Goal: Task Accomplishment & Management: Manage account settings

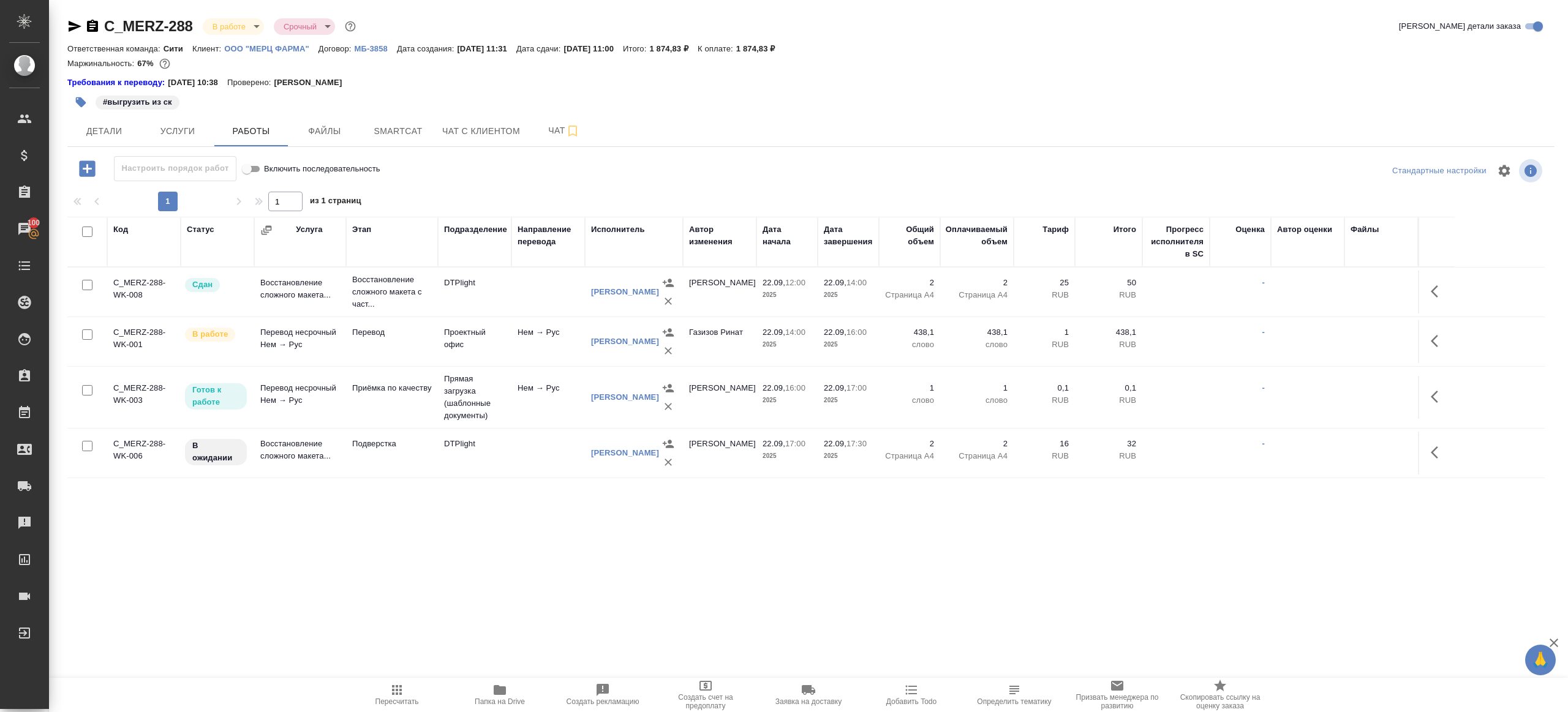
click at [380, 565] on span "Пересчитать" at bounding box center [397, 694] width 88 height 23
click at [444, 555] on div ".cls-1 fill:#fff; AWATERA Gazizov Rinat Клиенты Спецификации Заказы 100 Чаты To…" at bounding box center [784, 356] width 1568 height 712
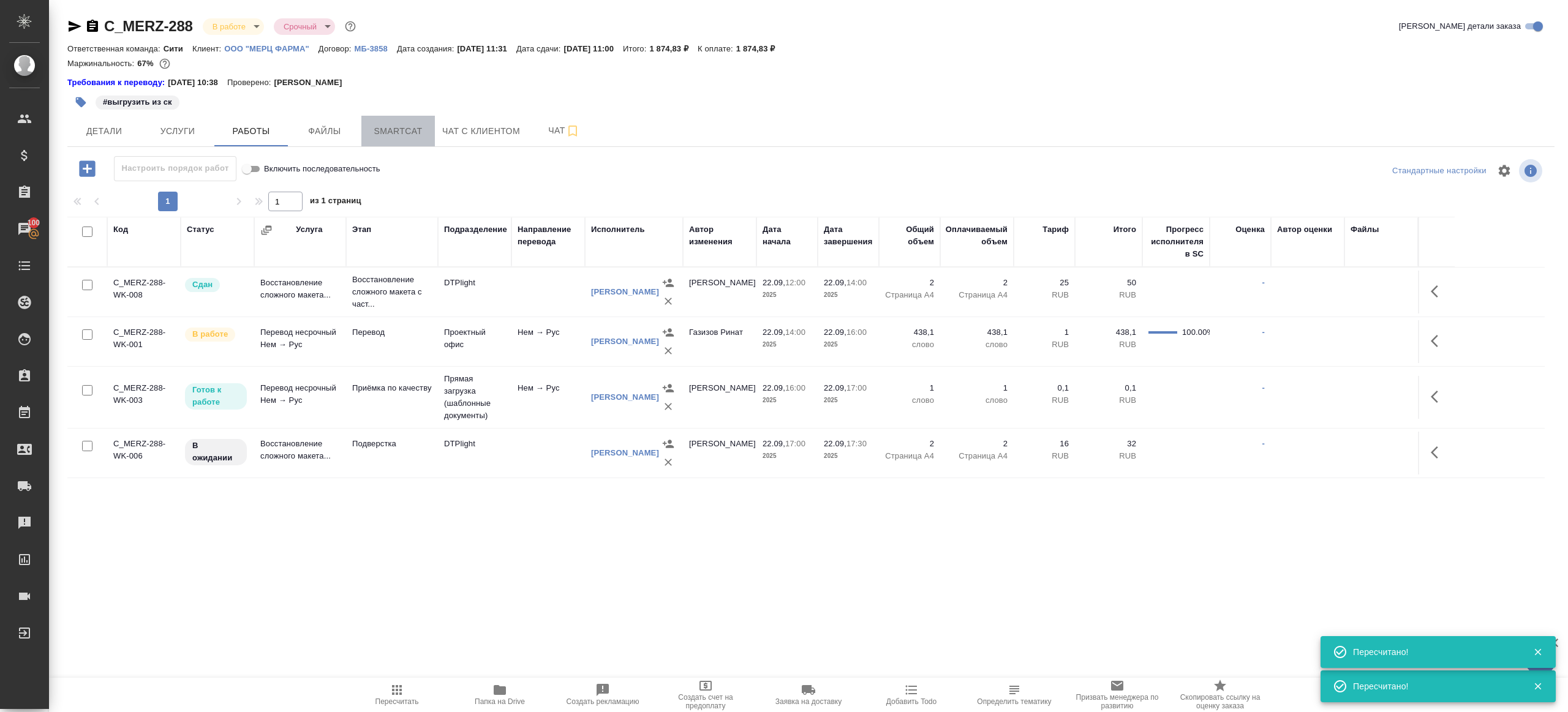
click at [399, 130] on span "Smartcat" at bounding box center [398, 131] width 59 height 15
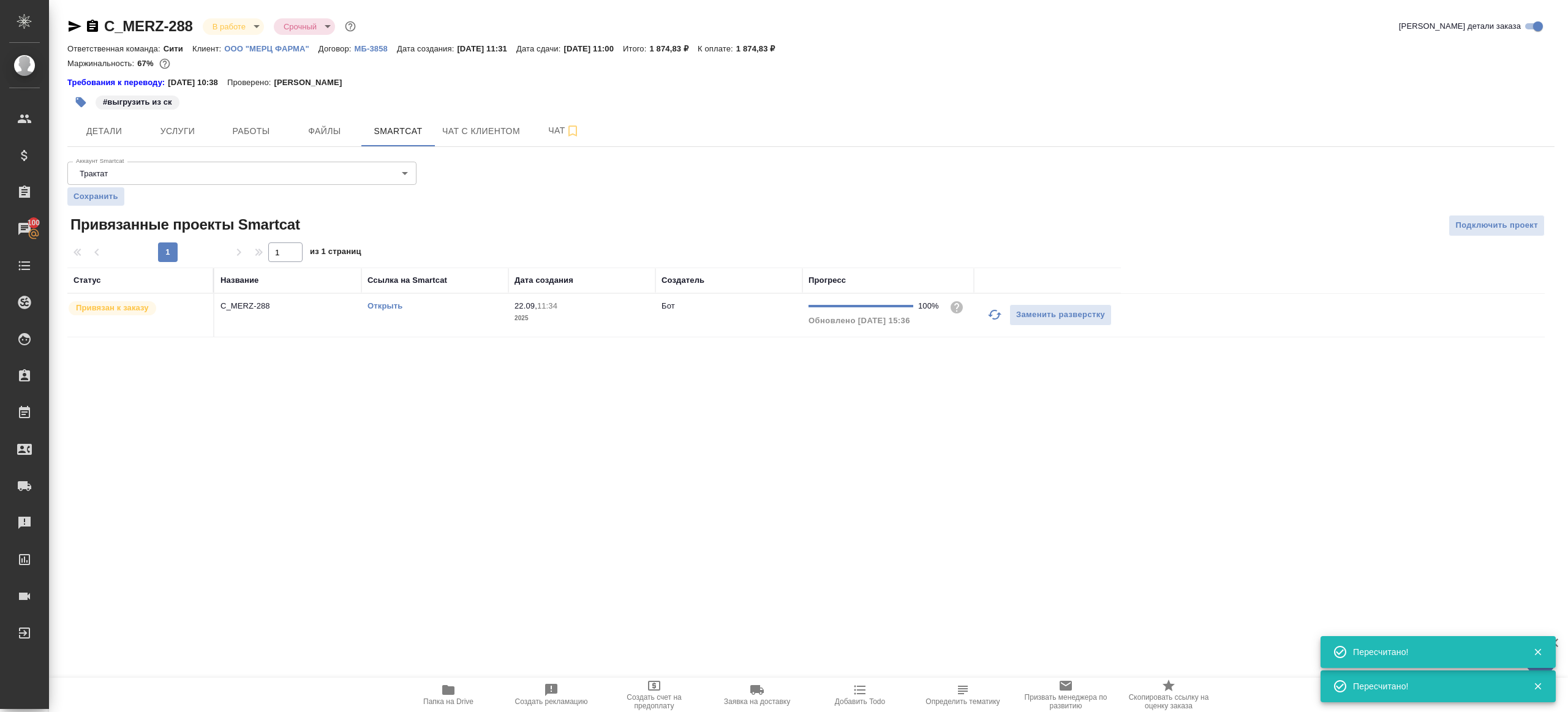
click at [390, 304] on link "Открыть" at bounding box center [384, 306] width 35 height 9
click at [261, 135] on span "Работы" at bounding box center [251, 131] width 59 height 15
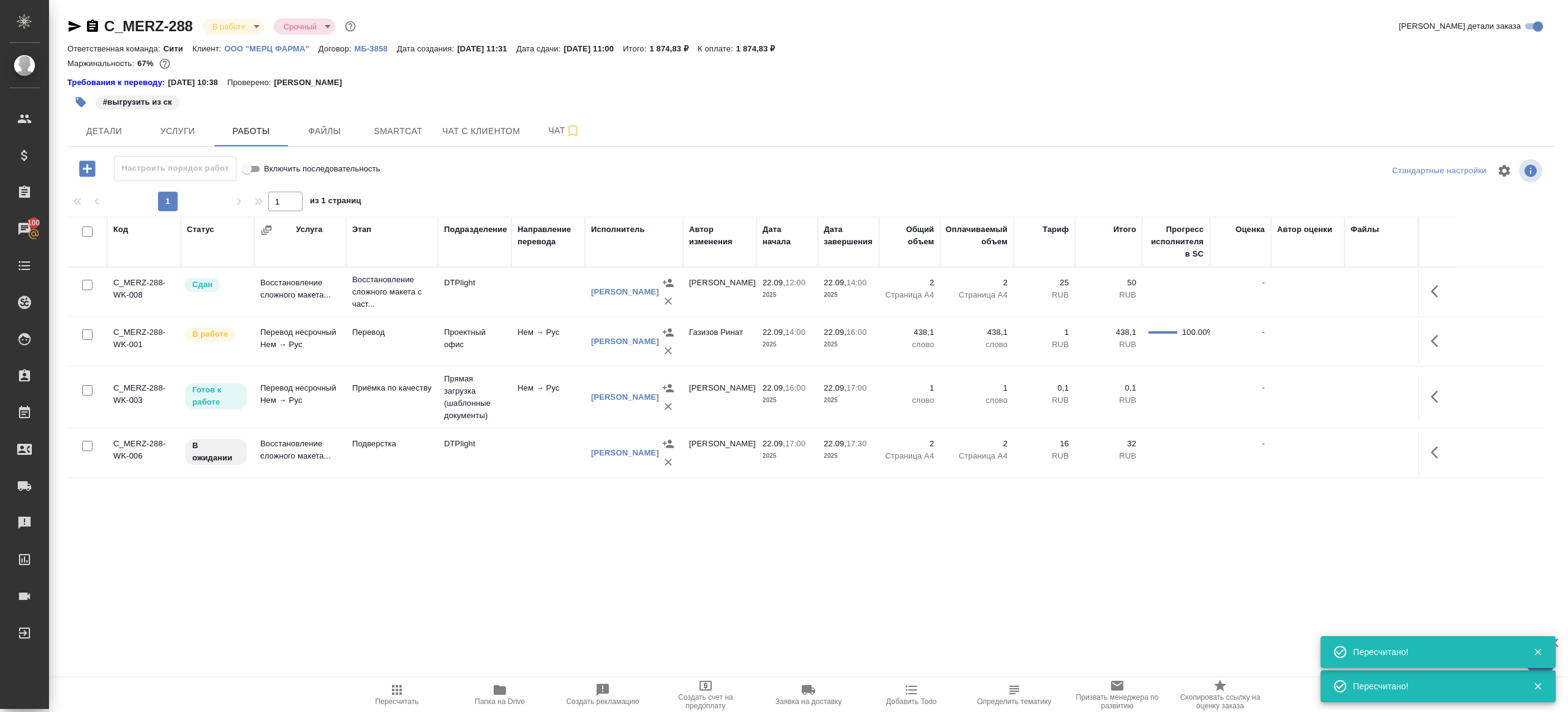
click at [1176, 340] on icon "button" at bounding box center [1438, 341] width 14 height 14
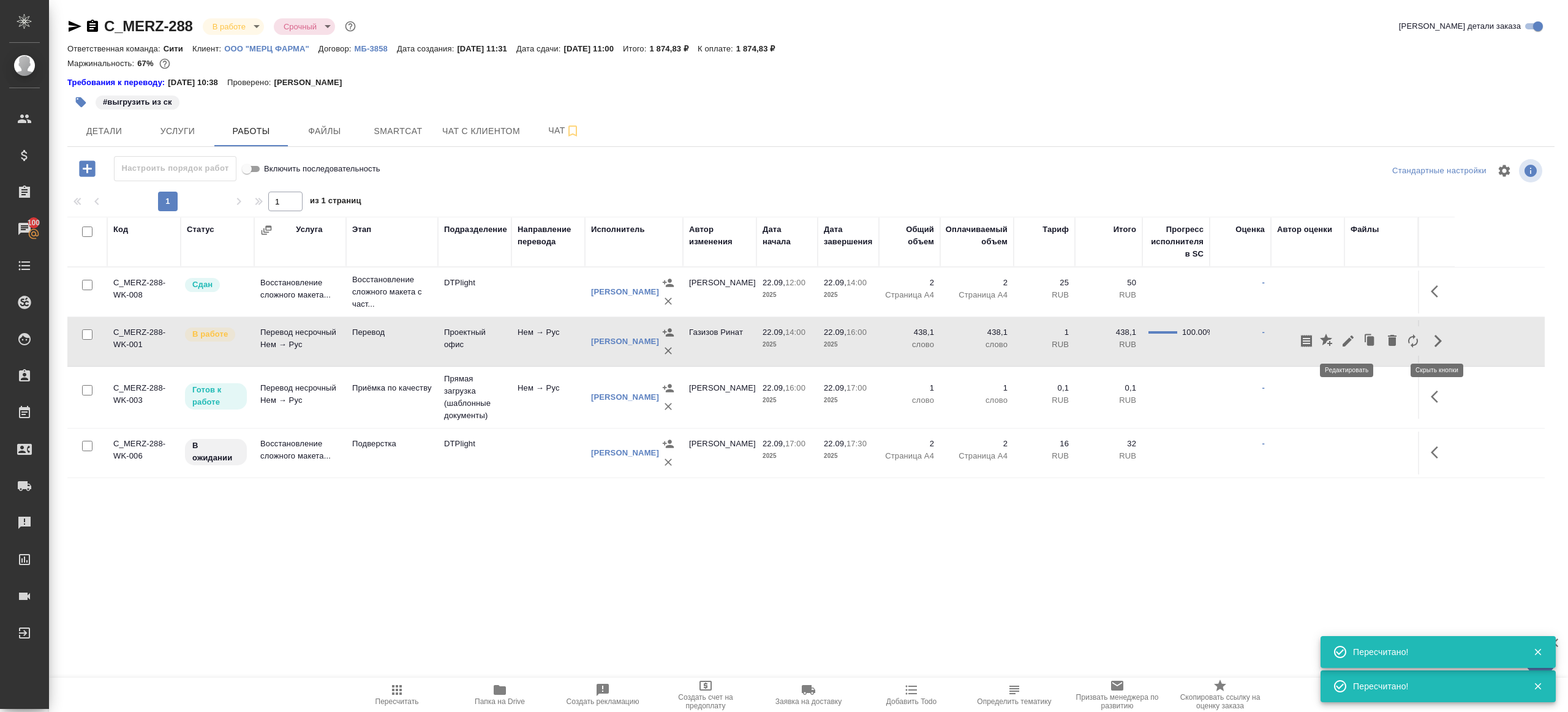
click at [1176, 338] on icon "button" at bounding box center [1348, 341] width 14 height 14
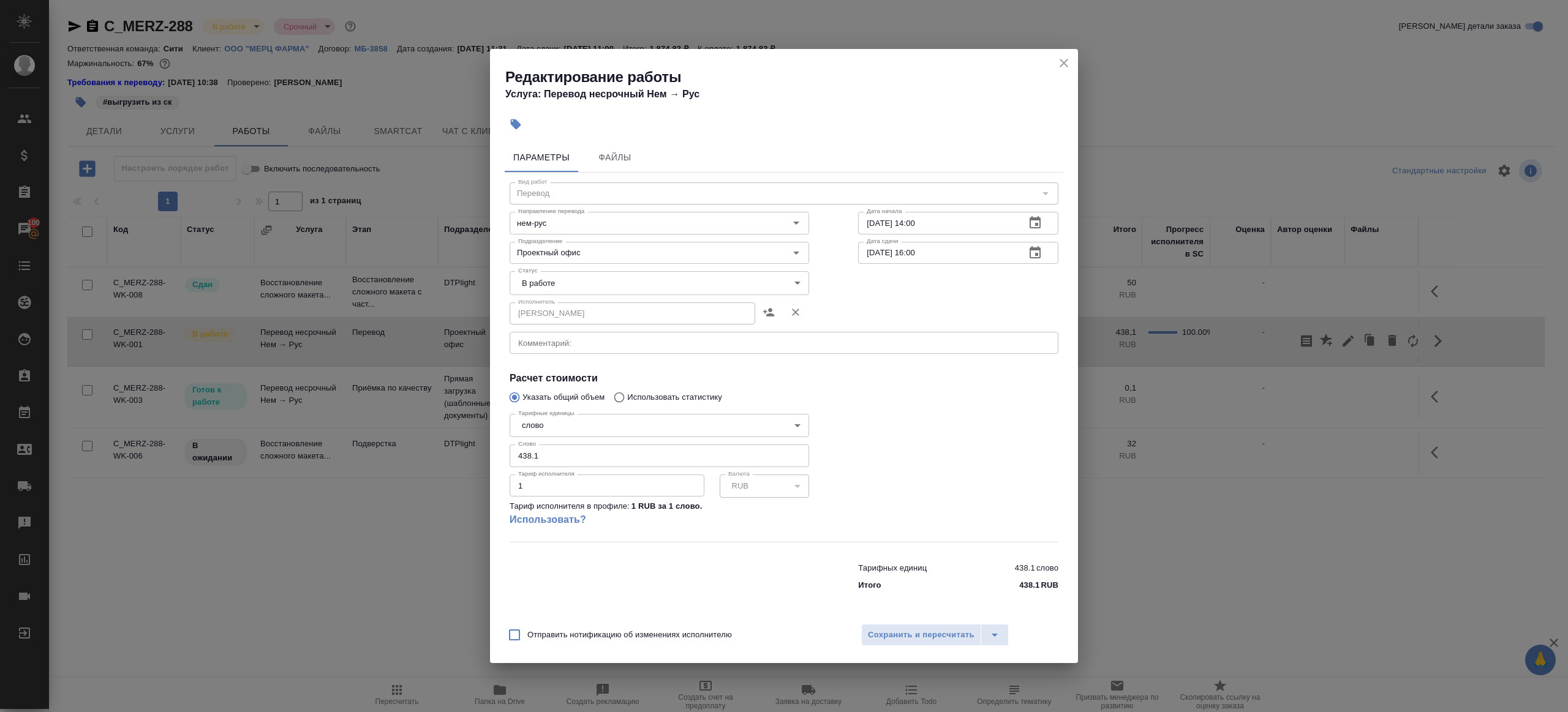
click at [523, 282] on body "🙏 .cls-1 fill:#fff; AWATERA Gazizov Rinat Клиенты Спецификации Заказы 100 Чаты …" at bounding box center [784, 356] width 1568 height 712
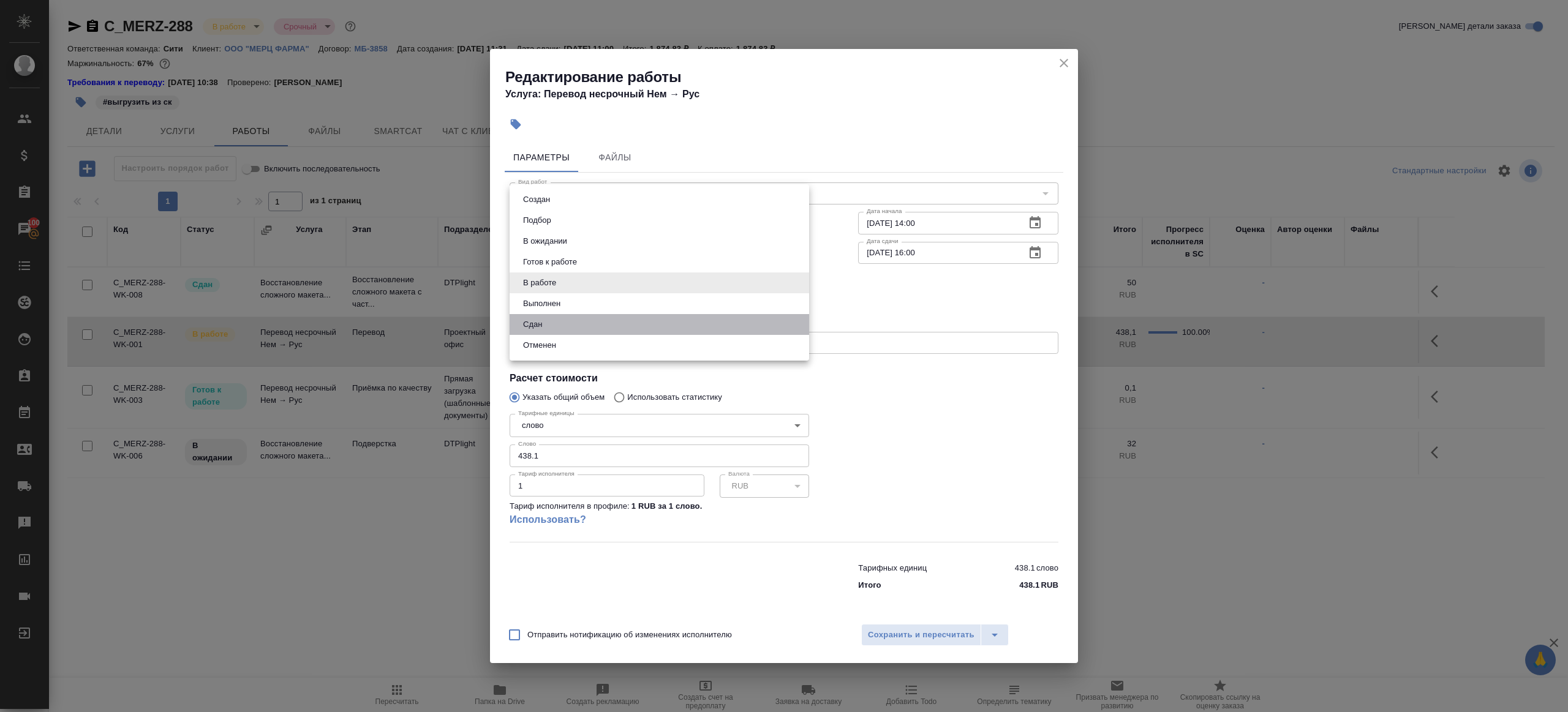
click at [550, 331] on li "Сдан" at bounding box center [659, 324] width 300 height 21
type input "closed"
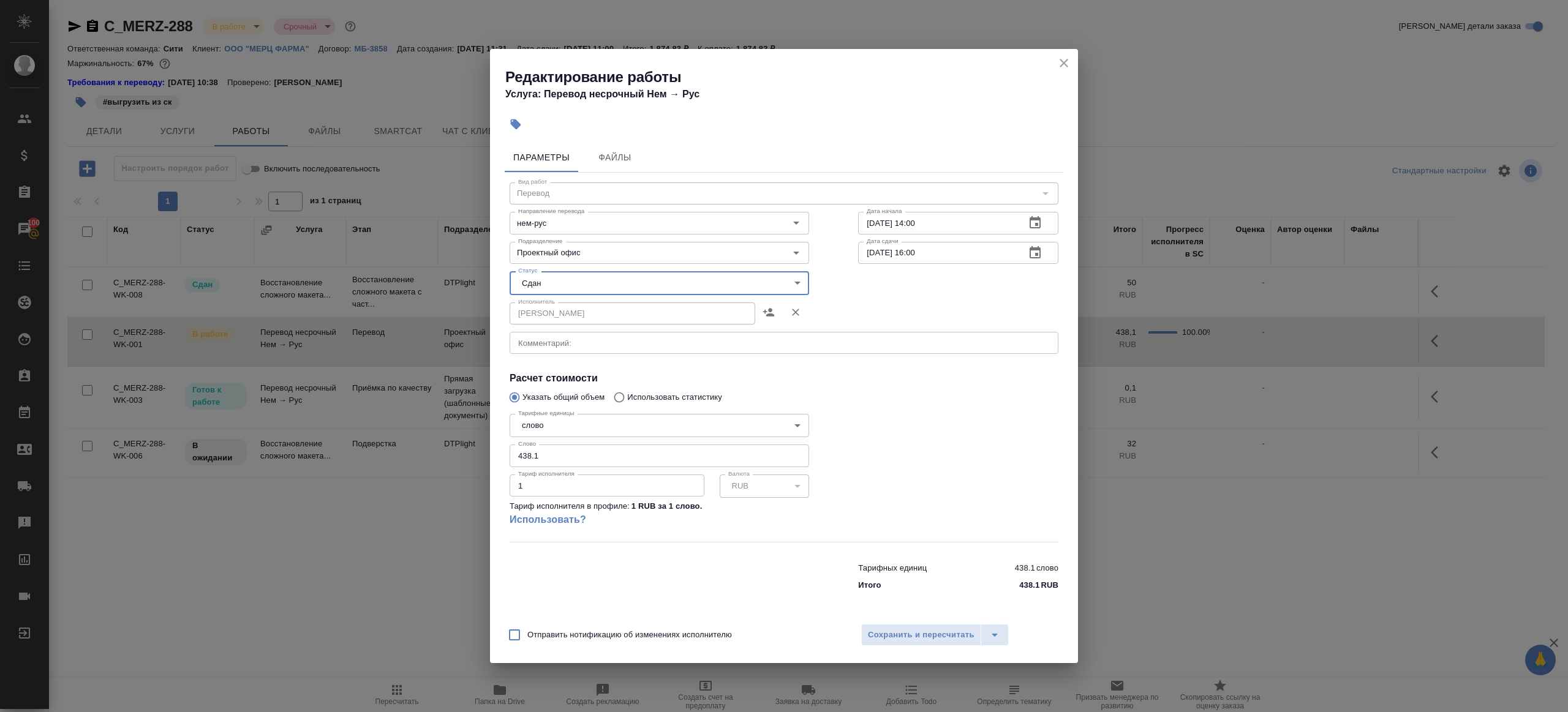
click at [573, 449] on input "438.1" at bounding box center [659, 456] width 300 height 22
paste input "06.8"
type input "406.8"
click at [940, 488] on div at bounding box center [958, 475] width 249 height 182
click at [931, 565] on span "Сохранить и пересчитать" at bounding box center [922, 635] width 107 height 14
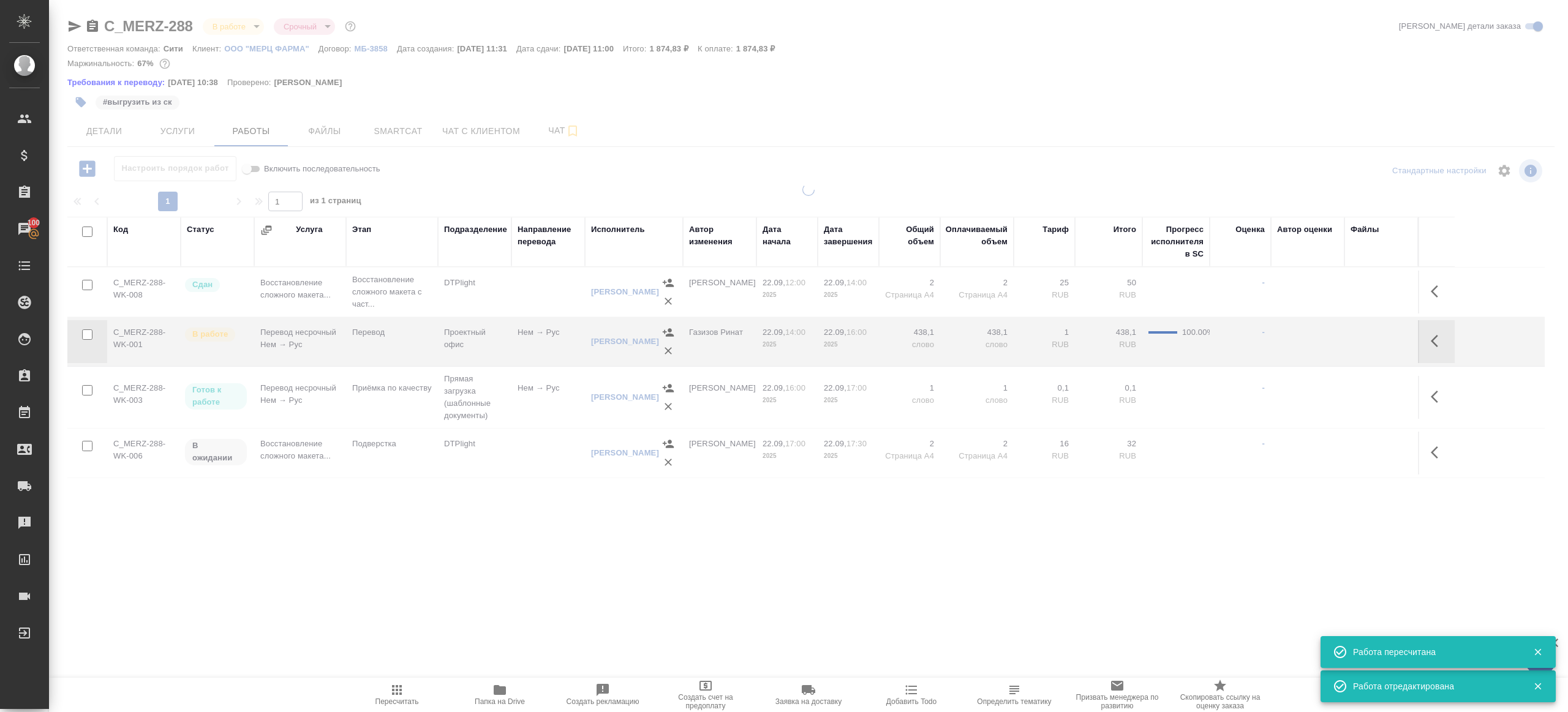
click at [498, 565] on icon "button" at bounding box center [500, 690] width 13 height 10
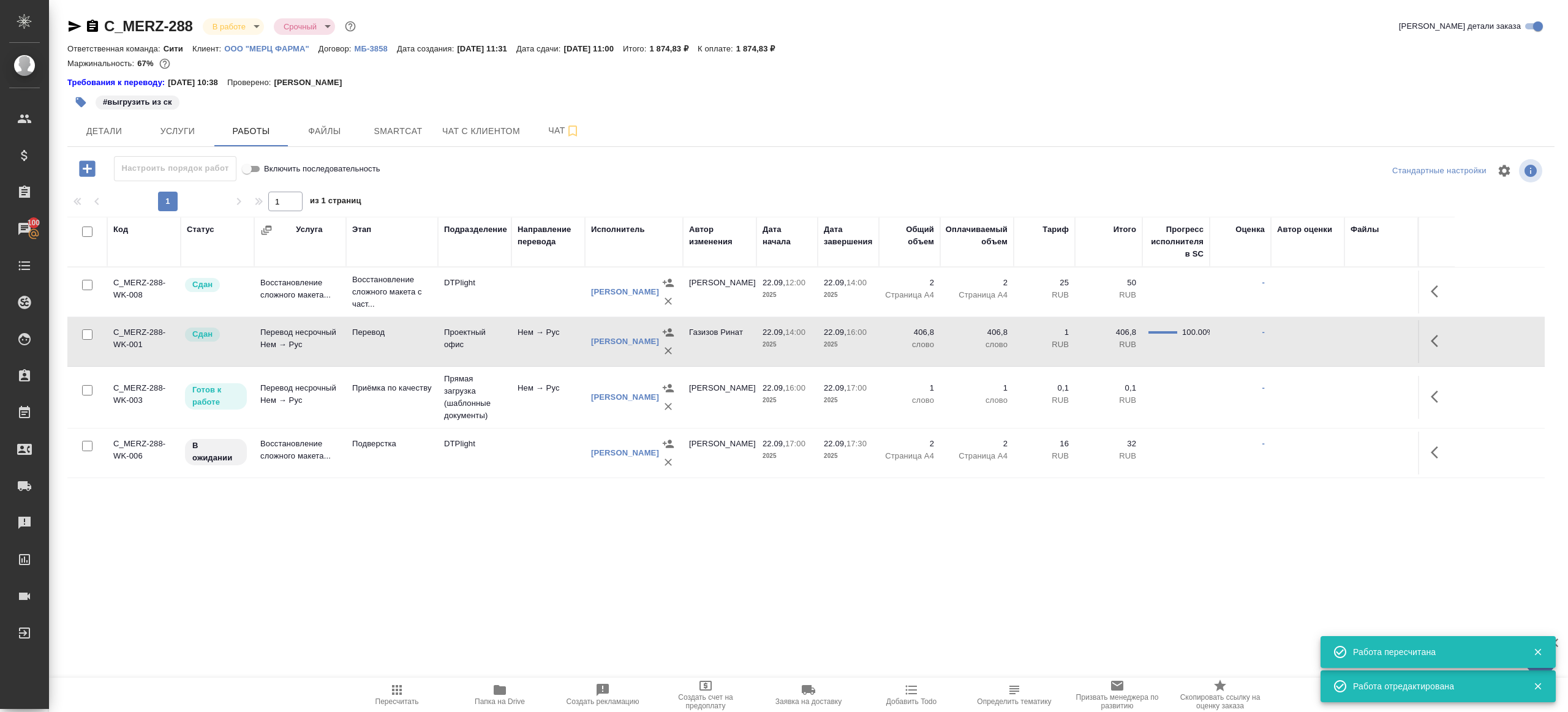
click at [407, 565] on div ".cls-1 fill:#fff; AWATERA Gazizov Rinat Клиенты Спецификации Заказы 100 Чаты To…" at bounding box center [784, 356] width 1568 height 712
click at [400, 565] on button "Пересчитать" at bounding box center [397, 695] width 103 height 34
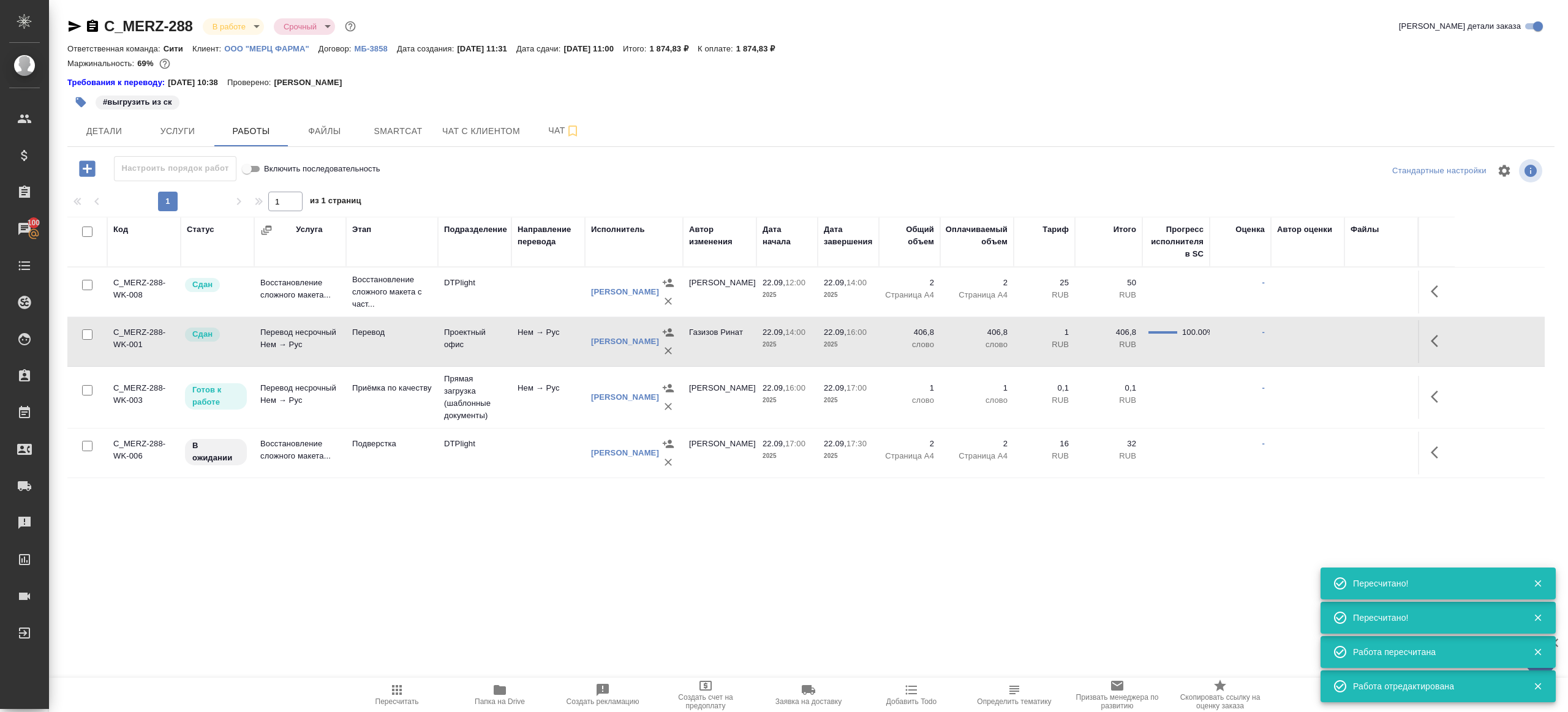
click at [79, 97] on icon "button" at bounding box center [81, 103] width 11 height 11
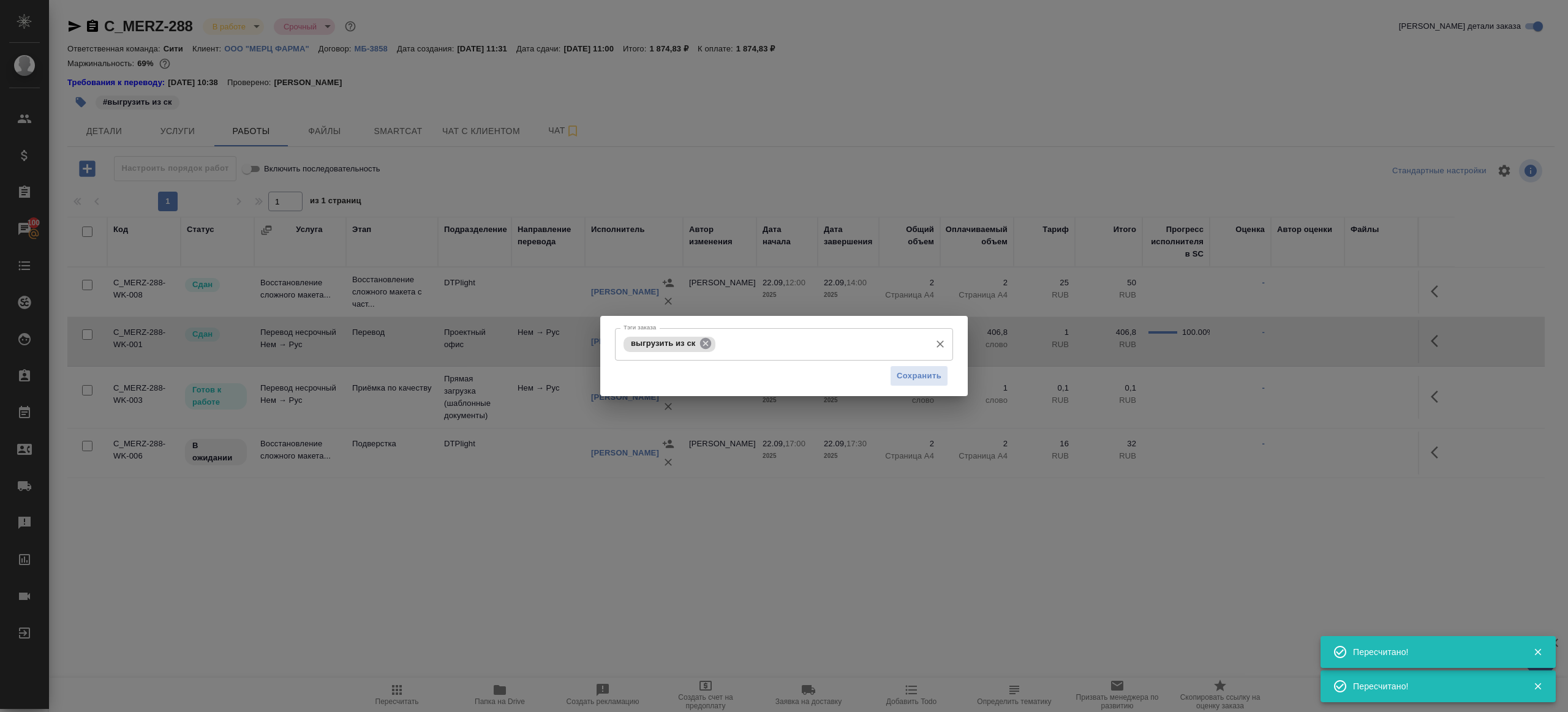
click at [710, 346] on icon at bounding box center [706, 343] width 11 height 11
click at [937, 388] on div "Сохранить" at bounding box center [784, 375] width 338 height 31
click at [935, 380] on span "Сохранить" at bounding box center [919, 375] width 45 height 14
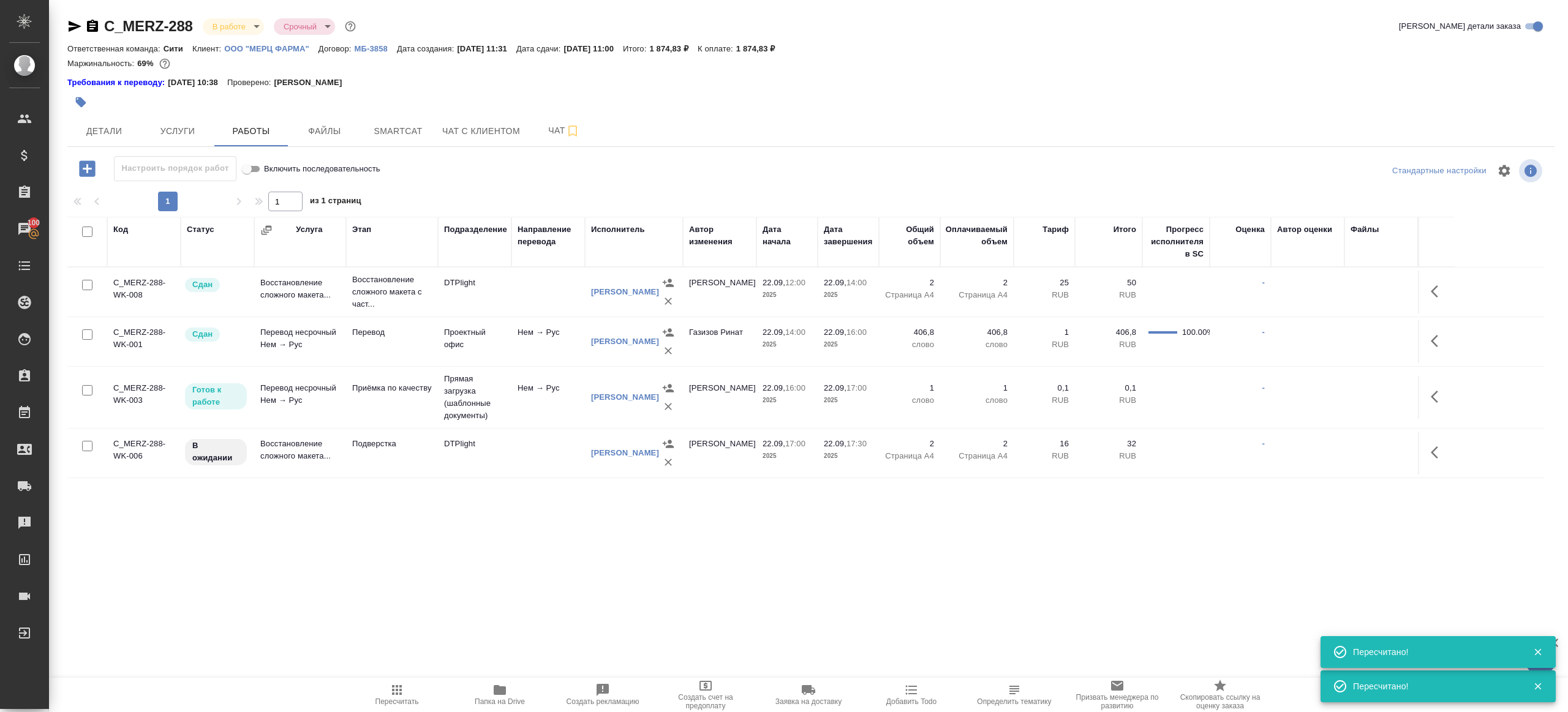
click at [394, 565] on icon "button" at bounding box center [397, 690] width 14 height 14
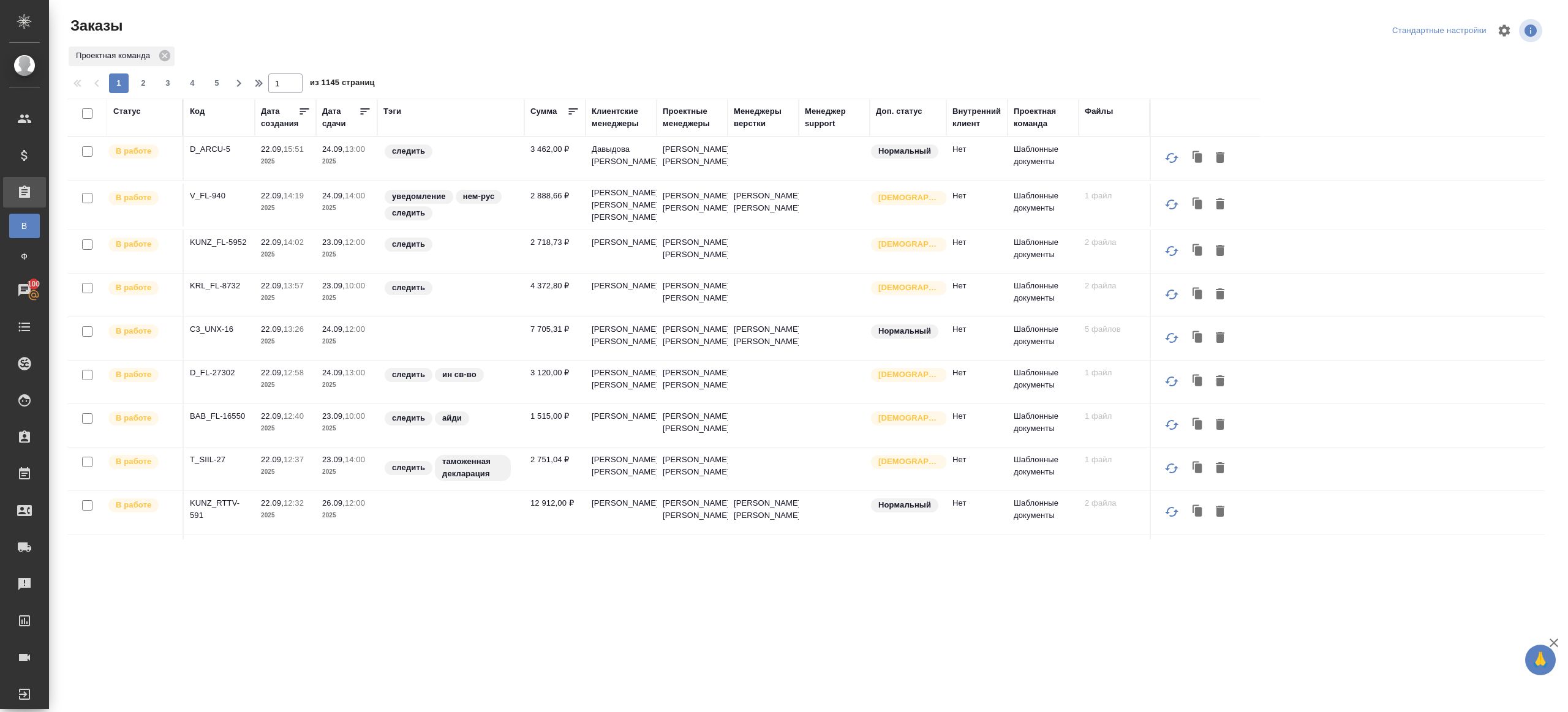
click at [192, 112] on div "Код" at bounding box center [197, 111] width 14 height 13
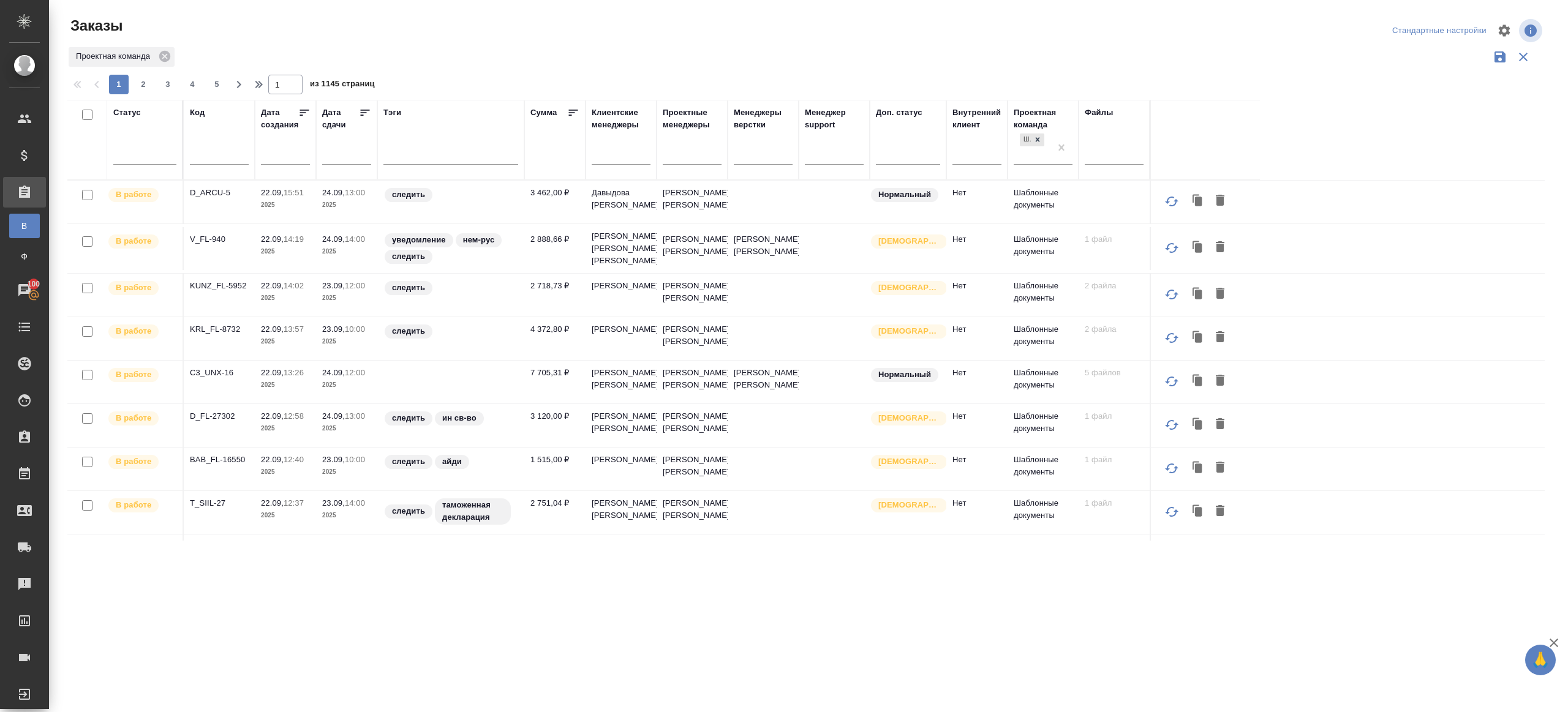
click at [216, 149] on input "text" at bounding box center [219, 156] width 59 height 15
paste input "BAB_FL-16545"
type input "BAB_FL-16545"
click at [462, 68] on div at bounding box center [810, 71] width 1487 height 6
click at [462, 67] on div "Проектная команда" at bounding box center [806, 57] width 1478 height 23
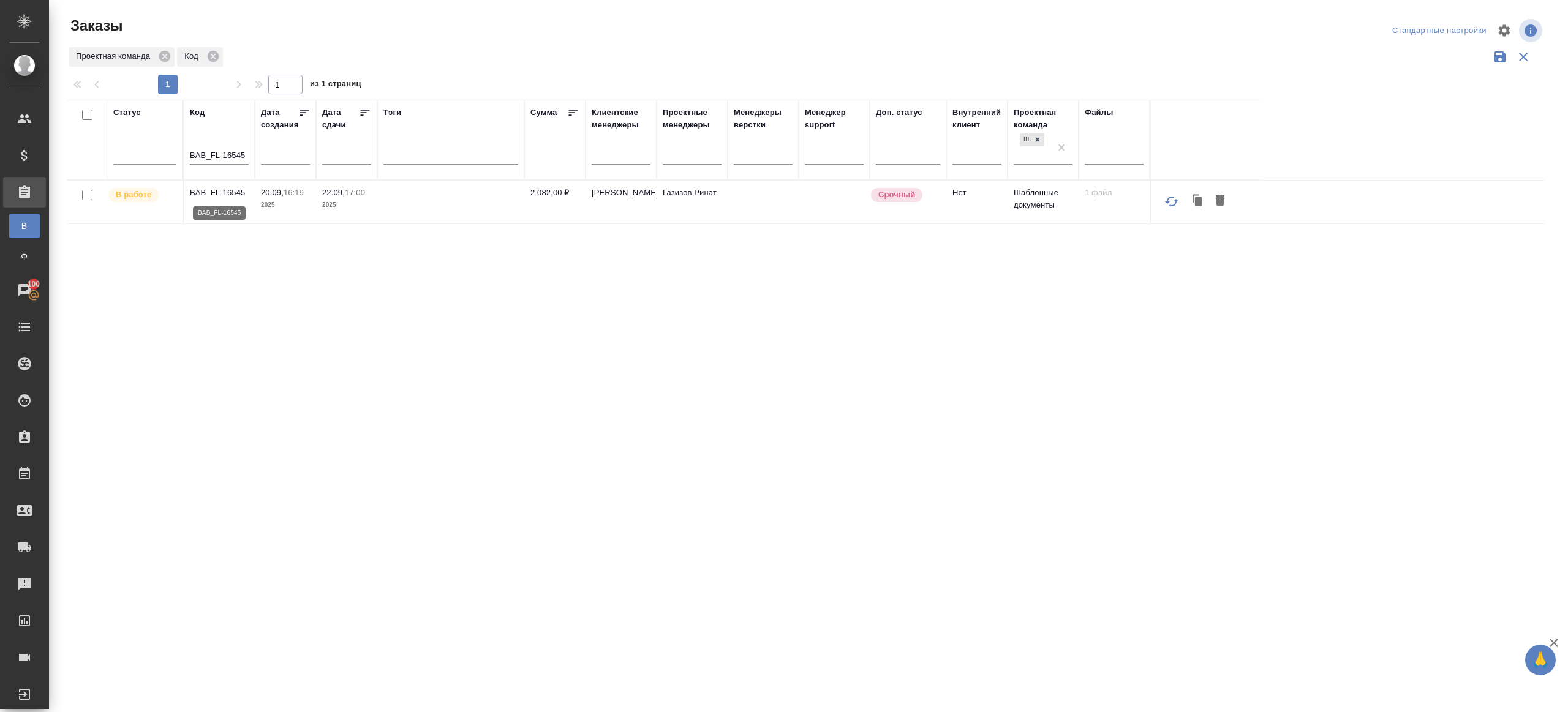
click at [214, 192] on p "BAB_FL-16545" at bounding box center [219, 193] width 59 height 13
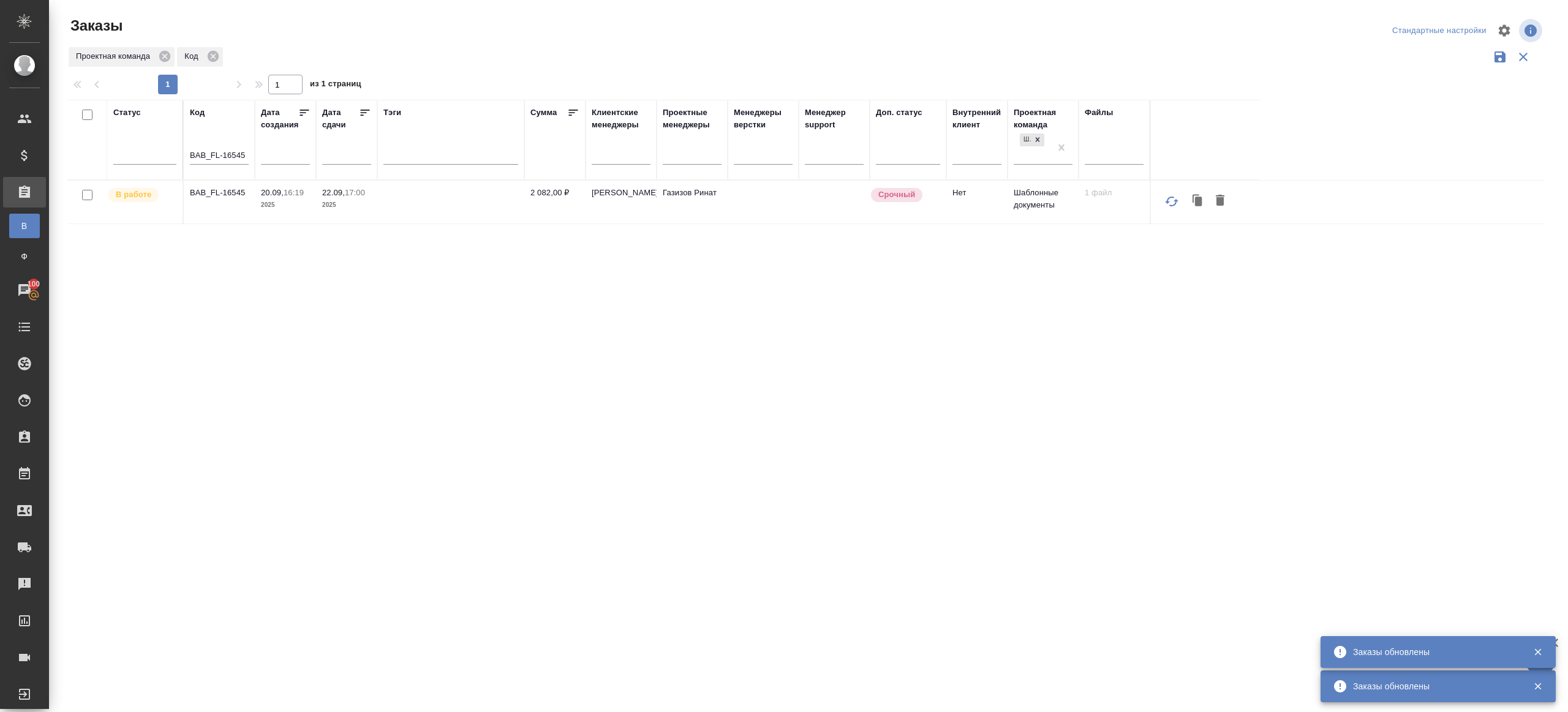
drag, startPoint x: 210, startPoint y: 155, endPoint x: 313, endPoint y: 244, distance: 136.1
click at [210, 156] on input "BAB_FL-16545" at bounding box center [219, 156] width 59 height 15
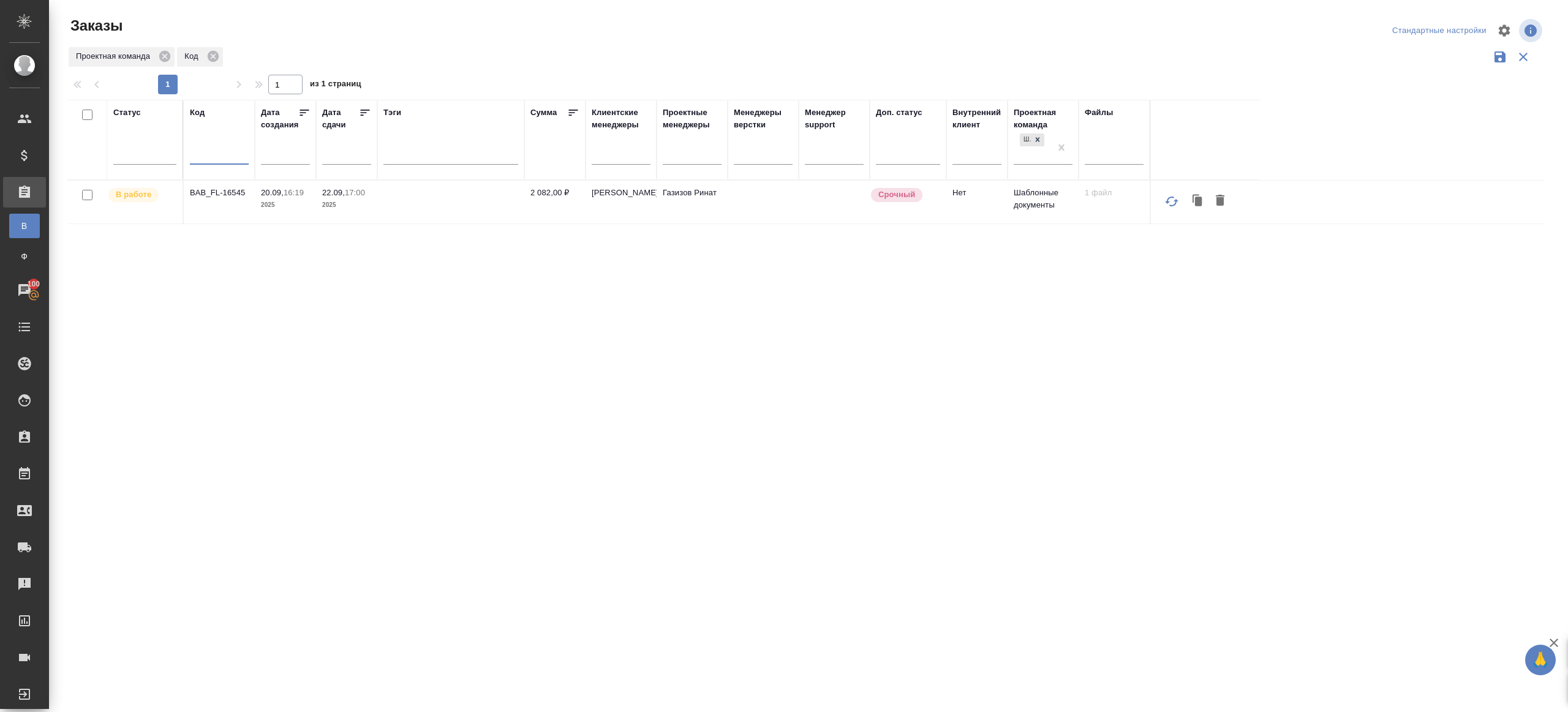
click at [431, 67] on div "Проектная команда Код" at bounding box center [806, 57] width 1478 height 23
click at [431, 66] on div at bounding box center [808, 274] width 1519 height 547
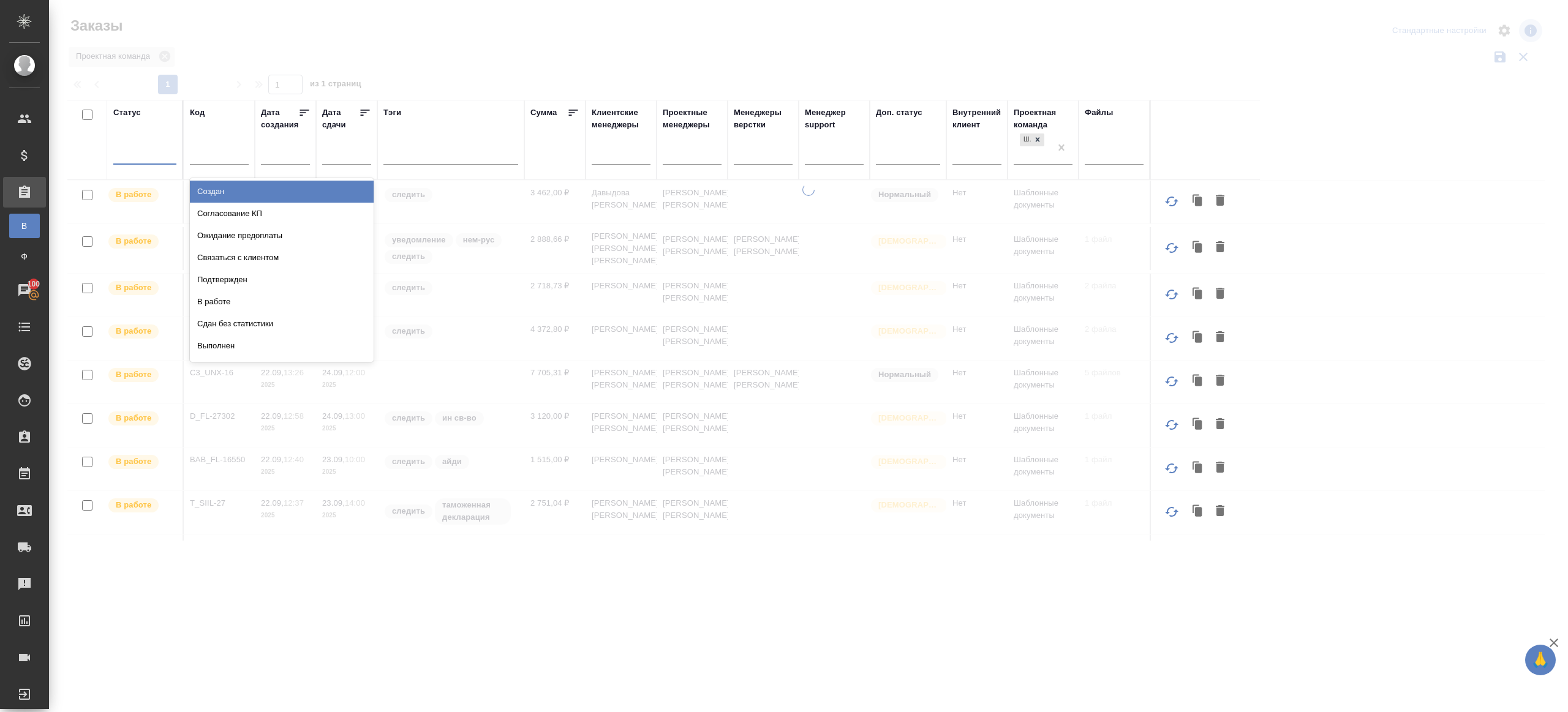
click at [155, 153] on div at bounding box center [145, 152] width 63 height 18
click at [236, 275] on div "Подтвержден" at bounding box center [281, 280] width 184 height 22
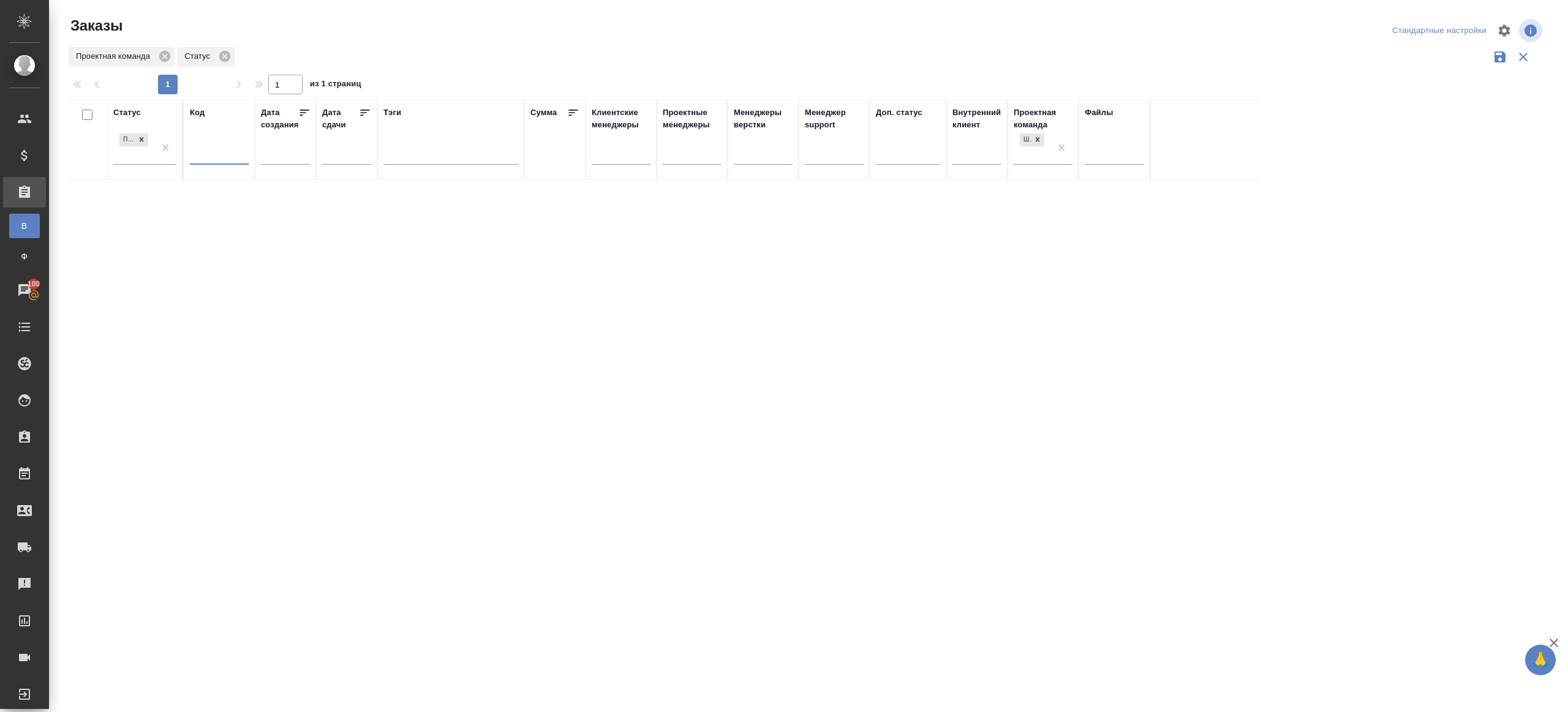
click at [215, 151] on input "text" at bounding box center [219, 156] width 59 height 15
paste input "KUNZ_FL-5940"
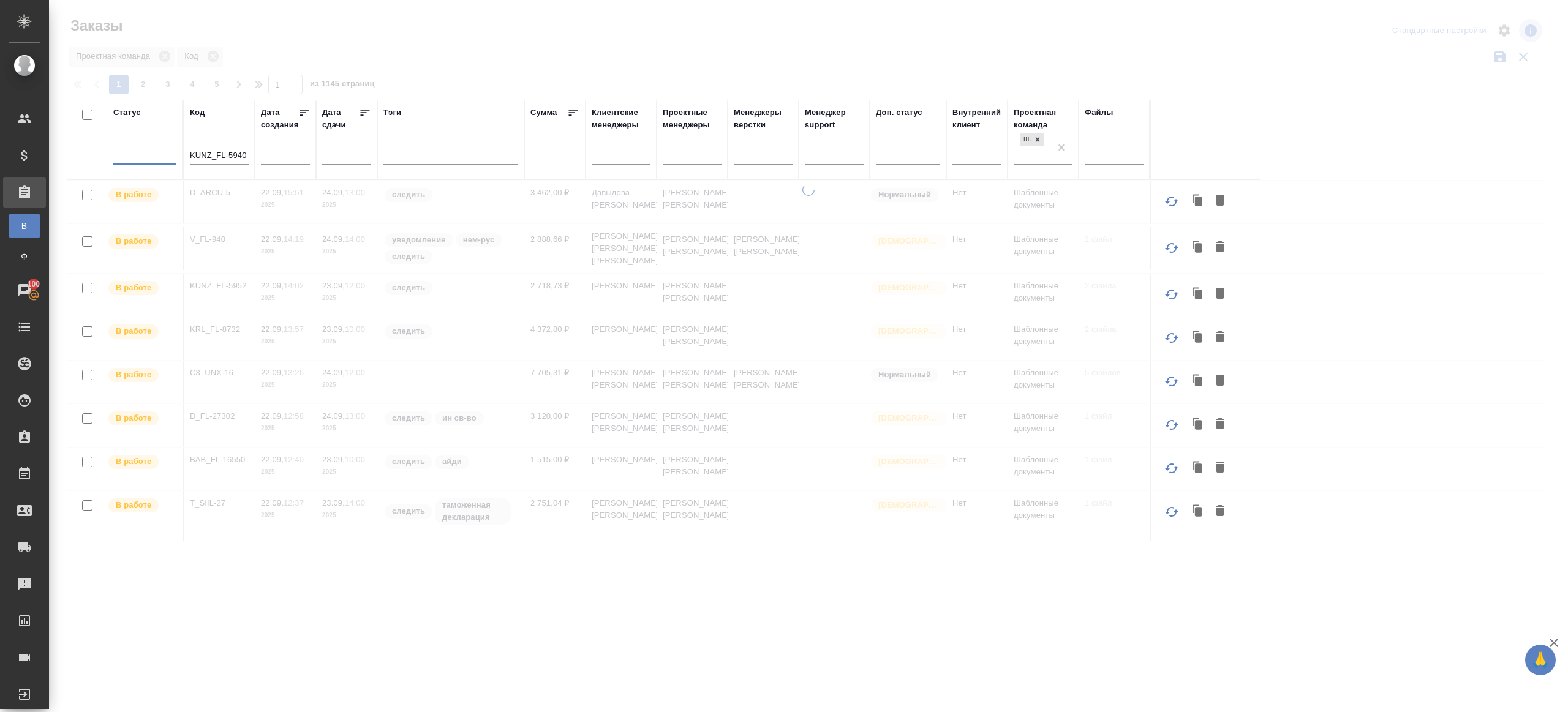
click at [427, 77] on div at bounding box center [808, 274] width 1519 height 547
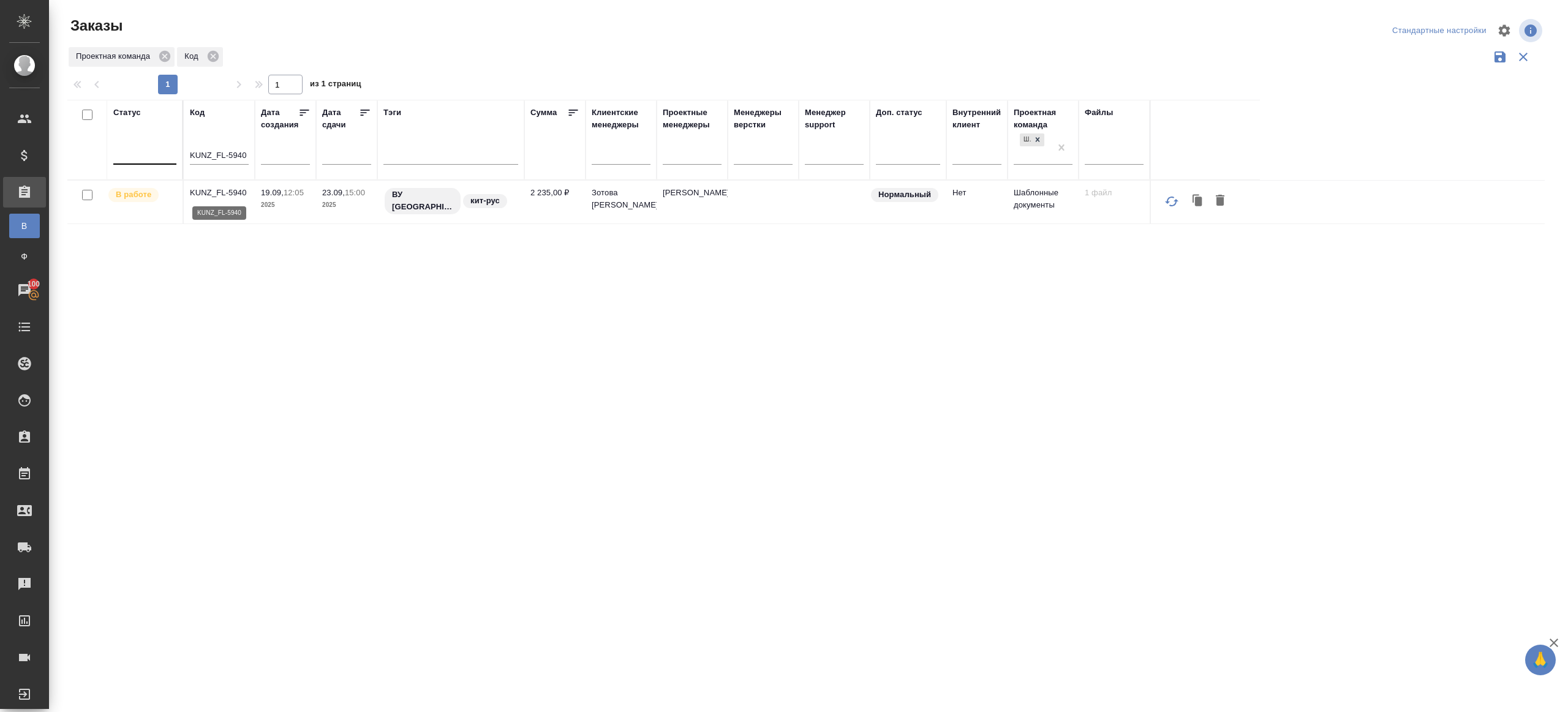
click at [224, 190] on p "KUNZ_FL-5940" at bounding box center [219, 193] width 59 height 13
click at [207, 153] on input "KUNZ_FL-5940" at bounding box center [219, 156] width 59 height 15
paste input "D_FKN-263"
click at [431, 36] on div "Заказы" at bounding box center [315, 30] width 496 height 30
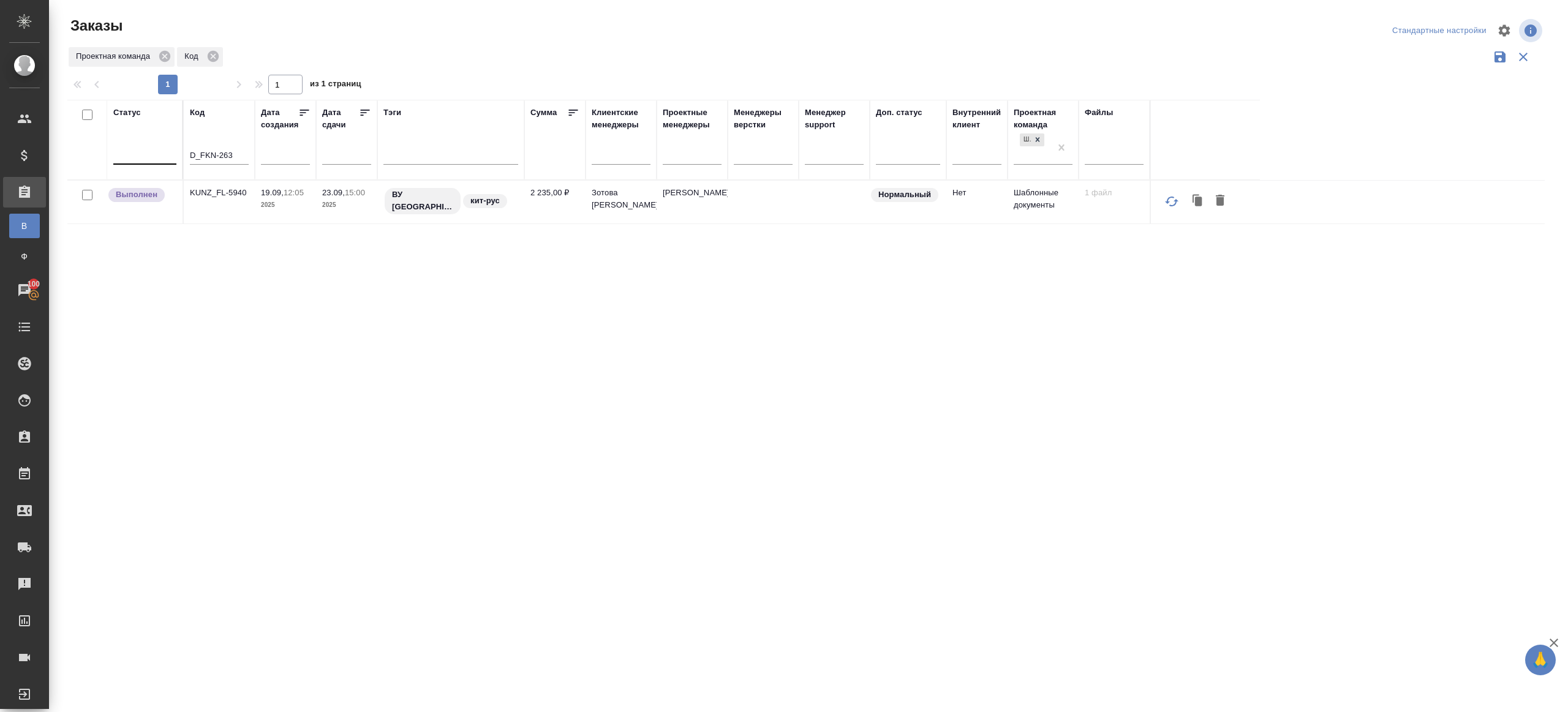
type input "D_FKN-263"
click at [223, 190] on p "D_FKN-263" at bounding box center [219, 193] width 59 height 13
click at [157, 166] on div at bounding box center [145, 157] width 63 height 32
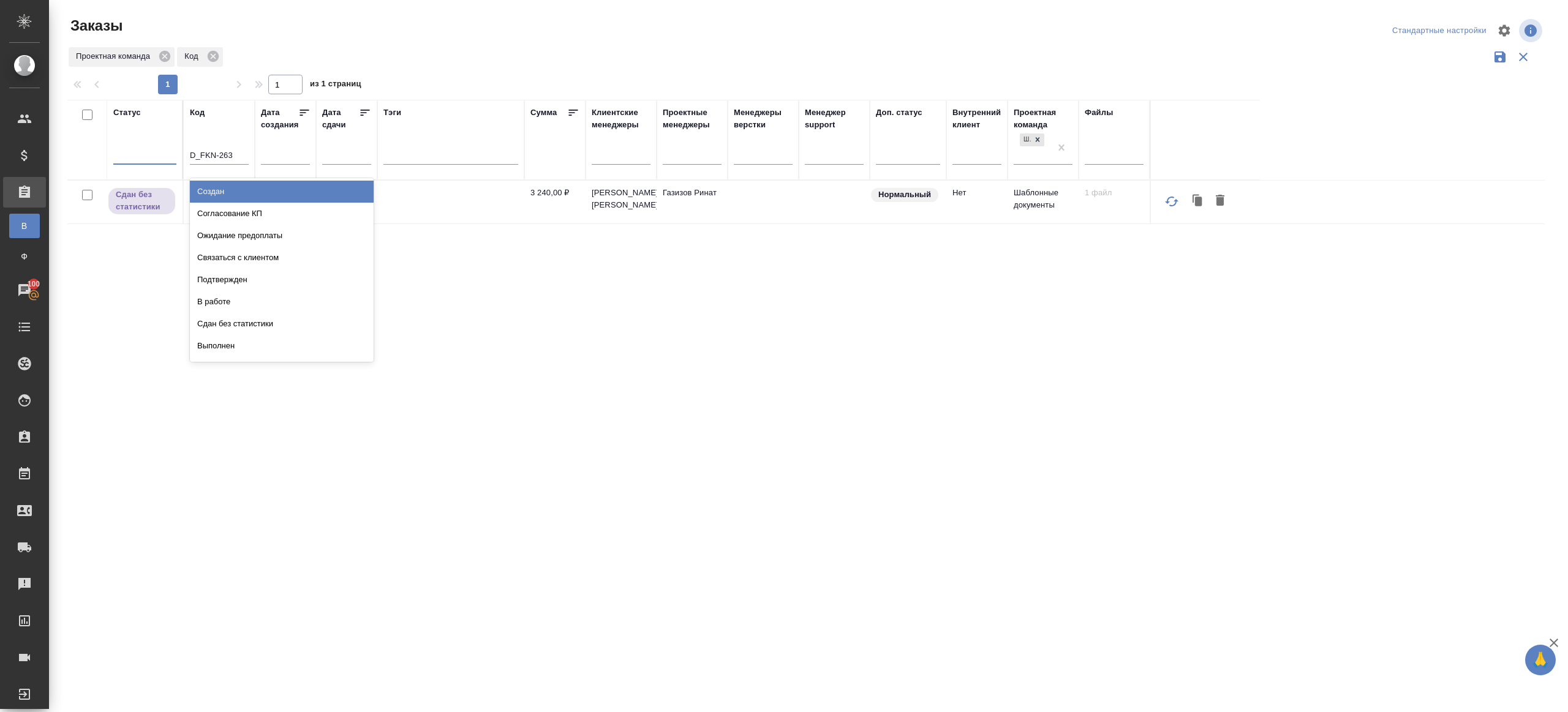
click at [157, 161] on div at bounding box center [145, 153] width 63 height 23
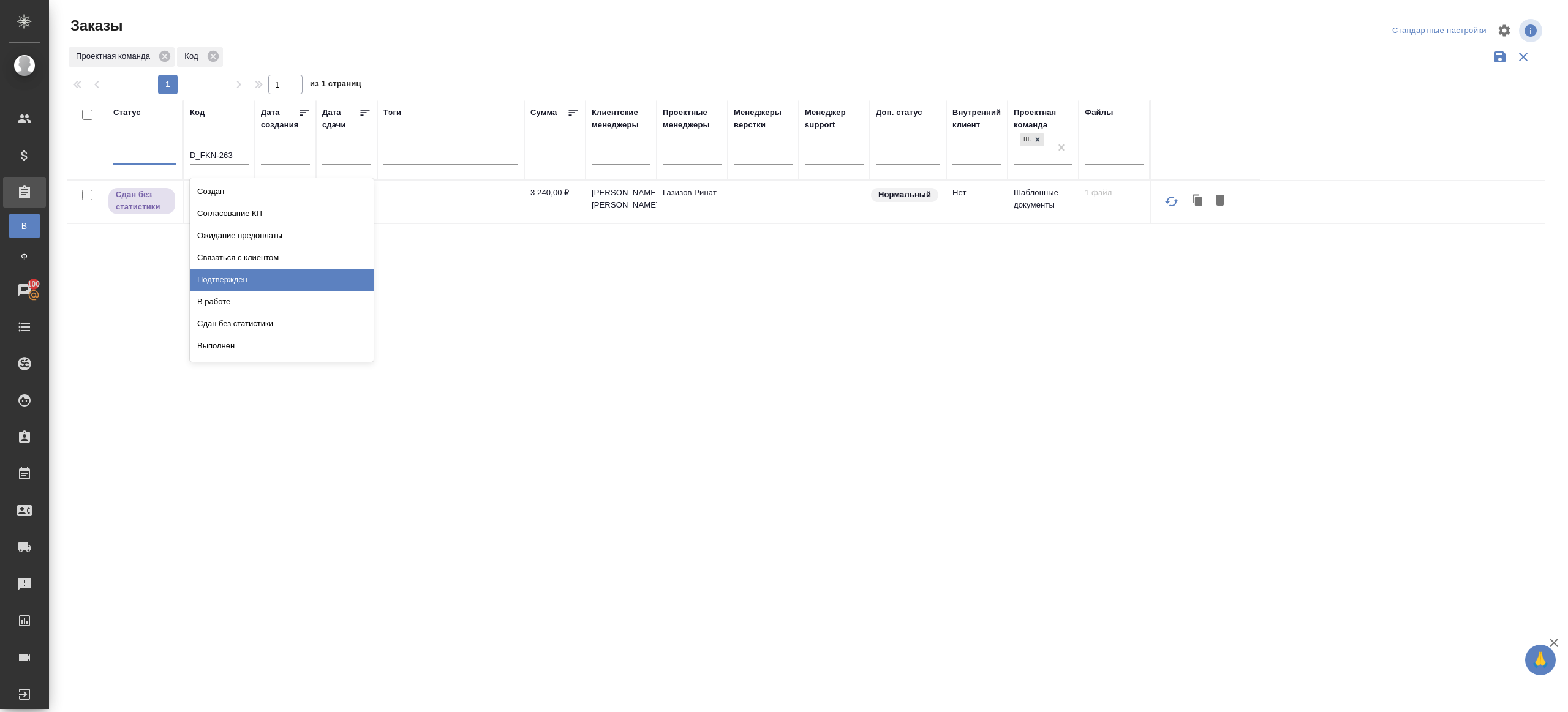
click at [223, 275] on div "Подтвержден" at bounding box center [281, 280] width 184 height 22
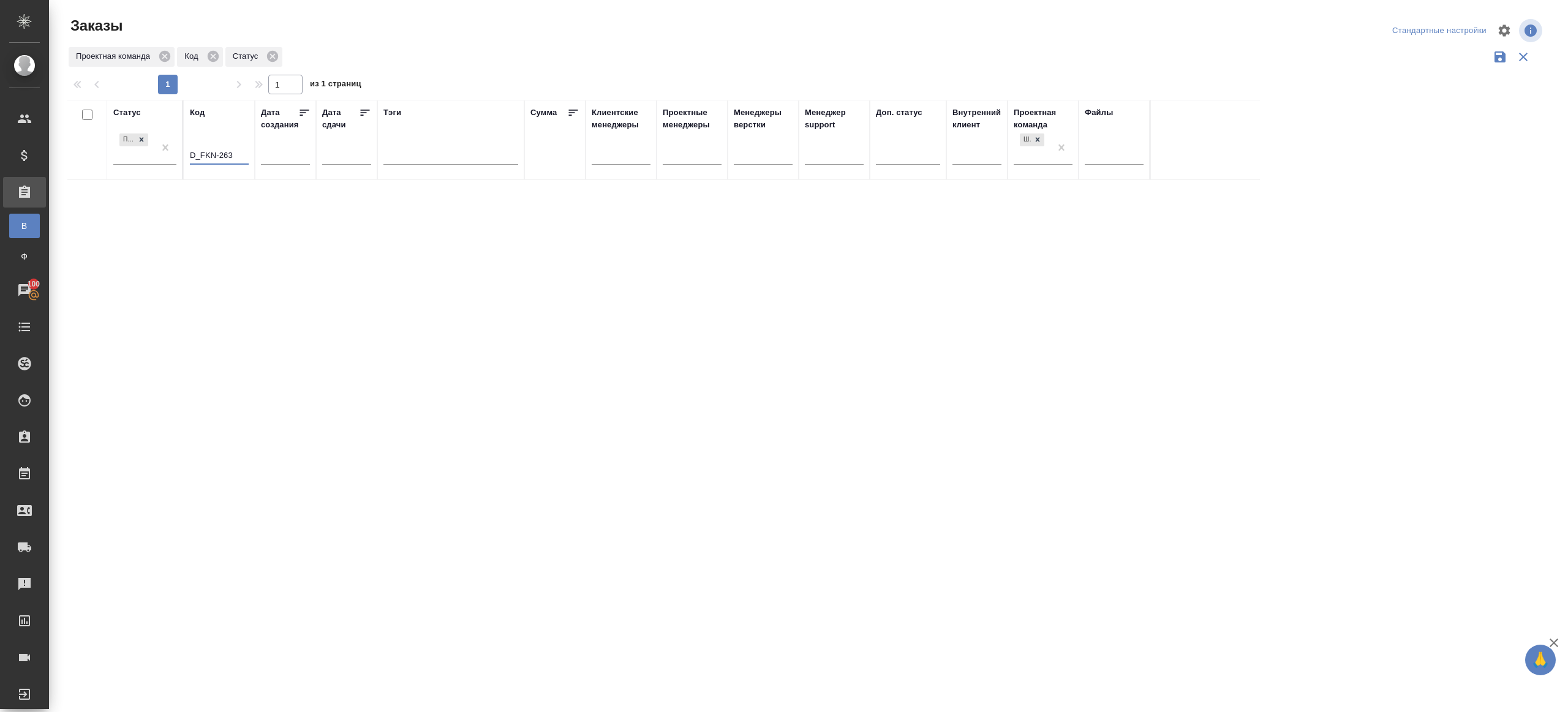
click at [227, 154] on input "D_FKN-263" at bounding box center [219, 156] width 59 height 15
click at [314, 225] on div "Статус Подтвержден Код Дата создания Дата сдачи Тэги Сумма Клиентские менеджеры…" at bounding box center [806, 320] width 1478 height 441
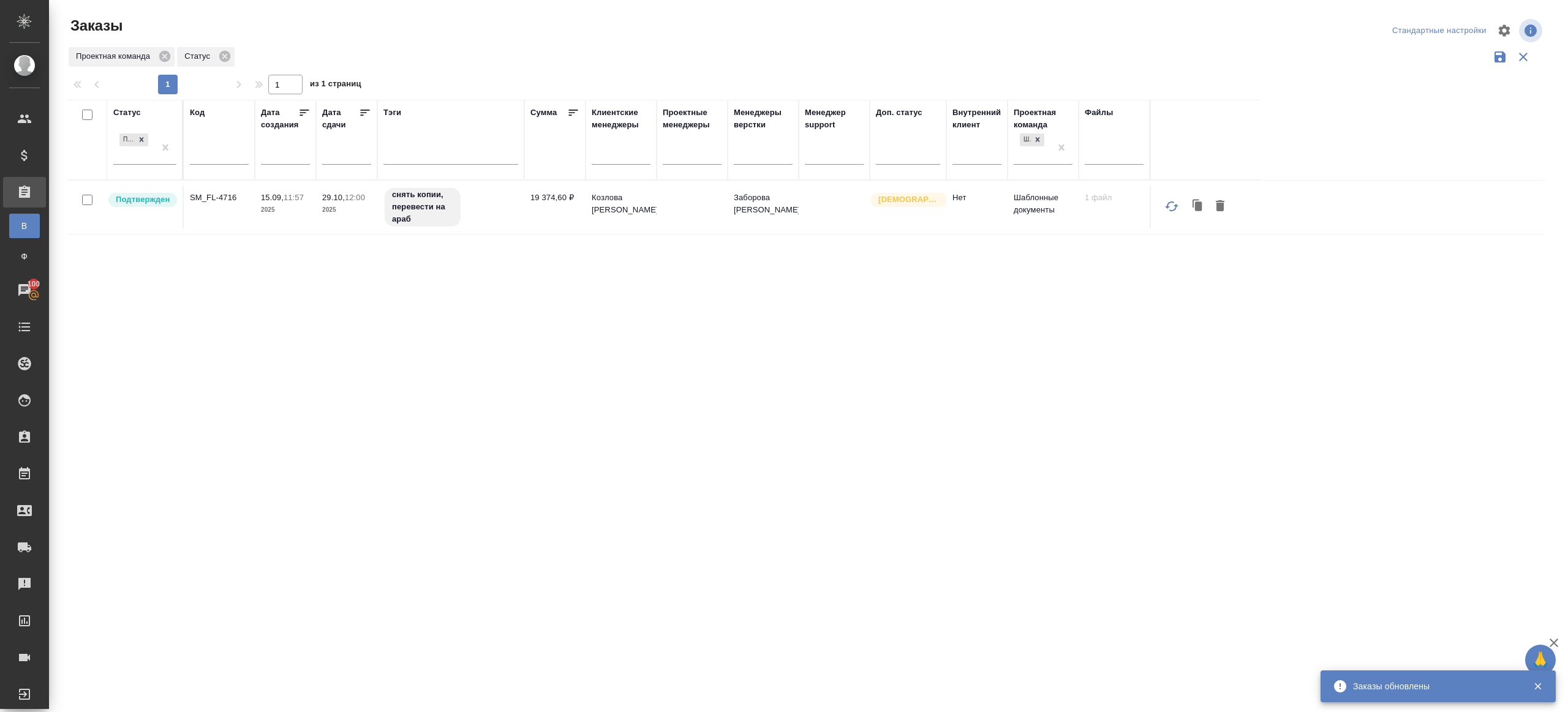
click at [203, 195] on p "SM_FL-4716" at bounding box center [219, 197] width 59 height 13
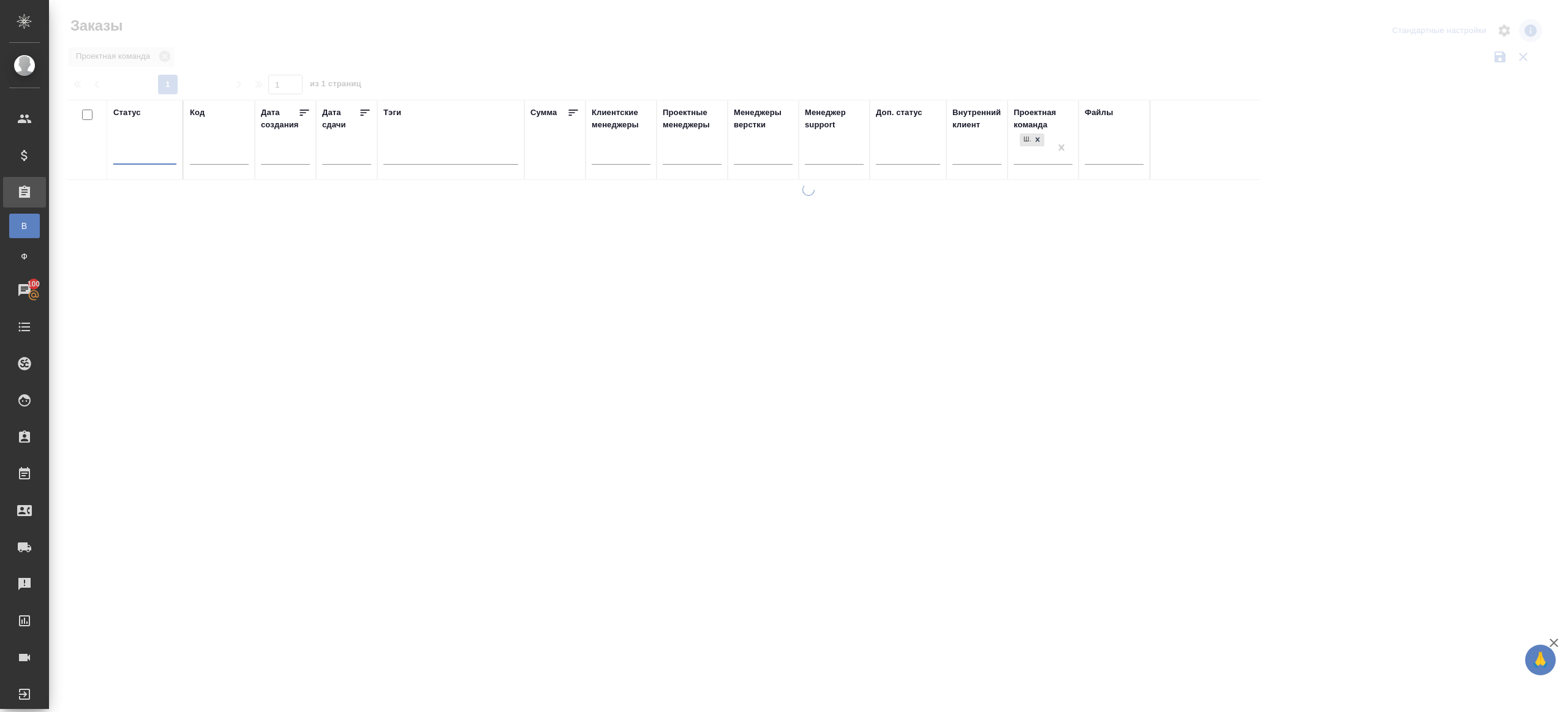
click at [372, 70] on div at bounding box center [808, 274] width 1519 height 547
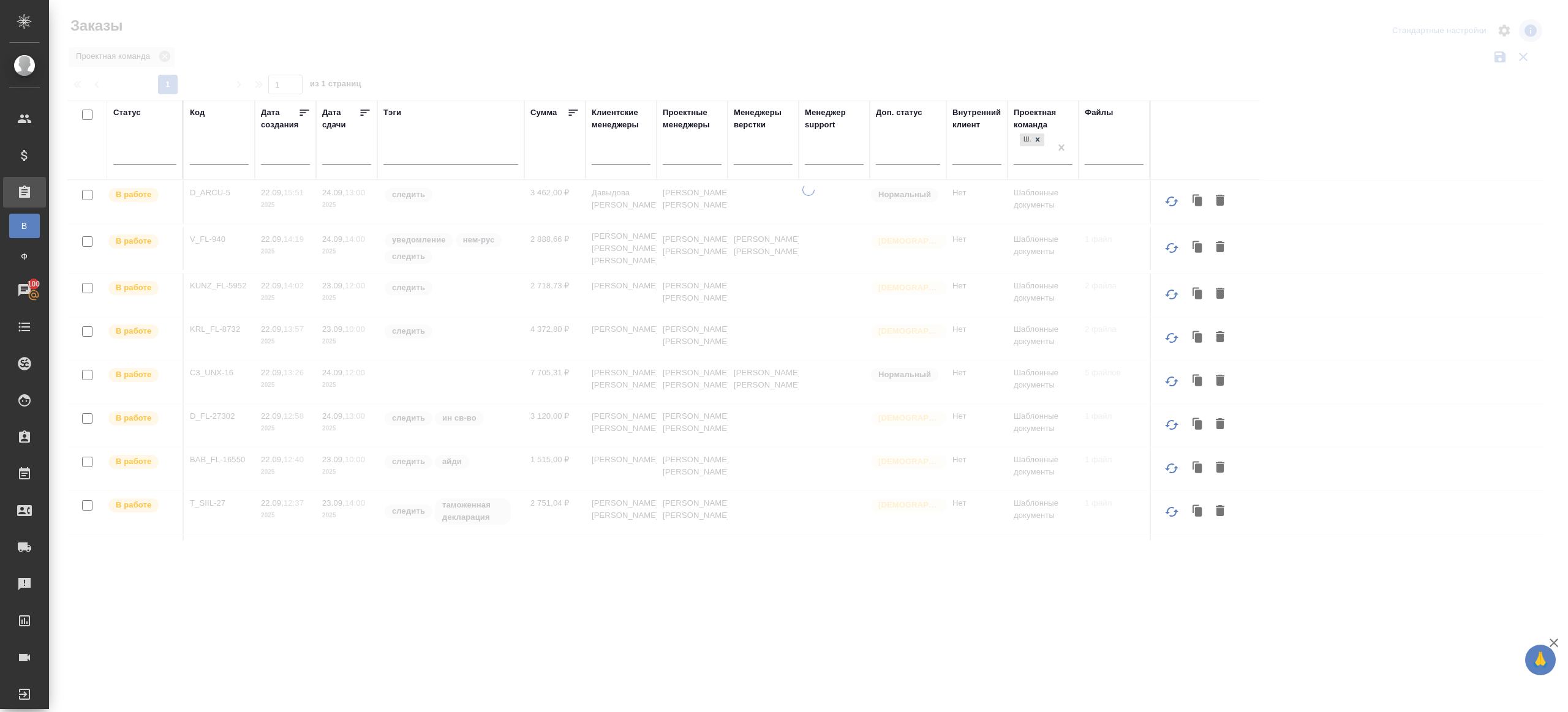
click at [143, 163] on div at bounding box center [145, 153] width 63 height 23
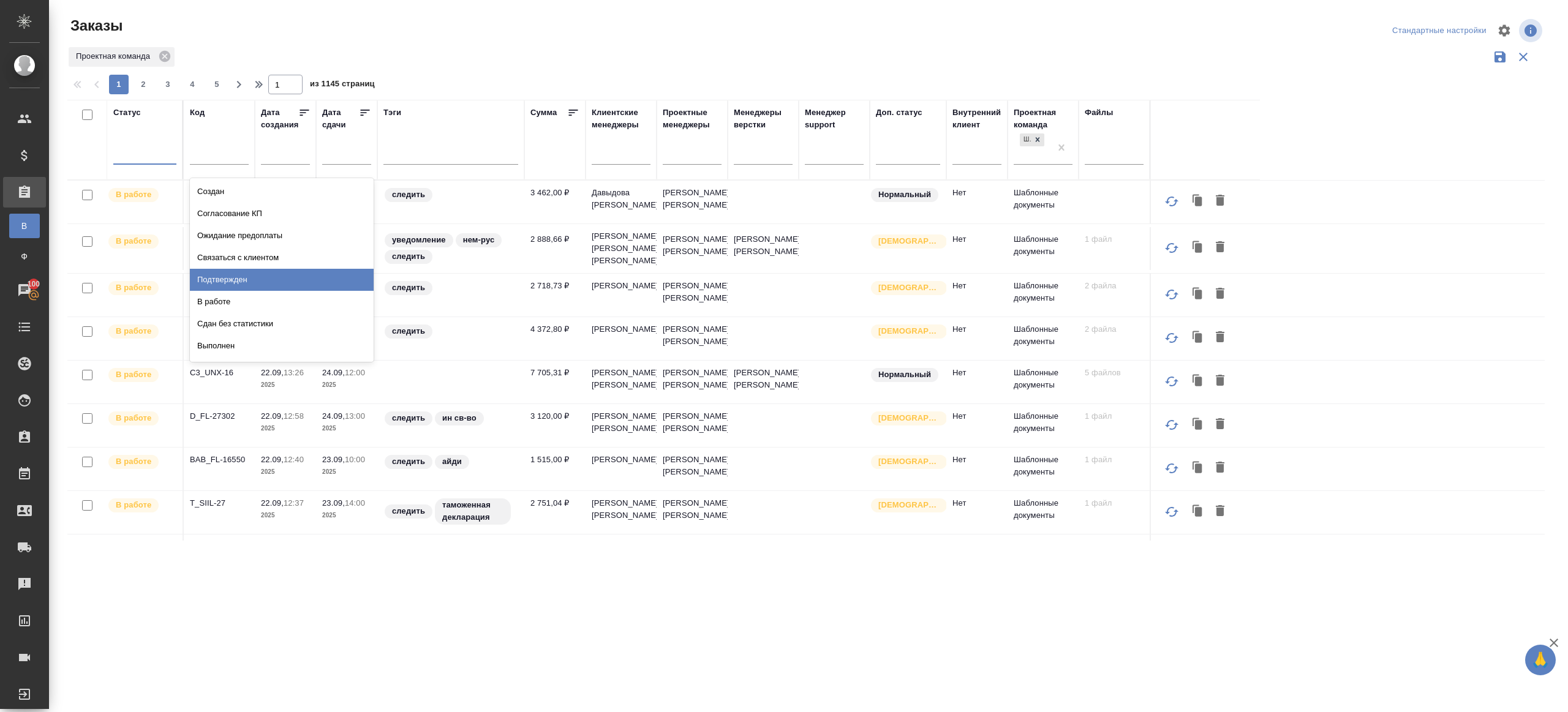
click at [227, 274] on div "Подтвержден" at bounding box center [281, 280] width 184 height 22
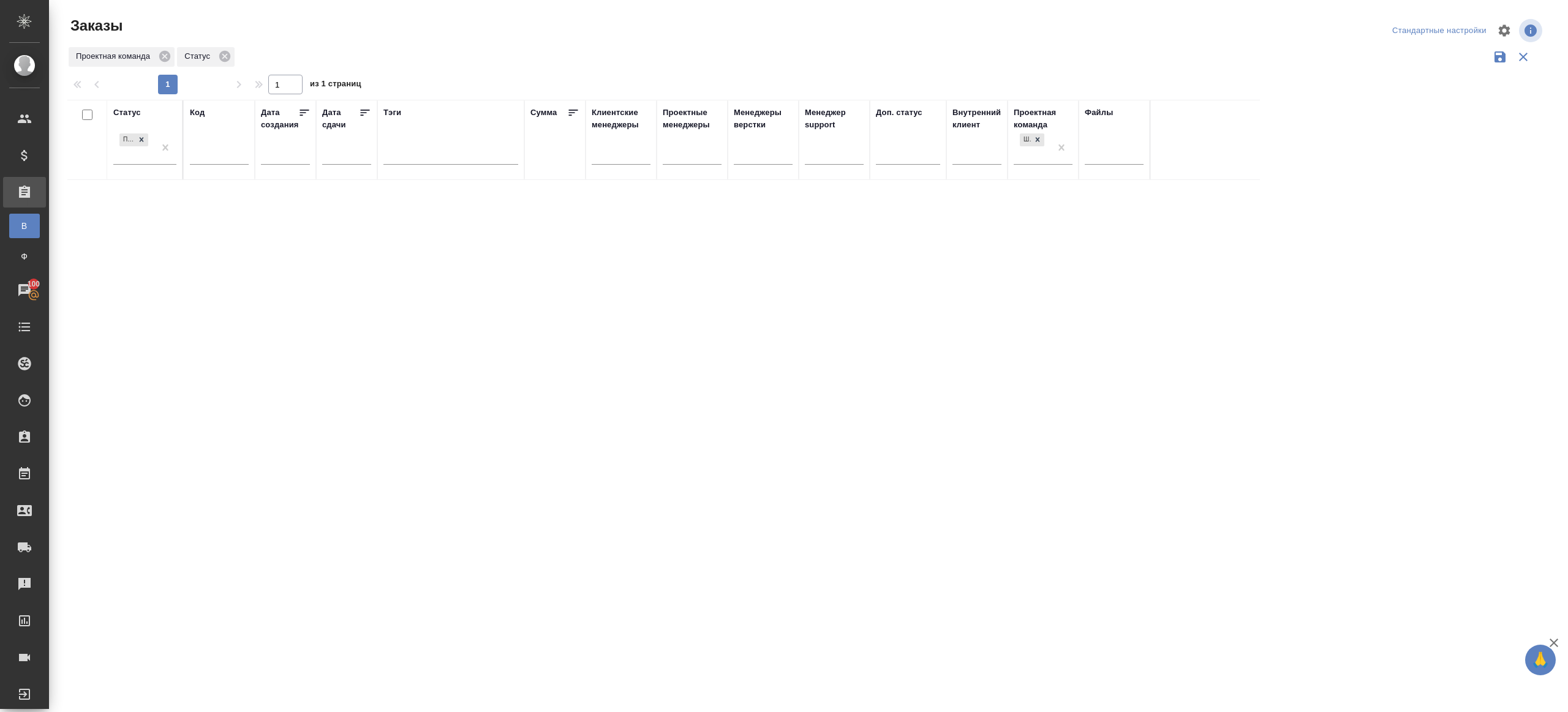
click at [453, 497] on div "Статус Подтвержден Код Дата создания Дата сдачи Тэги Сумма Клиентские менеджеры…" at bounding box center [806, 320] width 1478 height 441
click at [415, 522] on div "Статус Подтвержден Код Дата создания Дата сдачи Тэги Сумма Клиентские менеджеры…" at bounding box center [806, 320] width 1478 height 441
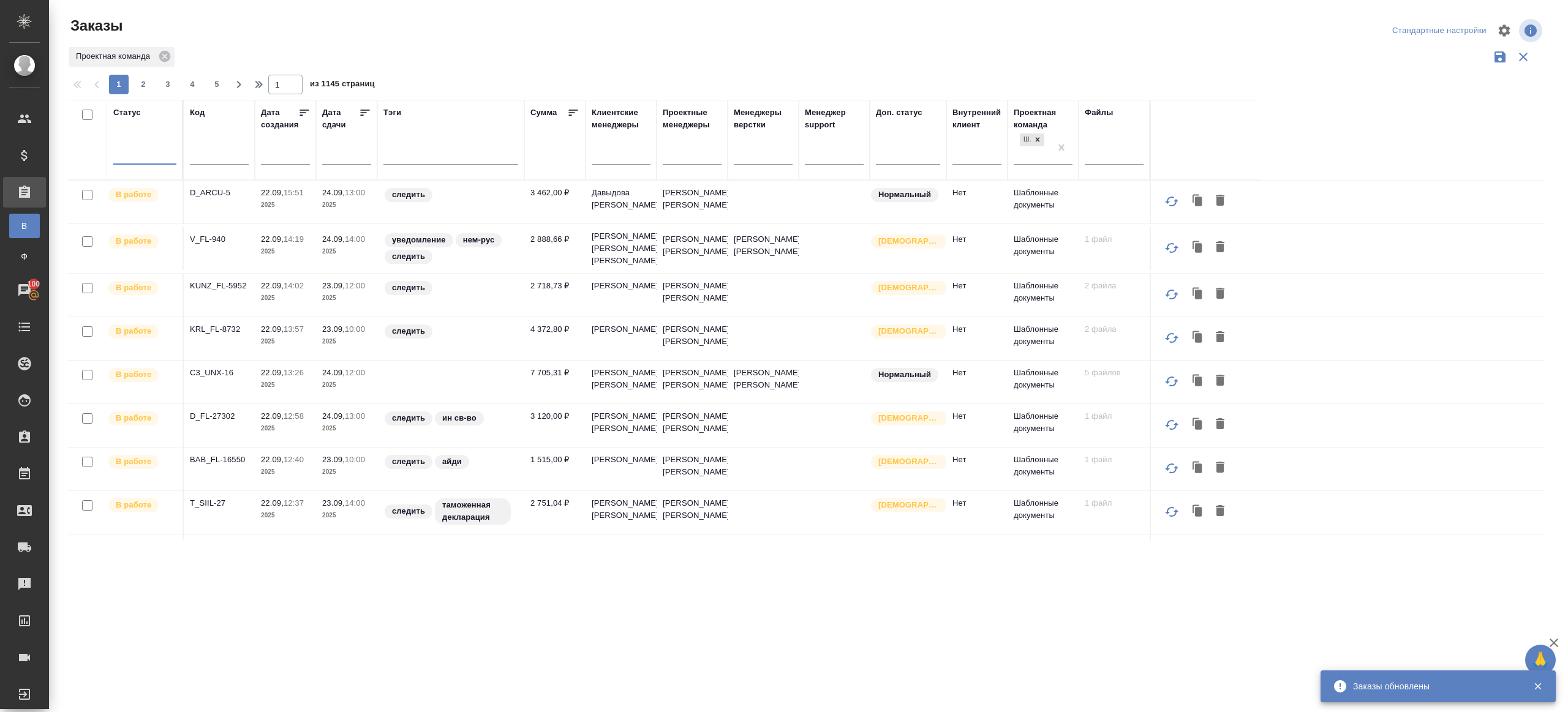
click at [152, 141] on div at bounding box center [145, 153] width 63 height 23
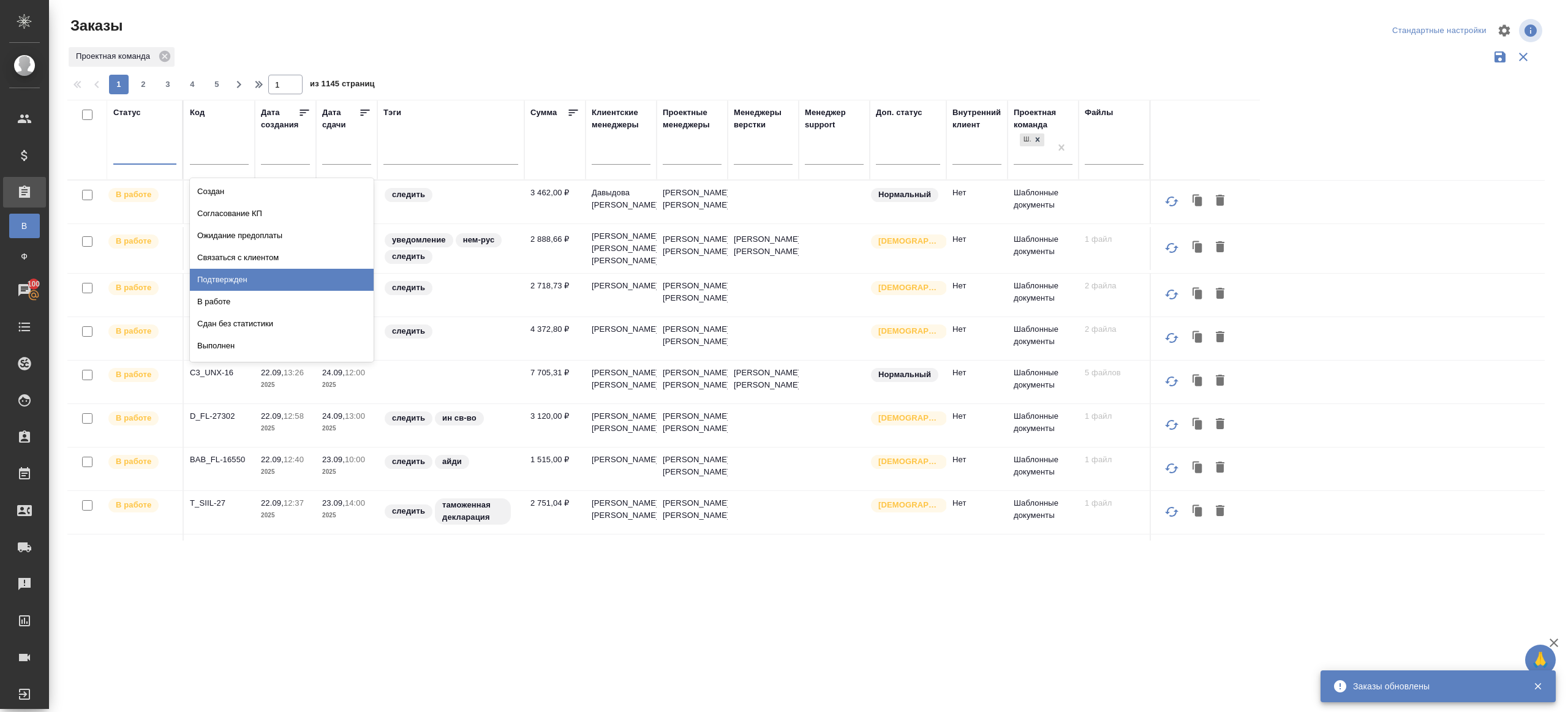
click at [212, 278] on div "Подтвержден" at bounding box center [281, 280] width 184 height 22
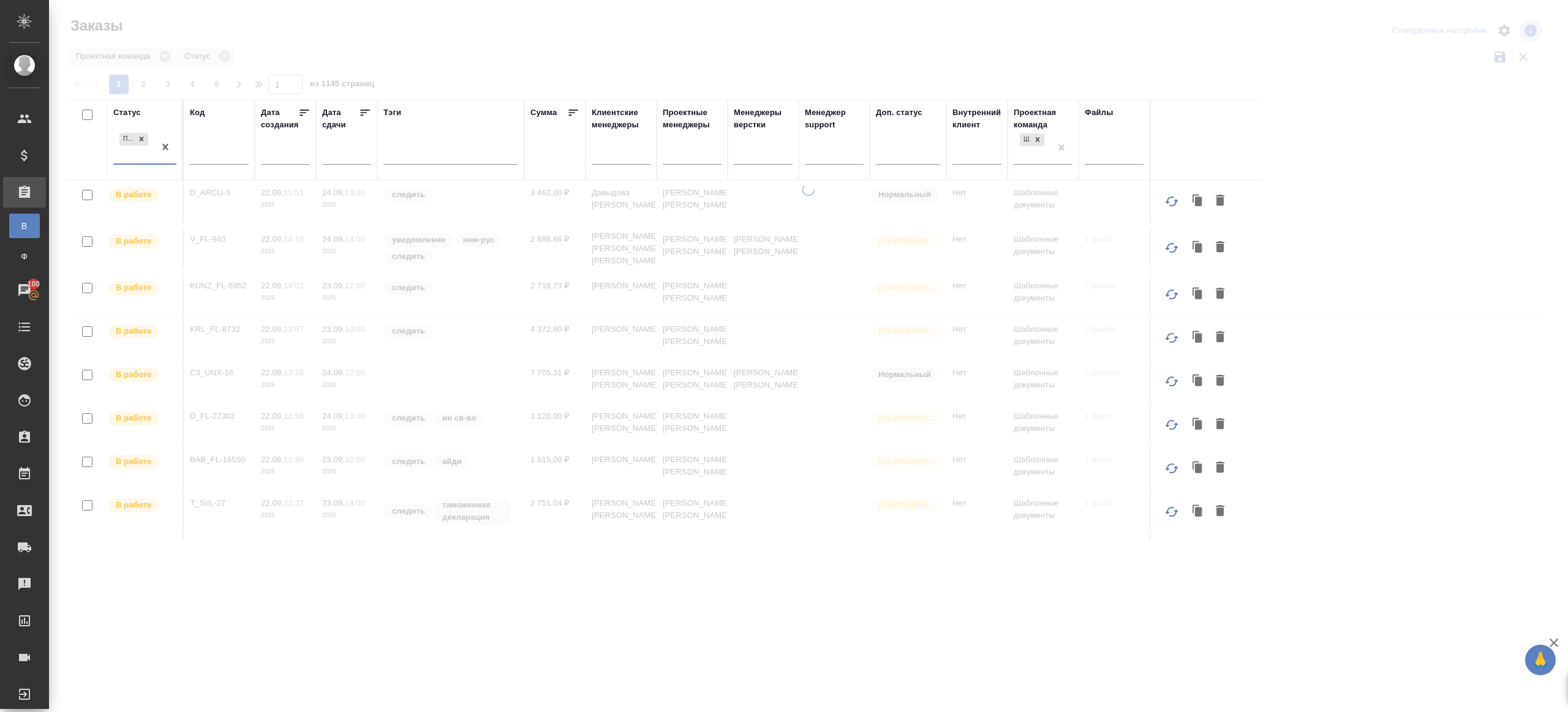
click at [525, 33] on div at bounding box center [808, 274] width 1519 height 547
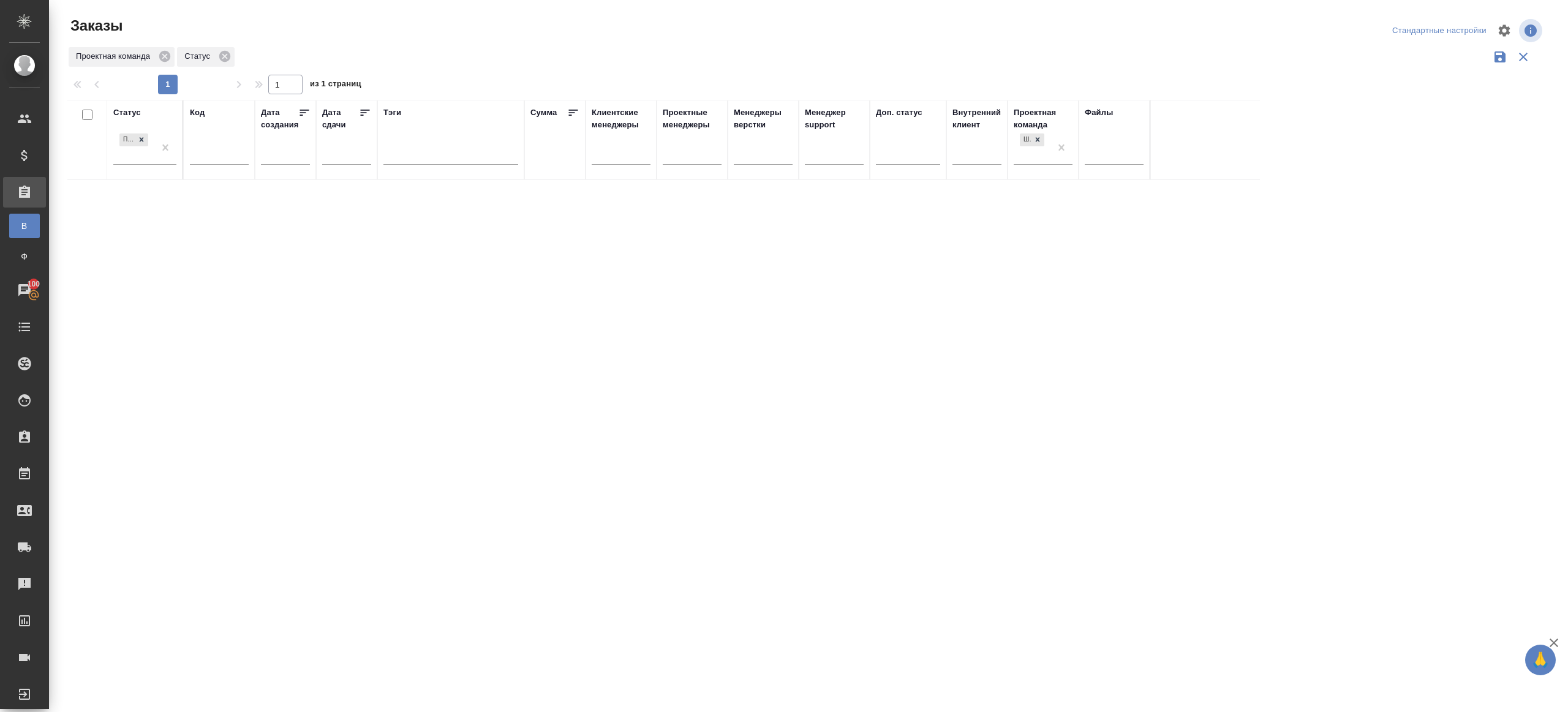
click at [540, 65] on div "Проектная команда Статус" at bounding box center [806, 57] width 1478 height 23
click at [182, 141] on div at bounding box center [182, 140] width 1 height 79
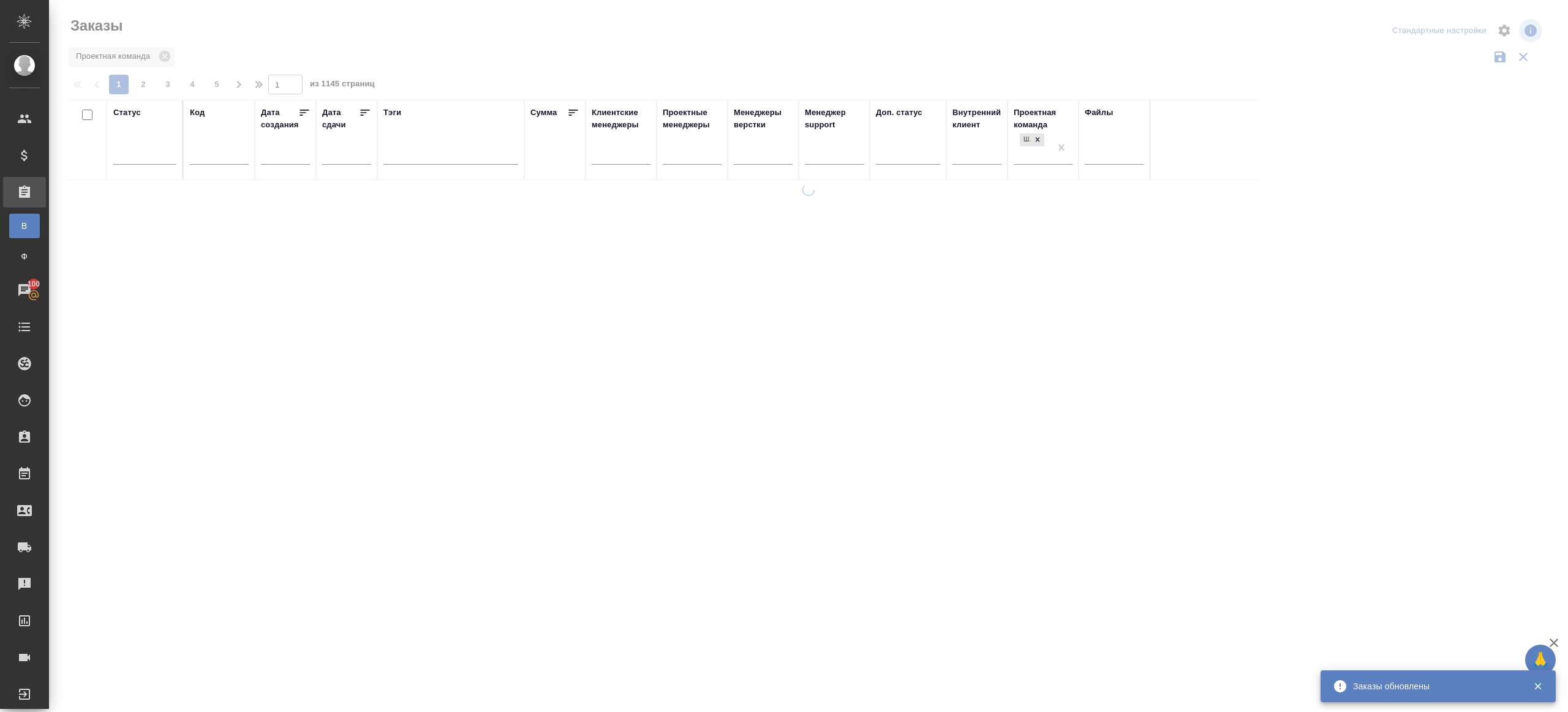
click at [467, 55] on div at bounding box center [808, 274] width 1519 height 547
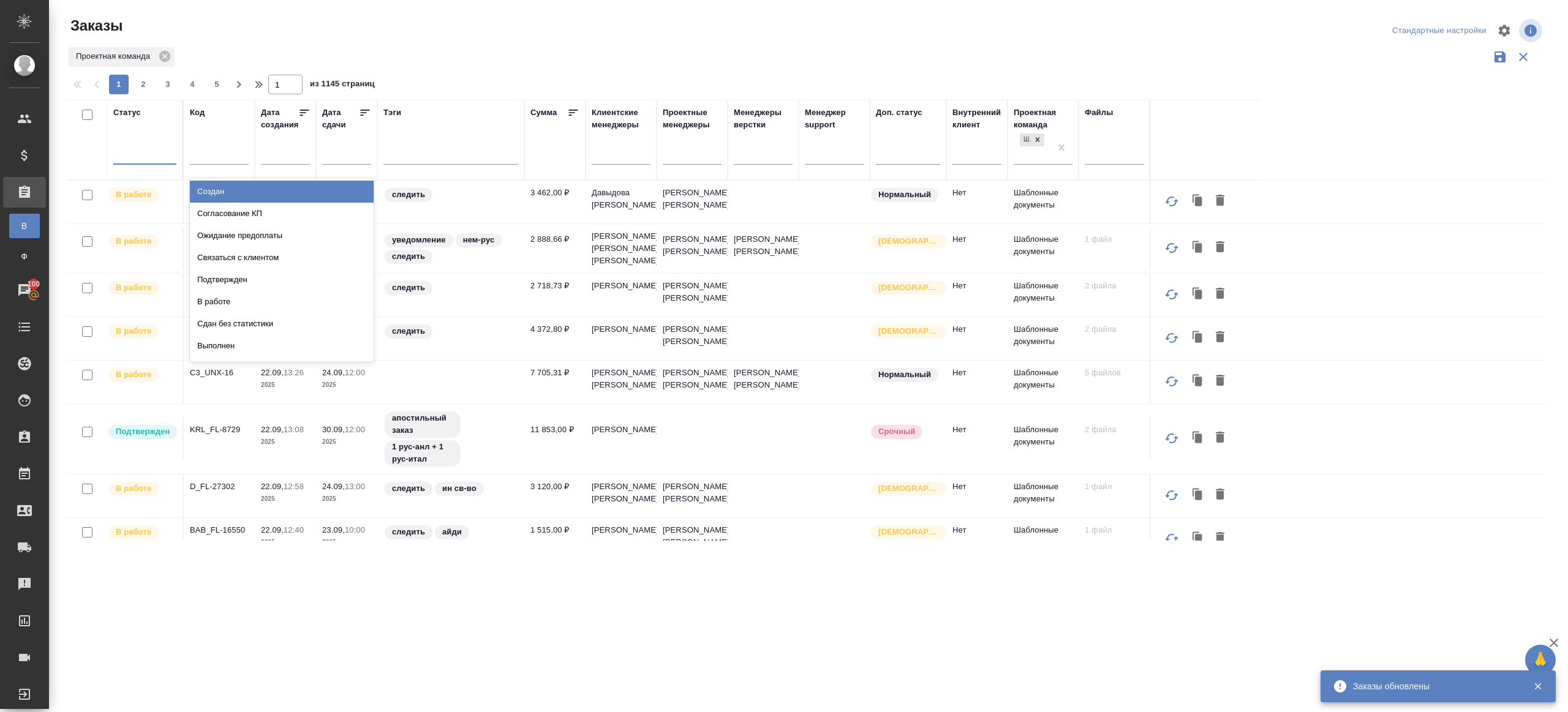
click at [150, 155] on div at bounding box center [145, 152] width 63 height 18
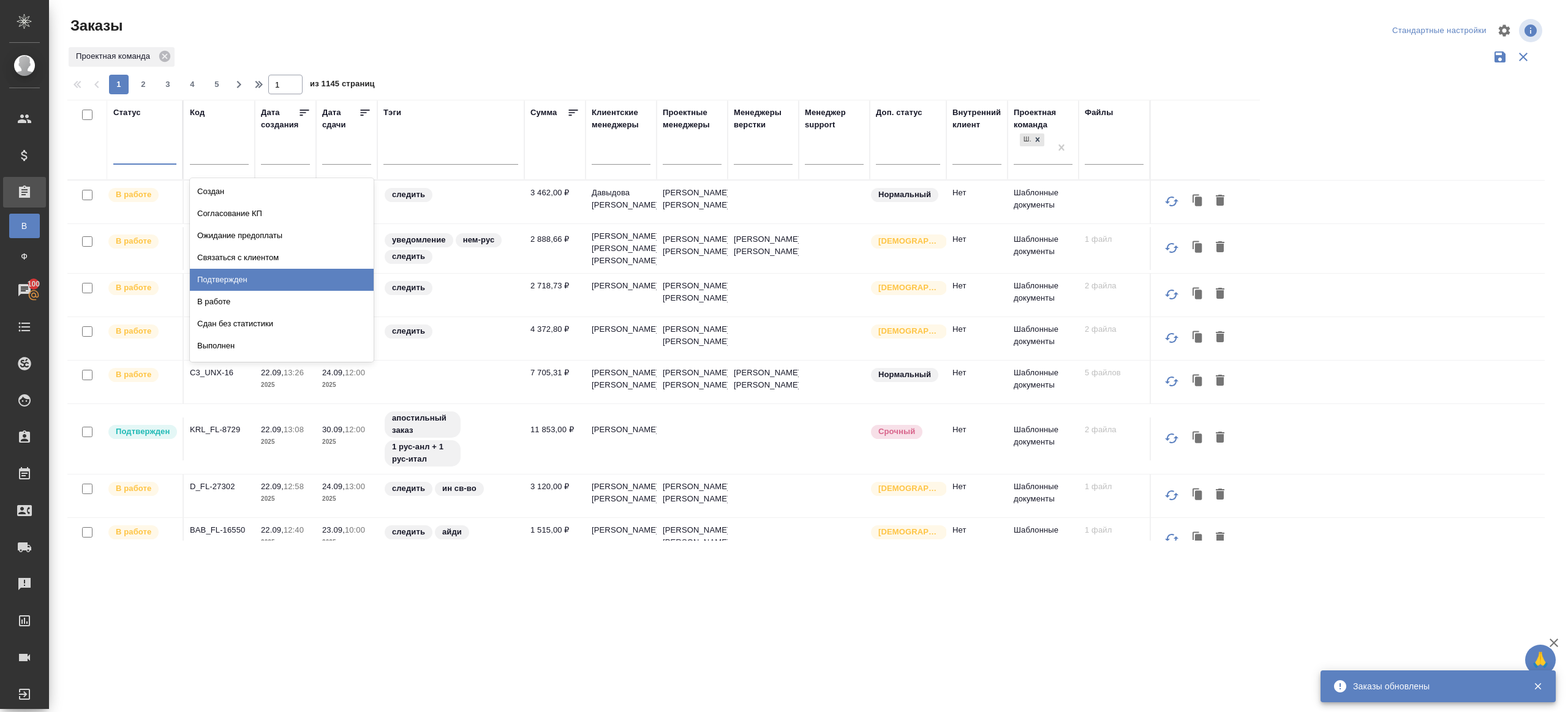
click at [251, 279] on div "Подтвержден" at bounding box center [281, 280] width 184 height 22
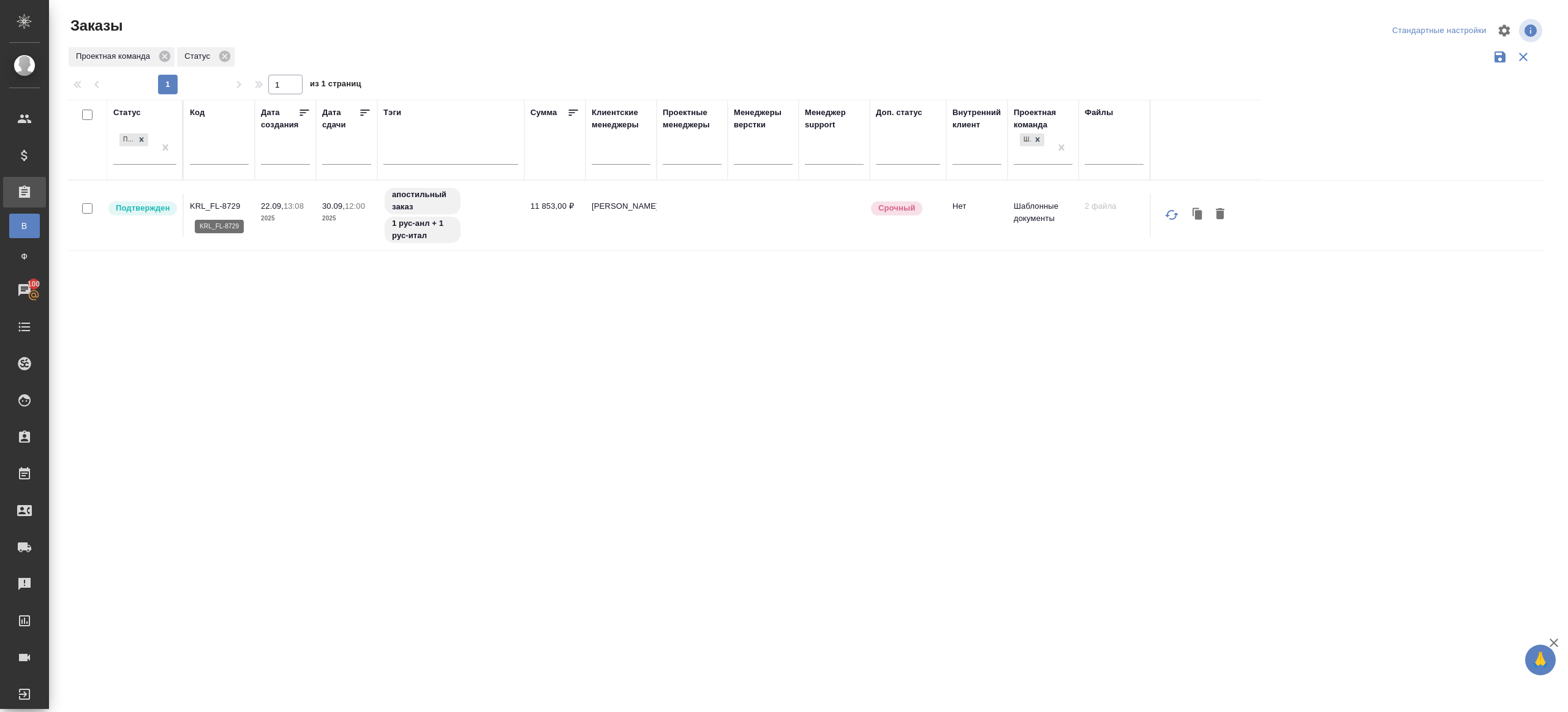
click at [216, 207] on p "KRL_FL-8729" at bounding box center [219, 206] width 59 height 13
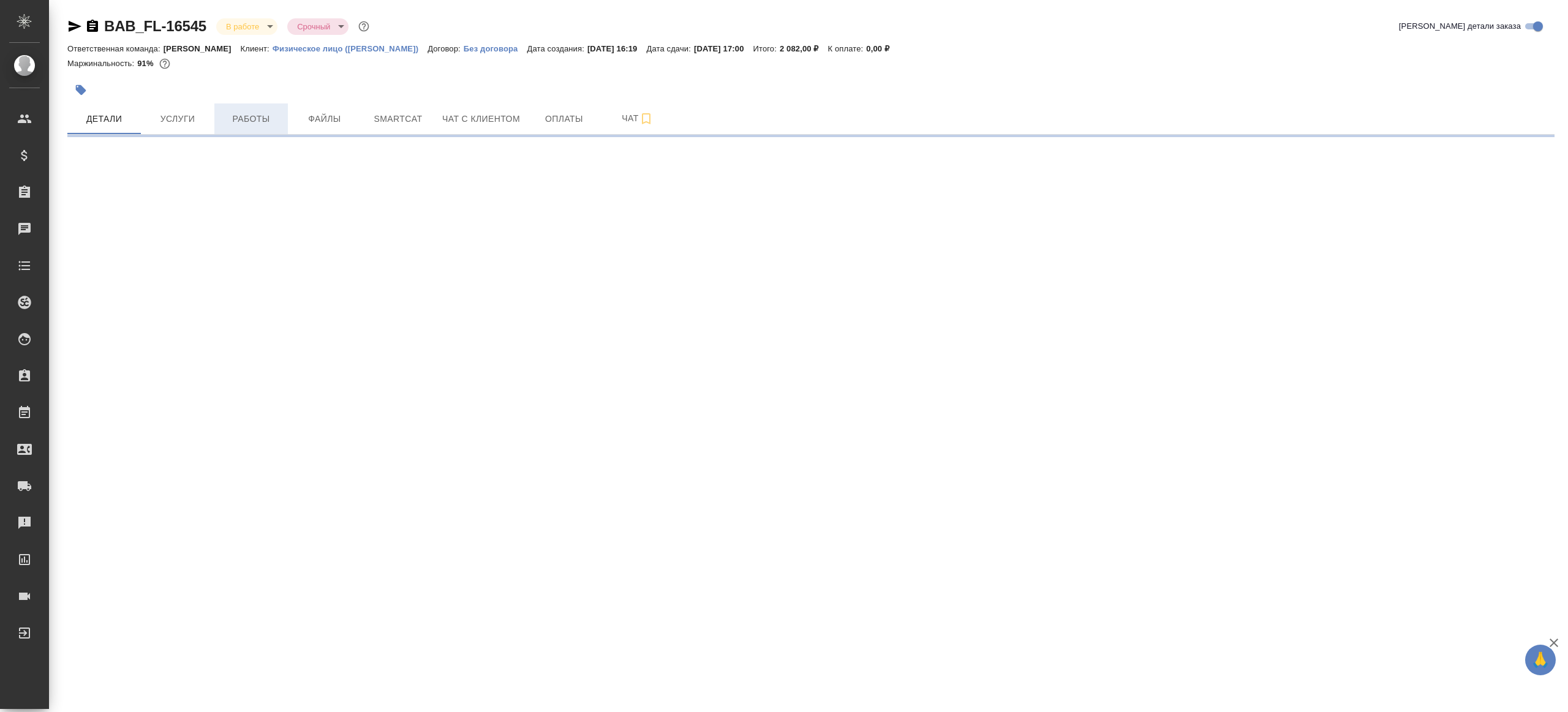
click at [268, 112] on span "Работы" at bounding box center [251, 118] width 59 height 15
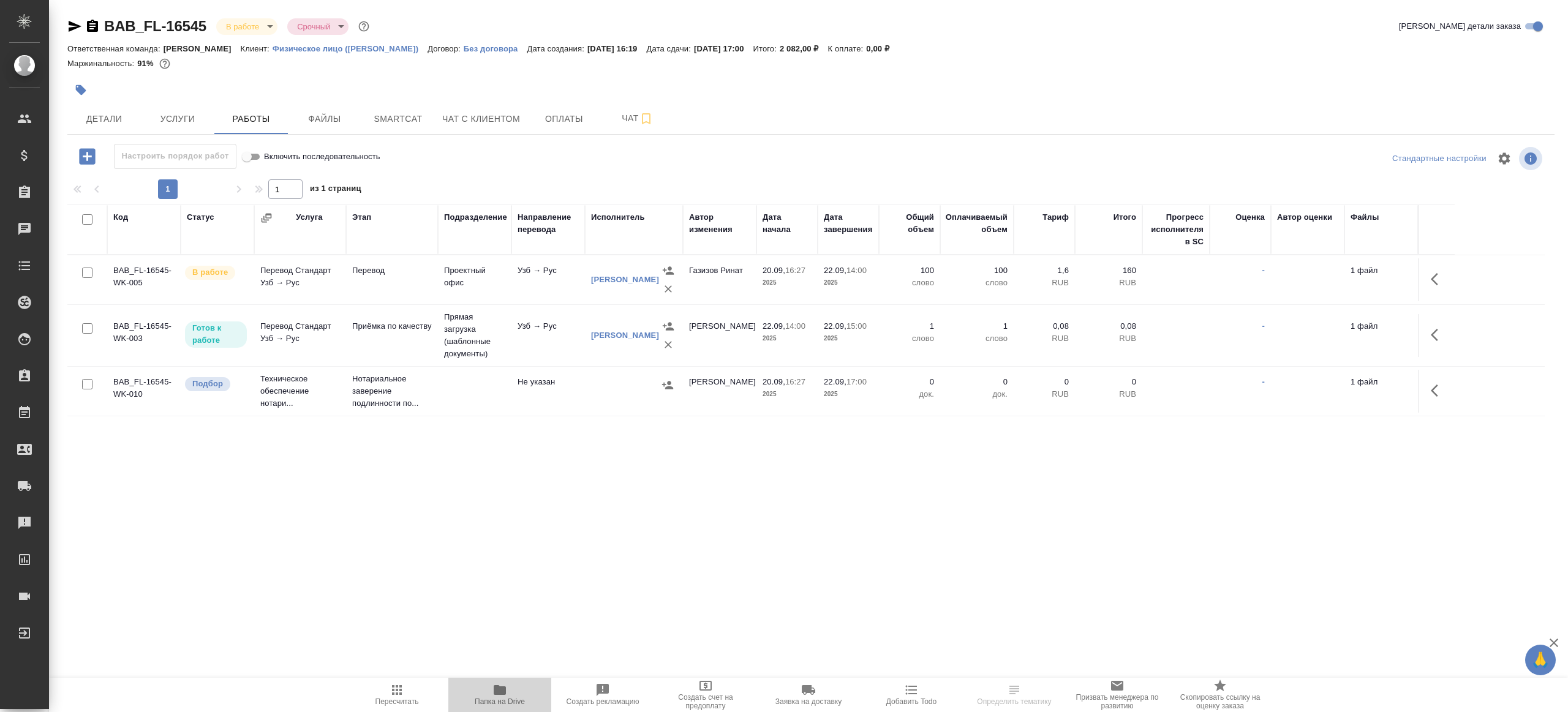
click at [494, 692] on icon "button" at bounding box center [500, 690] width 13 height 10
click at [1426, 274] on button "button" at bounding box center [1438, 279] width 30 height 30
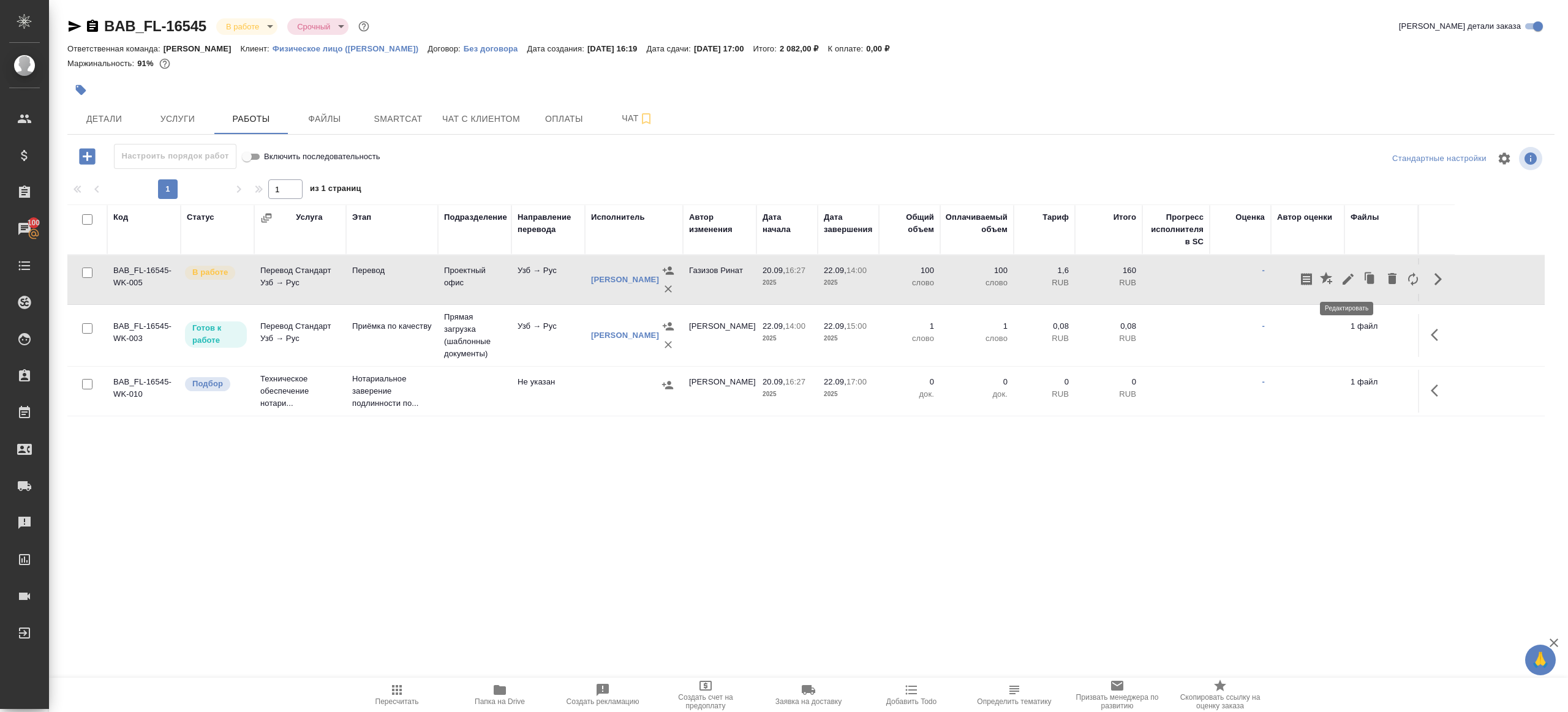
click at [1355, 276] on icon "button" at bounding box center [1348, 279] width 14 height 14
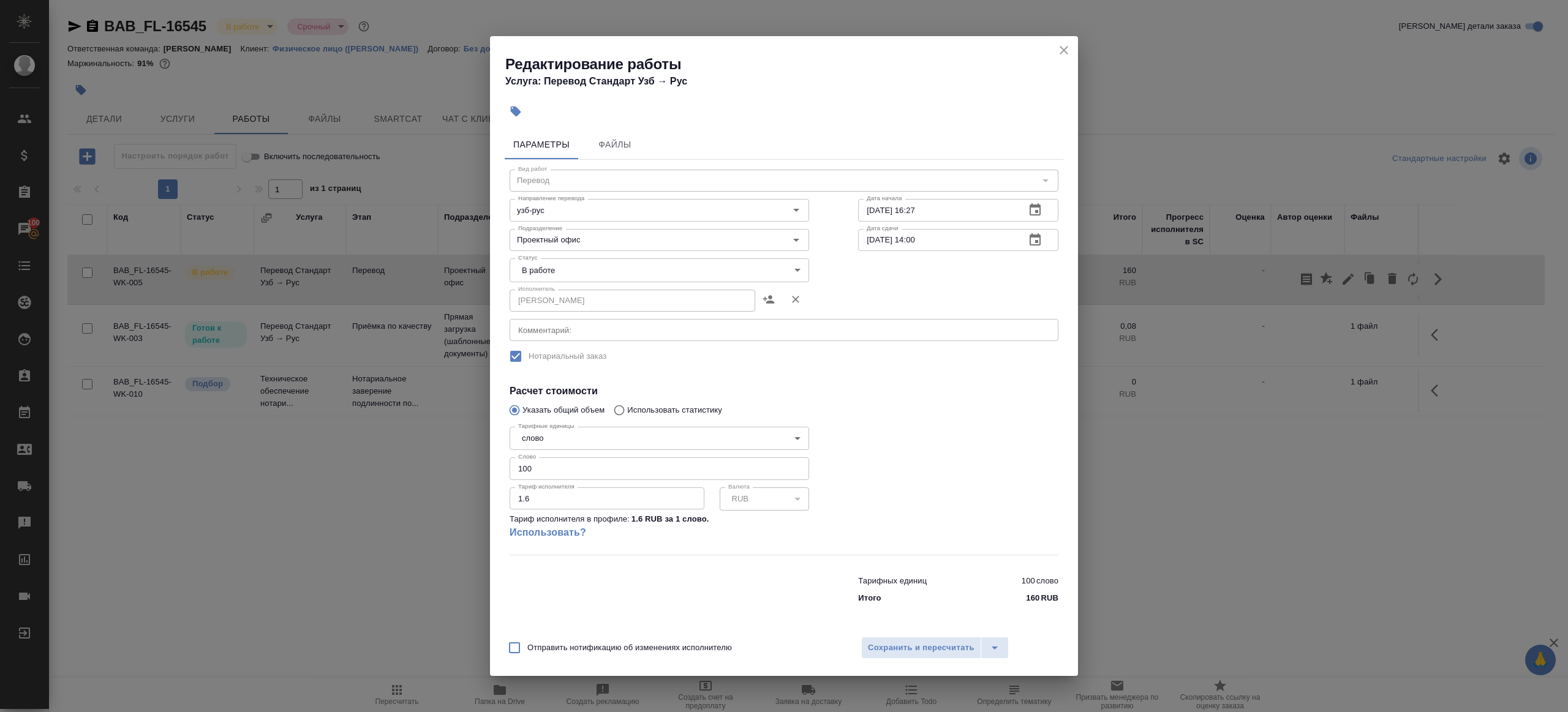
click at [637, 261] on body "🙏 .cls-1 fill:#fff; AWATERA Gazizov Rinat Клиенты Спецификации Заказы 100 Чаты …" at bounding box center [784, 356] width 1568 height 712
click at [548, 313] on li "Сдан" at bounding box center [659, 312] width 300 height 21
type input "closed"
click at [560, 463] on input "100" at bounding box center [659, 469] width 300 height 22
type input "124"
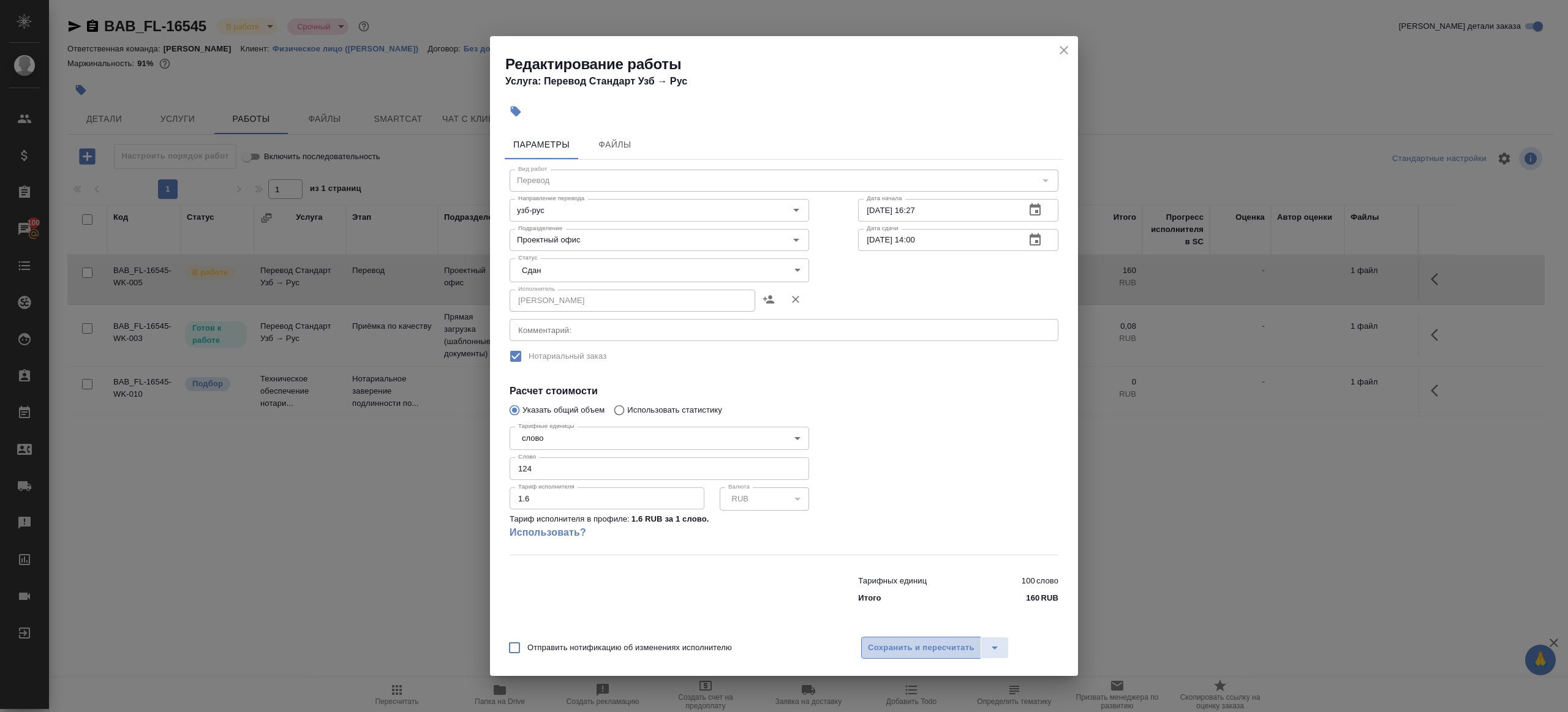
click at [869, 649] on span "Сохранить и пересчитать" at bounding box center [922, 648] width 107 height 14
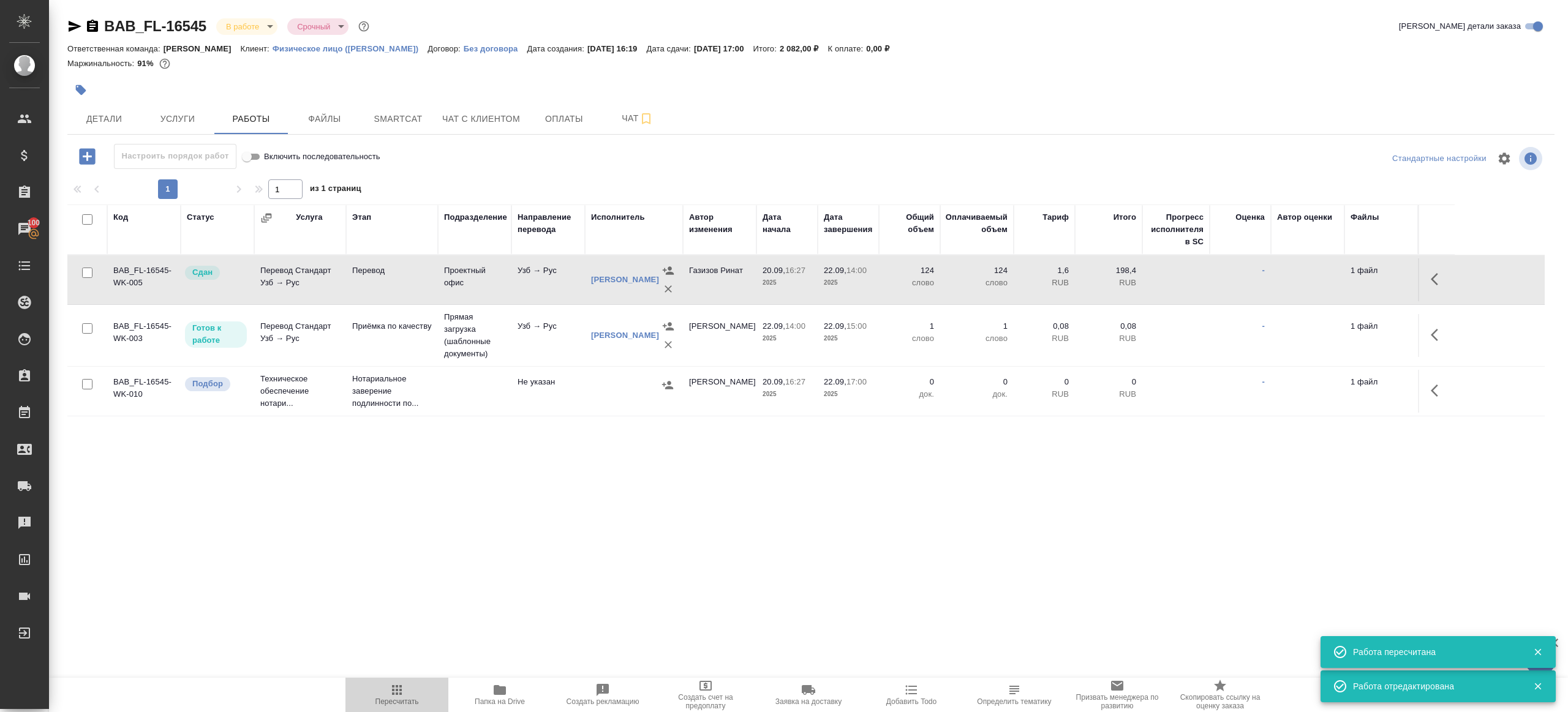
click at [399, 683] on icon "button" at bounding box center [397, 690] width 14 height 14
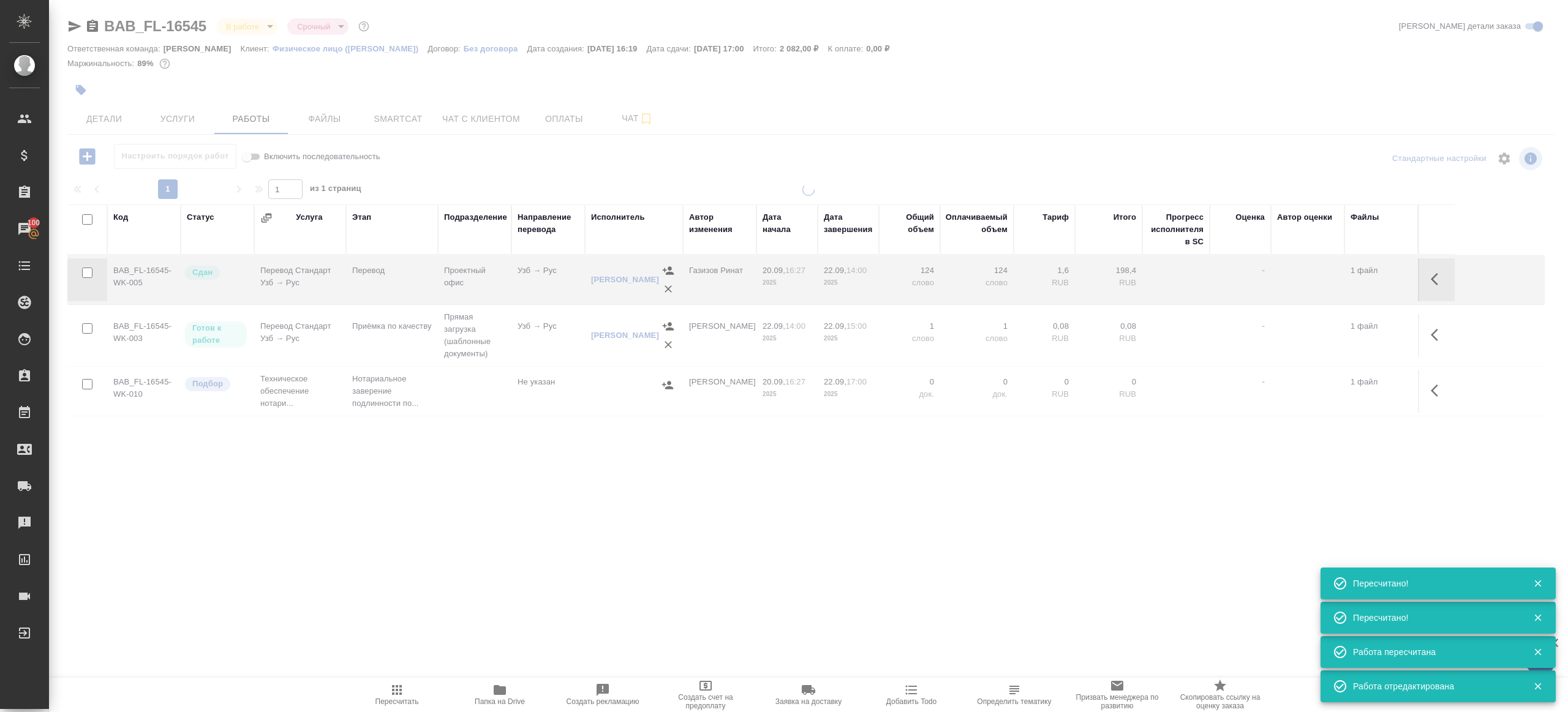
click at [459, 540] on div ".cls-1 fill:#fff; AWATERA Gazizov Rinat Клиенты Спецификации Заказы 100 Чаты To…" at bounding box center [784, 356] width 1568 height 712
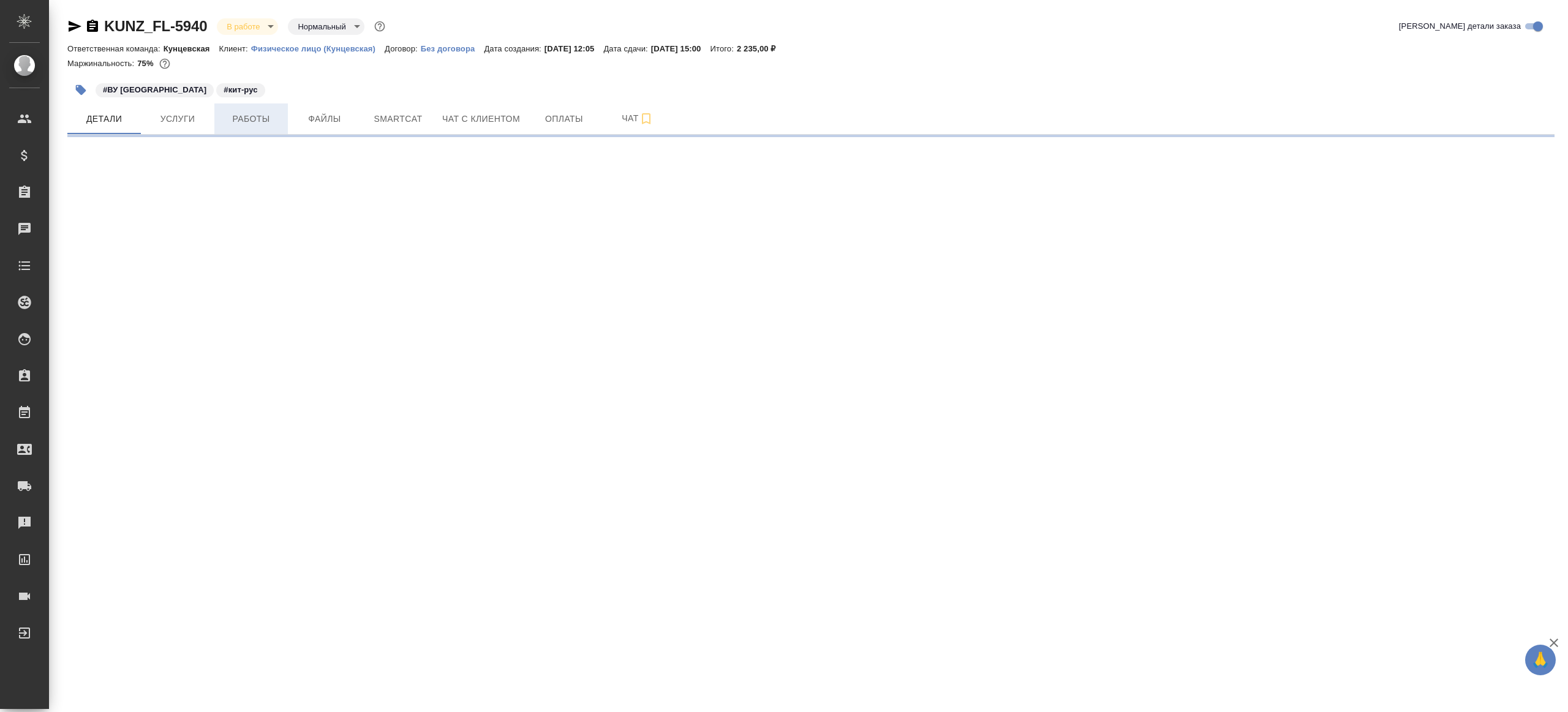
click at [232, 111] on span "Работы" at bounding box center [251, 118] width 59 height 15
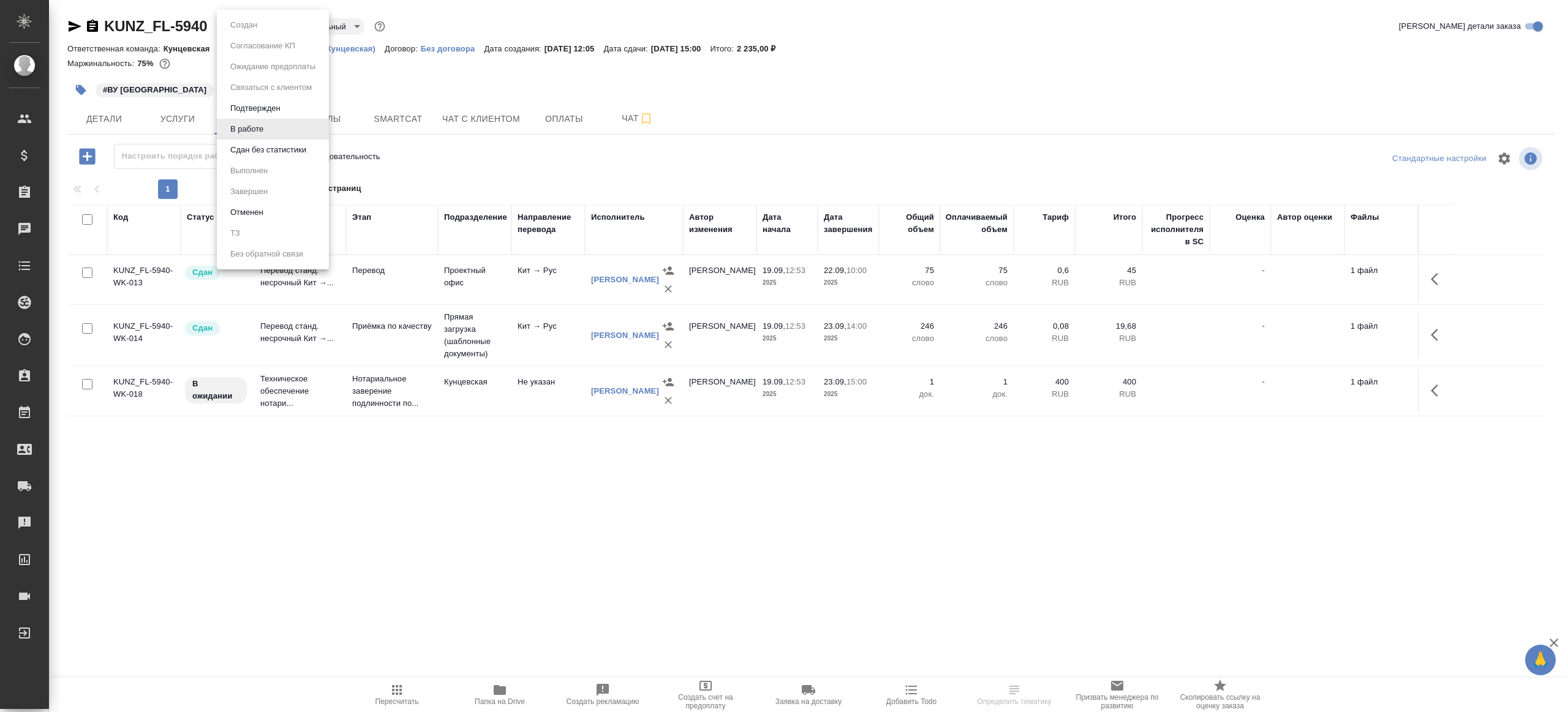
click at [259, 22] on body "🙏 .cls-1 fill:#fff; AWATERA Gazizov Rinat Клиенты Спецификации Заказы Чаты Todo…" at bounding box center [784, 356] width 1568 height 712
click at [269, 147] on button "Сдан без статистики" at bounding box center [268, 150] width 84 height 13
click at [287, 24] on body "🙏 .cls-1 fill:#fff; AWATERA Gazizov Rinat Клиенты Спецификации Заказы Чаты Todo…" at bounding box center [784, 356] width 1568 height 712
click at [286, 168] on li "Выполнен" at bounding box center [273, 171] width 112 height 21
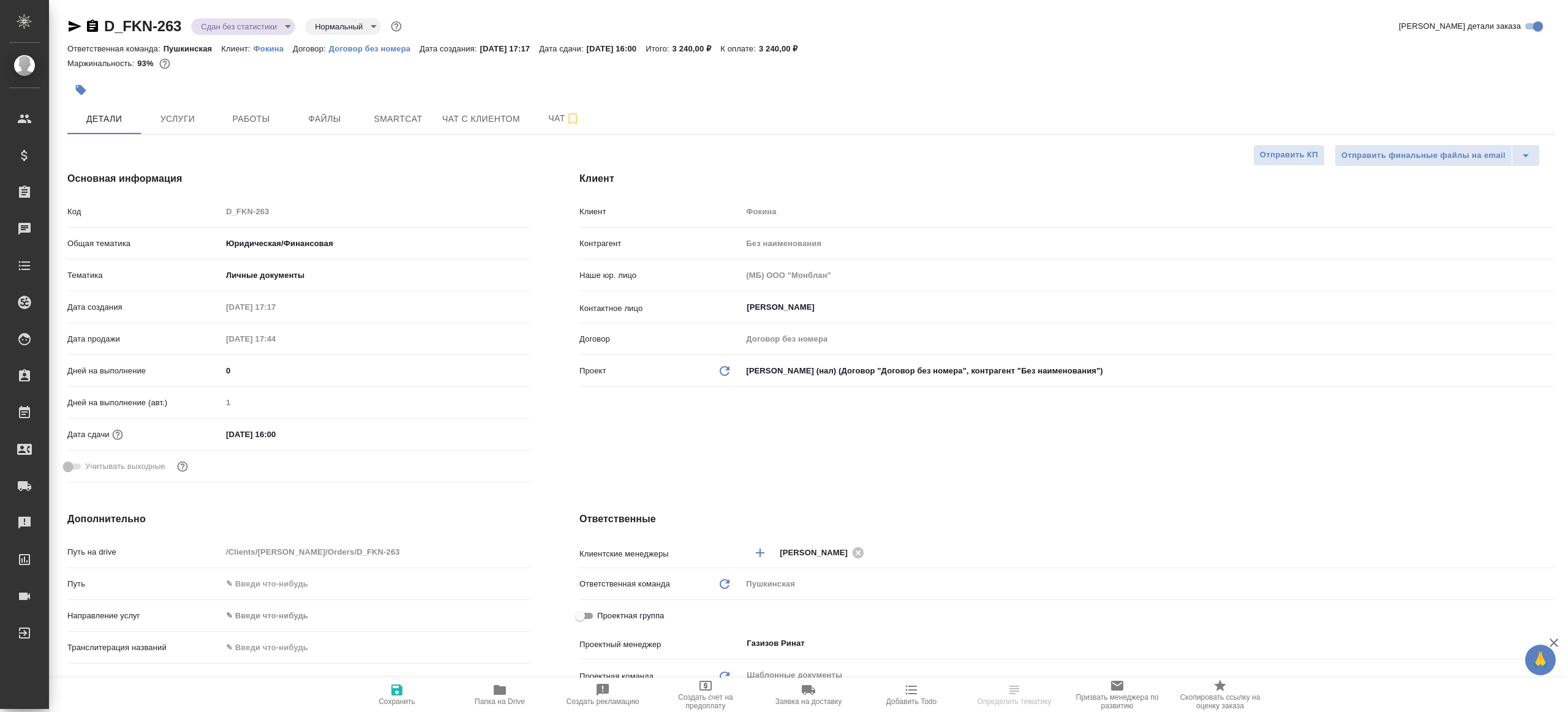
select select "RU"
click at [259, 128] on button "Работы" at bounding box center [251, 118] width 74 height 31
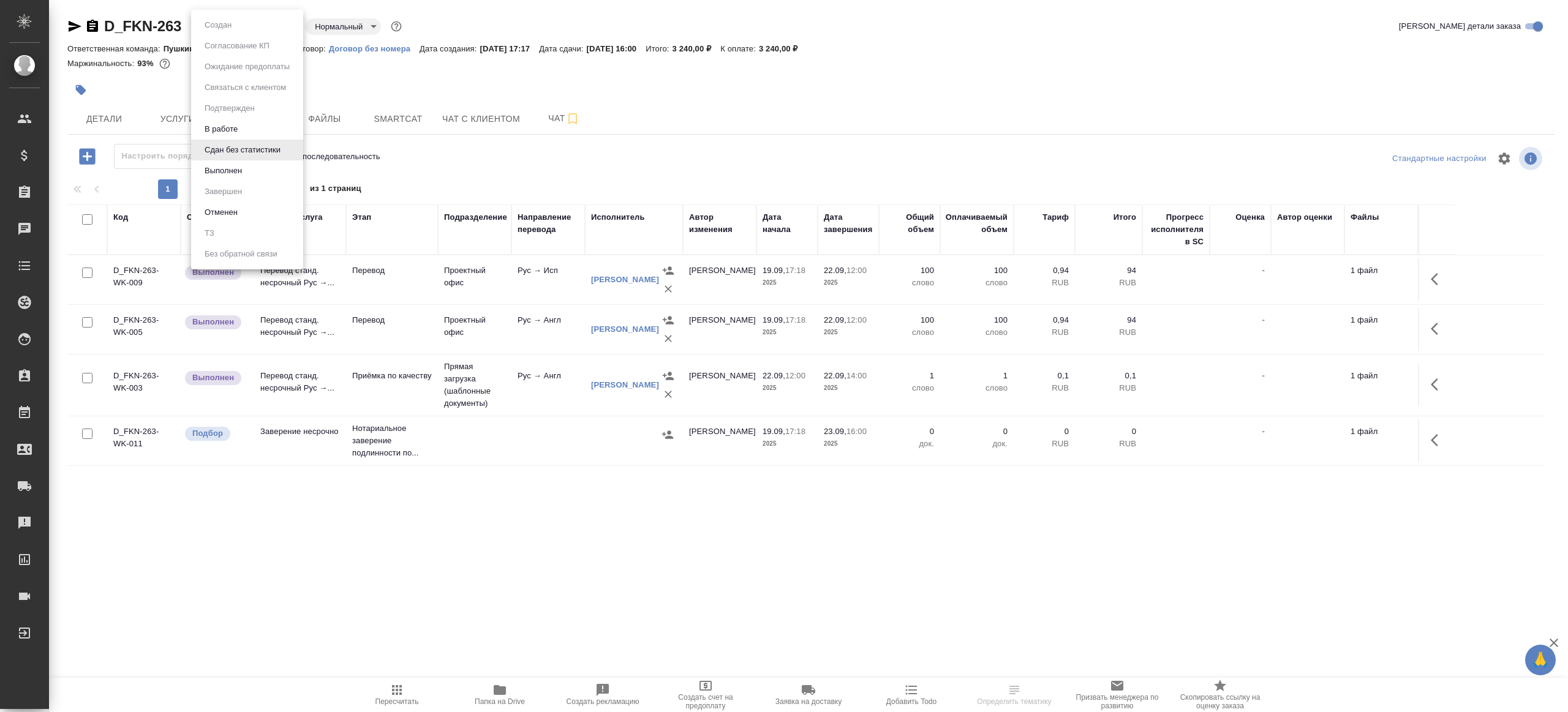
click at [255, 24] on body "🙏 .cls-1 fill:#fff; AWATERA [PERSON_NAME] Клиенты Спецификации Заказы Чаты Todo…" at bounding box center [784, 356] width 1568 height 712
click at [264, 166] on li "Выполнен" at bounding box center [247, 171] width 112 height 21
click at [1428, 293] on div at bounding box center [1436, 279] width 23 height 30
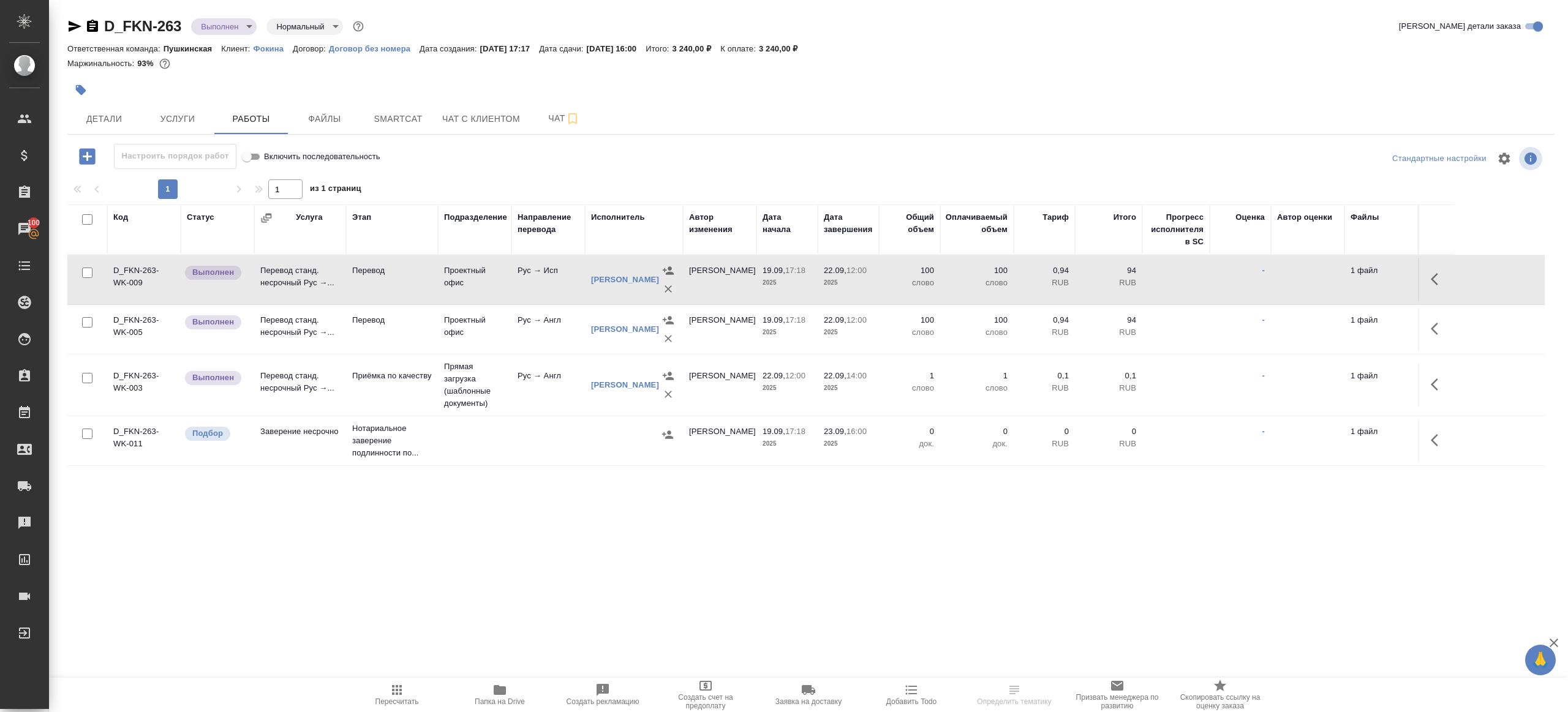
click at [1433, 281] on icon "button" at bounding box center [1438, 279] width 14 height 14
click at [1350, 275] on icon "button" at bounding box center [1348, 279] width 14 height 14
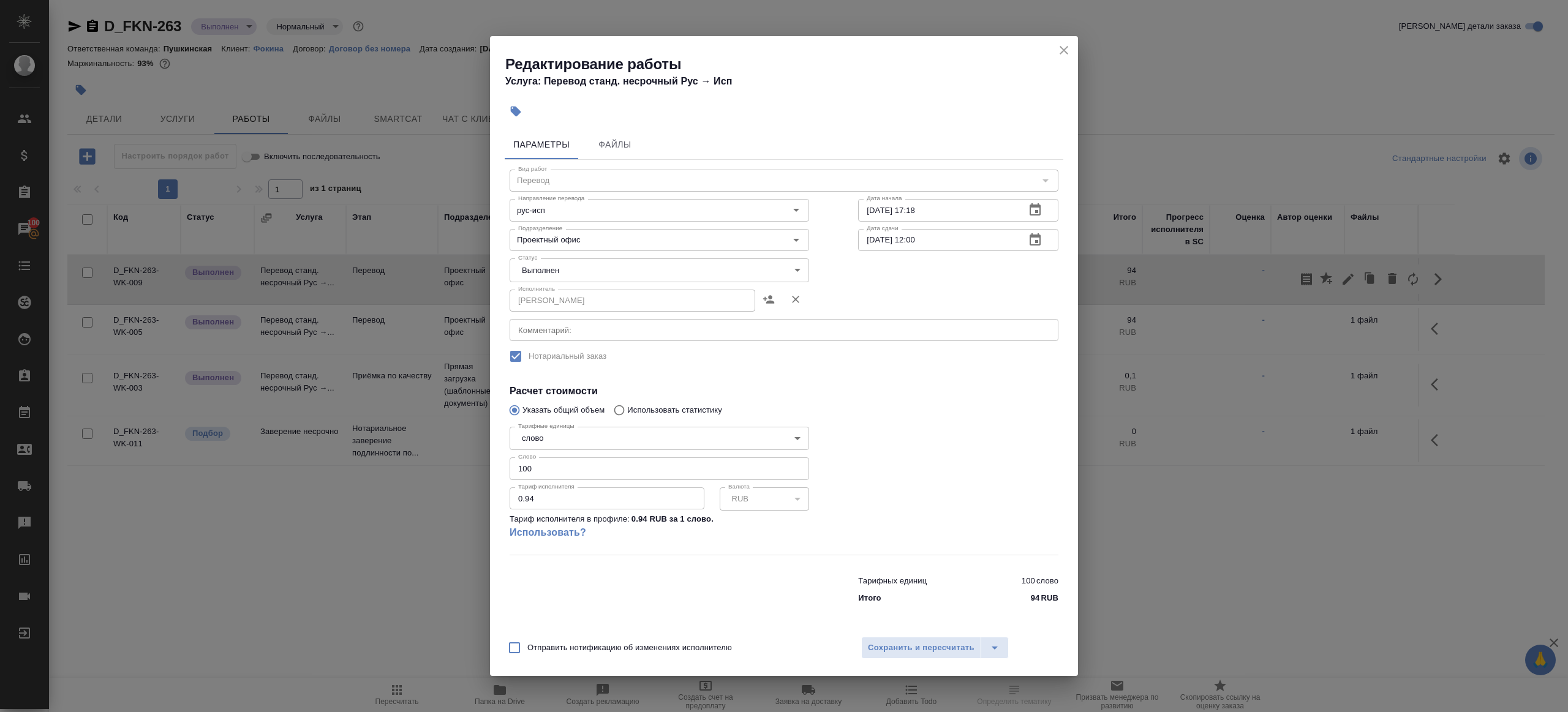
click at [560, 269] on body "🙏 .cls-1 fill:#fff; AWATERA [PERSON_NAME] Клиенты Спецификации Заказы 100 Чаты …" at bounding box center [784, 356] width 1568 height 712
click at [558, 290] on li "Сдан" at bounding box center [659, 291] width 300 height 21
type input "closed"
click at [901, 645] on span "Сохранить и пересчитать" at bounding box center [922, 648] width 107 height 14
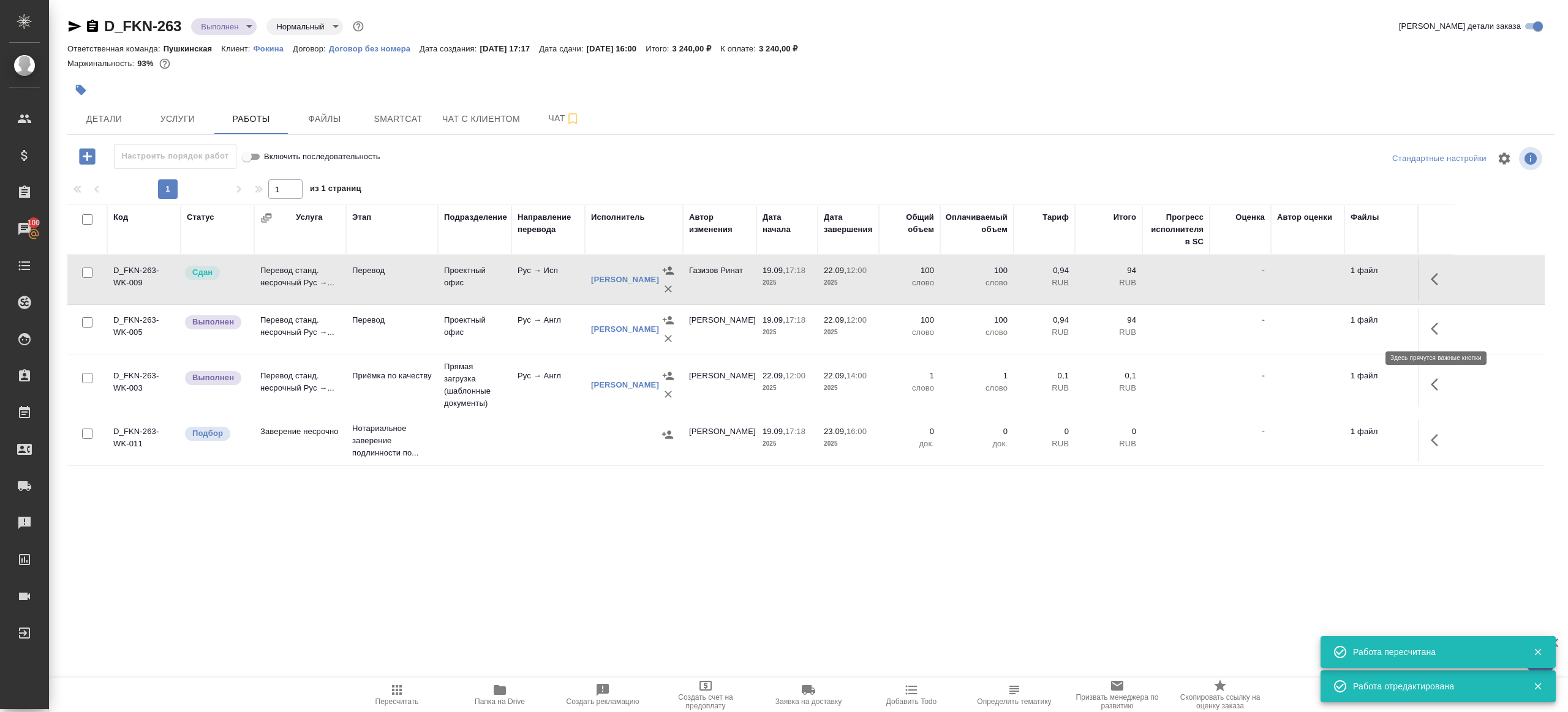
click at [1443, 329] on icon "button" at bounding box center [1438, 329] width 14 height 14
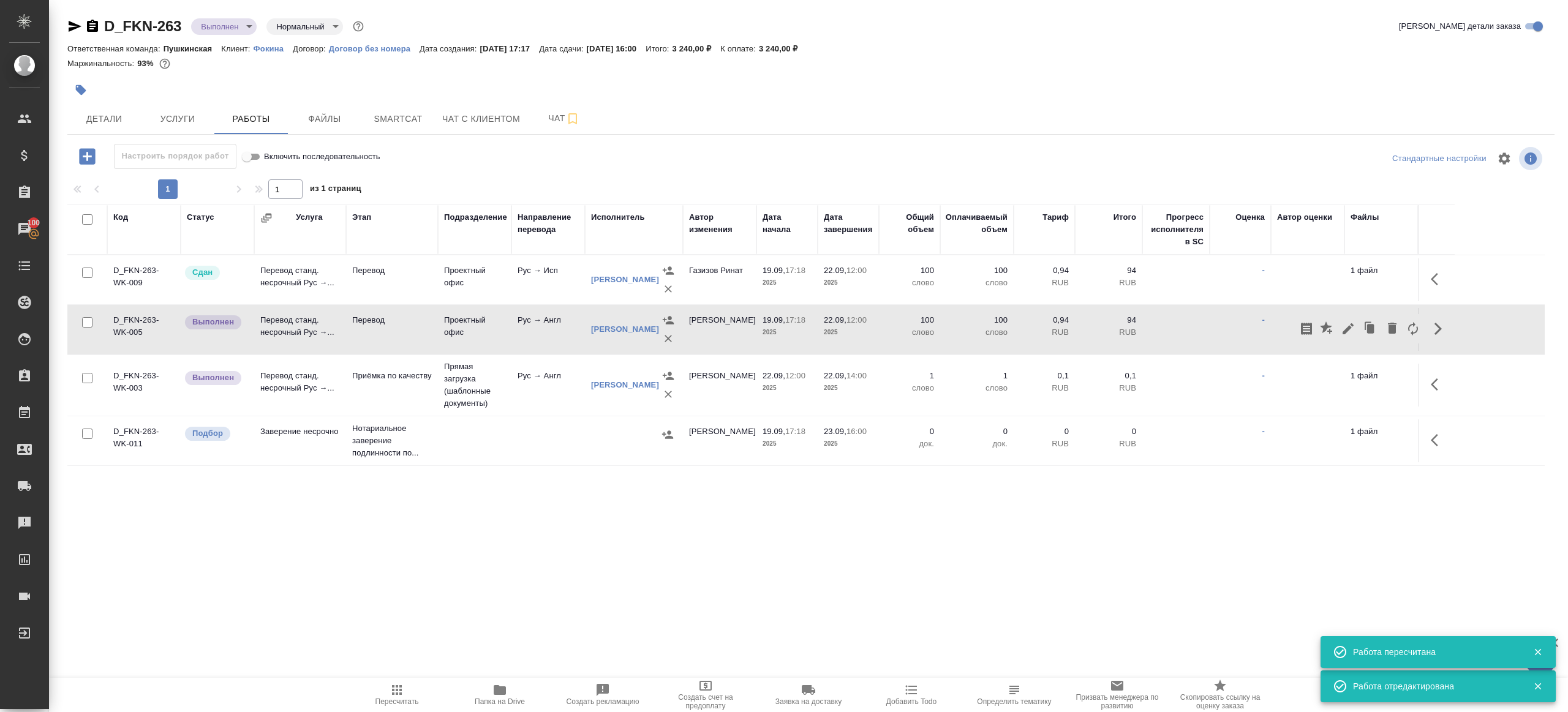
click at [1351, 322] on icon "button" at bounding box center [1348, 329] width 14 height 14
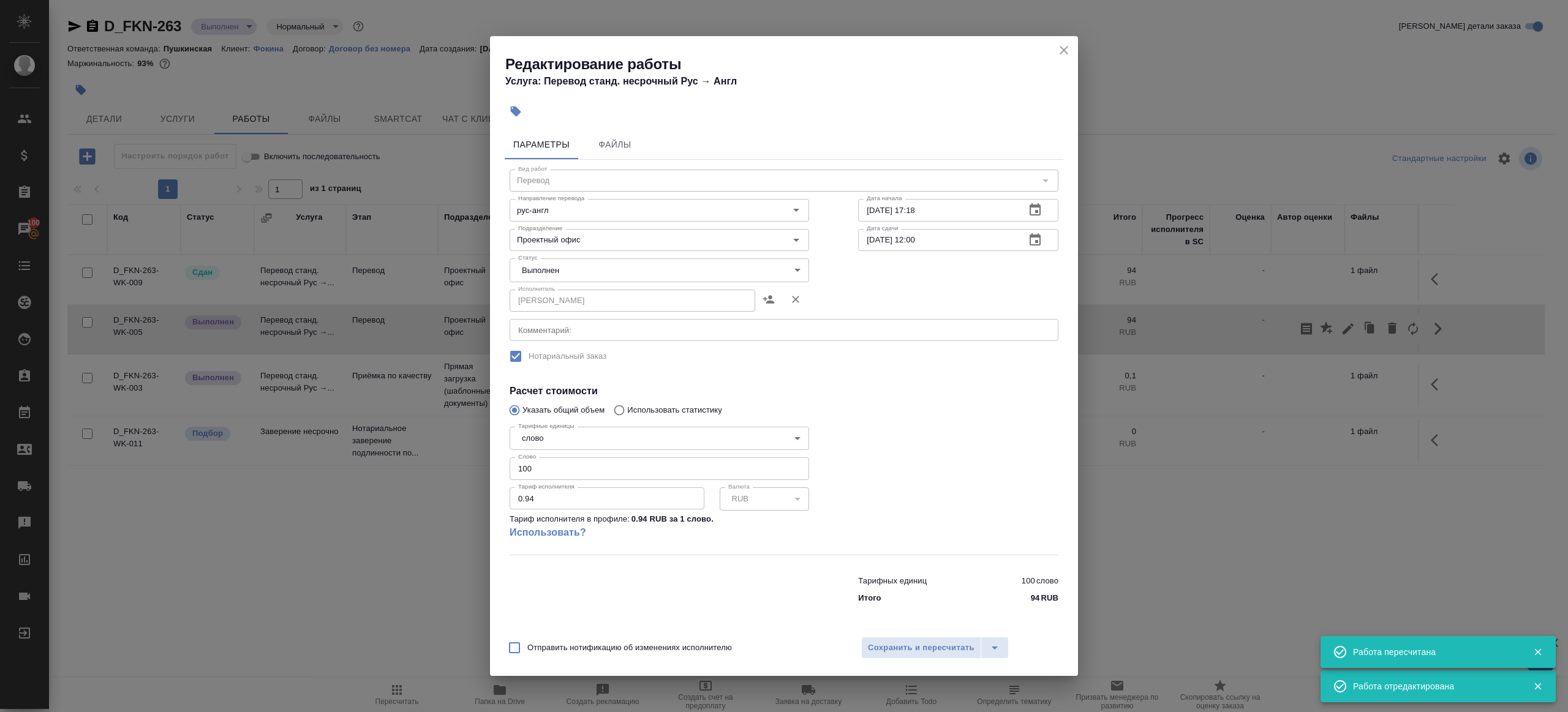
click at [531, 270] on body "🙏 .cls-1 fill:#fff; AWATERA [PERSON_NAME] Клиенты Спецификации Заказы 100 Чаты …" at bounding box center [784, 356] width 1568 height 712
click at [569, 295] on li "Сдан" at bounding box center [659, 291] width 300 height 21
type input "closed"
click at [895, 640] on button "Сохранить и пересчитать" at bounding box center [921, 648] width 120 height 22
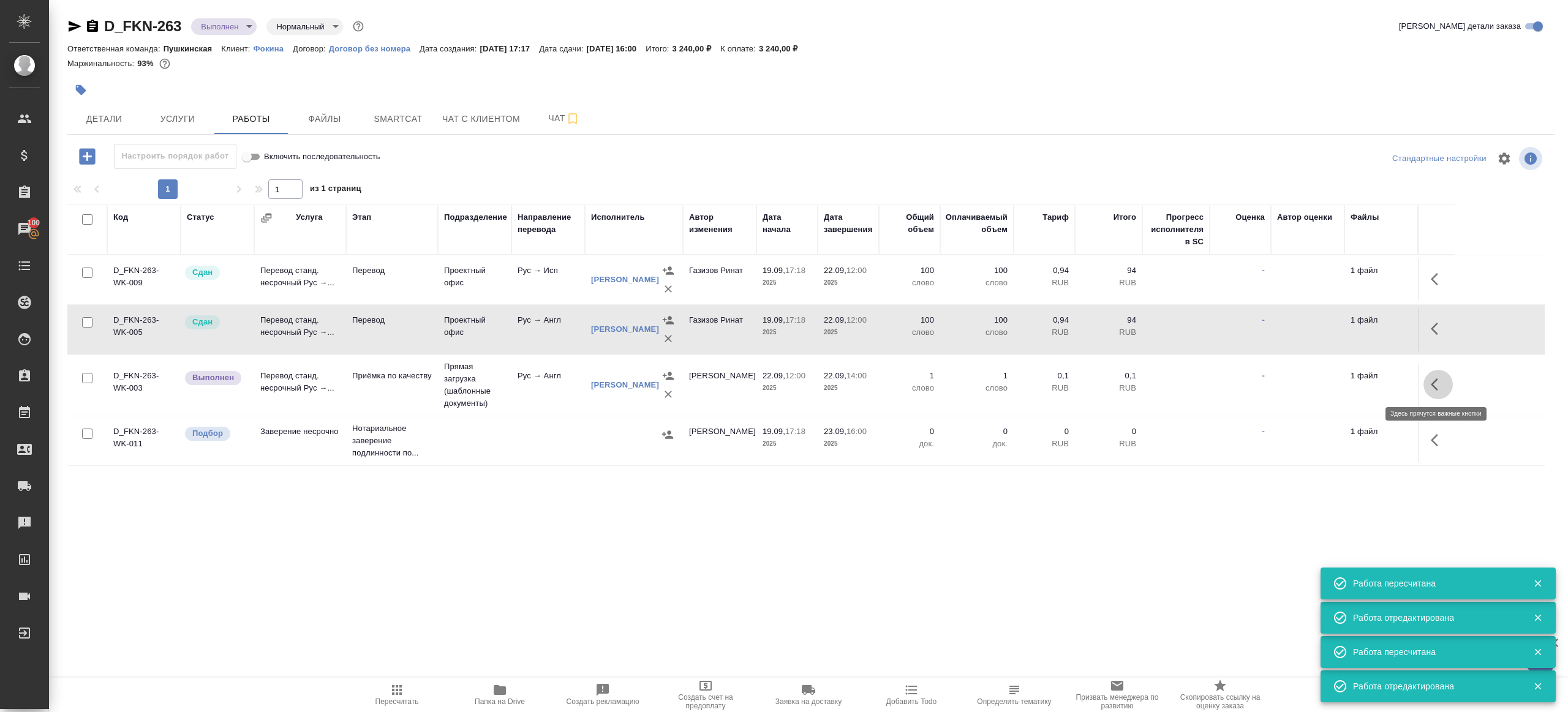
click at [1441, 384] on icon "button" at bounding box center [1438, 384] width 14 height 14
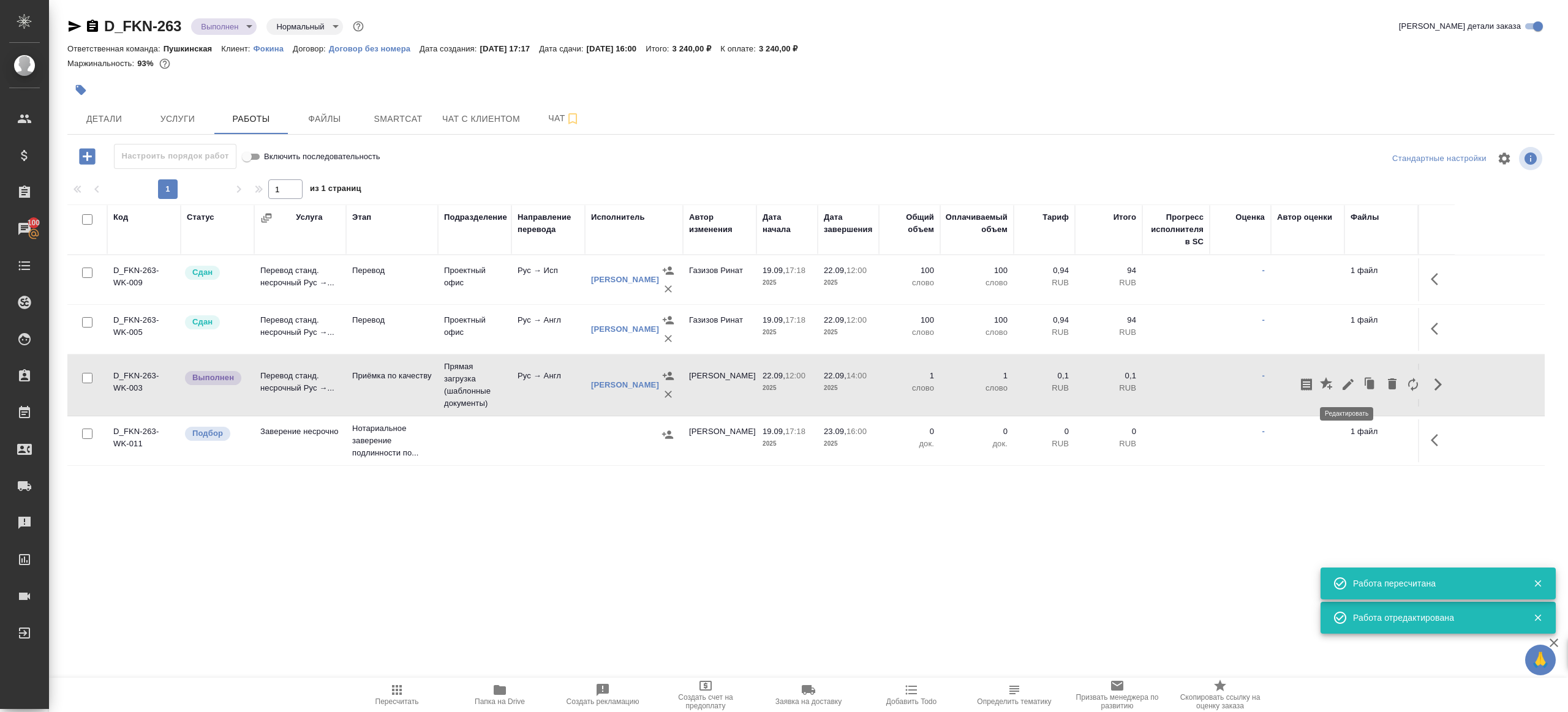
click at [1350, 381] on icon "button" at bounding box center [1348, 384] width 11 height 11
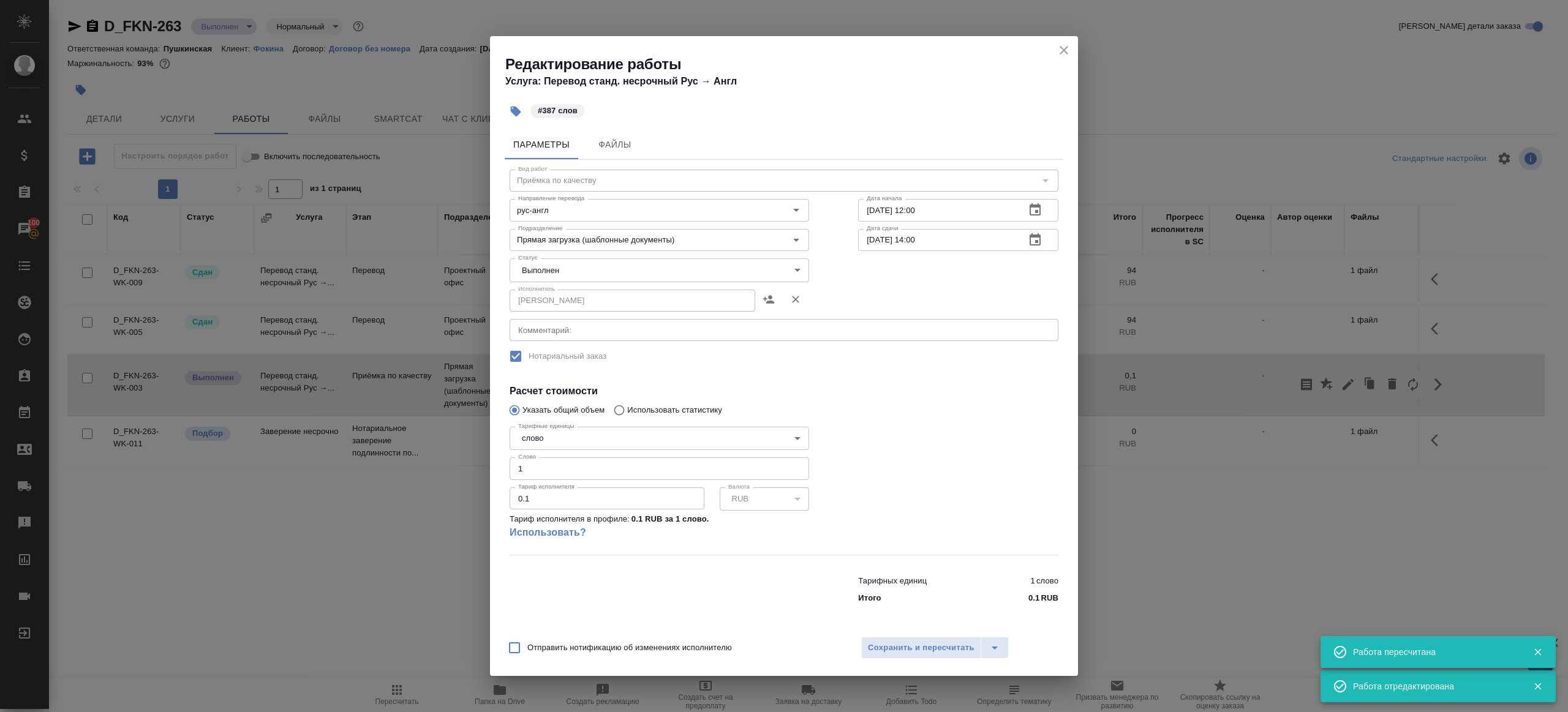
click at [602, 270] on body "🙏 .cls-1 fill:#fff; AWATERA [PERSON_NAME] Клиенты Спецификации Заказы 100 Чаты …" at bounding box center [784, 356] width 1568 height 712
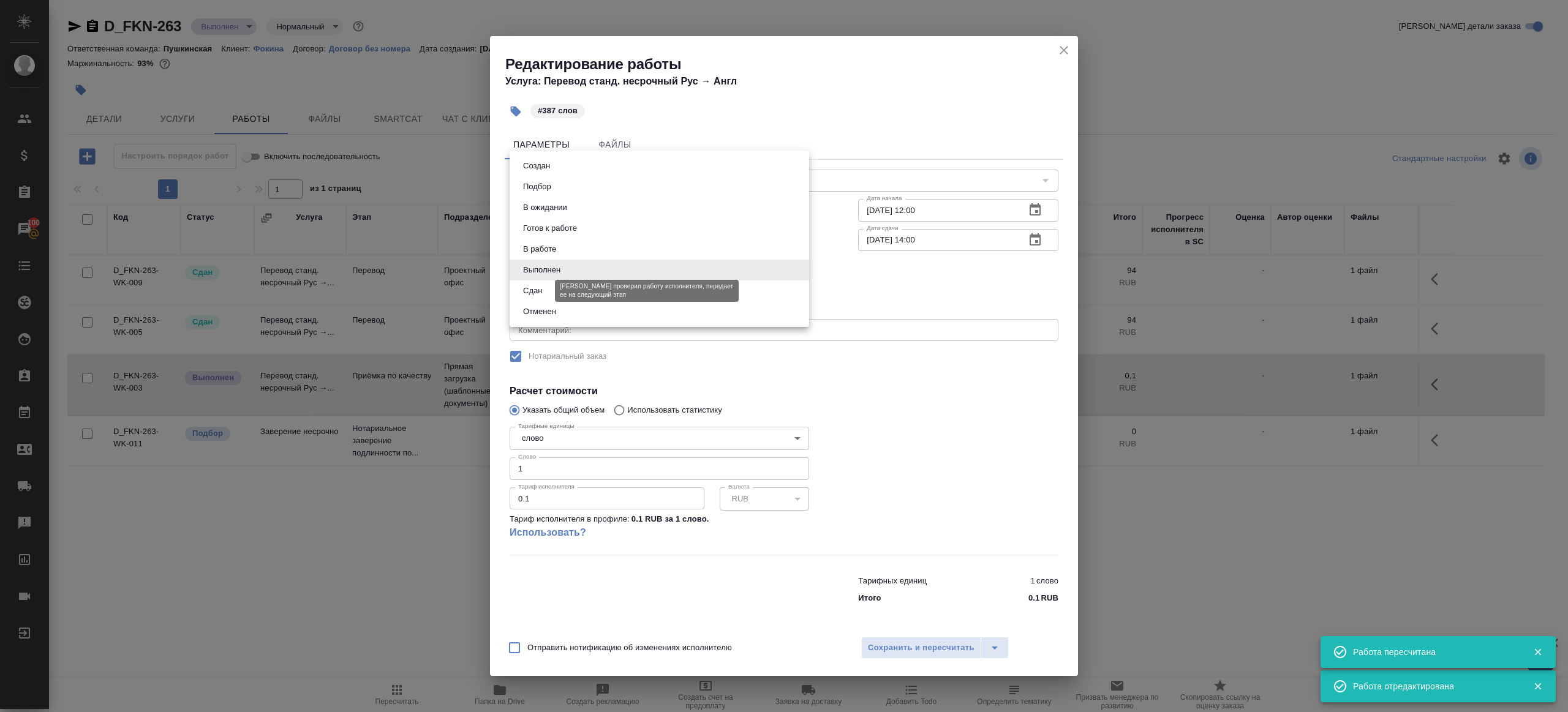
click at [527, 295] on button "Сдан" at bounding box center [533, 291] width 26 height 13
type input "closed"
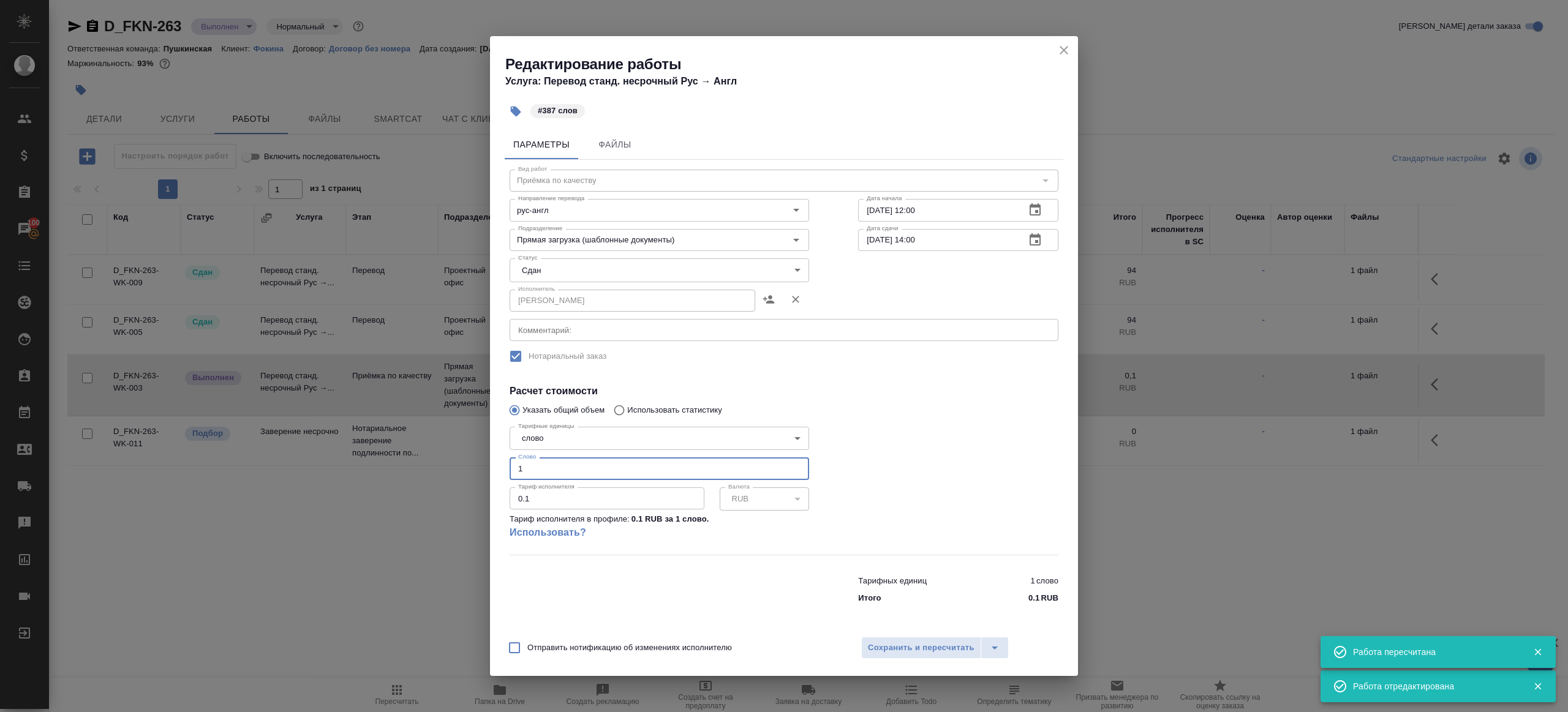
drag, startPoint x: 539, startPoint y: 463, endPoint x: 415, endPoint y: 463, distance: 124.0
click at [415, 463] on div "Редактирование работы Услуга: Перевод станд. несрочный Рус → Англ #387 слов Пар…" at bounding box center [784, 356] width 1568 height 712
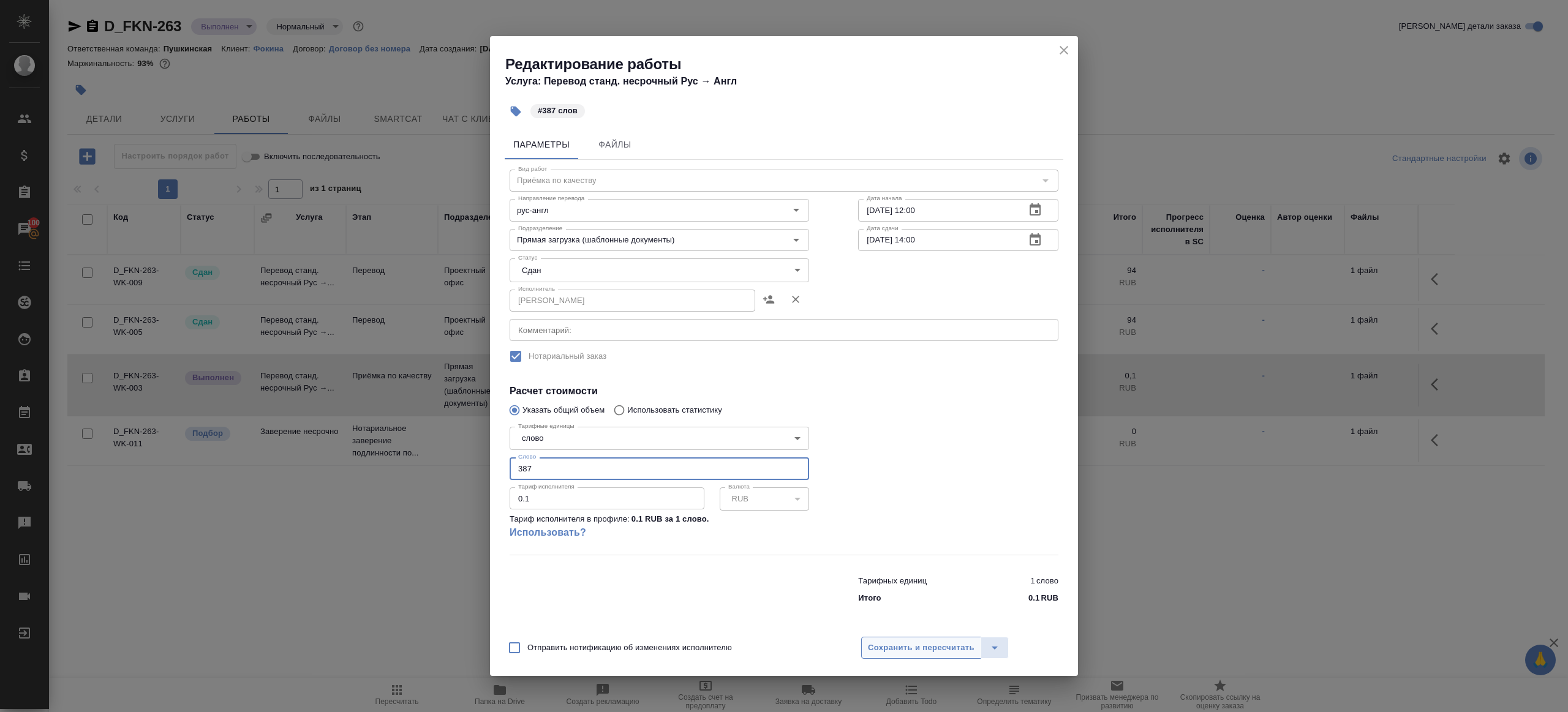
type input "387"
click at [935, 641] on span "Сохранить и пересчитать" at bounding box center [922, 648] width 107 height 14
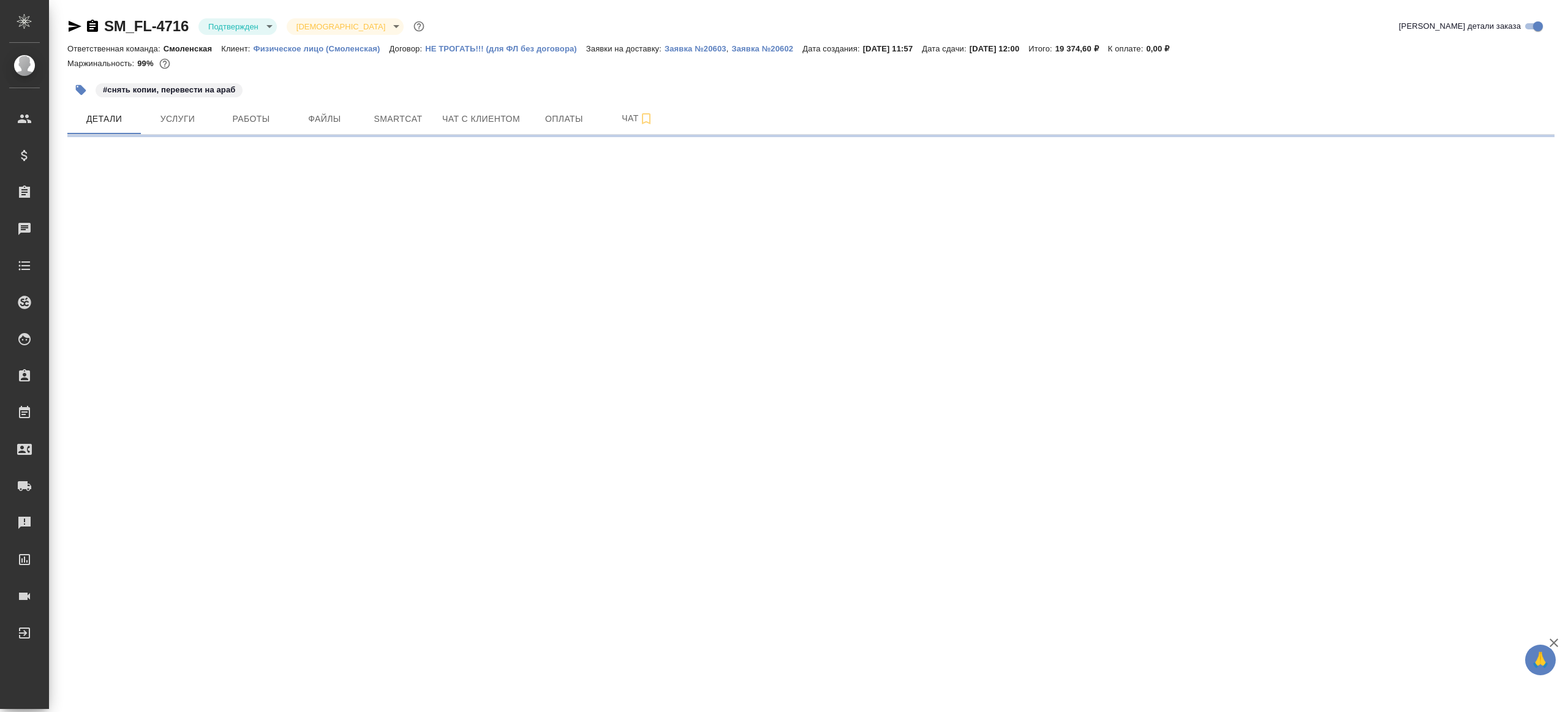
select select "RU"
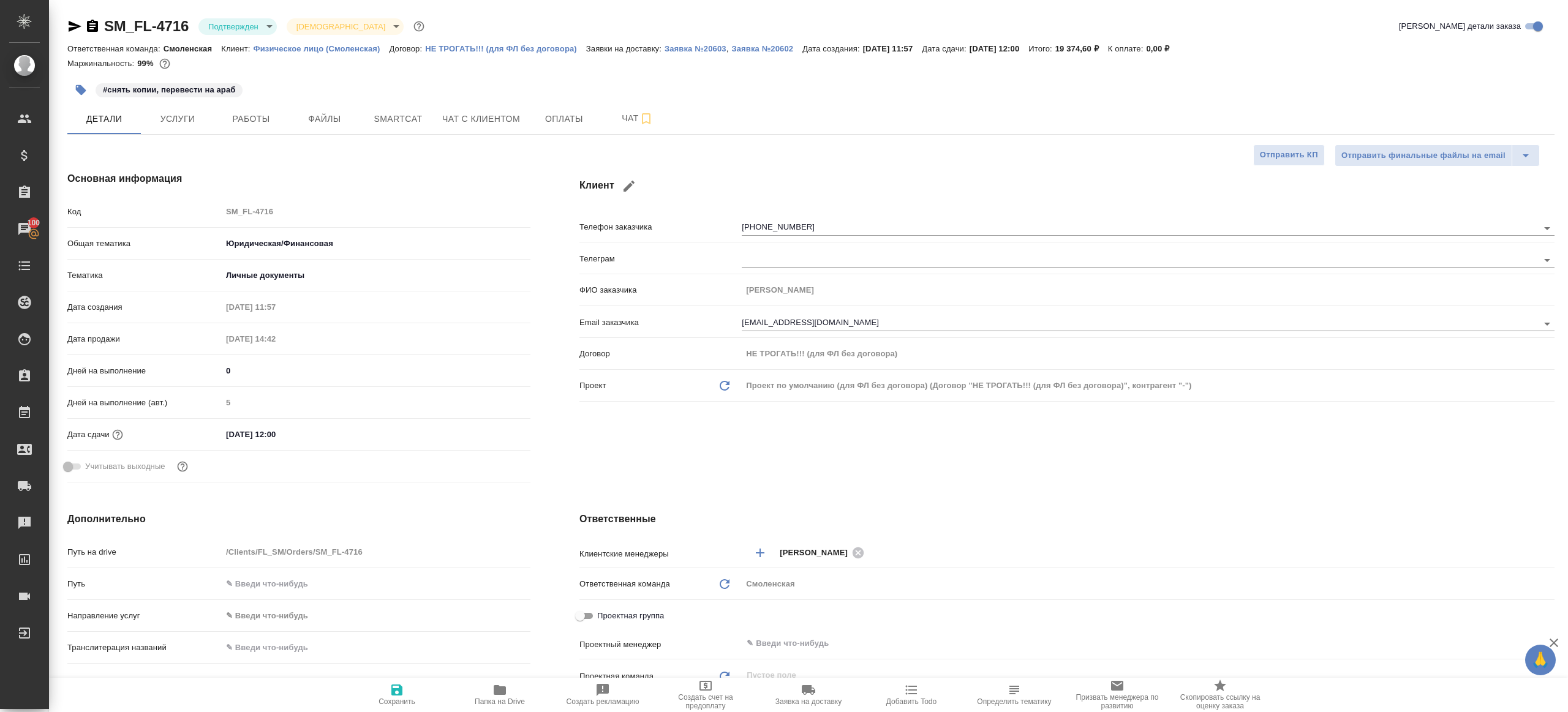
type textarea "x"
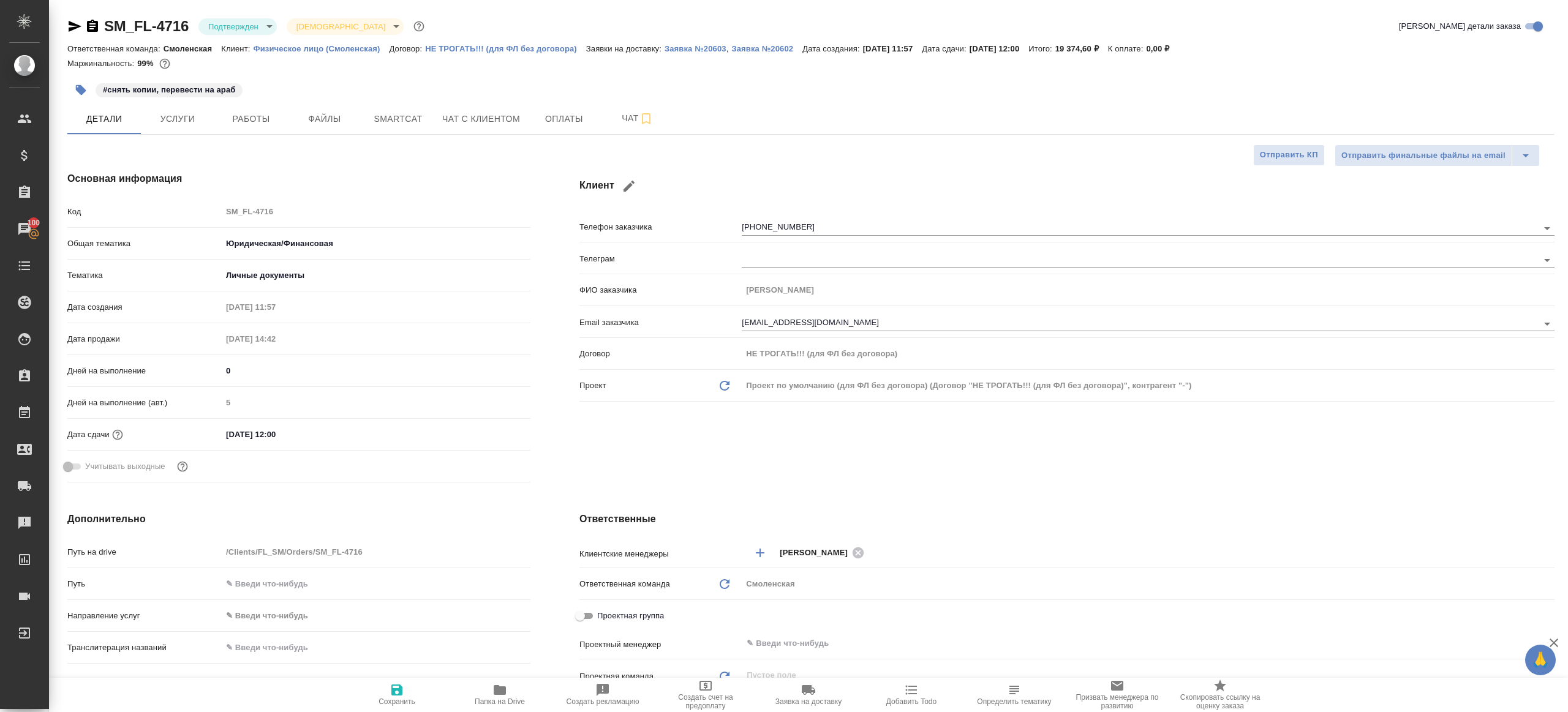
type textarea "x"
click at [231, 23] on body "🙏 .cls-1 fill:#fff; AWATERA Gazizov Rinat Клиенты Спецификации Заказы 100 Чаты …" at bounding box center [784, 356] width 1568 height 712
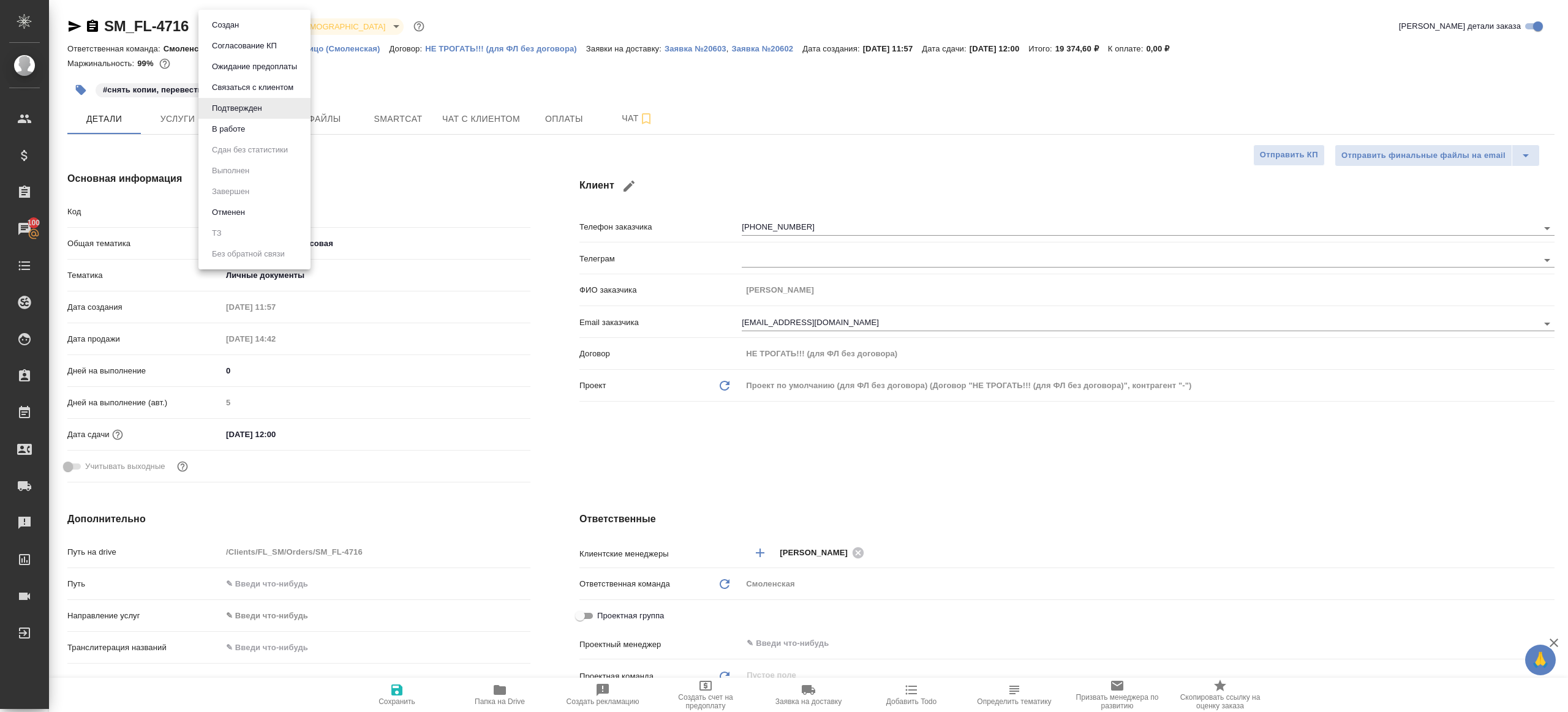
click at [250, 122] on li "В работе" at bounding box center [255, 130] width 112 height 21
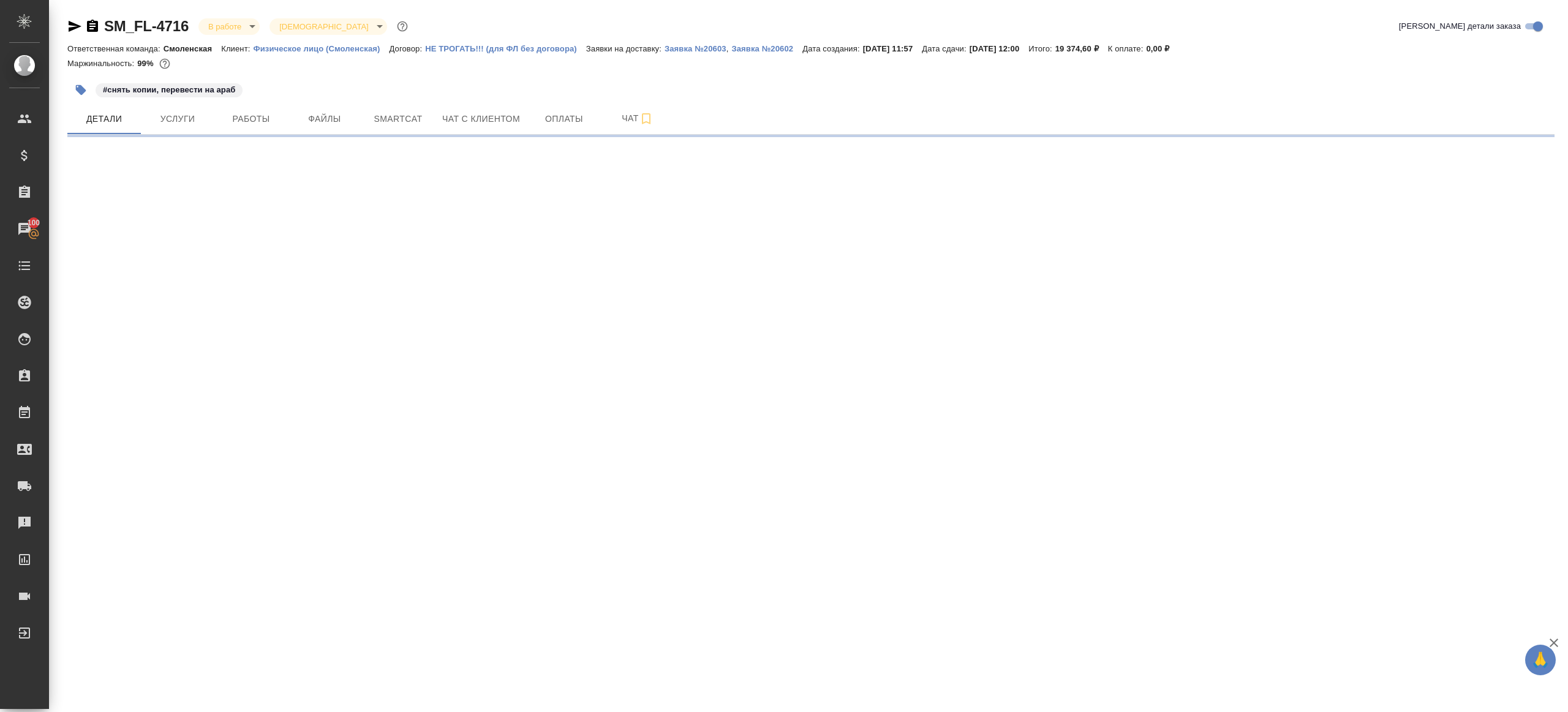
select select "RU"
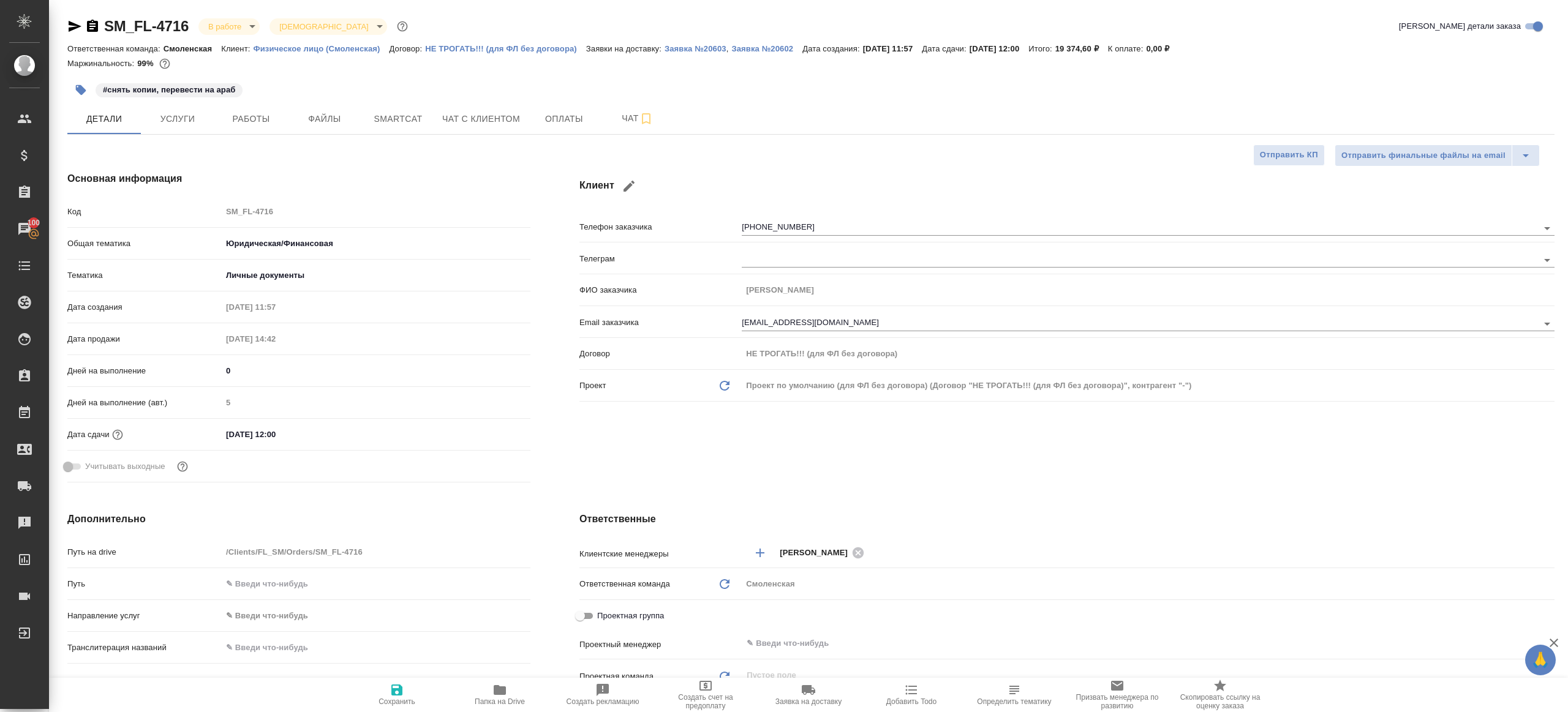
type textarea "x"
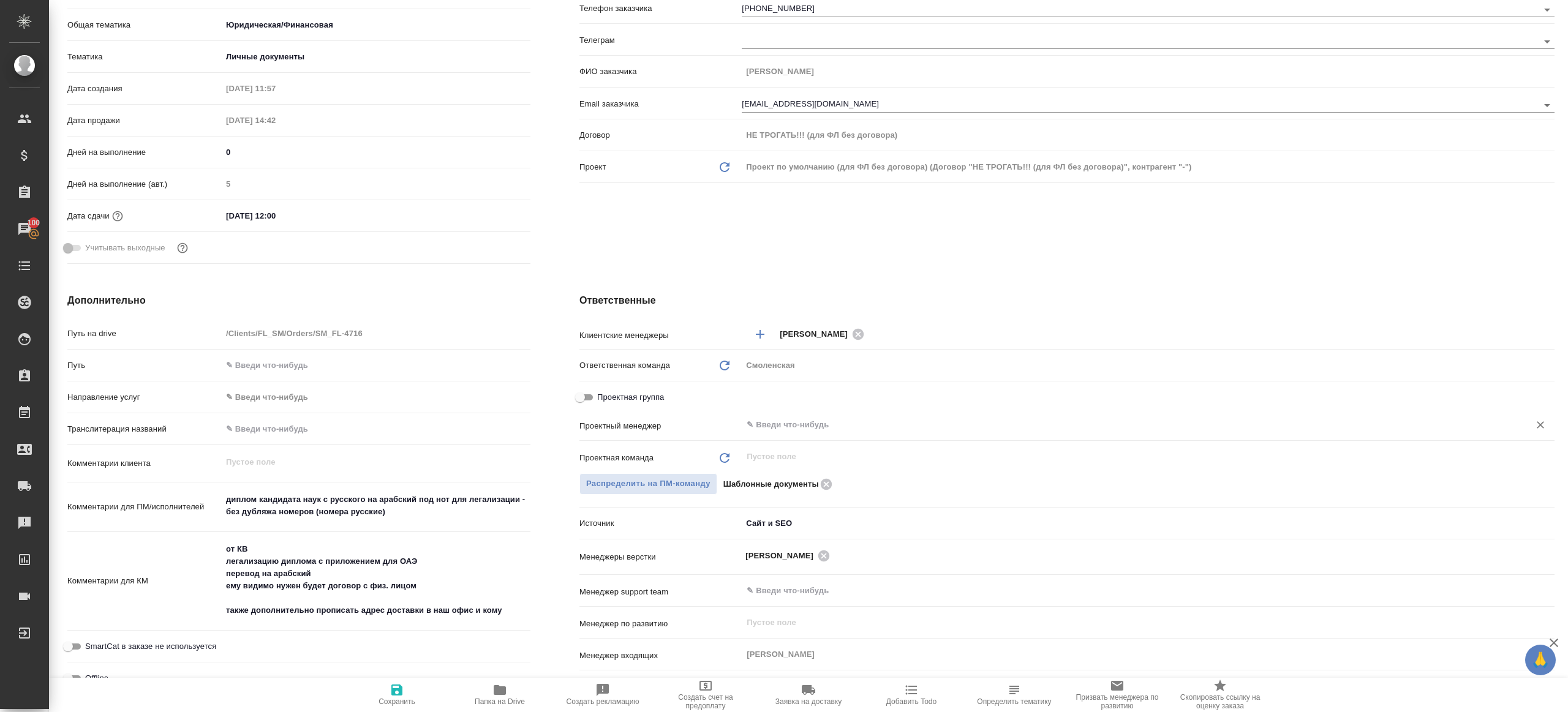
scroll to position [228, 0]
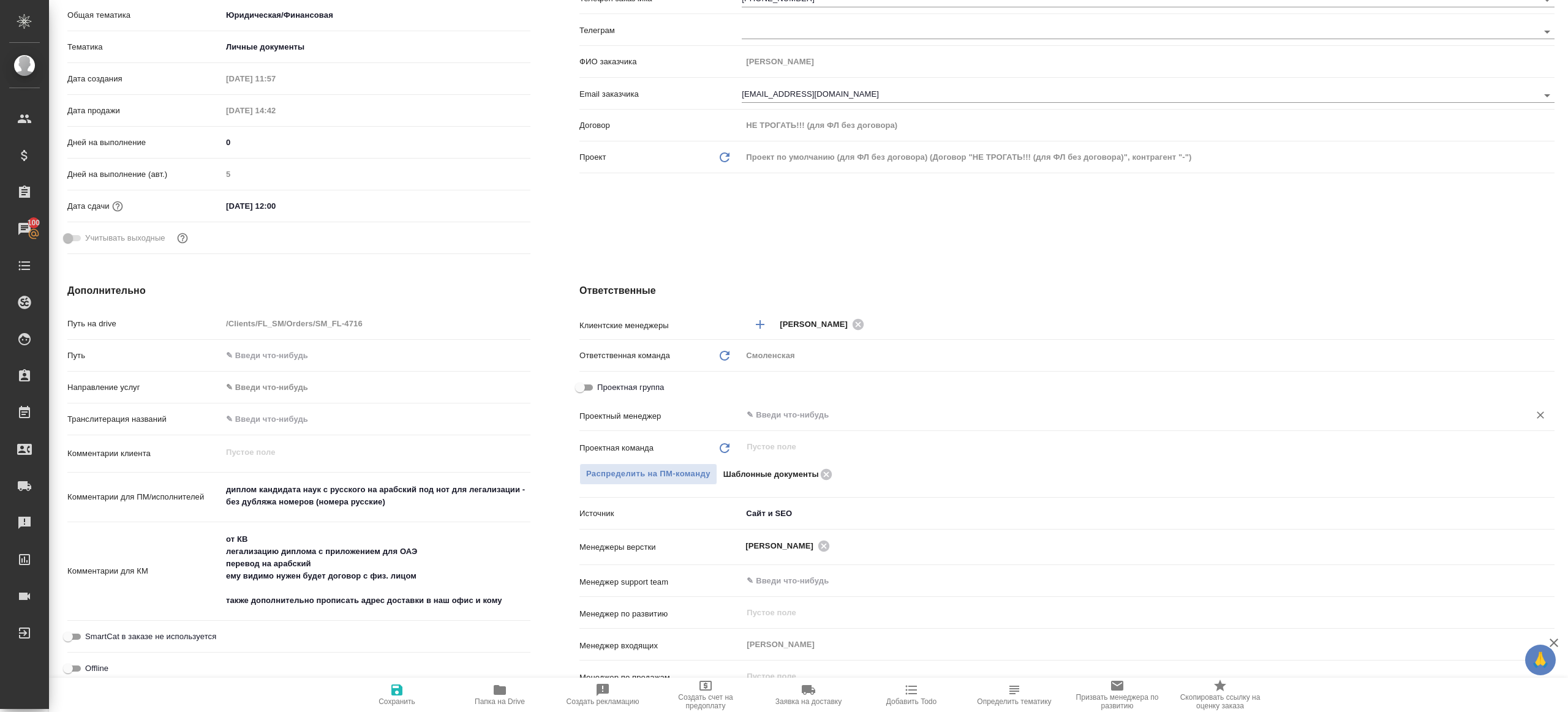
click at [791, 420] on input "text" at bounding box center [1128, 415] width 764 height 14
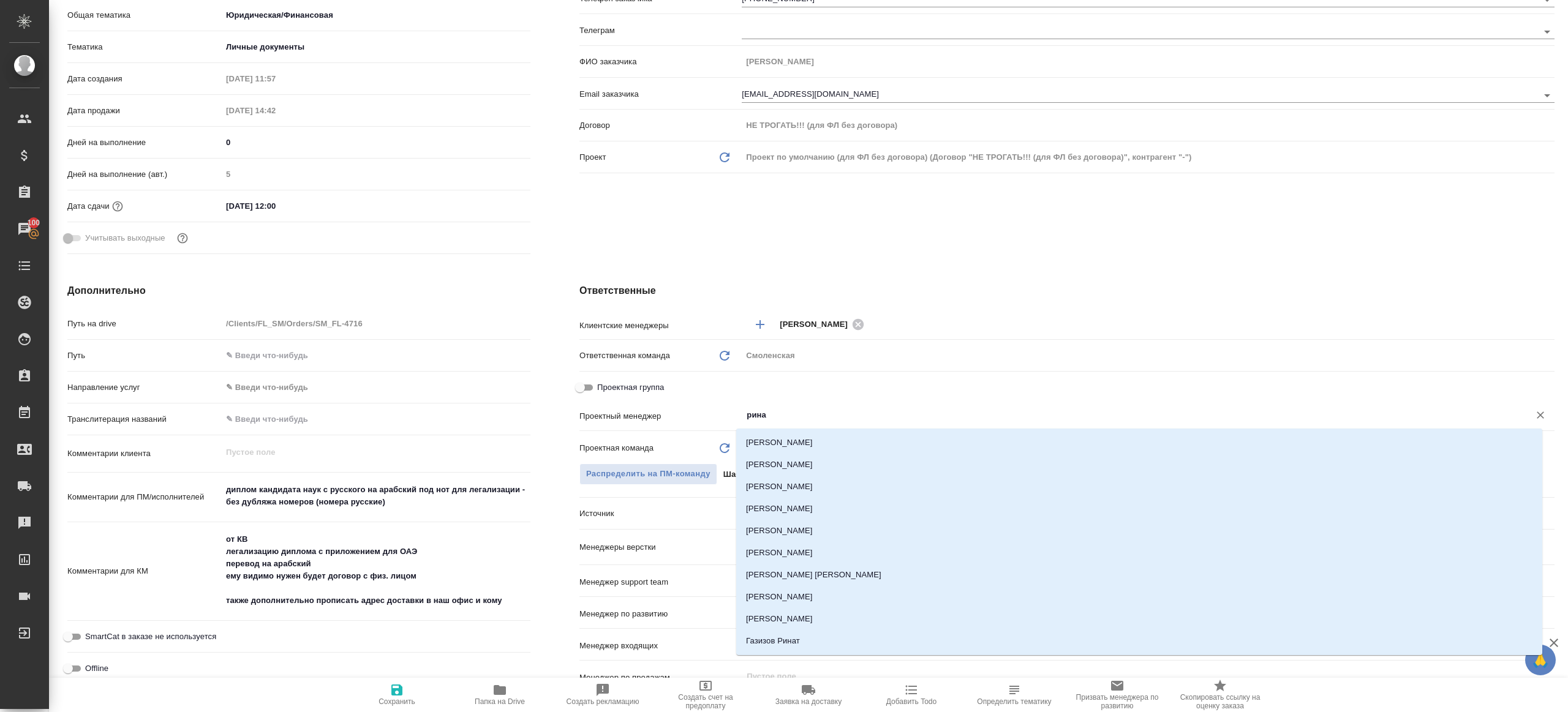
type input "ринат"
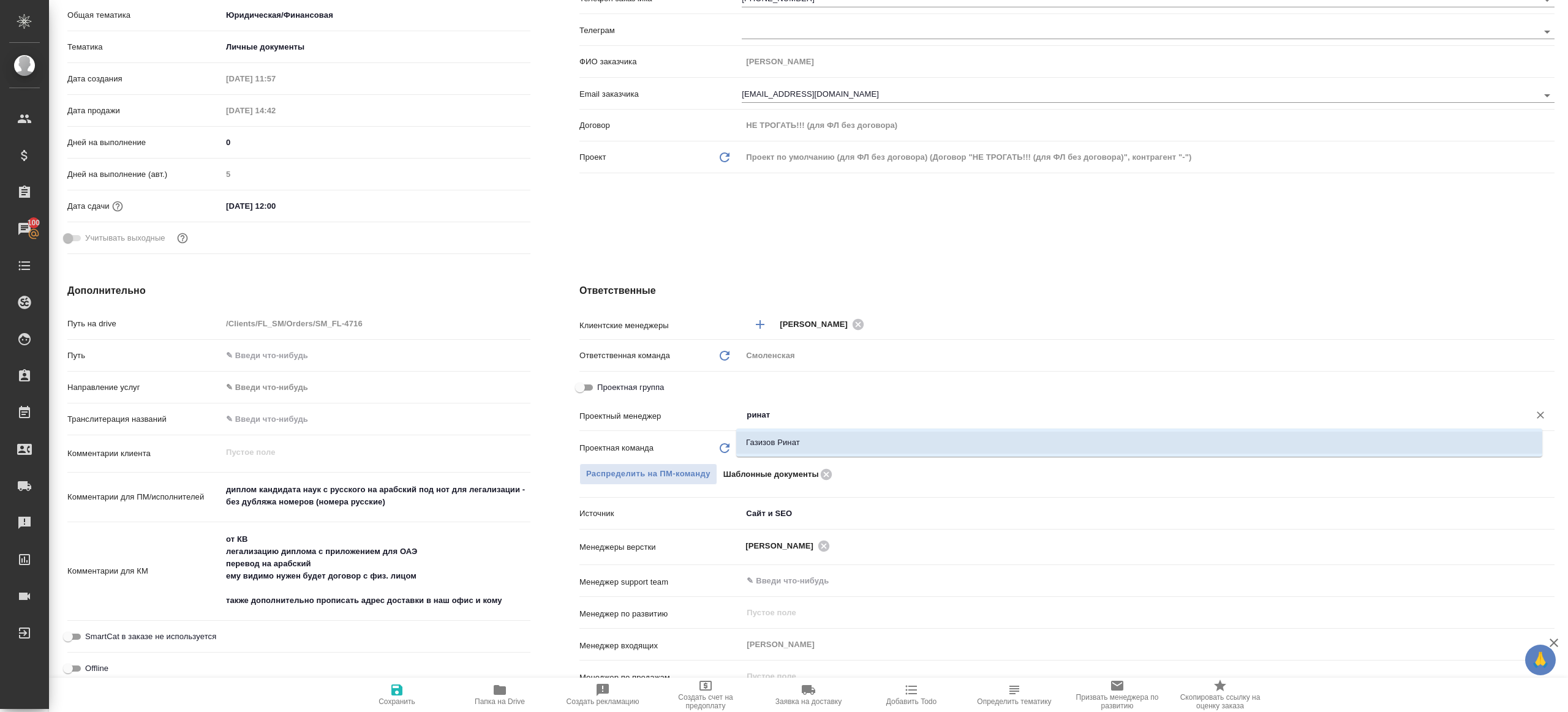
click at [789, 456] on ul "Газизов Ринат" at bounding box center [1139, 453] width 806 height 22
click at [791, 437] on li "Газизов Ринат" at bounding box center [1139, 443] width 806 height 22
type textarea "x"
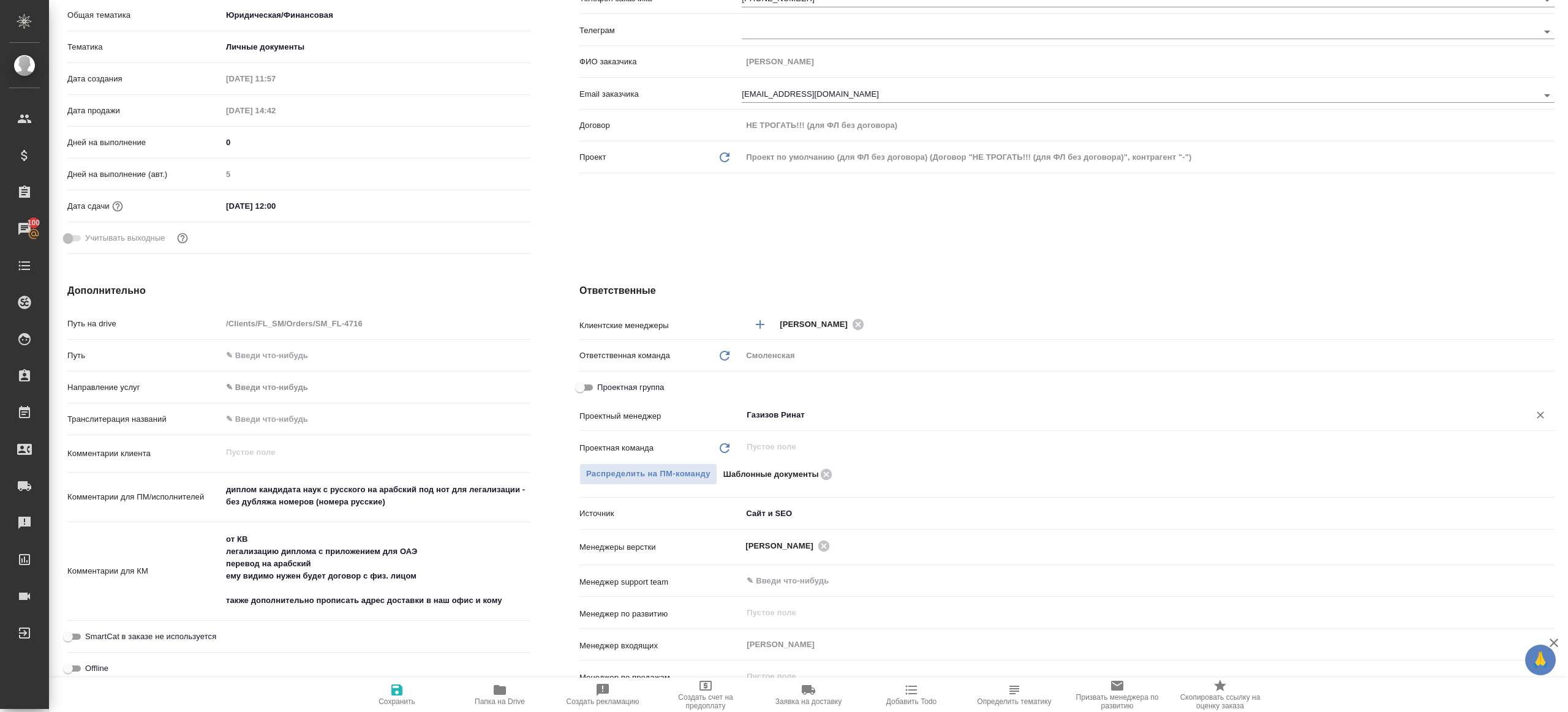
type input "Газизов Ринат"
click at [388, 705] on span "Сохранить" at bounding box center [397, 701] width 37 height 9
type textarea "x"
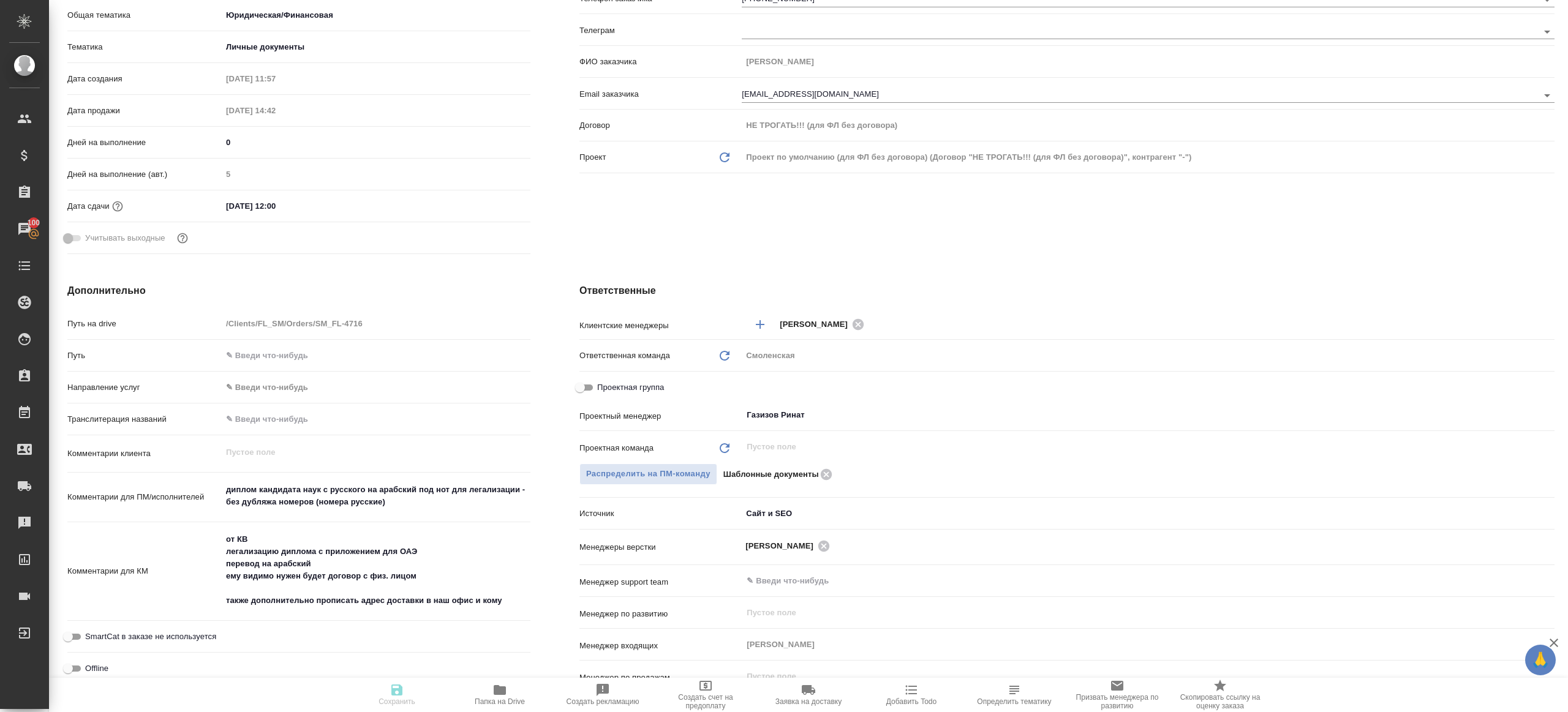
type textarea "x"
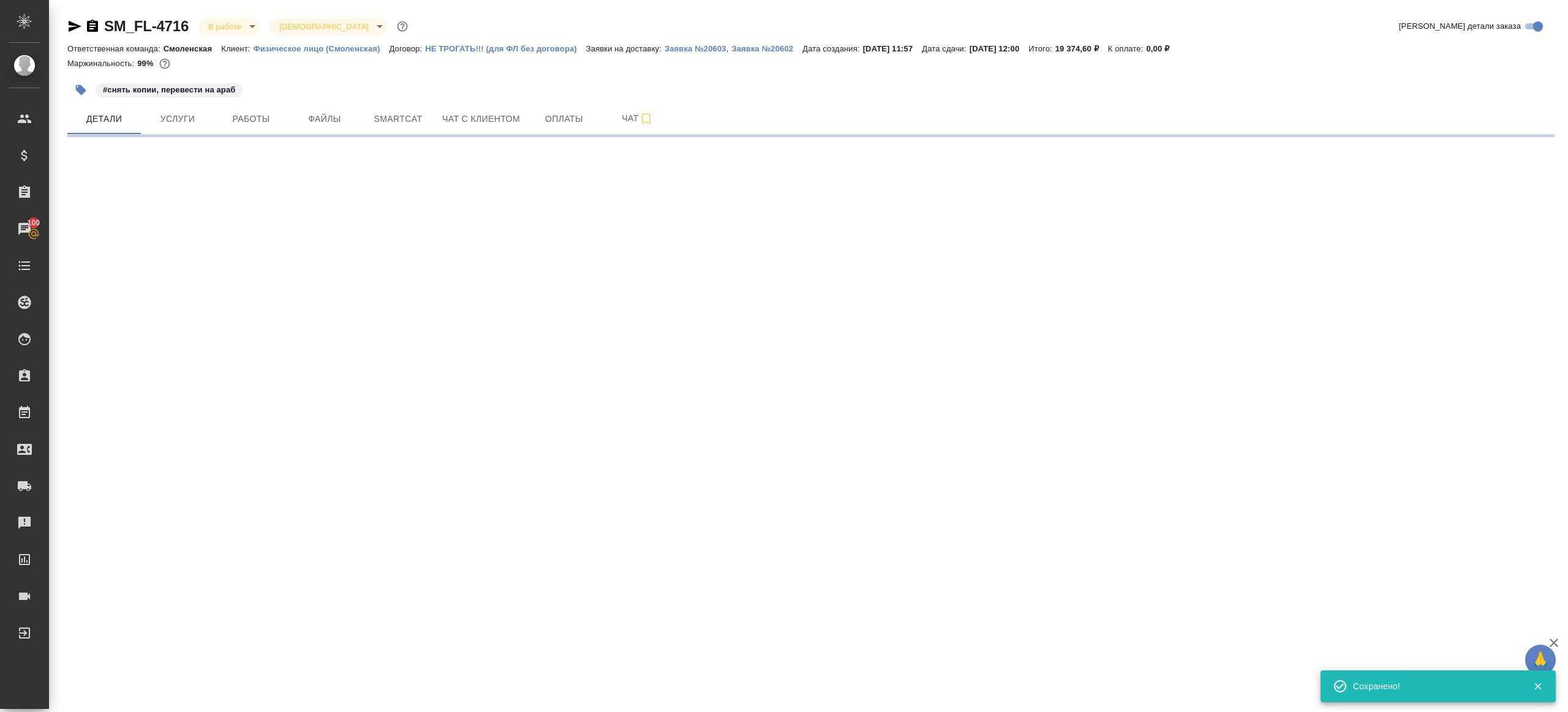
select select "RU"
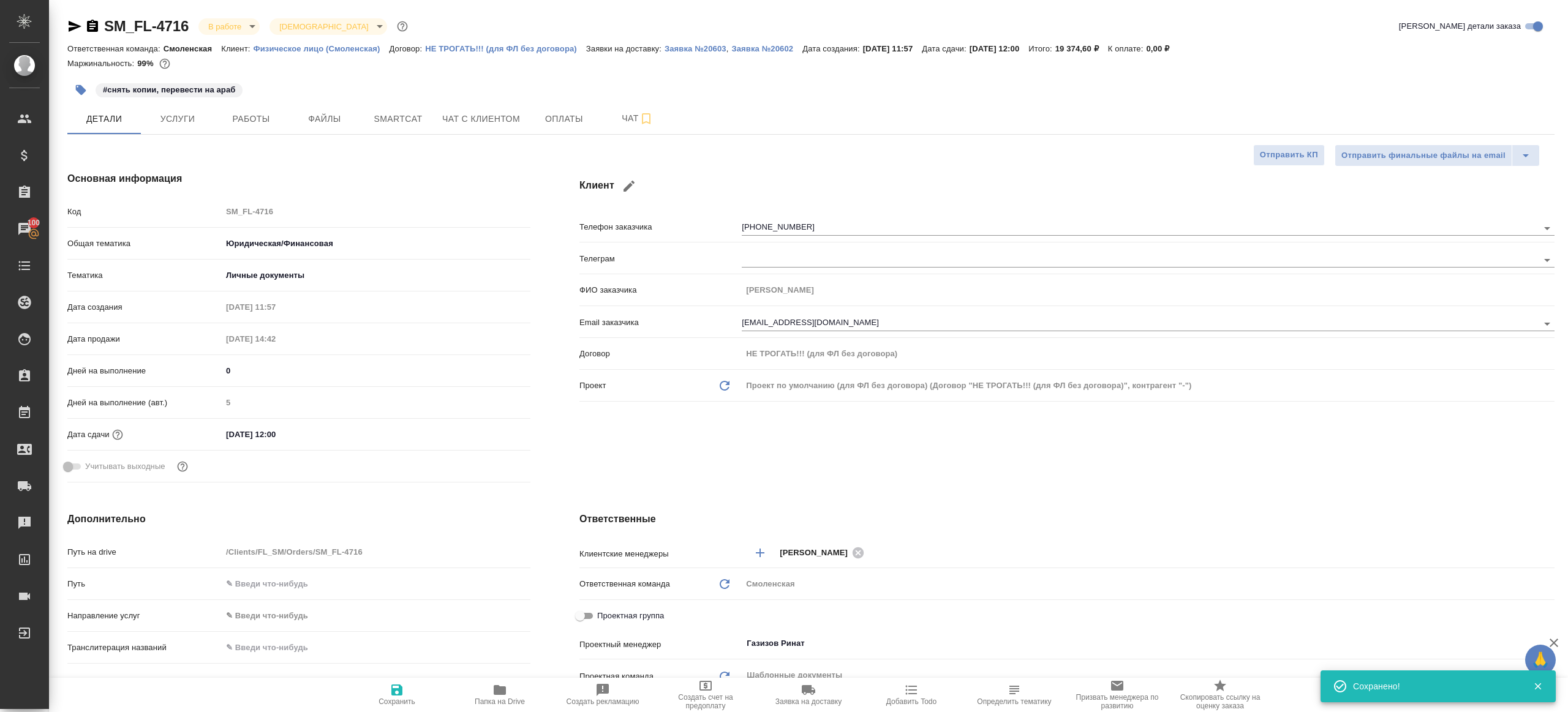
type textarea "x"
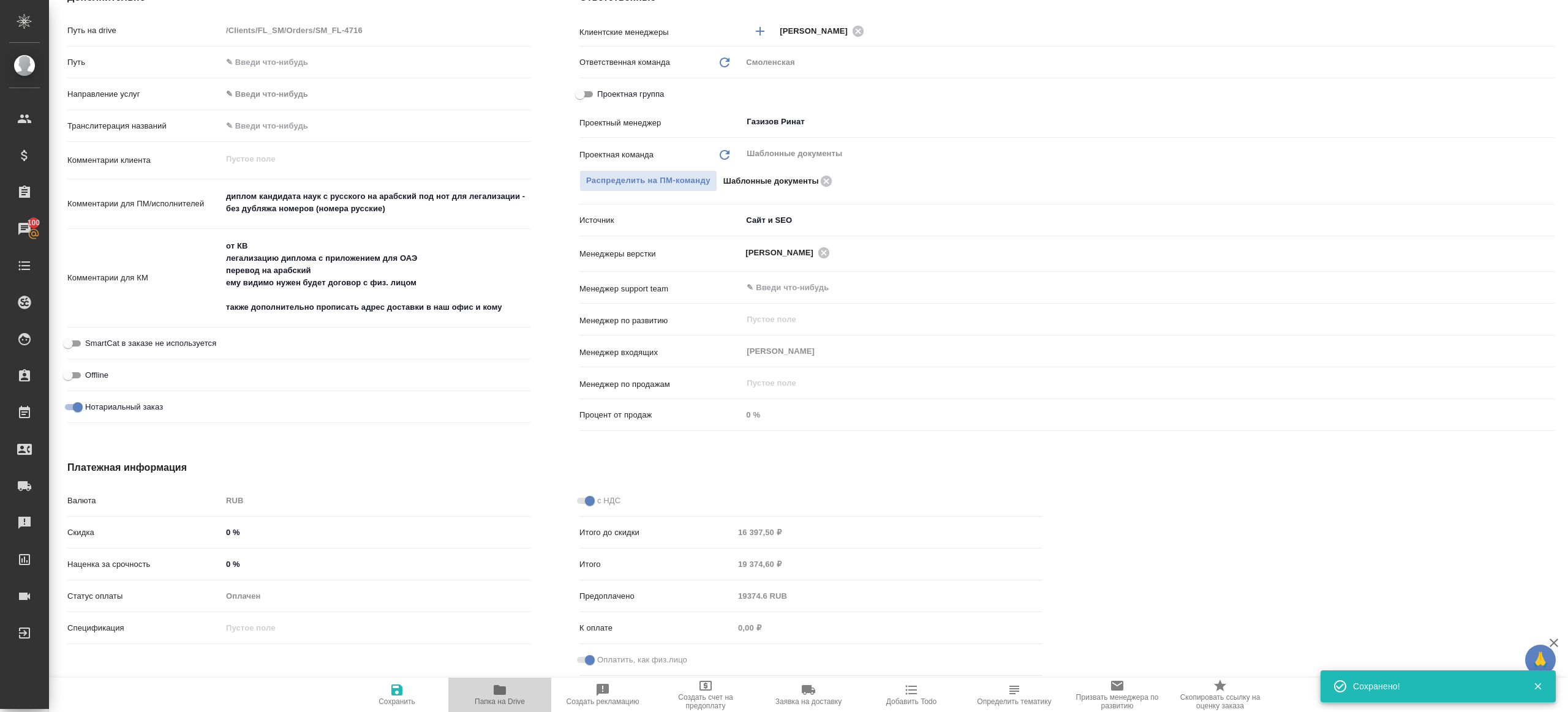
click at [496, 692] on icon "button" at bounding box center [500, 690] width 13 height 10
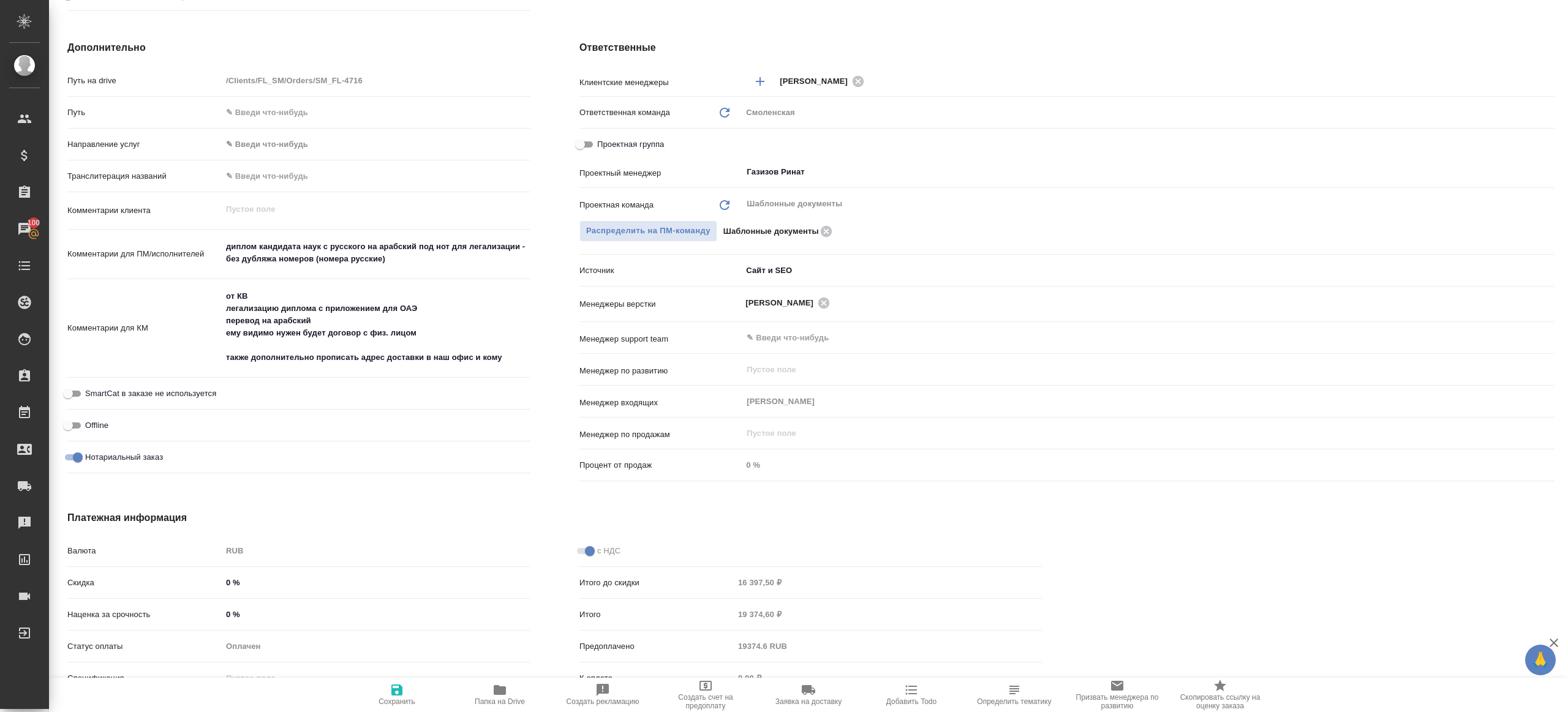
type textarea "x"
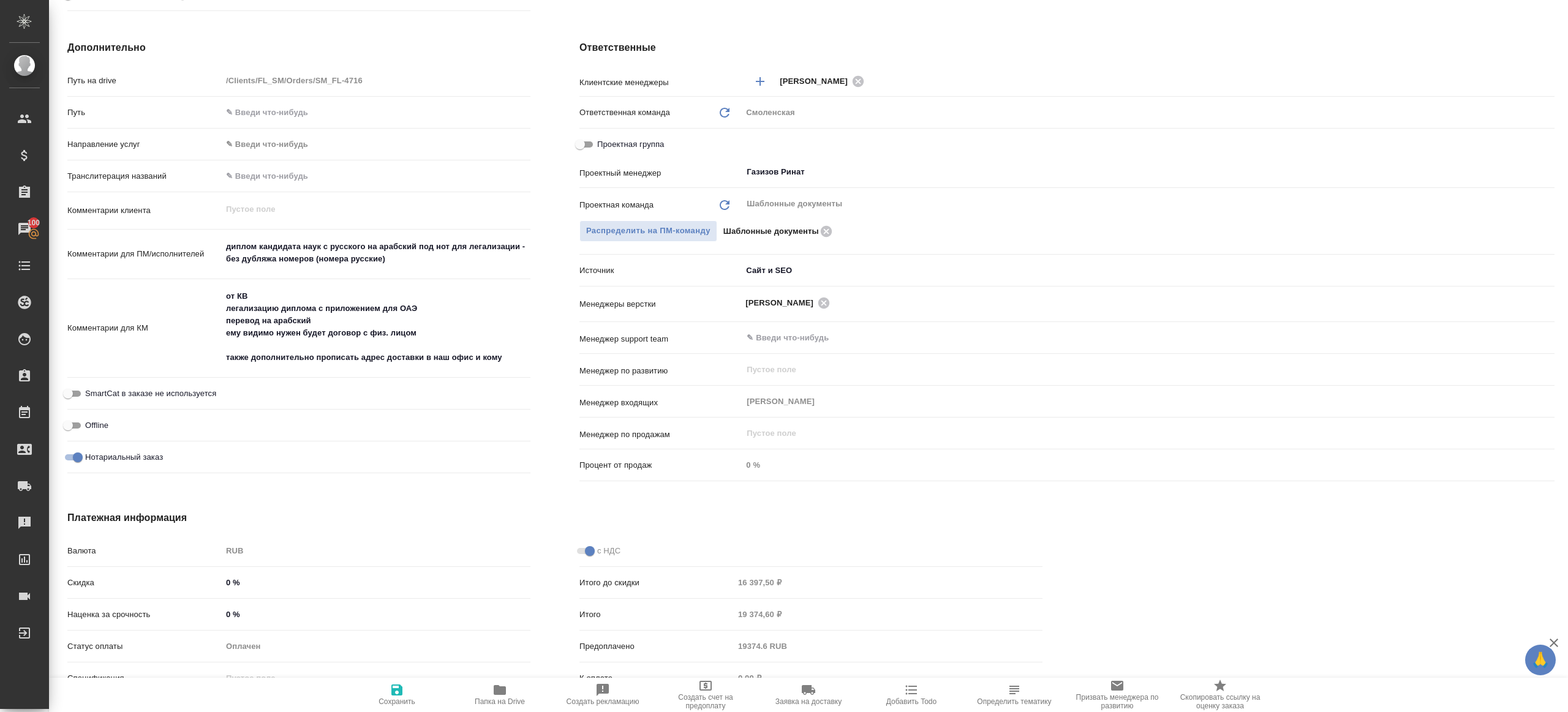
type textarea "x"
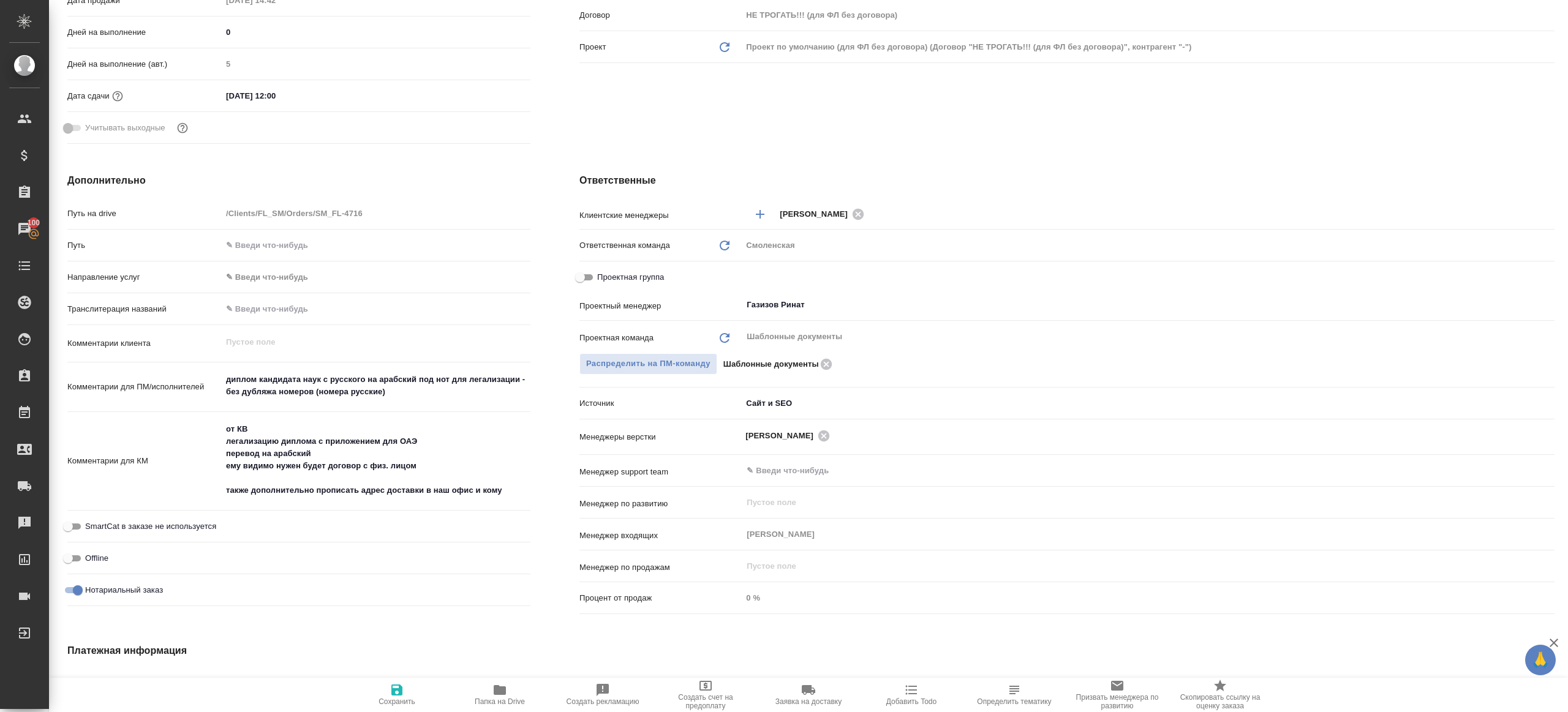
scroll to position [0, 0]
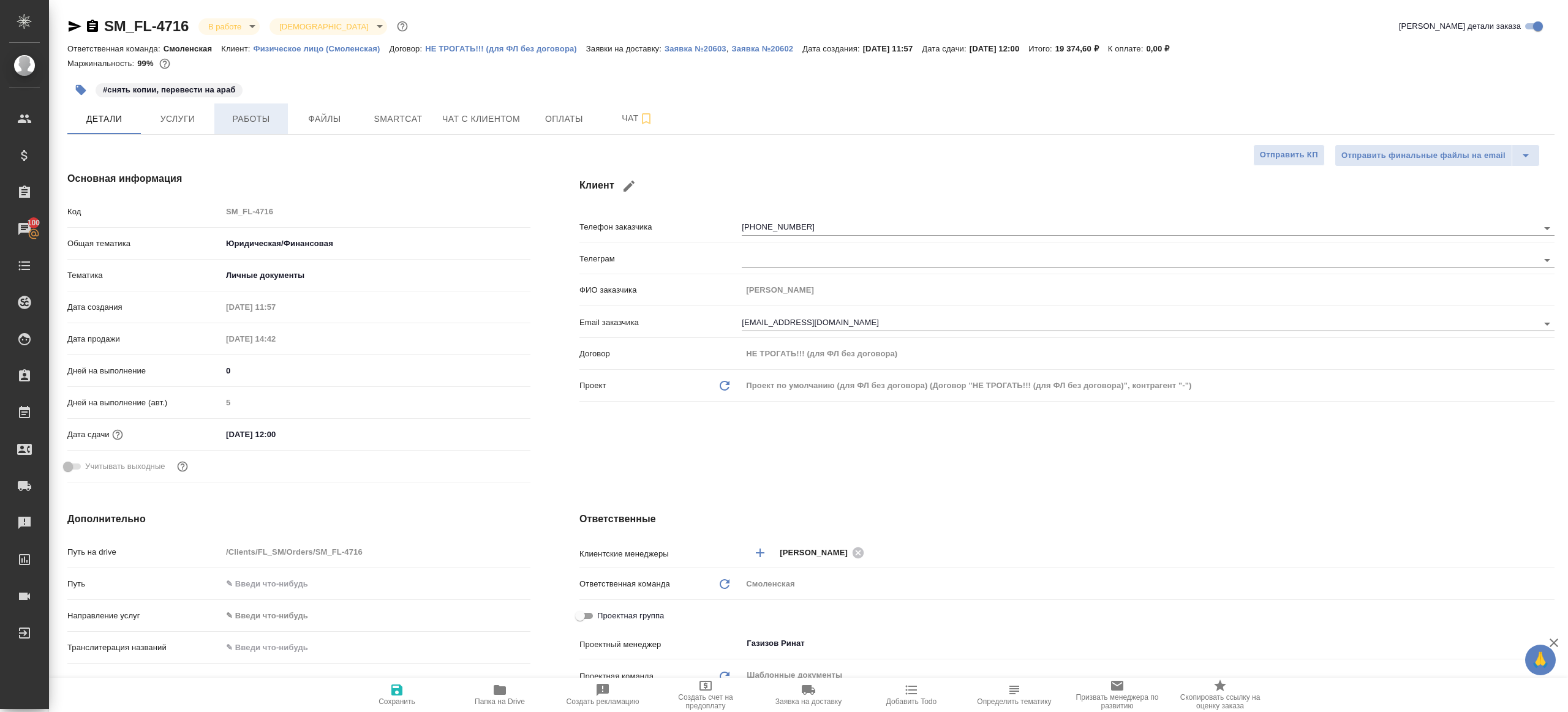
click at [258, 117] on span "Работы" at bounding box center [251, 118] width 59 height 15
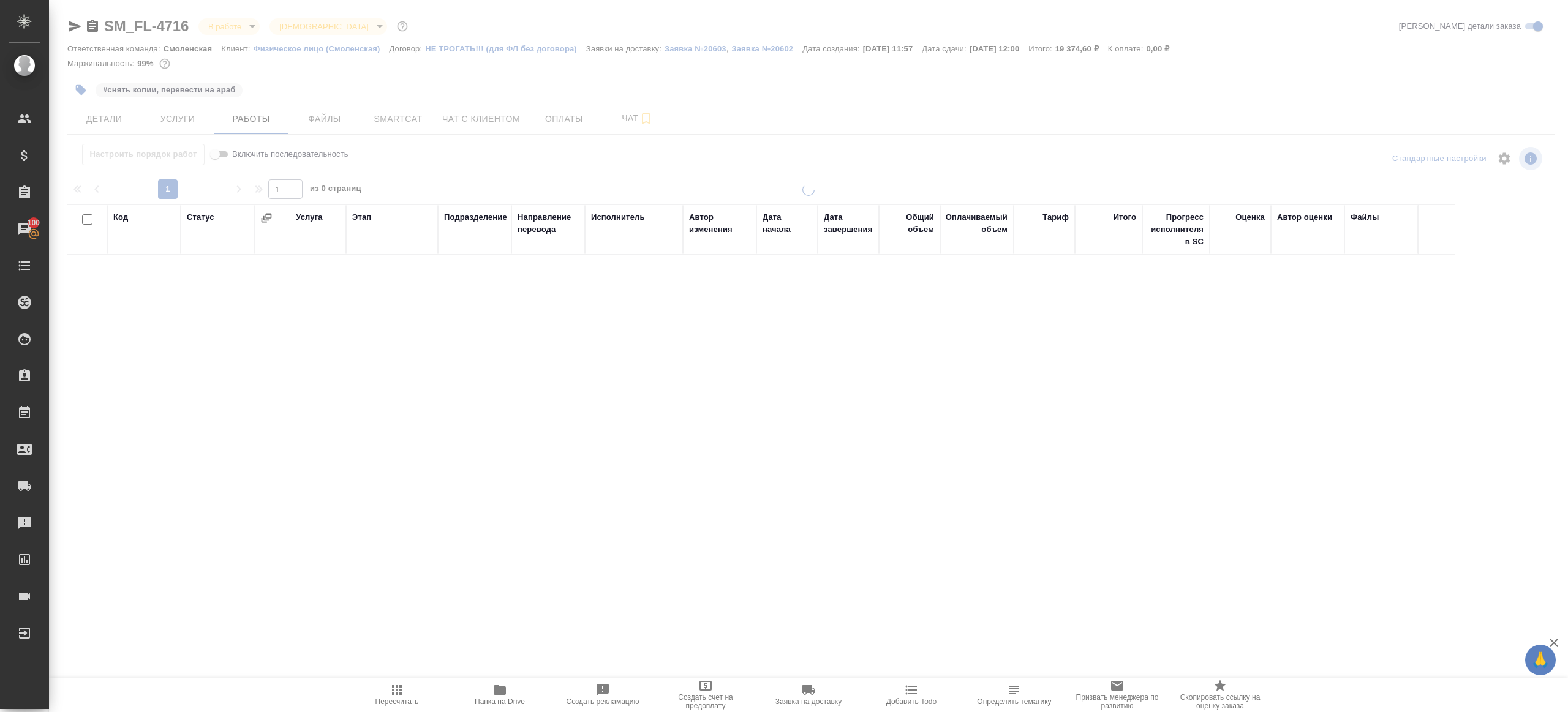
click at [498, 181] on div "1 1 из 0 страниц" at bounding box center [810, 190] width 1487 height 20
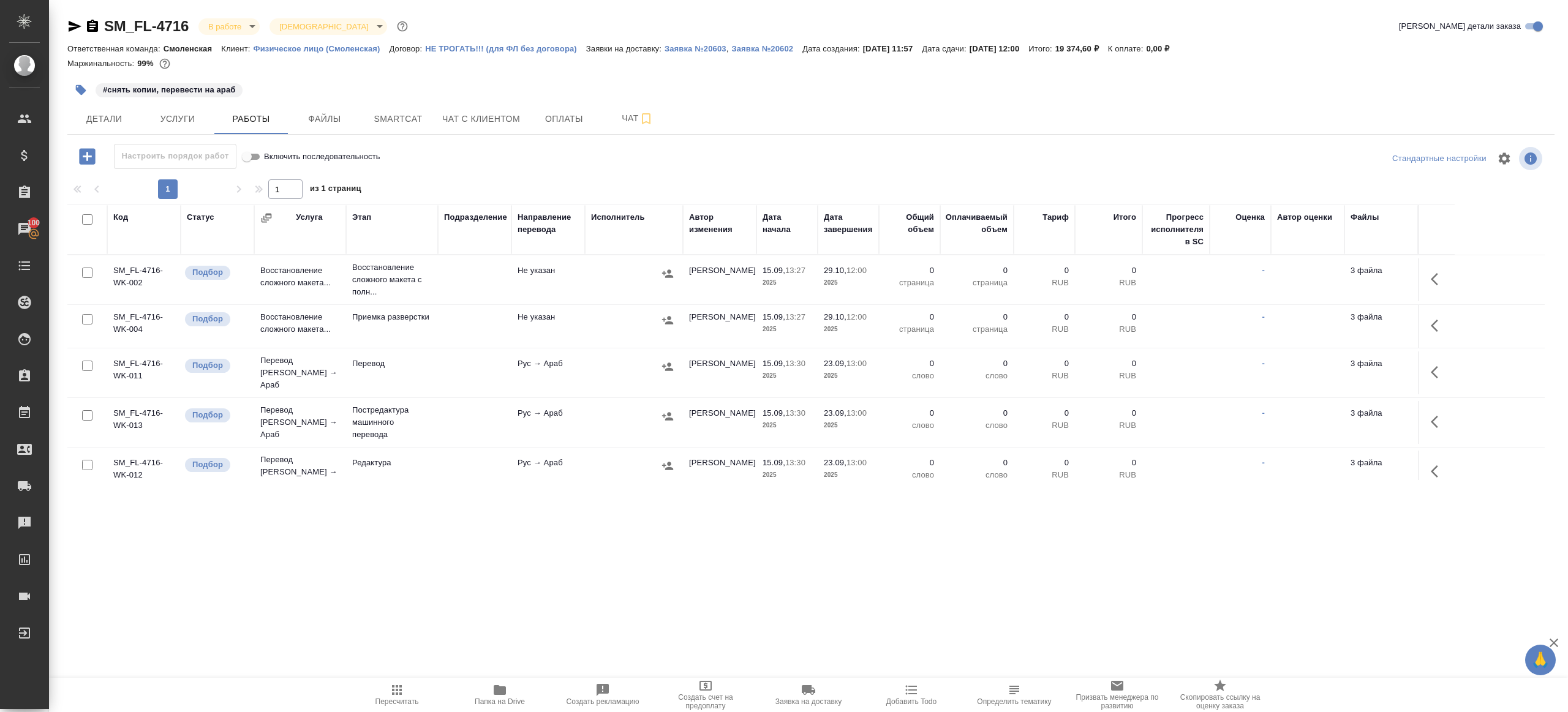
click at [84, 220] on input "checkbox" at bounding box center [88, 220] width 11 height 11
checkbox input "true"
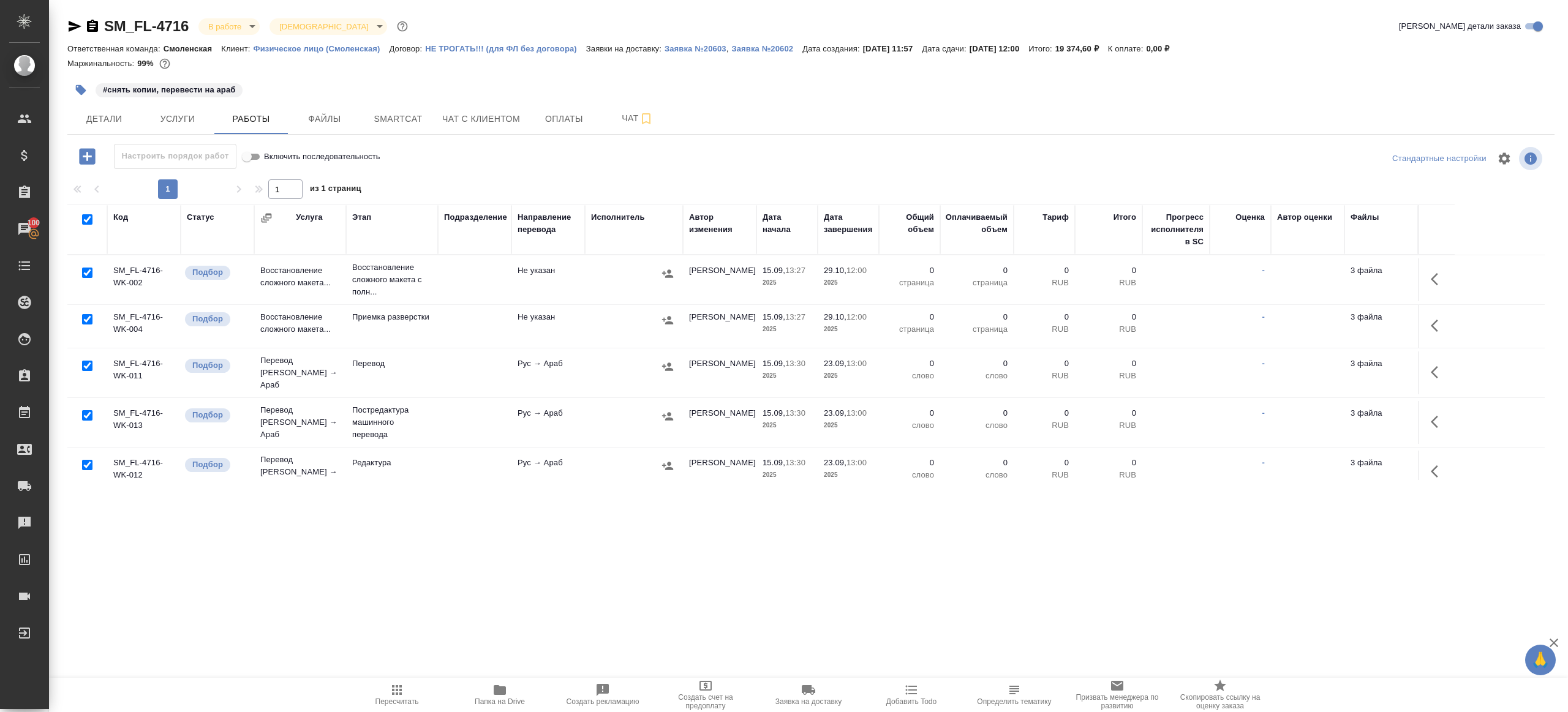
checkbox input "true"
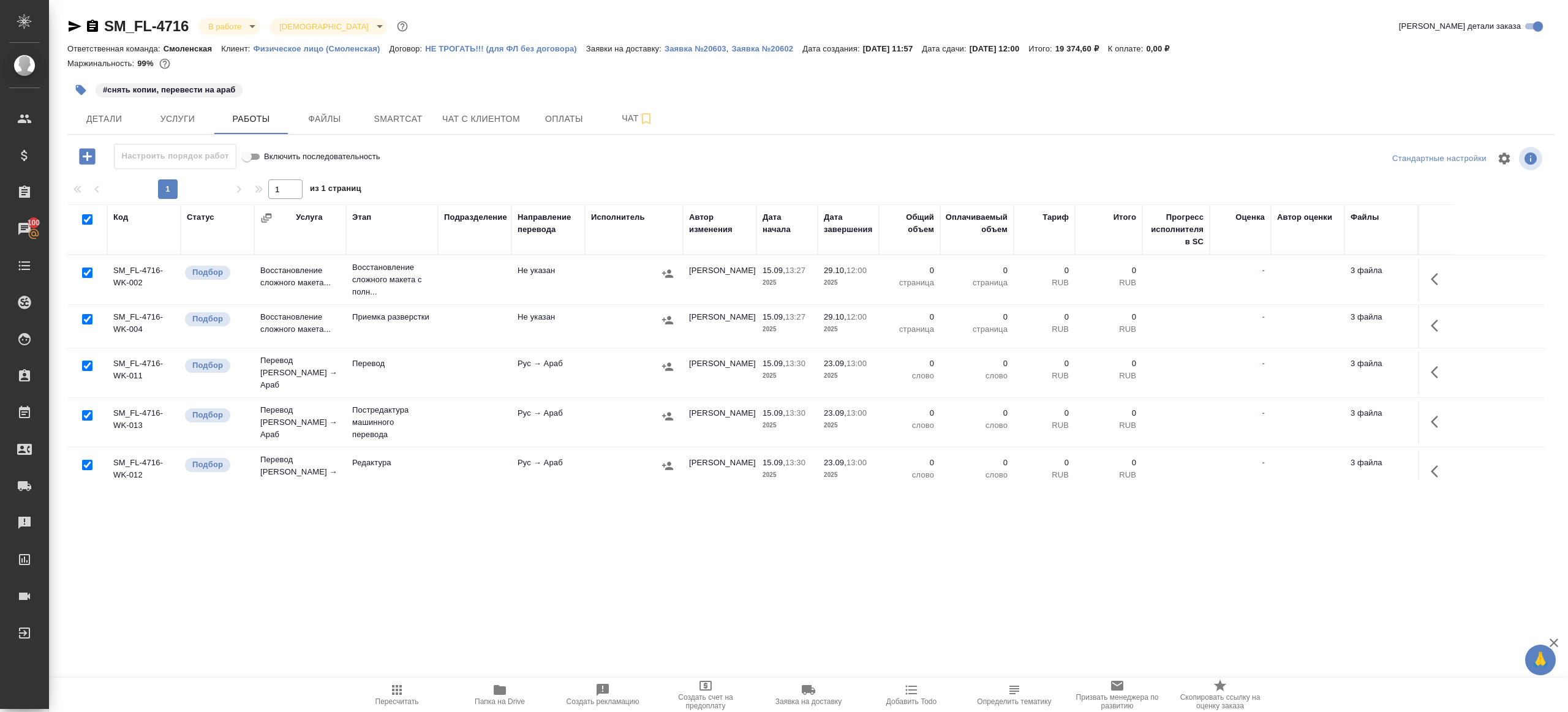
checkbox input "true"
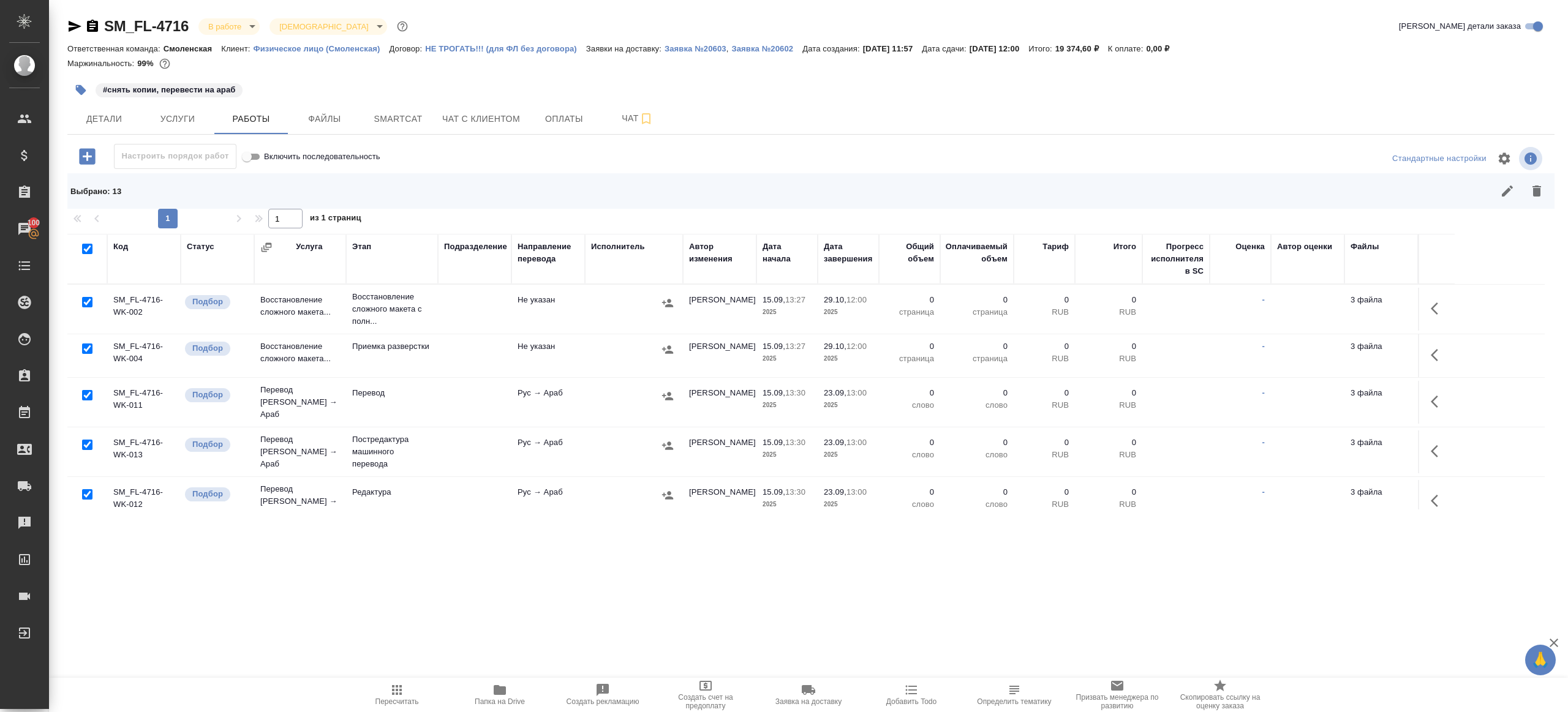
scroll to position [64, 0]
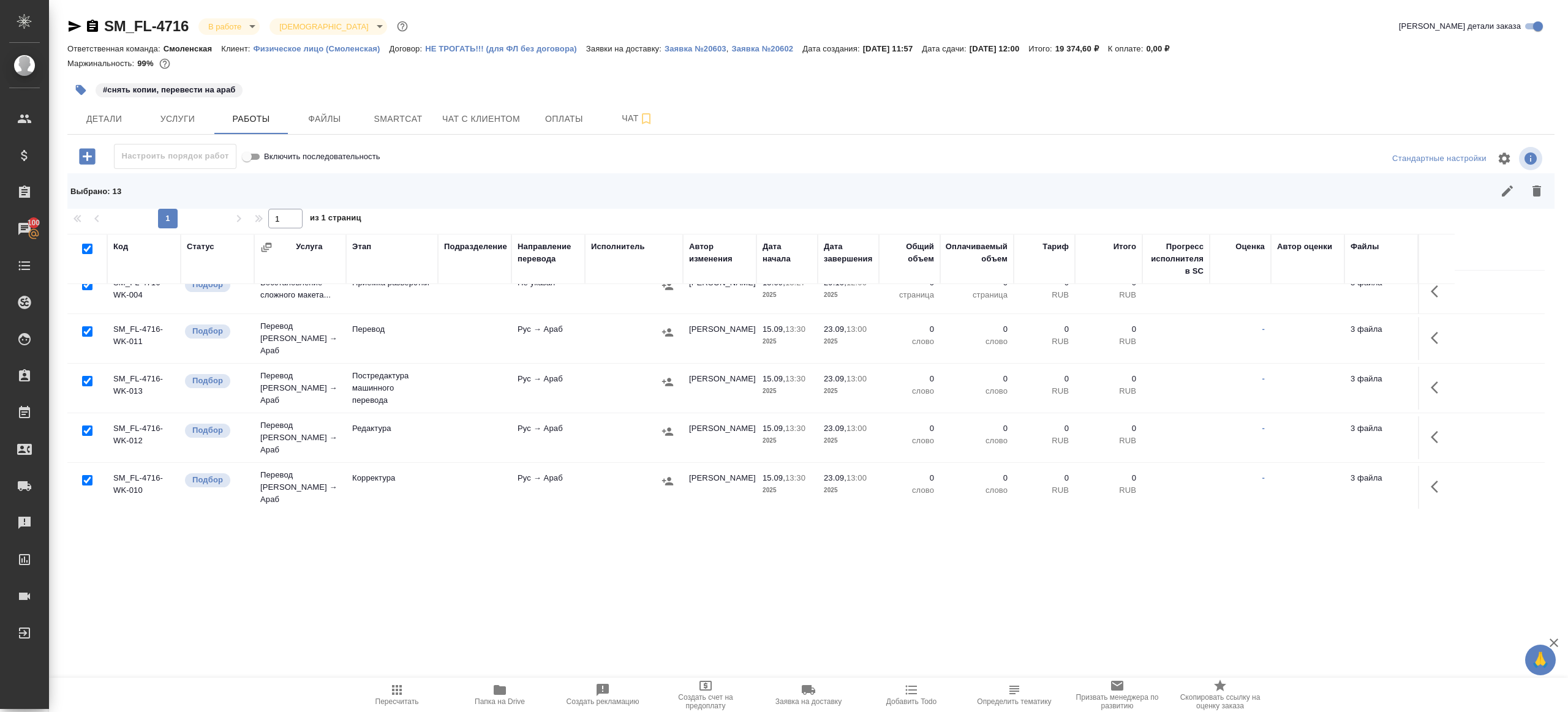
click at [88, 328] on input "checkbox" at bounding box center [88, 332] width 11 height 11
checkbox input "false"
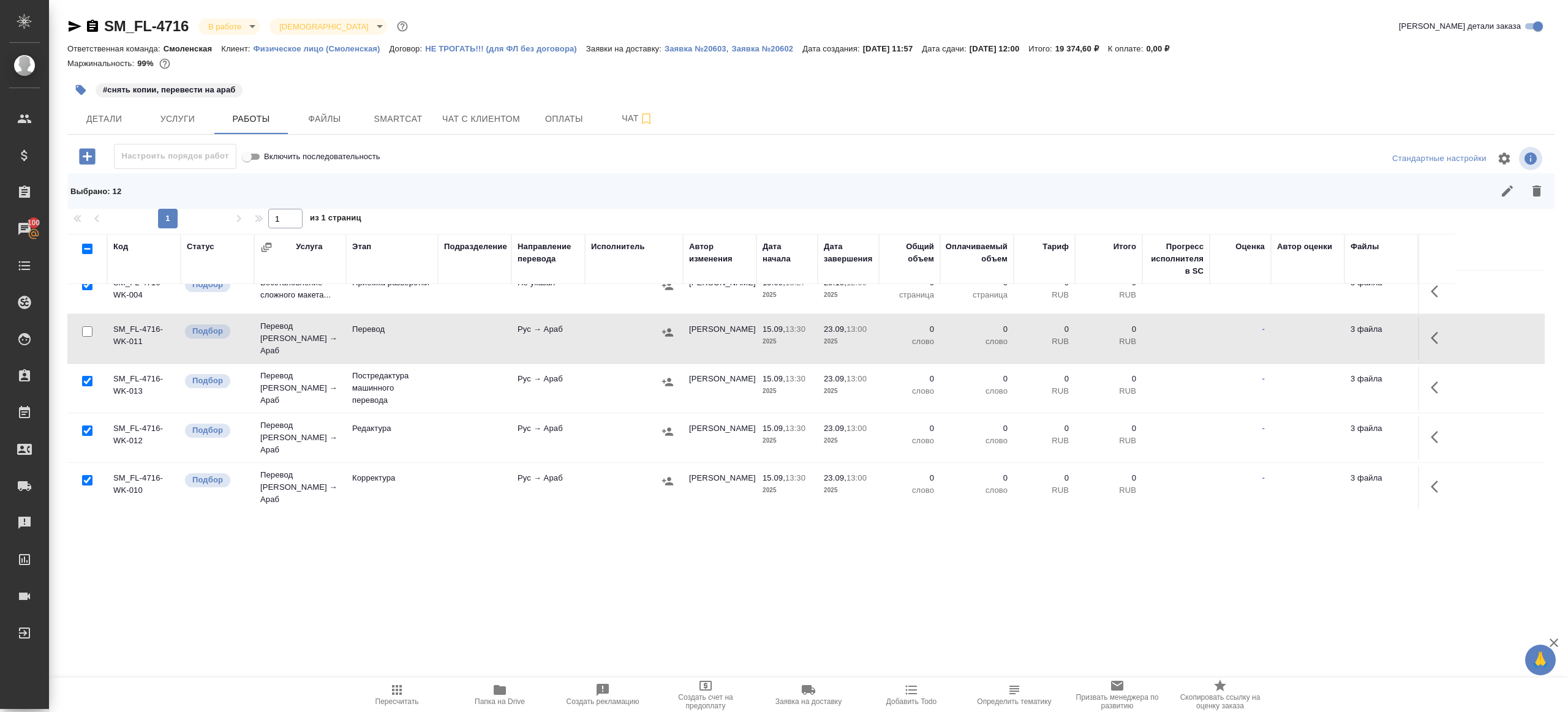
scroll to position [170, 0]
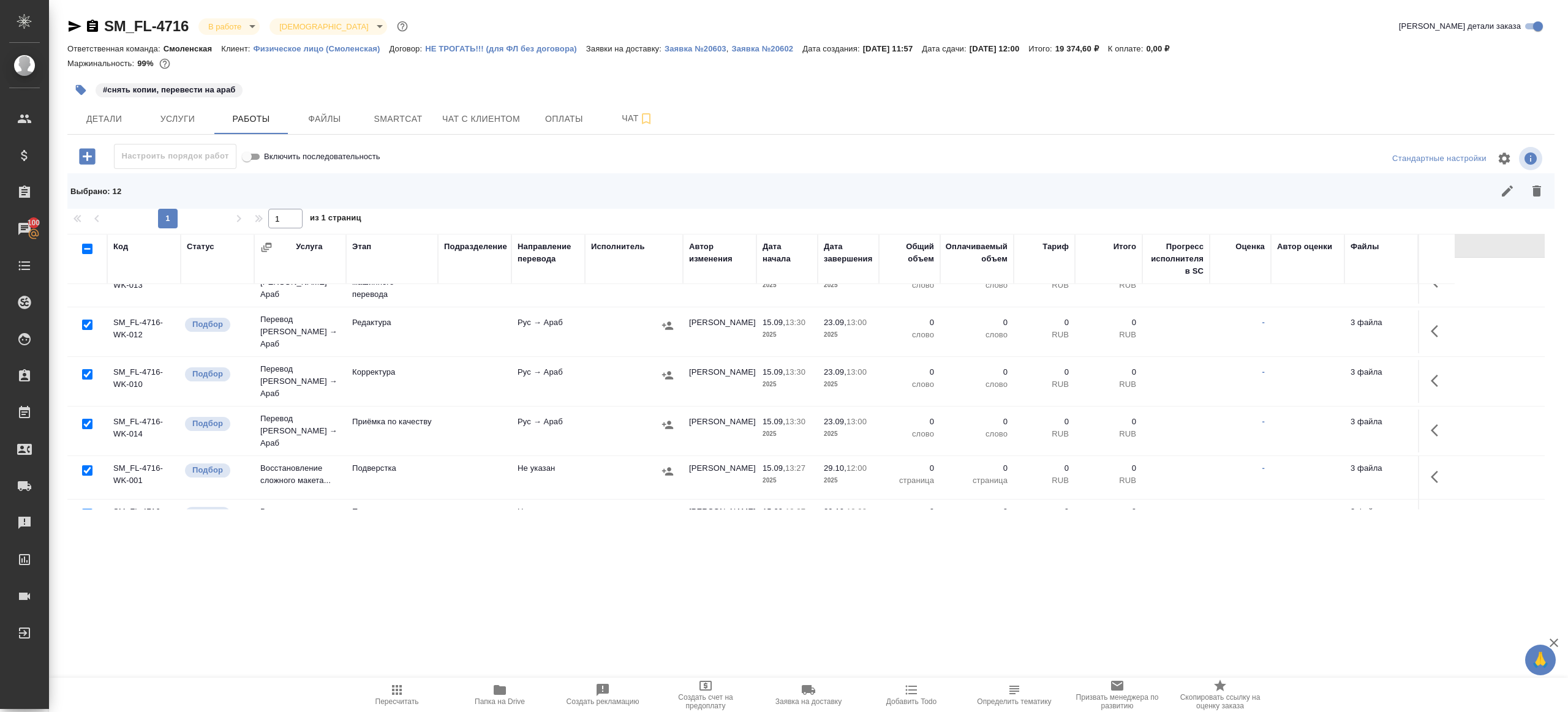
click at [87, 419] on input "checkbox" at bounding box center [88, 424] width 11 height 11
checkbox input "false"
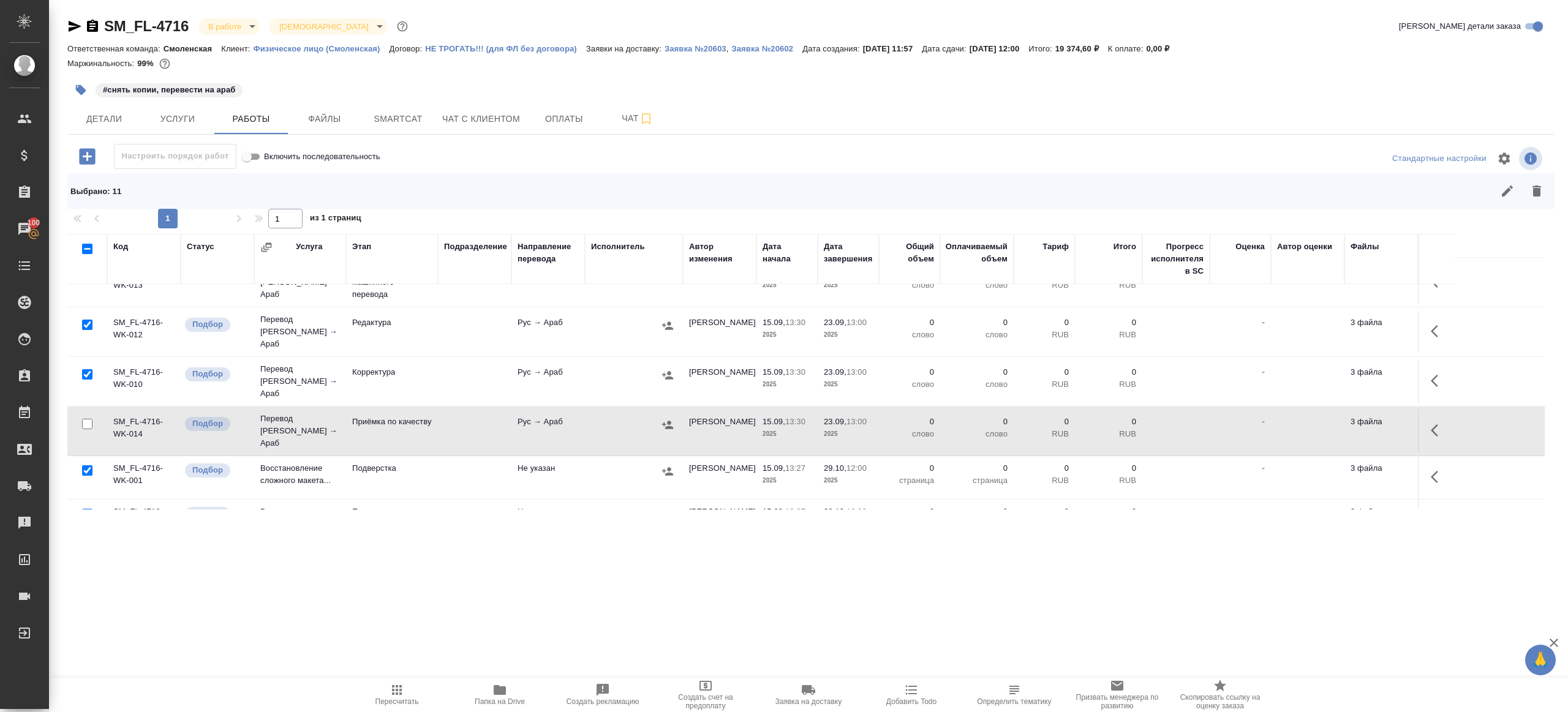
scroll to position [361, 0]
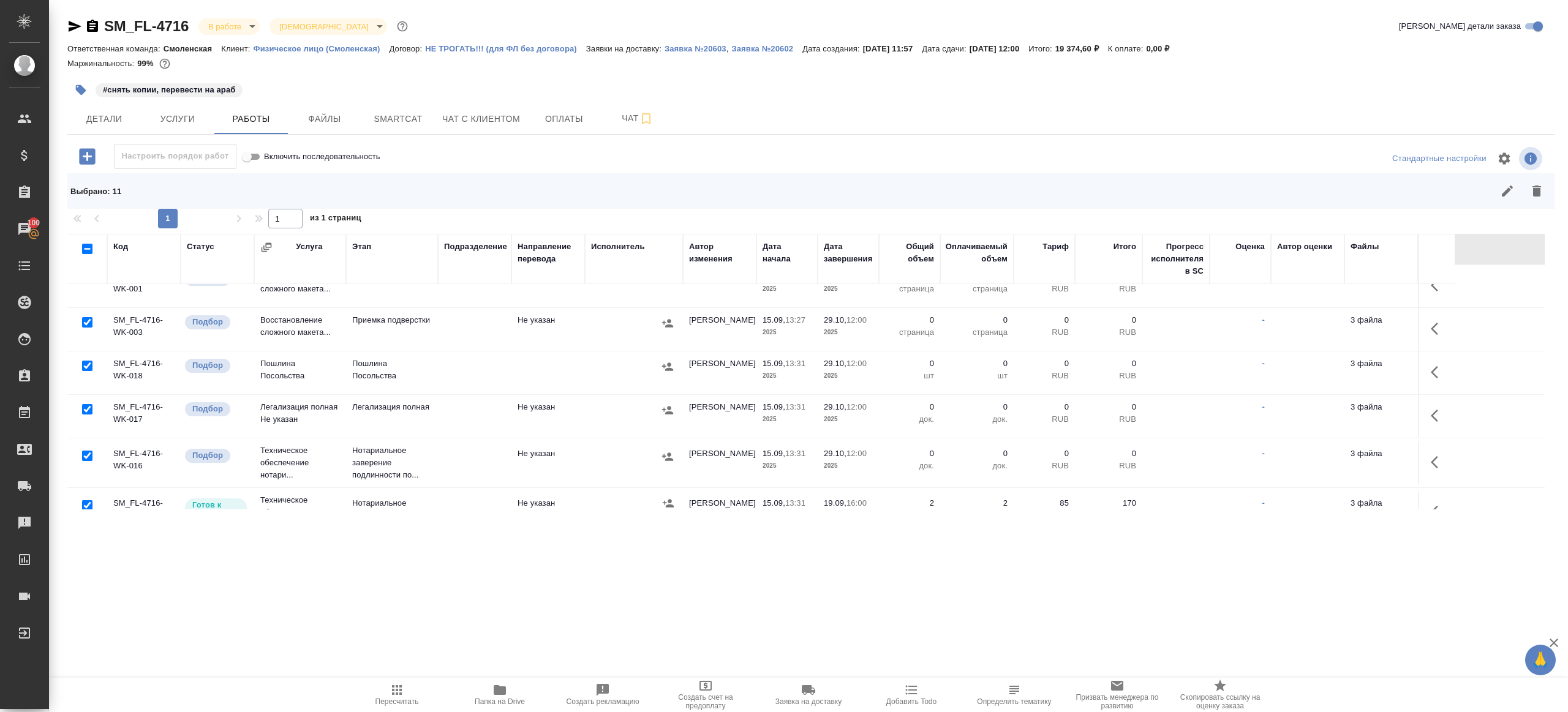
click at [91, 361] on input "checkbox" at bounding box center [88, 366] width 11 height 11
checkbox input "false"
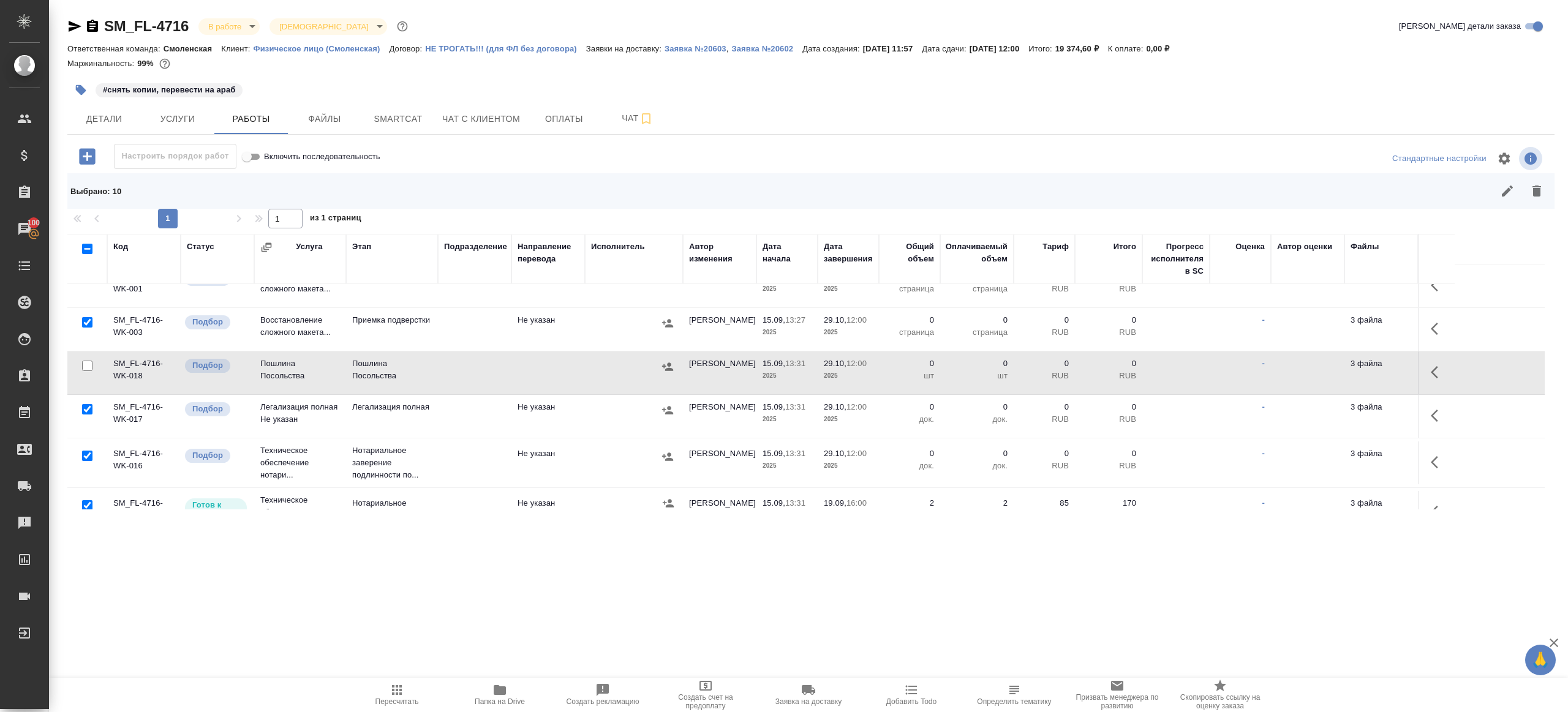
click at [89, 404] on input "checkbox" at bounding box center [88, 409] width 11 height 11
checkbox input "false"
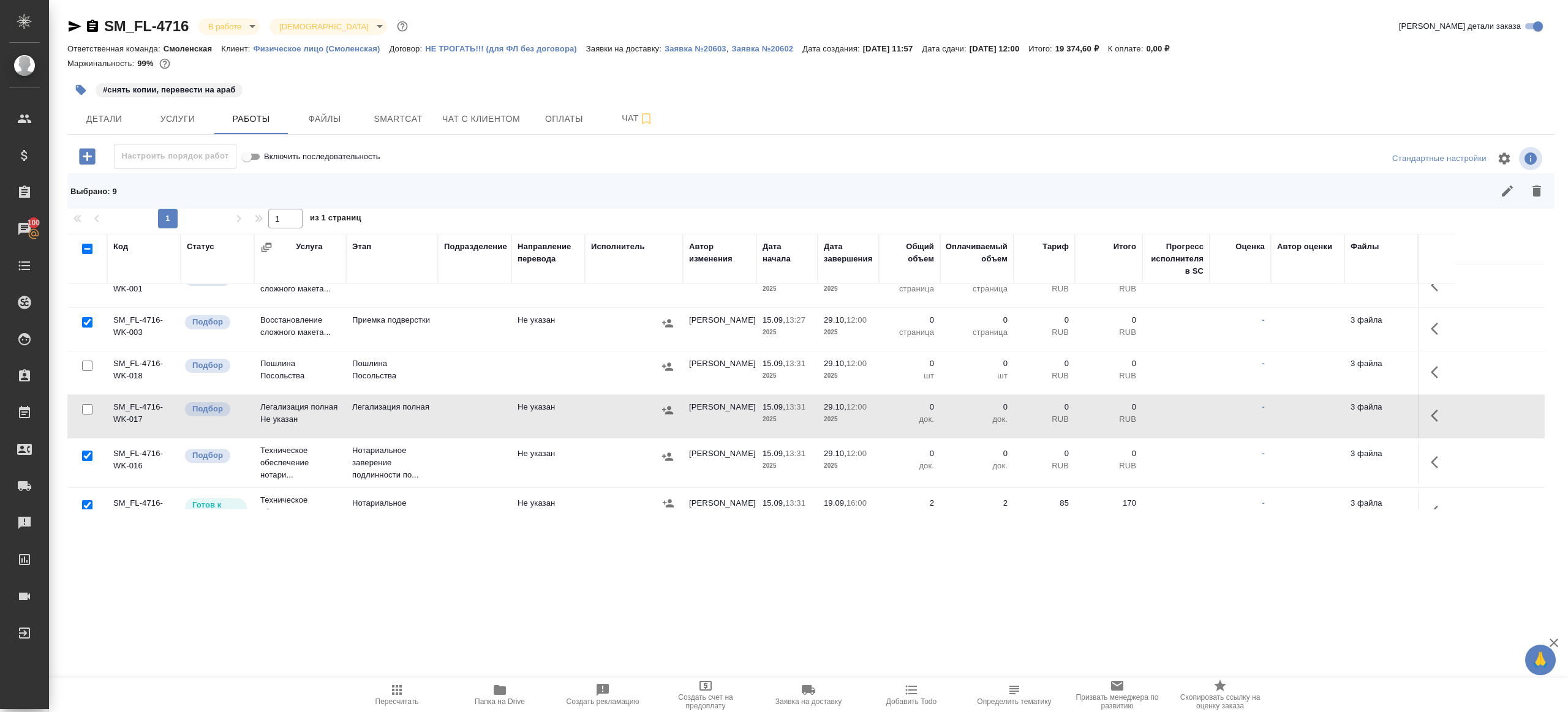
click at [89, 451] on input "checkbox" at bounding box center [88, 456] width 11 height 11
checkbox input "false"
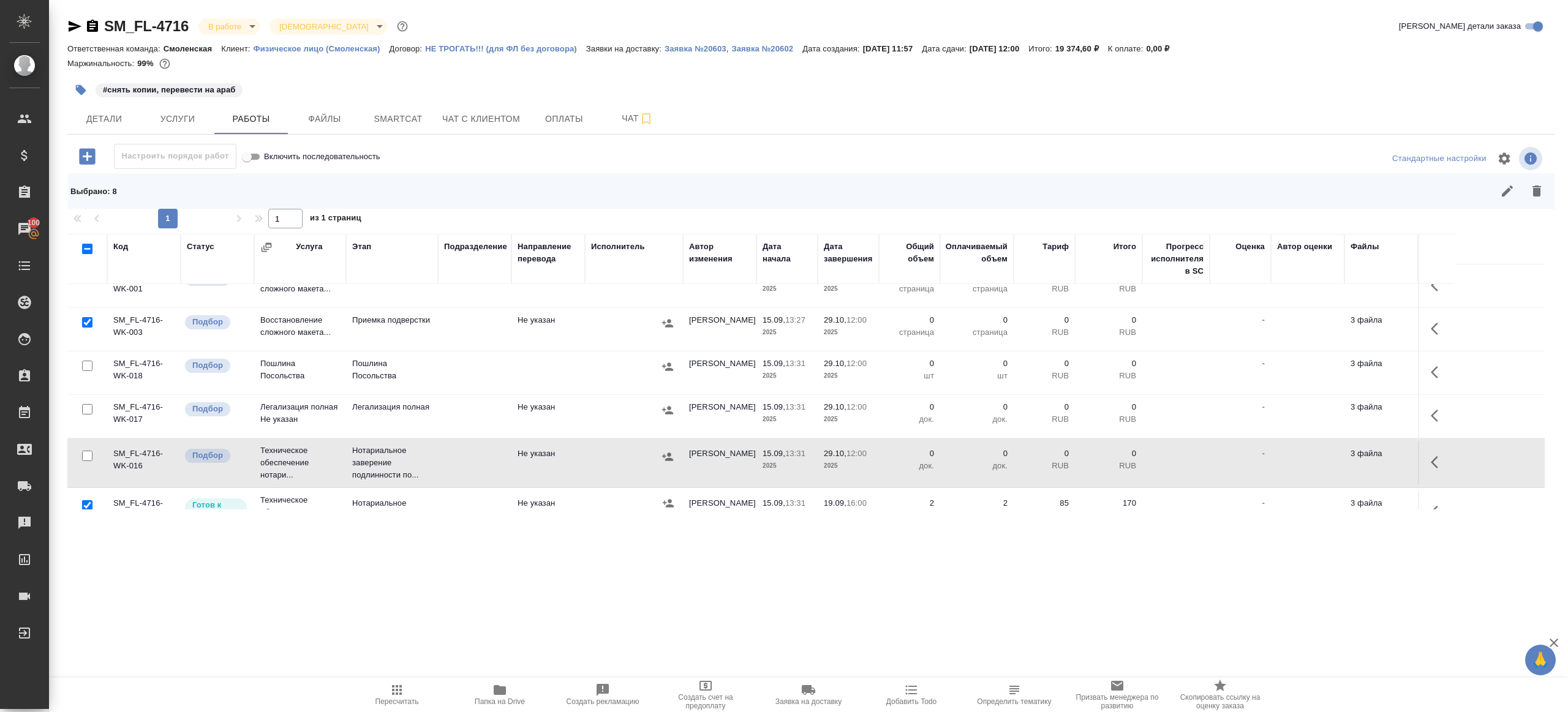
click at [89, 500] on input "checkbox" at bounding box center [88, 505] width 11 height 11
checkbox input "false"
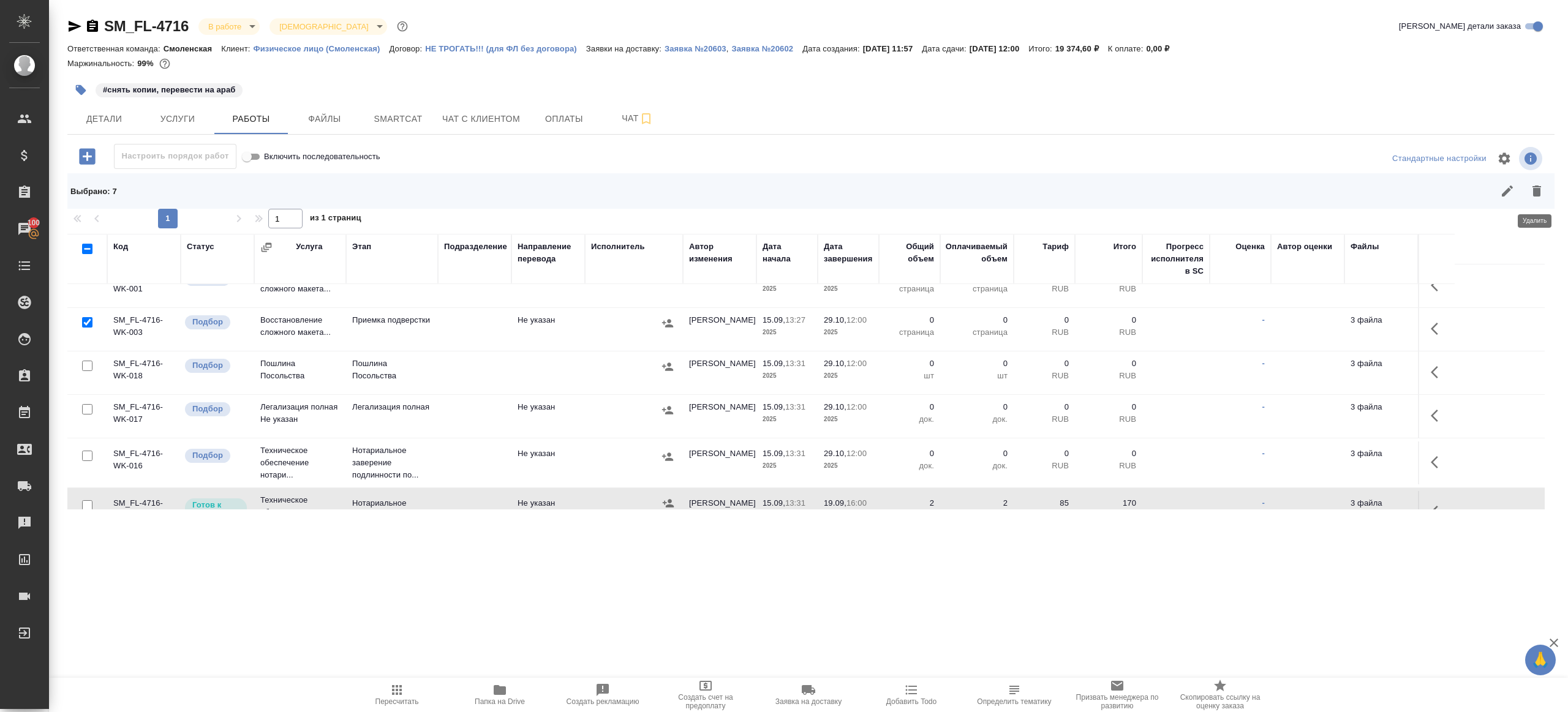
click at [1540, 191] on icon "button" at bounding box center [1536, 191] width 9 height 11
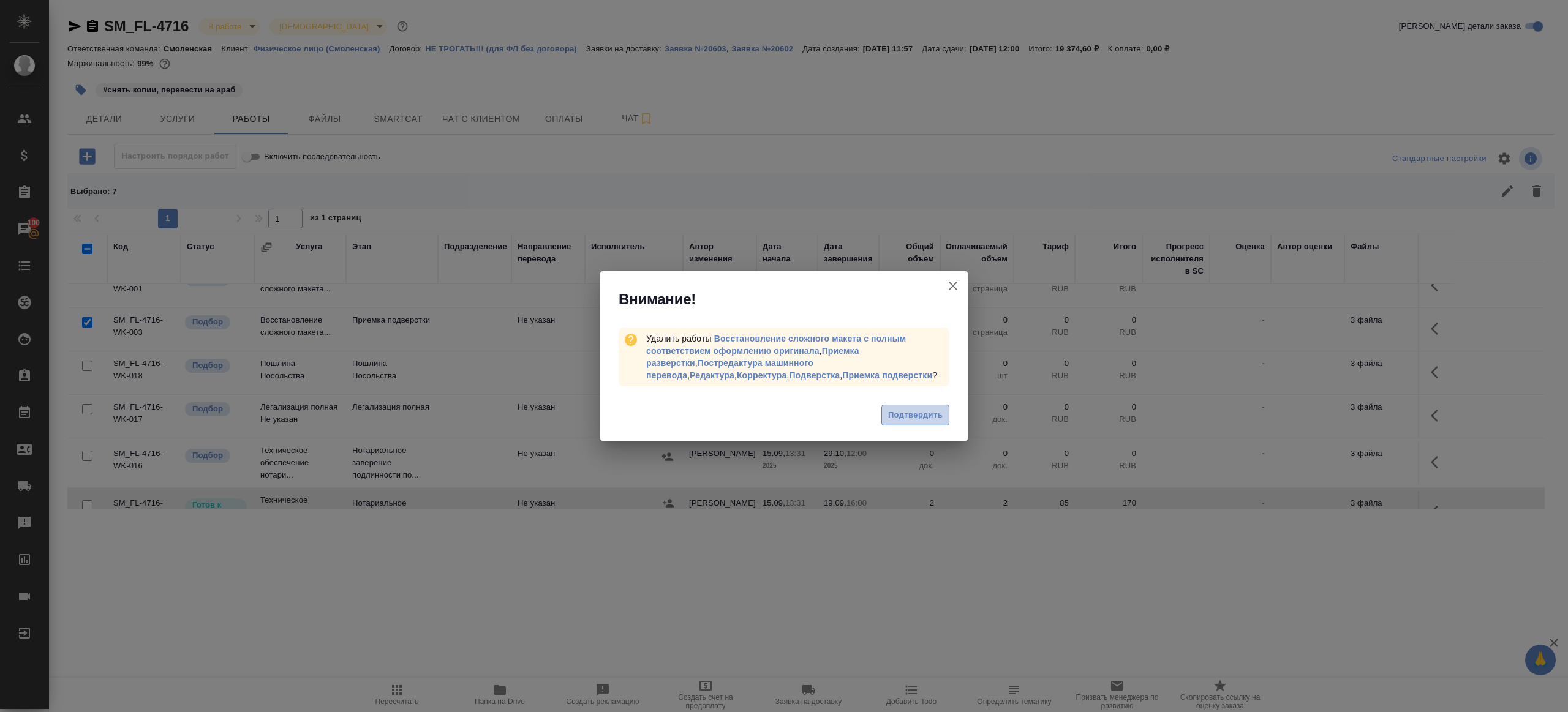
click at [931, 410] on span "Подтвердить" at bounding box center [915, 415] width 55 height 14
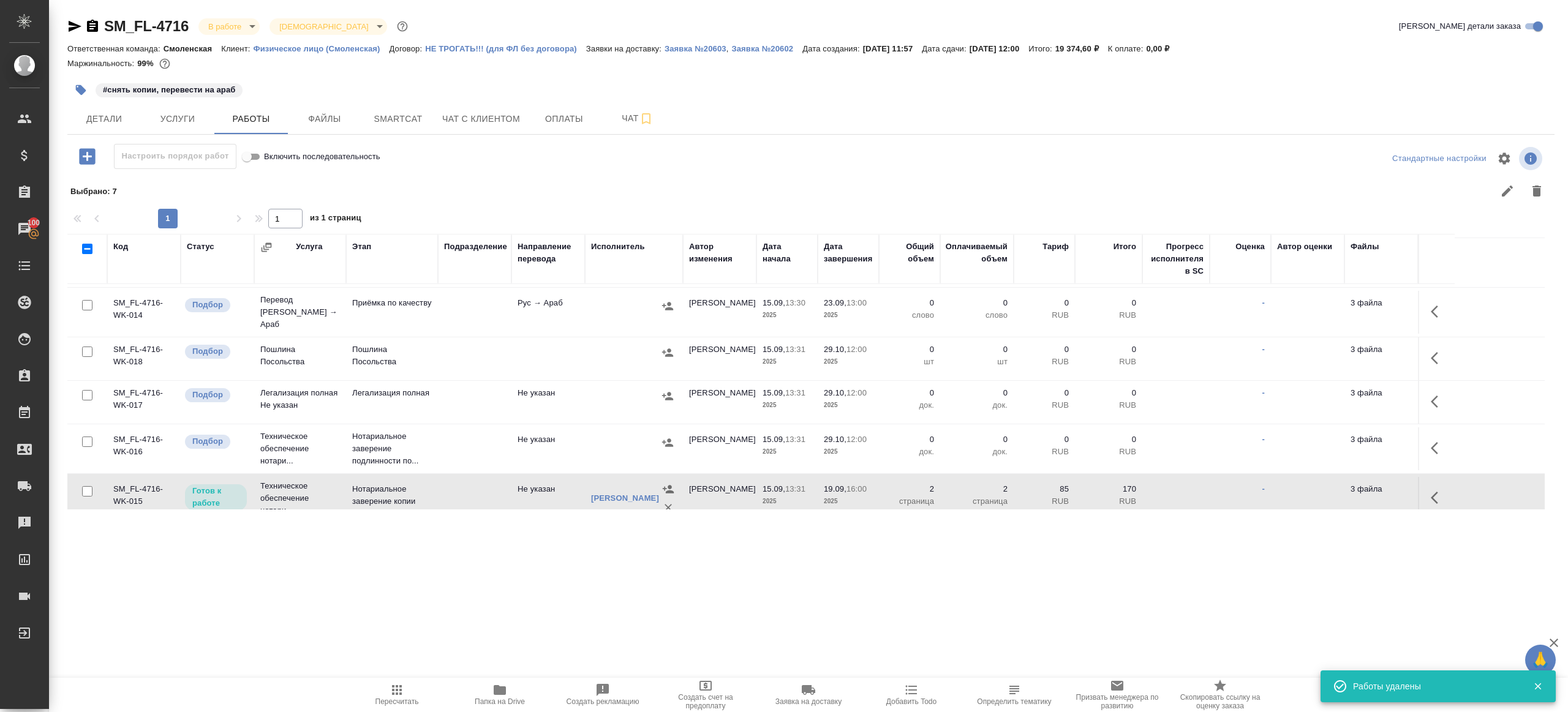
scroll to position [0, 0]
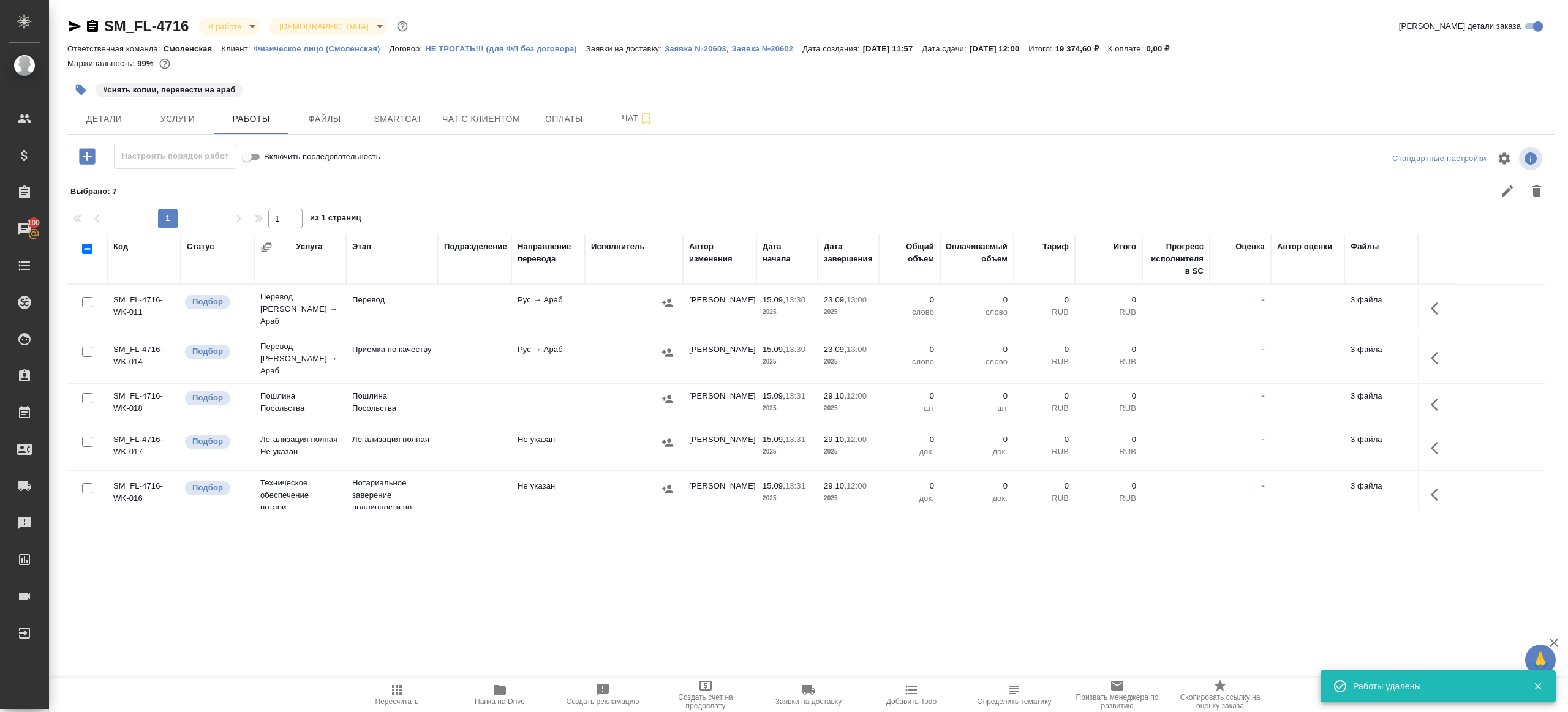
click at [1428, 297] on button "button" at bounding box center [1438, 309] width 30 height 30
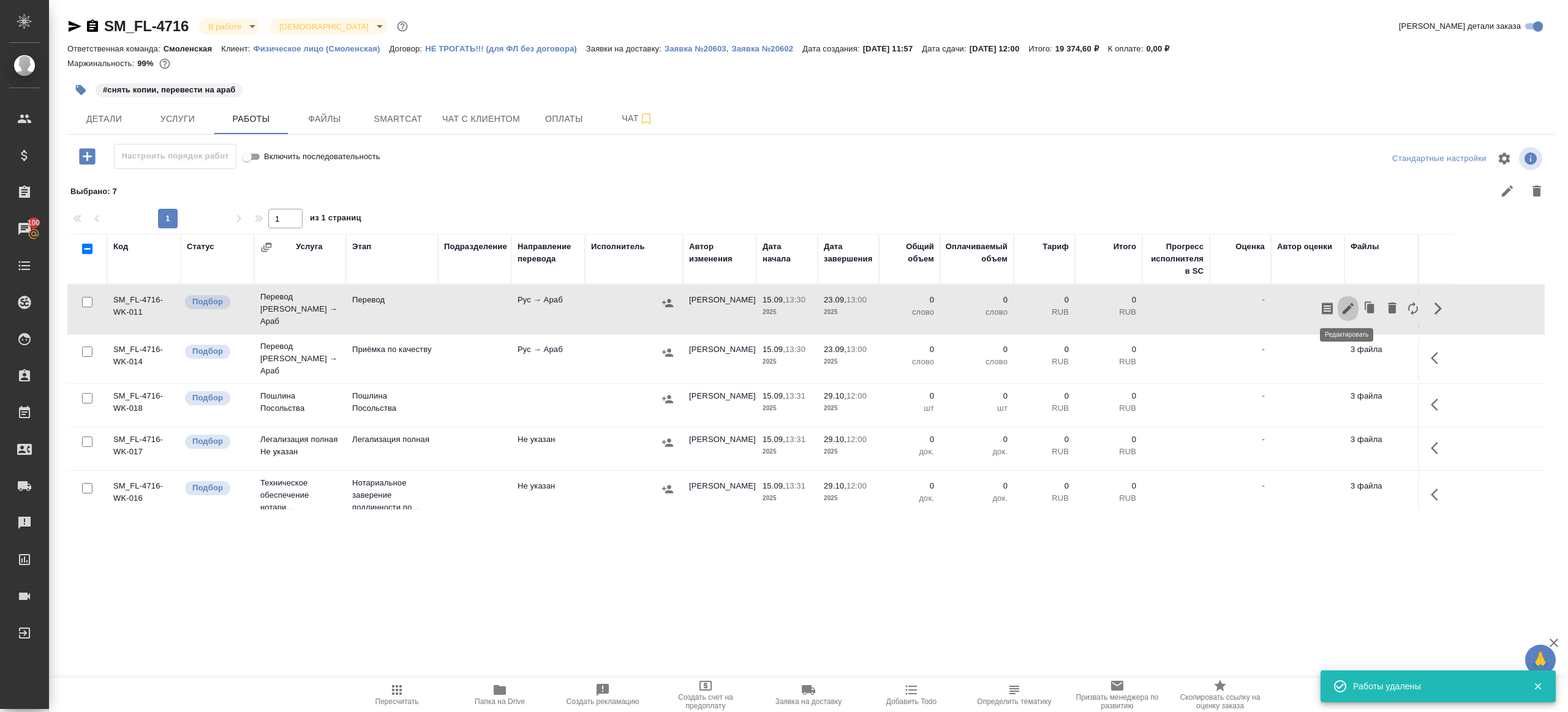
click at [1355, 301] on icon "button" at bounding box center [1348, 309] width 14 height 14
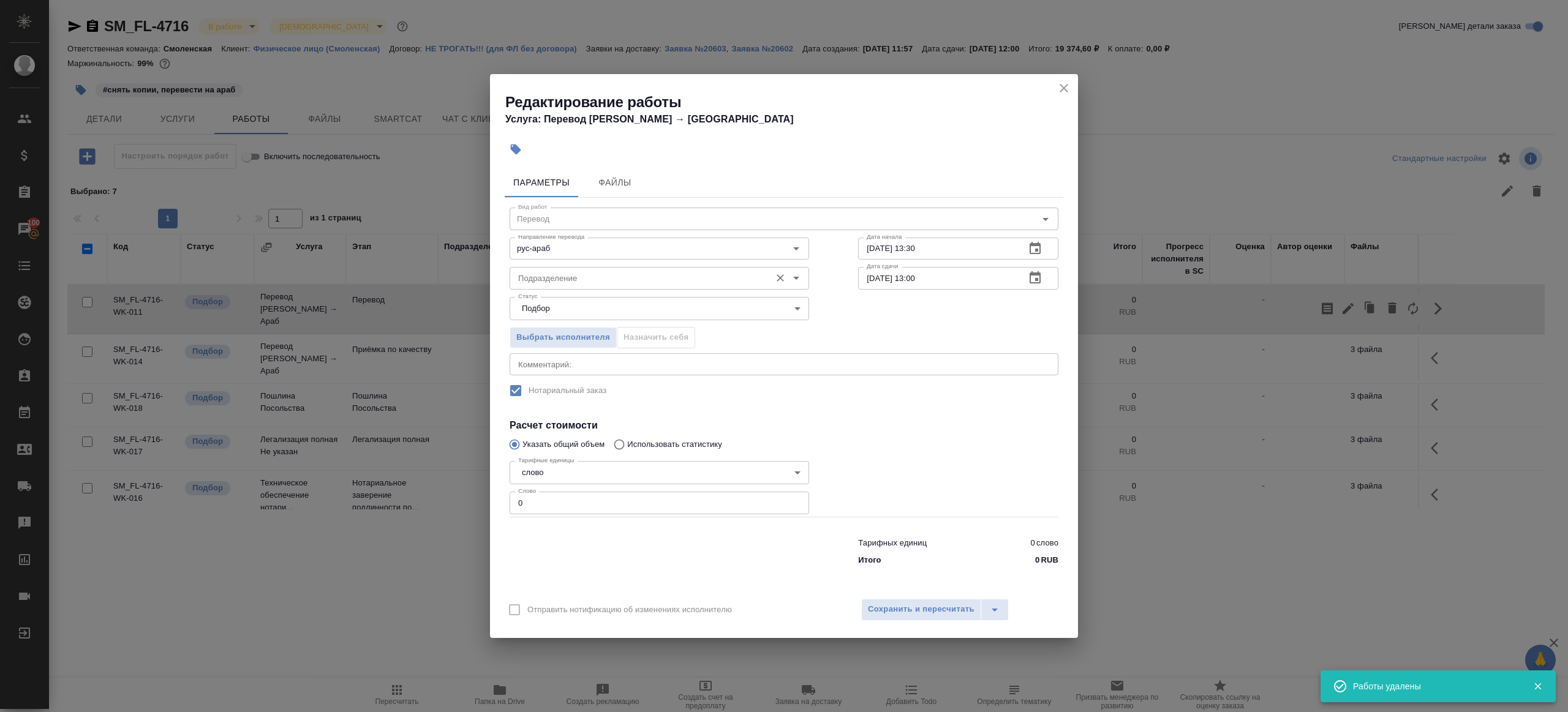
click at [554, 268] on div "Подразделение" at bounding box center [659, 278] width 300 height 22
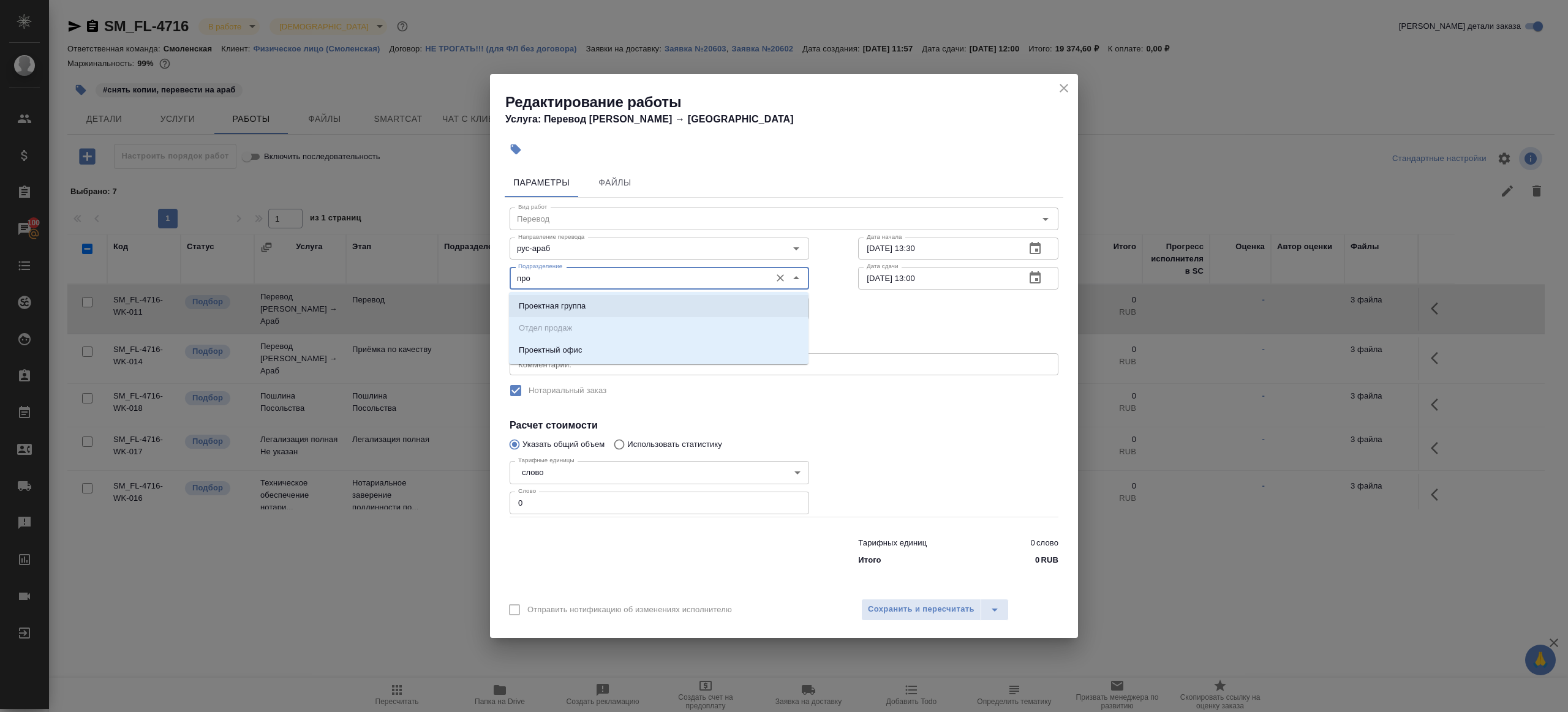
click at [565, 353] on p "Проектный офис" at bounding box center [550, 350] width 64 height 13
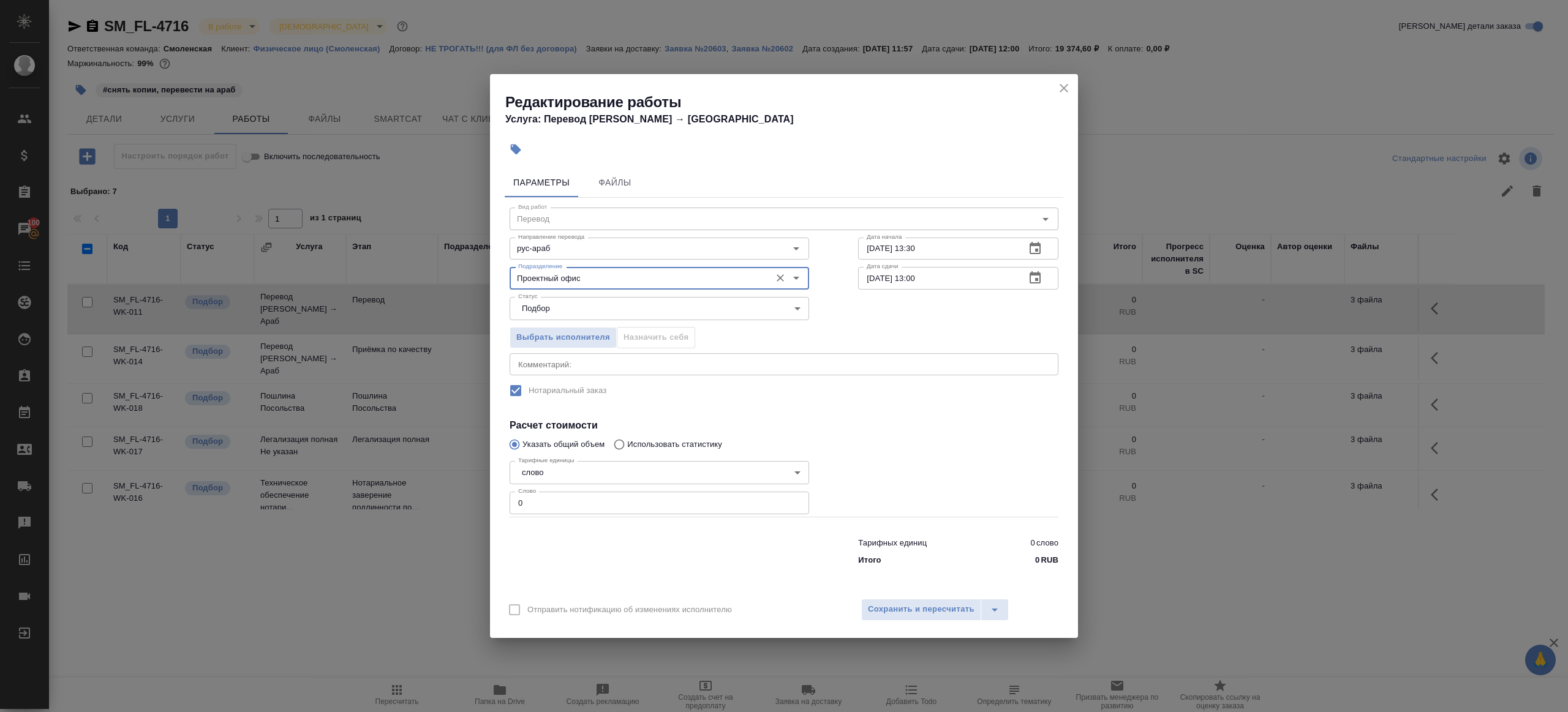
type input "Проектный офис"
click at [556, 507] on input "0" at bounding box center [659, 503] width 300 height 22
type input "1"
click at [614, 535] on div at bounding box center [660, 549] width 349 height 49
click at [916, 278] on input "23.09.2025 13:00" at bounding box center [937, 278] width 157 height 22
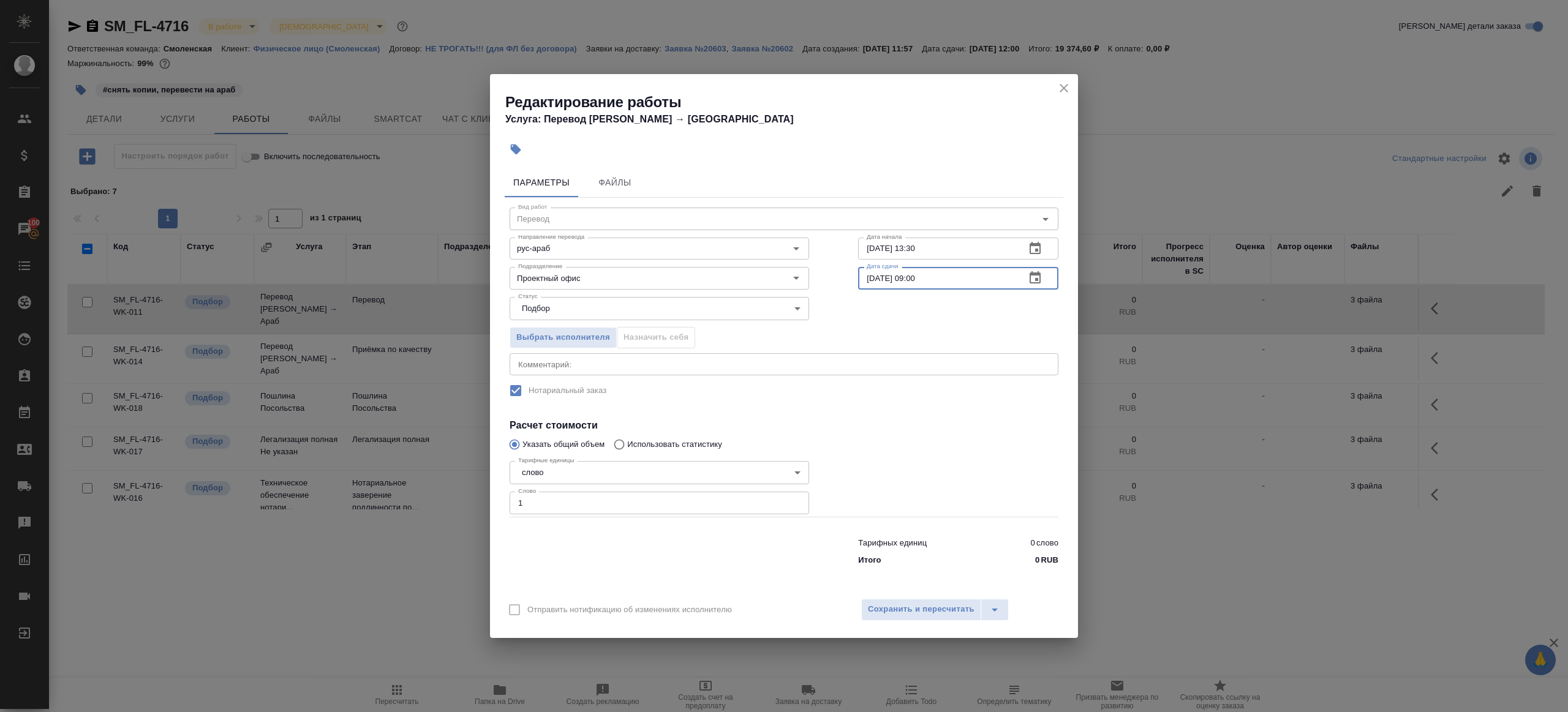
type input "23.09.2025 09:00"
click at [908, 430] on h4 "Расчет стоимости" at bounding box center [784, 426] width 549 height 14
click at [919, 607] on span "Сохранить и пересчитать" at bounding box center [922, 609] width 107 height 14
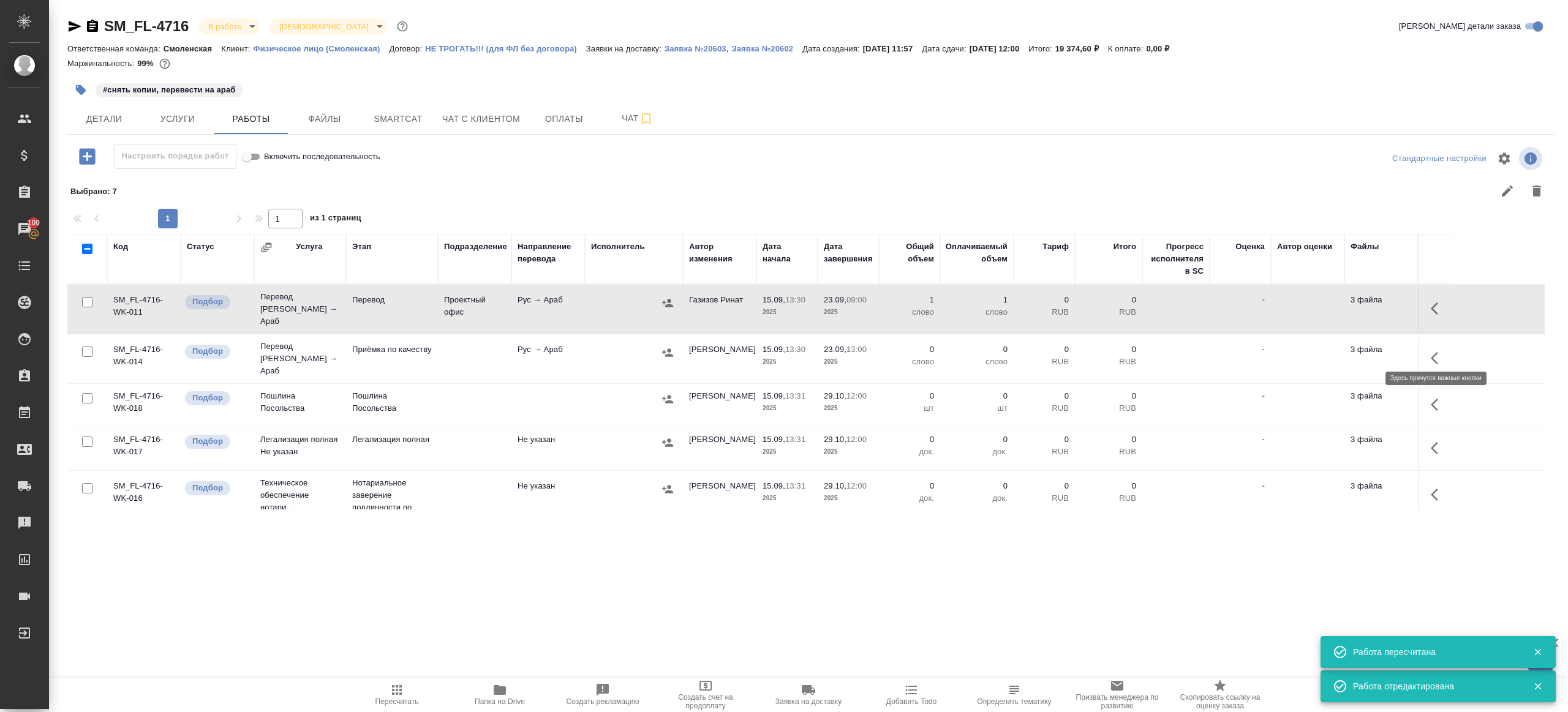
click at [1439, 343] on button "button" at bounding box center [1438, 358] width 30 height 30
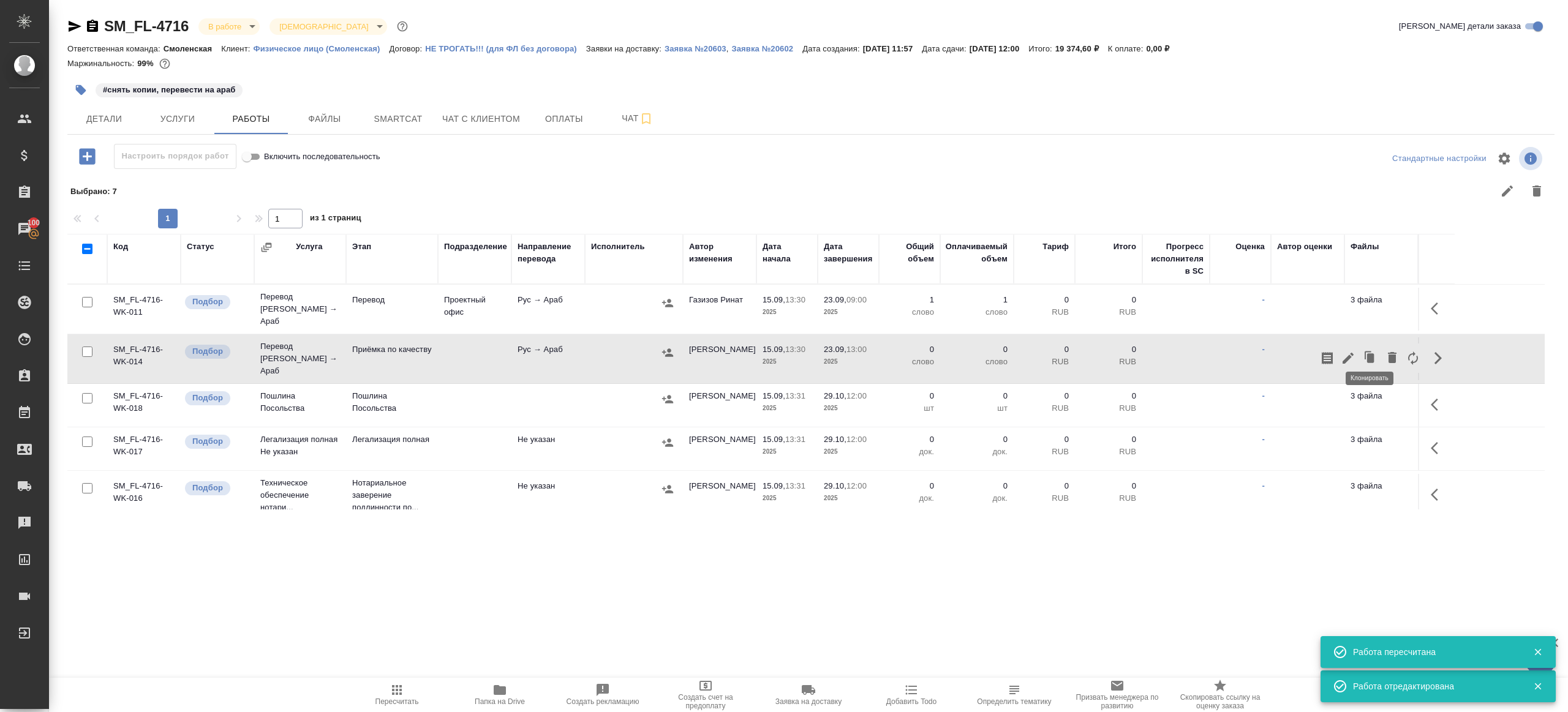
click at [1344, 351] on icon "button" at bounding box center [1348, 358] width 14 height 14
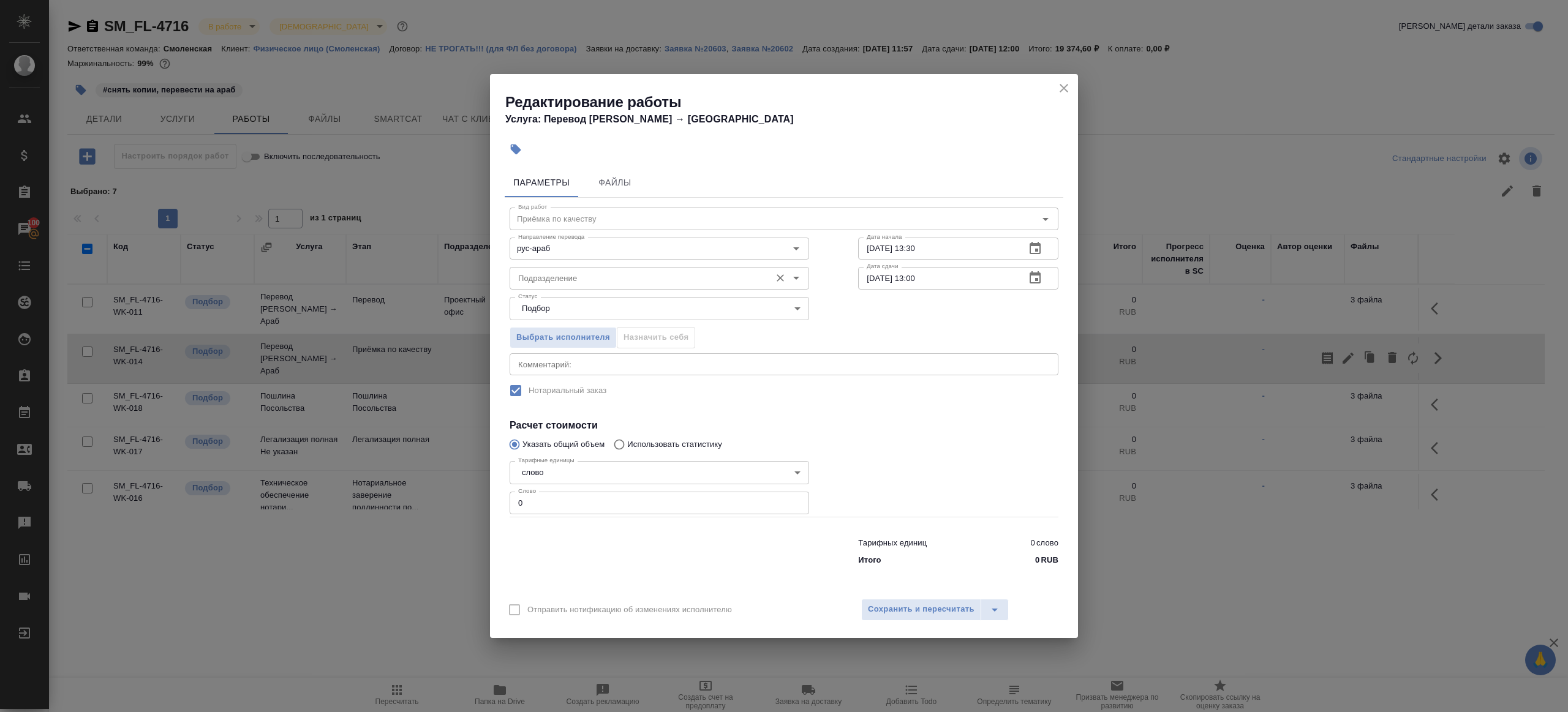
click at [589, 265] on div "Подразделение Подразделение" at bounding box center [659, 276] width 300 height 30
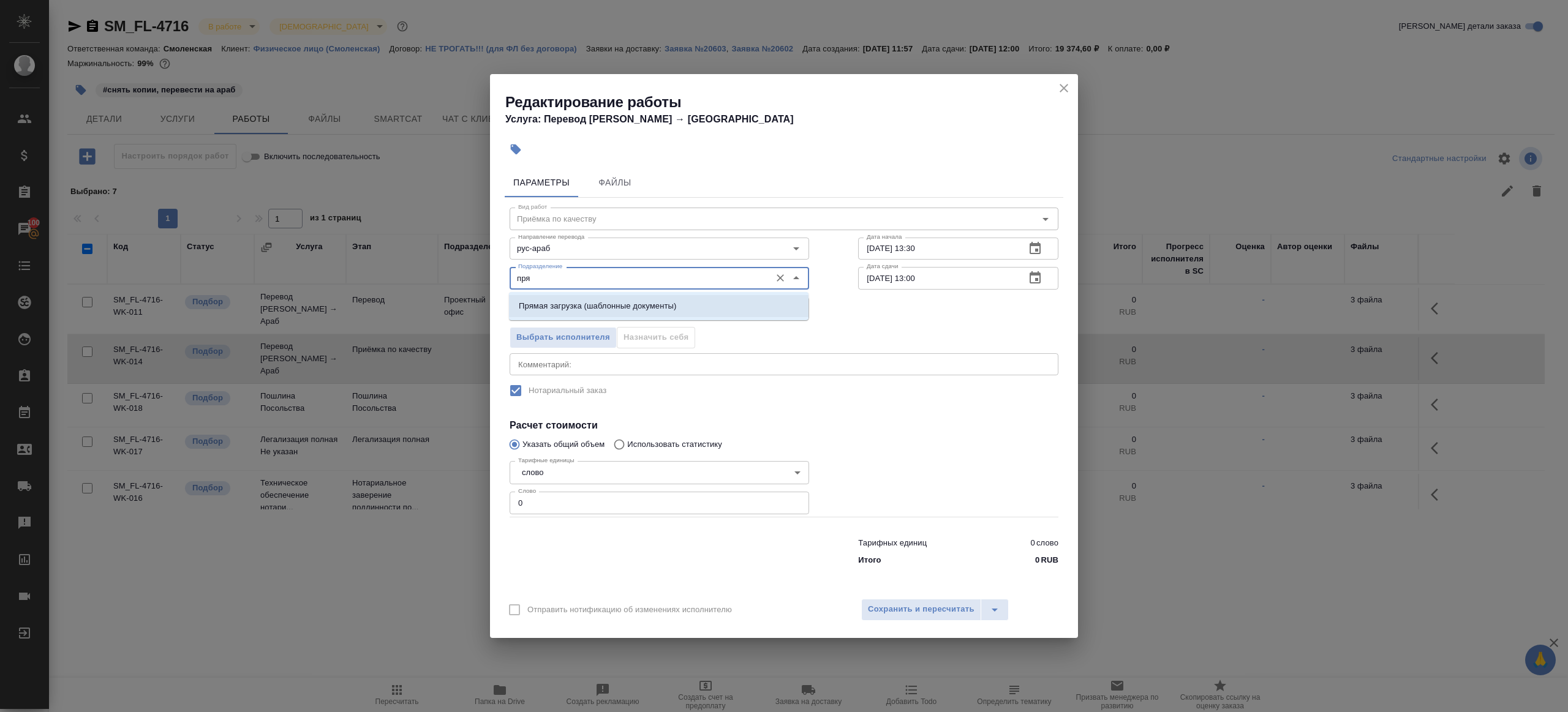
click at [619, 303] on p "Прямая загрузка (шаблонные документы)" at bounding box center [597, 306] width 157 height 13
type input "Прямая загрузка (шаблонные документы)"
click at [988, 252] on input "15.09.2025 13:30" at bounding box center [937, 249] width 157 height 22
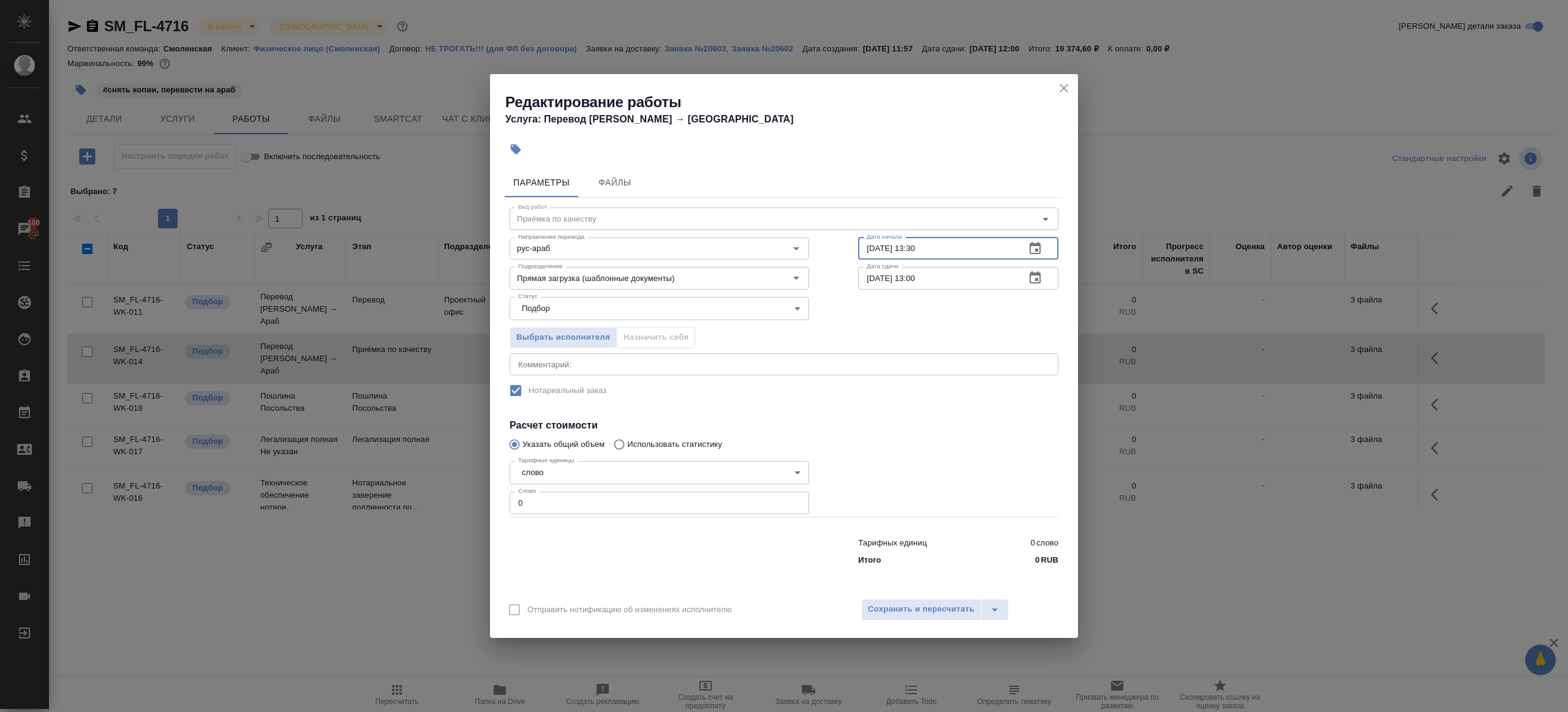
paste input "23.09.2025 09:0"
type input "23.09.2025 09:00"
click at [977, 278] on input "23.09.2025 13:00" at bounding box center [937, 278] width 157 height 22
paste input "09"
click at [916, 277] on input "23.09.2025 09:00" at bounding box center [937, 278] width 157 height 22
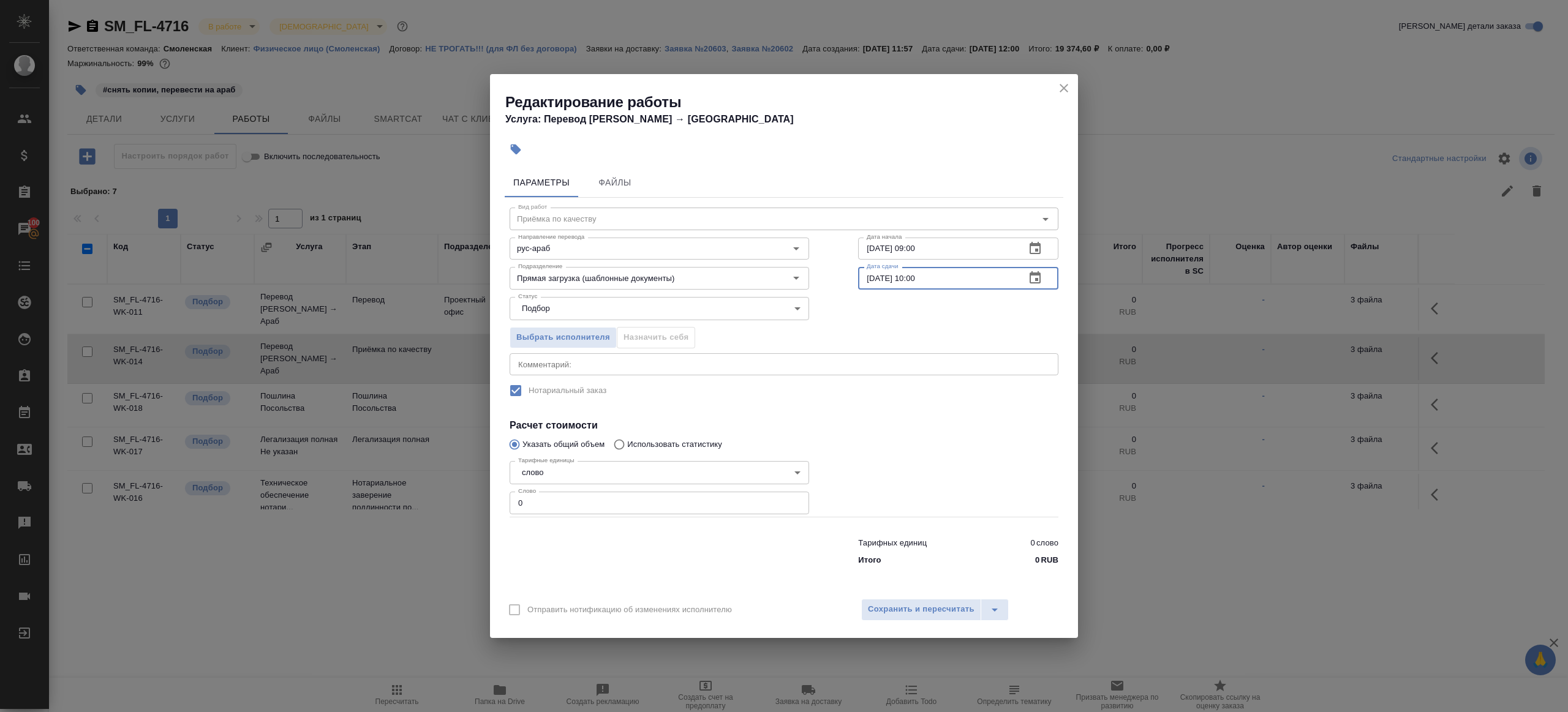
type input "23.09.2025 10:00"
click at [648, 497] on input "0" at bounding box center [659, 503] width 300 height 22
type input "1"
click at [891, 611] on span "Сохранить и пересчитать" at bounding box center [922, 609] width 107 height 14
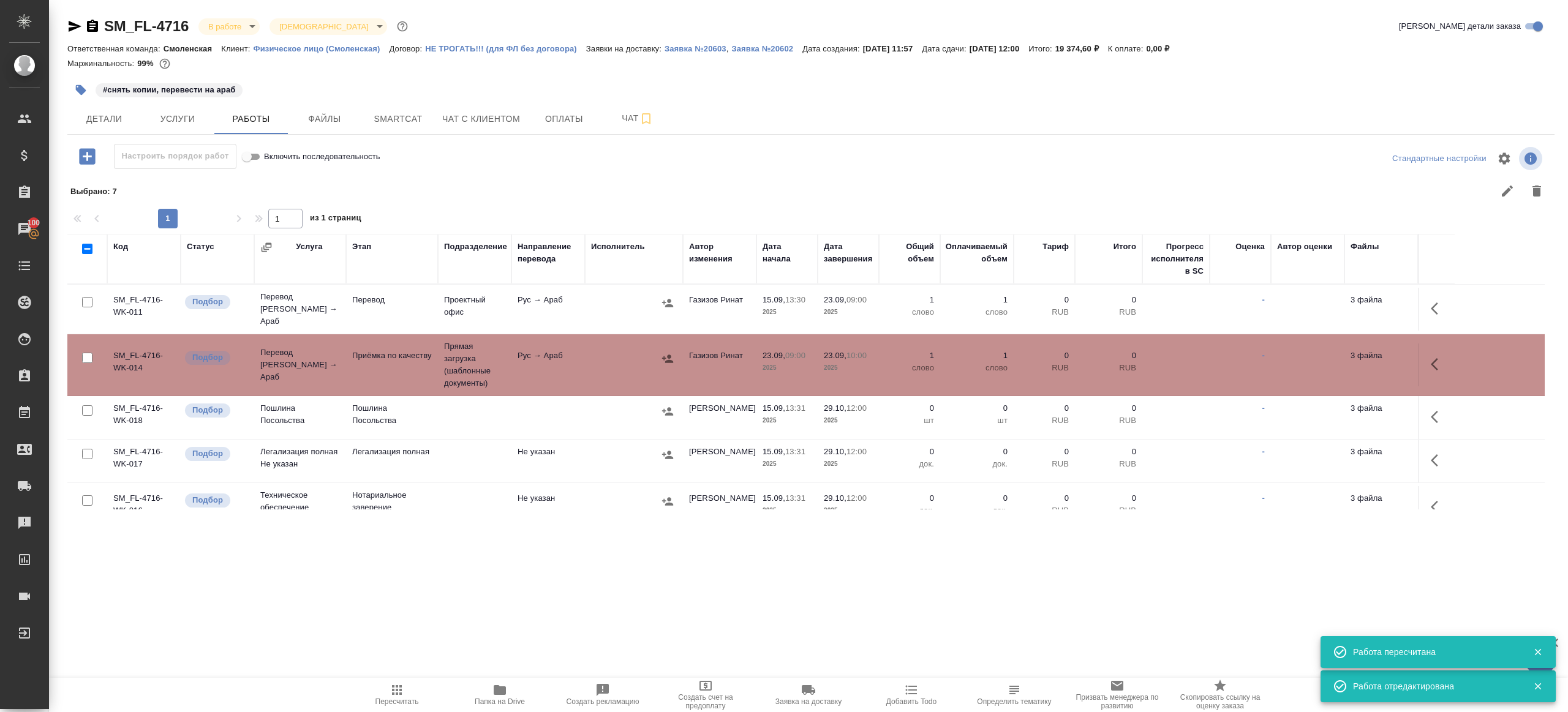
click at [657, 294] on div at bounding box center [634, 303] width 86 height 18
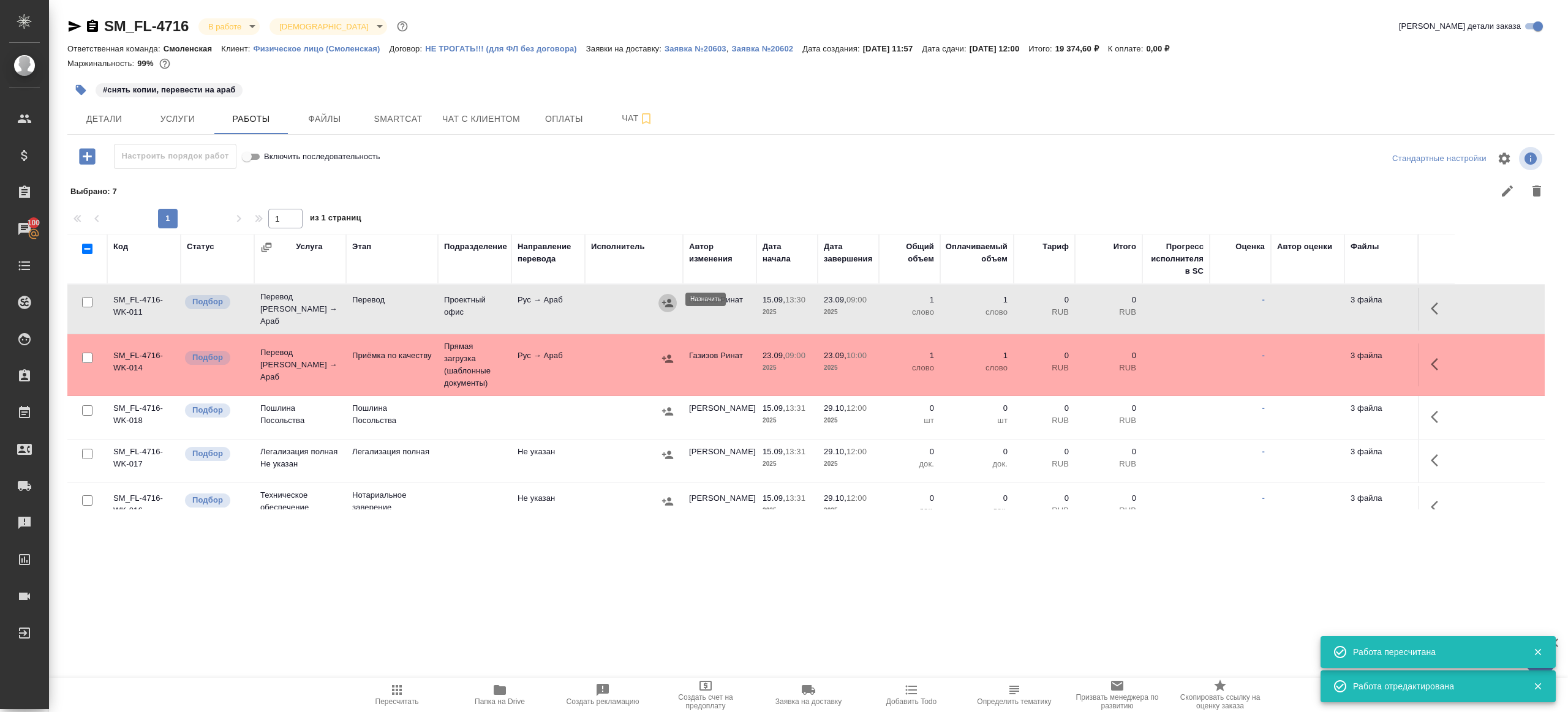
click at [662, 297] on icon "button" at bounding box center [667, 303] width 13 height 13
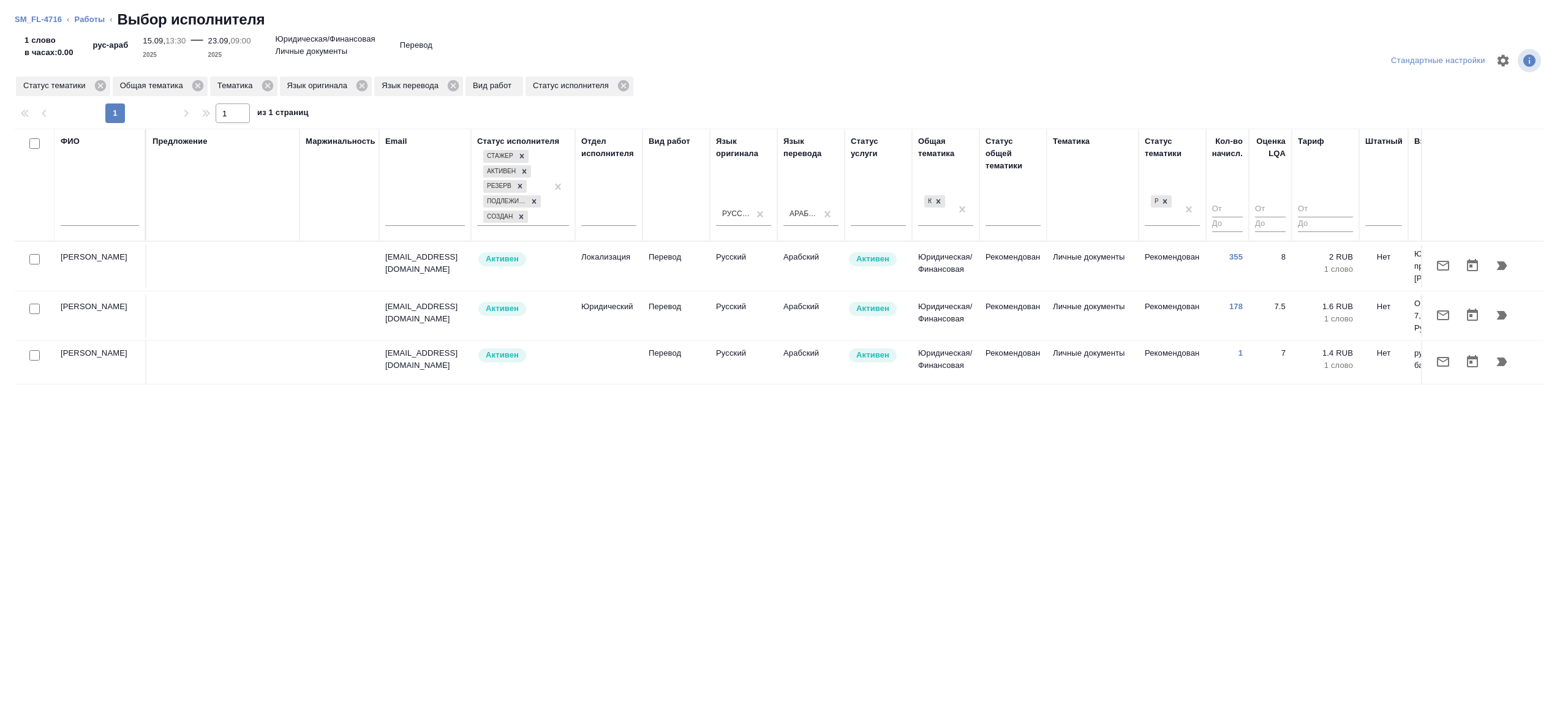
click at [649, 315] on td "Перевод" at bounding box center [676, 316] width 67 height 43
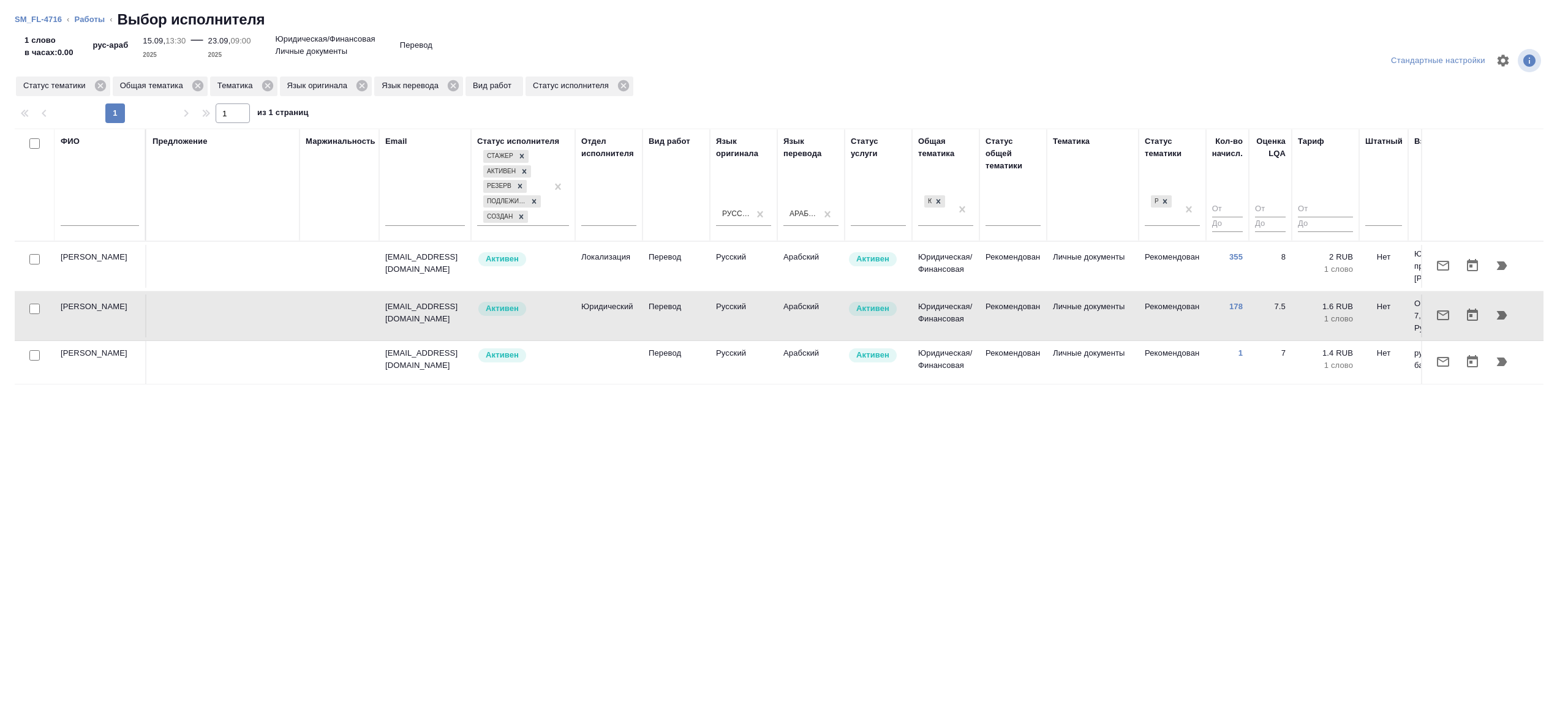
click at [1449, 313] on icon "button" at bounding box center [1443, 315] width 13 height 10
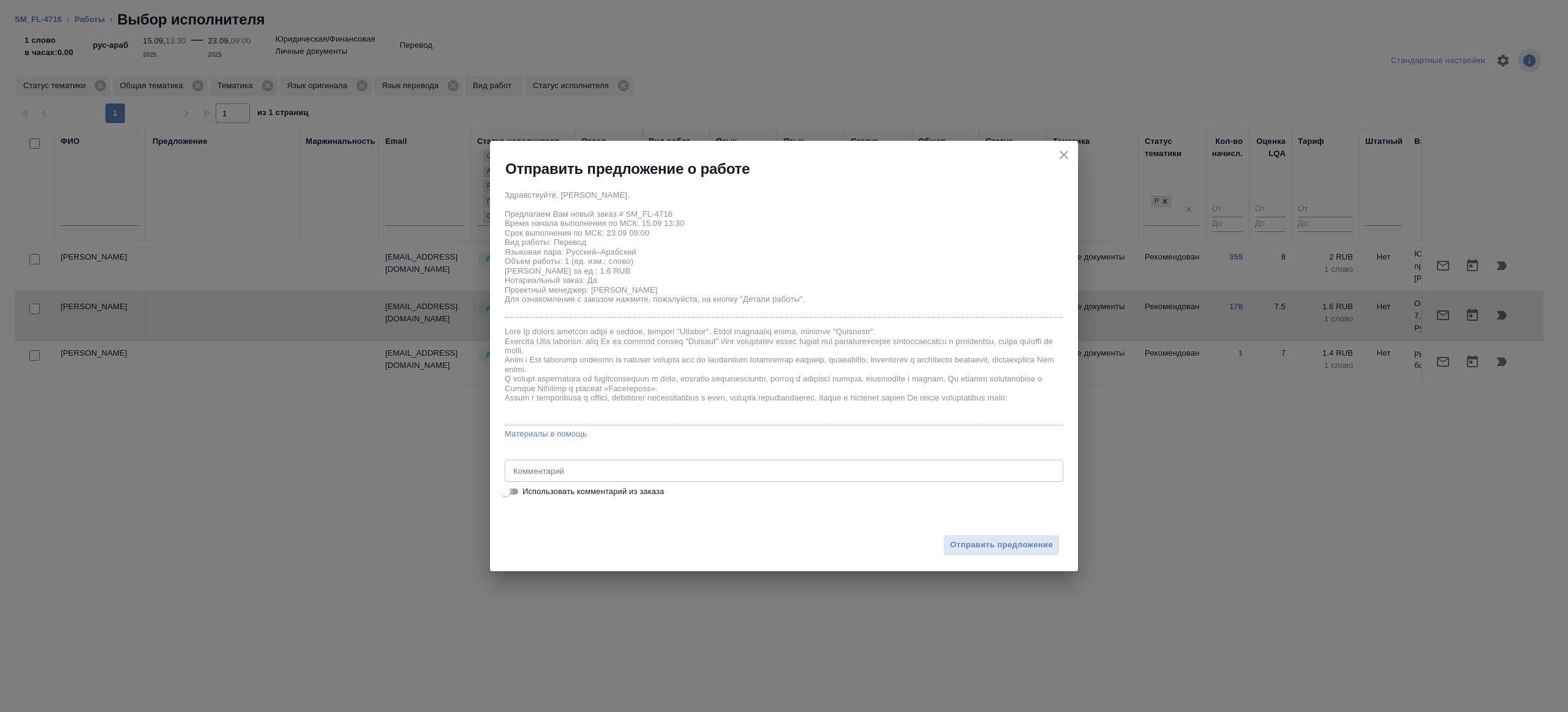
click at [508, 484] on input "Использовать комментарий из заказа" at bounding box center [505, 492] width 44 height 14
checkbox input "true"
type textarea "диплом кандидата наук с русского на арабский под нот для легализации - без дубл…"
click at [986, 551] on span "Отправить предложение" at bounding box center [1001, 545] width 103 height 14
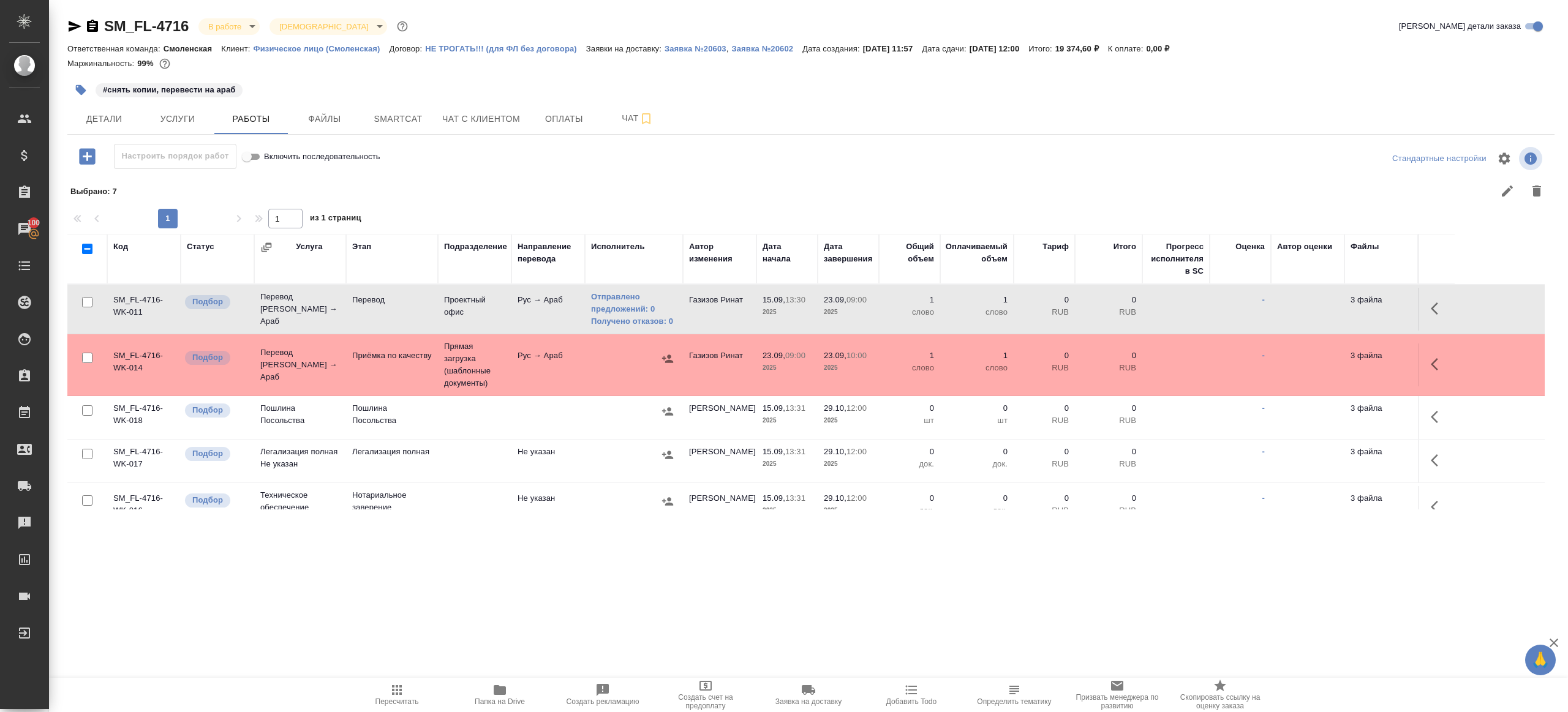
click at [394, 689] on icon "button" at bounding box center [397, 690] width 10 height 10
click at [492, 538] on div "SM_FL-4716 В работе inProgress Святая троица holyTrinity Кратко детали заказа О…" at bounding box center [811, 270] width 1501 height 541
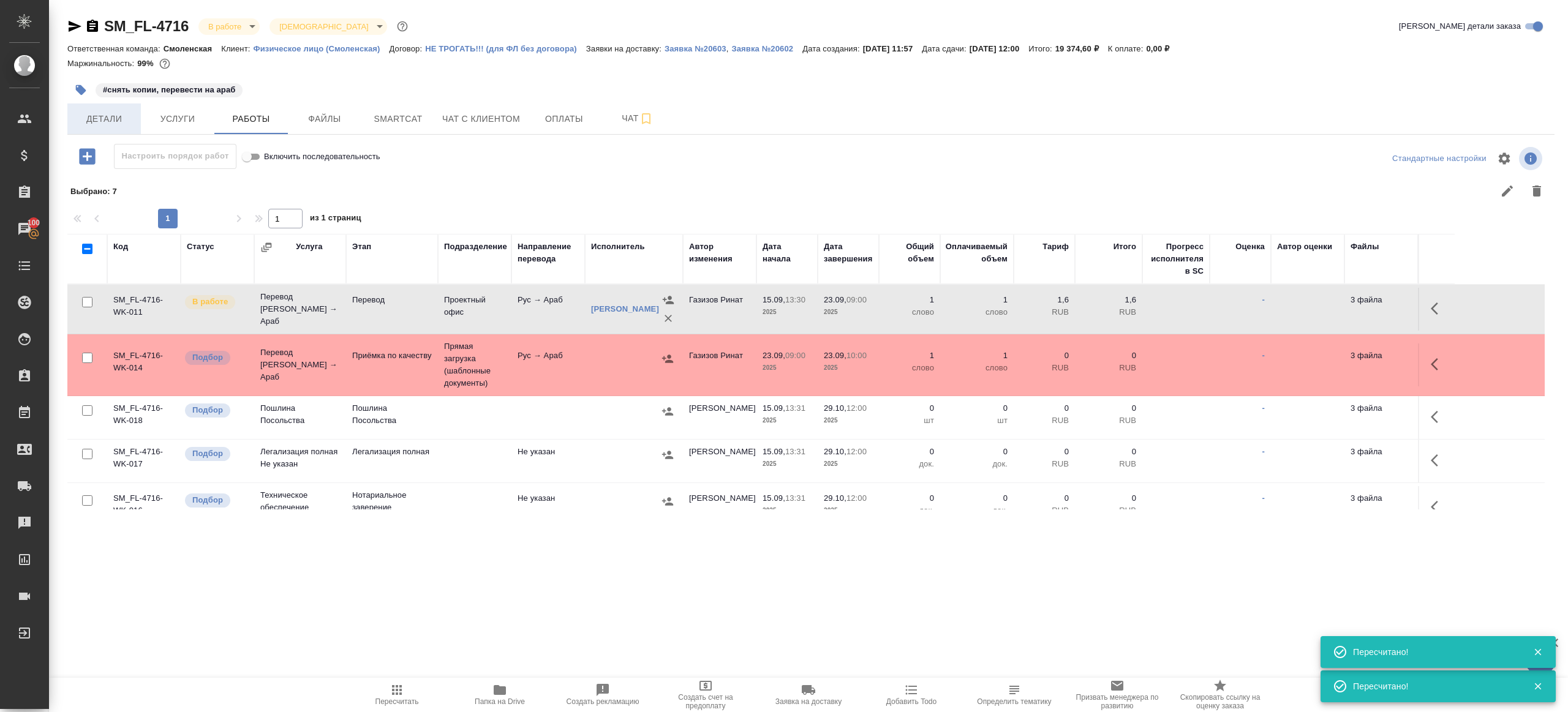
click at [101, 121] on span "Детали" at bounding box center [104, 118] width 59 height 15
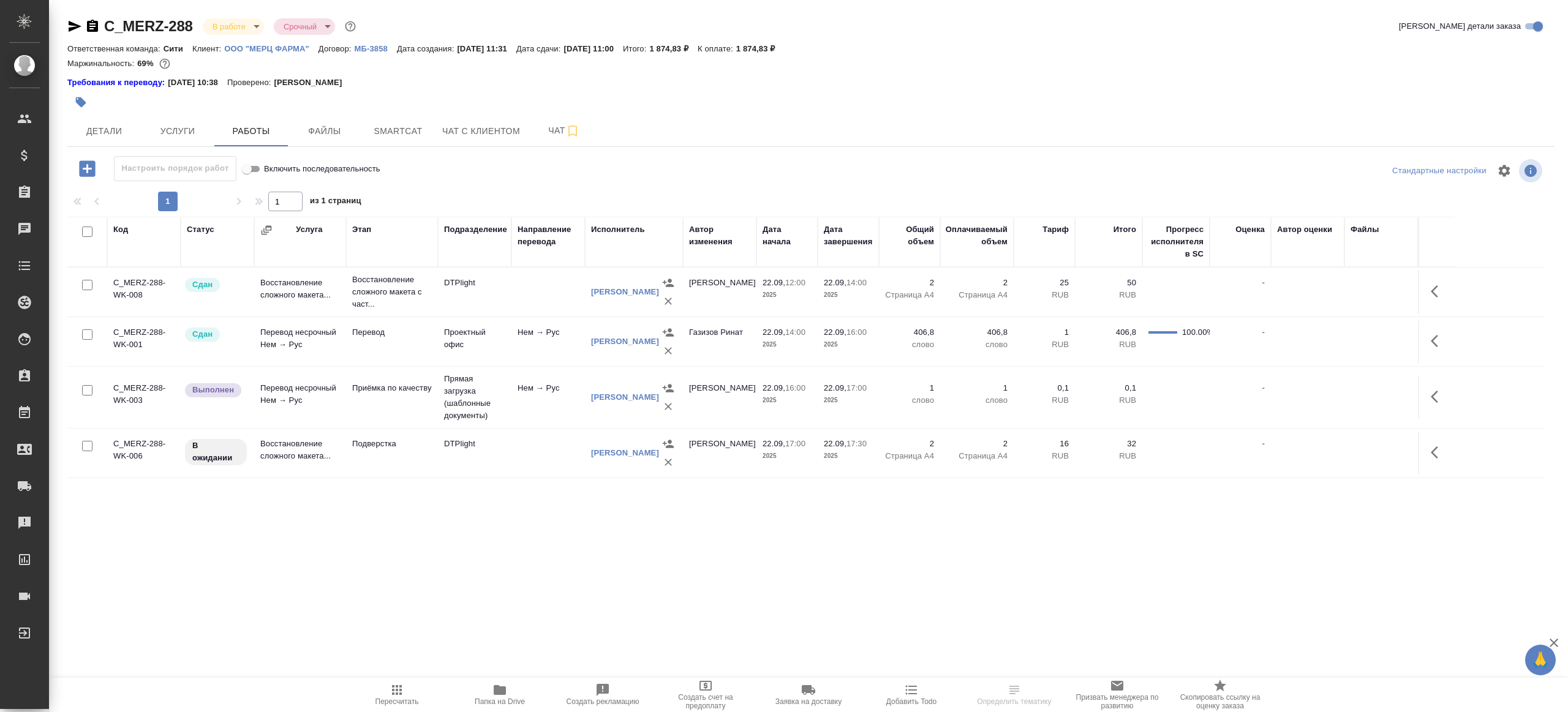
click at [1432, 407] on button "button" at bounding box center [1438, 397] width 30 height 30
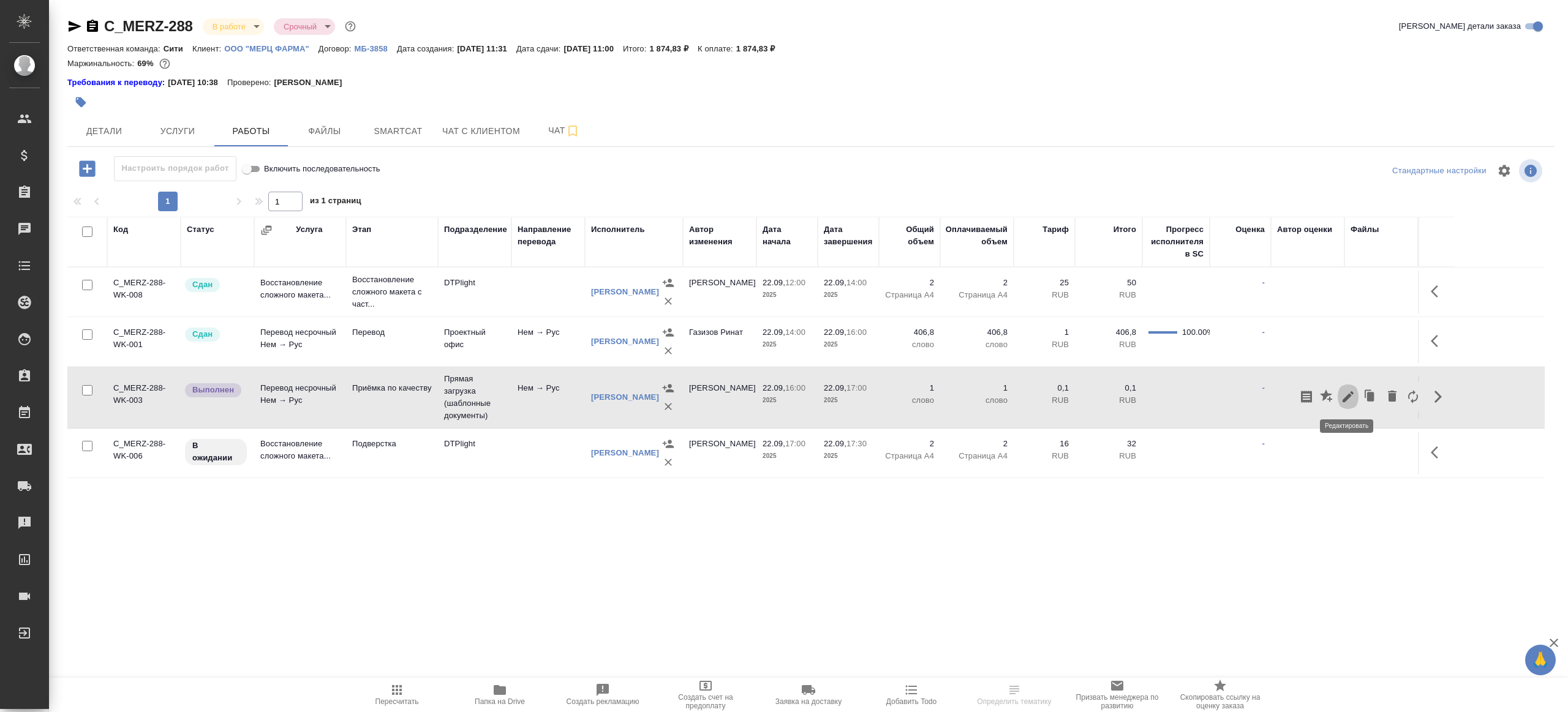
click at [1344, 393] on icon "button" at bounding box center [1348, 397] width 14 height 14
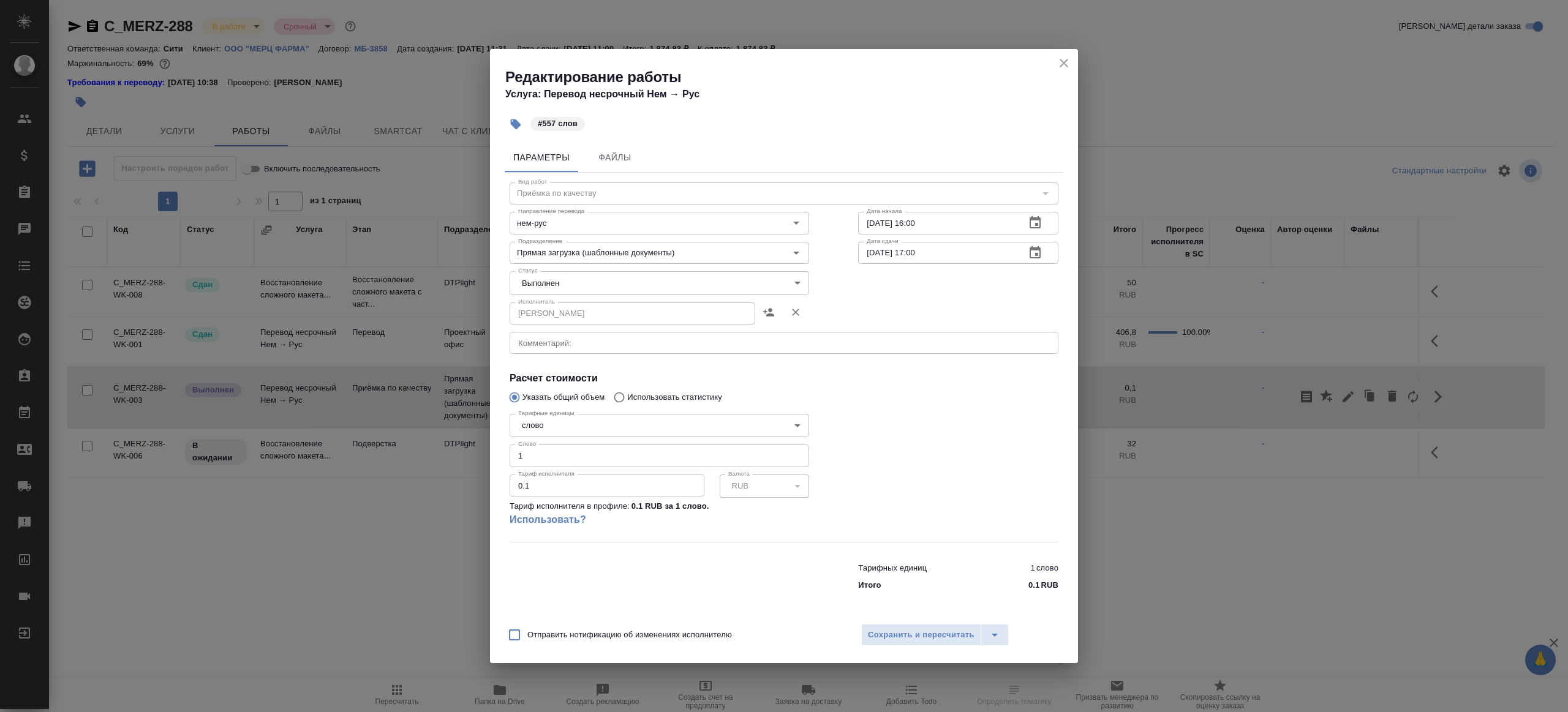
click at [590, 270] on body "🙏 .cls-1 fill:#fff; AWATERA [PERSON_NAME] Клиенты Спецификации Заказы Чаты Todo…" at bounding box center [784, 356] width 1568 height 712
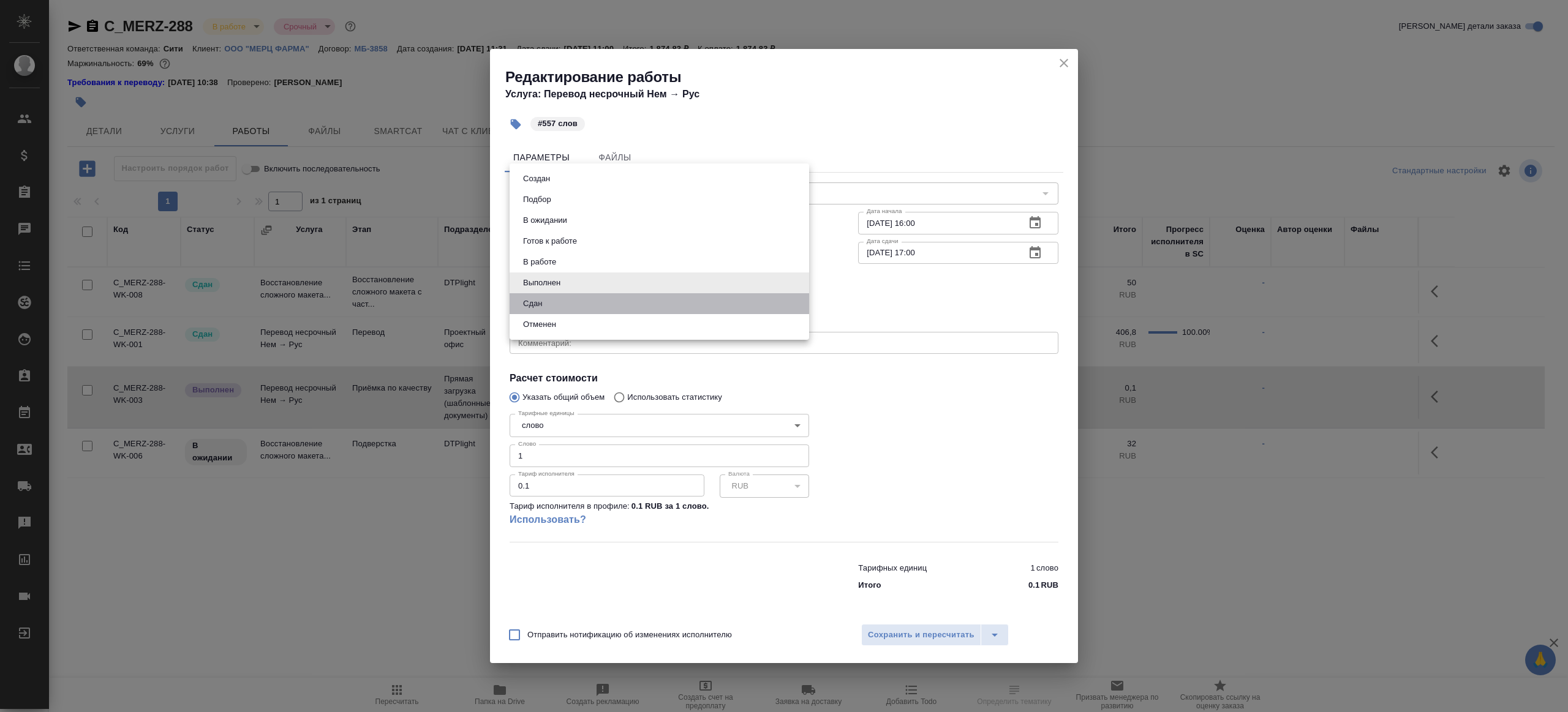
click at [576, 303] on li "Сдан" at bounding box center [659, 304] width 300 height 21
type input "closed"
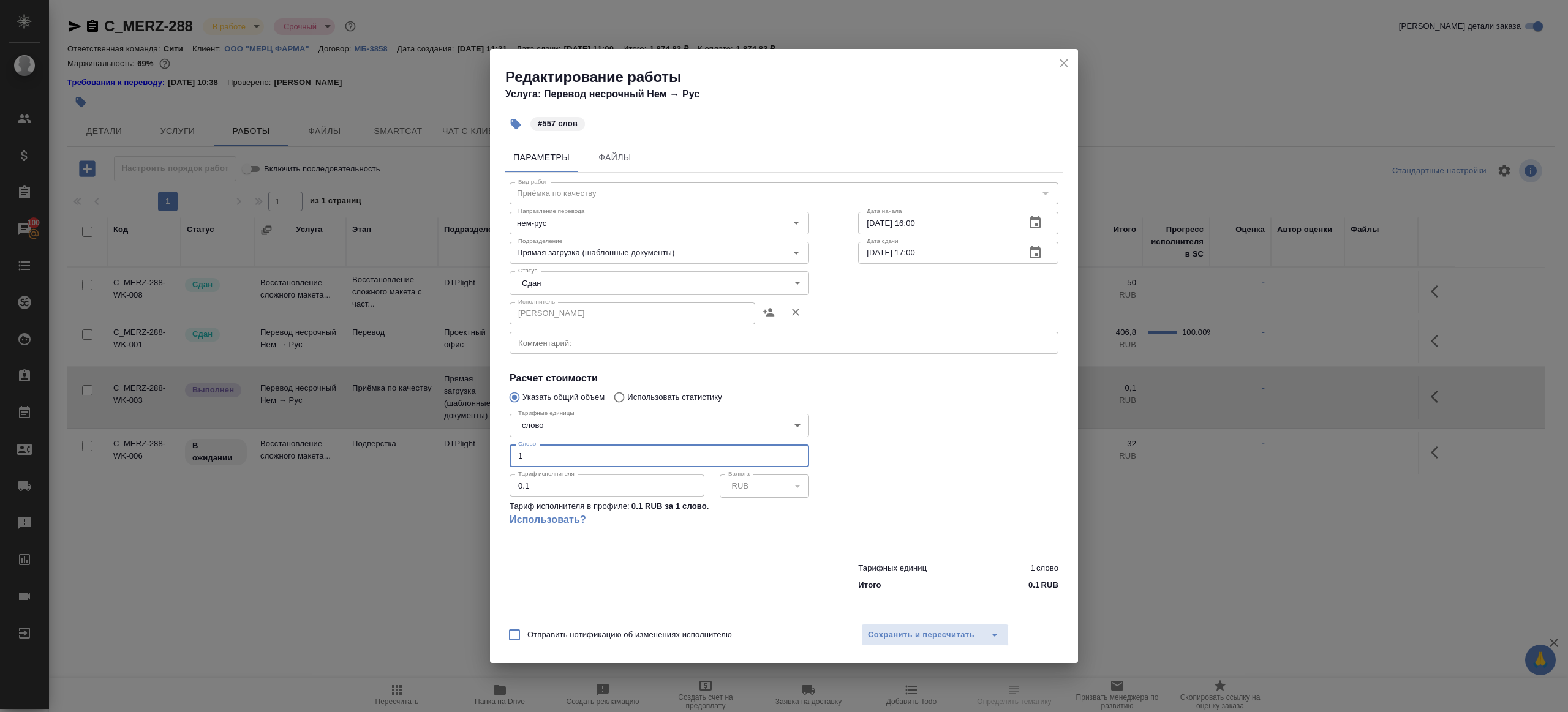
drag, startPoint x: 538, startPoint y: 455, endPoint x: 436, endPoint y: 434, distance: 104.1
click at [441, 434] on div "Редактирование работы Услуга: Перевод несрочный Нем → Рус #557 слов Параметры Ф…" at bounding box center [784, 356] width 1568 height 712
type input "557"
click at [917, 628] on span "Сохранить и пересчитать" at bounding box center [922, 635] width 107 height 14
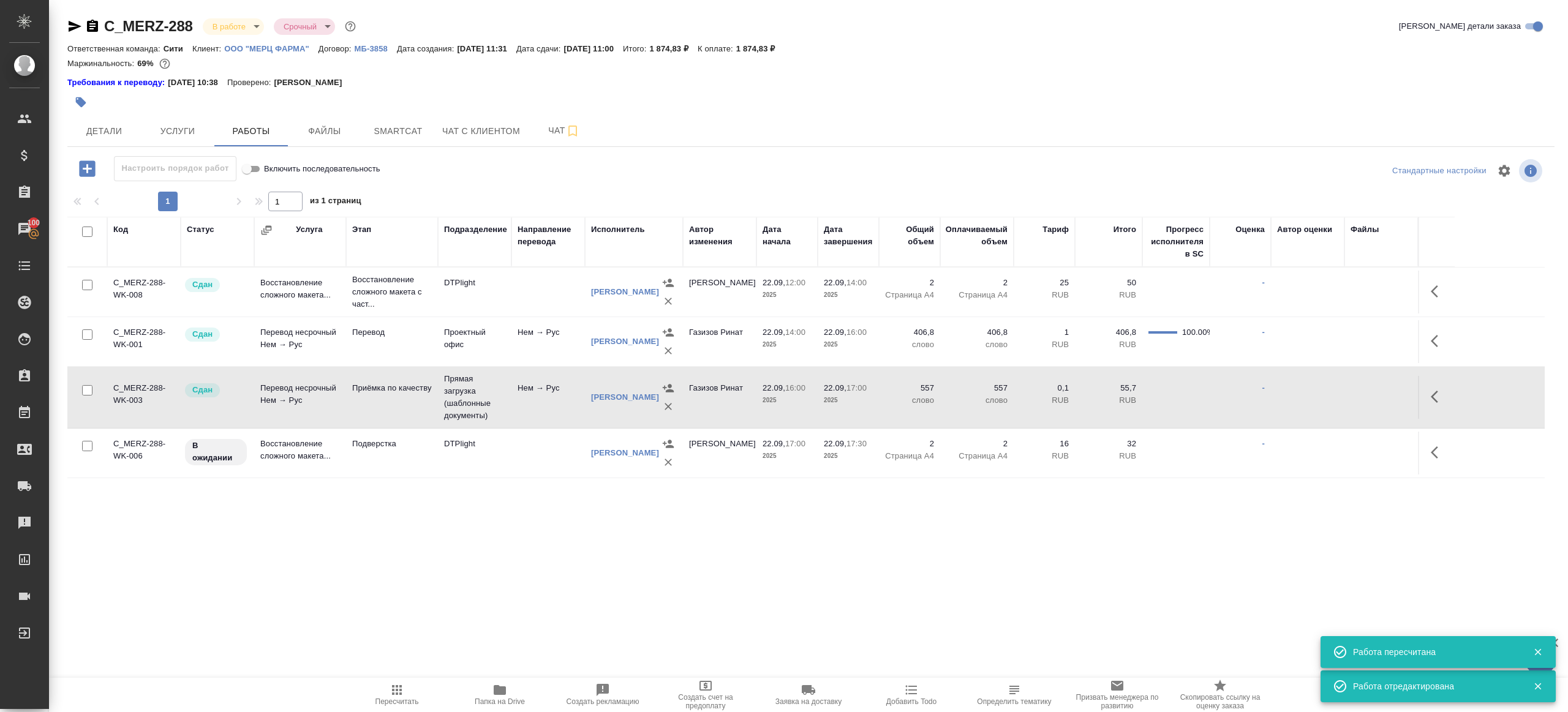
click at [1442, 449] on icon "button" at bounding box center [1438, 453] width 14 height 14
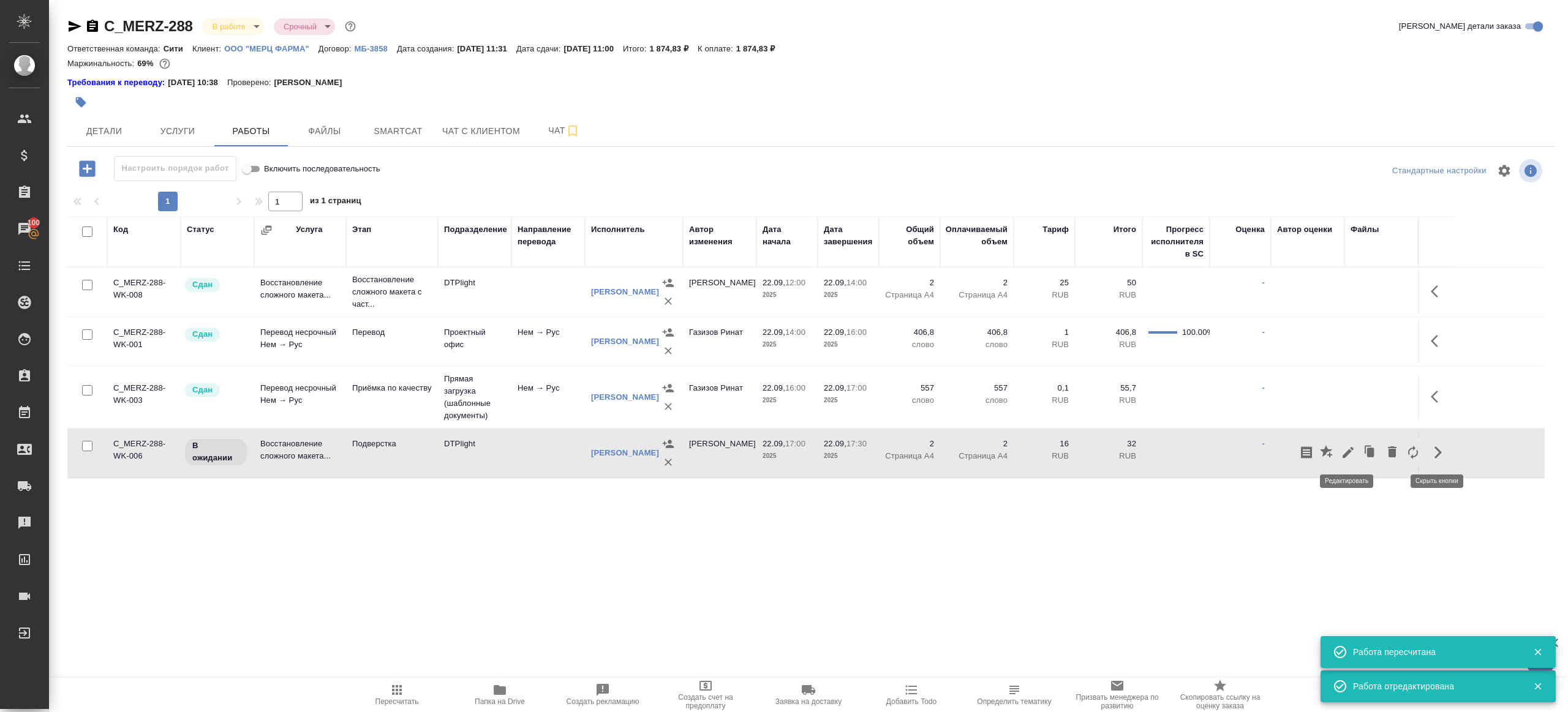
click at [1349, 447] on icon "button" at bounding box center [1348, 453] width 14 height 14
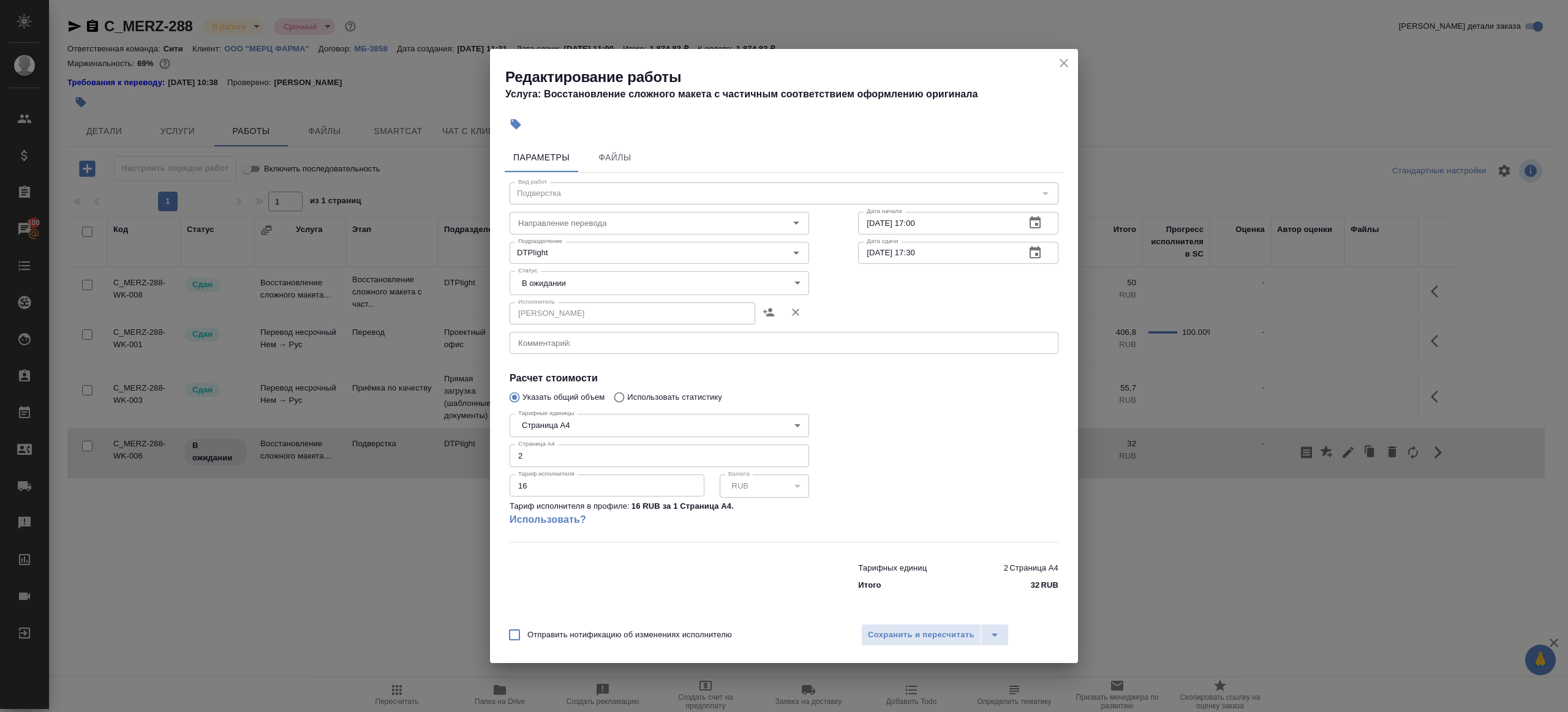
click at [550, 284] on body "🙏 .cls-1 fill:#fff; AWATERA [PERSON_NAME] Клиенты Спецификации Заказы 100 Чаты …" at bounding box center [784, 356] width 1568 height 712
click at [551, 319] on button "В работе" at bounding box center [539, 324] width 40 height 13
click at [555, 284] on body "🙏 .cls-1 fill:#fff; AWATERA [PERSON_NAME] Клиенты Спецификации Заказы 100 Чаты …" at bounding box center [784, 356] width 1568 height 712
click at [559, 270] on li "Готов к работе" at bounding box center [659, 262] width 300 height 21
type input "readyForWork"
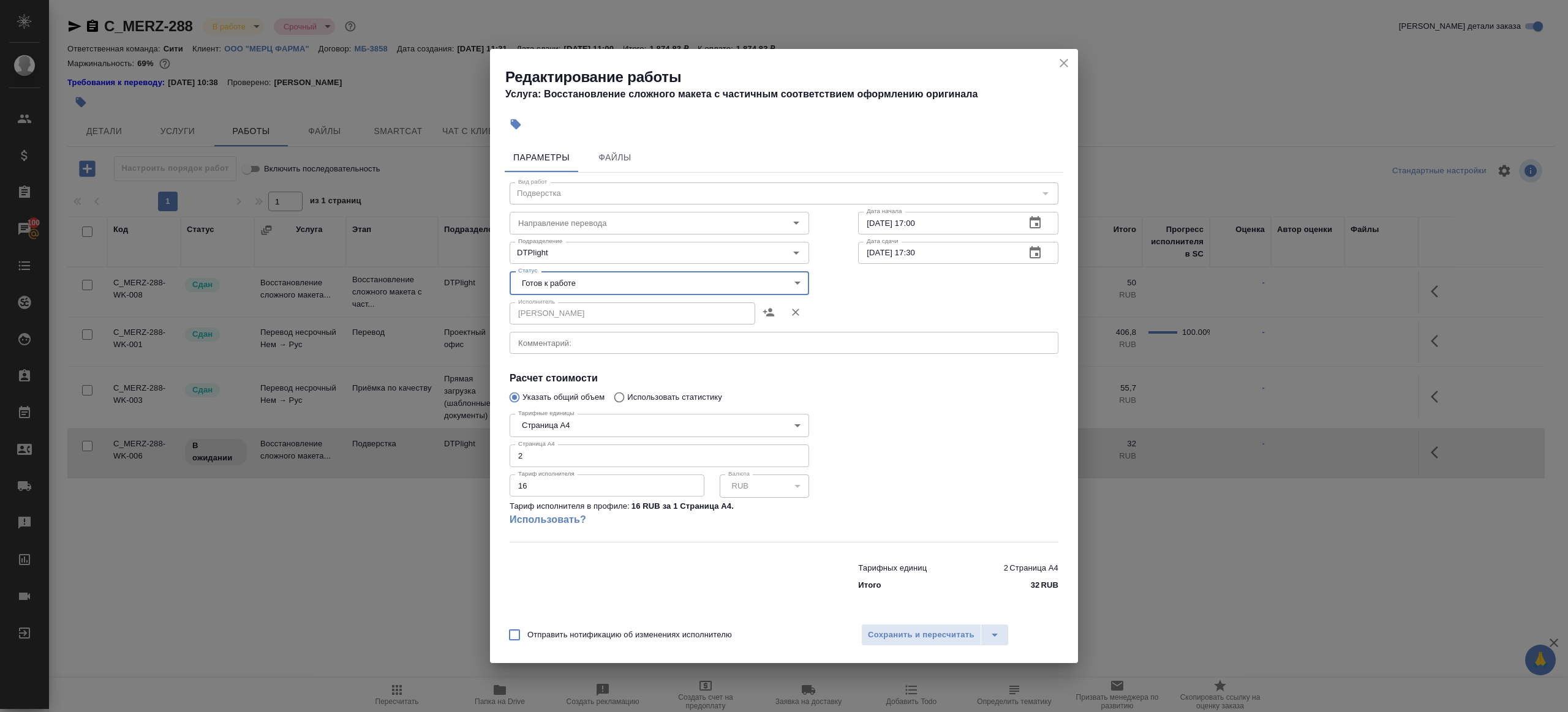
click at [565, 353] on div "x Комментарий:" at bounding box center [784, 343] width 549 height 22
paste textarea "[URL][DOMAIN_NAME]"
type textarea "[URL][DOMAIN_NAME]"
click at [940, 430] on div at bounding box center [958, 475] width 249 height 182
click at [937, 629] on span "Сохранить и пересчитать" at bounding box center [922, 635] width 107 height 14
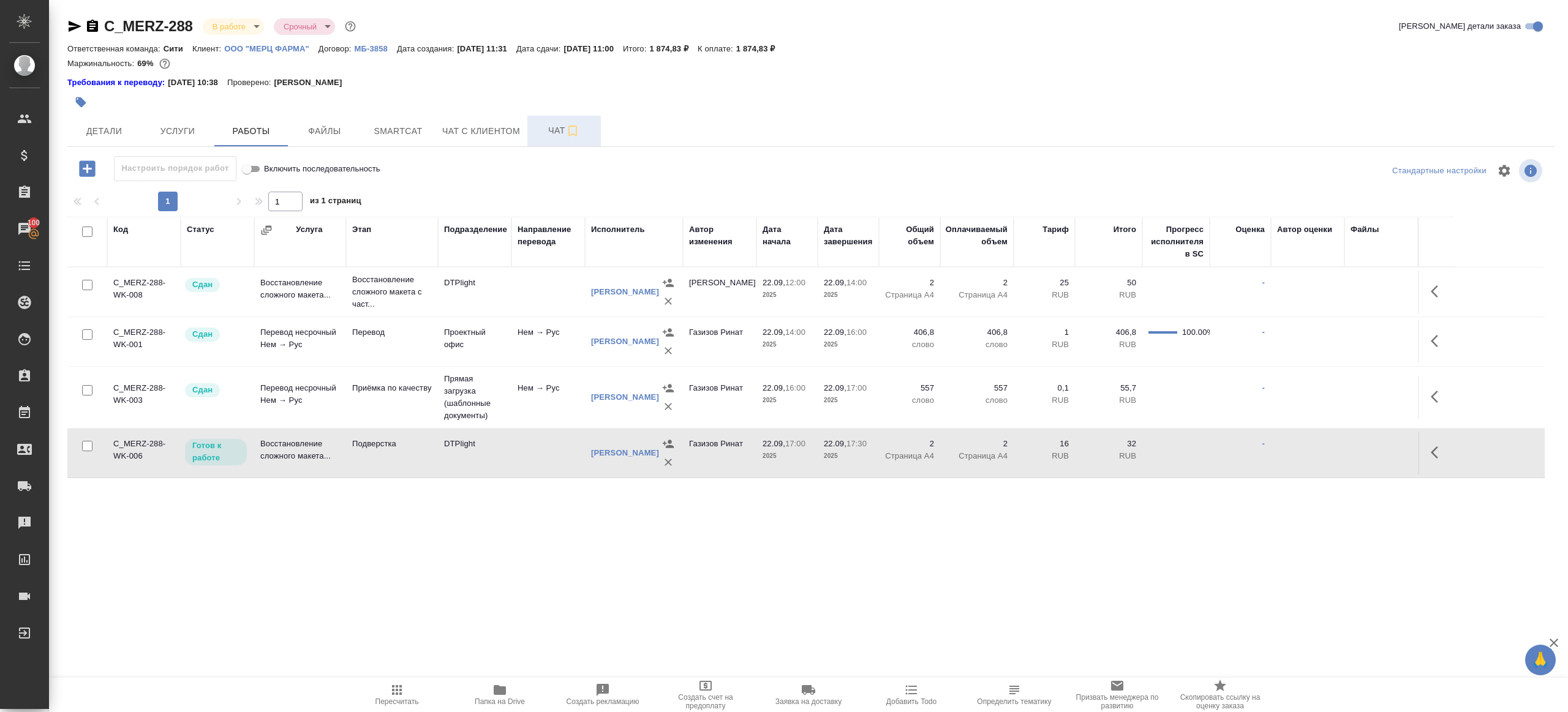
click at [559, 125] on span "Чат" at bounding box center [563, 130] width 59 height 15
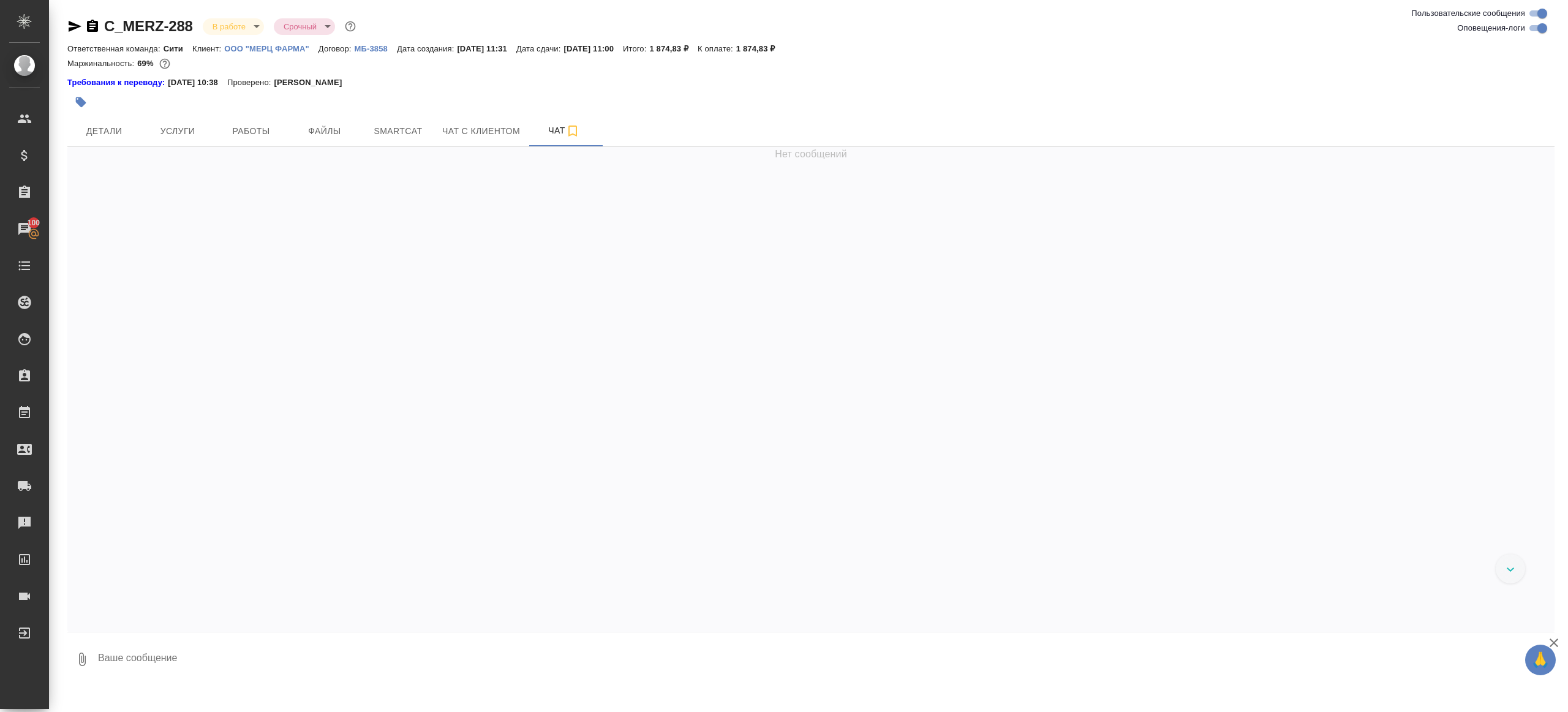
scroll to position [3620, 0]
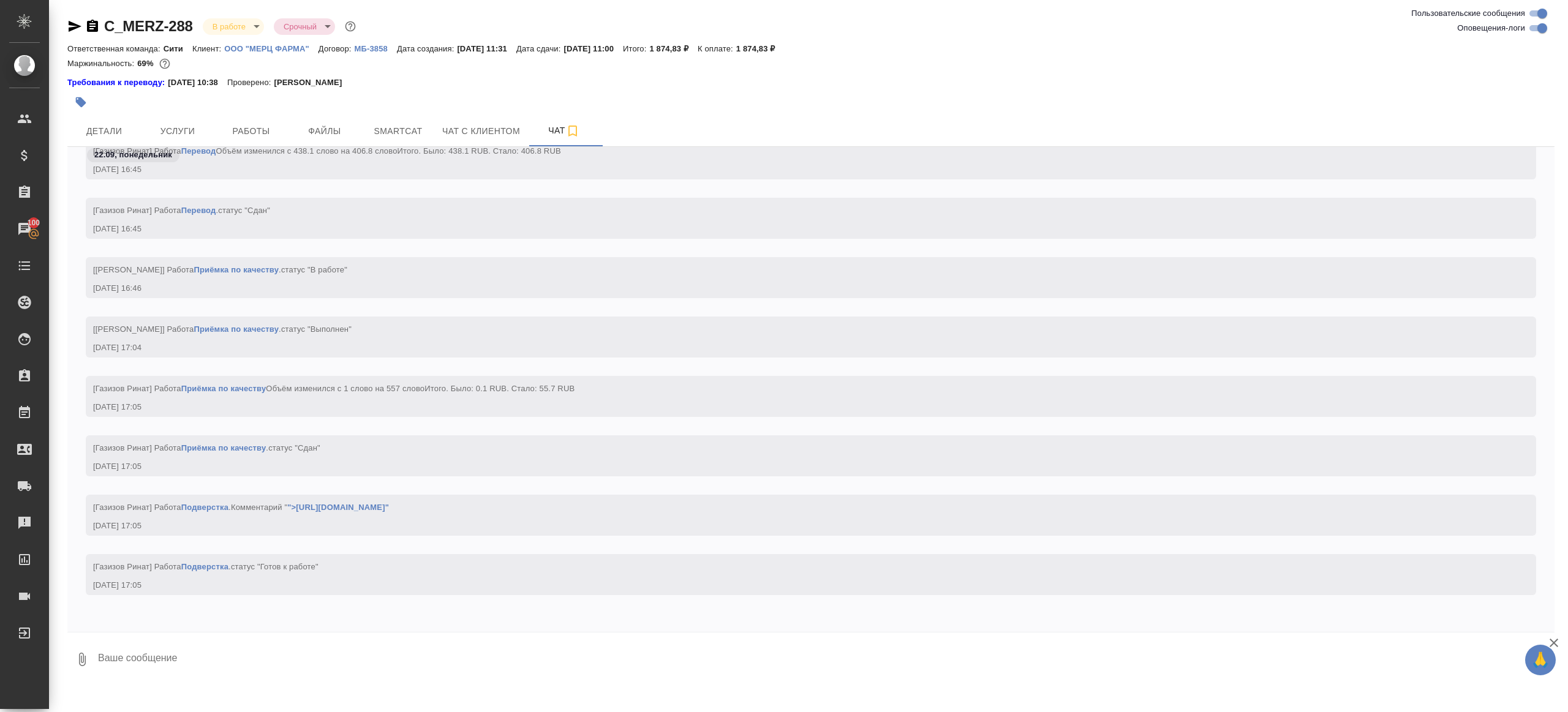
click at [261, 649] on textarea at bounding box center [825, 659] width 1458 height 41
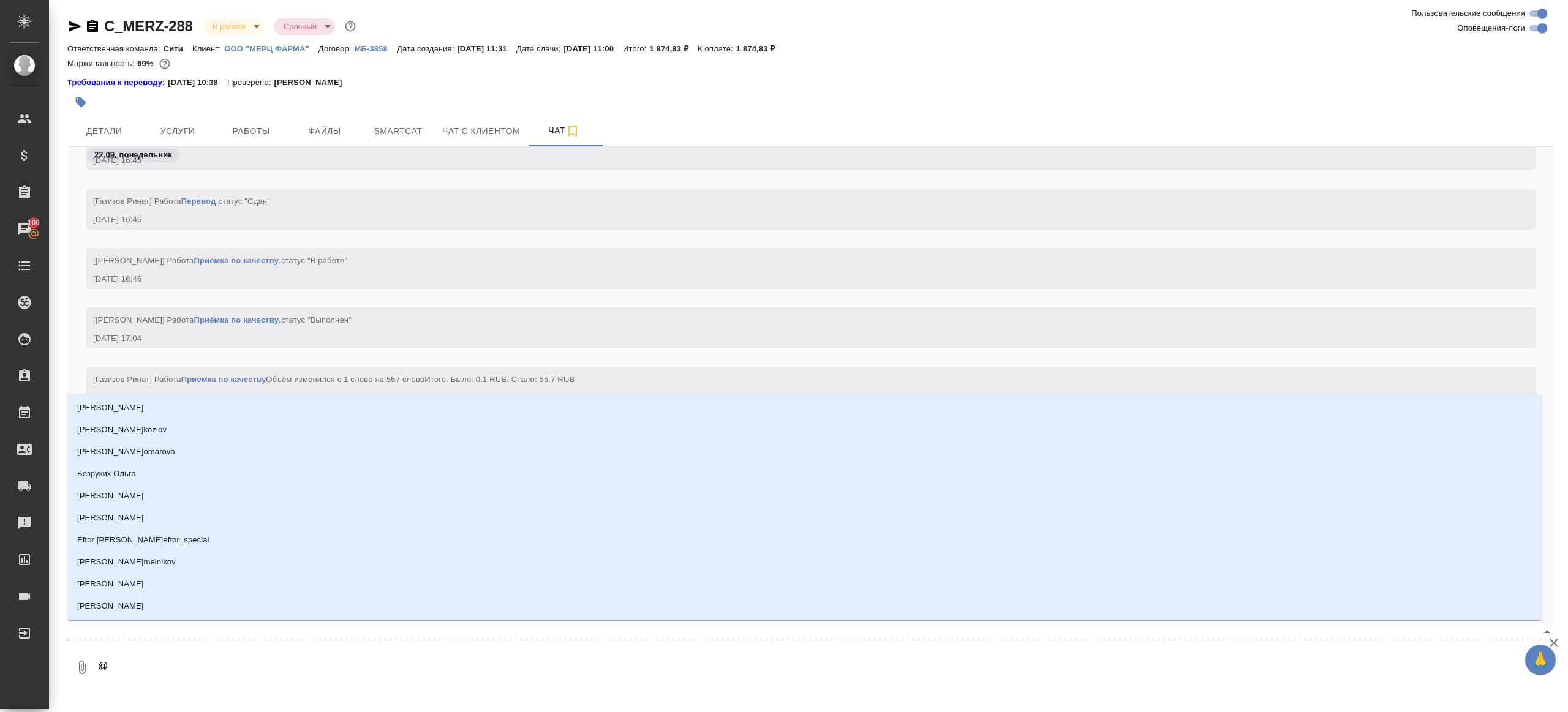
type textarea "@м"
type input "м"
type textarea "@ма"
type input "ма"
type textarea "@мал"
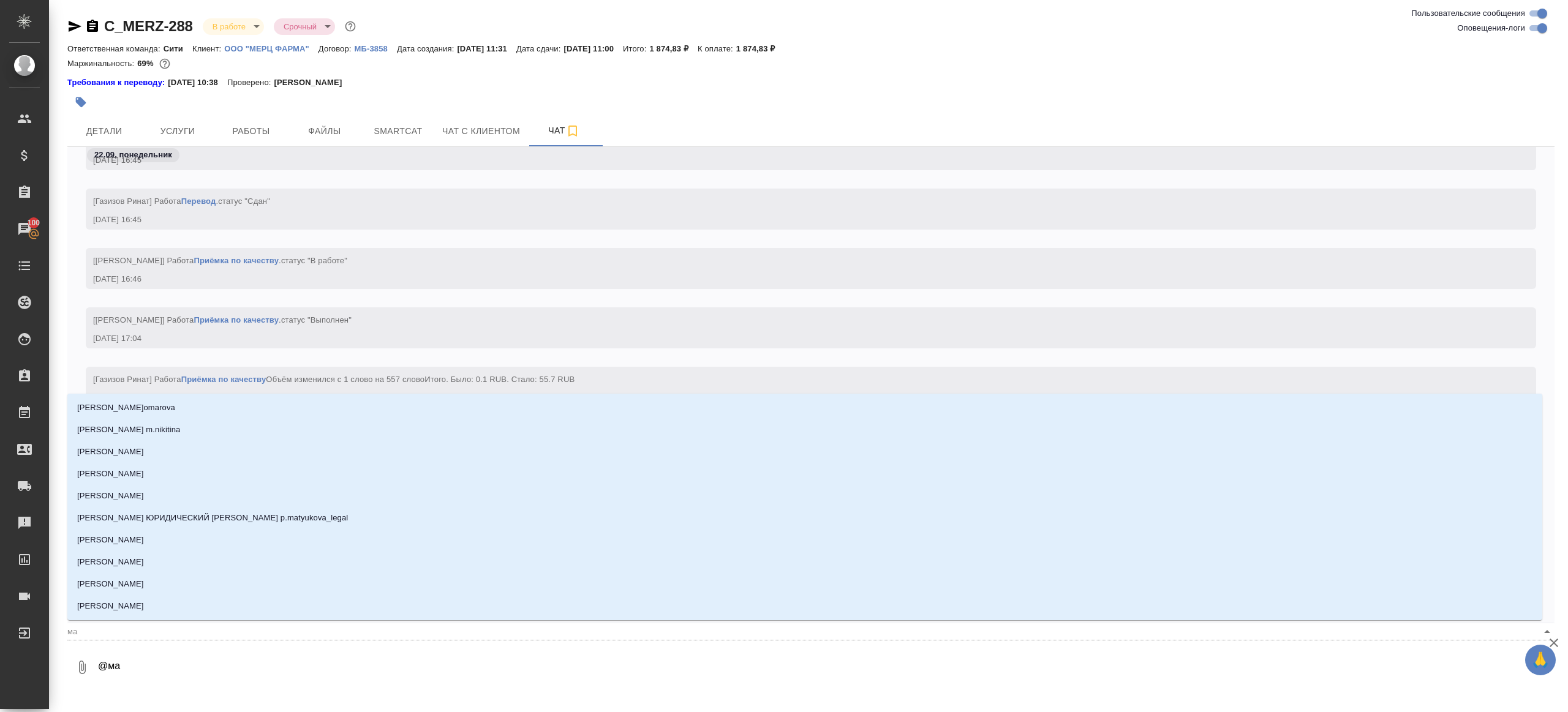
type input "мал"
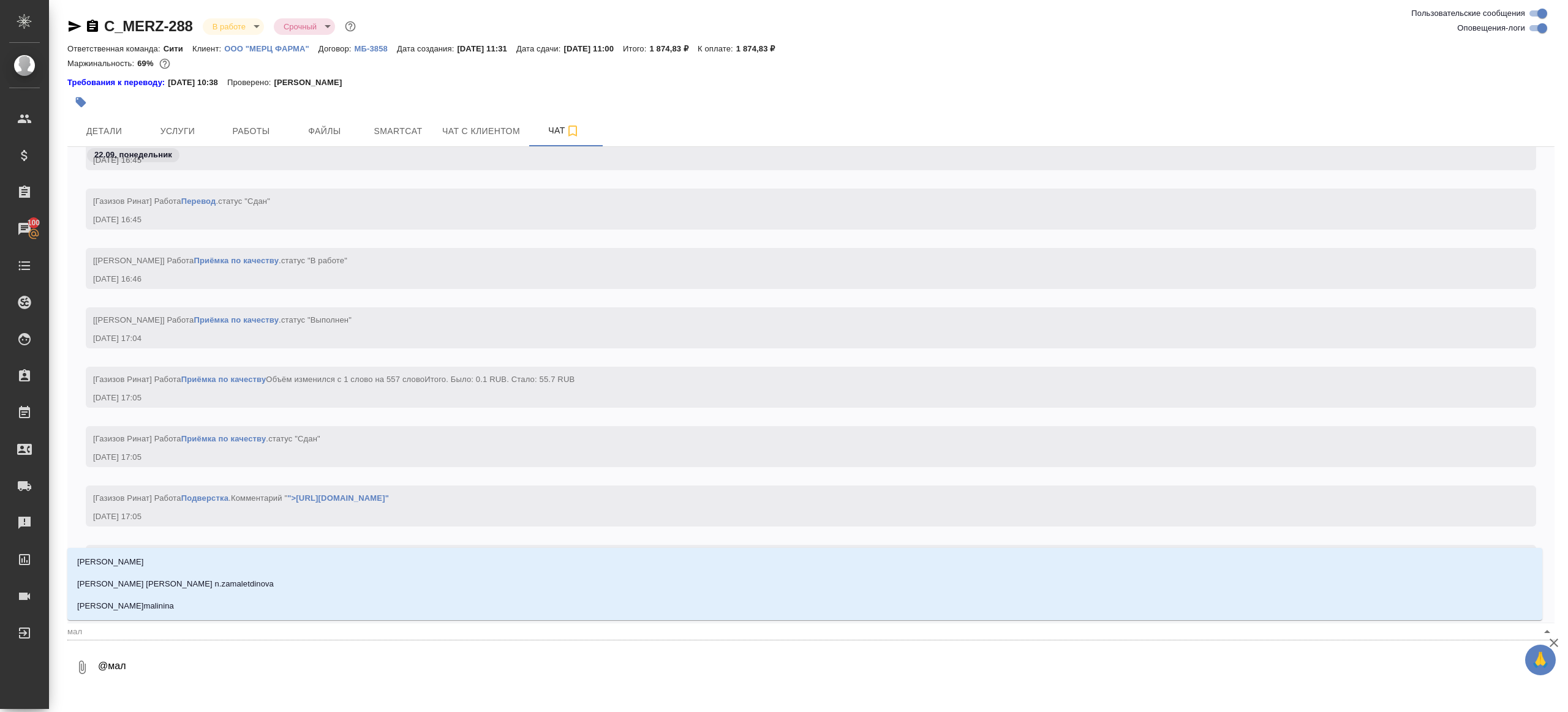
type textarea "@мало"
type input "мало"
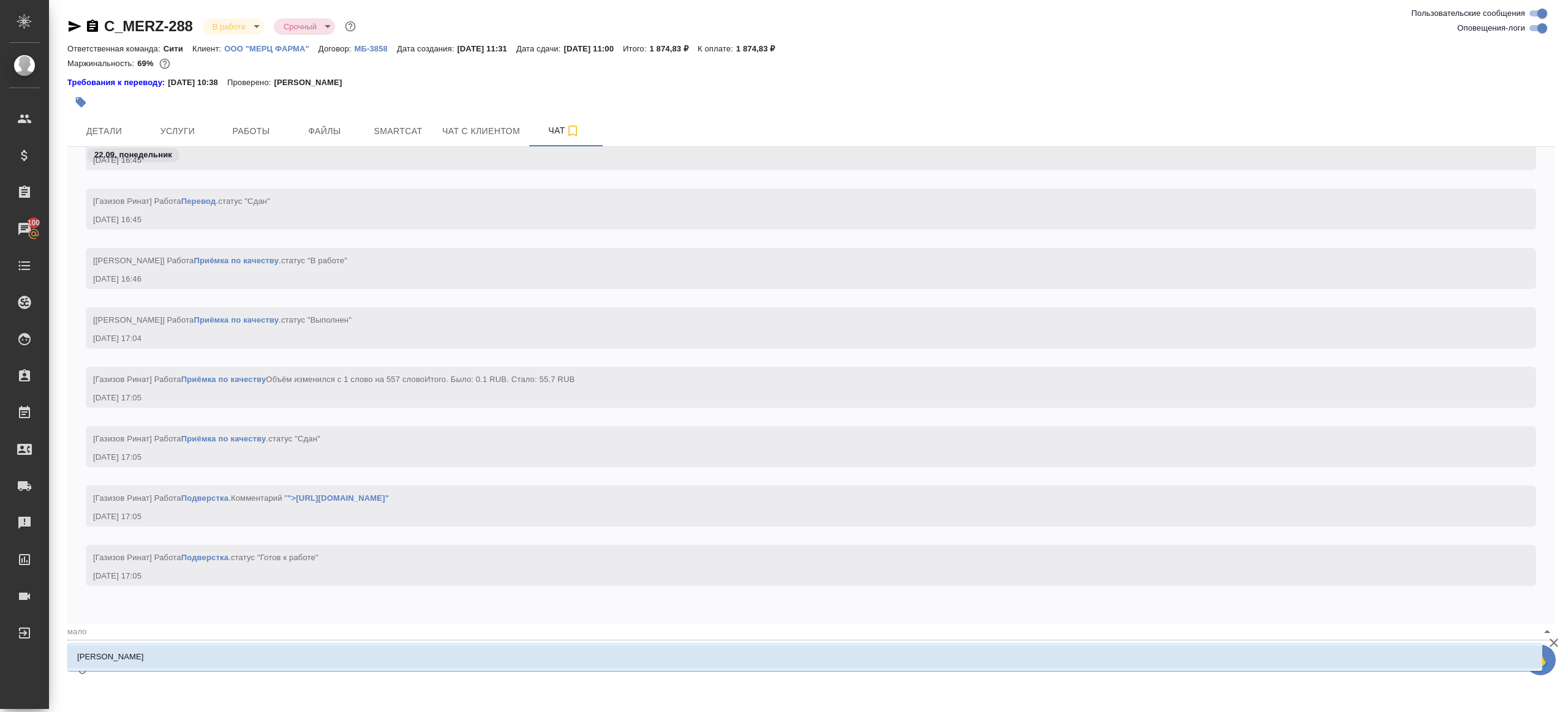
click at [205, 646] on div "Малофеева Екатерина" at bounding box center [804, 657] width 1475 height 28
click at [161, 645] on div "Малофеева Екатерина" at bounding box center [804, 657] width 1475 height 28
click at [137, 657] on p "Малофеева Екатерина" at bounding box center [110, 657] width 66 height 13
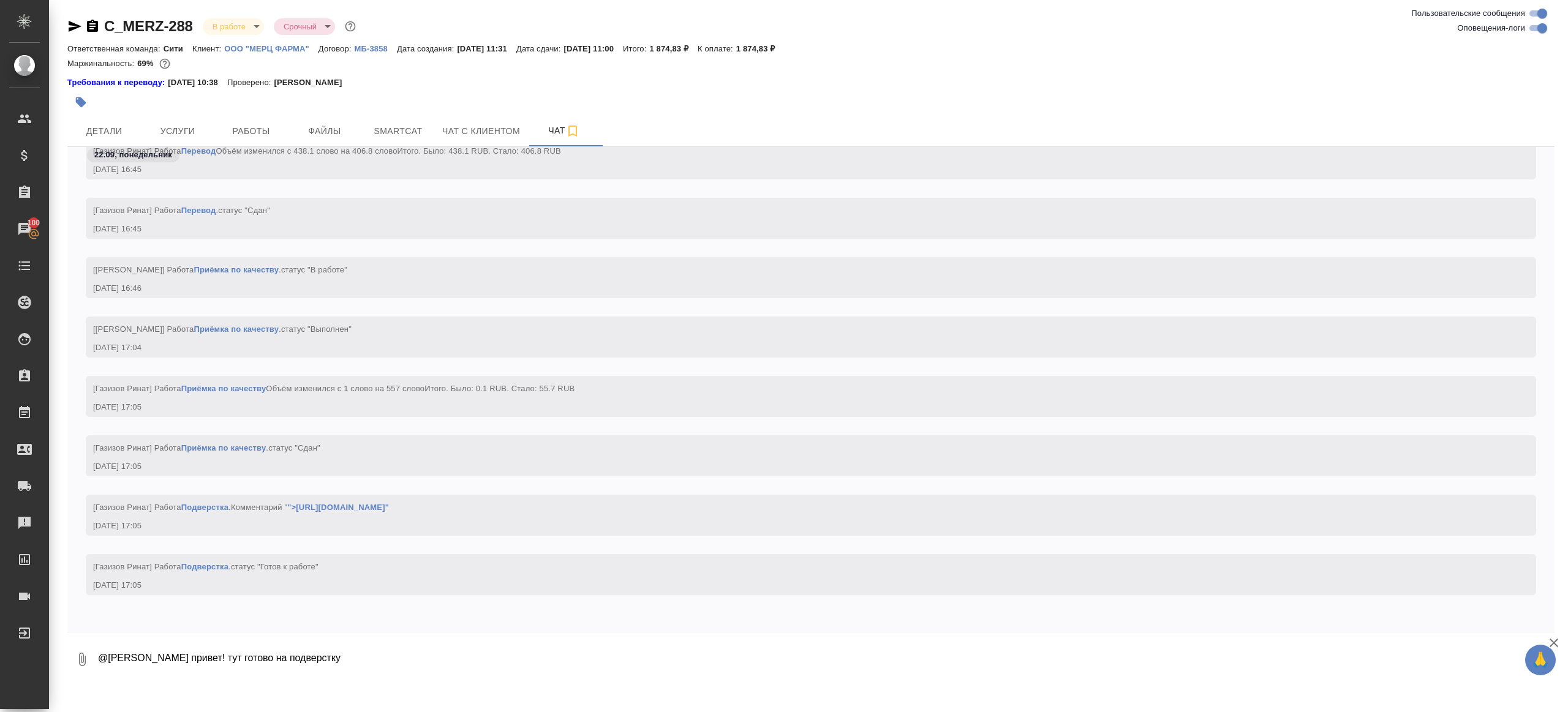
type textarea "@Малофеева Екатерина привет! тут готово на подверстку"
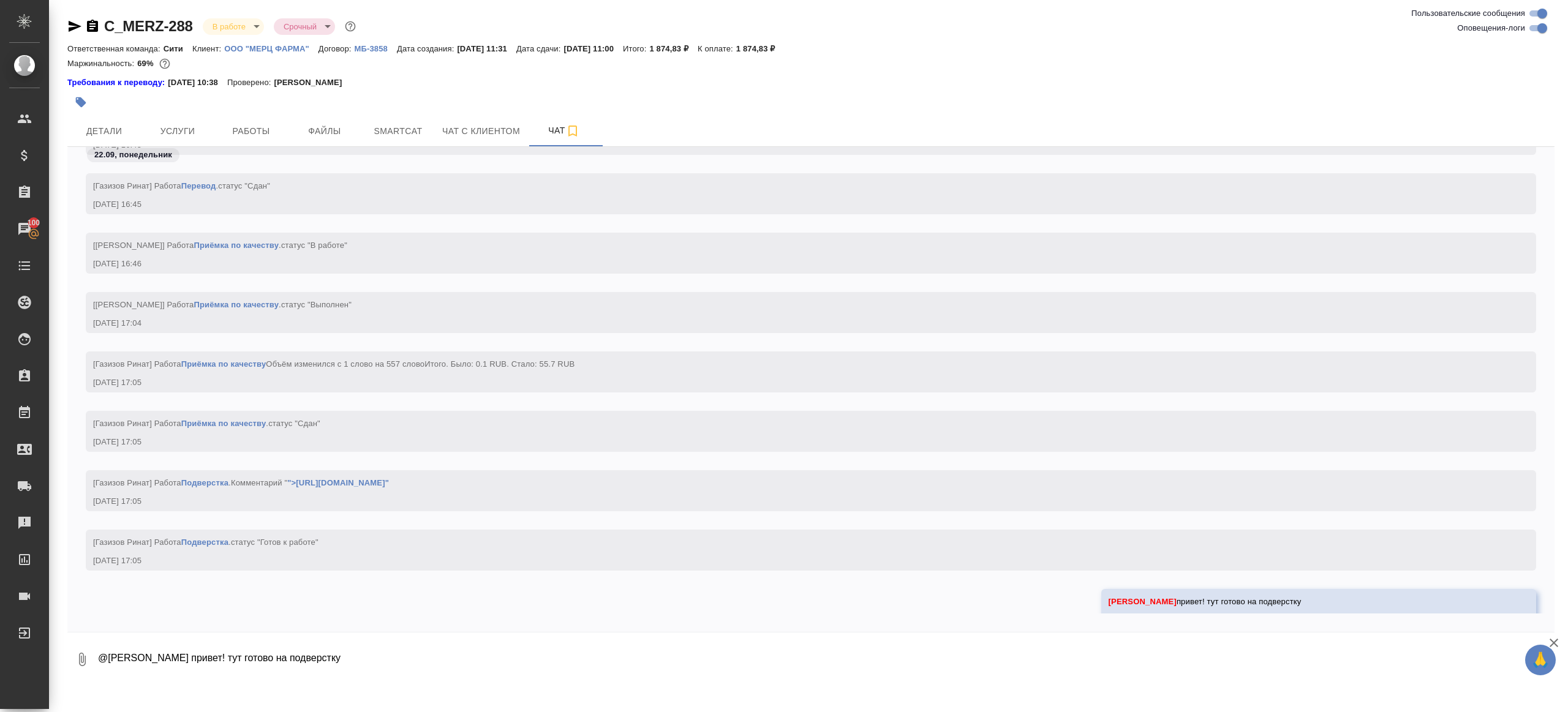
scroll to position [3679, 0]
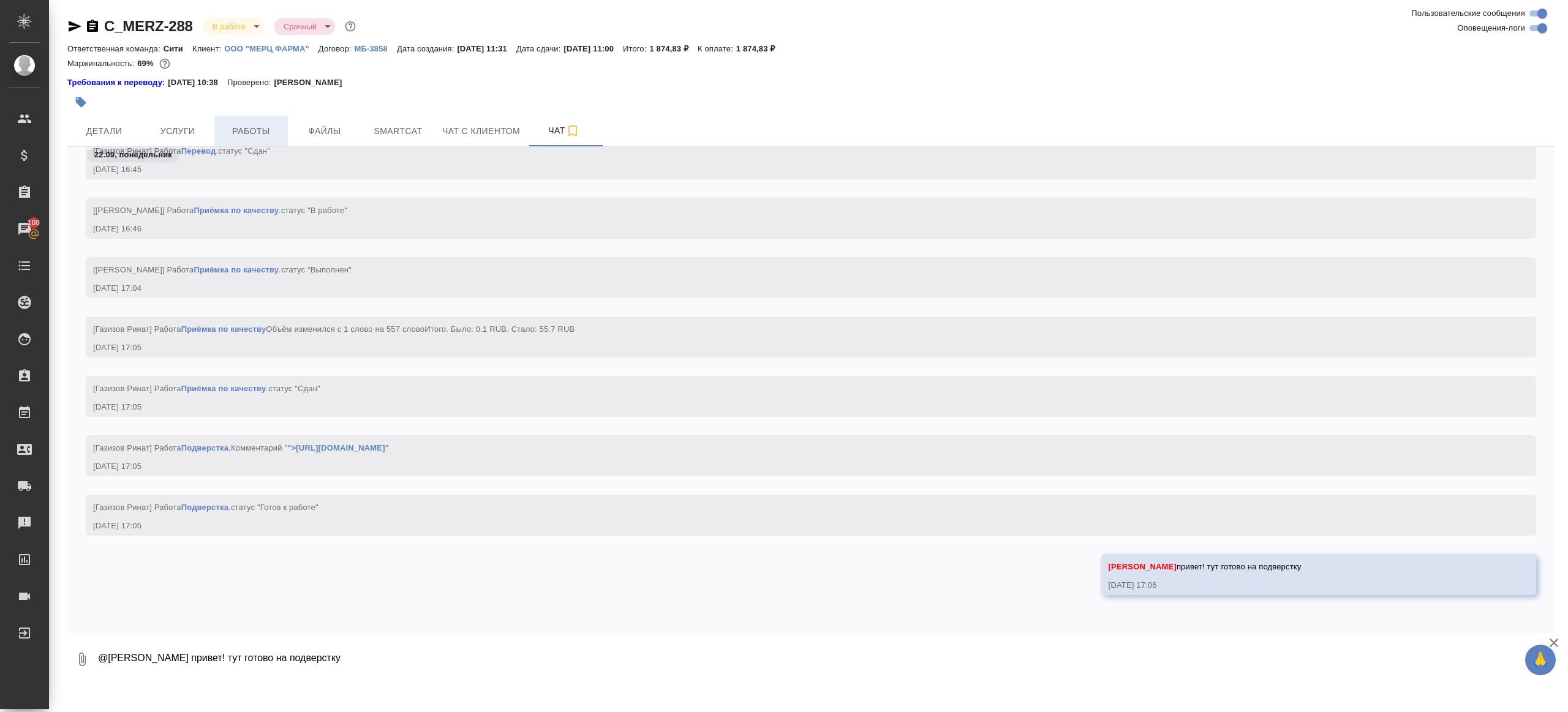
click at [270, 137] on span "Работы" at bounding box center [251, 131] width 59 height 15
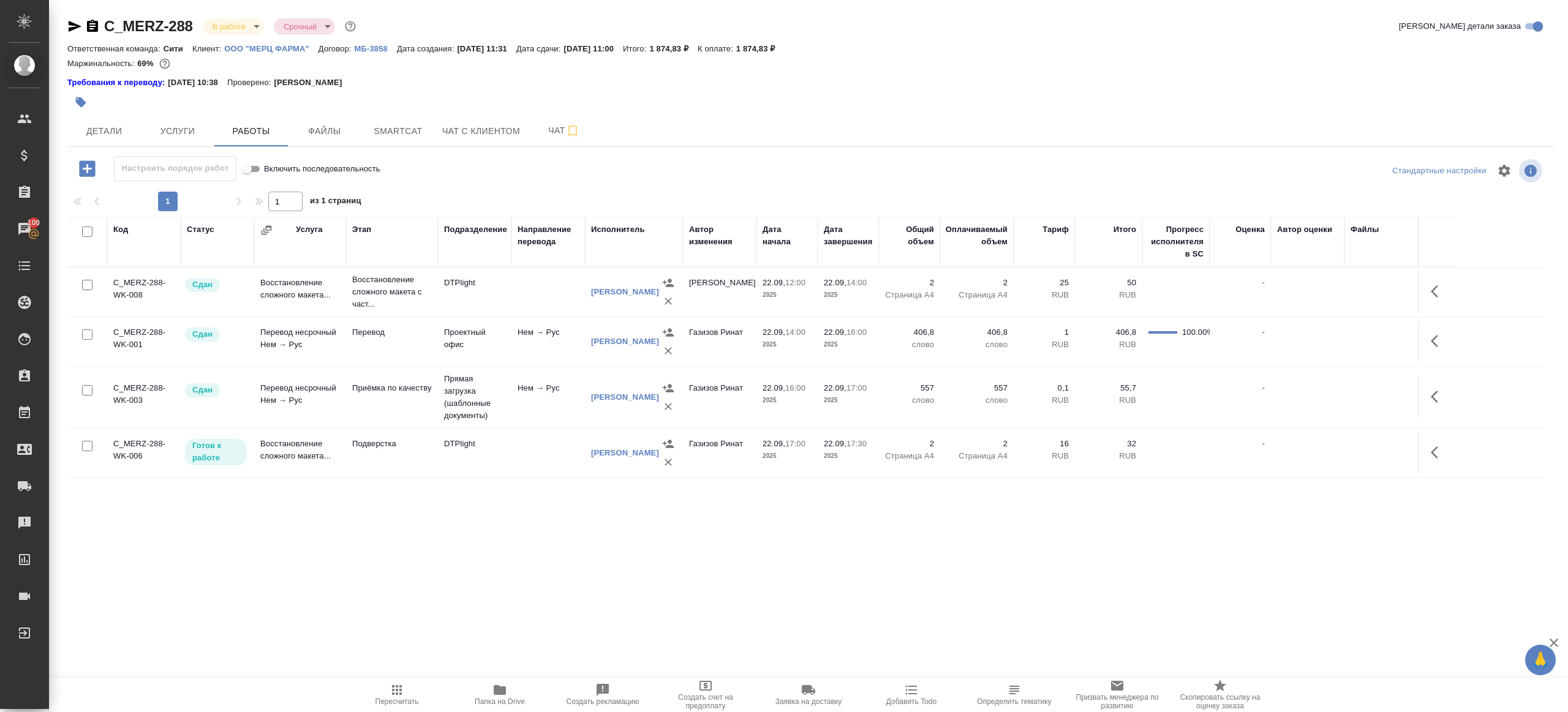
click at [400, 684] on icon "button" at bounding box center [397, 690] width 14 height 14
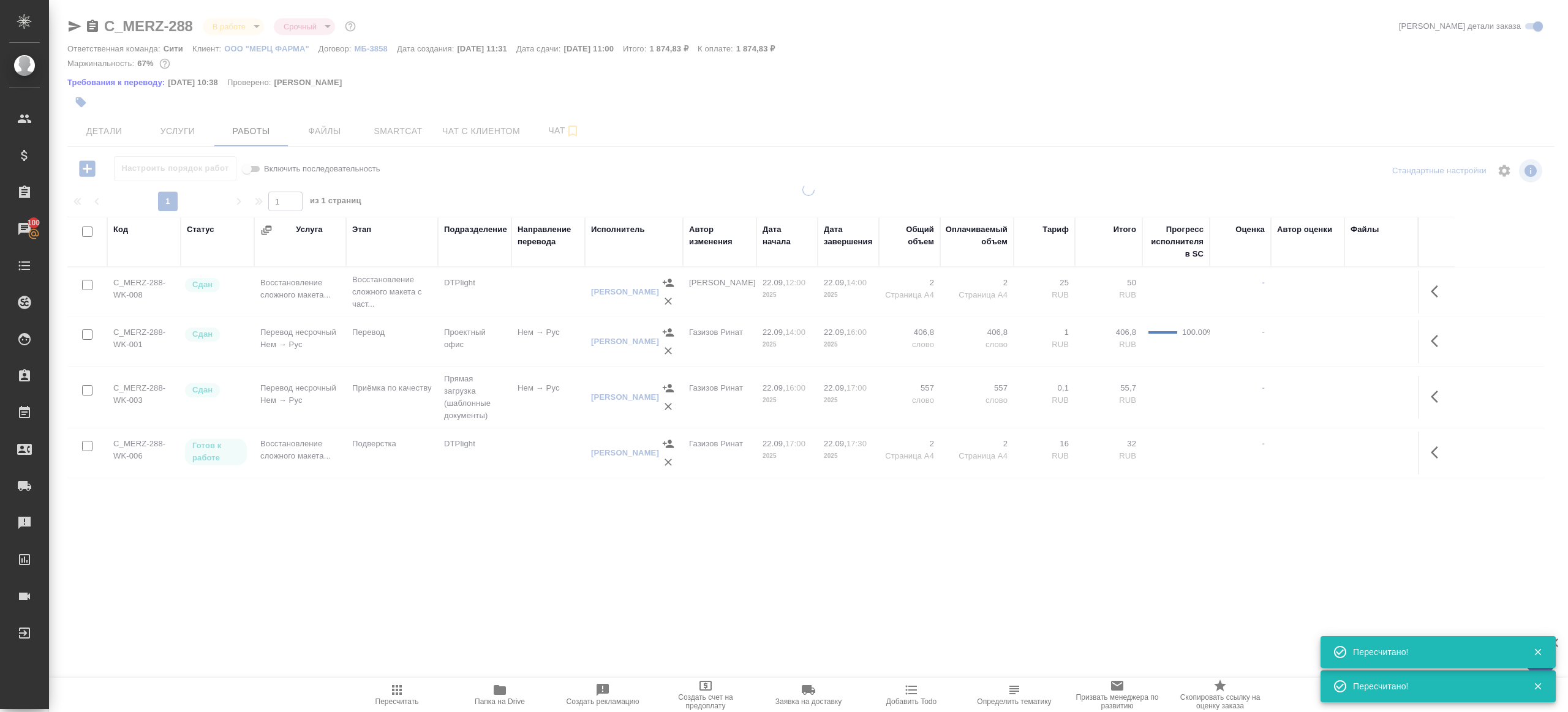
click at [442, 557] on div ".cls-1 fill:#fff; AWATERA Gazizov Rinat Клиенты Спецификации Заказы 100 Чаты To…" at bounding box center [784, 356] width 1568 height 712
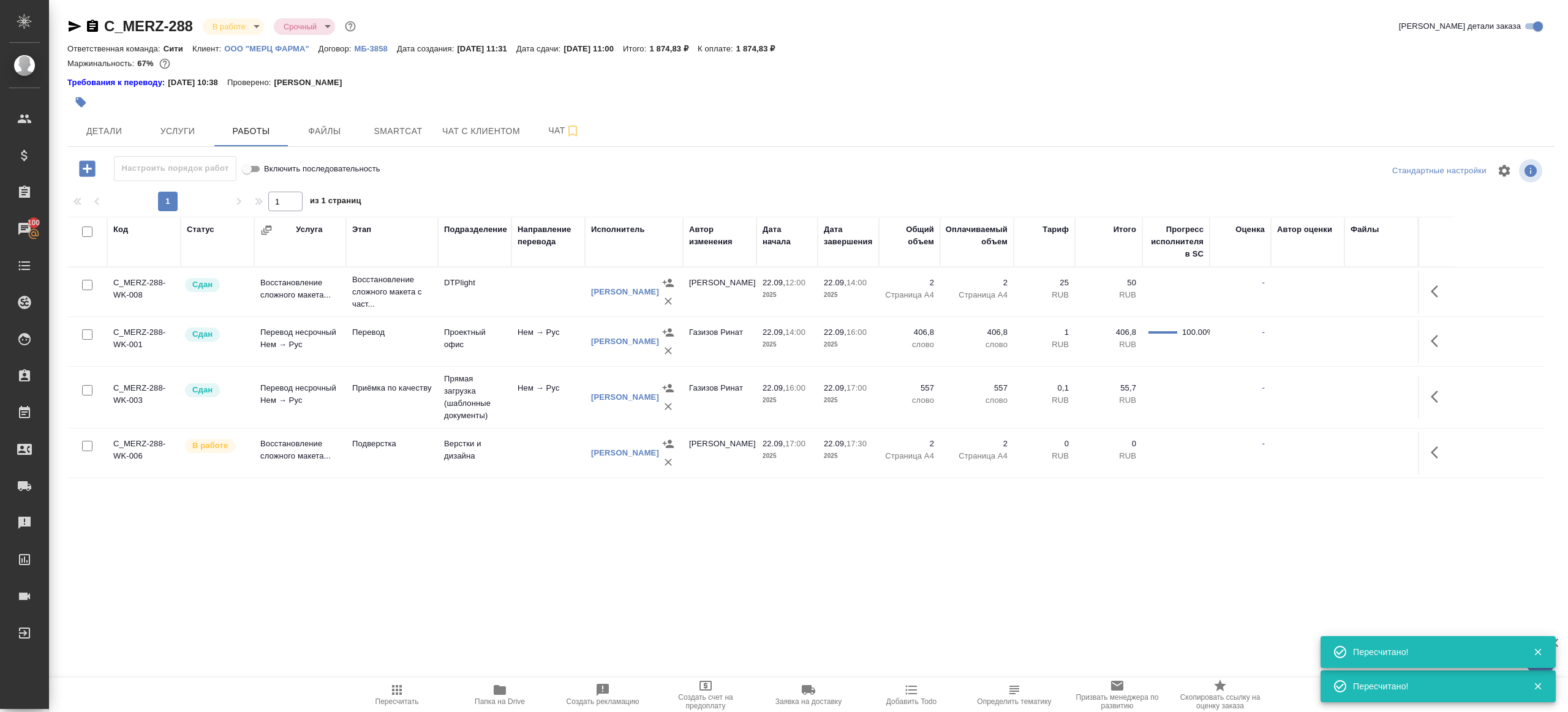
click at [399, 681] on button "Пересчитать" at bounding box center [397, 695] width 103 height 34
click at [513, 580] on div ".cls-1 fill:#fff; AWATERA Gazizov Rinat Клиенты Спецификации Заказы 100 Чаты To…" at bounding box center [784, 356] width 1568 height 712
click at [545, 136] on span "Чат" at bounding box center [563, 130] width 59 height 15
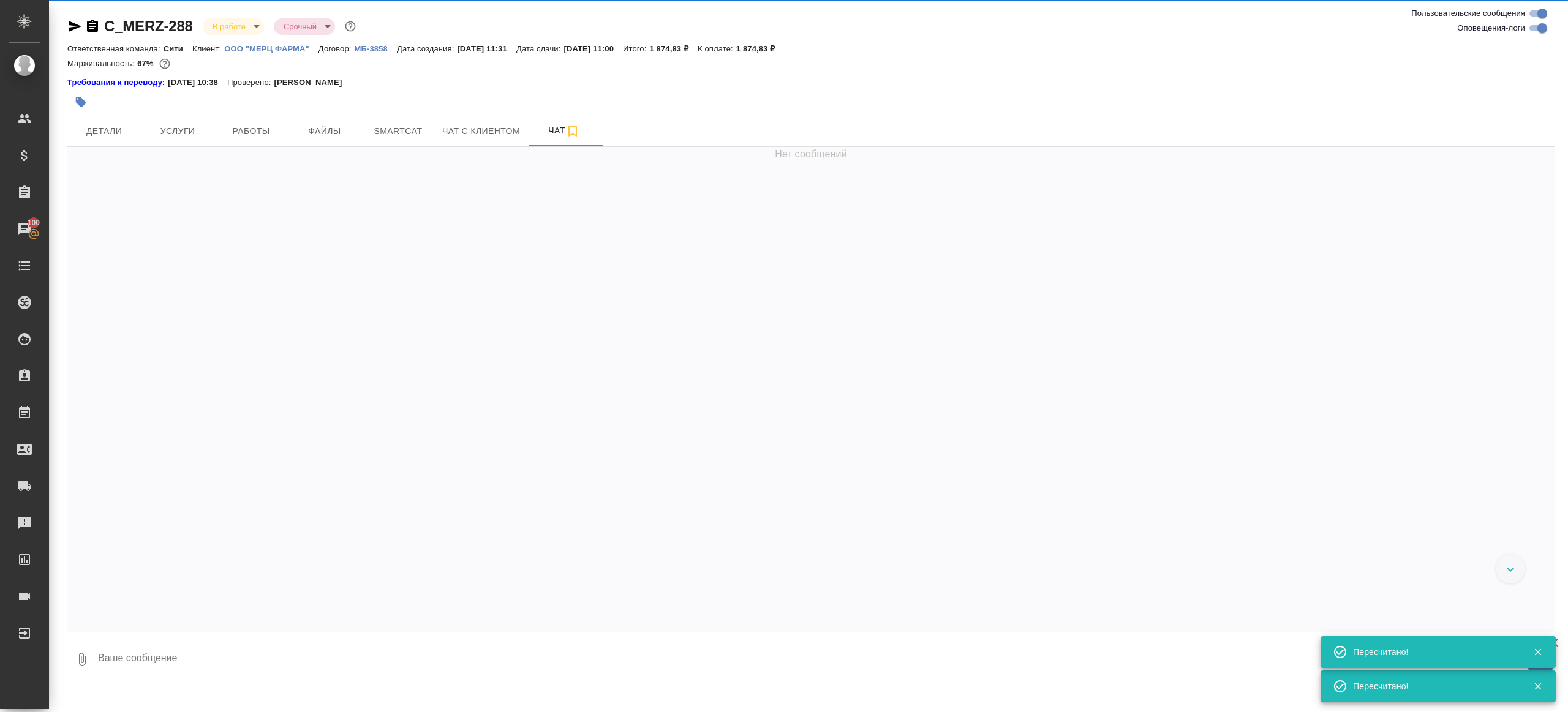
scroll to position [4276, 0]
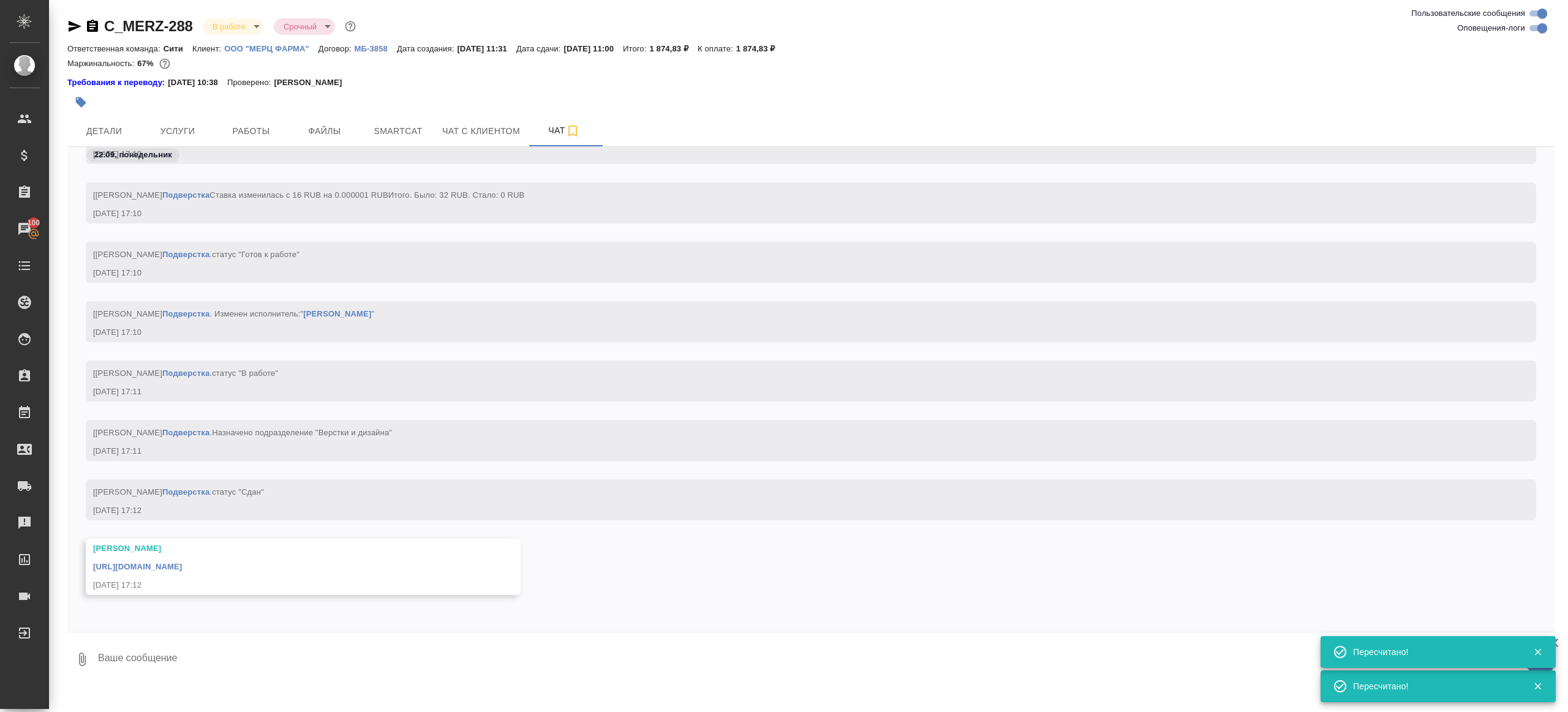
click at [411, 560] on div "https://drive.awatera.com/apps/files/files/10425478?dir=/Shares/%D0%9E%D0%9E%D0…" at bounding box center [285, 565] width 384 height 15
click at [182, 567] on link "https://drive.awatera.com/apps/files/files/10425478?dir=/Shares/%D0%9E%D0%9E%D0…" at bounding box center [137, 567] width 89 height 9
click at [118, 132] on span "Детали" at bounding box center [104, 131] width 59 height 15
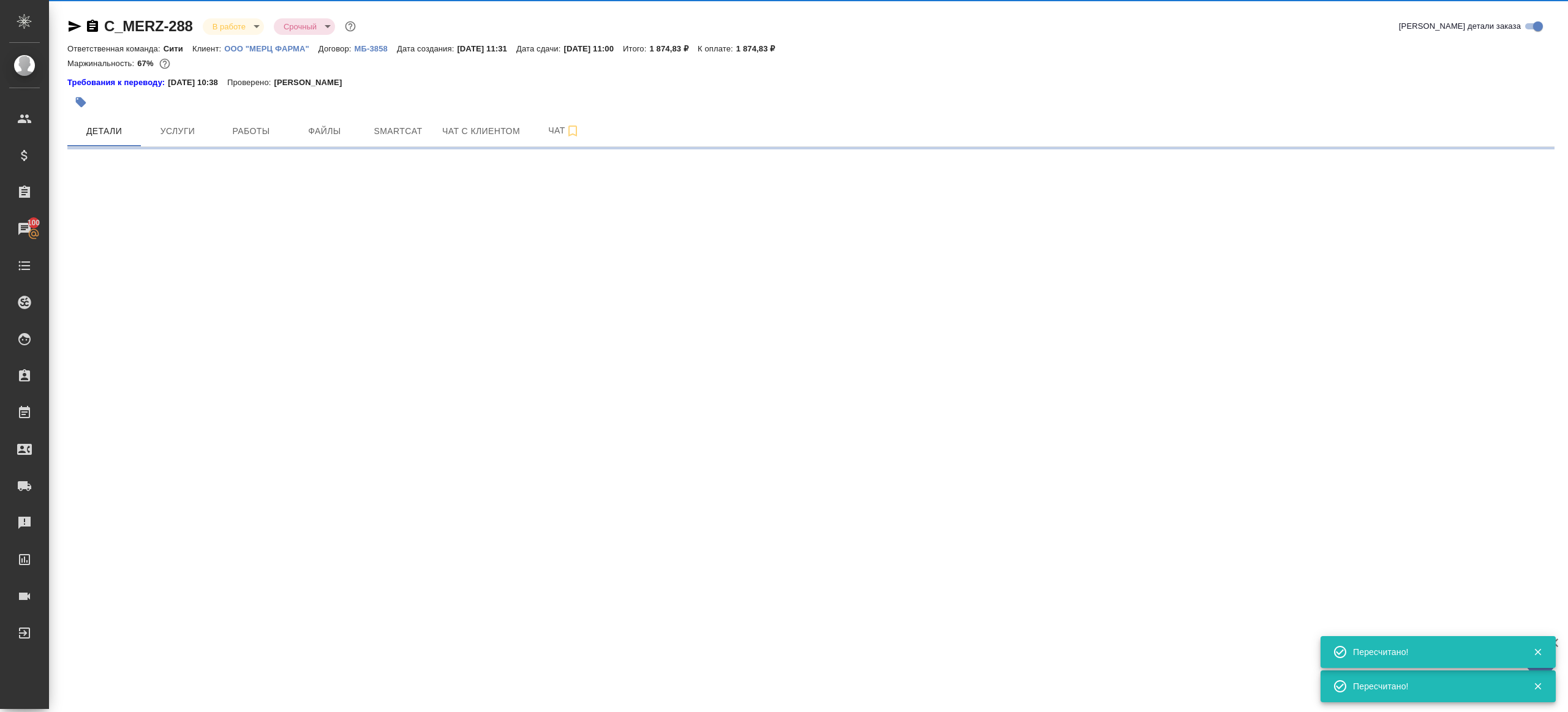
select select "RU"
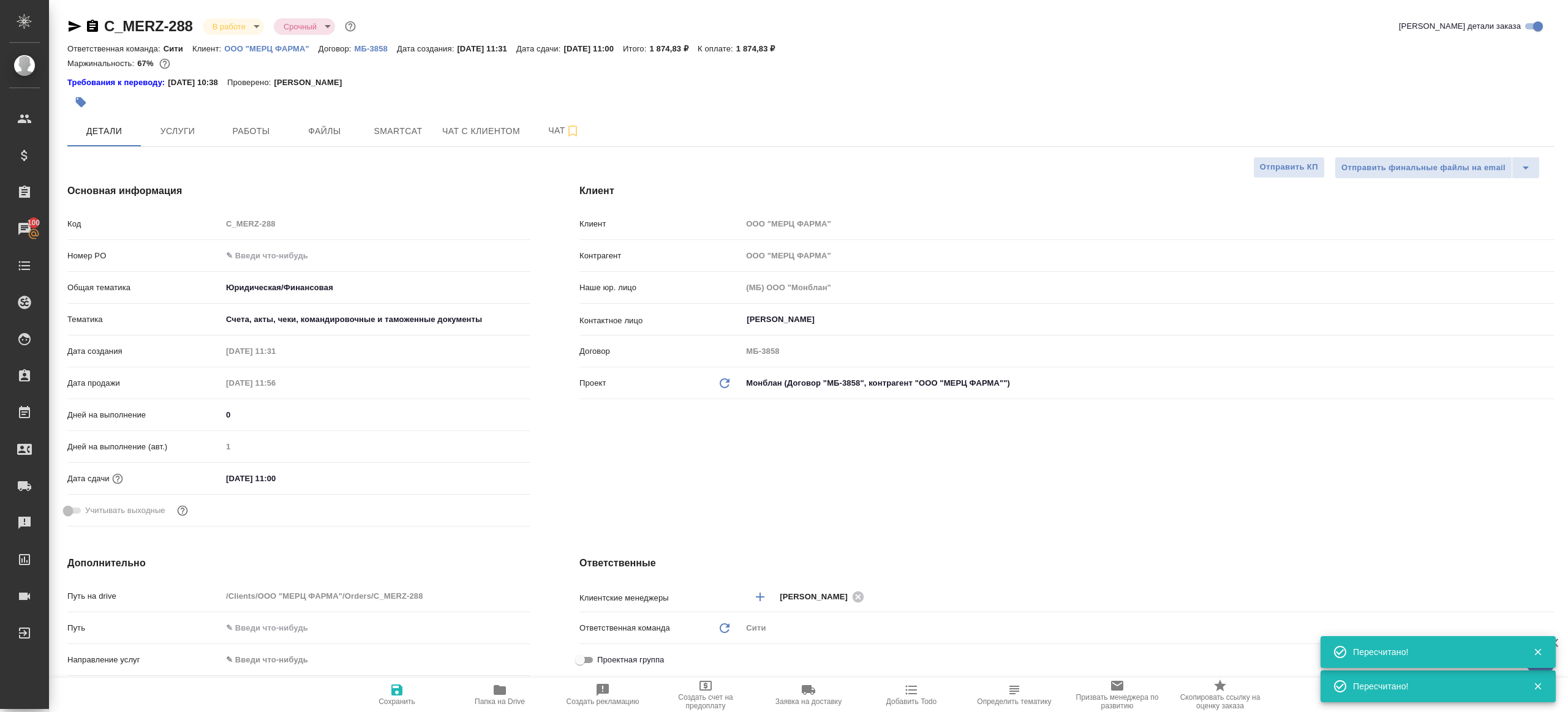
type textarea "x"
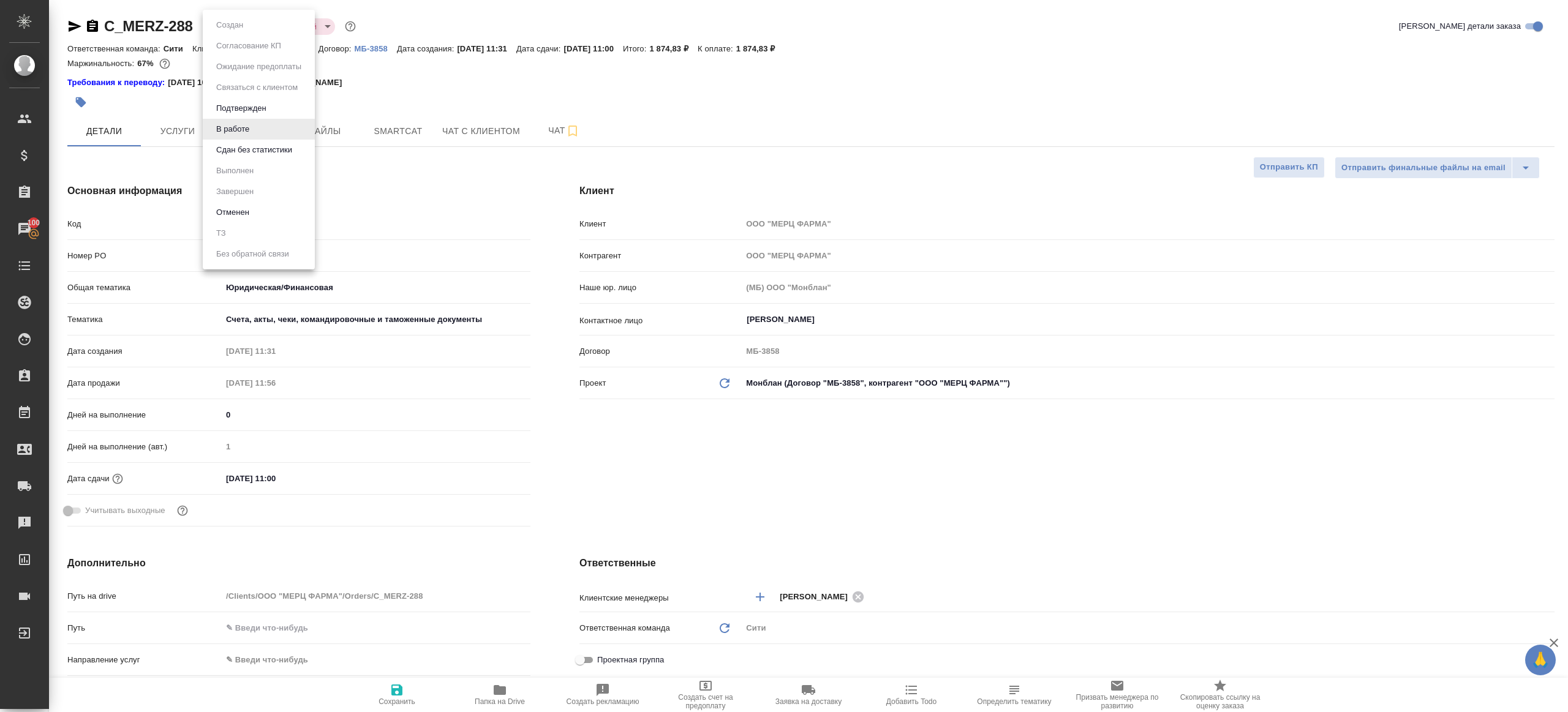
click at [223, 26] on body "🙏 .cls-1 fill:#fff; AWATERA Gazizov Rinat Клиенты Спецификации Заказы 100 Чаты …" at bounding box center [784, 356] width 1568 height 712
click at [262, 133] on li "В работе" at bounding box center [259, 130] width 112 height 21
click at [244, 15] on div "C_MERZ-288 В работе inProgress Срочный urgent Кратко детали заказа Ответственна…" at bounding box center [811, 639] width 1501 height 1278
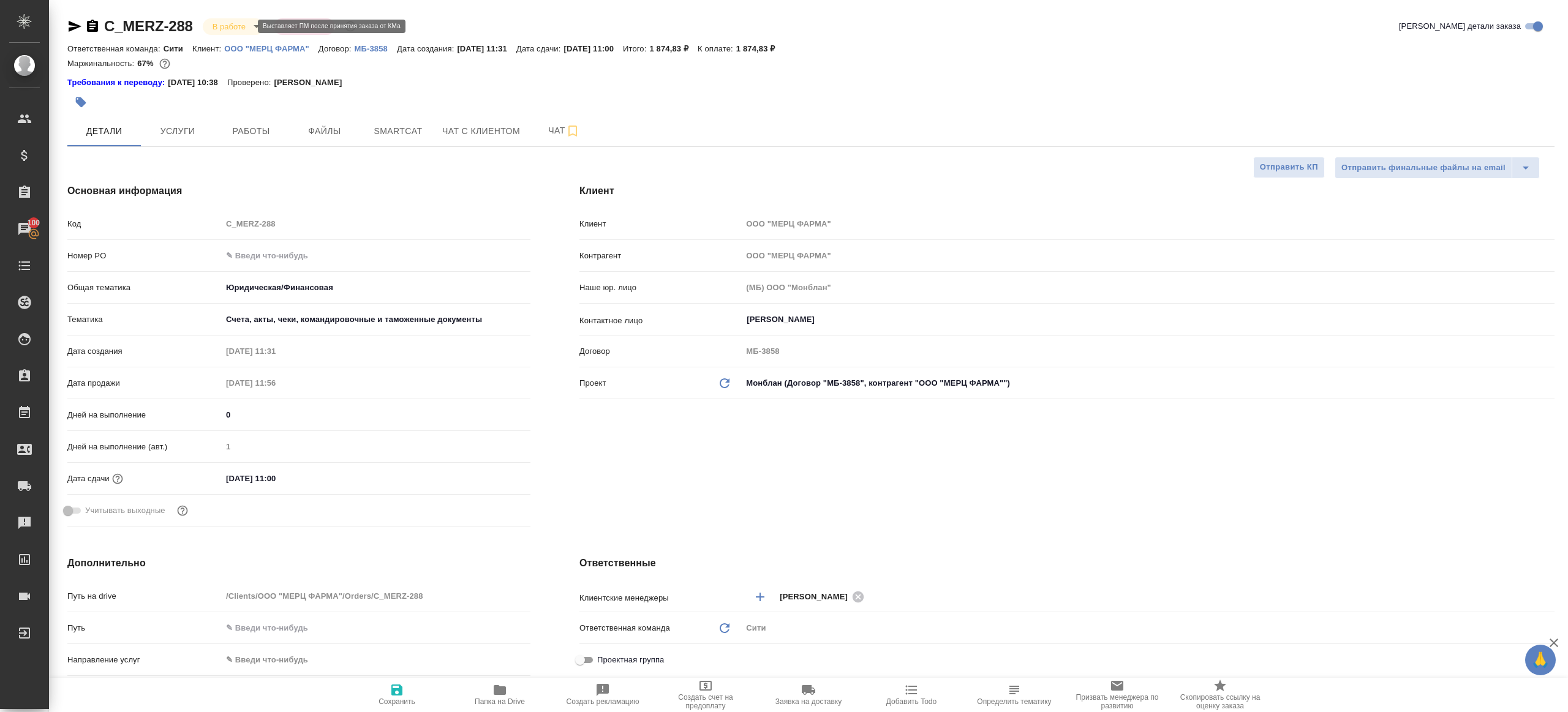
click at [244, 31] on body "🙏 .cls-1 fill:#fff; AWATERA Gazizov Rinat Клиенты Спецификации Заказы 100 Чаты …" at bounding box center [784, 356] width 1568 height 712
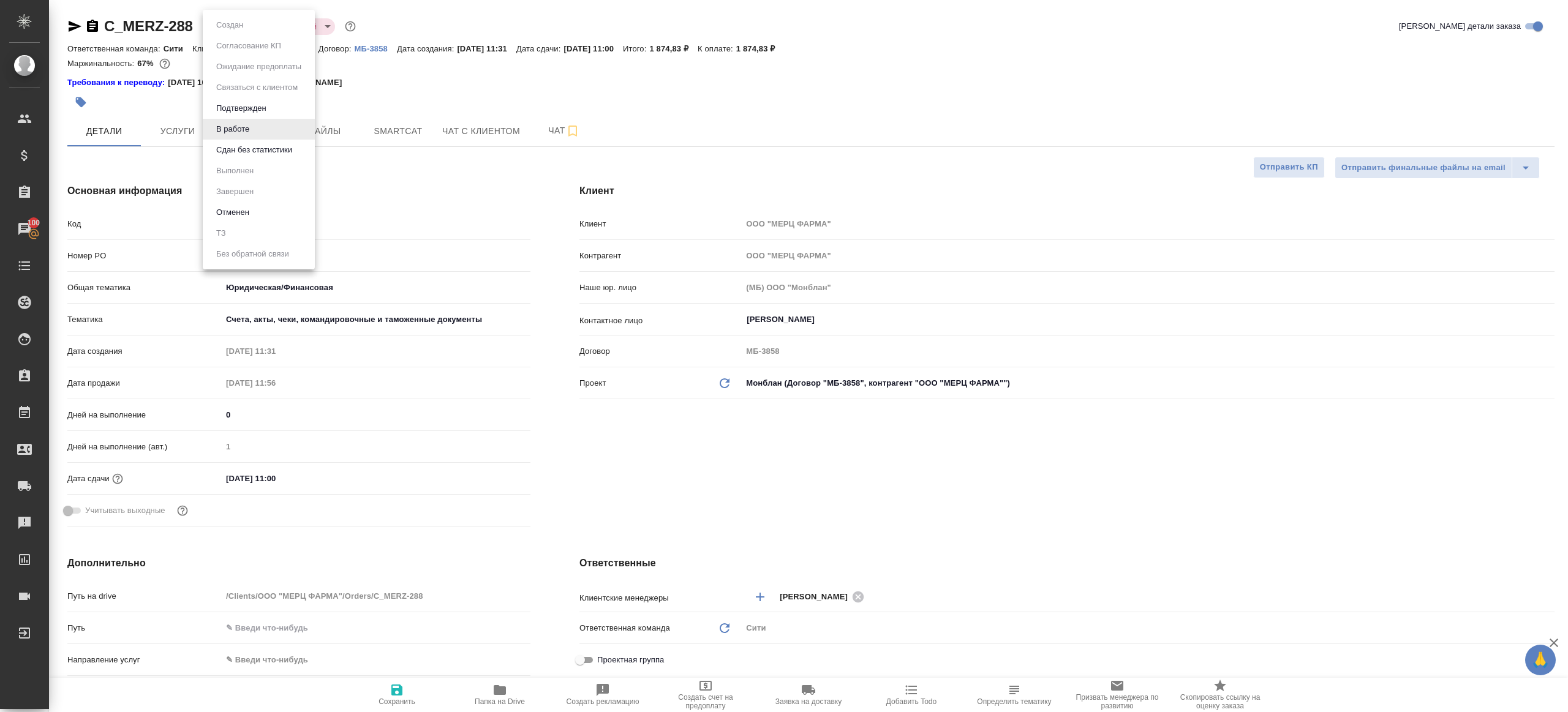
click at [296, 155] on button "Сдан без статистики" at bounding box center [254, 150] width 84 height 13
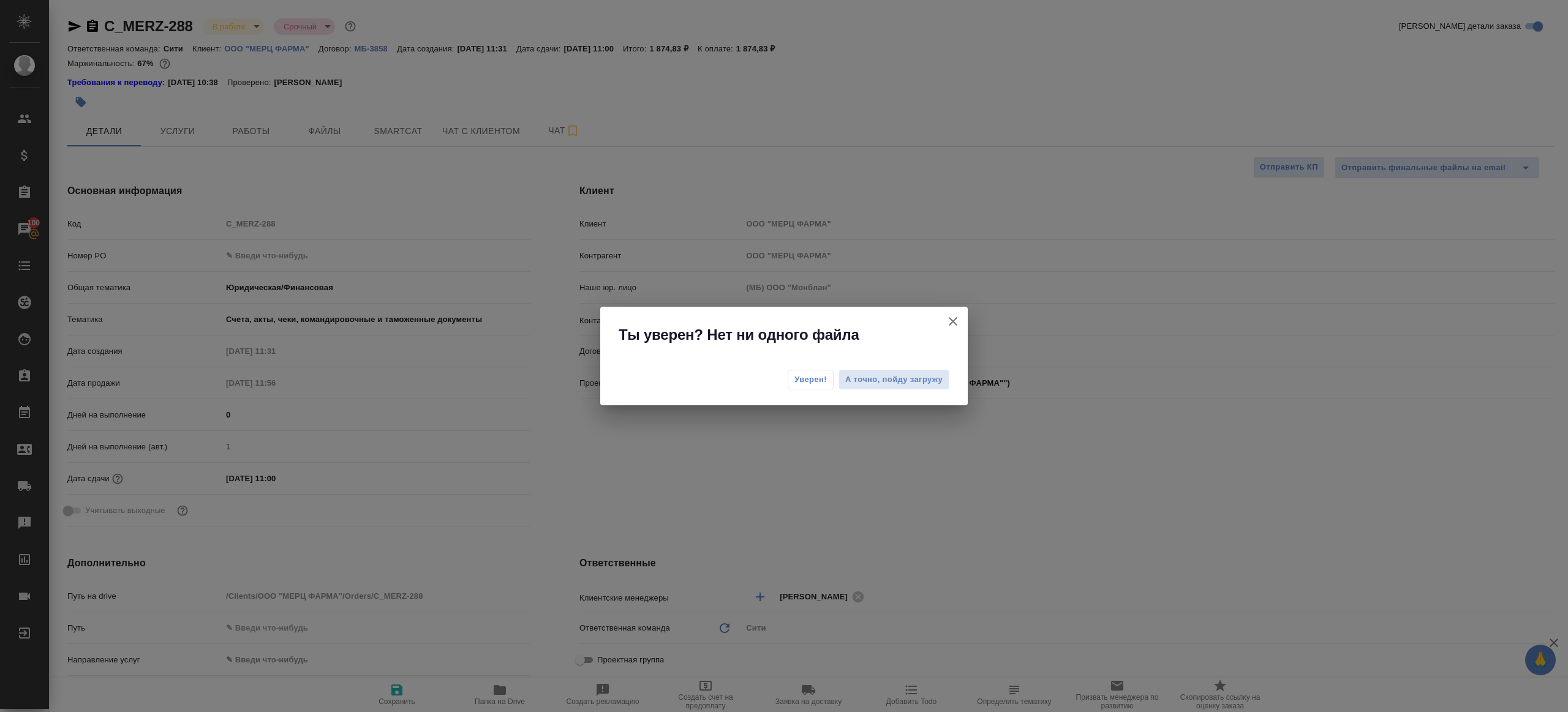
click at [804, 384] on span "Уверен!" at bounding box center [810, 380] width 32 height 13
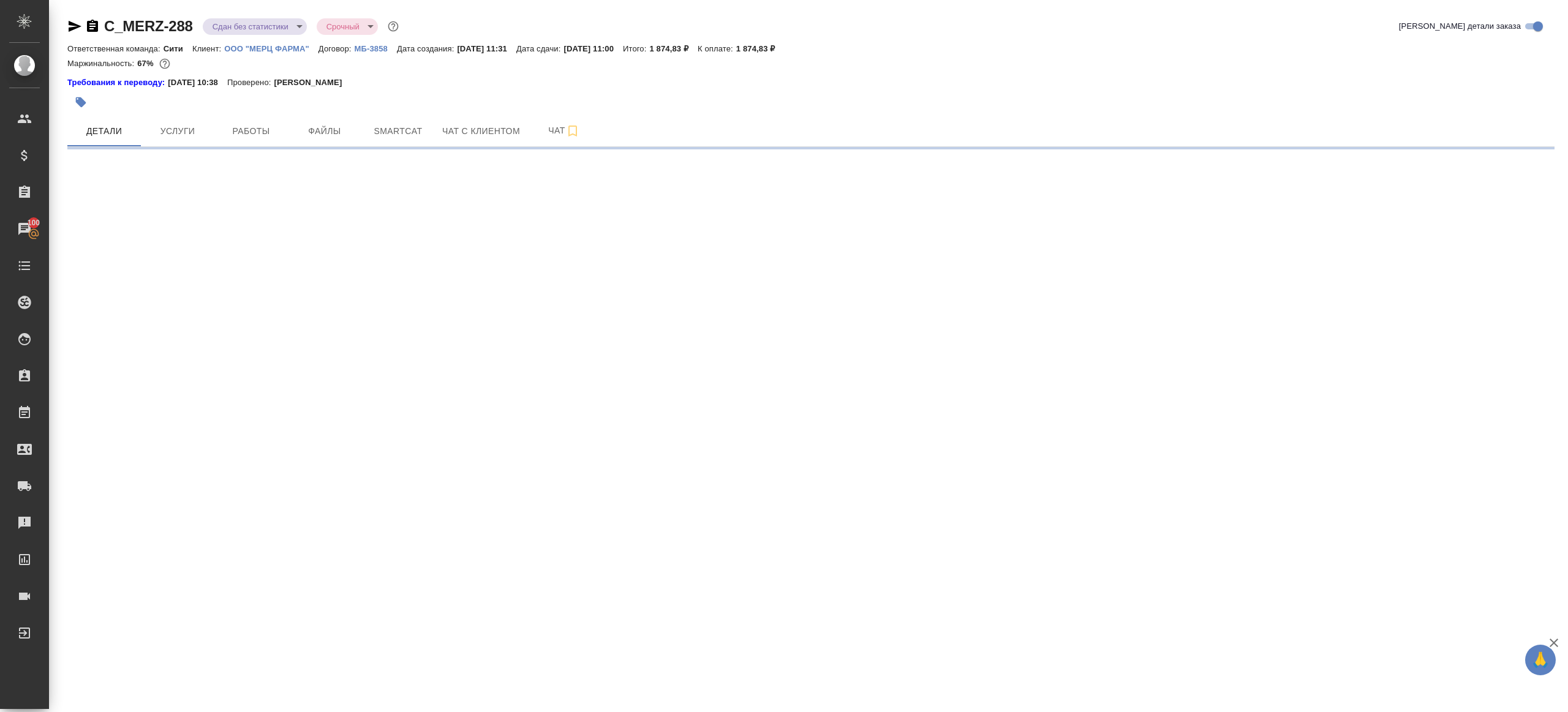
select select "RU"
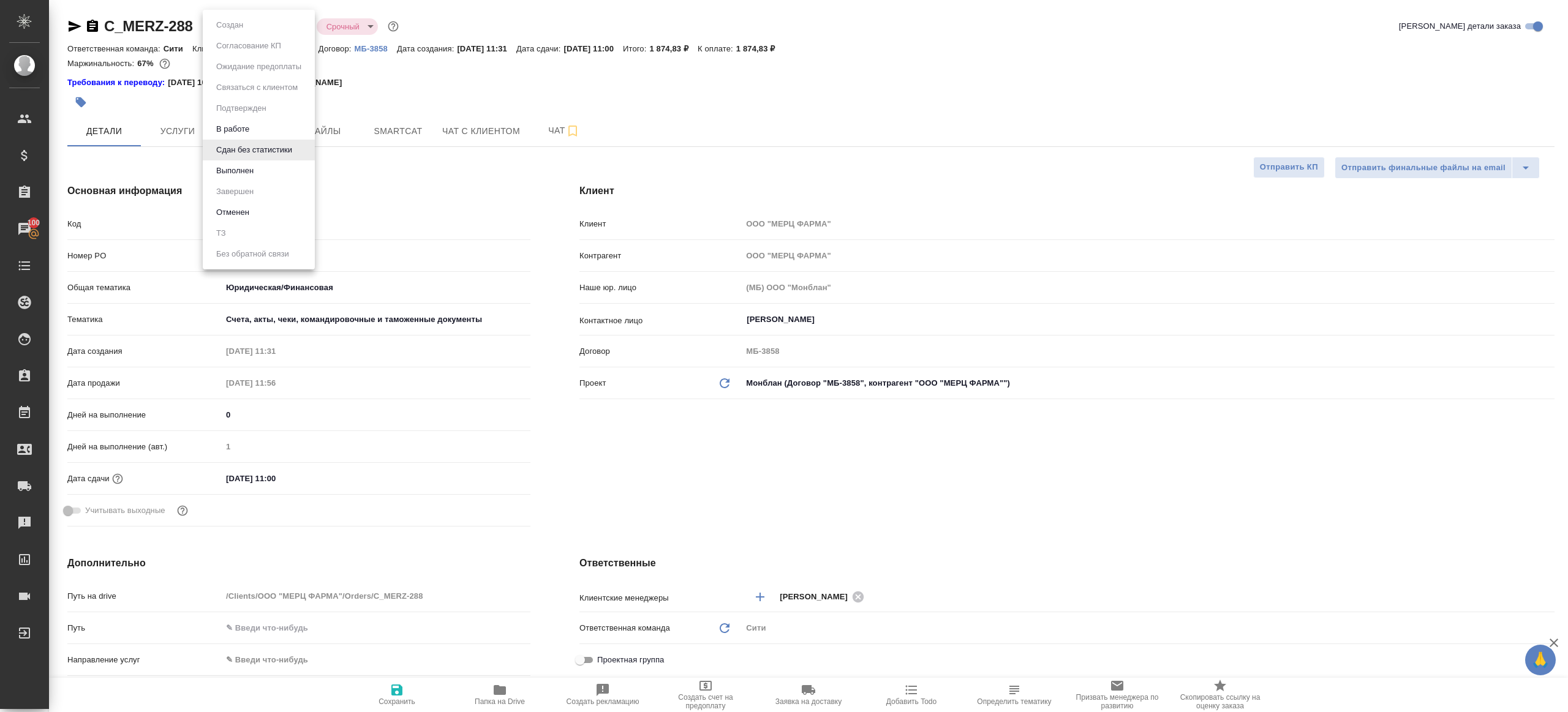
click at [240, 19] on body "🙏 .cls-1 fill:#fff; AWATERA Gazizov Rinat Клиенты Спецификации Заказы 100 Чаты …" at bounding box center [784, 356] width 1568 height 712
type textarea "x"
click at [239, 168] on button "Выполнен" at bounding box center [235, 170] width 45 height 13
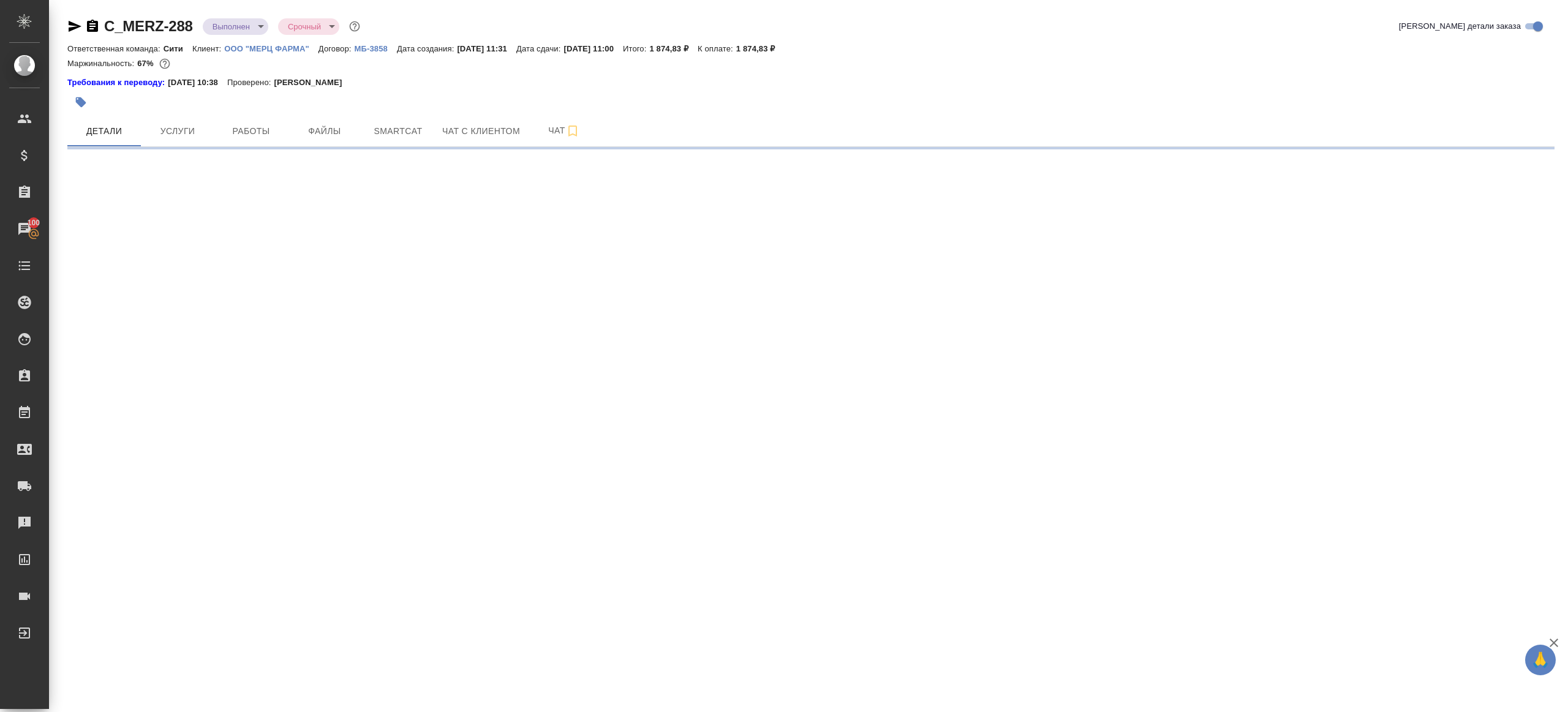
select select "RU"
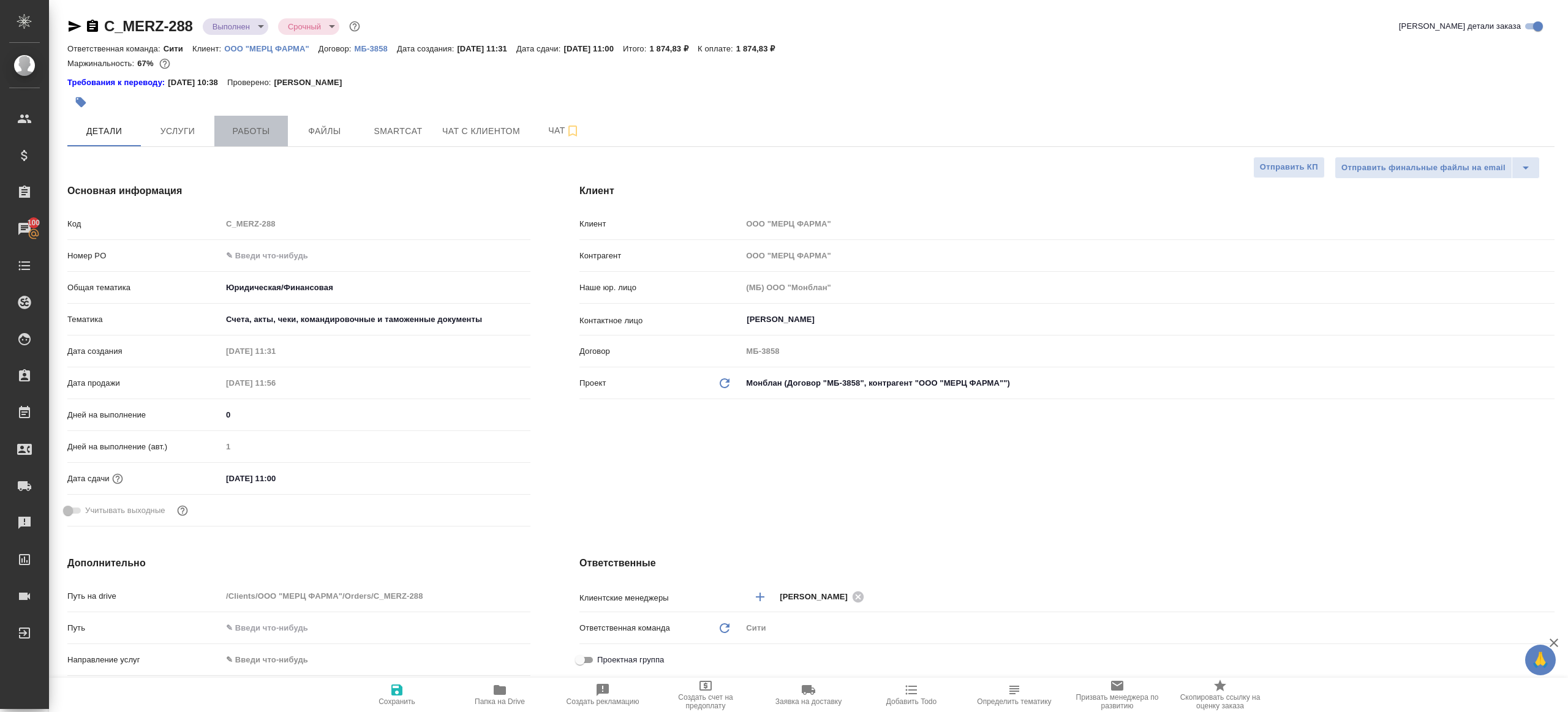
click at [255, 134] on span "Работы" at bounding box center [251, 131] width 59 height 15
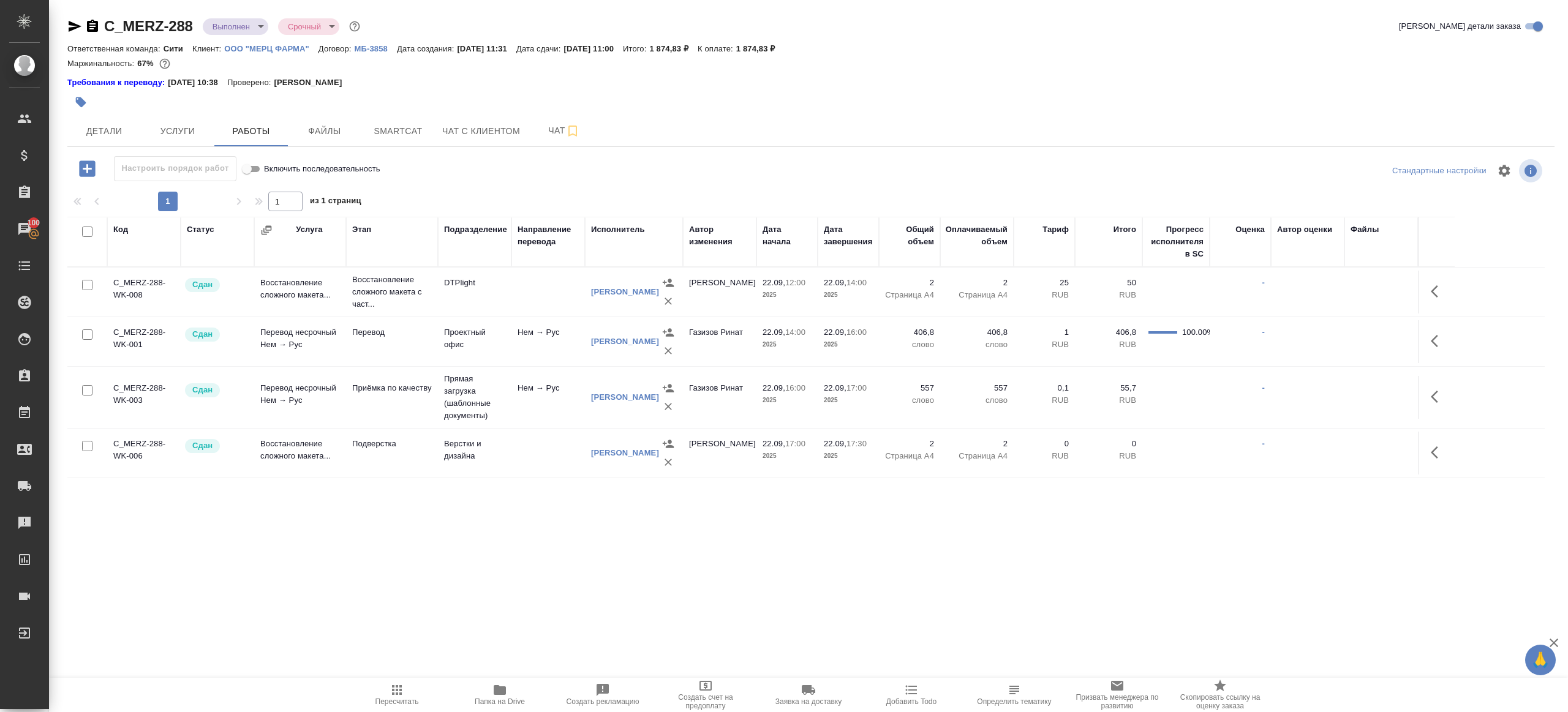
click at [407, 684] on span "Пересчитать" at bounding box center [397, 694] width 88 height 23
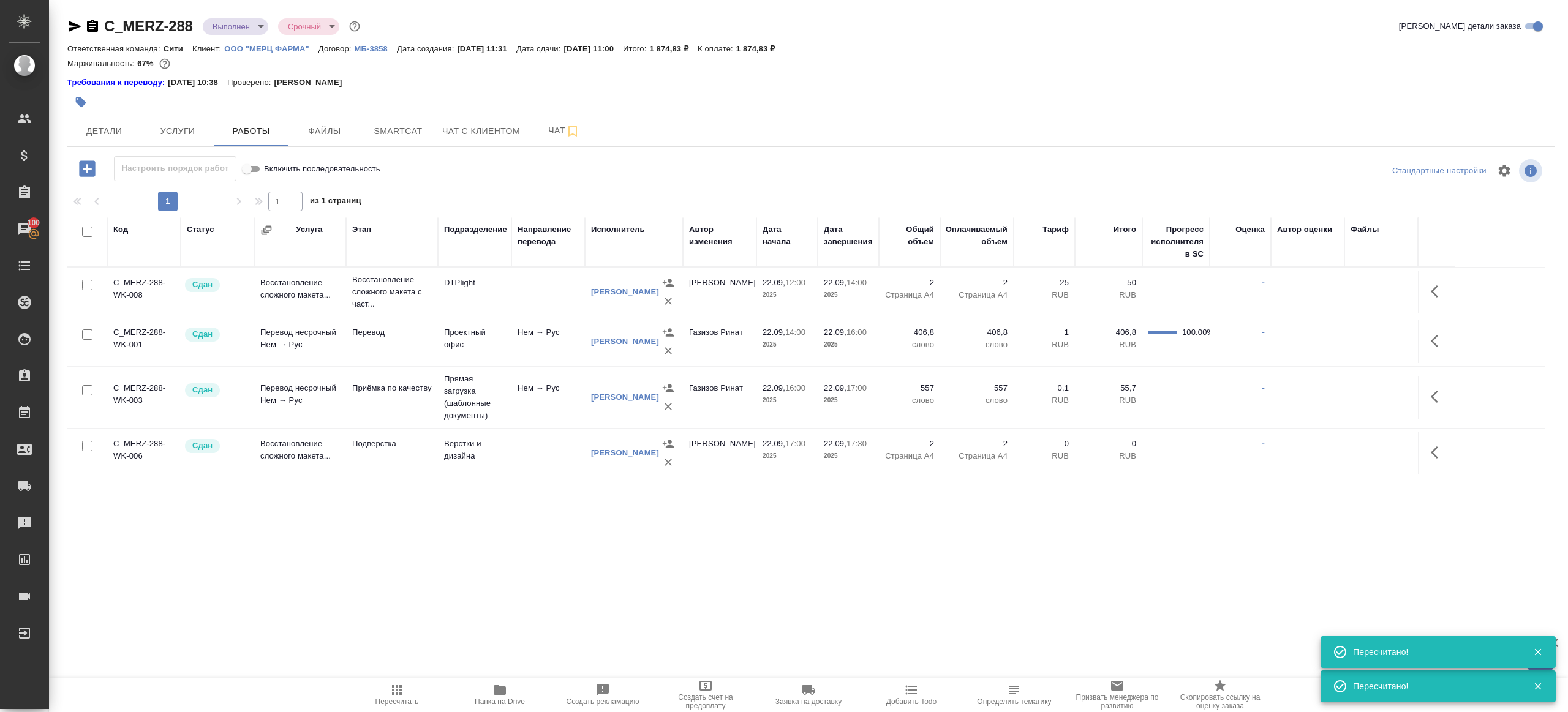
click at [384, 696] on span "Пересчитать" at bounding box center [397, 694] width 88 height 23
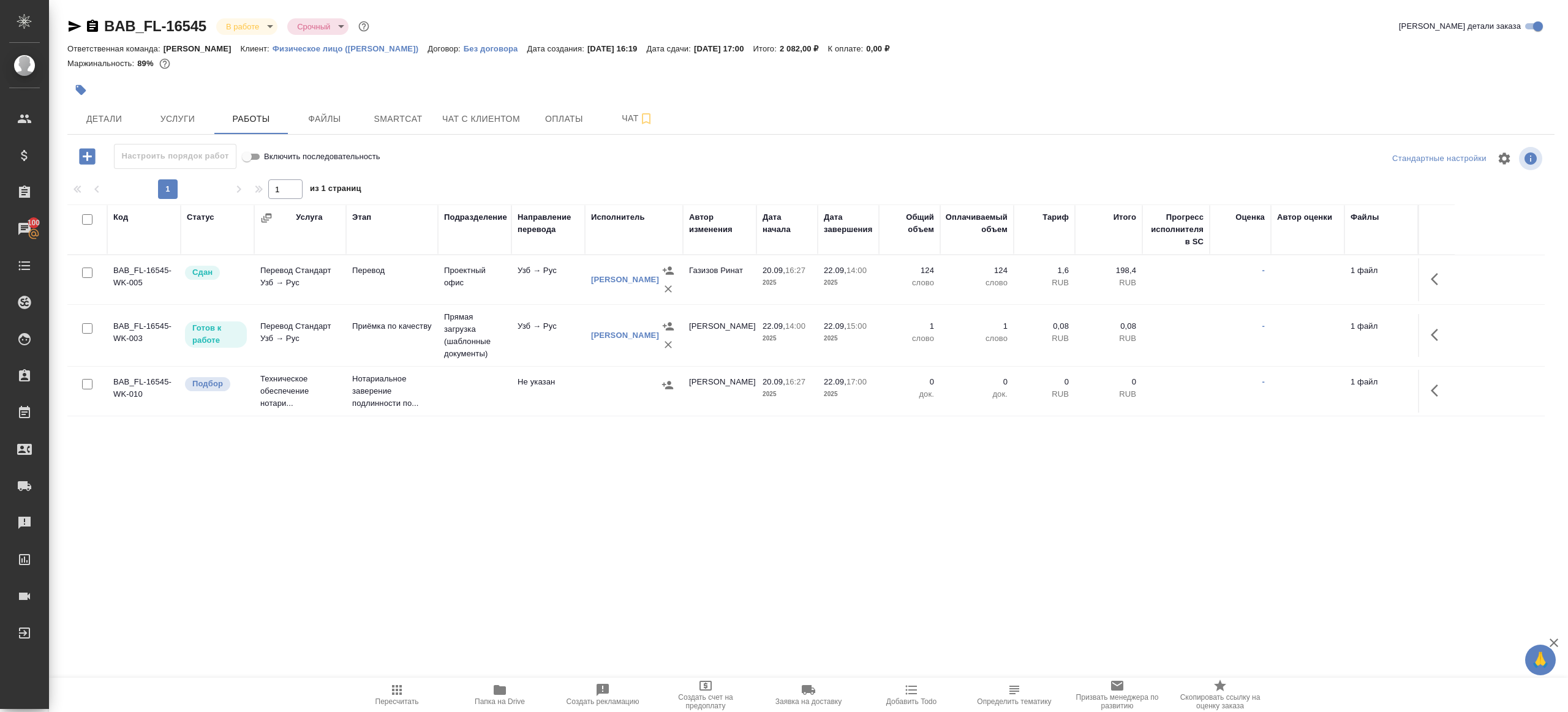
click at [498, 691] on icon "button" at bounding box center [500, 690] width 13 height 10
click at [384, 690] on span "Пересчитать" at bounding box center [397, 694] width 88 height 23
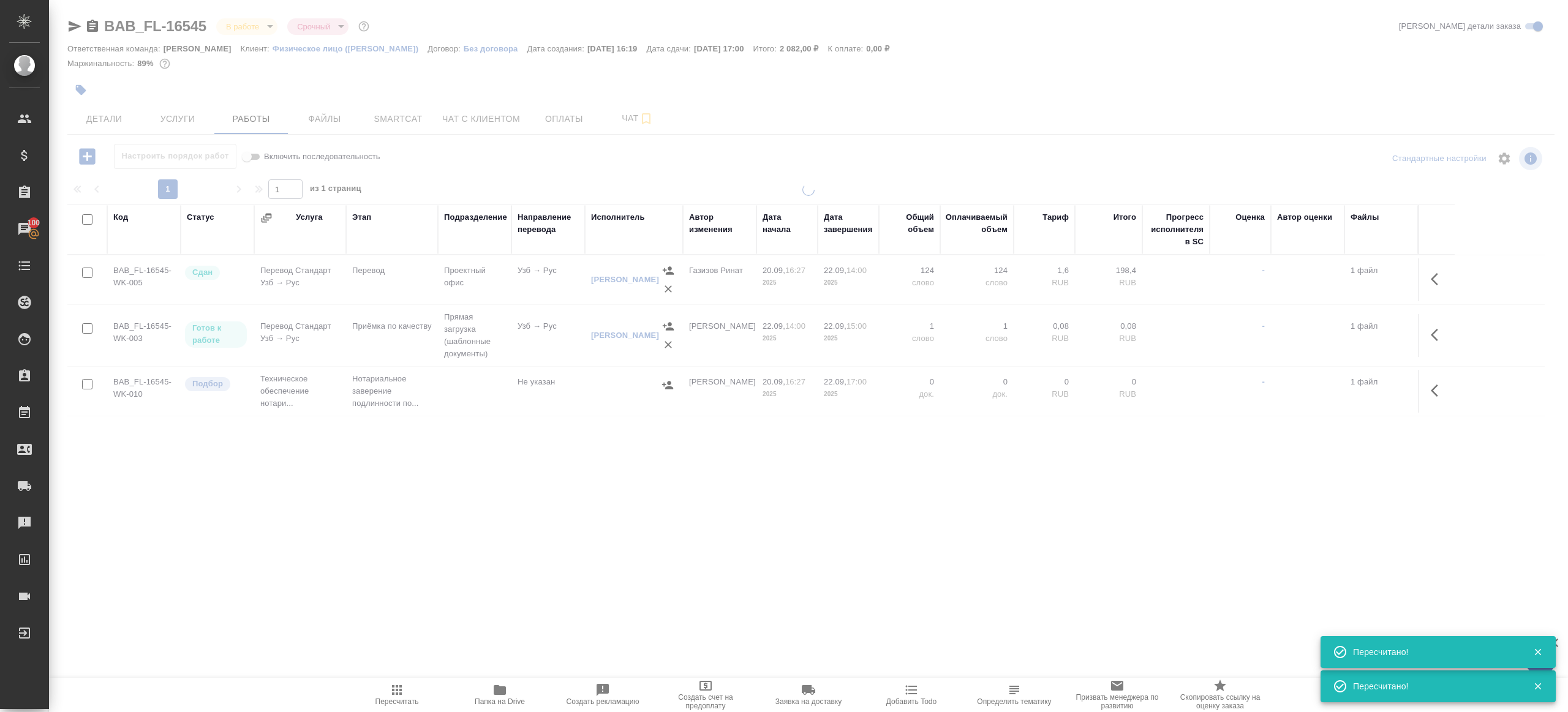
click at [405, 601] on div ".cls-1 fill:#fff; AWATERA Gazizov Rinat Клиенты Спецификации Заказы 100 Чаты To…" at bounding box center [784, 356] width 1568 height 712
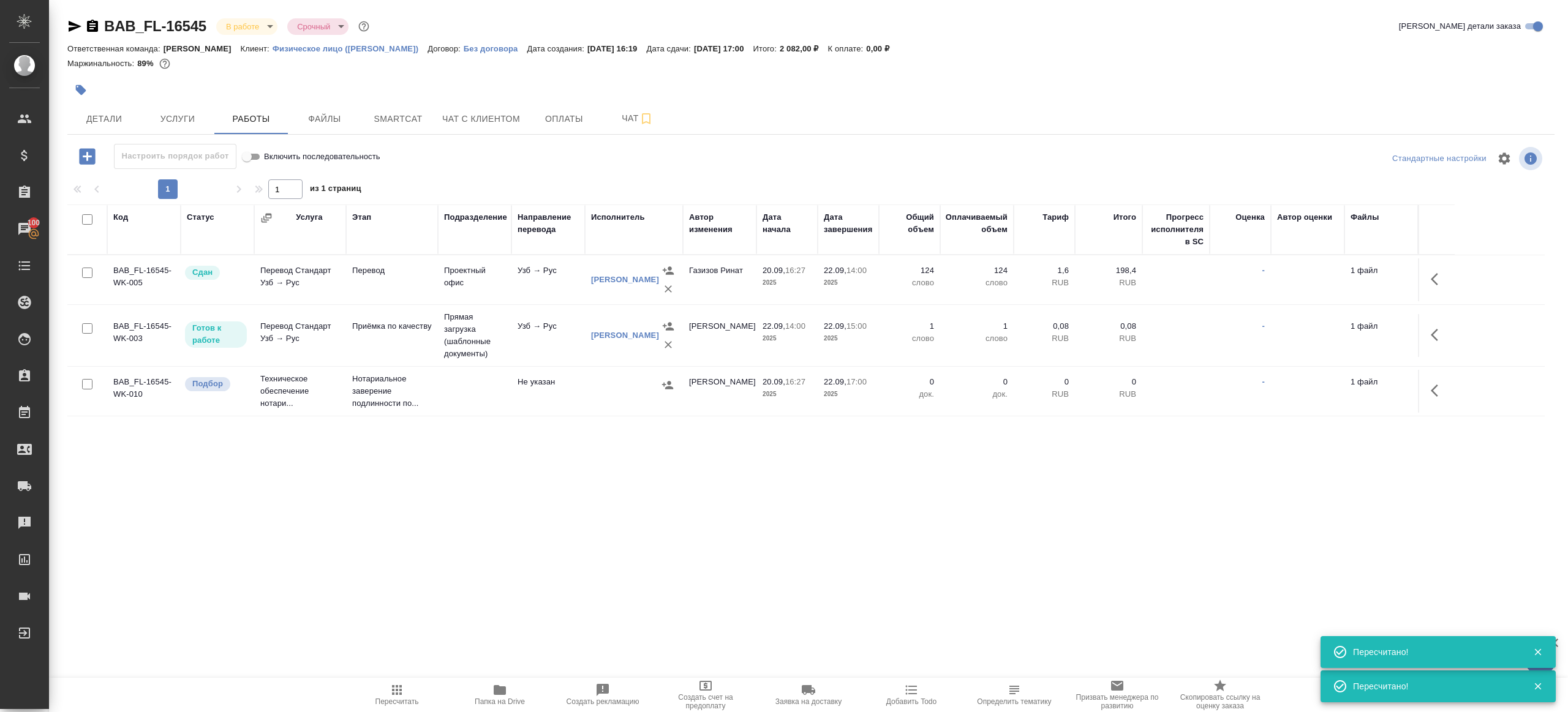
click at [93, 155] on icon "button" at bounding box center [87, 156] width 16 height 16
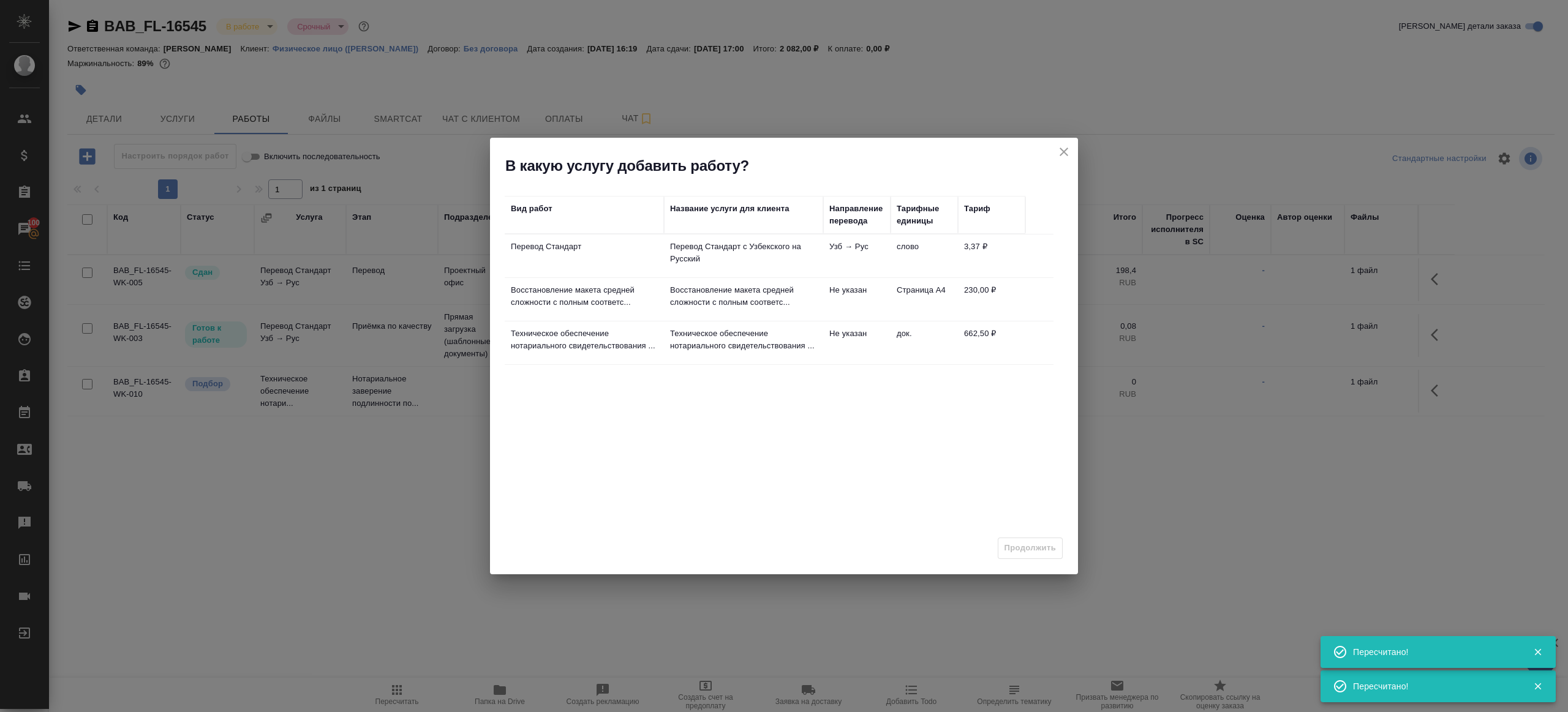
click at [702, 231] on th "Название услуги для клиента" at bounding box center [744, 215] width 159 height 38
click at [704, 238] on td "Перевод Стандарт с Узбекского на Русский" at bounding box center [744, 255] width 159 height 43
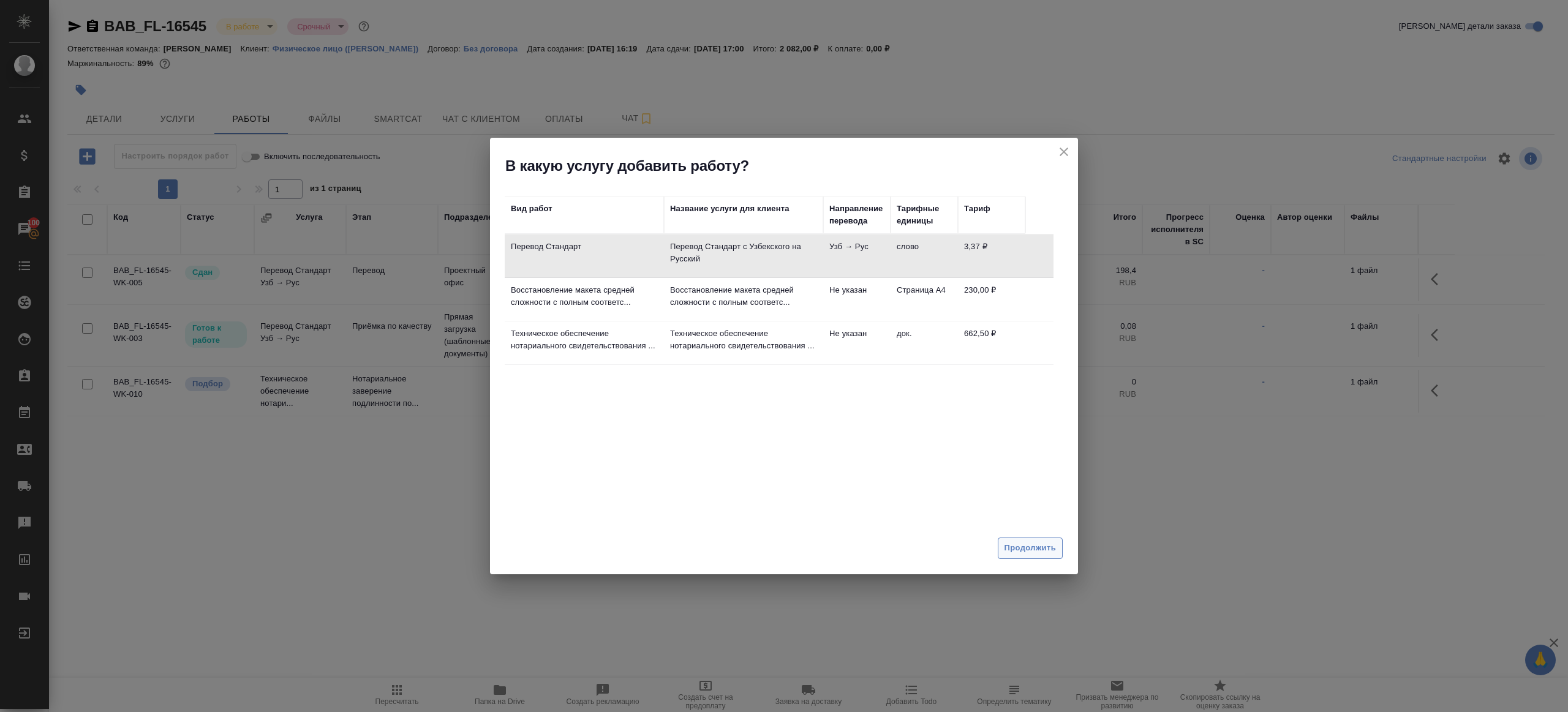
click at [1037, 542] on span "Продолжить" at bounding box center [1030, 548] width 51 height 14
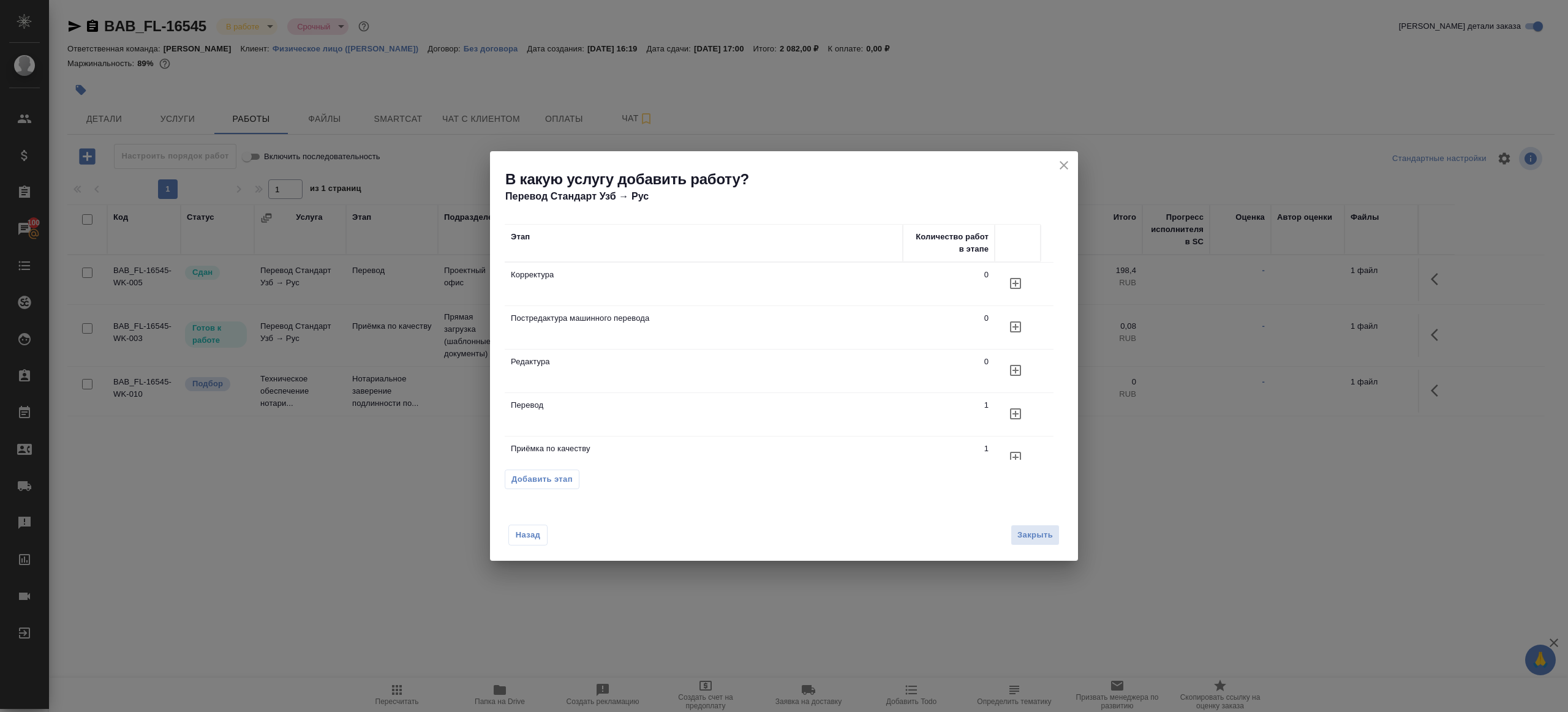
click at [1023, 412] on button "button" at bounding box center [1016, 414] width 30 height 30
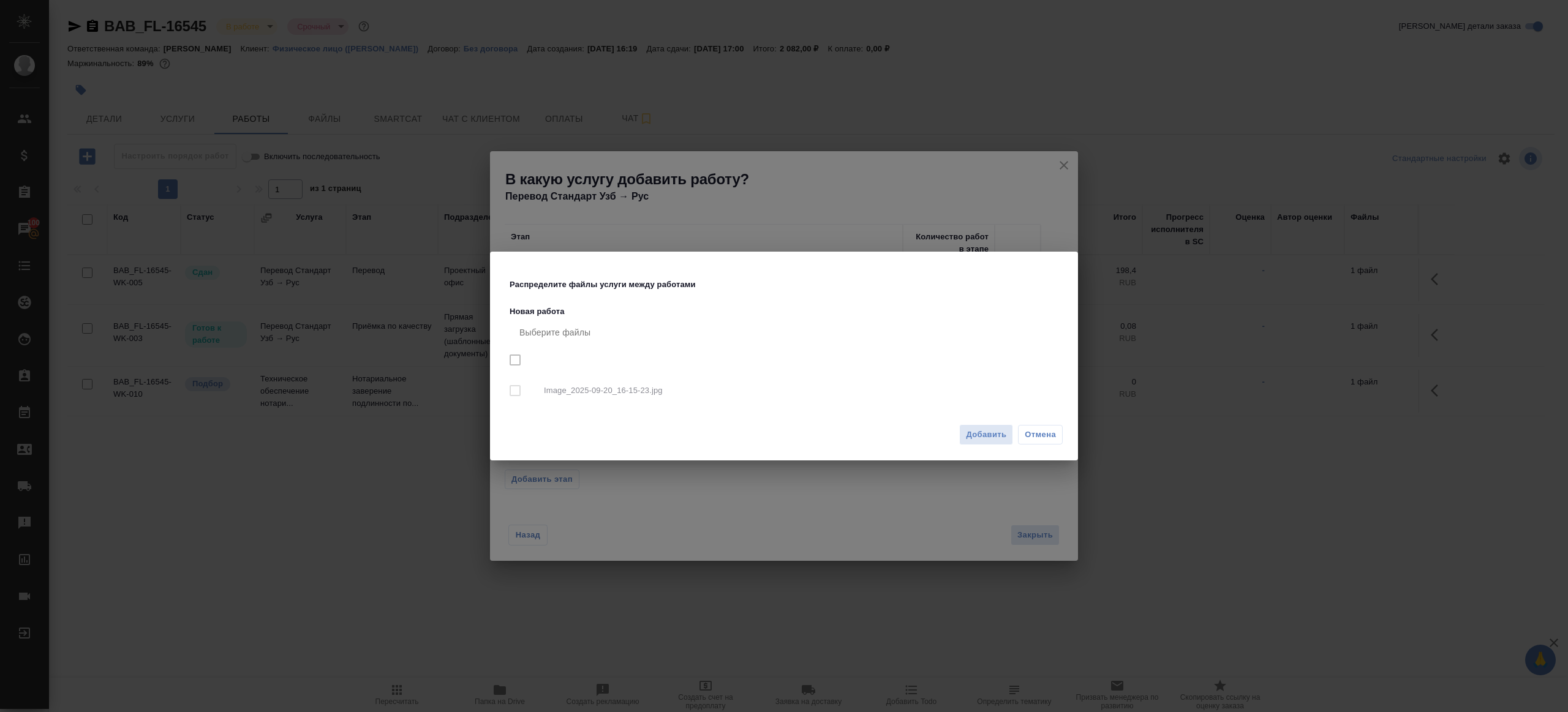
checkbox input "true"
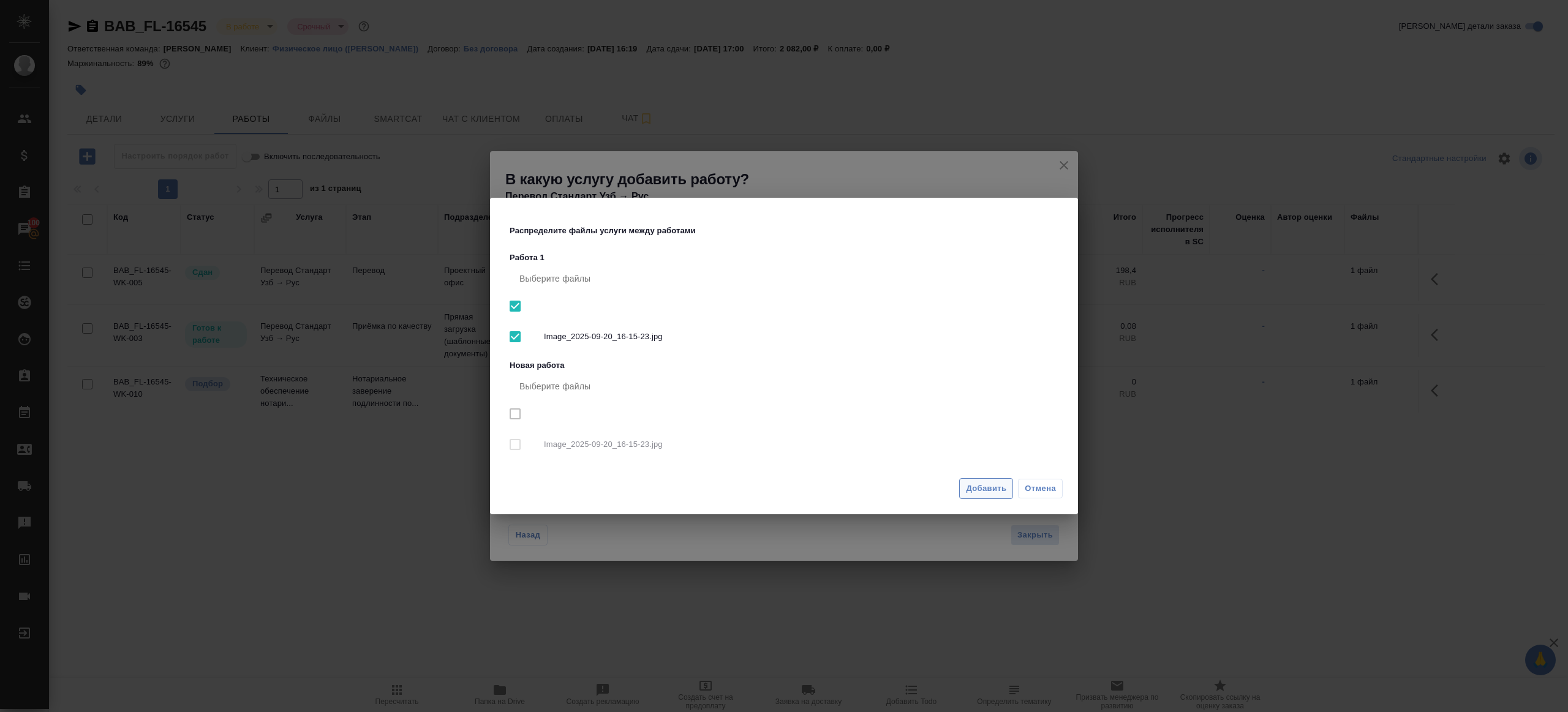
click at [991, 489] on span "Добавить" at bounding box center [986, 488] width 40 height 14
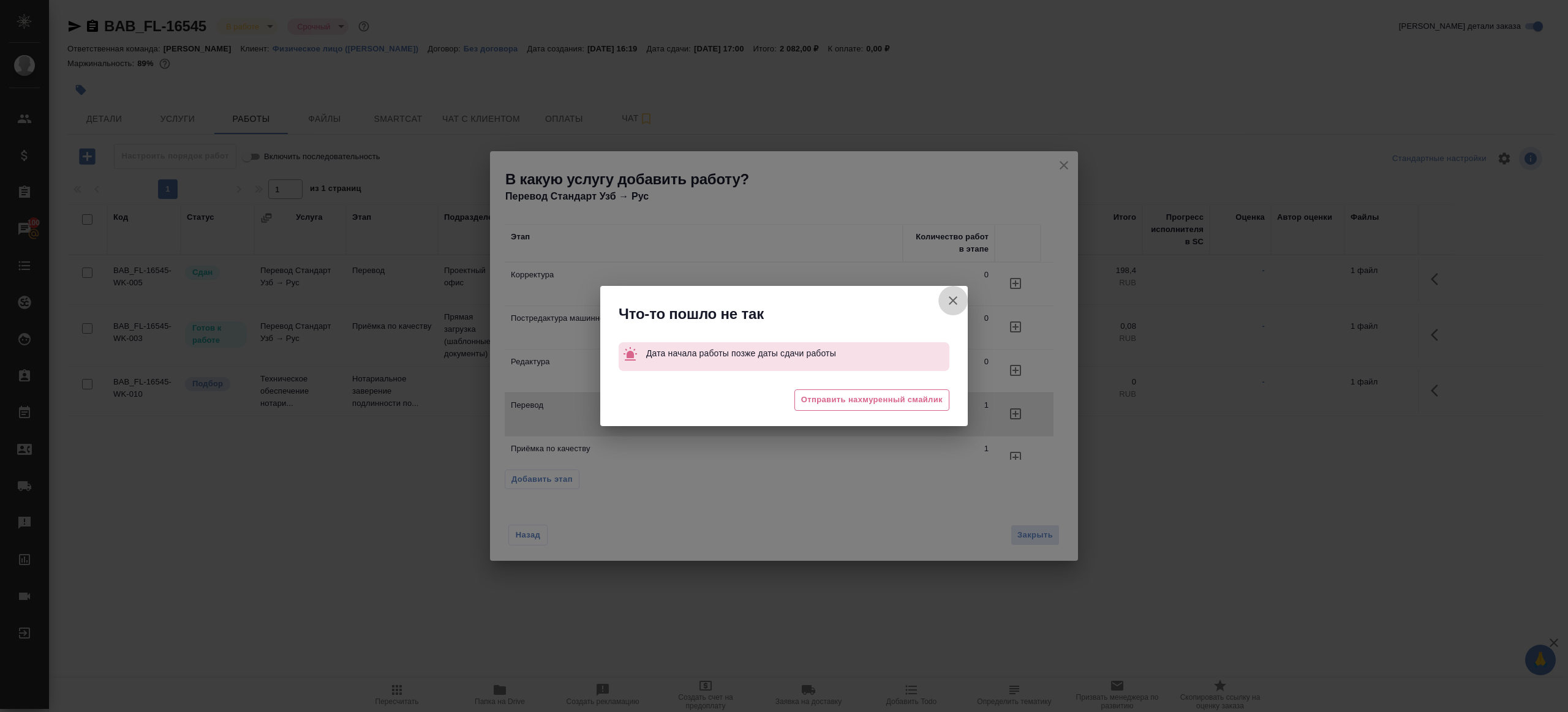
click at [943, 296] on button "Группировать работы по услугам" at bounding box center [953, 301] width 30 height 30
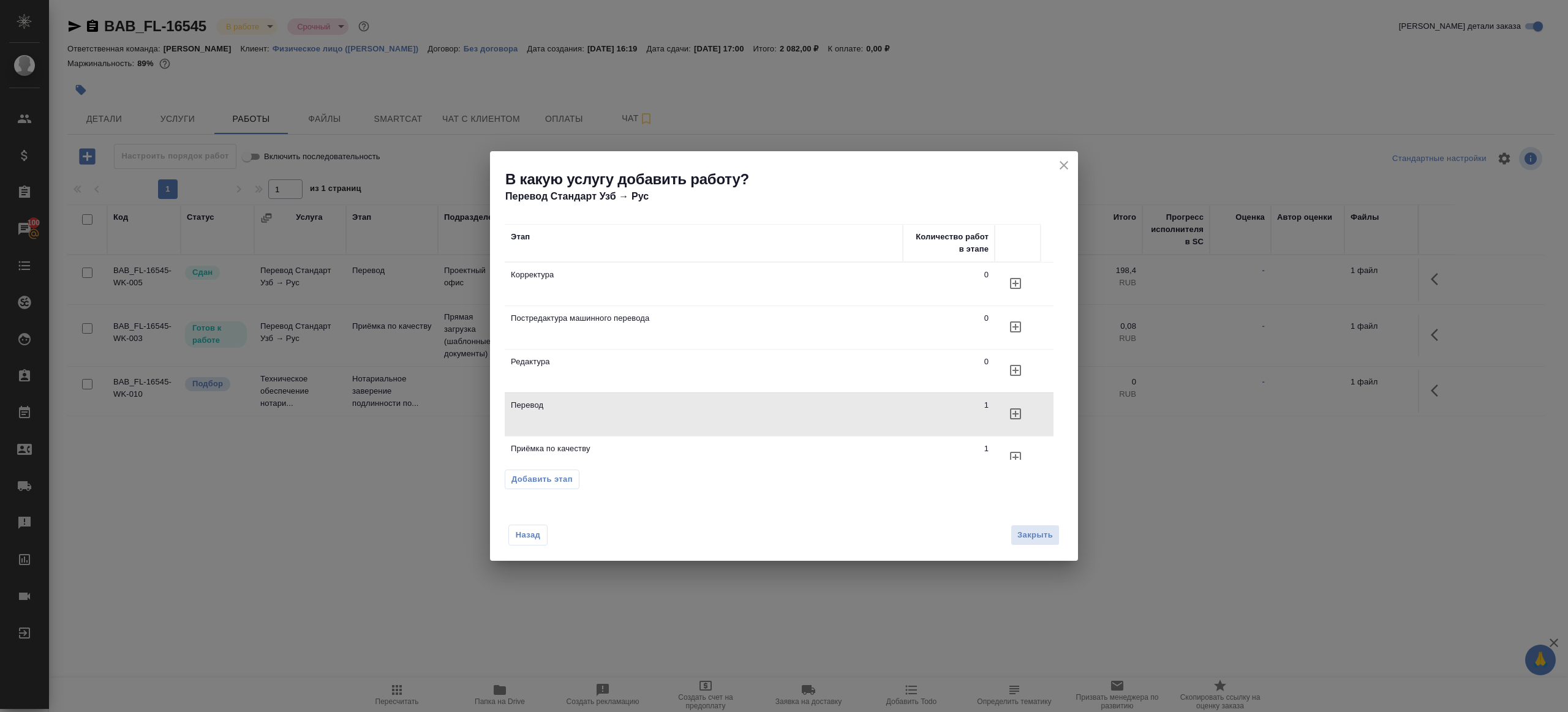
click at [1061, 164] on icon "close" at bounding box center [1064, 165] width 14 height 14
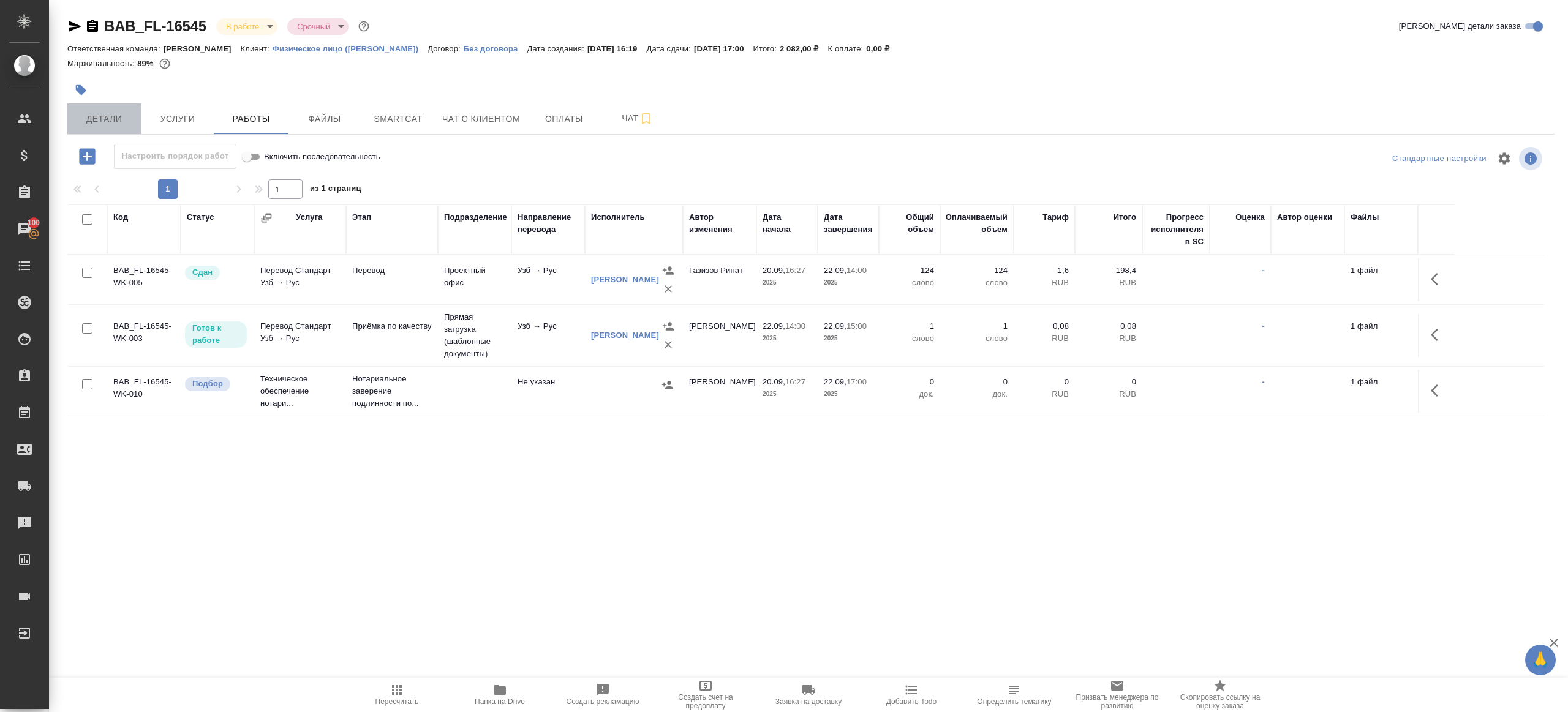
click at [101, 119] on span "Детали" at bounding box center [104, 118] width 59 height 15
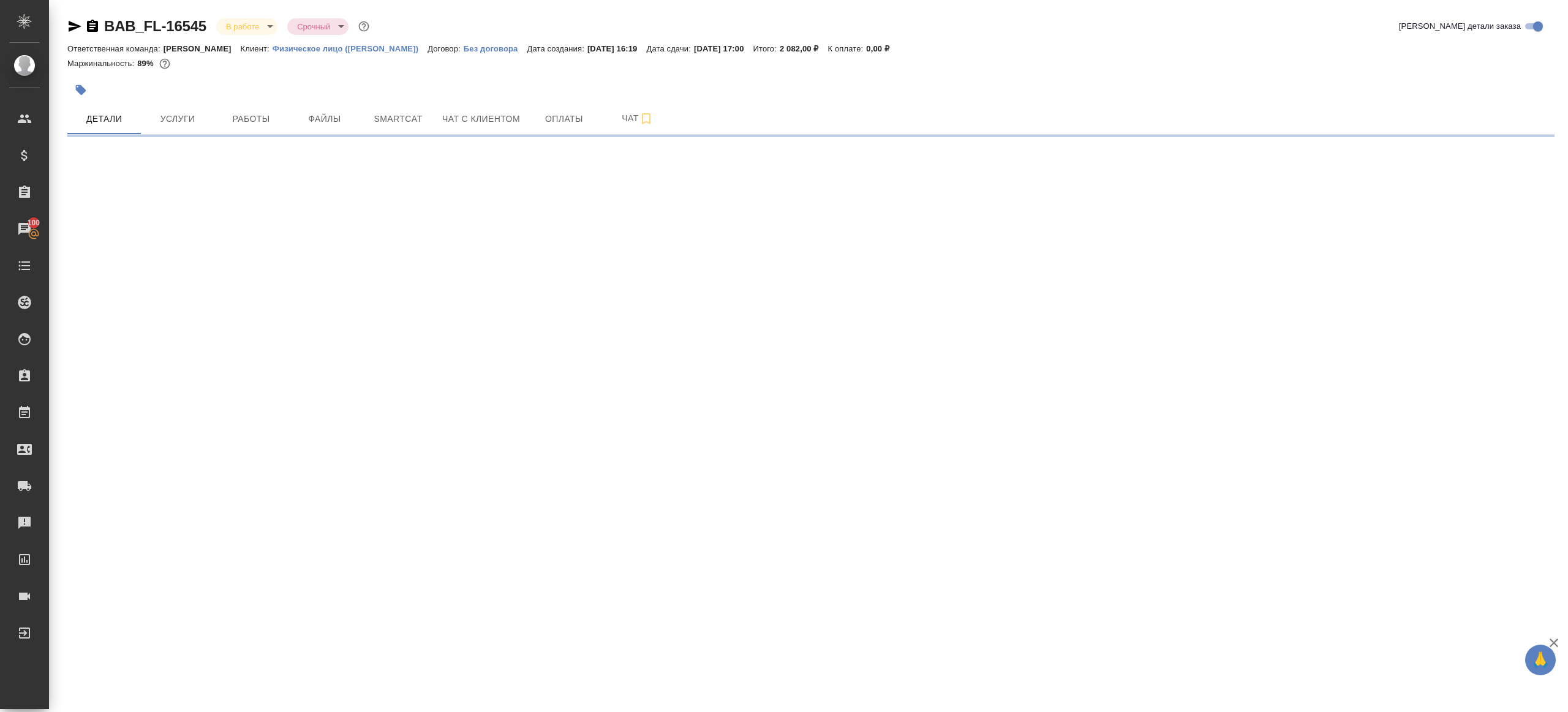
select select "RU"
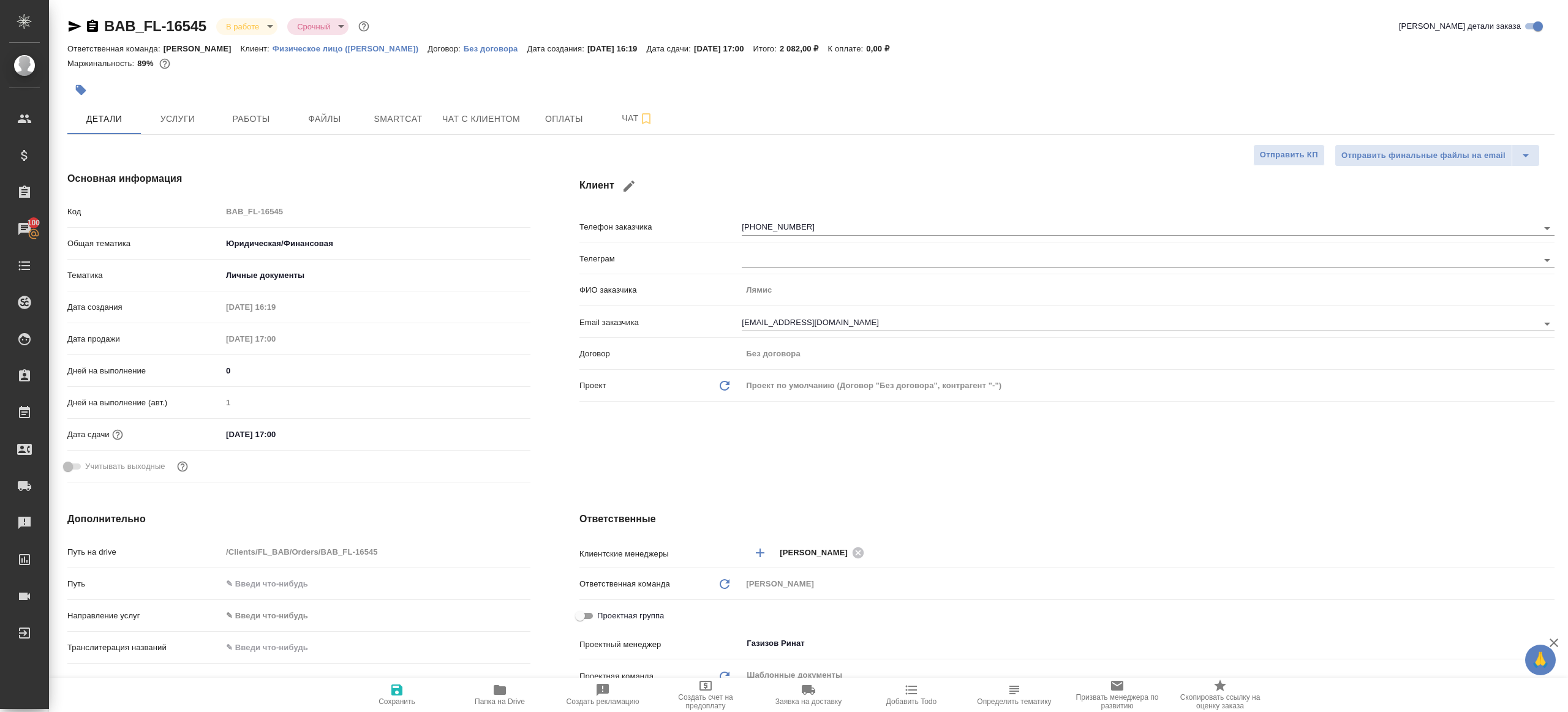
type textarea "x"
click at [285, 432] on input "22.09.2025 17:00" at bounding box center [275, 434] width 107 height 18
drag, startPoint x: 293, startPoint y: 432, endPoint x: 284, endPoint y: 432, distance: 9.0
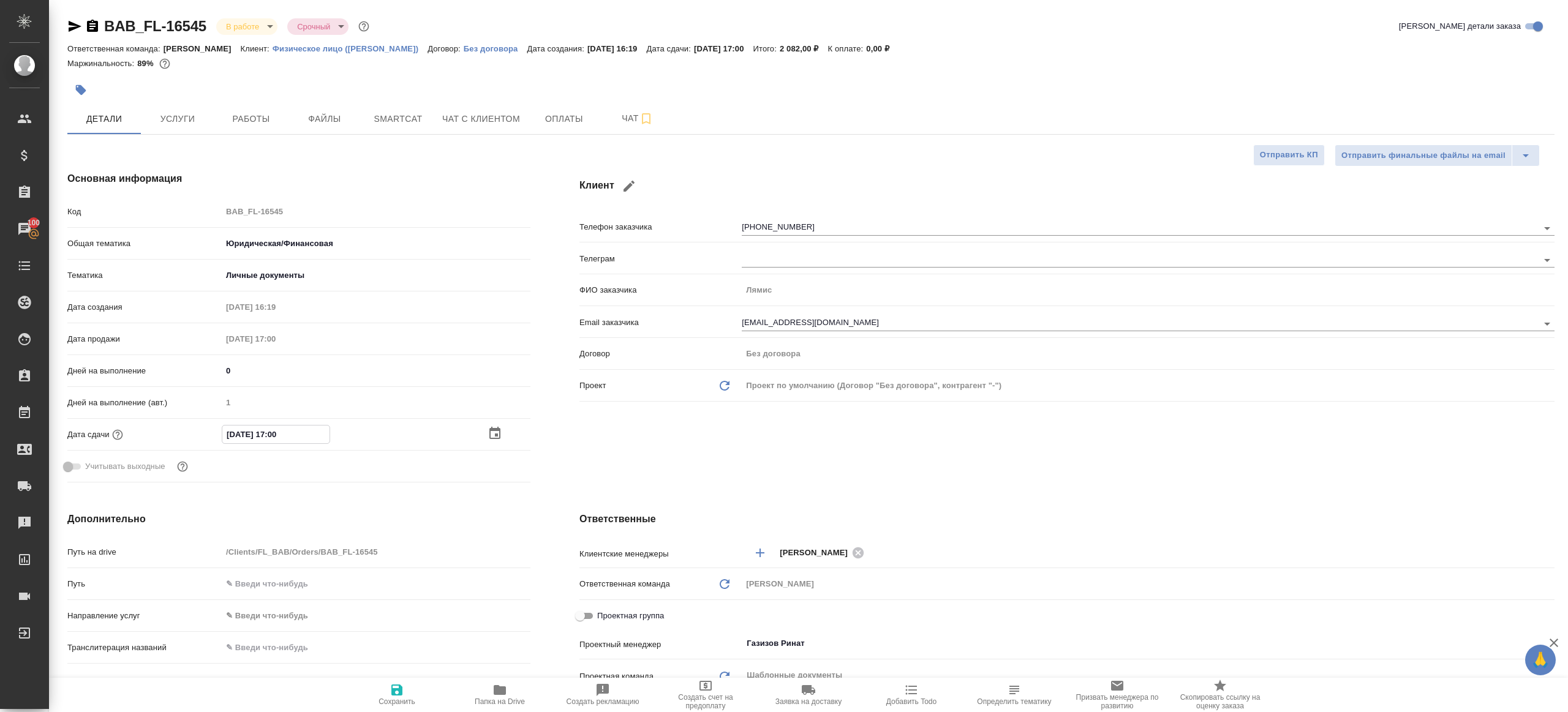
click at [284, 432] on input "22.09.2025 17:00" at bounding box center [276, 434] width 107 height 18
type input "22.09.2025 17:0_"
type textarea "x"
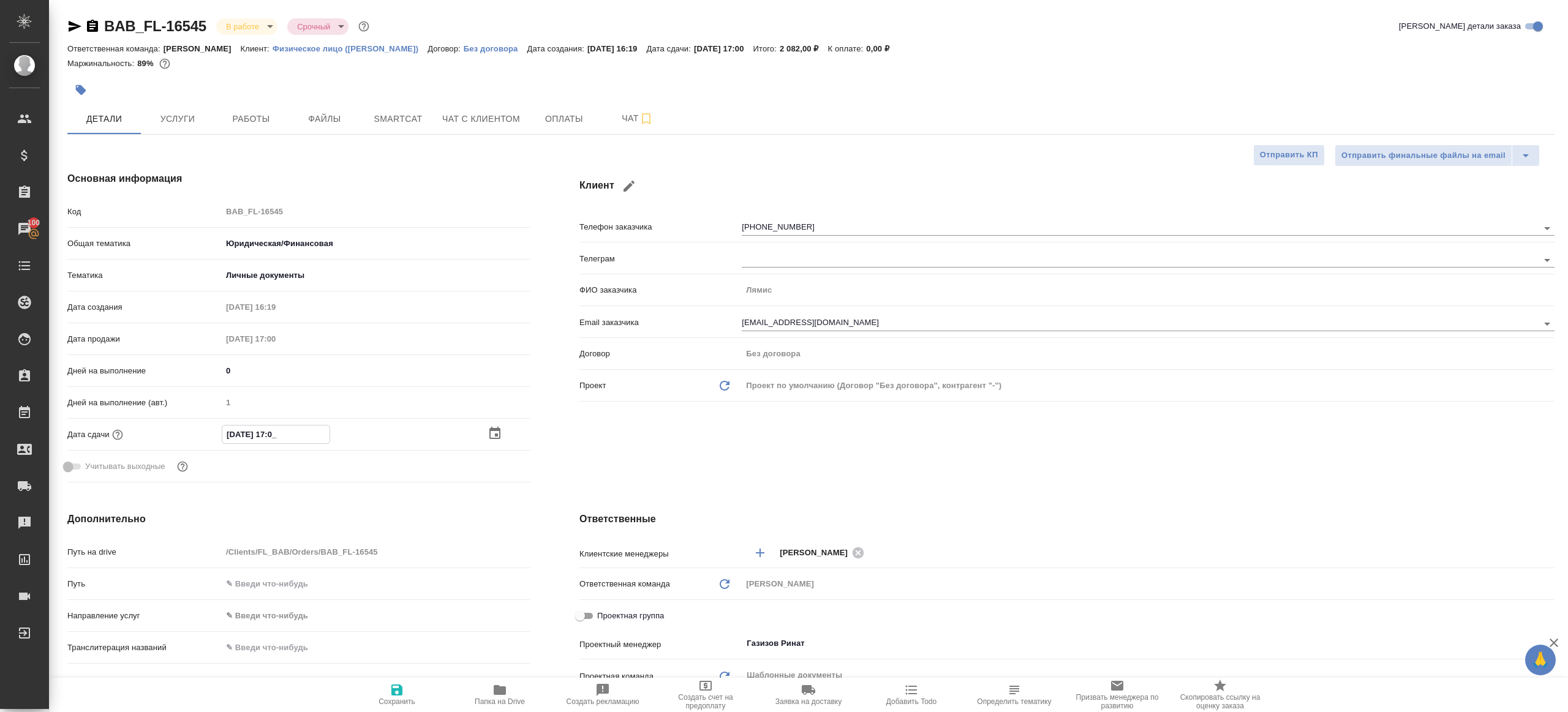
type input "22.09.2025 17:__"
type textarea "x"
type input "22.09.2025 17:2_"
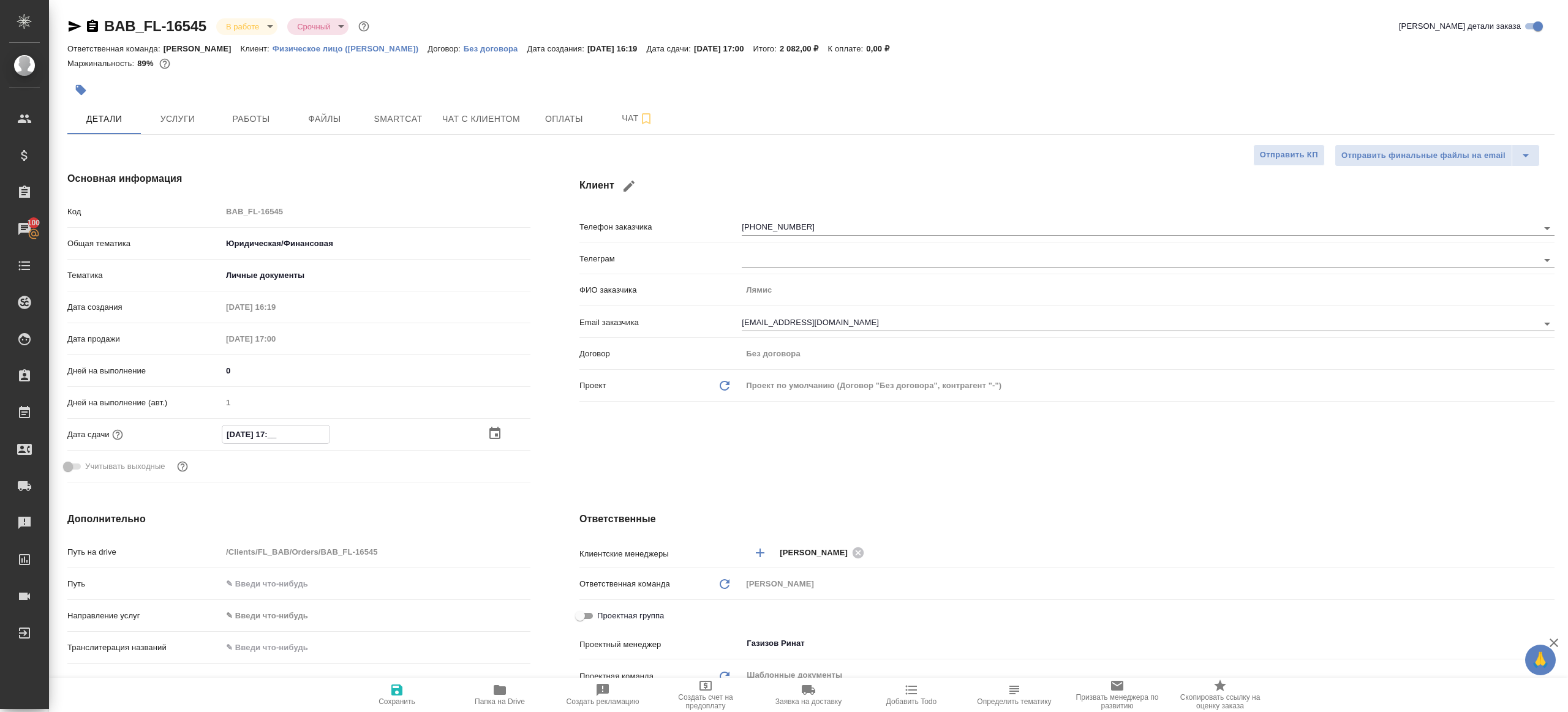
type textarea "x"
type input "22.09.2025 17:20"
type textarea "x"
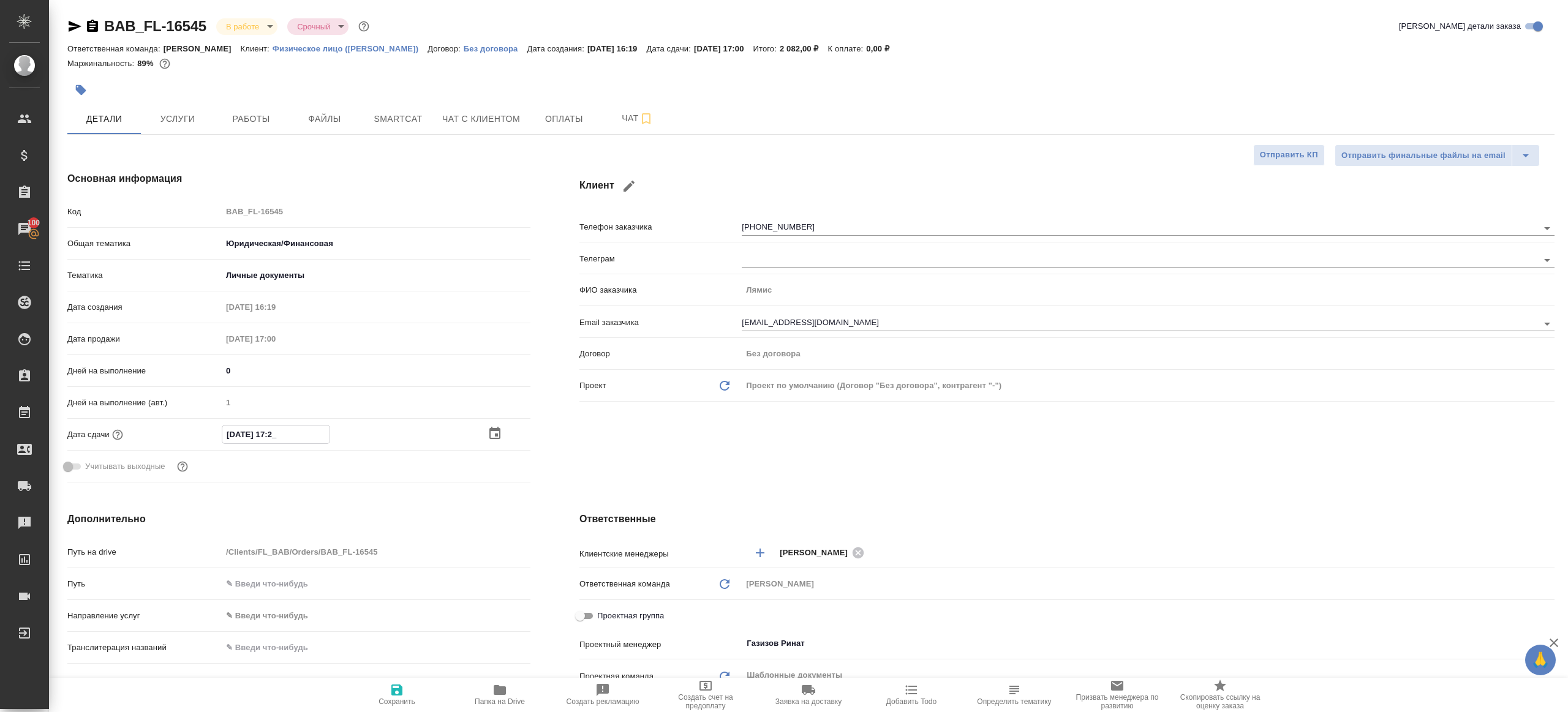
type textarea "x"
type input "22.09.2025 17:20"
click at [390, 709] on button "Сохранить" at bounding box center [397, 695] width 103 height 34
type textarea "x"
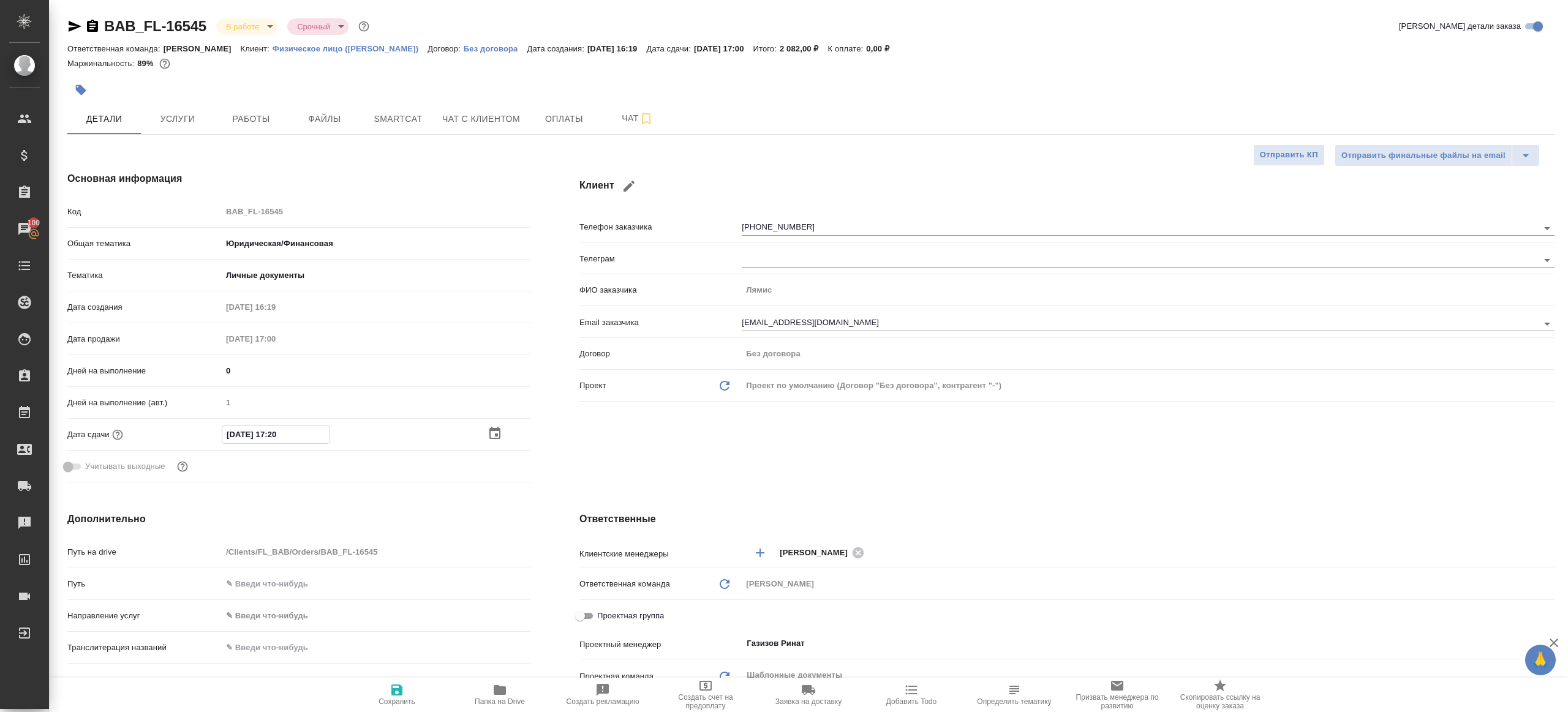
type textarea "x"
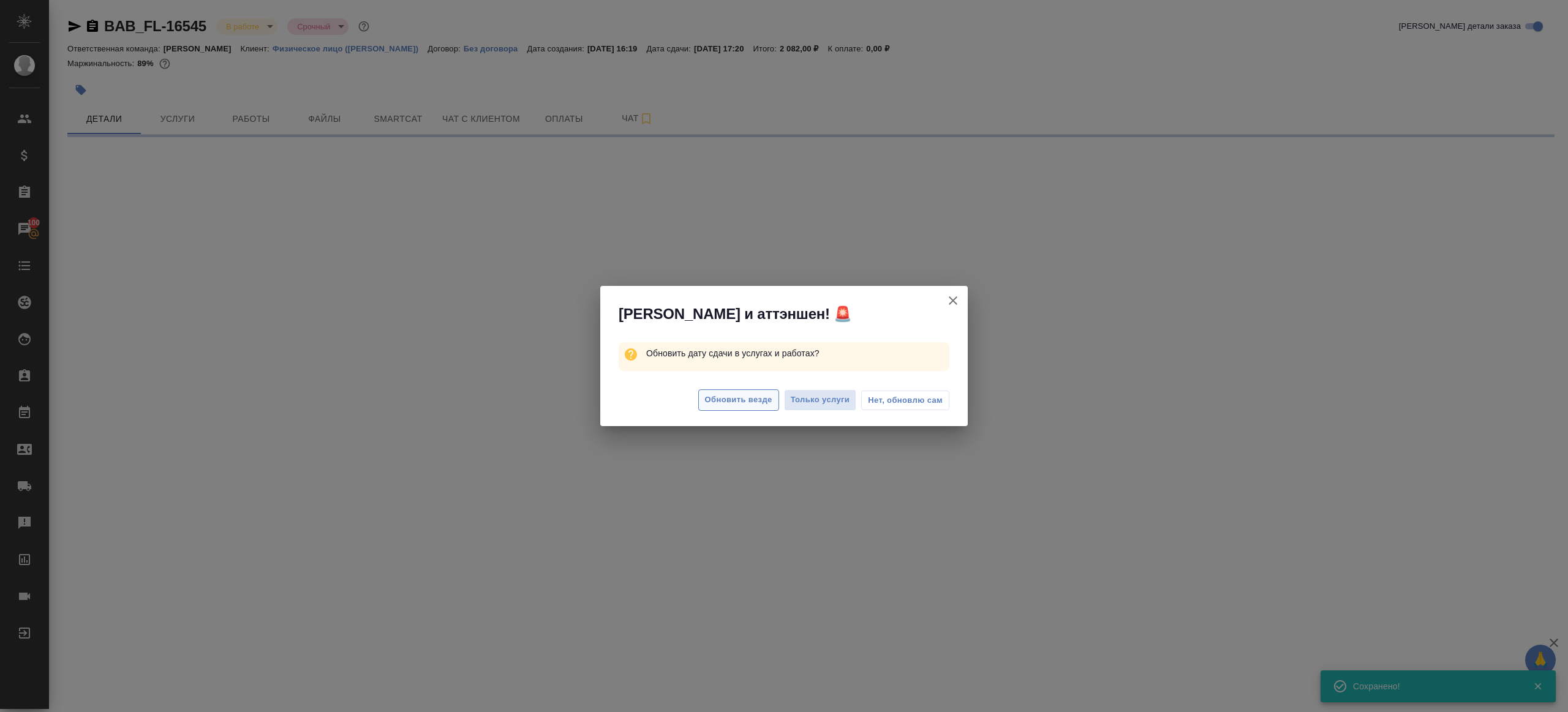
click at [718, 397] on span "Обновить везде" at bounding box center [739, 399] width 67 height 14
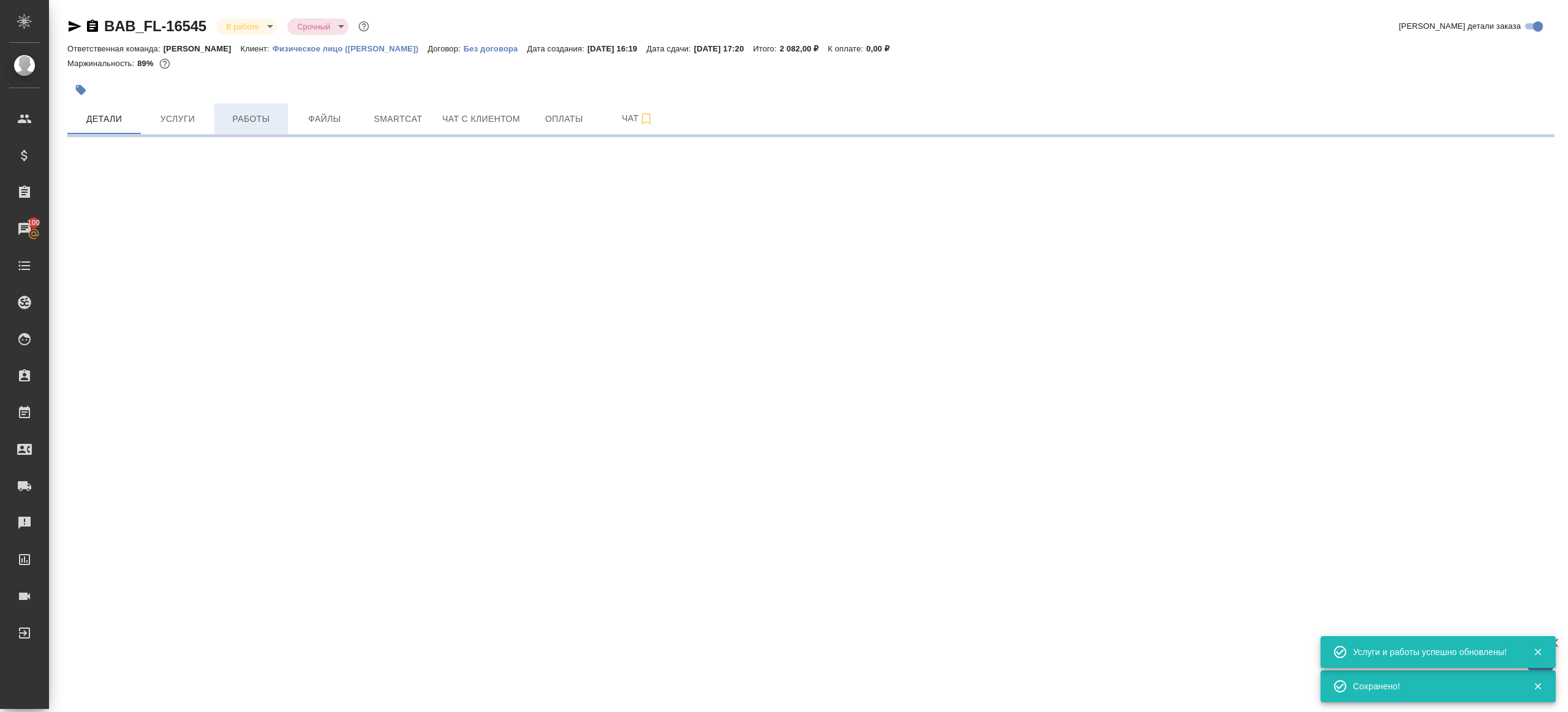
click at [254, 122] on span "Работы" at bounding box center [251, 118] width 59 height 15
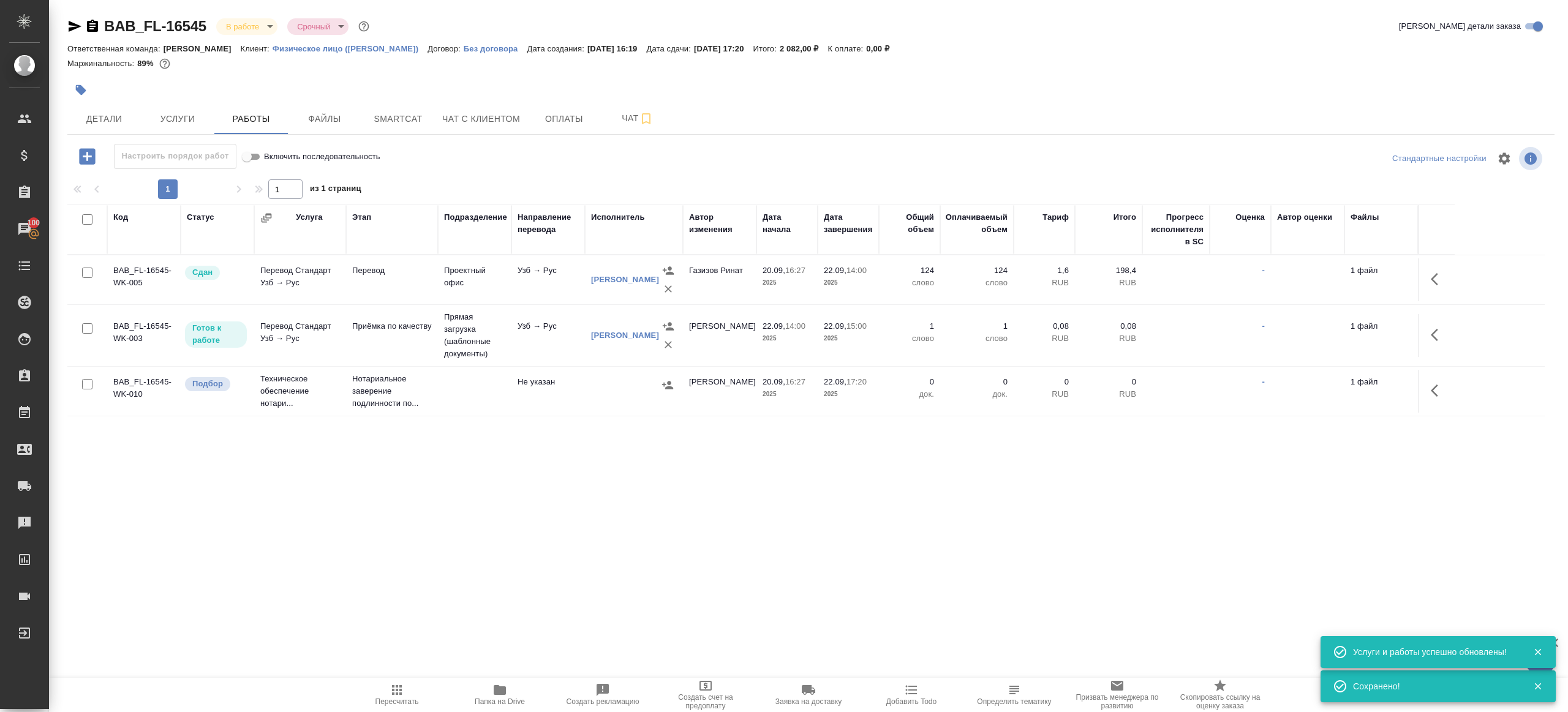
click at [88, 153] on icon "button" at bounding box center [87, 156] width 22 height 22
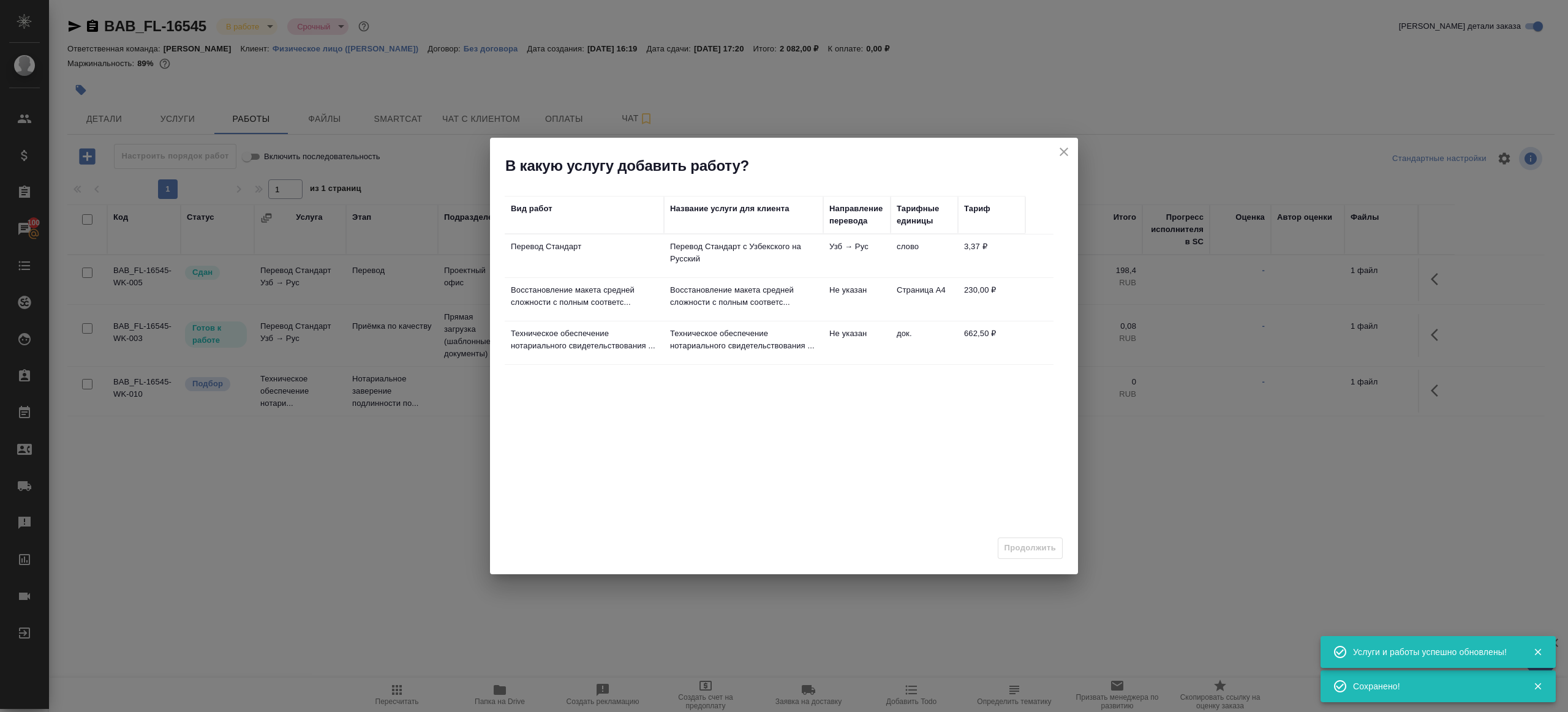
click at [693, 251] on p "Перевод Стандарт с Узбекского на Русский" at bounding box center [743, 253] width 147 height 24
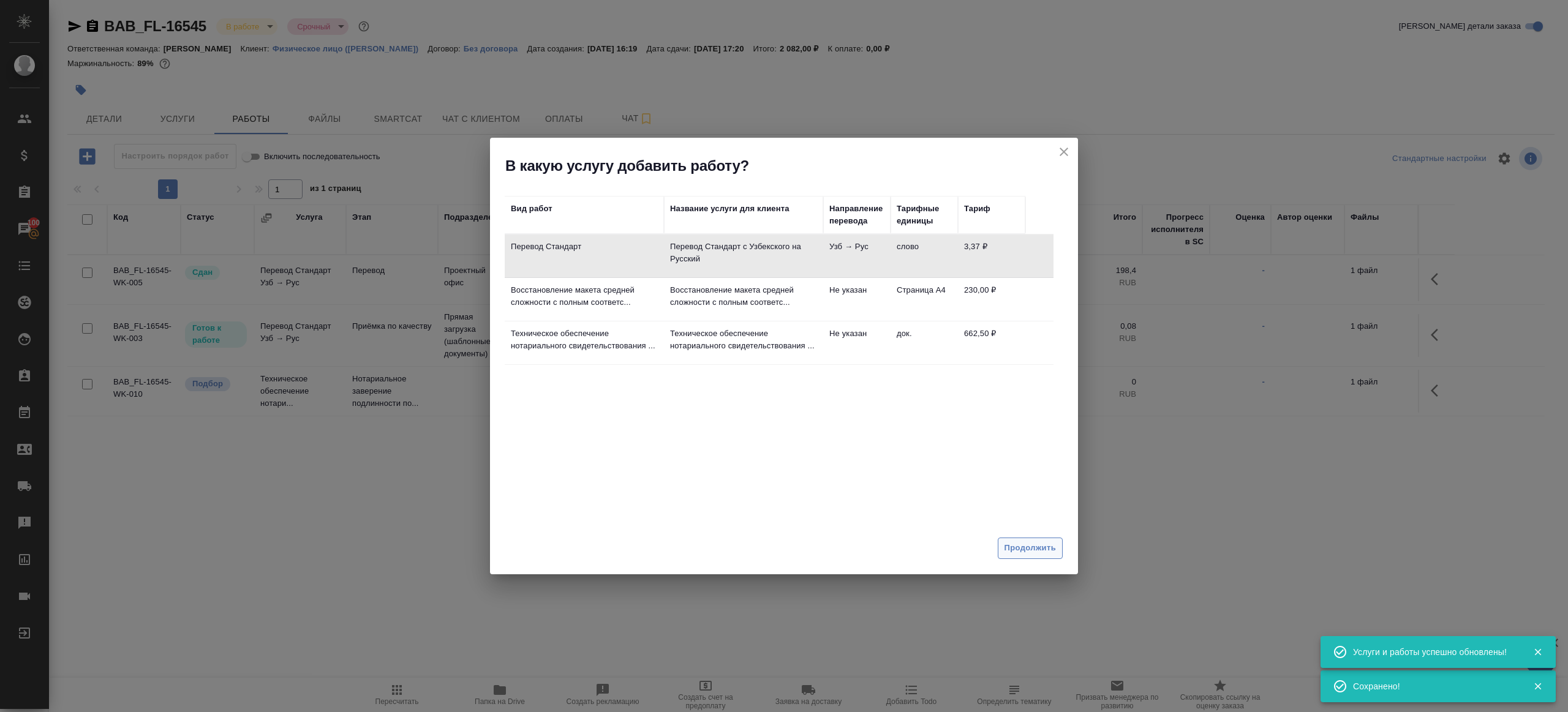
click at [1028, 543] on span "Продолжить" at bounding box center [1030, 548] width 51 height 14
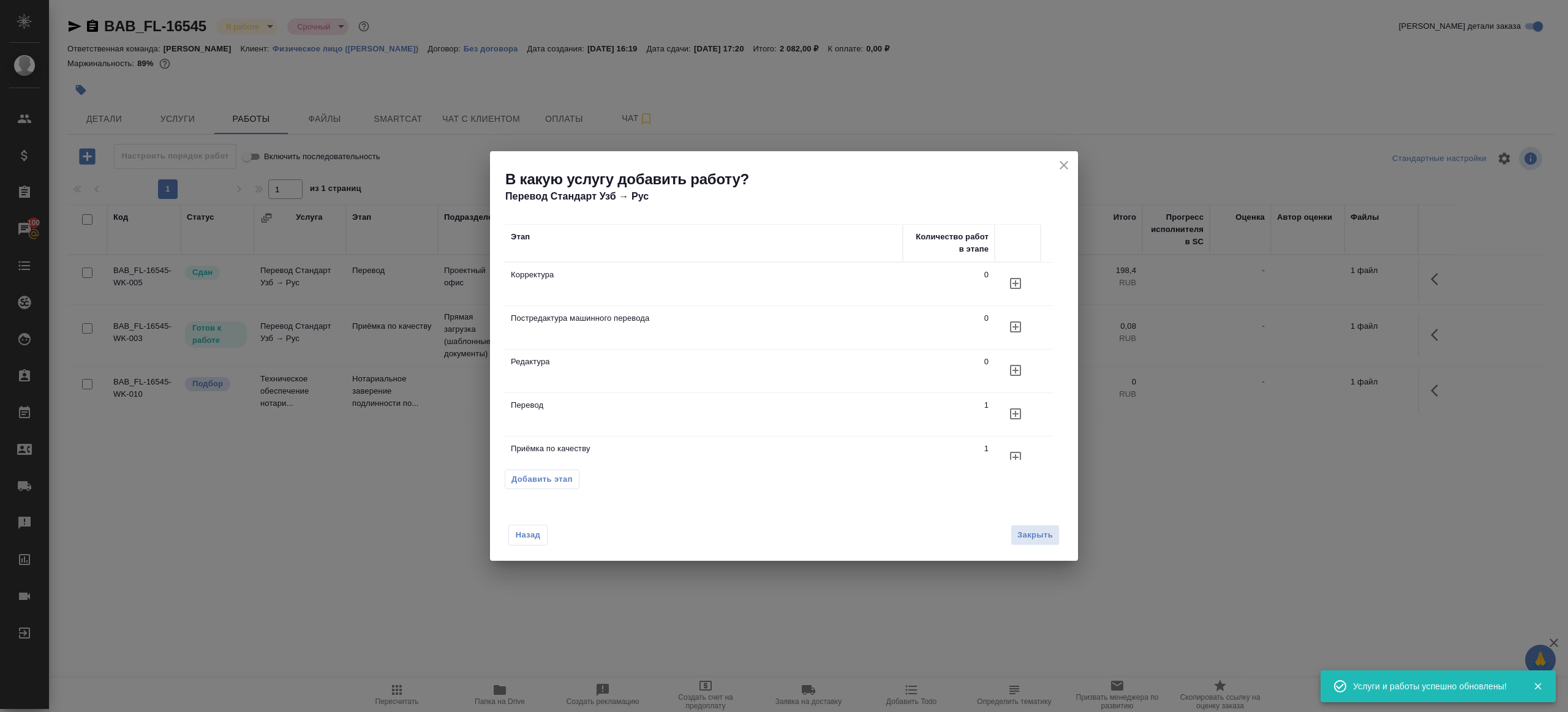
click at [1017, 416] on icon "button" at bounding box center [1016, 414] width 14 height 14
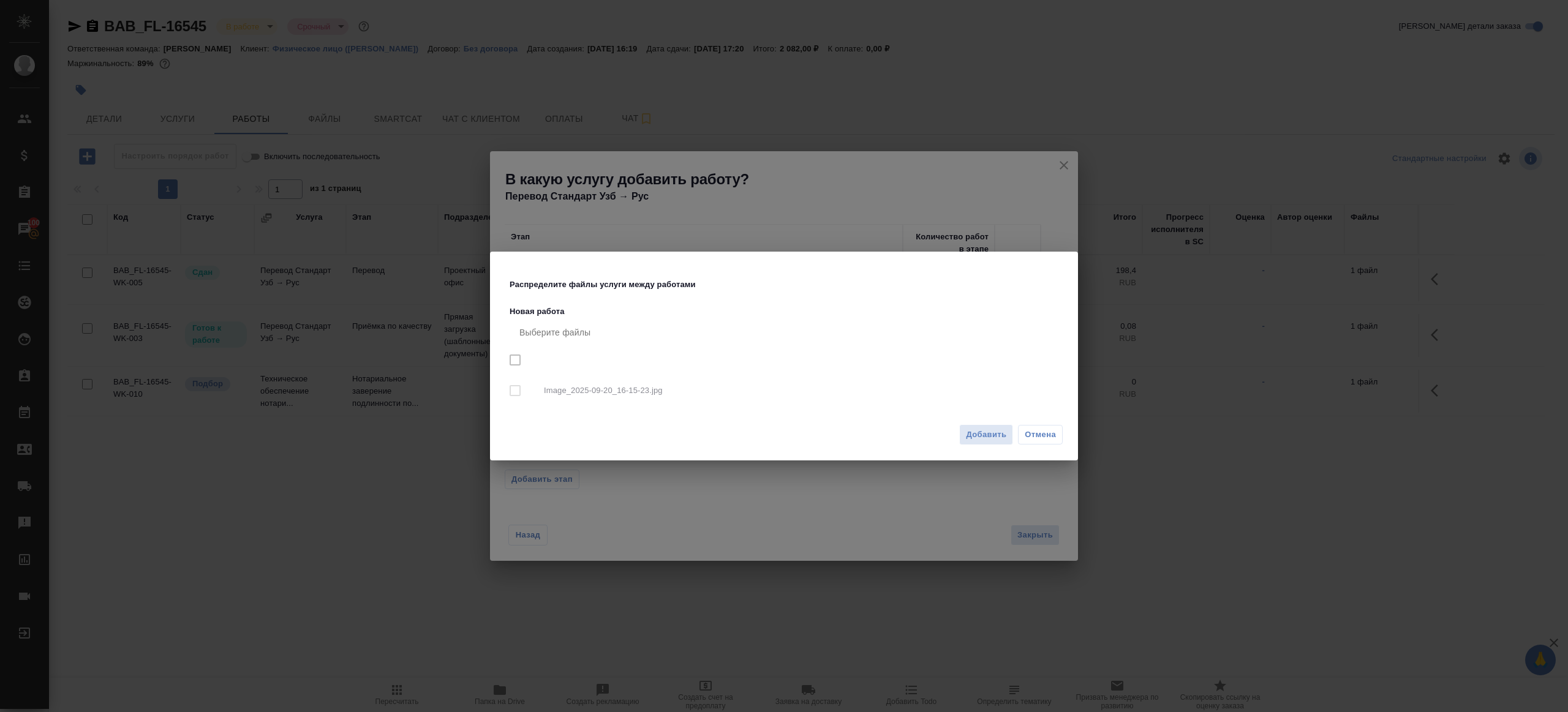
checkbox input "true"
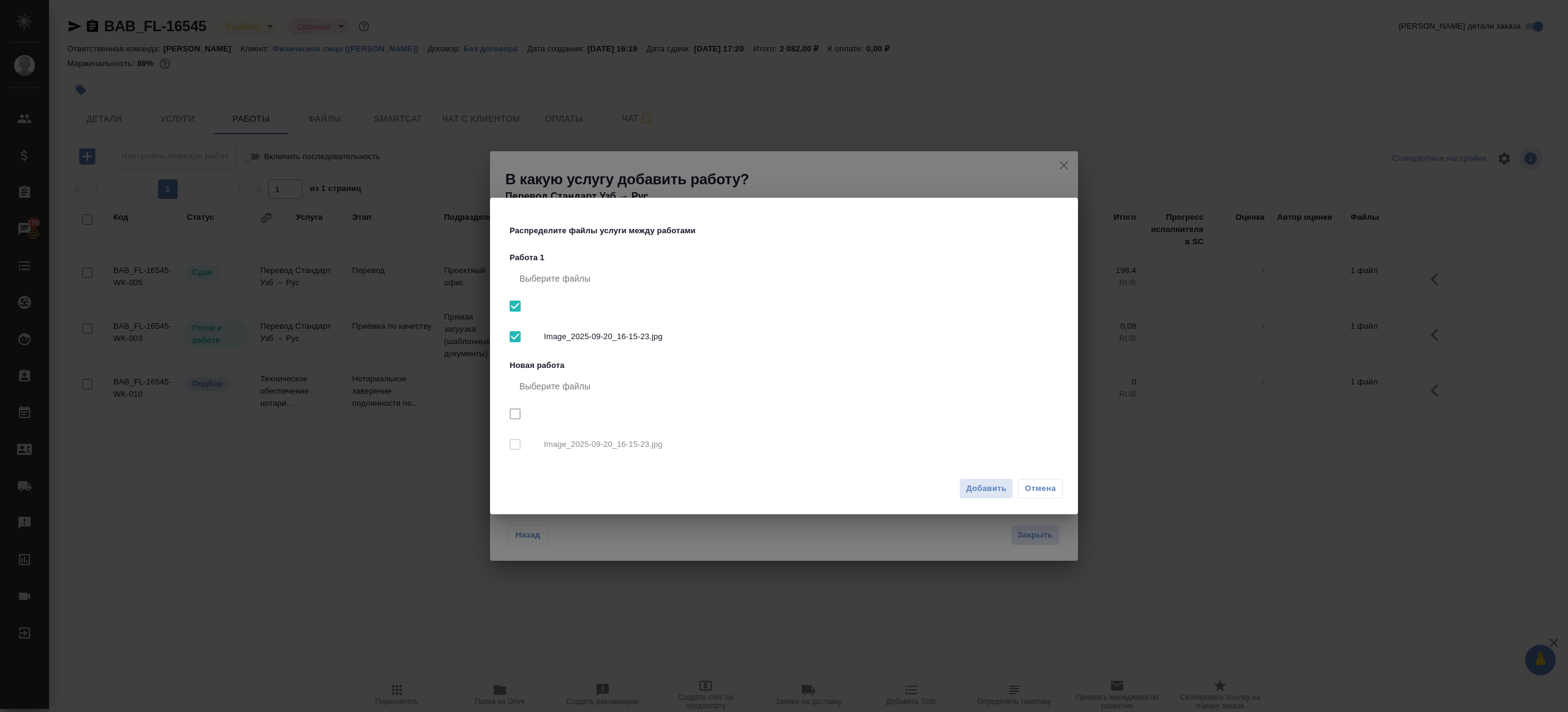
click at [993, 505] on div "Добавить Отмена" at bounding box center [783, 493] width 588 height 43
click at [993, 482] on span "Добавить" at bounding box center [986, 488] width 40 height 14
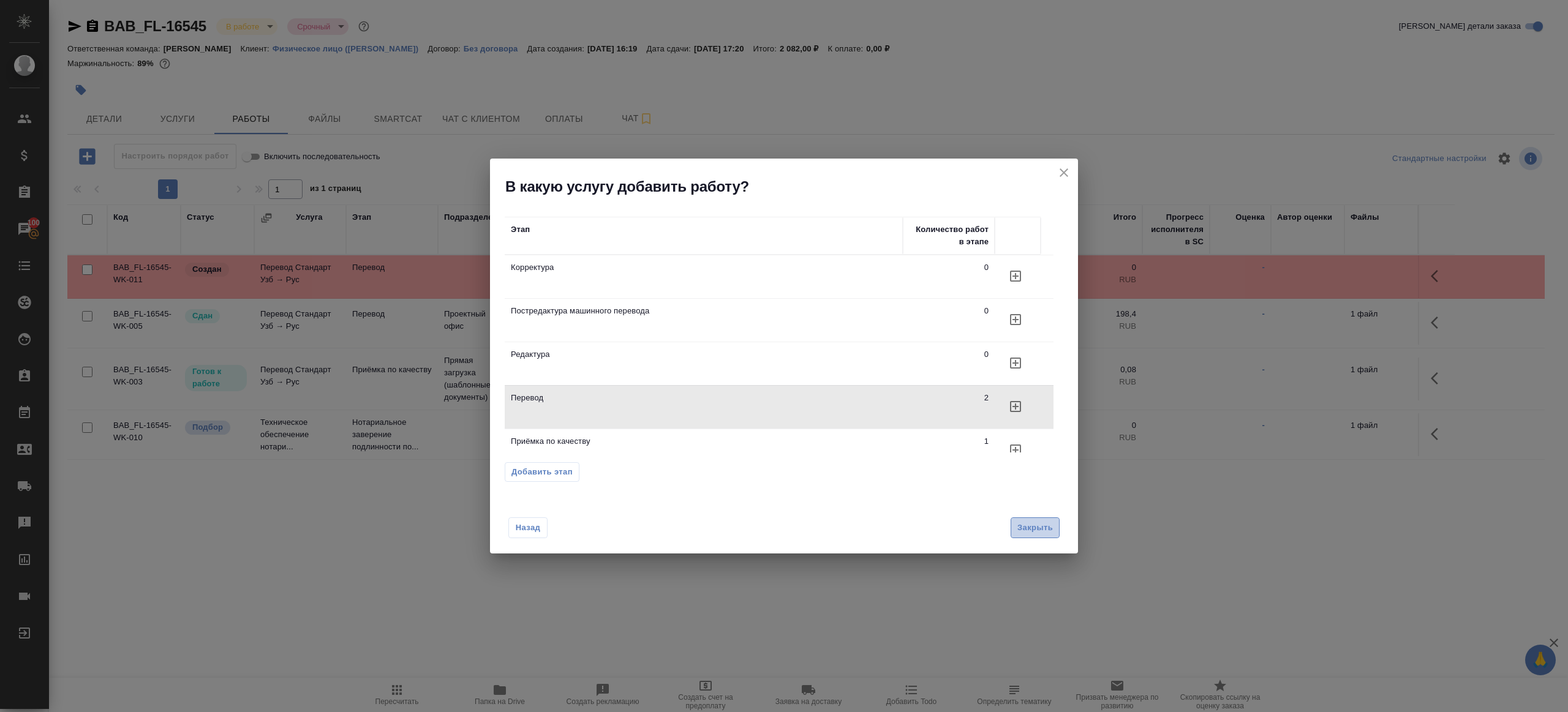
click at [1034, 530] on span "Закрыть" at bounding box center [1035, 528] width 36 height 14
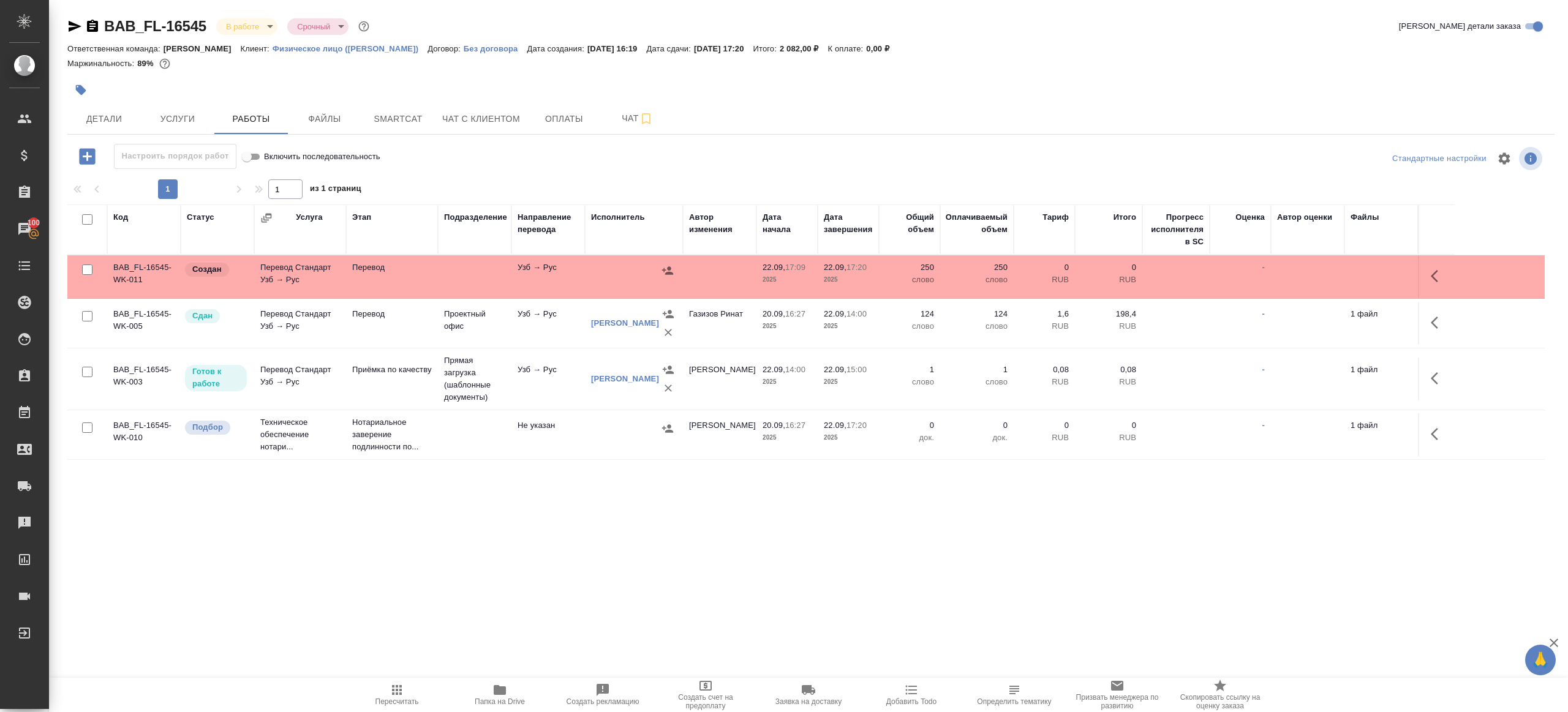
click at [1421, 270] on td at bounding box center [1436, 276] width 37 height 43
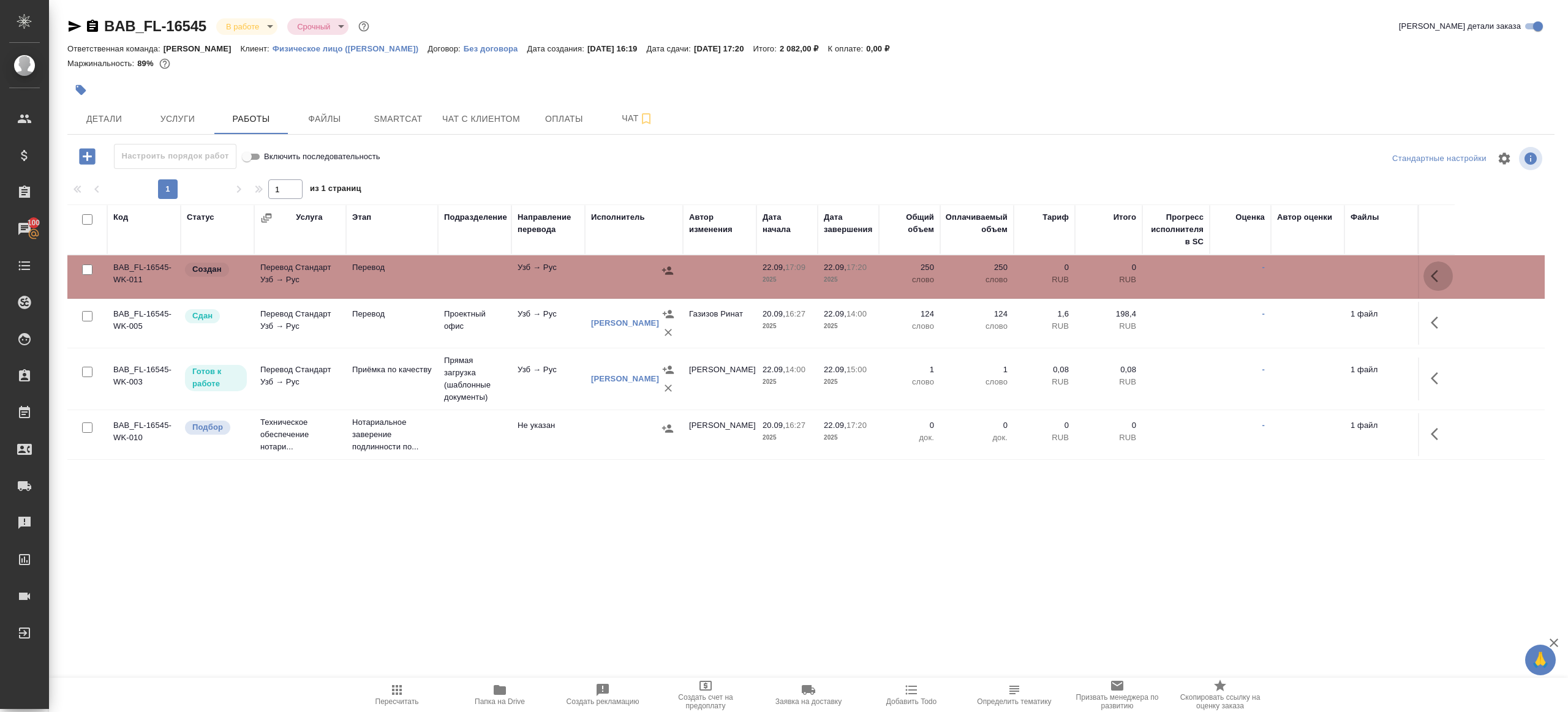
click at [1431, 270] on icon "button" at bounding box center [1438, 276] width 14 height 14
click at [1346, 270] on icon "button" at bounding box center [1348, 276] width 14 height 14
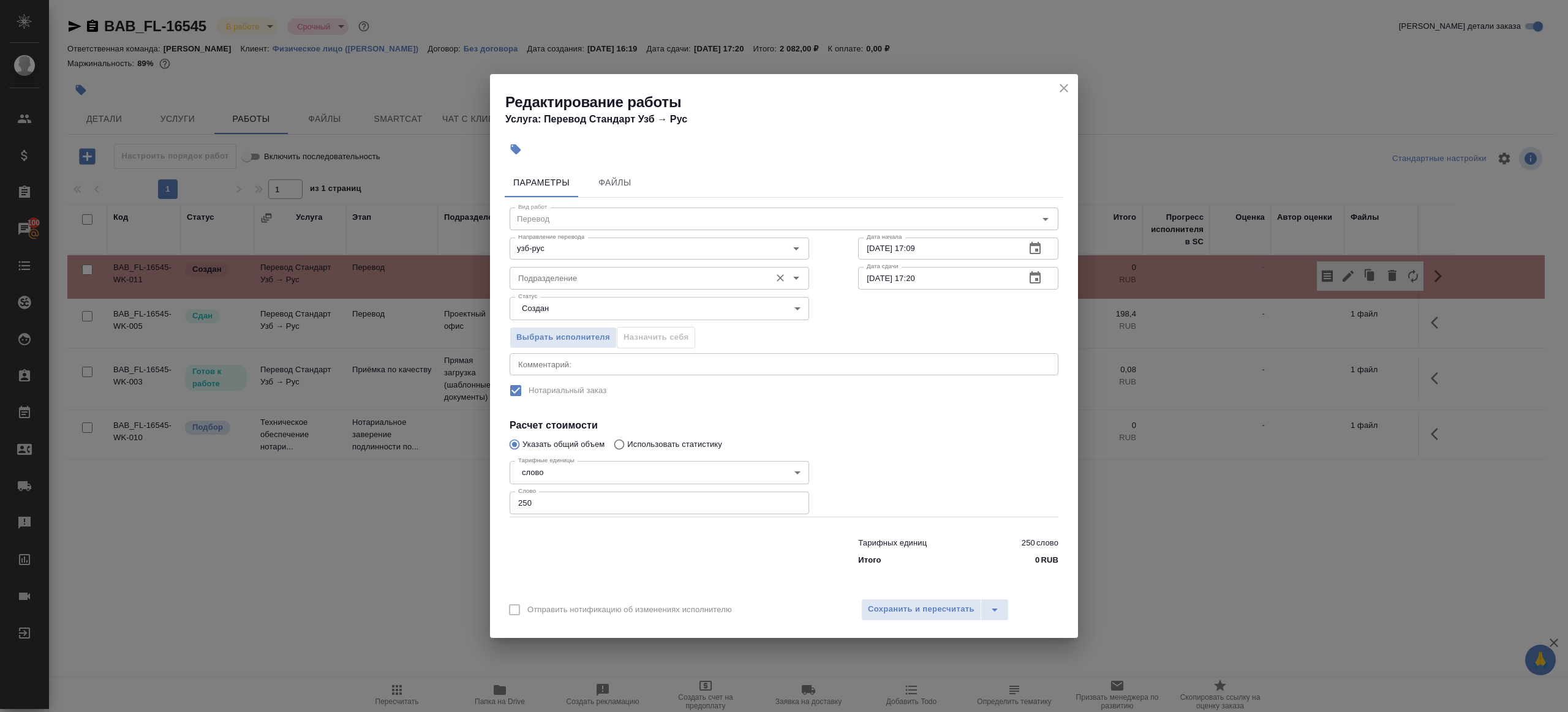
click at [562, 273] on input "Подразделение" at bounding box center [639, 278] width 251 height 14
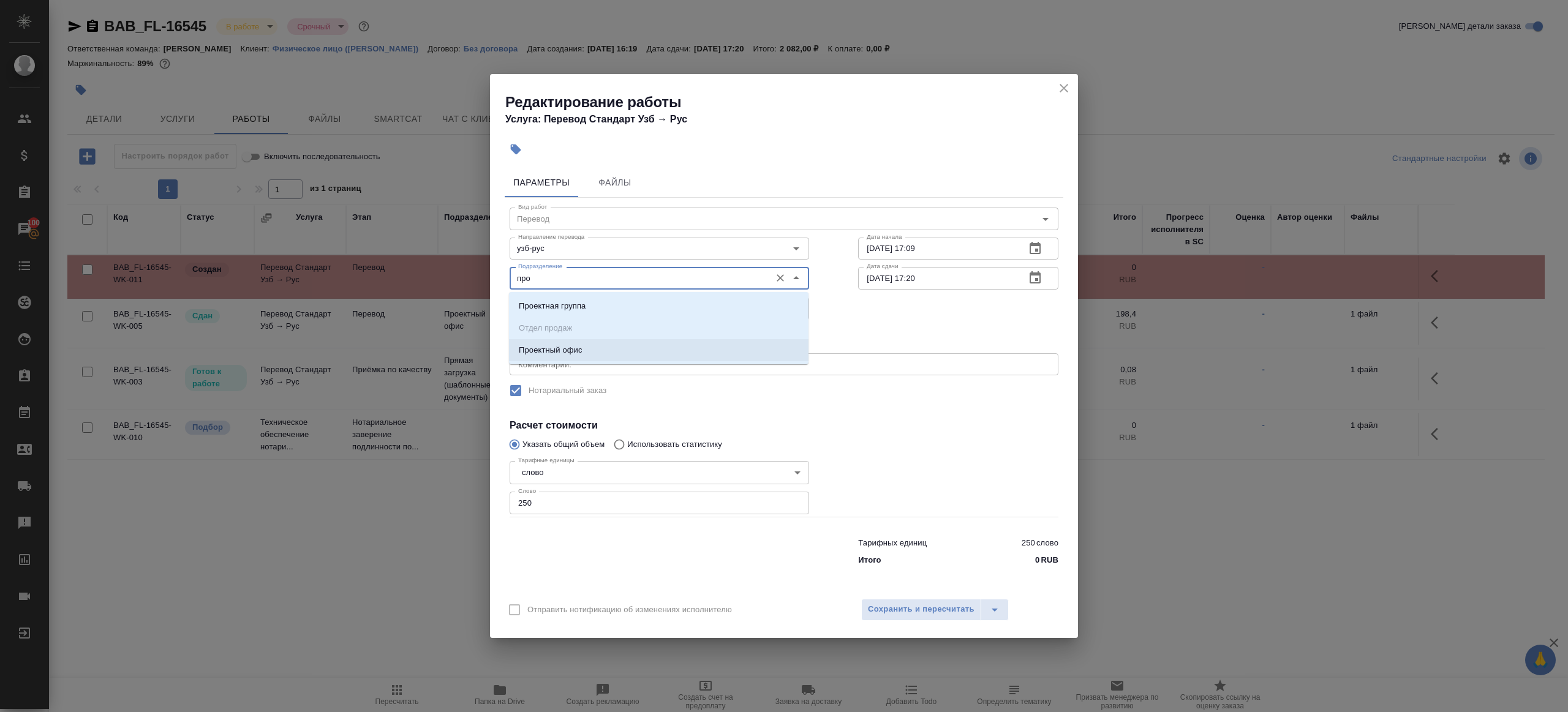
drag, startPoint x: 565, startPoint y: 344, endPoint x: 565, endPoint y: 326, distance: 18.0
click at [565, 344] on p "Проектный офис" at bounding box center [550, 350] width 64 height 13
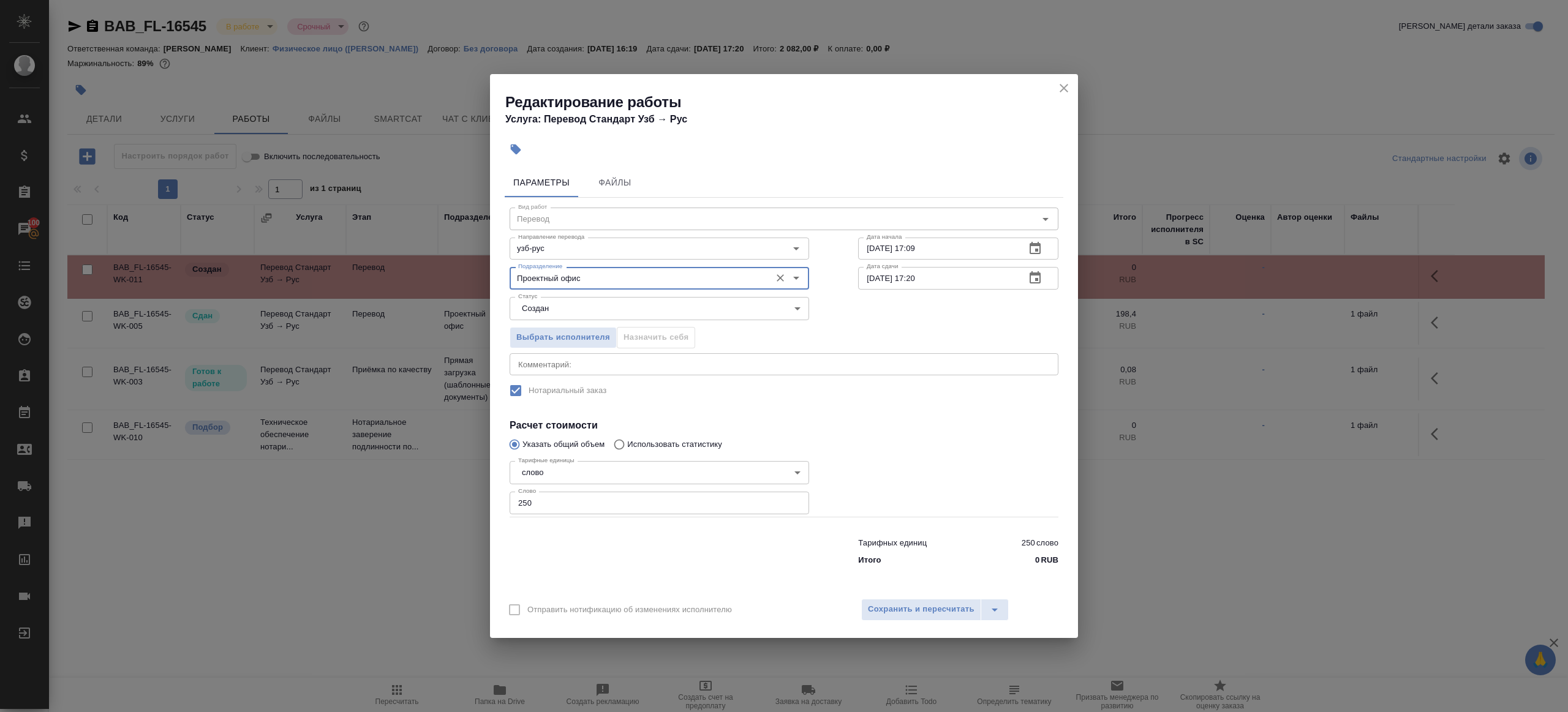
type input "Проектный офис"
click at [563, 312] on body "🙏 .cls-1 fill:#fff; AWATERA Gazizov Rinat Клиенты Спецификации Заказы 100 Чаты …" at bounding box center [784, 356] width 1568 height 712
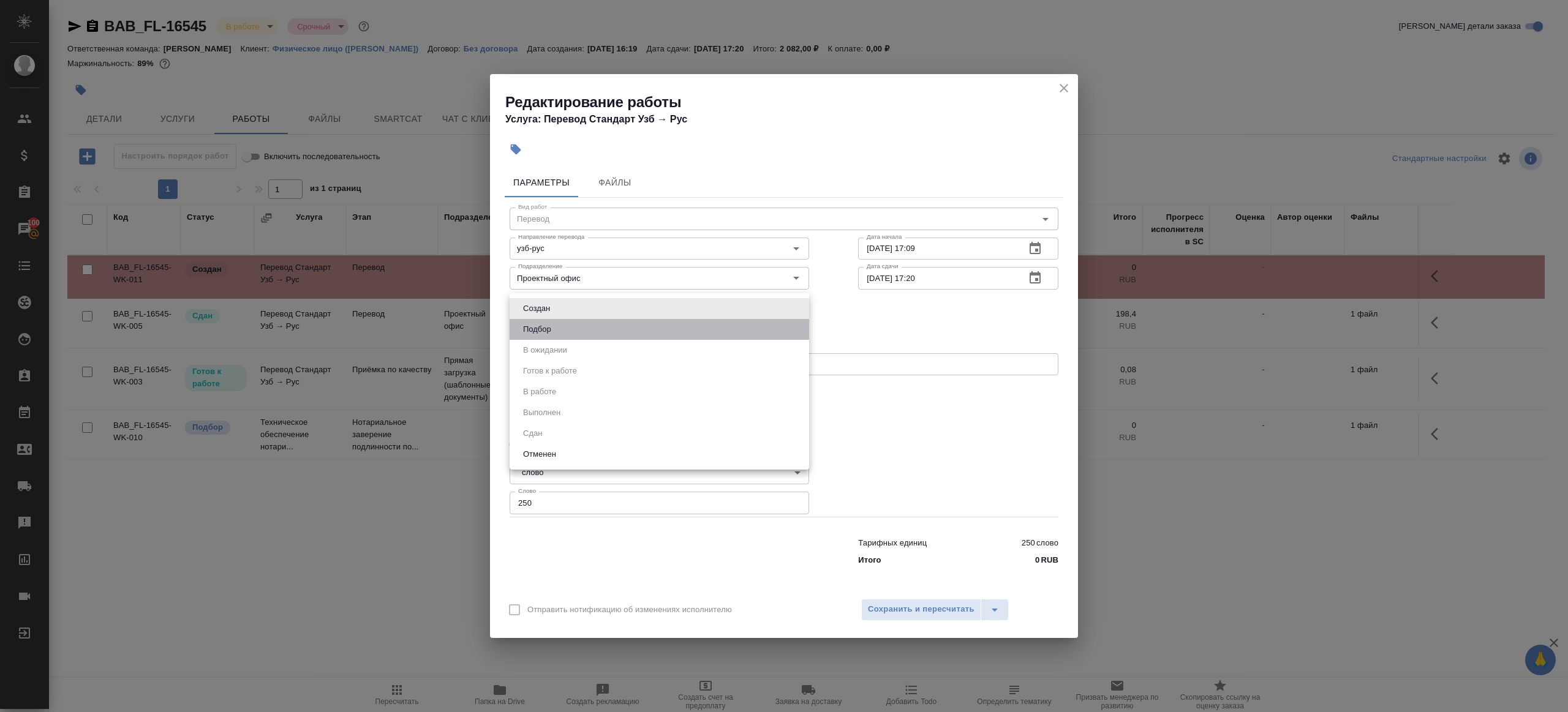
click at [568, 335] on li "Подбор" at bounding box center [659, 330] width 300 height 21
type input "recruiting"
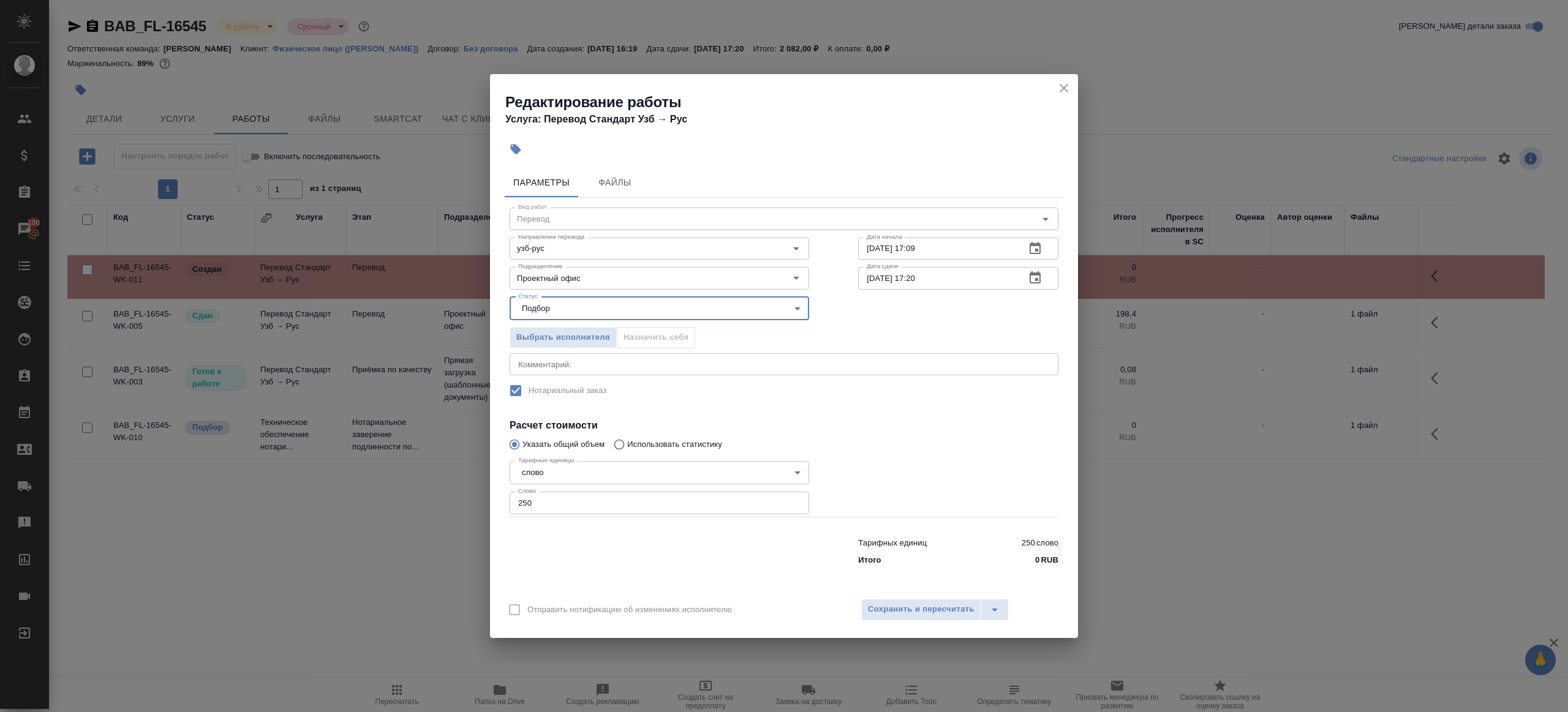
click at [561, 501] on input "250" at bounding box center [659, 503] width 300 height 22
type input "30"
click at [912, 606] on span "Сохранить и пересчитать" at bounding box center [922, 609] width 107 height 14
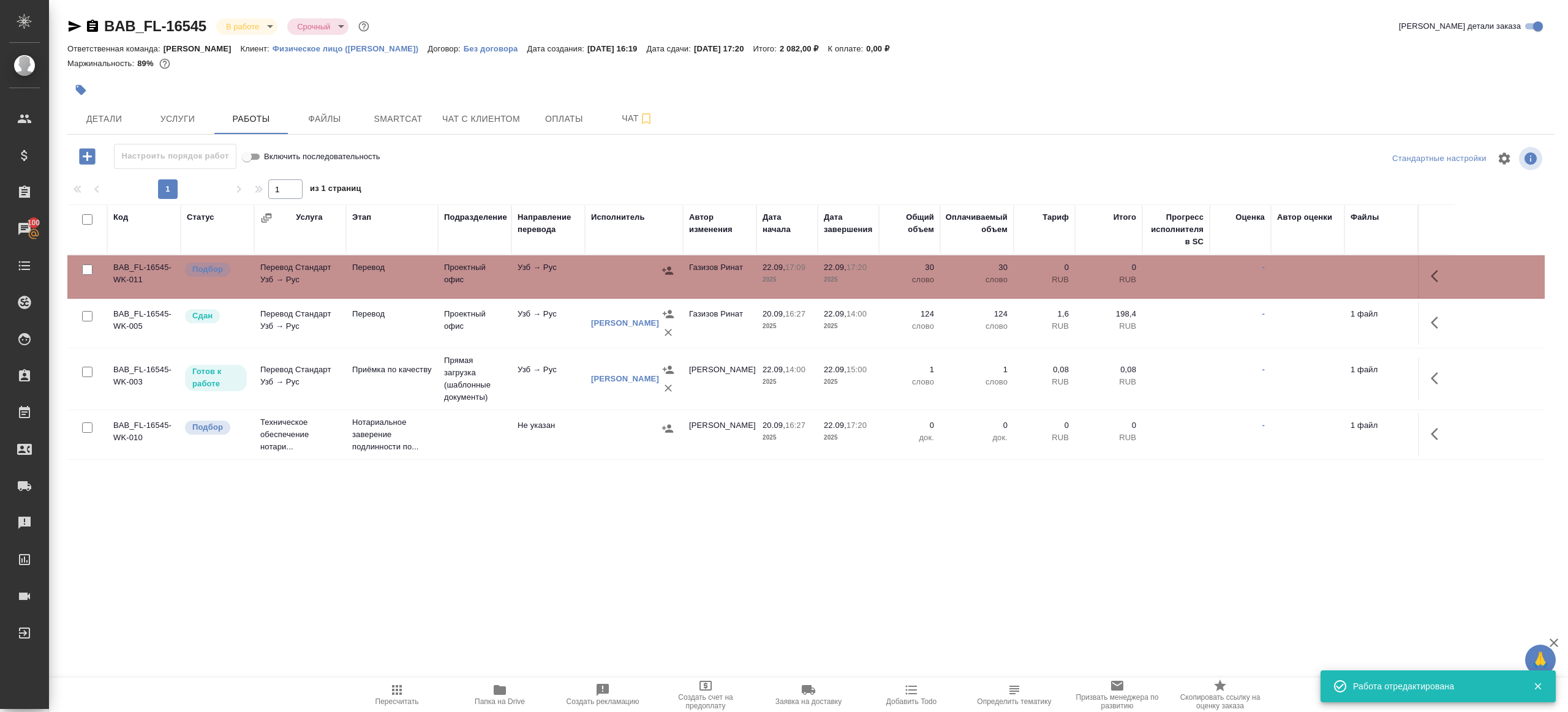
click at [1446, 276] on button "button" at bounding box center [1438, 276] width 30 height 30
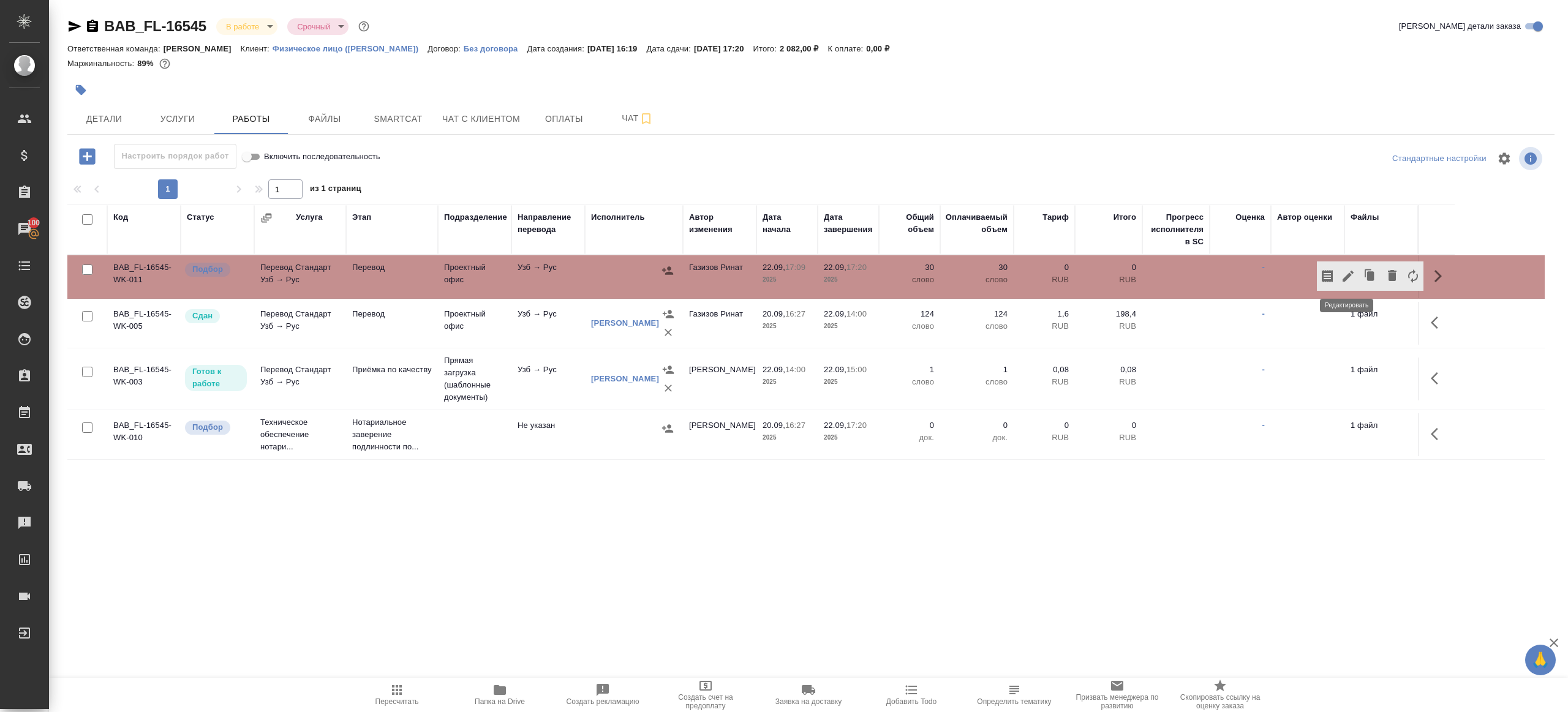
click at [1346, 273] on icon "button" at bounding box center [1348, 276] width 14 height 14
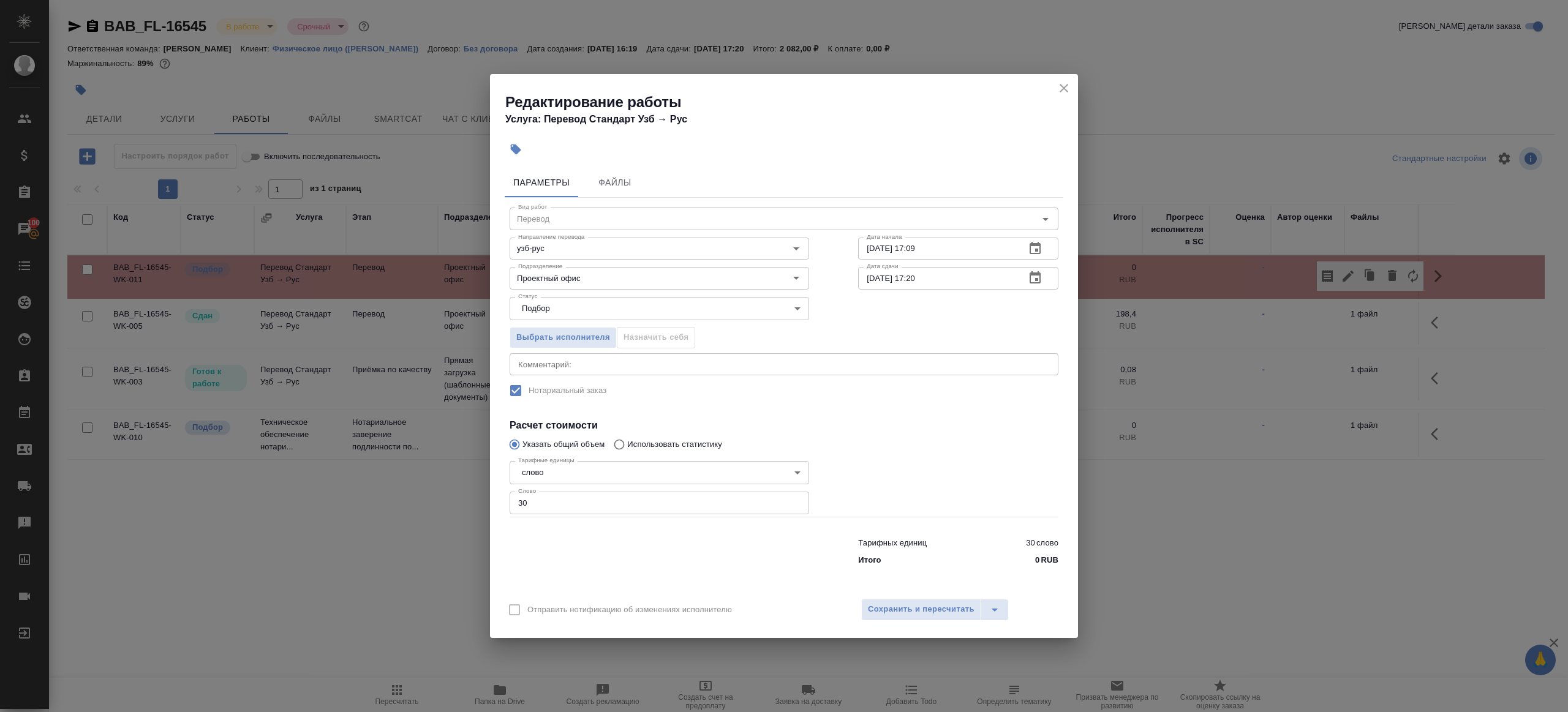
click at [538, 498] on input "30" at bounding box center [659, 503] width 300 height 22
paste input "number"
click at [708, 365] on textarea at bounding box center [784, 364] width 532 height 9
paste textarea "/Печать: РЕСПУБЛИКА УЗБЕКИСТАН МИНИСТЕРСТВО ВЫСШЕГО И СРЕДНЕГО СПЕЦИАЛЬНОГО ОБР…"
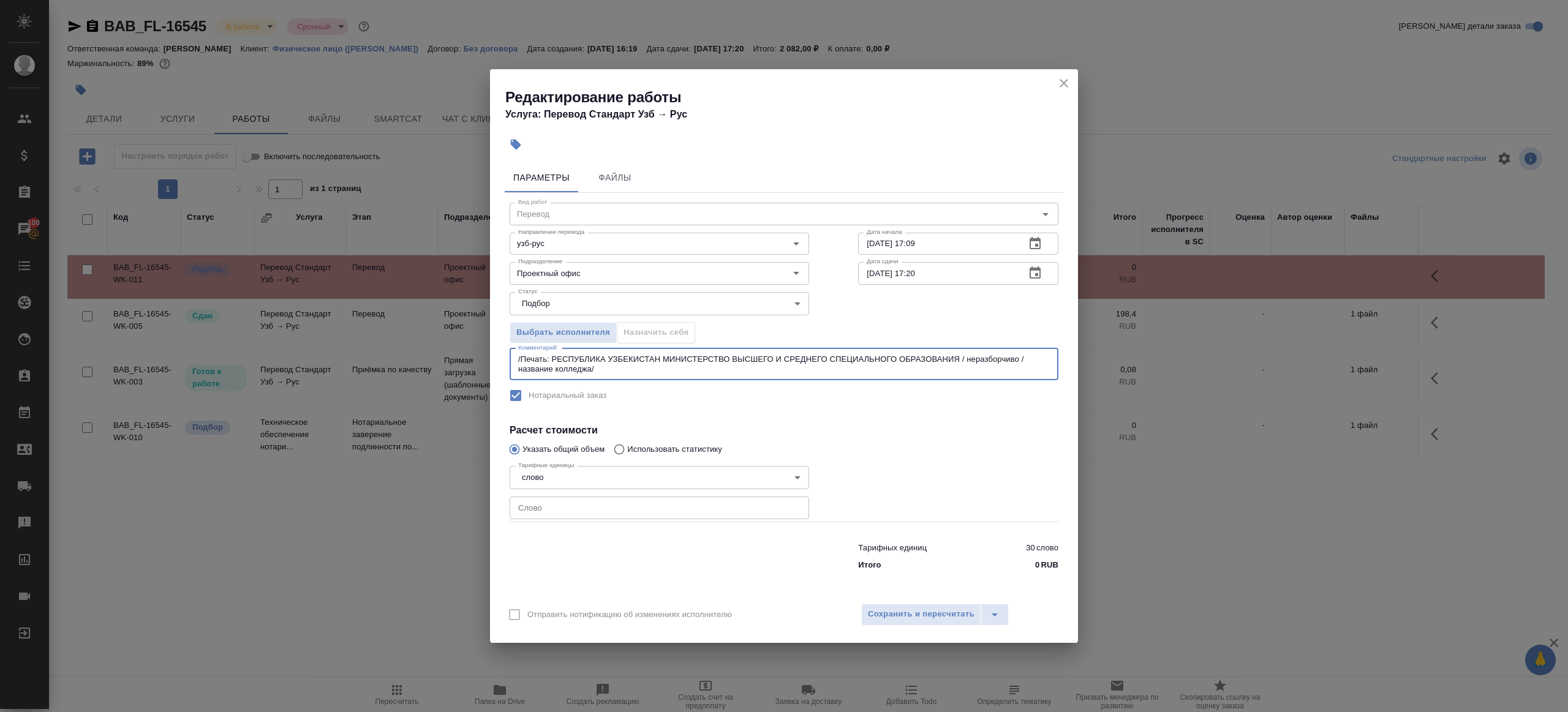
type textarea "/Печать: РЕСПУБЛИКА УЗБЕКИСТАН МИНИСТЕРСТВО ВЫСШЕГО И СРЕДНЕГО СПЕЦИАЛЬНОГО ОБР…"
click at [562, 513] on input "number" at bounding box center [659, 508] width 300 height 22
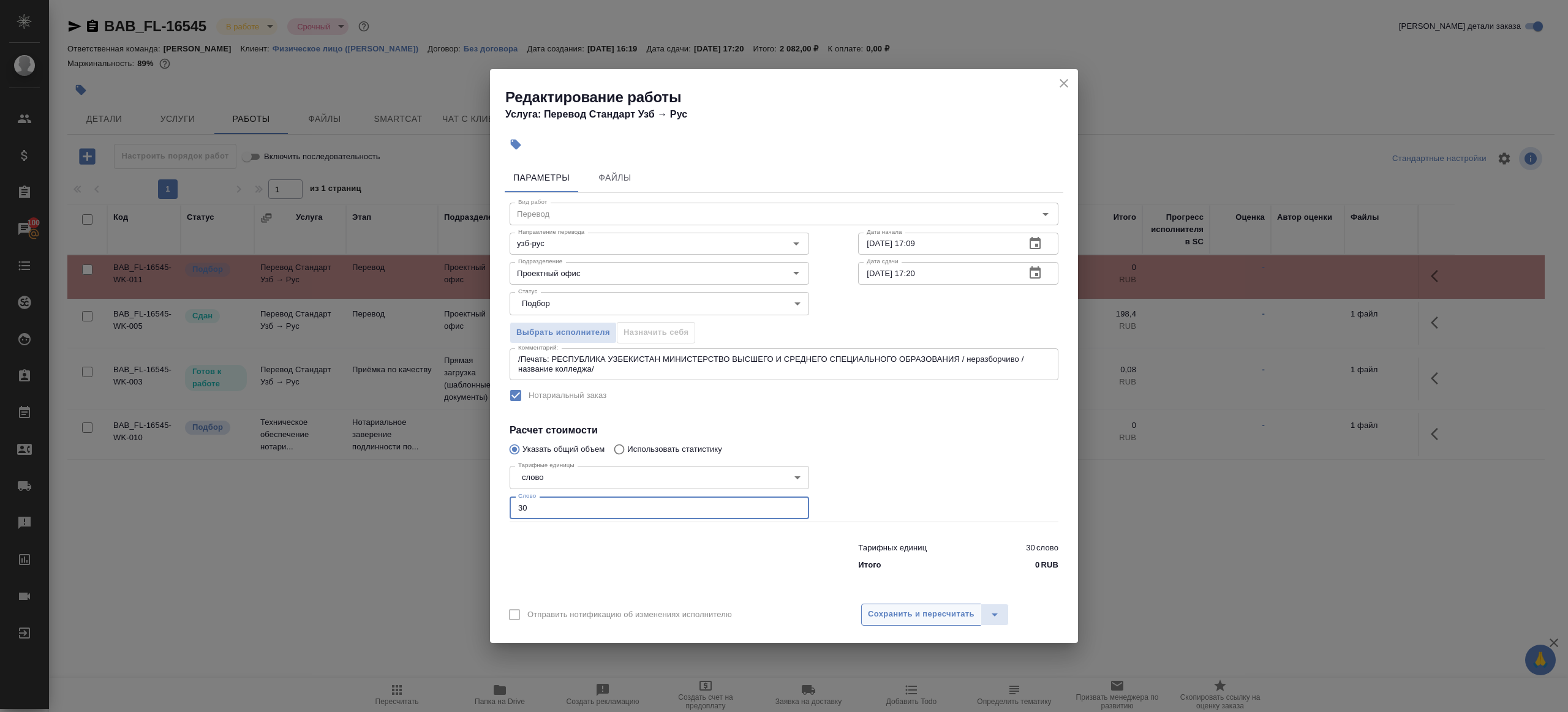
type input "30"
drag, startPoint x: 912, startPoint y: 621, endPoint x: 973, endPoint y: 657, distance: 70.8
click at [912, 621] on span "Сохранить и пересчитать" at bounding box center [922, 614] width 107 height 14
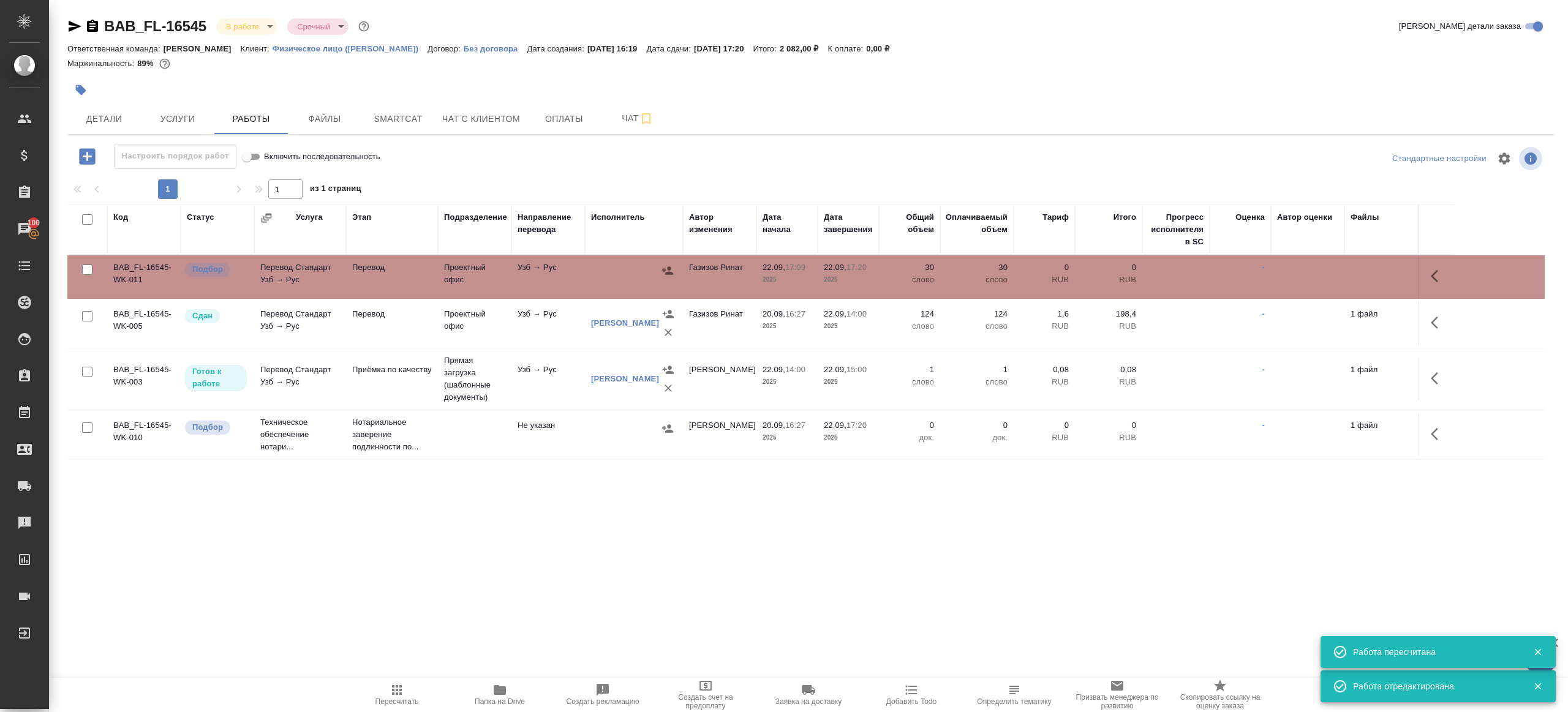
click at [672, 267] on icon "button" at bounding box center [667, 270] width 13 height 13
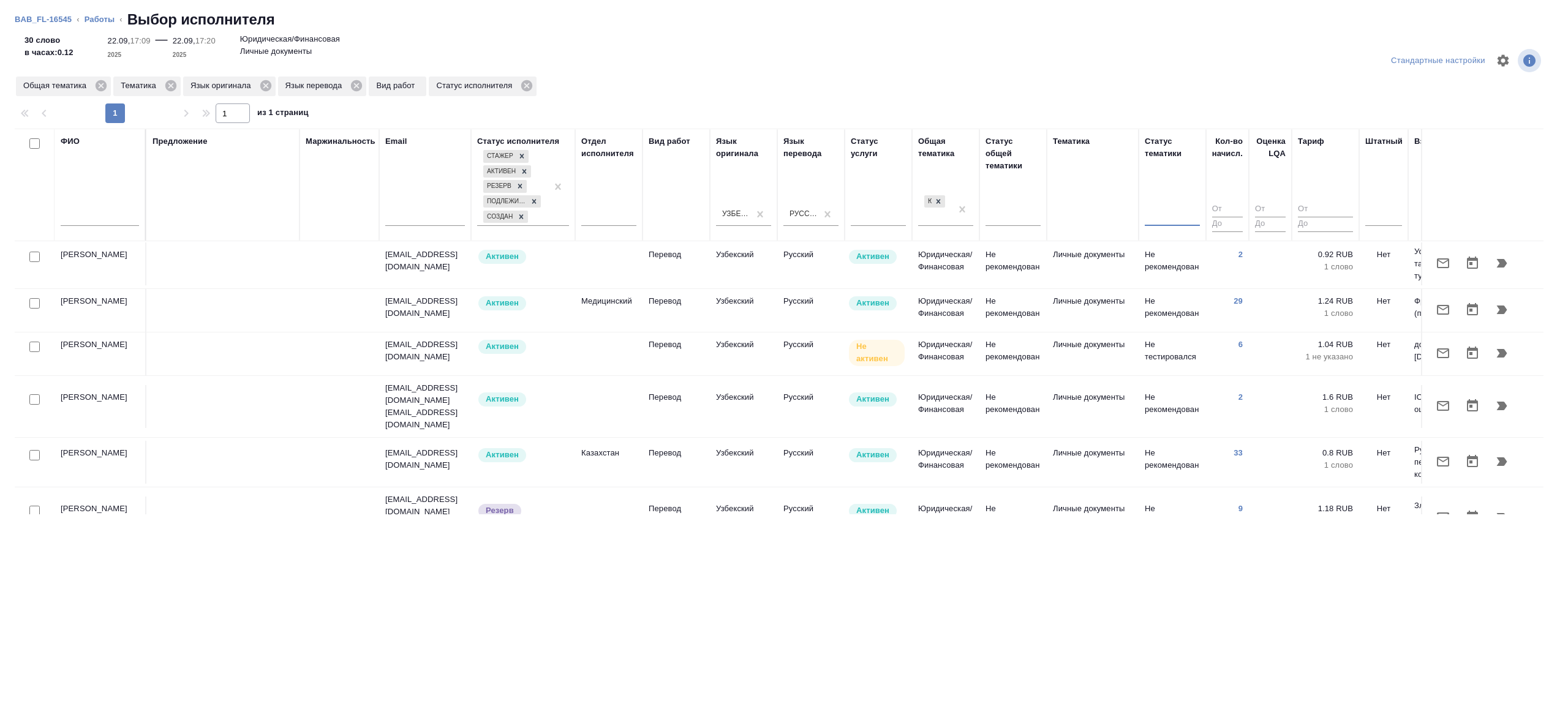
scroll to position [91, 0]
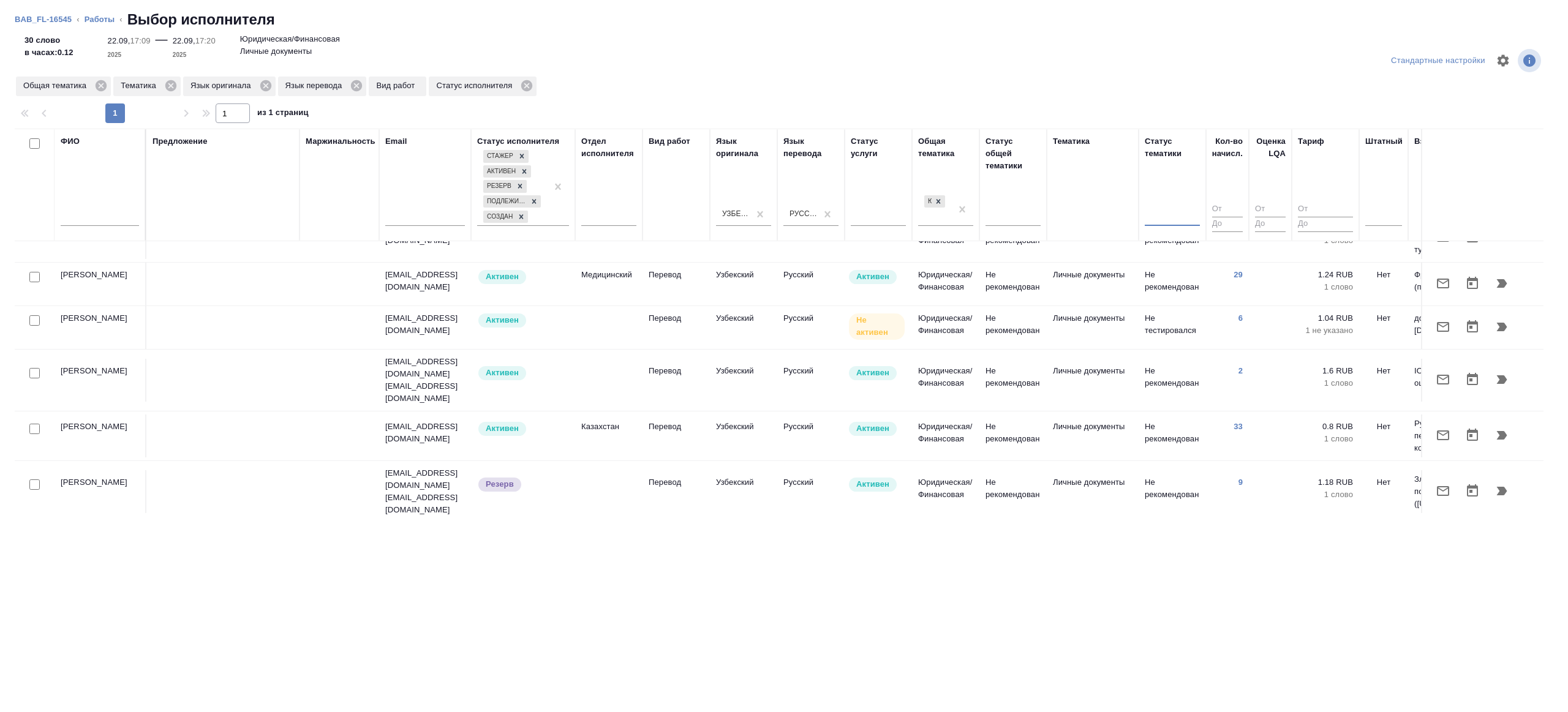
click at [80, 221] on input "text" at bounding box center [99, 218] width 78 height 15
type input "Ширина"
click at [234, 190] on div "Предложение" at bounding box center [223, 185] width 141 height 99
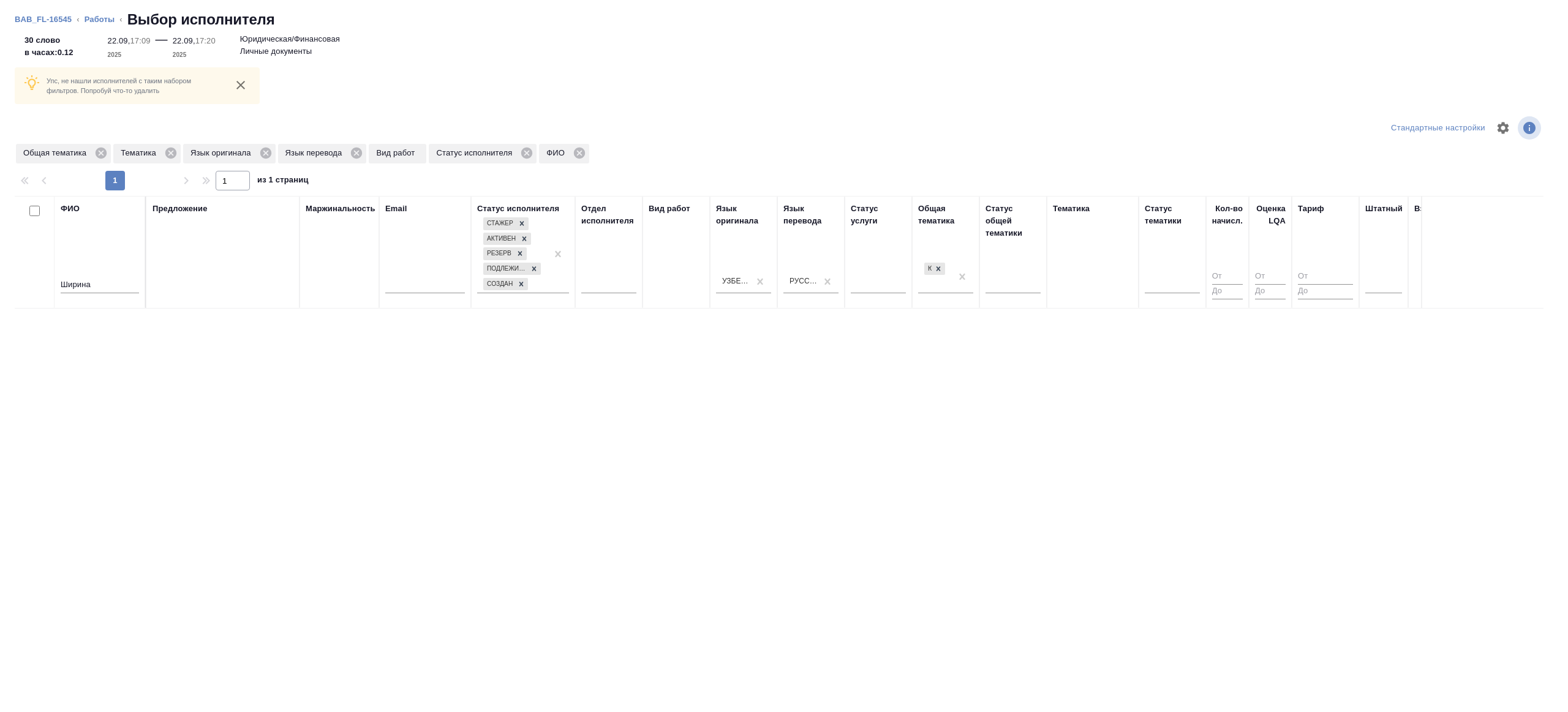
scroll to position [0, 0]
click at [772, 287] on th "Язык оригинала Узбекский" at bounding box center [744, 252] width 67 height 113
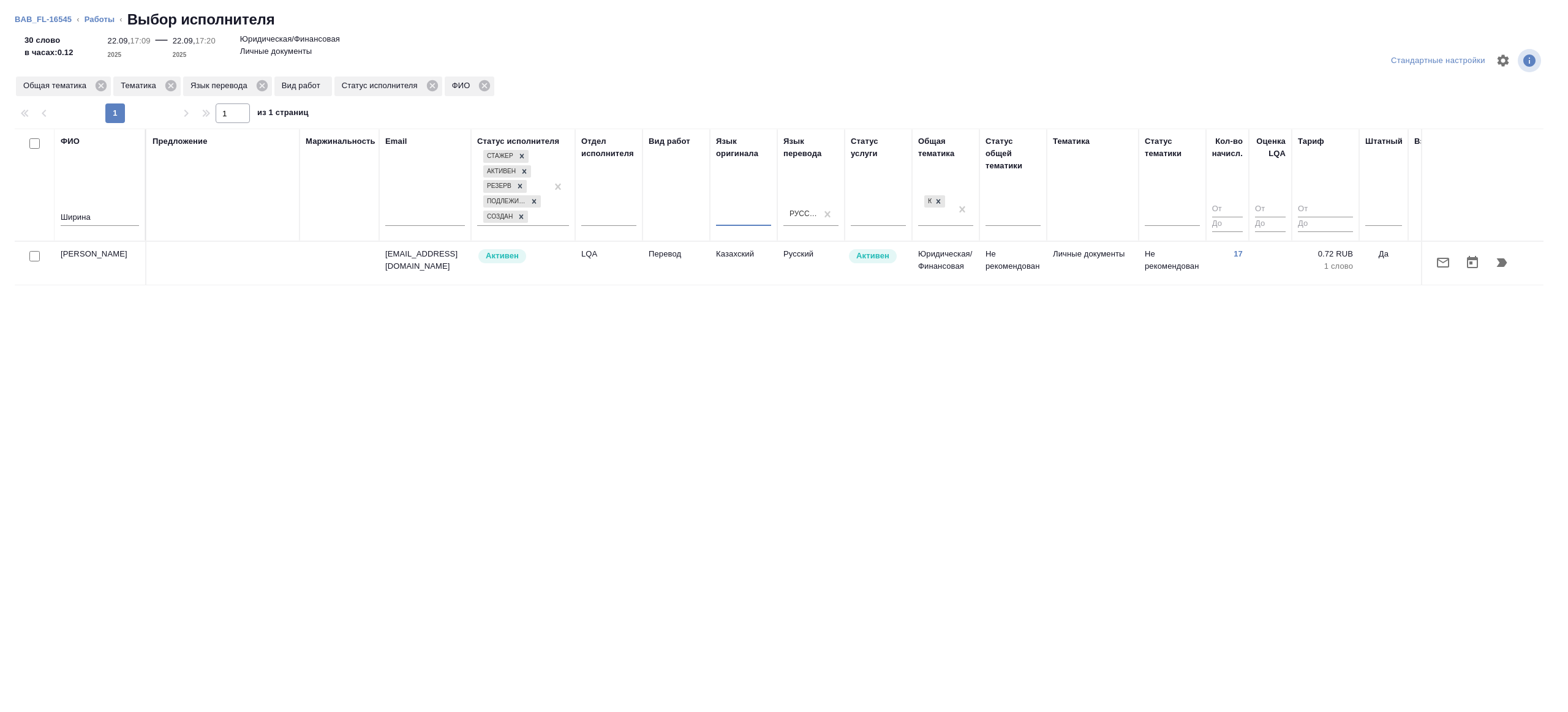
click at [969, 278] on td "Юридическая/Финансовая" at bounding box center [946, 263] width 67 height 43
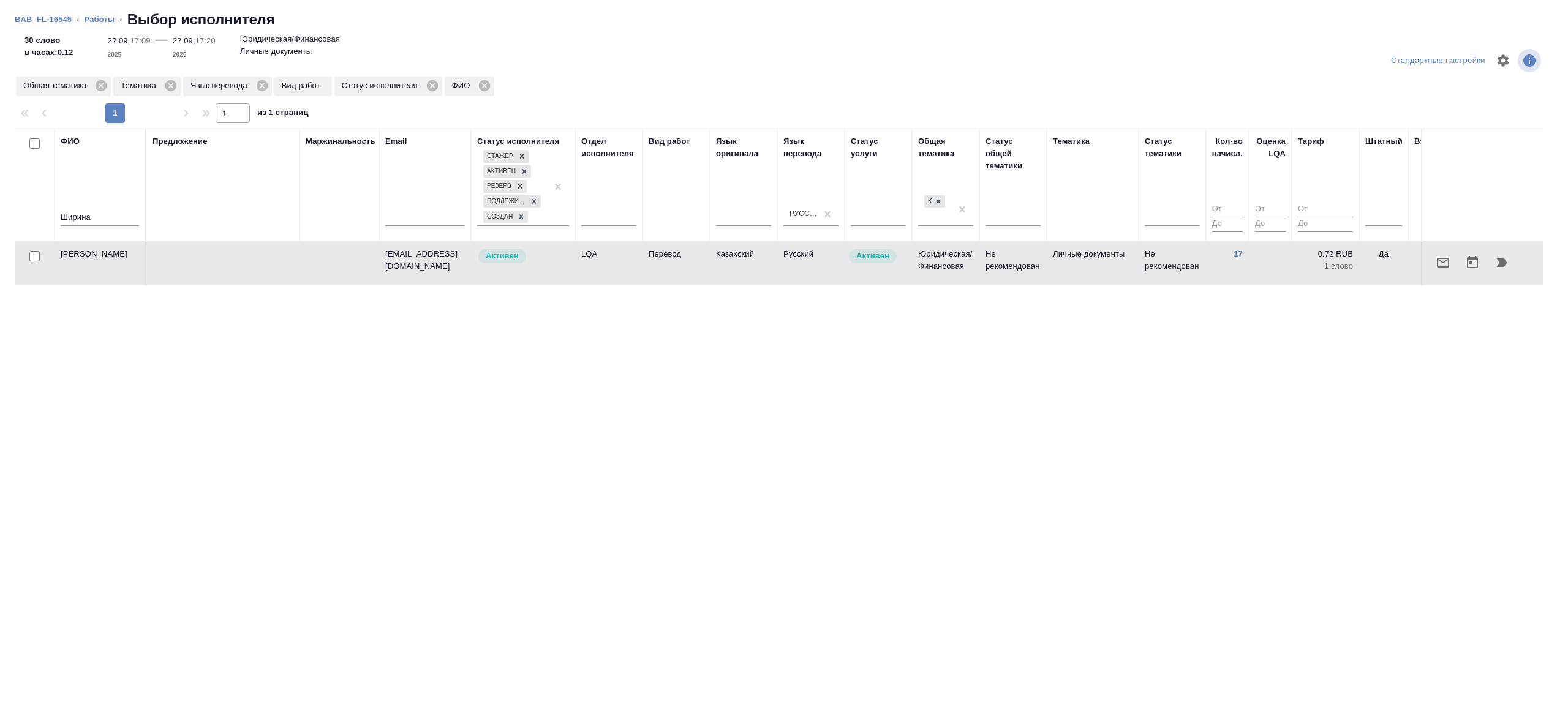
click at [1494, 257] on button "button" at bounding box center [1502, 263] width 30 height 30
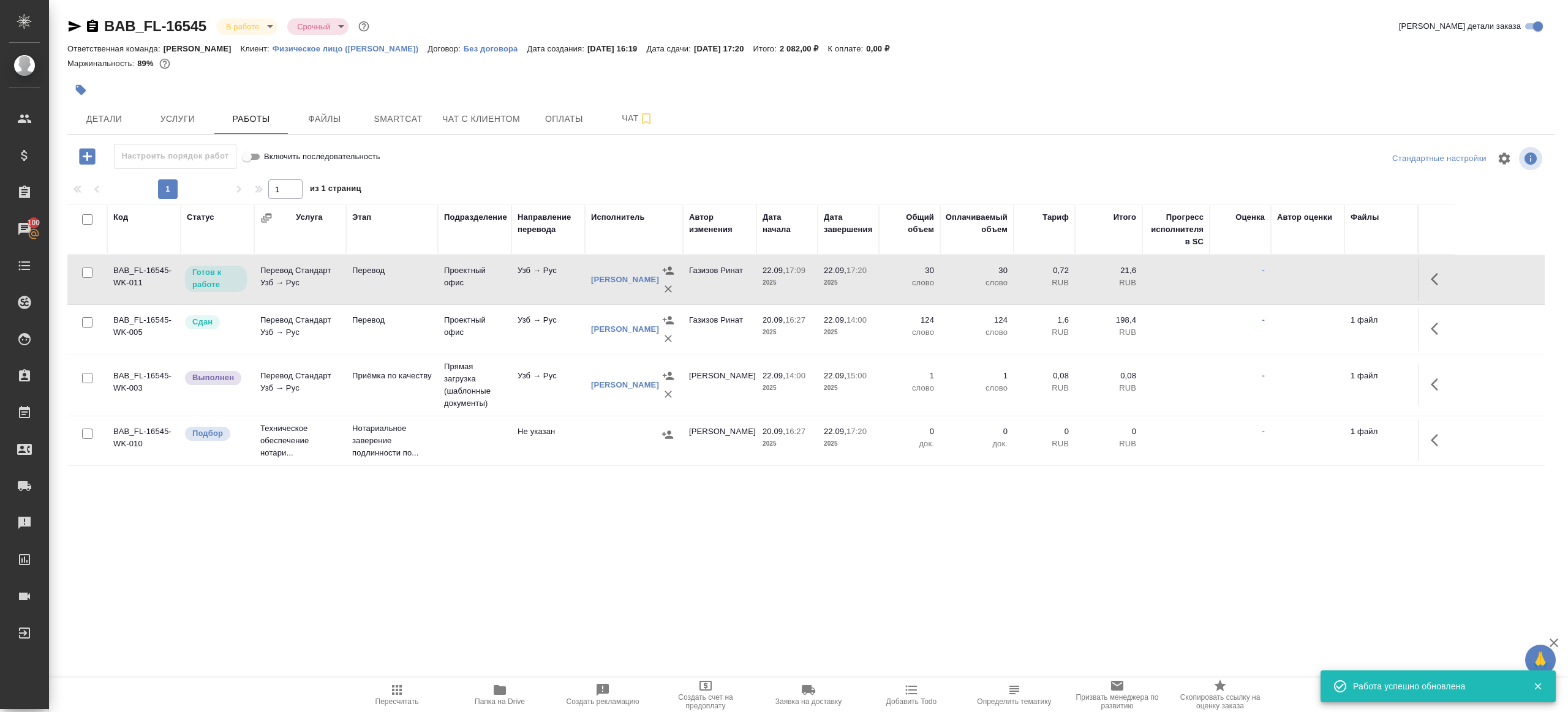
click at [1434, 272] on icon "button" at bounding box center [1438, 279] width 14 height 14
click at [1347, 272] on icon "button" at bounding box center [1348, 279] width 14 height 14
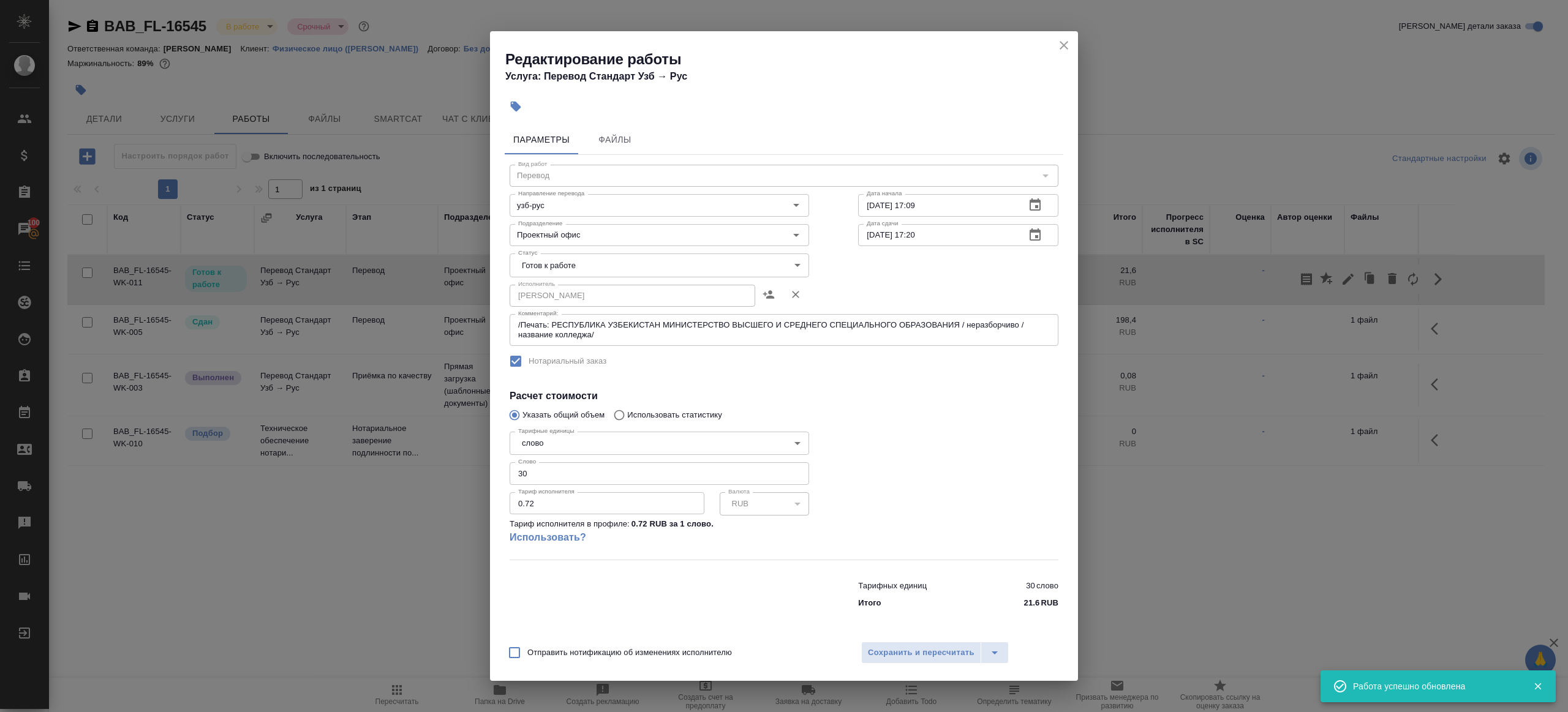
click at [599, 268] on body "🙏 .cls-1 fill:#fff; AWATERA Gazizov Rinat Клиенты Спецификации Заказы 100 Чаты …" at bounding box center [784, 356] width 1568 height 712
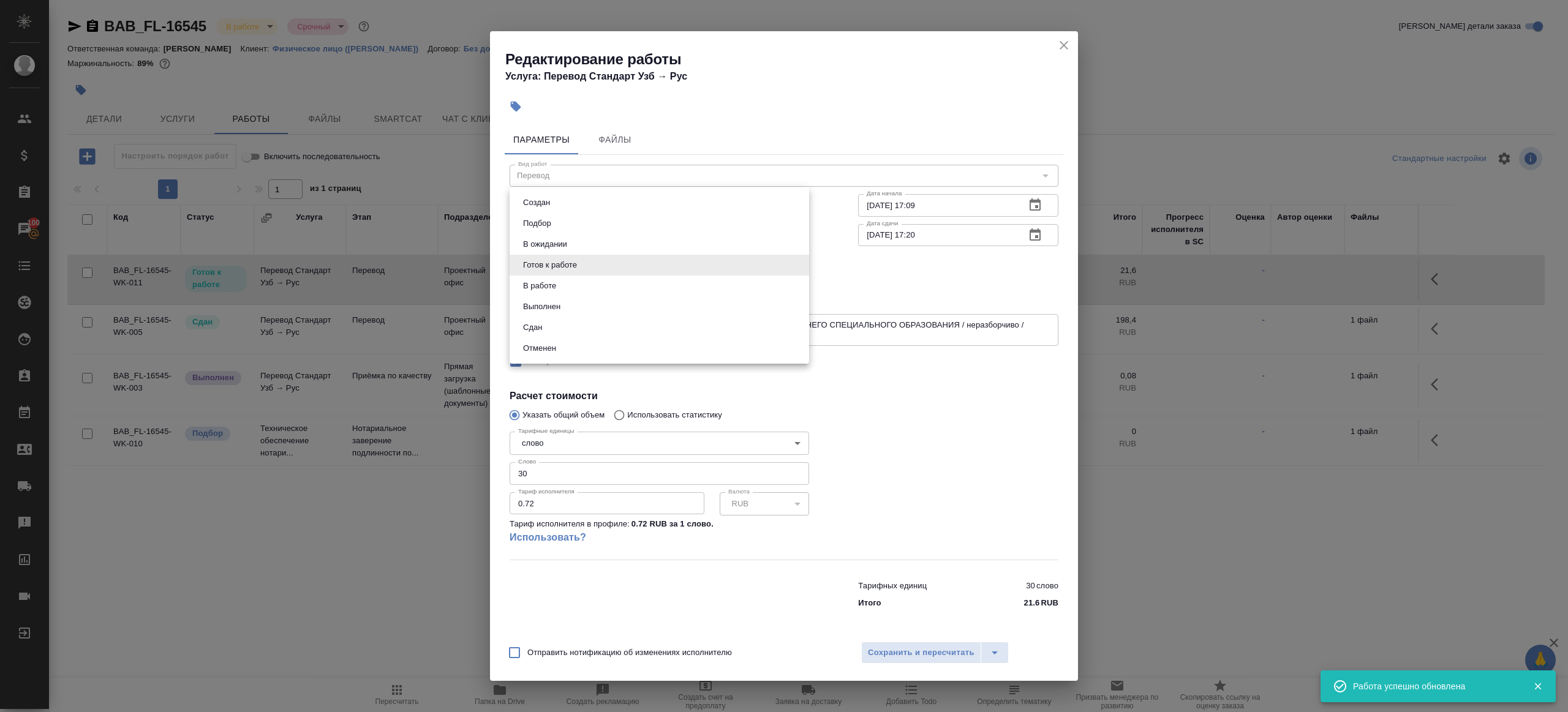
click at [600, 323] on li "Сдан" at bounding box center [659, 328] width 300 height 21
type input "closed"
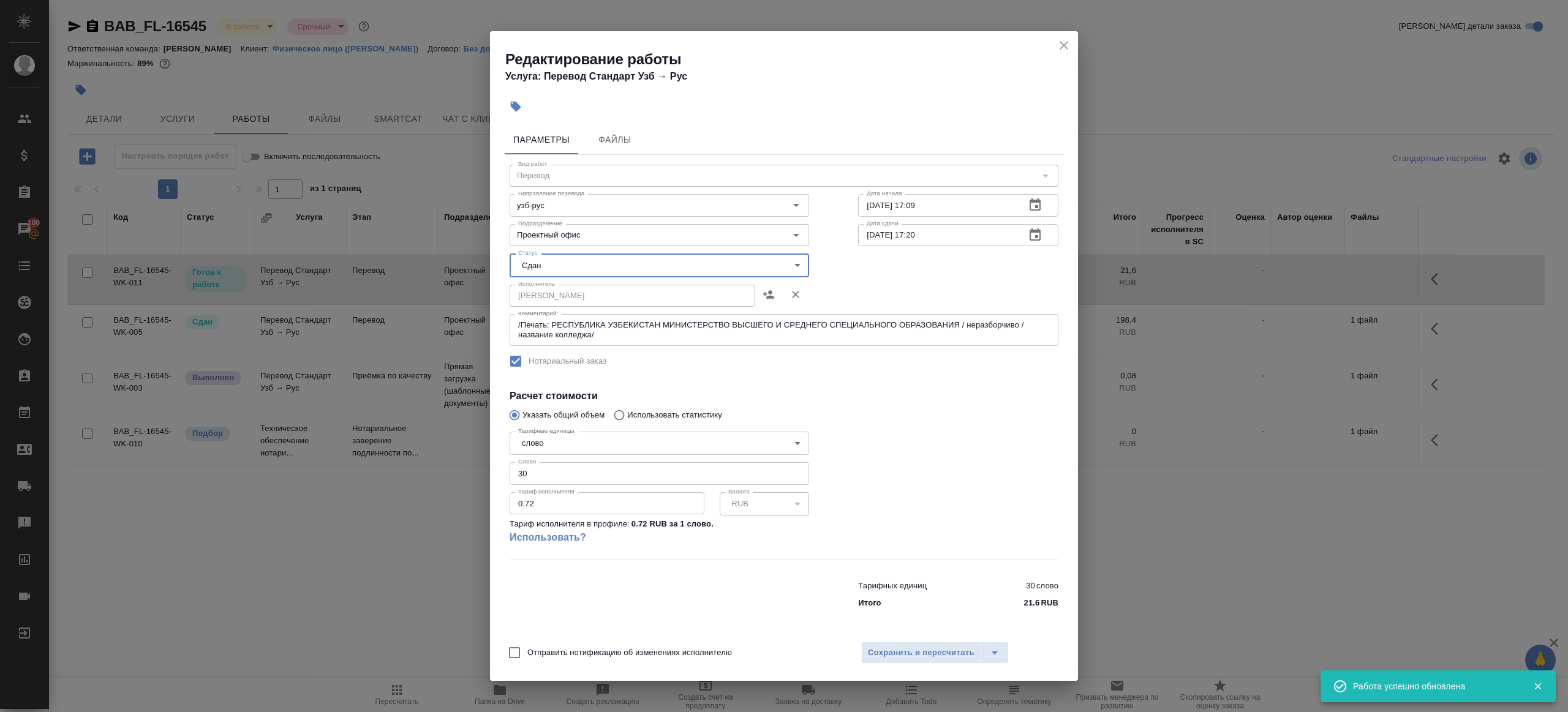
click at [889, 641] on div "Отправить нотификацию об изменениях исполнителю Сохранить и пересчитать" at bounding box center [783, 657] width 588 height 47
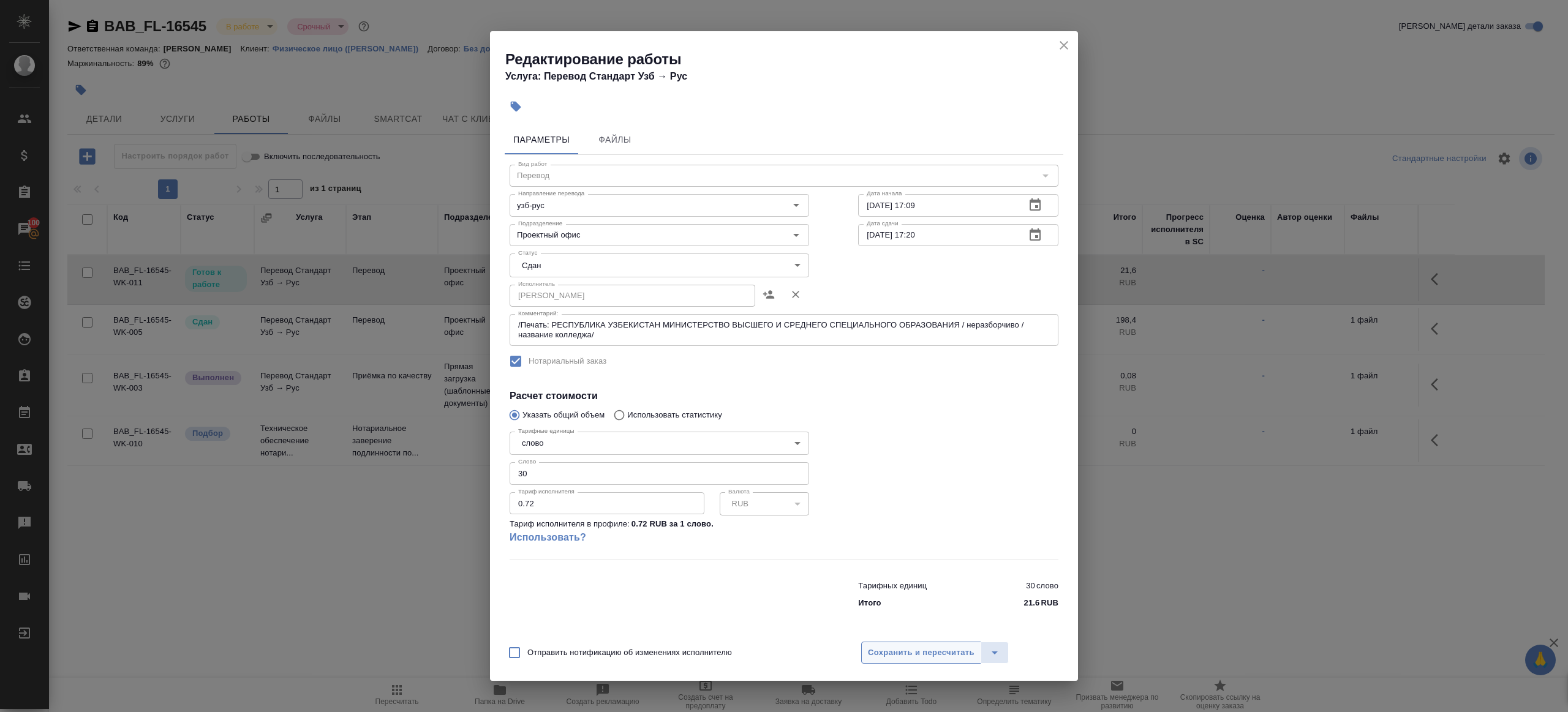
click at [889, 646] on span "Сохранить и пересчитать" at bounding box center [922, 653] width 107 height 14
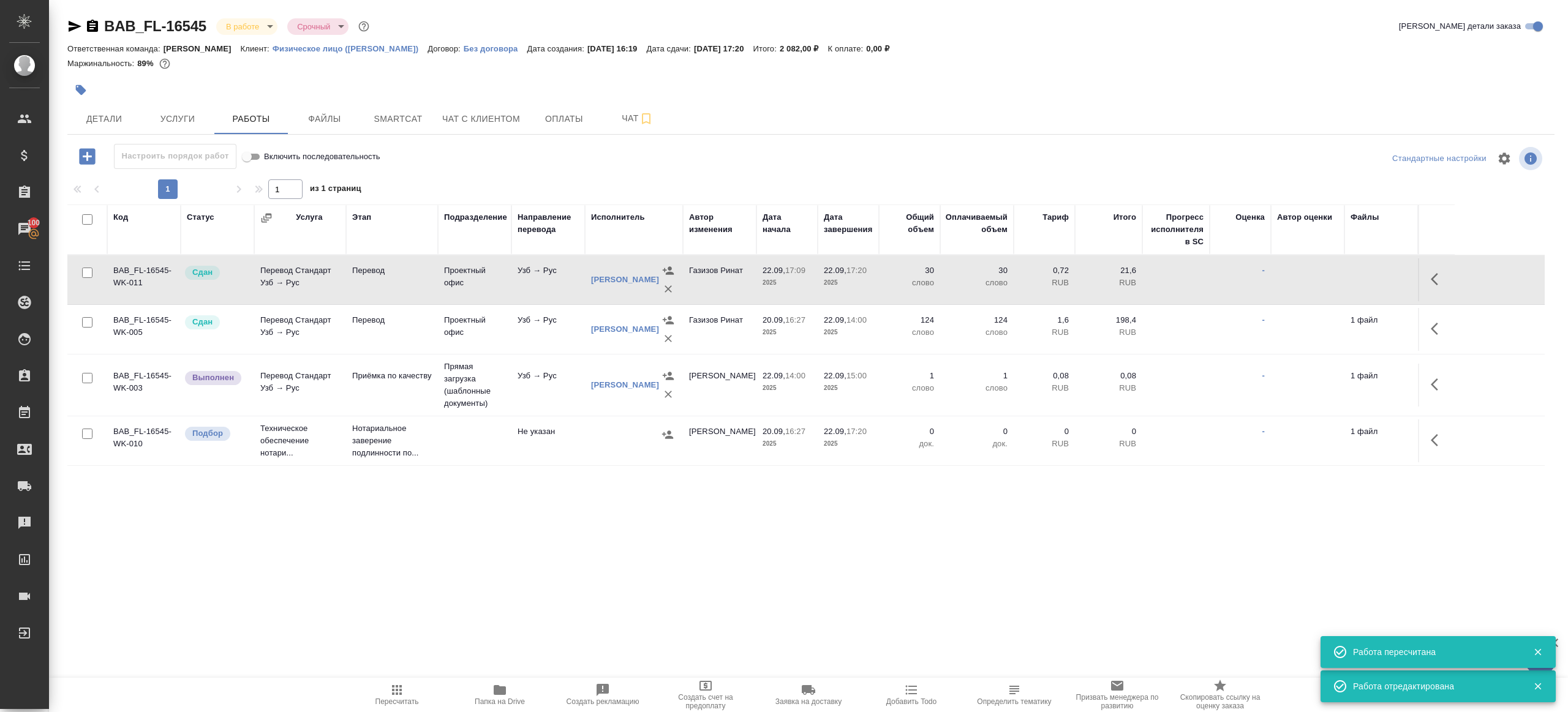
click at [415, 285] on td "Перевод" at bounding box center [392, 280] width 92 height 43
click at [1440, 377] on icon "button" at bounding box center [1438, 384] width 14 height 14
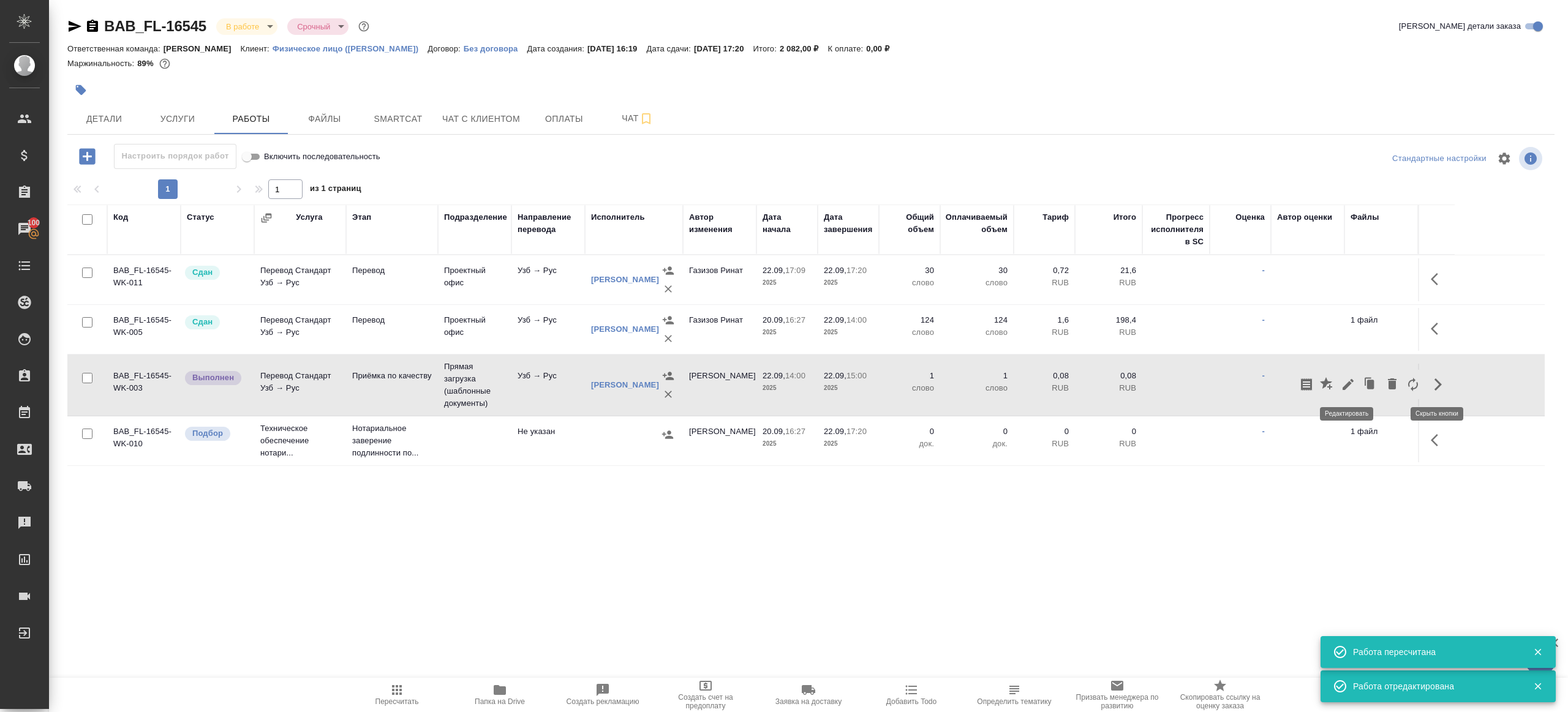
click at [1349, 378] on icon "button" at bounding box center [1348, 384] width 14 height 14
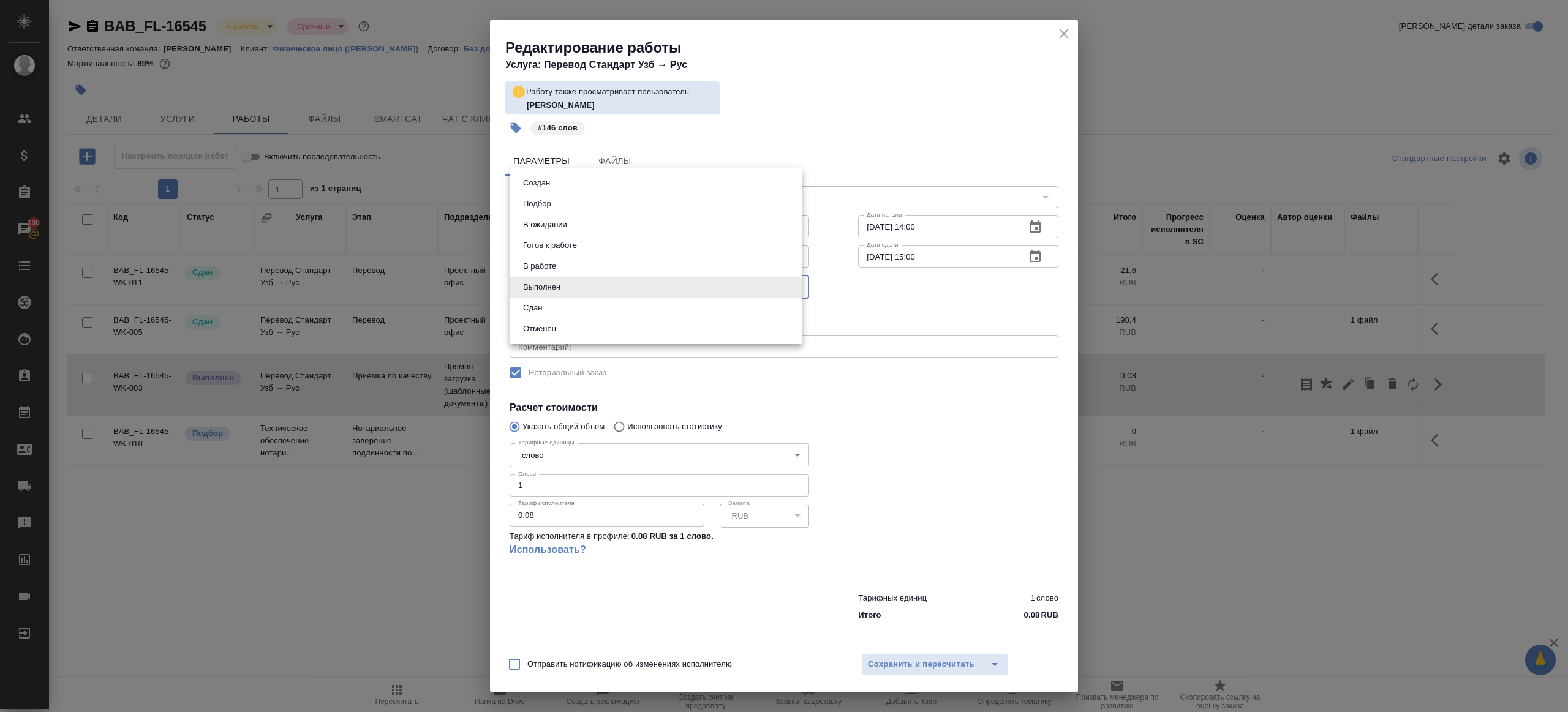
click at [547, 292] on body "🙏 .cls-1 fill:#fff; AWATERA Gazizov Rinat Клиенты Спецификации Заказы 100 Чаты …" at bounding box center [784, 356] width 1568 height 712
click at [556, 316] on li "Сдан" at bounding box center [656, 308] width 293 height 21
type input "closed"
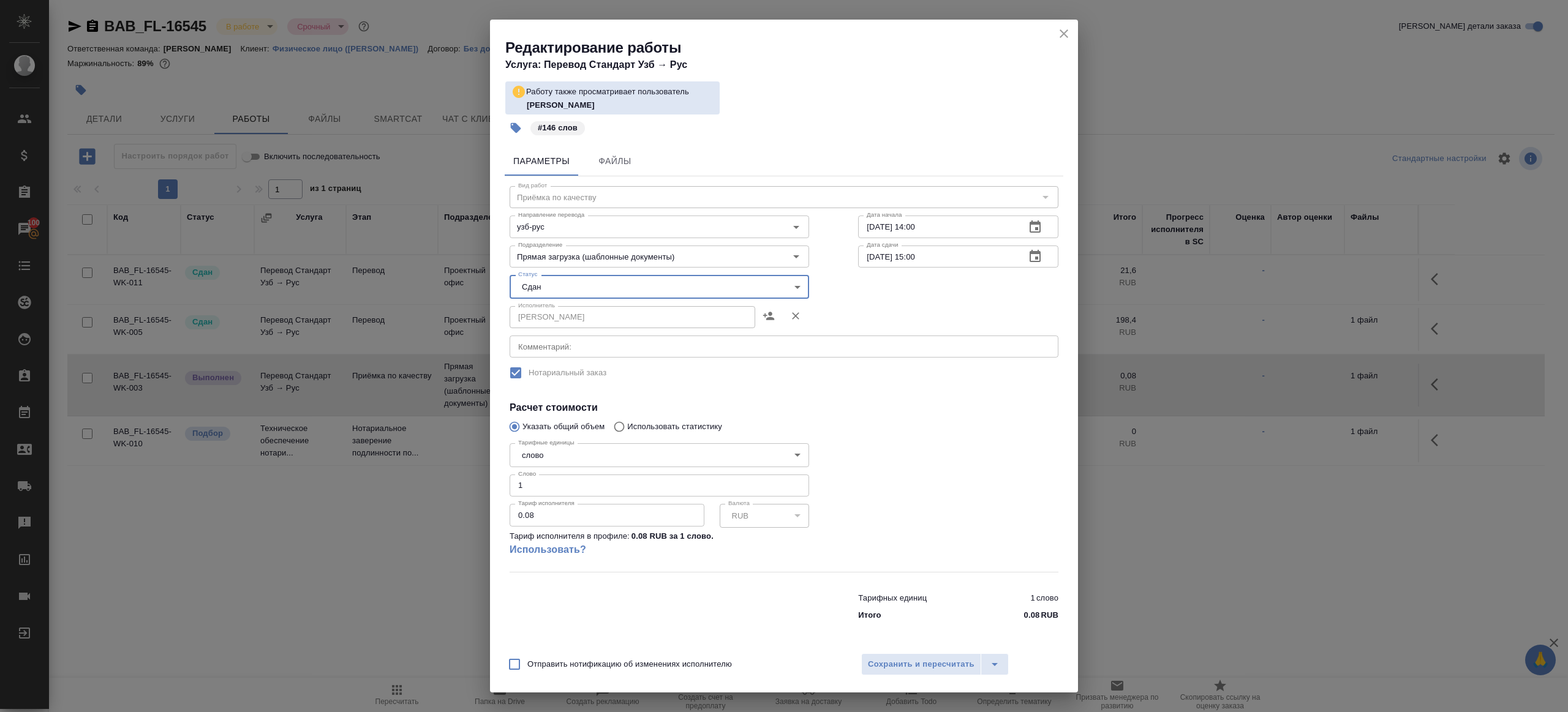
click at [540, 482] on input "1" at bounding box center [659, 486] width 300 height 22
type input "146"
click at [904, 666] on span "Сохранить и пересчитать" at bounding box center [922, 664] width 107 height 14
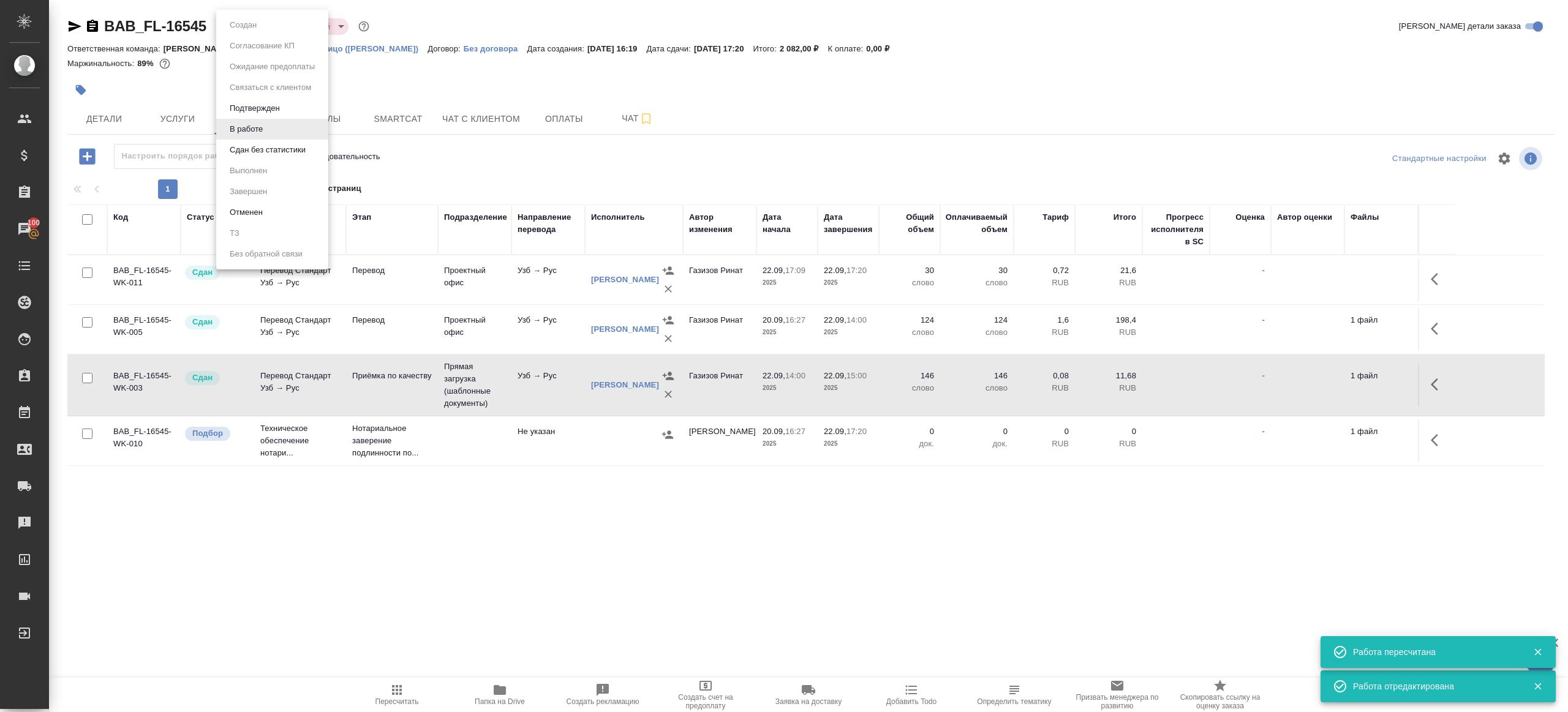
click at [251, 27] on body "🙏 .cls-1 fill:#fff; AWATERA Gazizov Rinat Клиенты Спецификации Заказы 100 Чаты …" at bounding box center [784, 356] width 1568 height 712
click at [255, 154] on button "Сдан без статистики" at bounding box center [267, 150] width 84 height 13
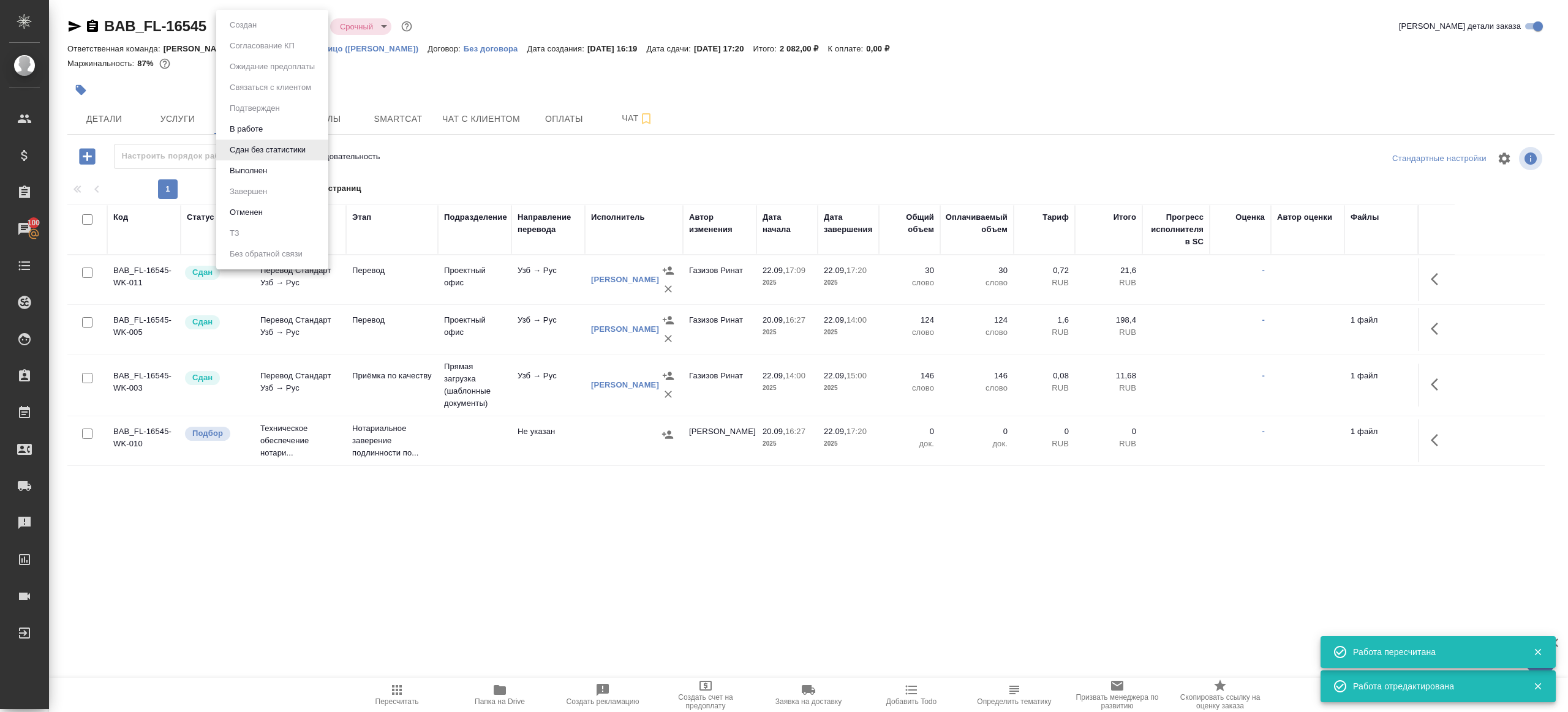
click at [278, 22] on body "🙏 .cls-1 fill:#fff; AWATERA Gazizov Rinat Клиенты Спецификации Заказы 100 Чаты …" at bounding box center [784, 356] width 1568 height 712
click at [278, 168] on li "Выполнен" at bounding box center [272, 171] width 112 height 21
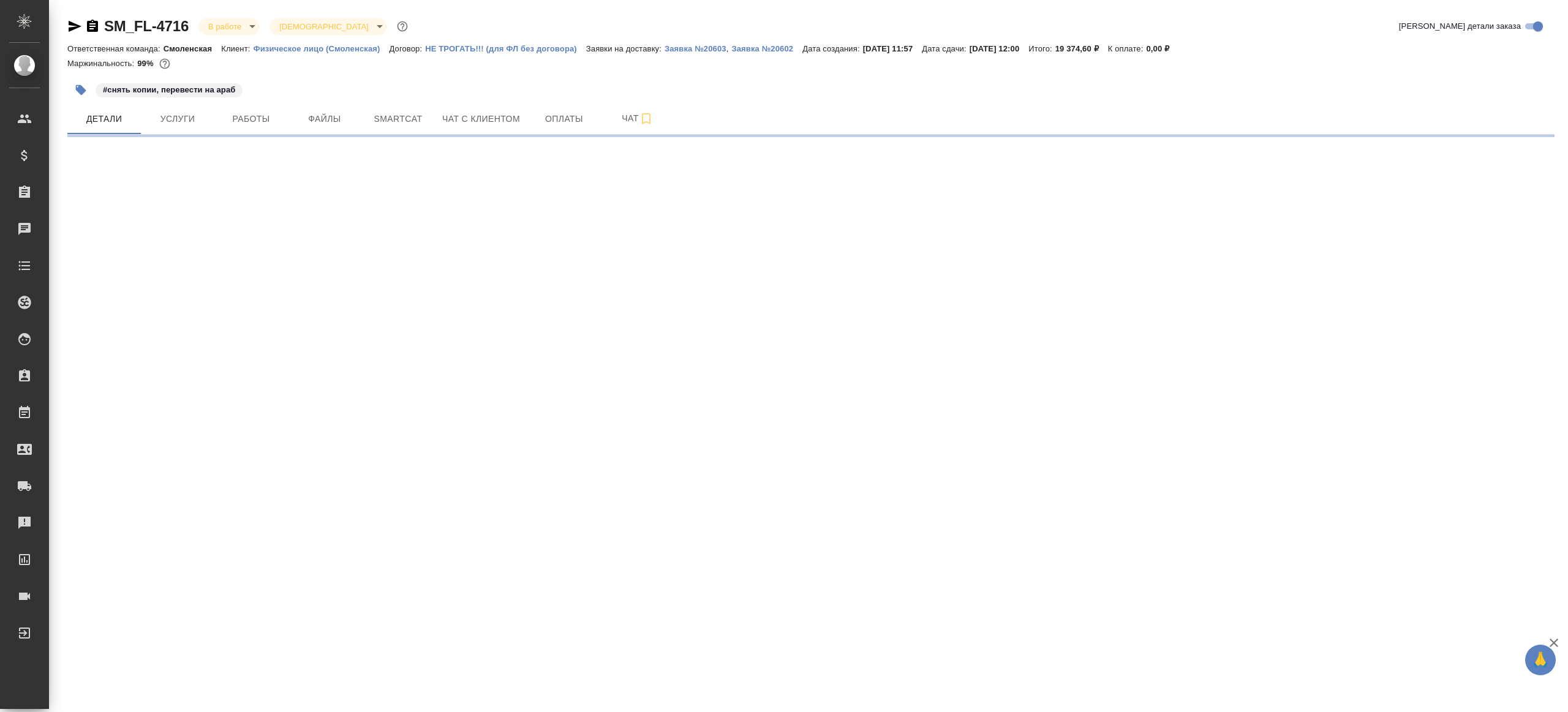
select select "RU"
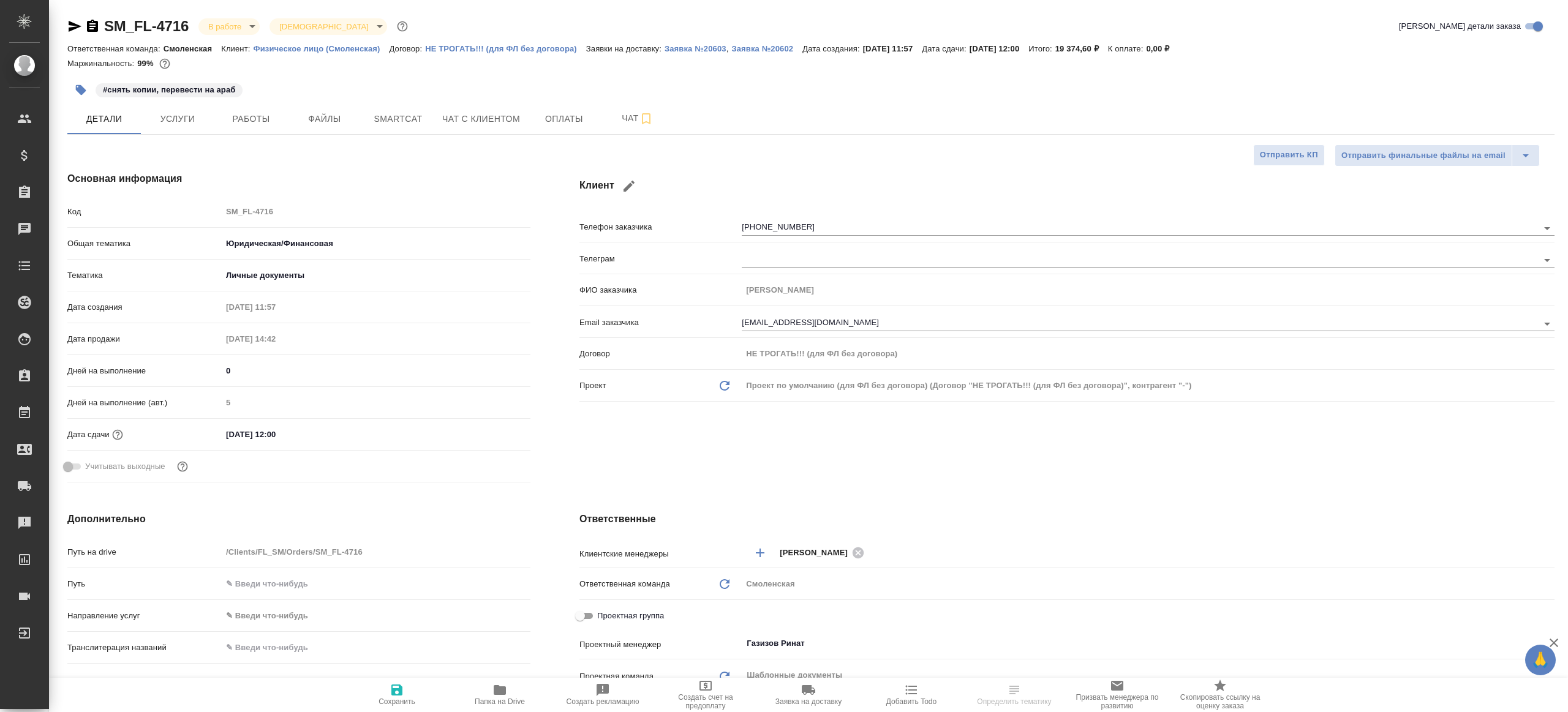
type textarea "x"
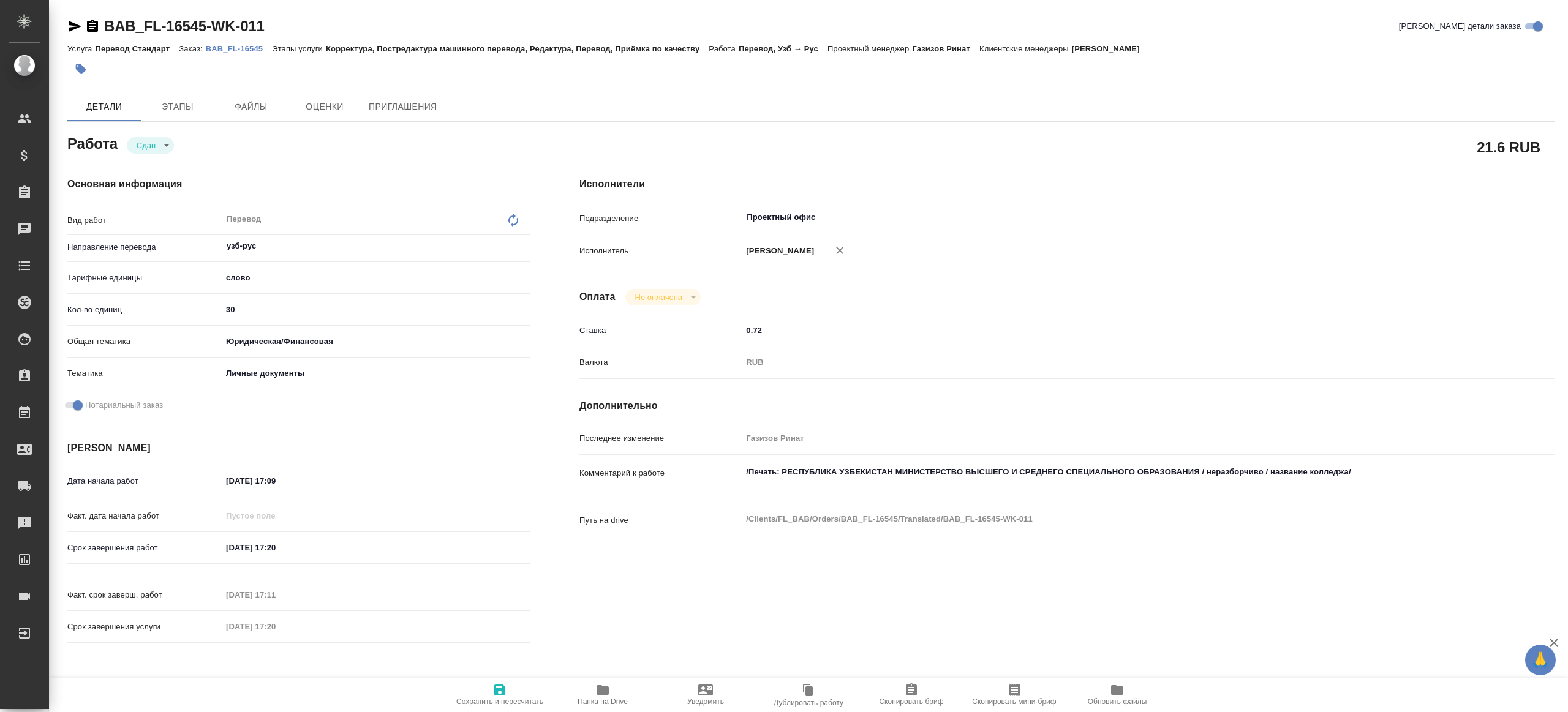
type textarea "x"
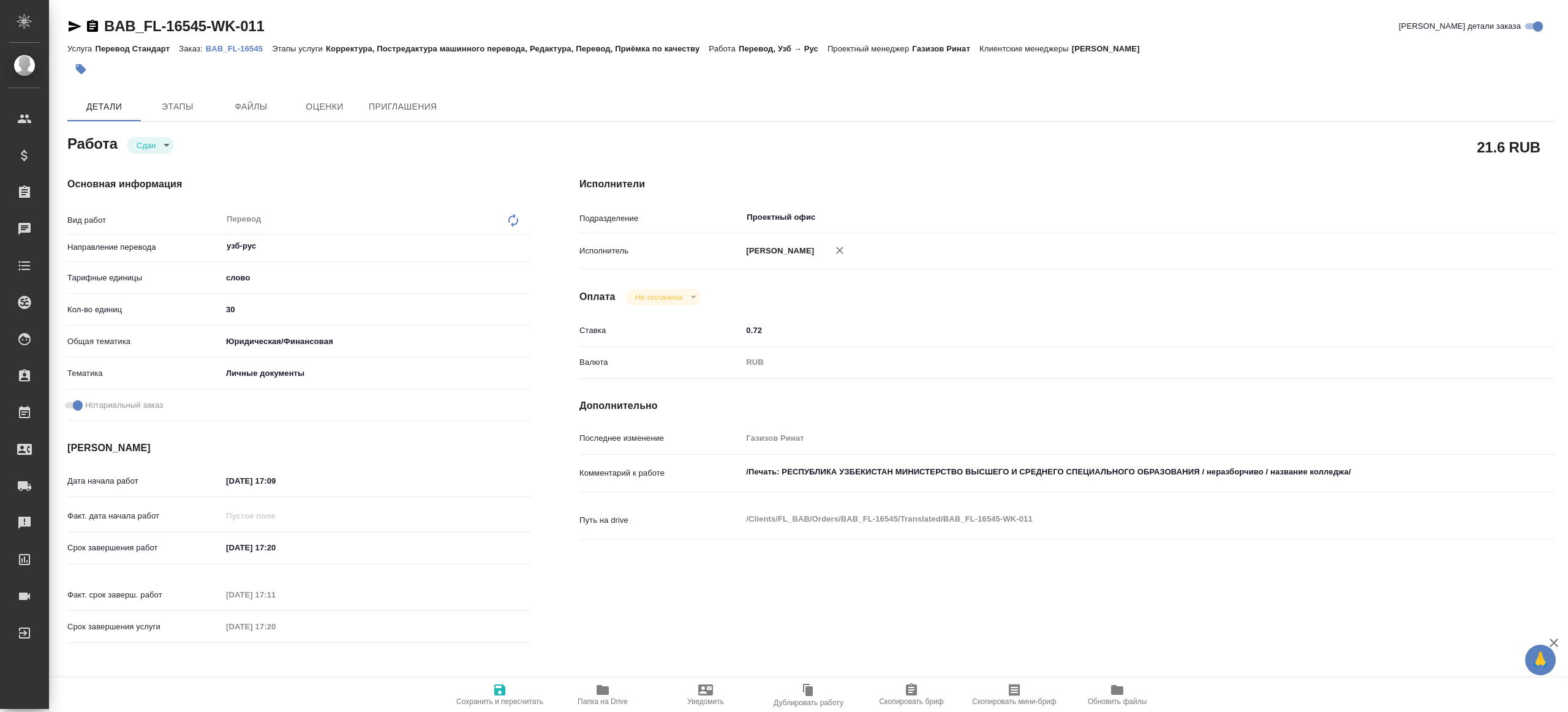
type textarea "x"
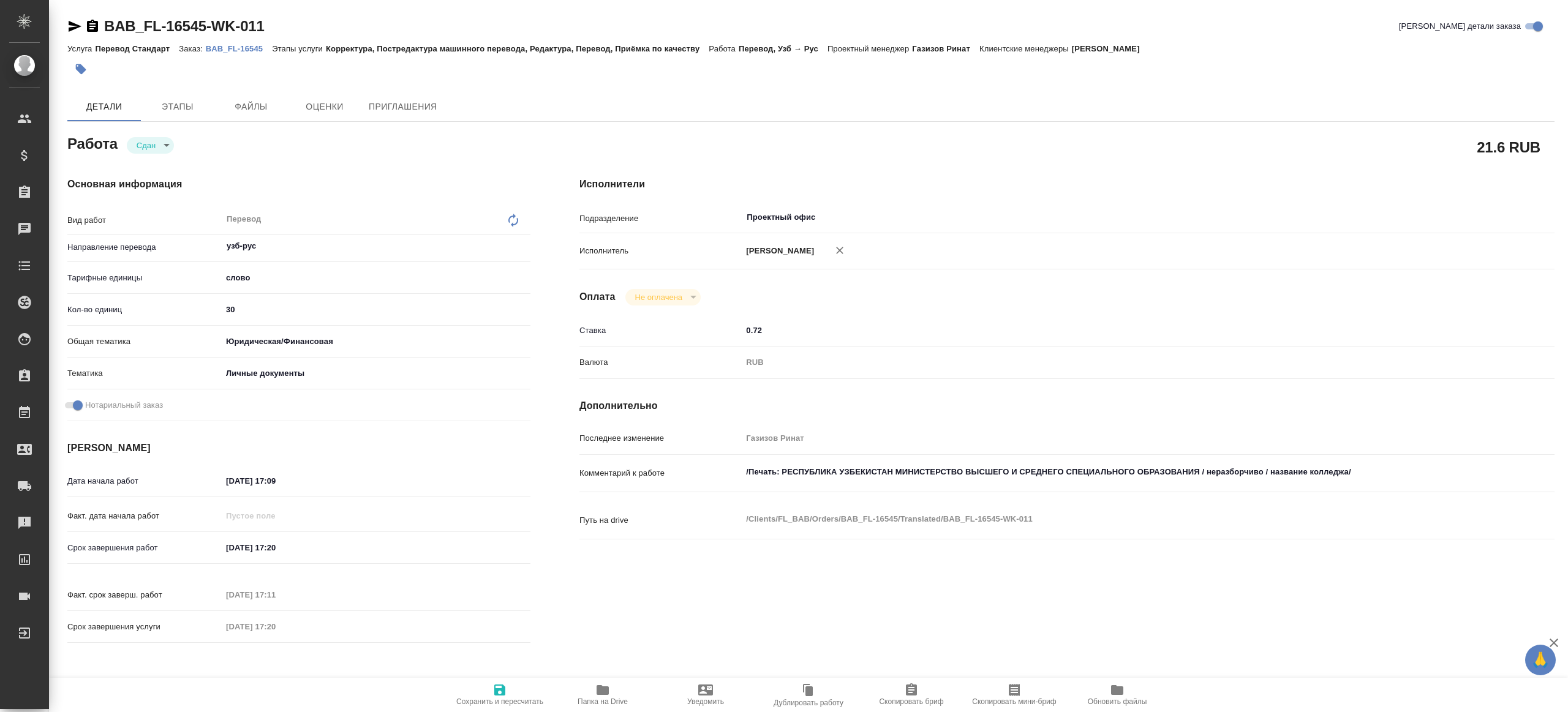
type textarea "x"
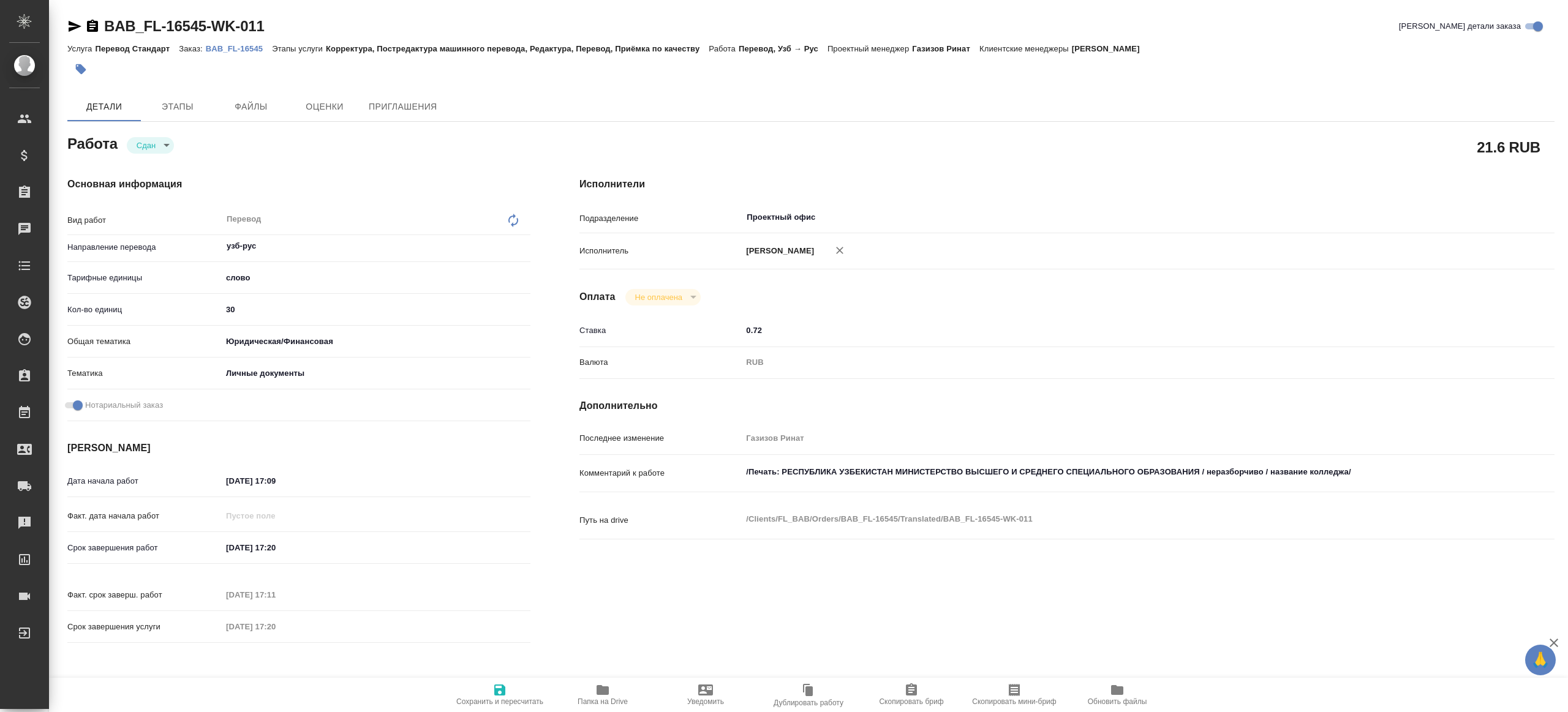
type textarea "x"
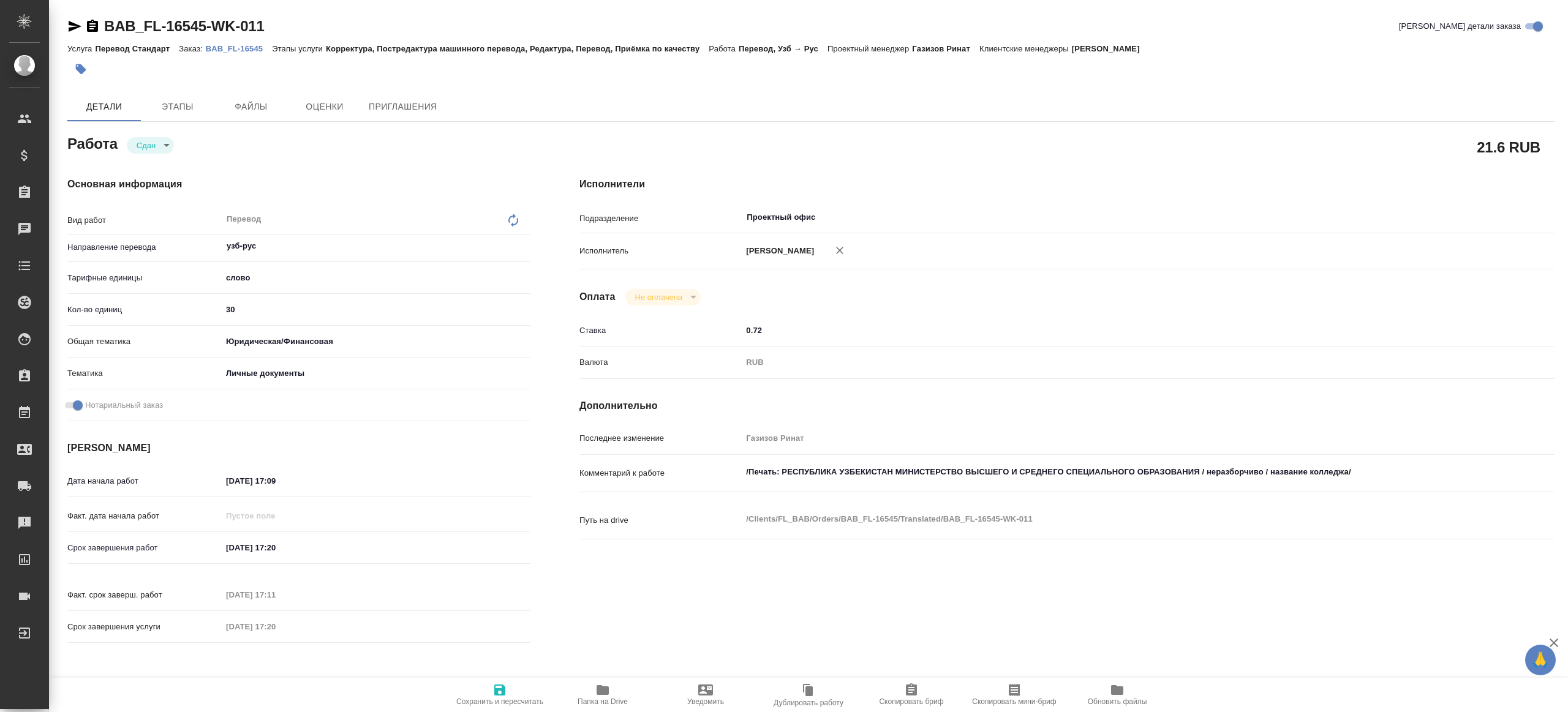
type textarea "x"
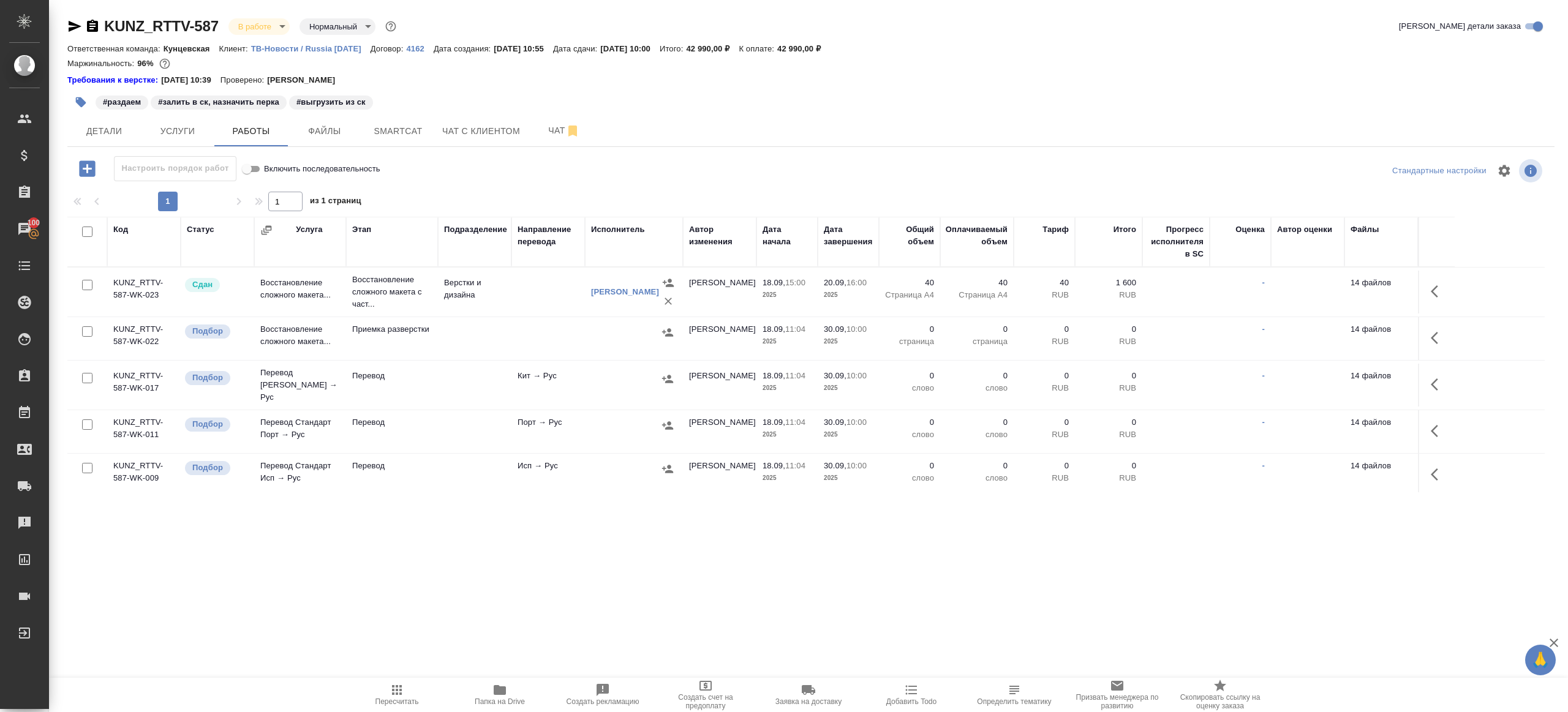
click at [396, 695] on icon "button" at bounding box center [397, 690] width 14 height 14
drag, startPoint x: 396, startPoint y: 695, endPoint x: 408, endPoint y: 384, distance: 311.2
click at [396, 692] on icon "button" at bounding box center [397, 690] width 14 height 14
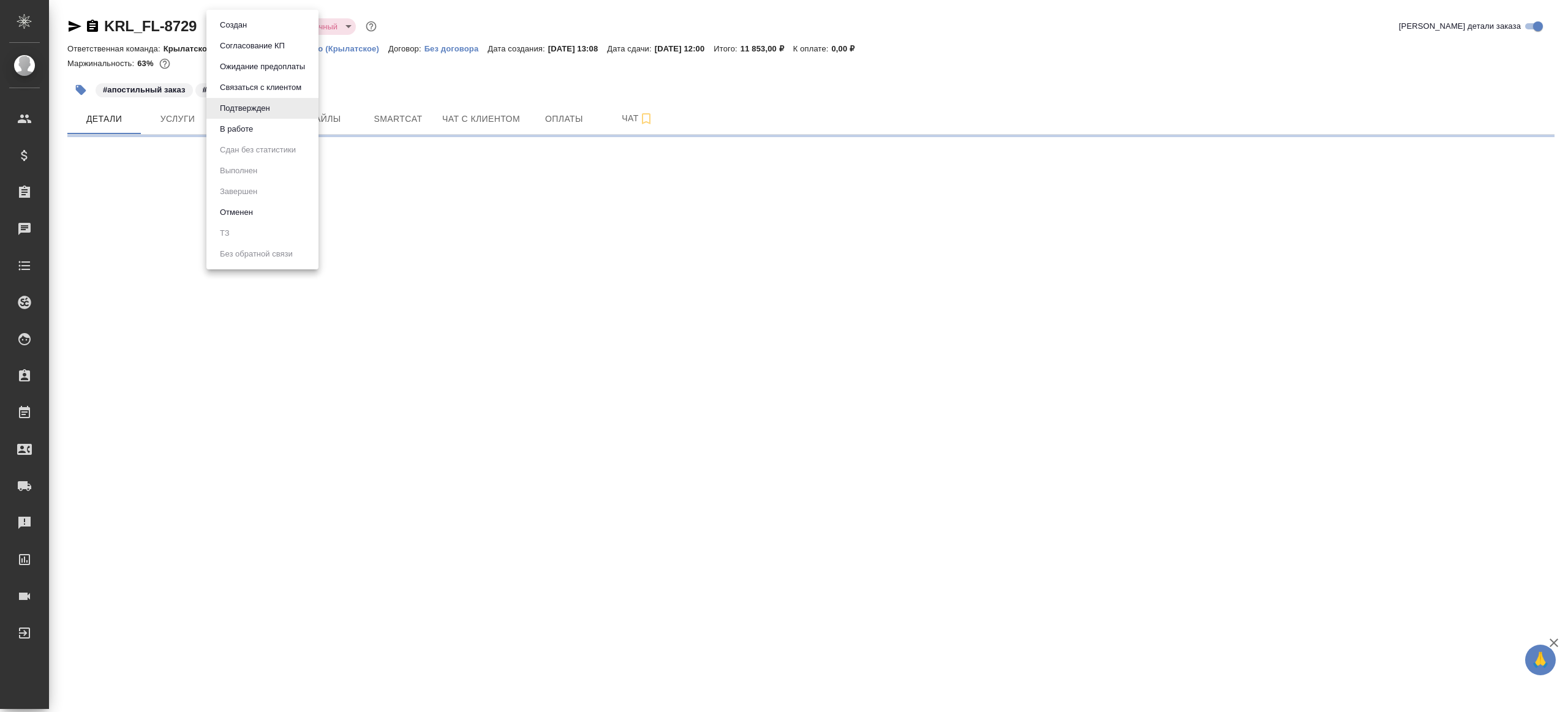
click at [248, 20] on body "🙏 .cls-1 fill:#fff; AWATERA [PERSON_NAME] Клиенты Спецификации Заказы Чаты Todo…" at bounding box center [784, 356] width 1568 height 712
click at [270, 138] on li "В работе" at bounding box center [263, 130] width 112 height 21
select select "RU"
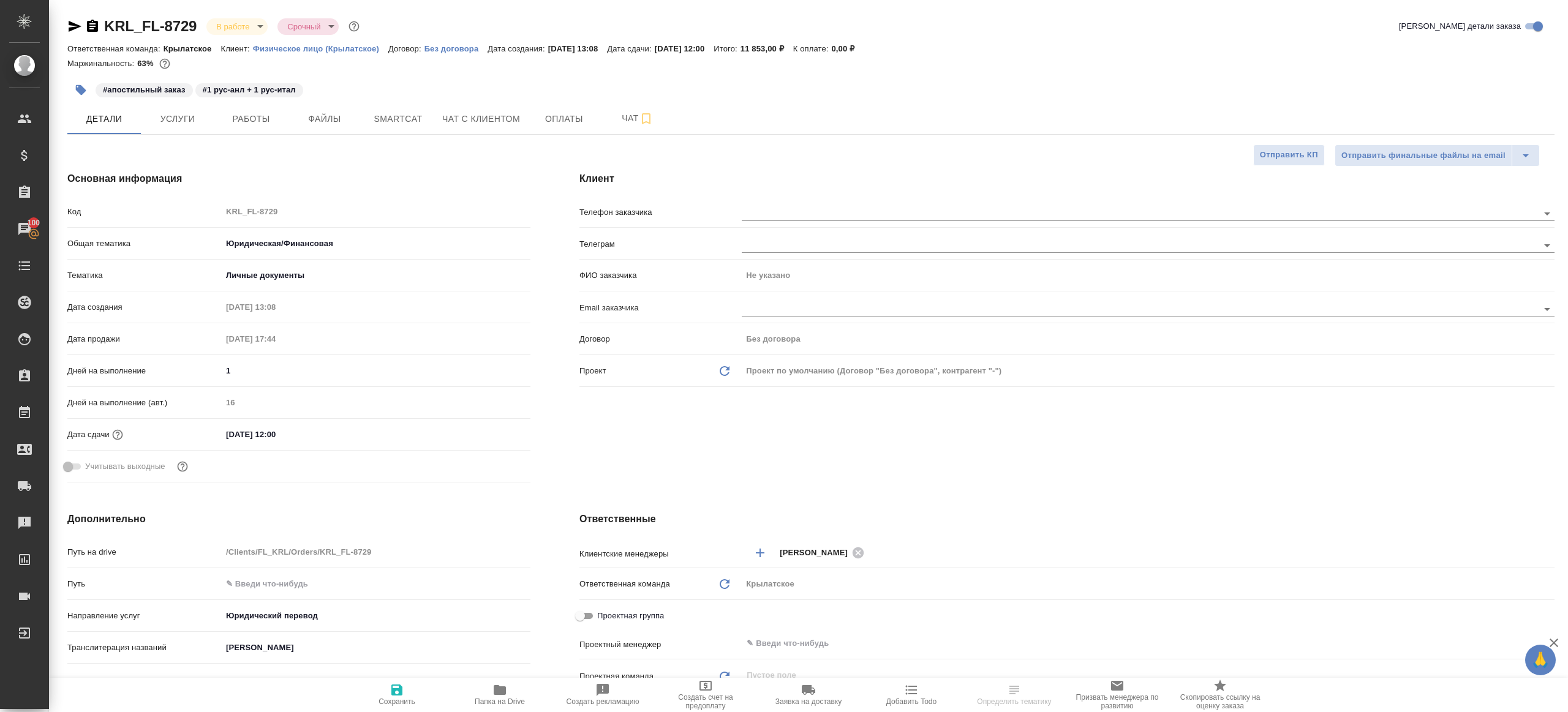
type textarea "x"
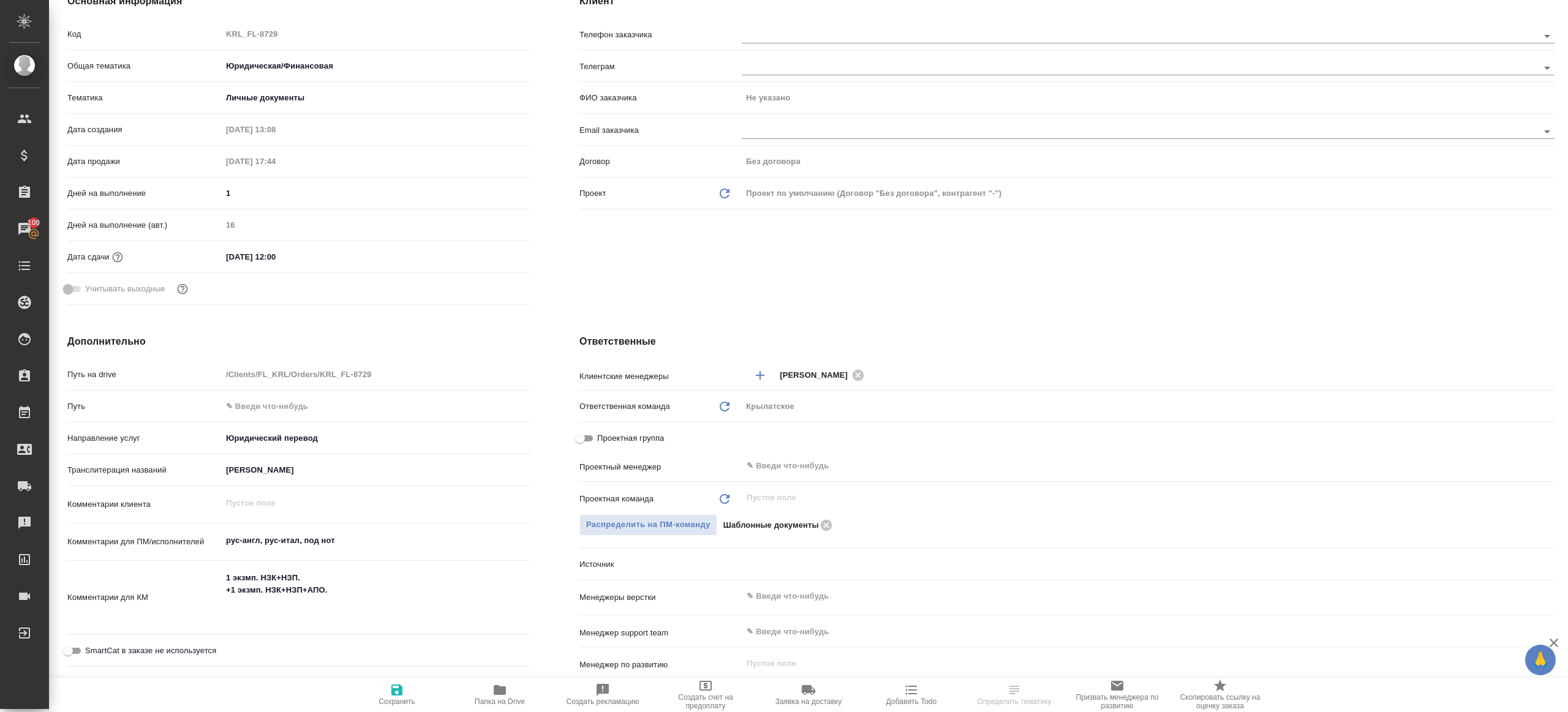
scroll to position [190, 0]
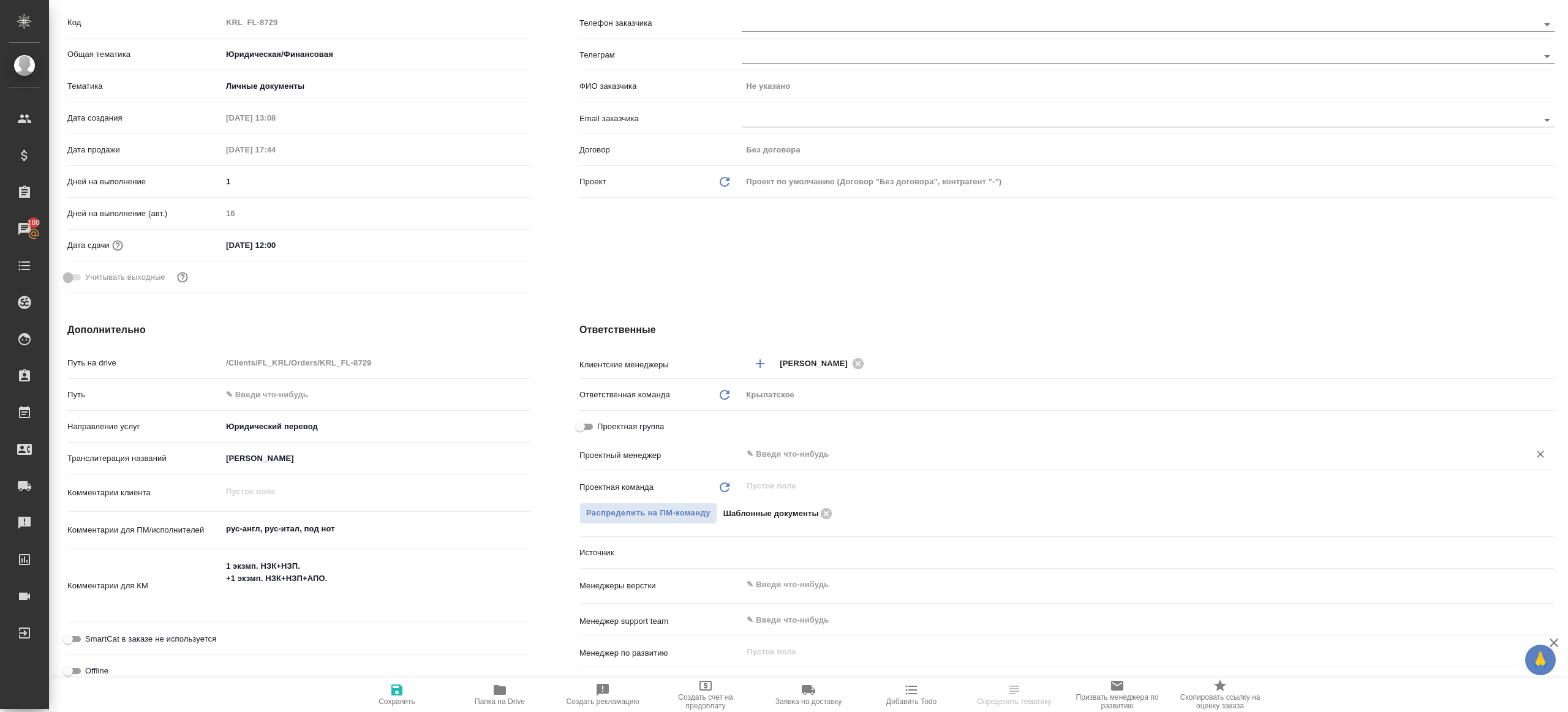
click at [749, 463] on div "​" at bounding box center [1148, 455] width 813 height 22
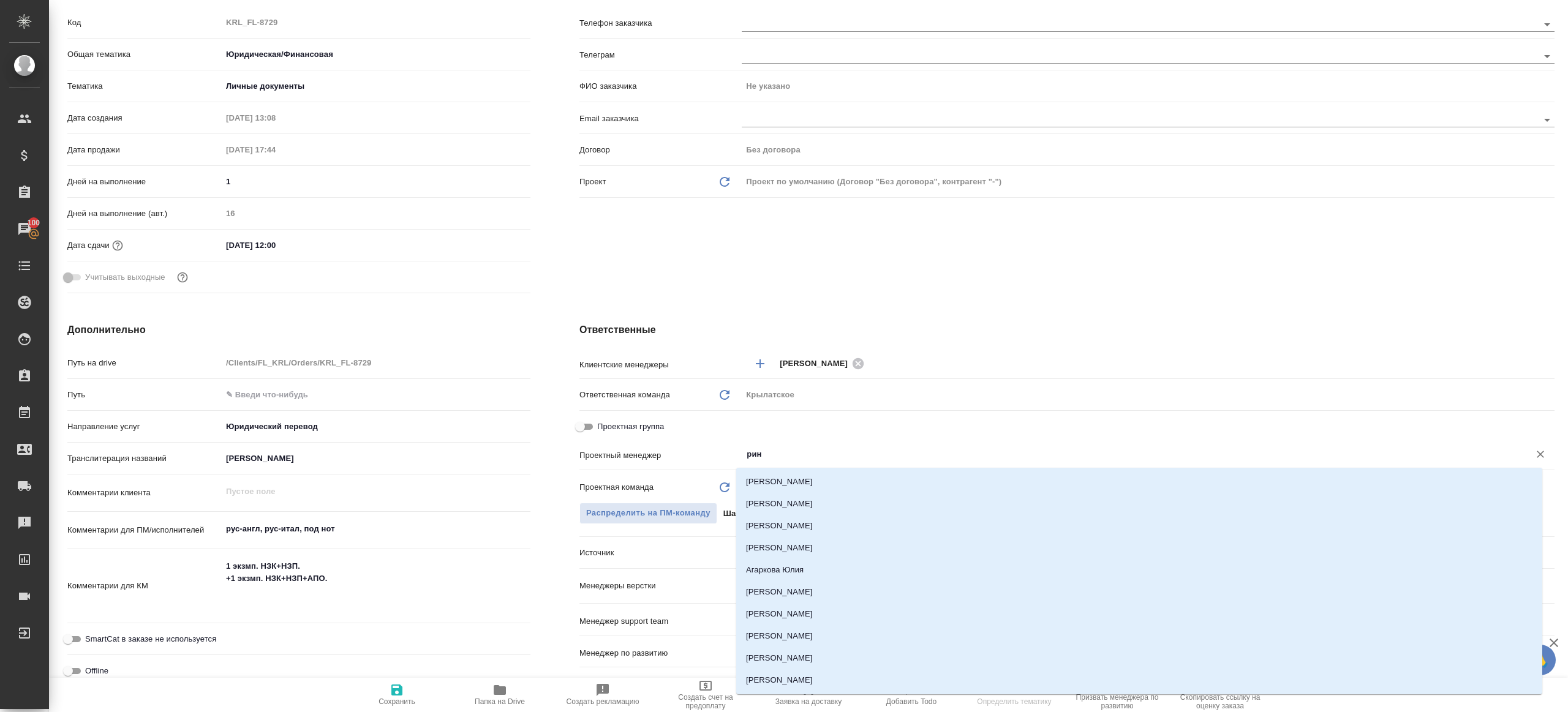
type input "рина"
type textarea "x"
type input "ринат"
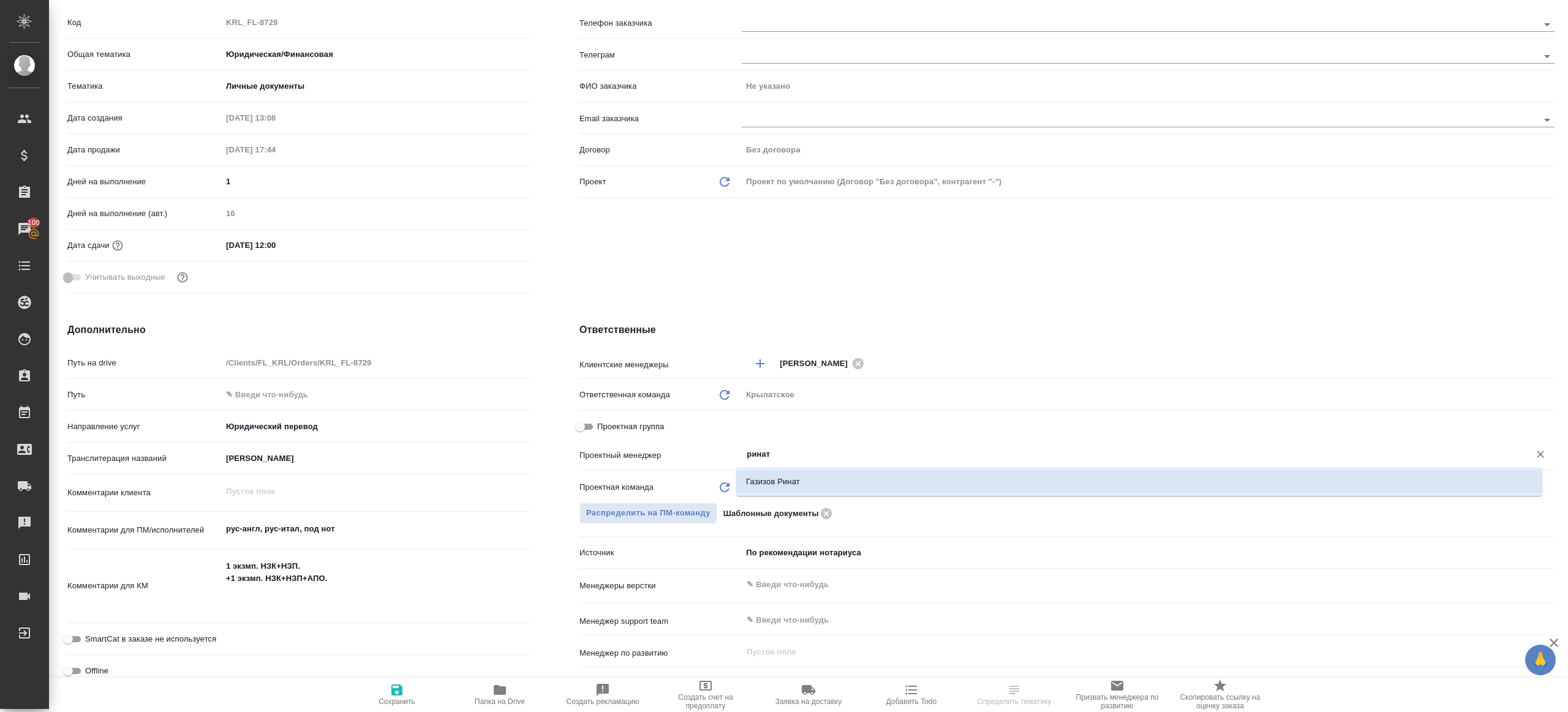
click at [745, 476] on li "Газизов Ринат" at bounding box center [1139, 482] width 806 height 22
type textarea "x"
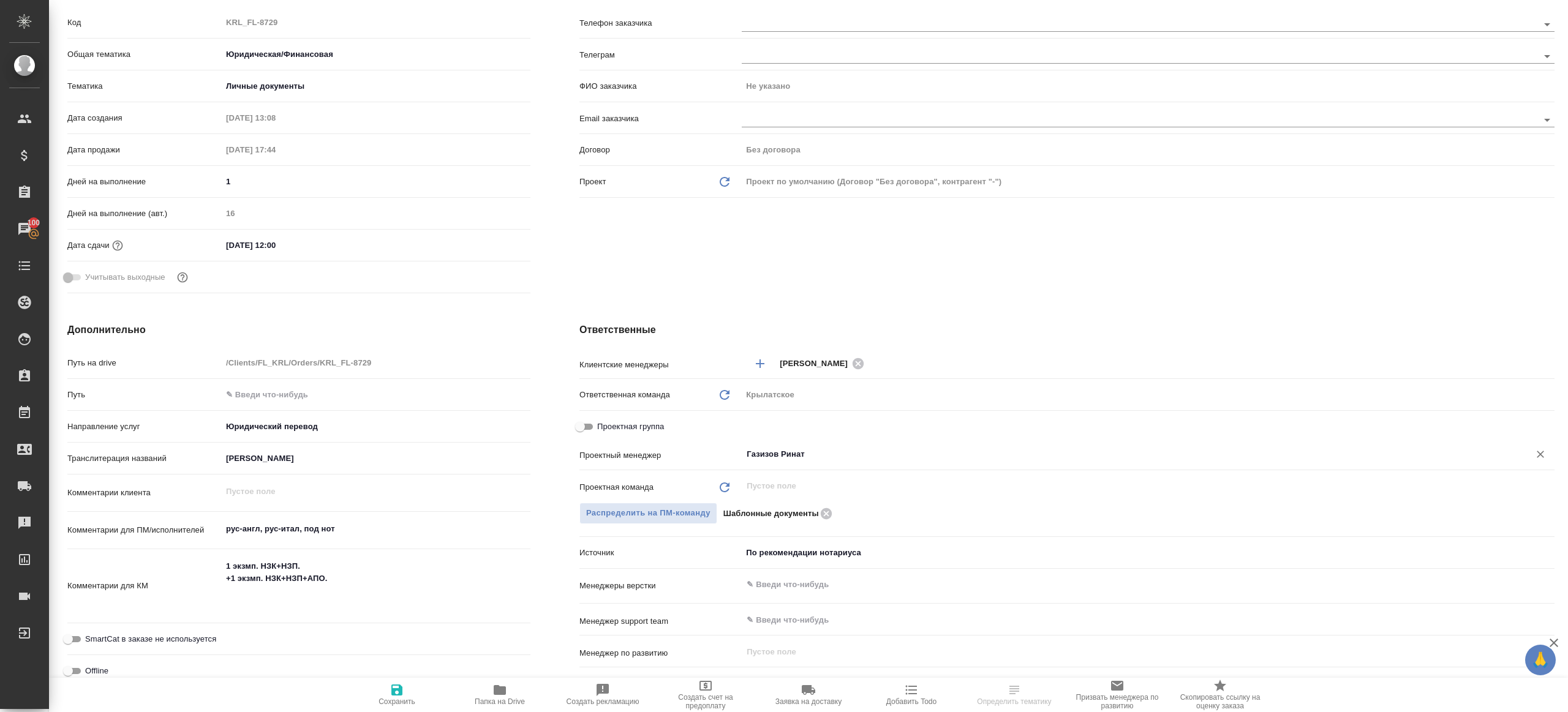
type input "Газизов Ринат"
click at [395, 688] on icon "button" at bounding box center [397, 690] width 14 height 14
type textarea "x"
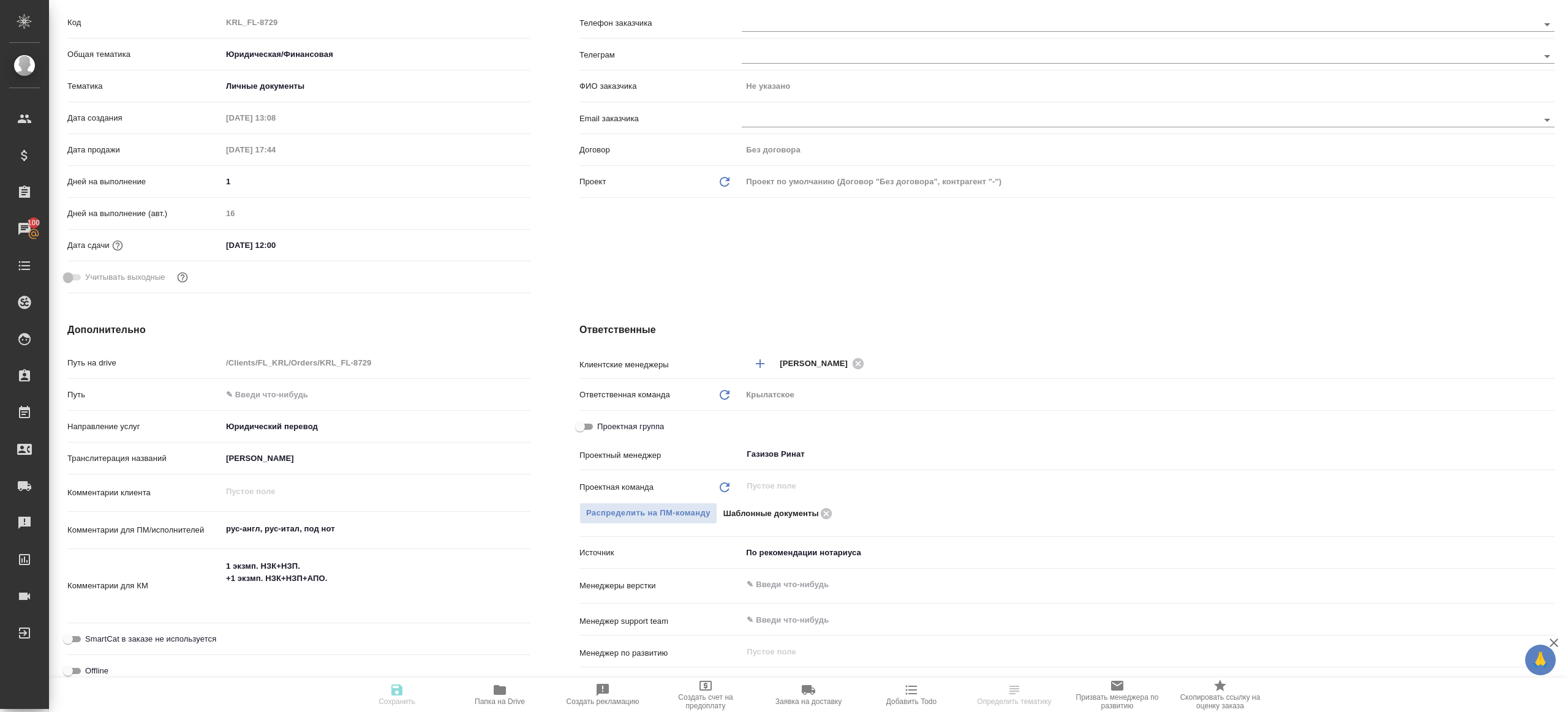
scroll to position [0, 0]
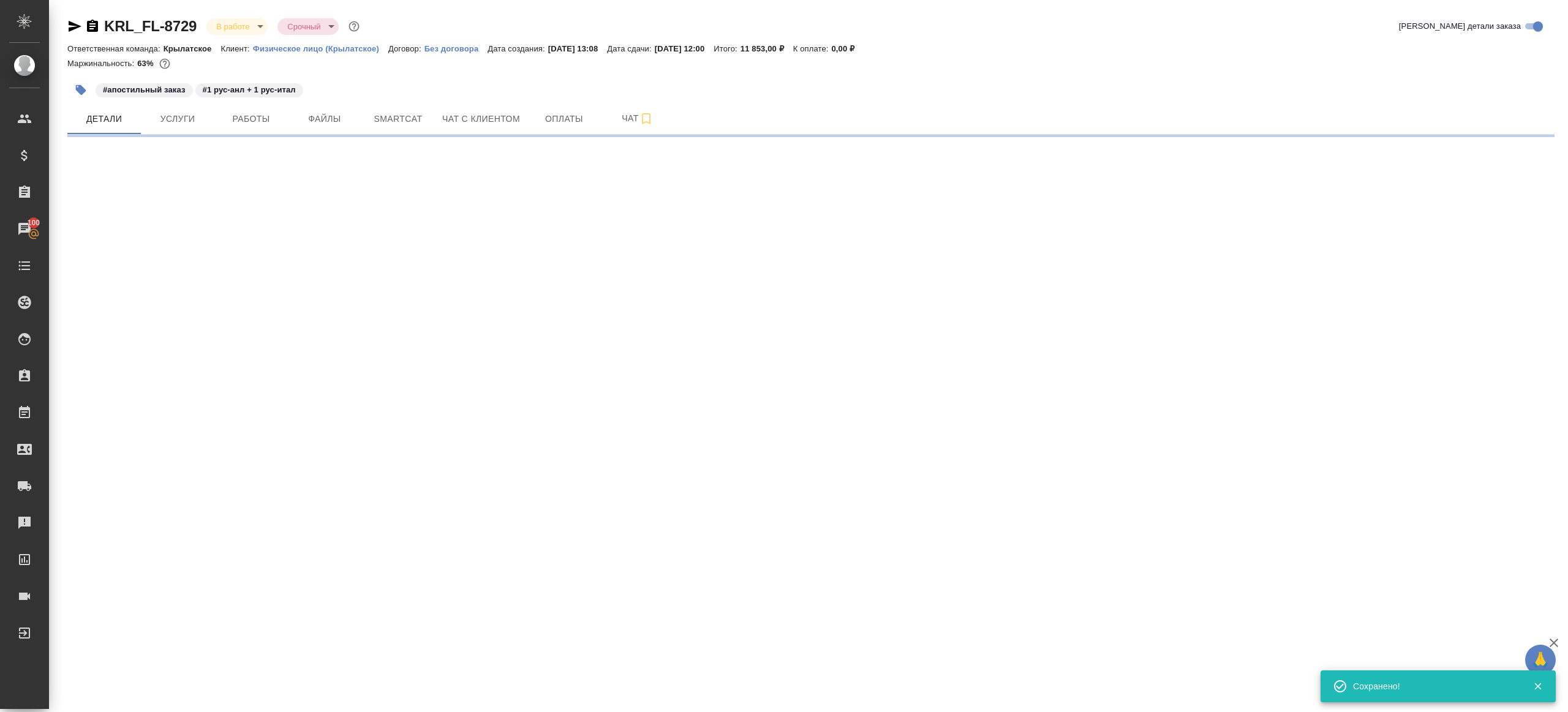
select select "RU"
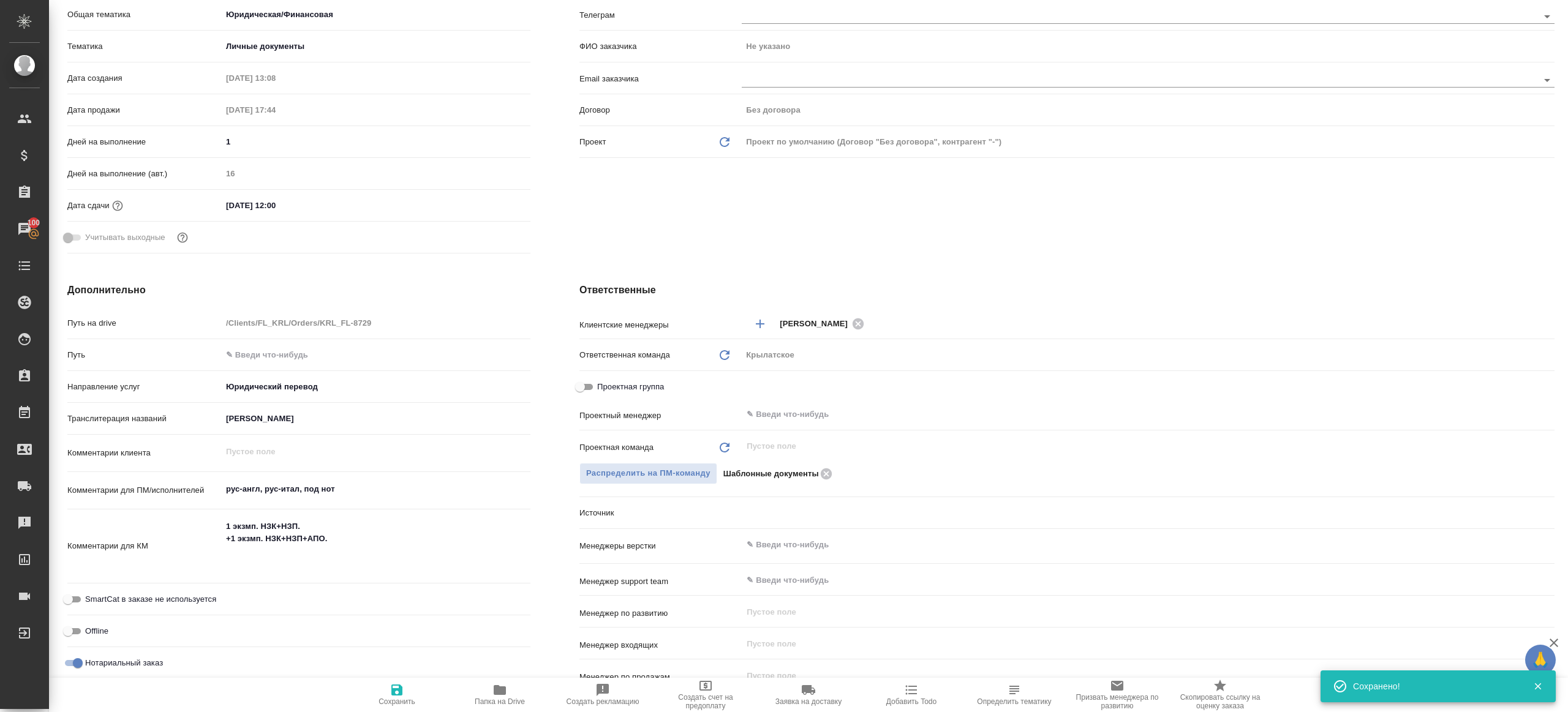
type textarea "x"
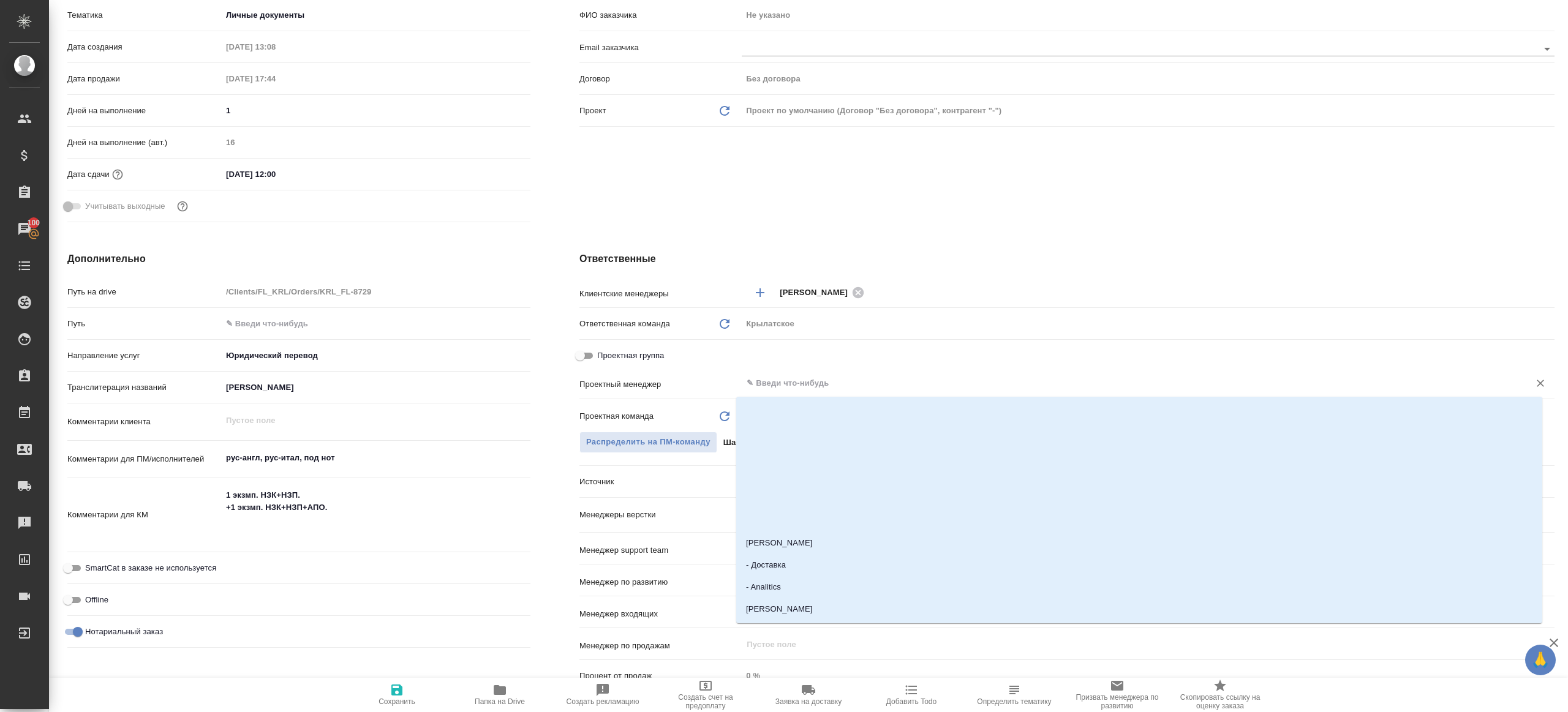
click at [775, 377] on input "text" at bounding box center [1128, 383] width 764 height 14
type input "ринат"
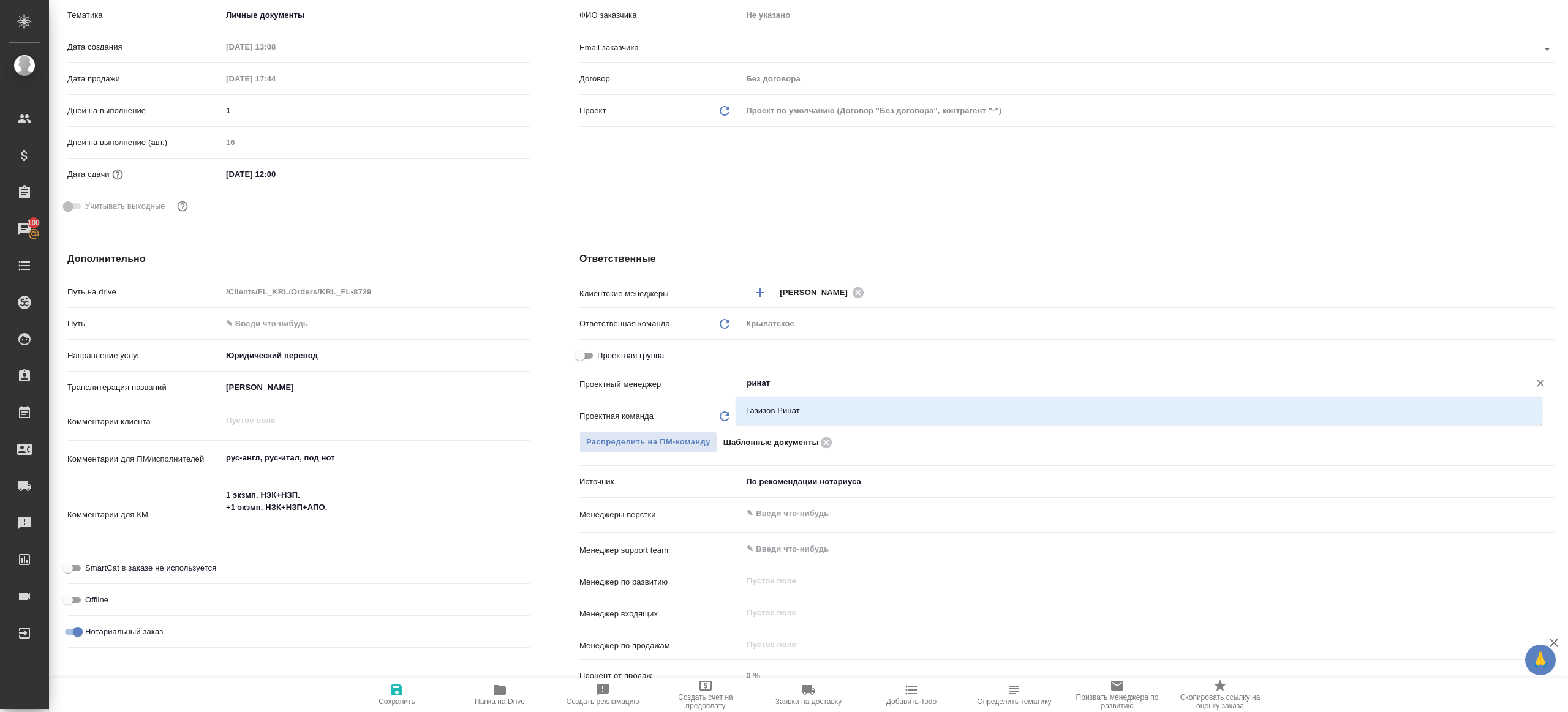
type textarea "x"
type input "Газизов Ринат"
type input "Шаблонные документы"
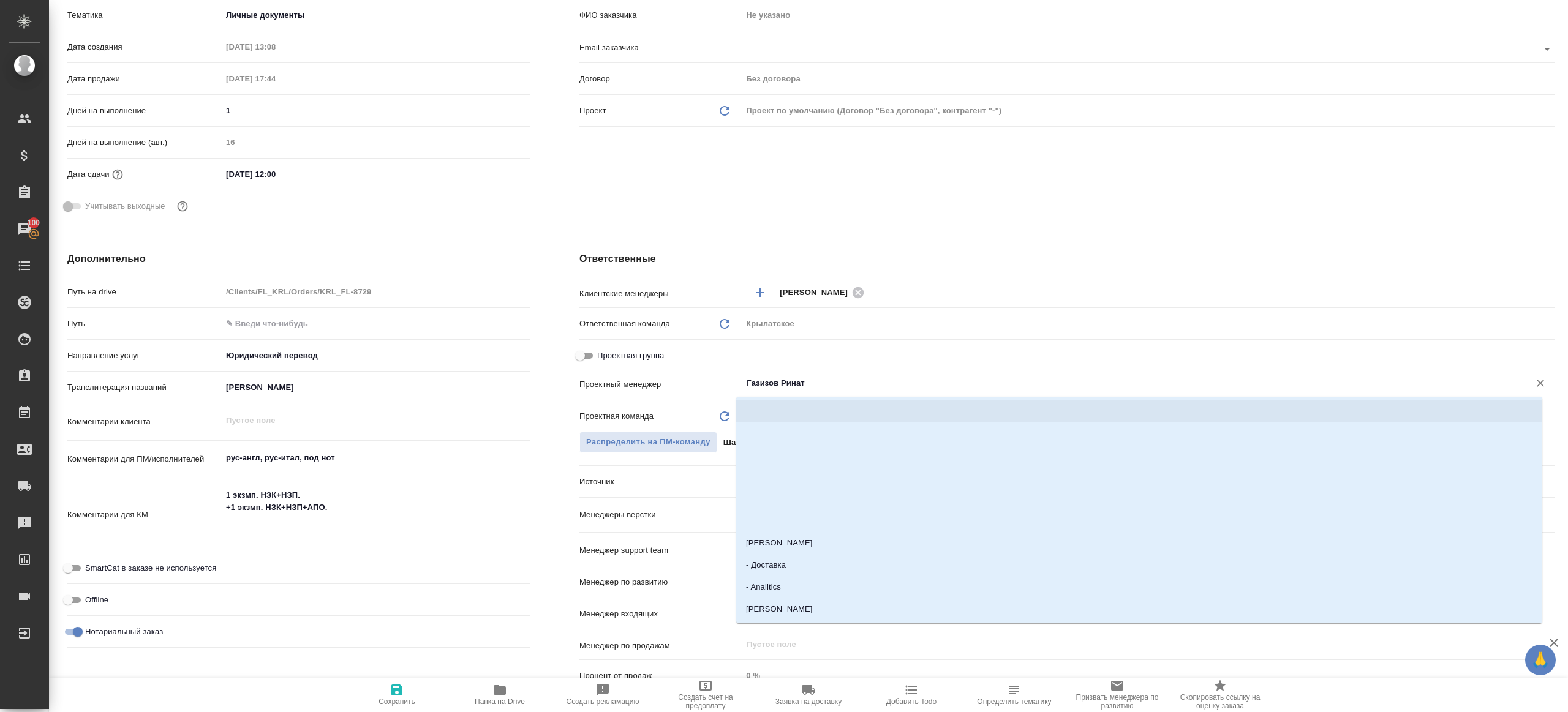
type input "Газизов Ринат"
click at [574, 222] on div "Клиент Телефон заказчика Телеграм ФИО заказчика Не указано Email заказчика Дого…" at bounding box center [1067, 69] width 1024 height 365
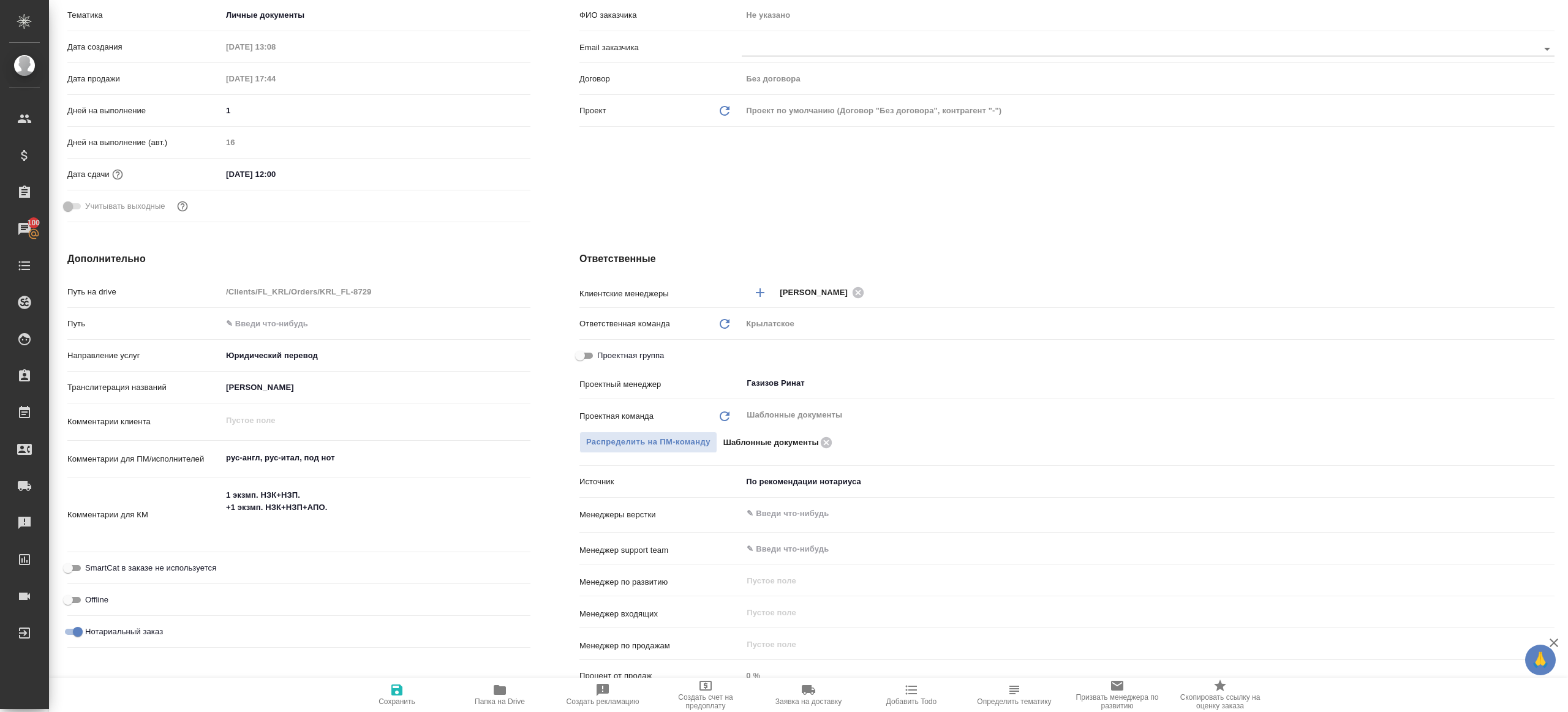
click at [498, 695] on icon "button" at bounding box center [500, 690] width 14 height 14
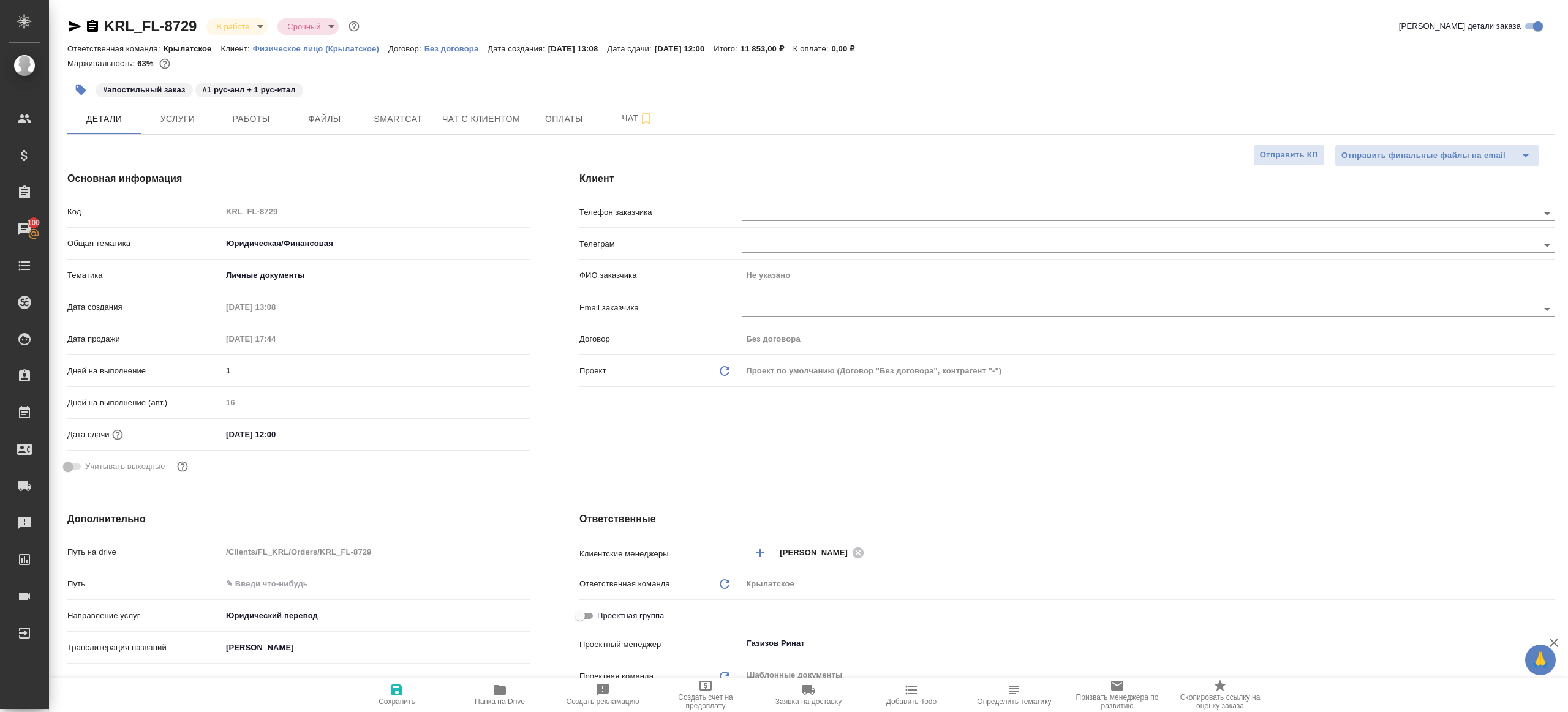
type textarea "x"
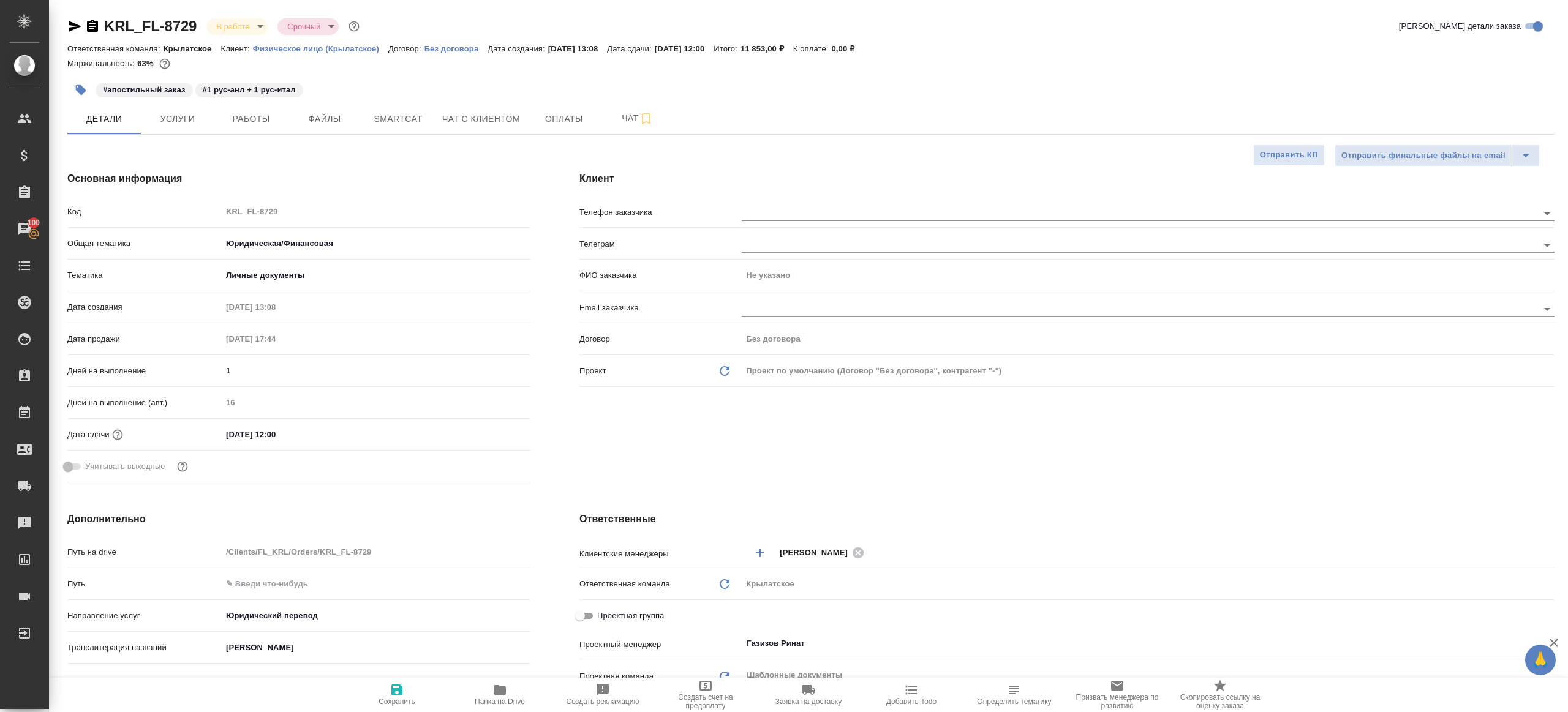
type textarea "x"
click at [235, 119] on span "Работы" at bounding box center [251, 118] width 59 height 15
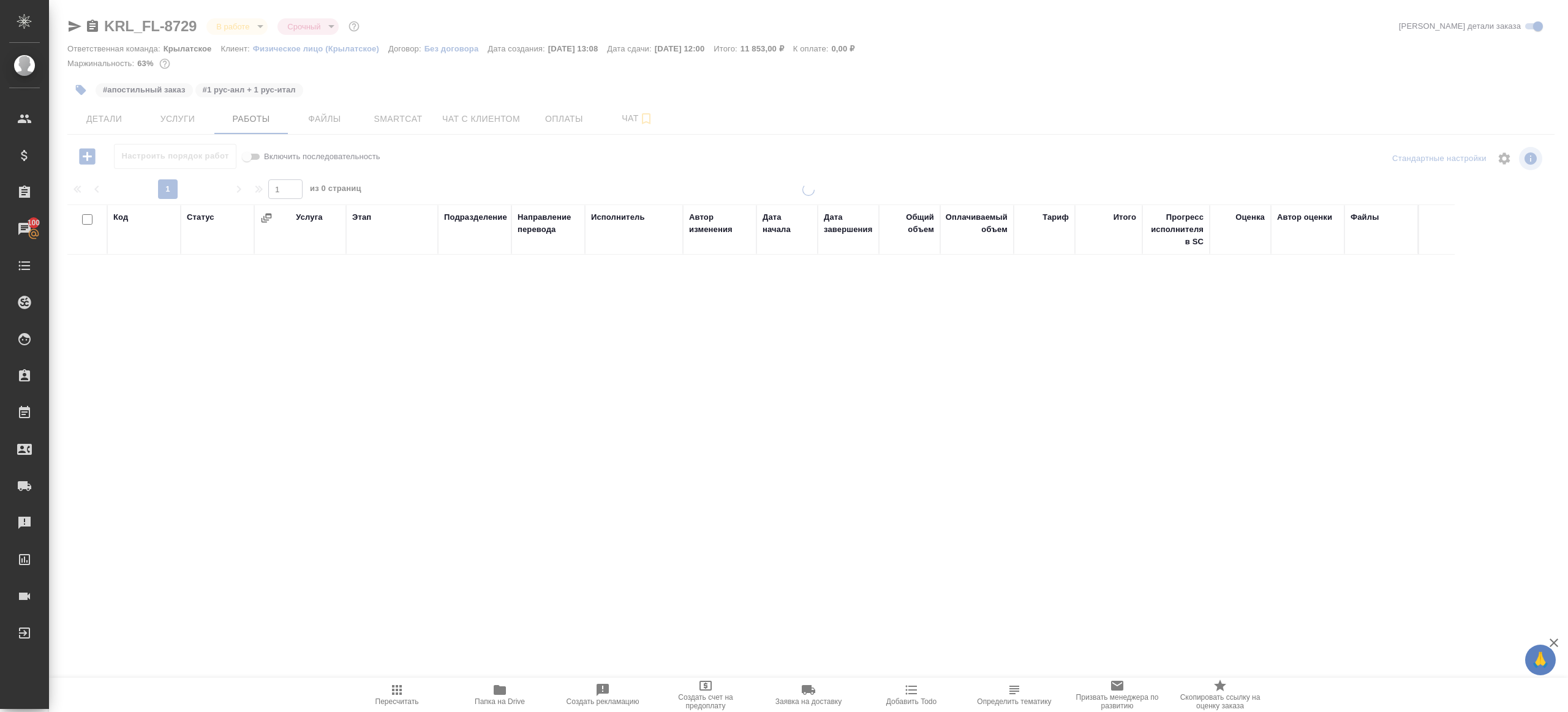
click at [535, 184] on div "1 1 из 0 страниц" at bounding box center [810, 190] width 1487 height 20
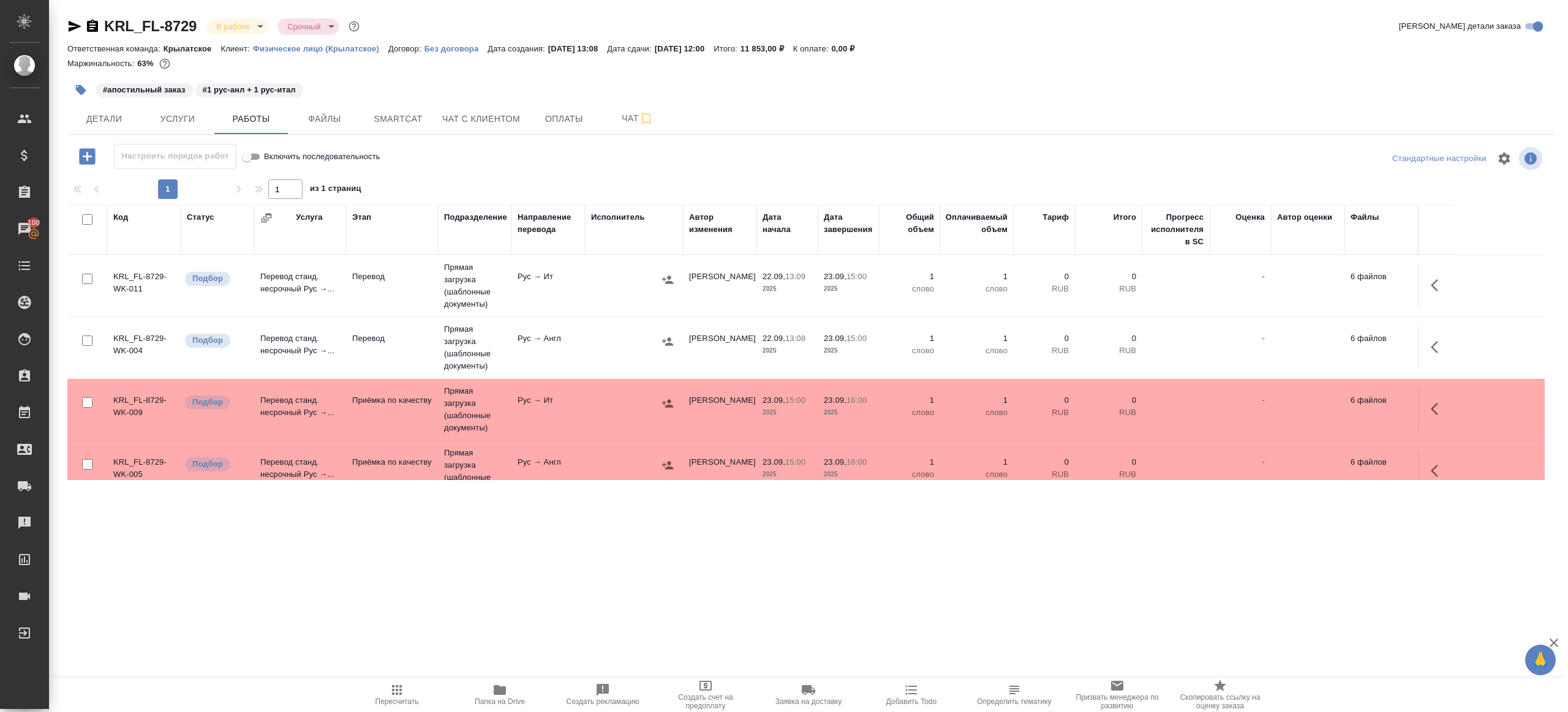
click at [576, 293] on td "Рус → Ит" at bounding box center [548, 286] width 74 height 43
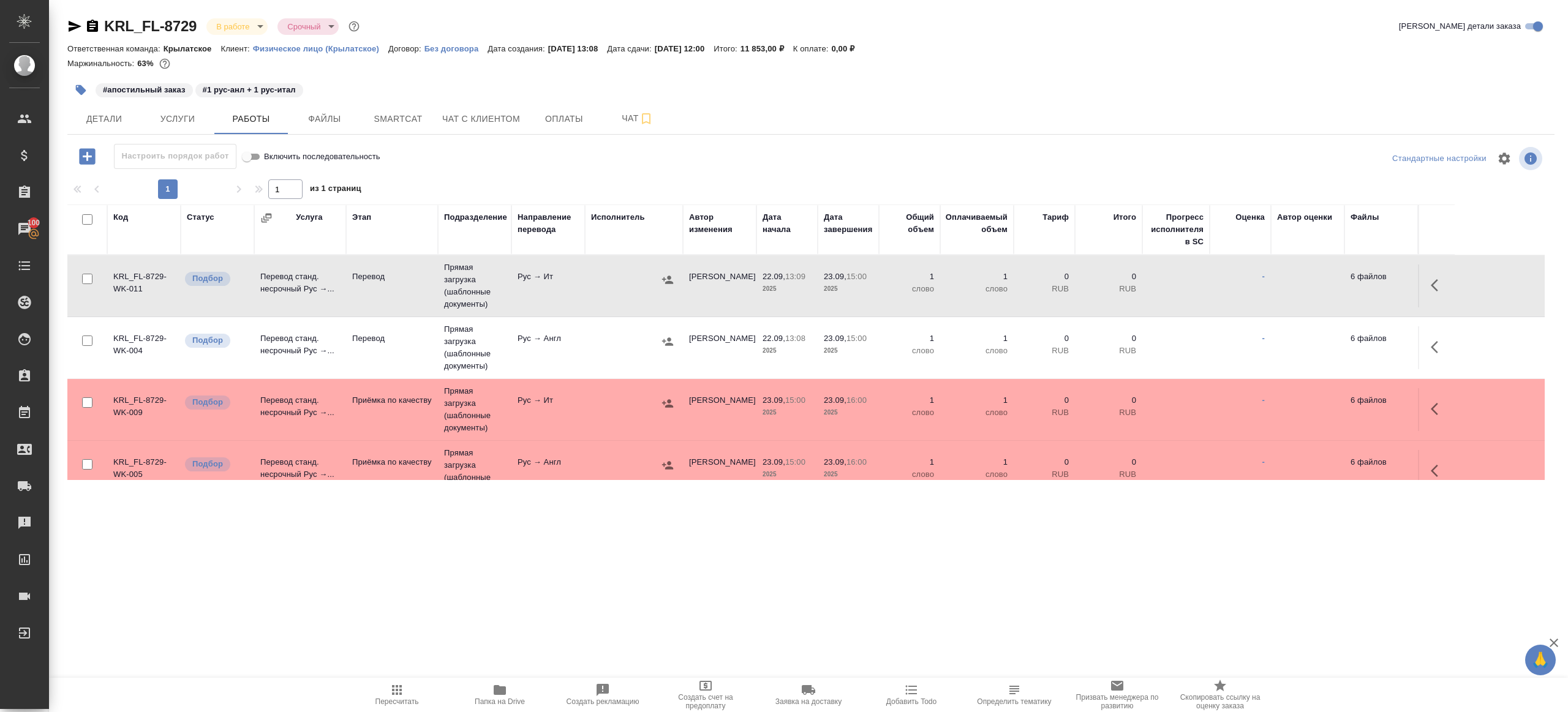
click at [576, 293] on td "Рус → Ит" at bounding box center [548, 286] width 74 height 43
click at [575, 353] on td "Рус → Англ" at bounding box center [548, 347] width 74 height 43
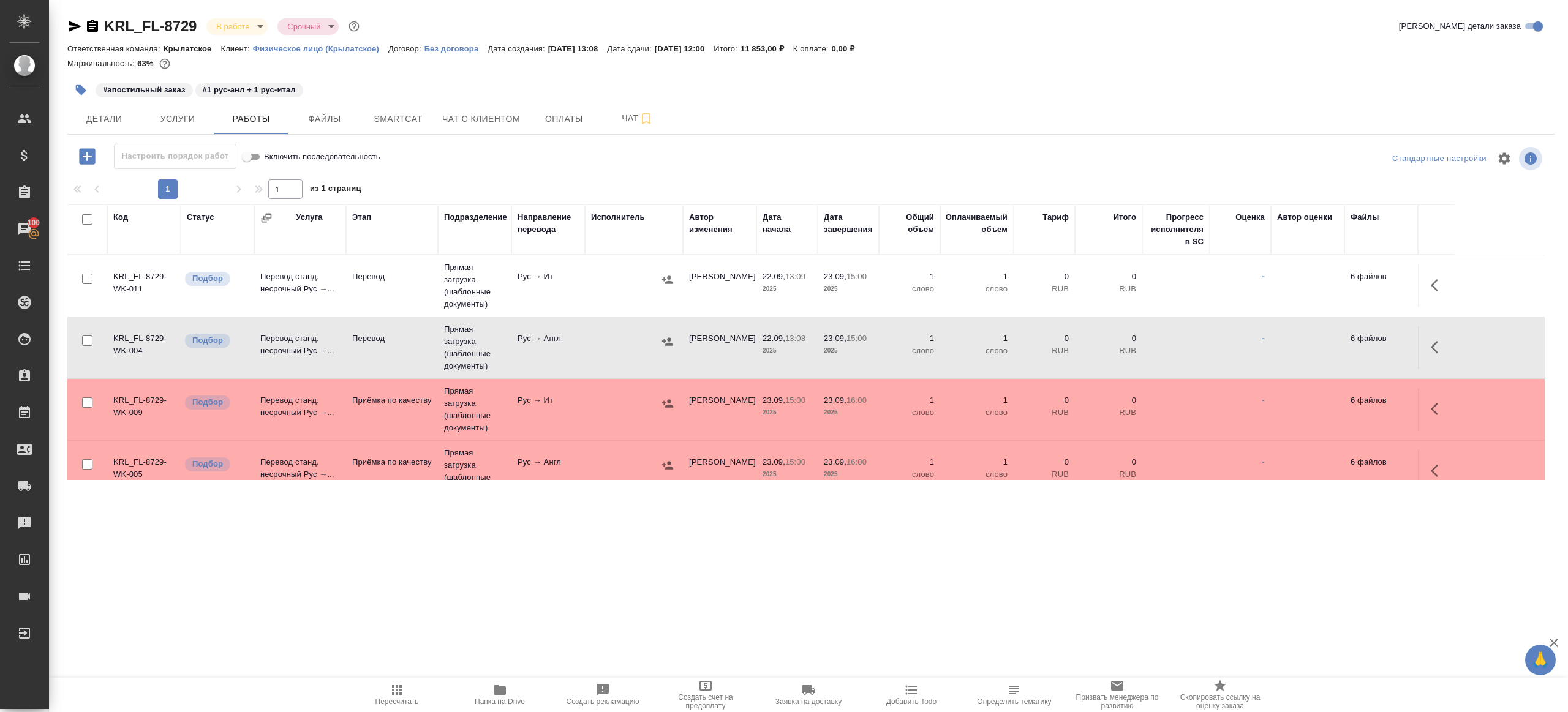
click at [575, 353] on td "Рус → Англ" at bounding box center [548, 347] width 74 height 43
click at [1439, 270] on button "button" at bounding box center [1438, 285] width 30 height 30
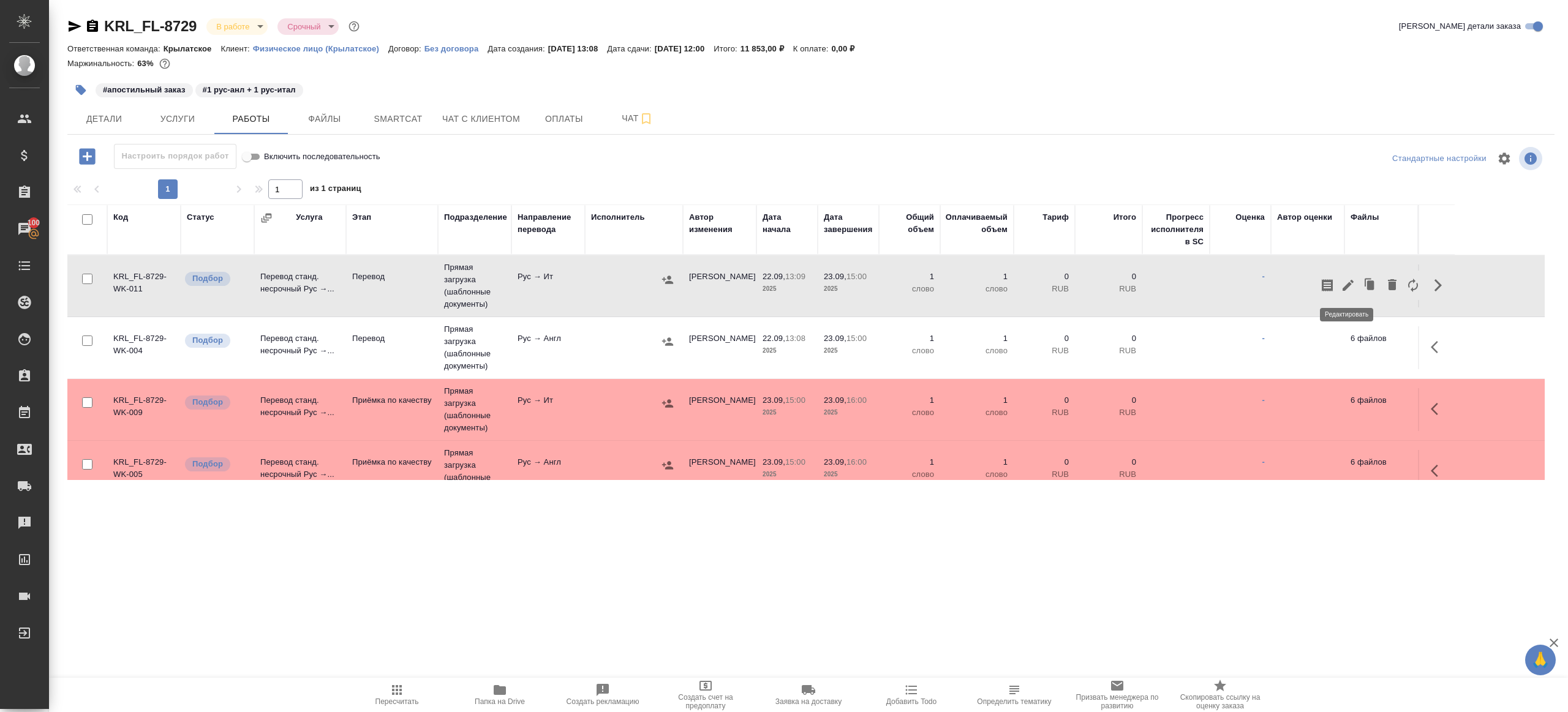
click at [1353, 281] on icon "button" at bounding box center [1348, 285] width 11 height 11
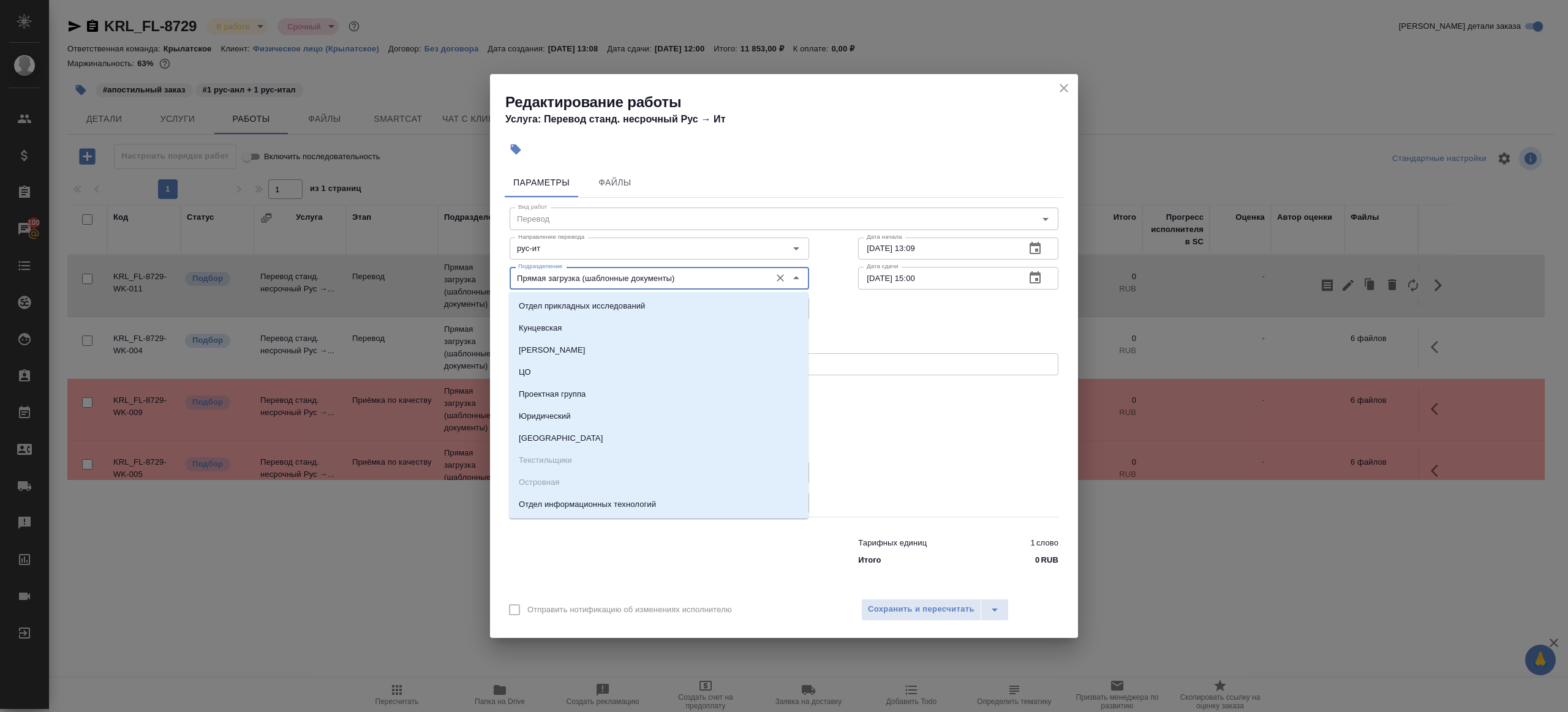
click at [545, 276] on input "Прямая загрузка (шаблонные документы)" at bounding box center [639, 278] width 251 height 14
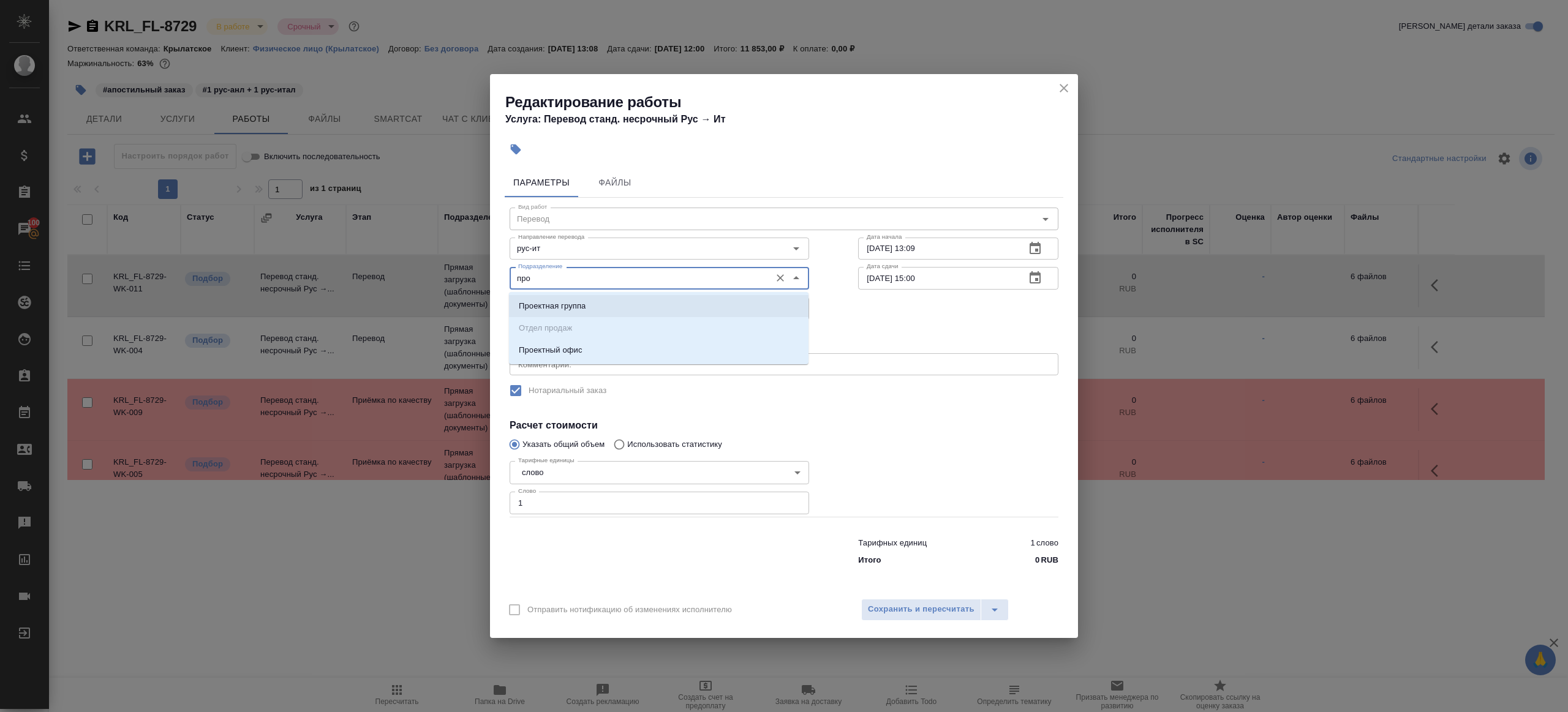
click at [560, 340] on li "Проектный офис" at bounding box center [658, 351] width 300 height 22
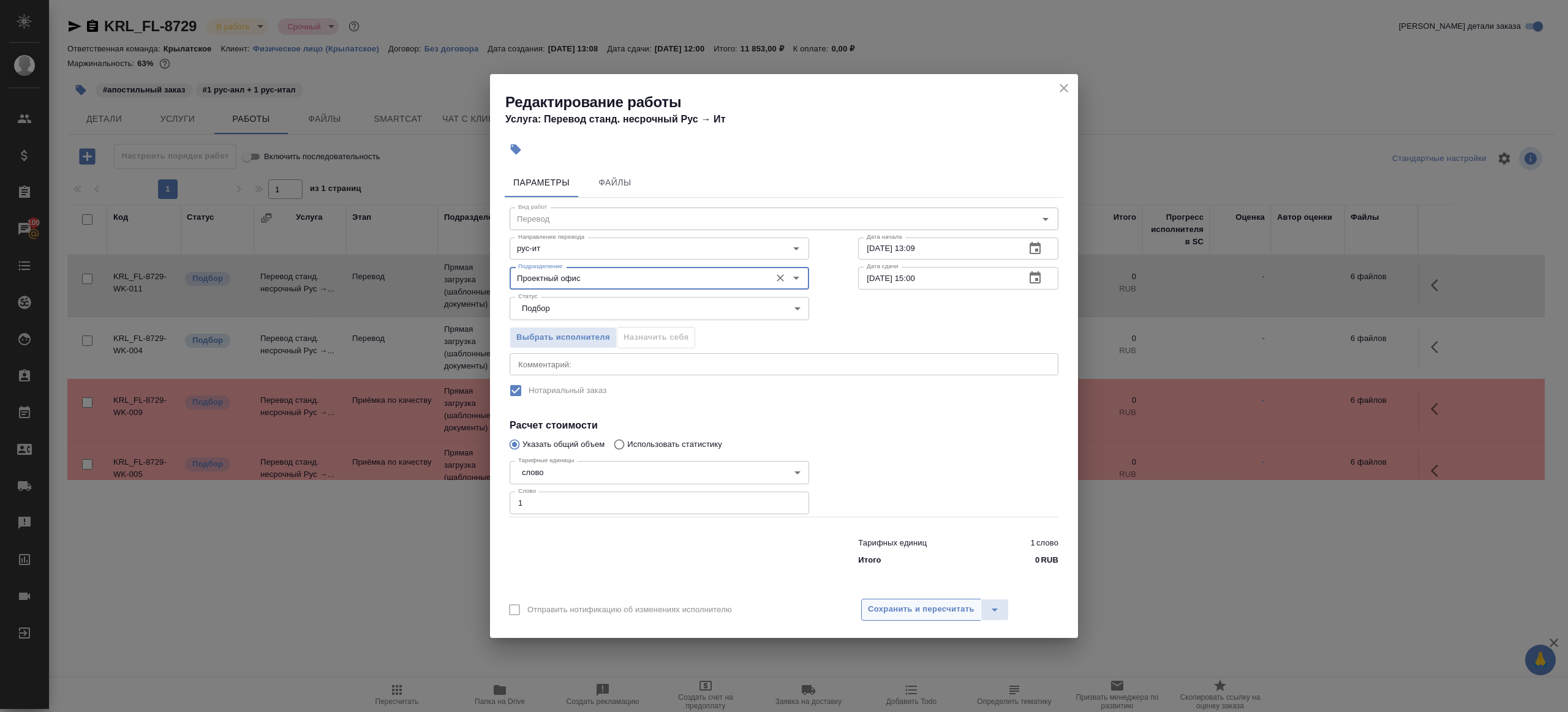
type input "Проектный офис"
click at [902, 610] on span "Сохранить и пересчитать" at bounding box center [922, 609] width 107 height 14
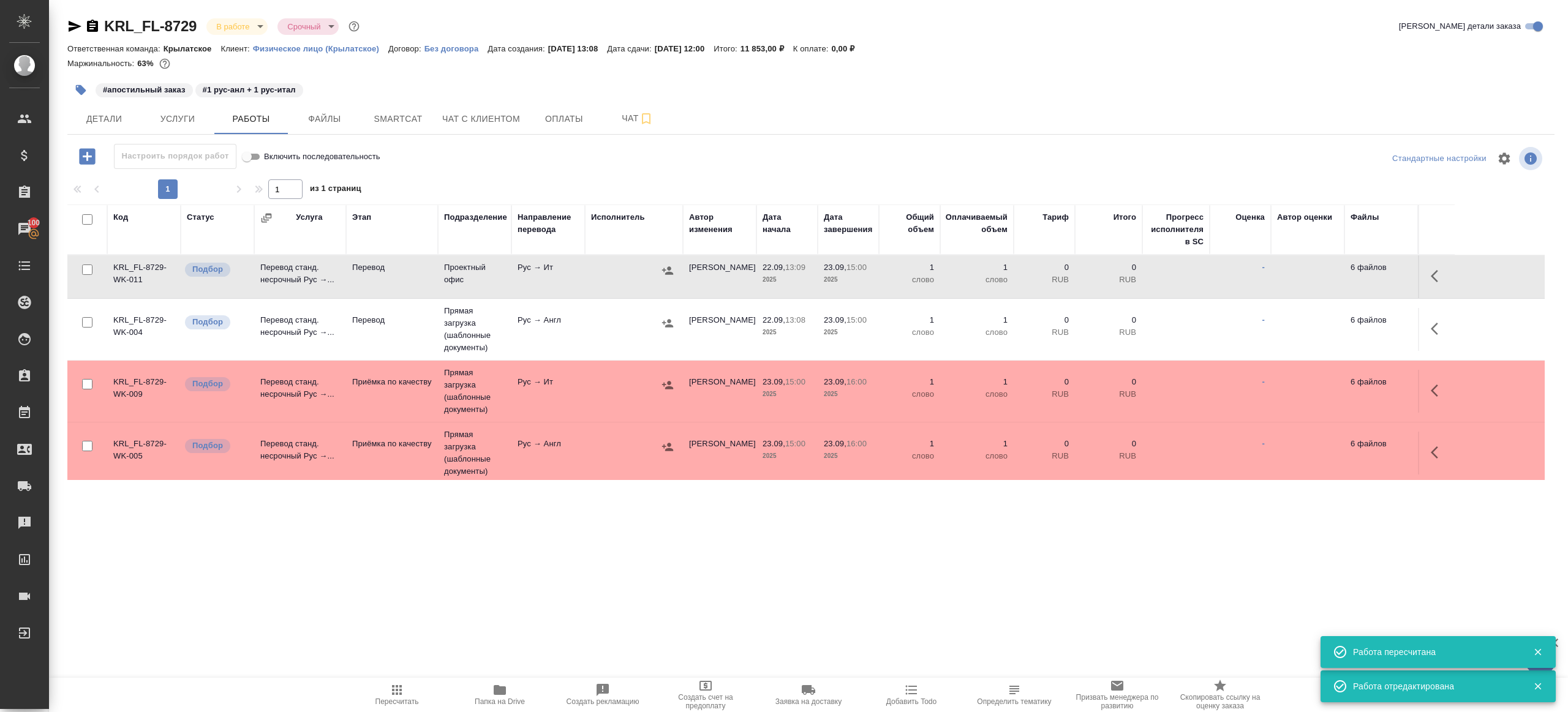
click at [1432, 353] on tr "KRL_FL-8729-WK-004 Подбор Перевод станд. несрочный Рус →... Перевод Прямая загр…" at bounding box center [806, 330] width 1478 height 62
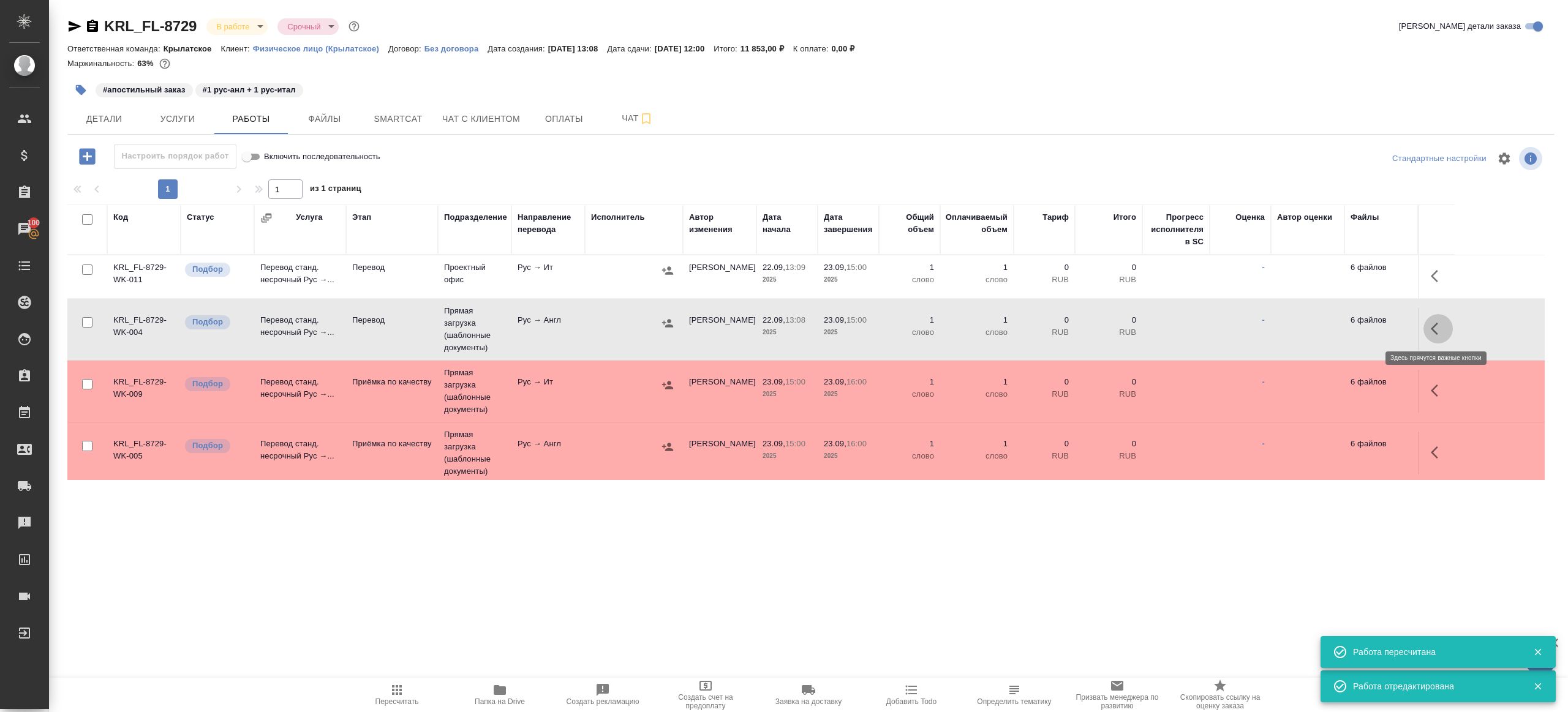
click at [1438, 330] on icon "button" at bounding box center [1438, 329] width 14 height 14
click at [1350, 324] on icon "button" at bounding box center [1348, 329] width 14 height 14
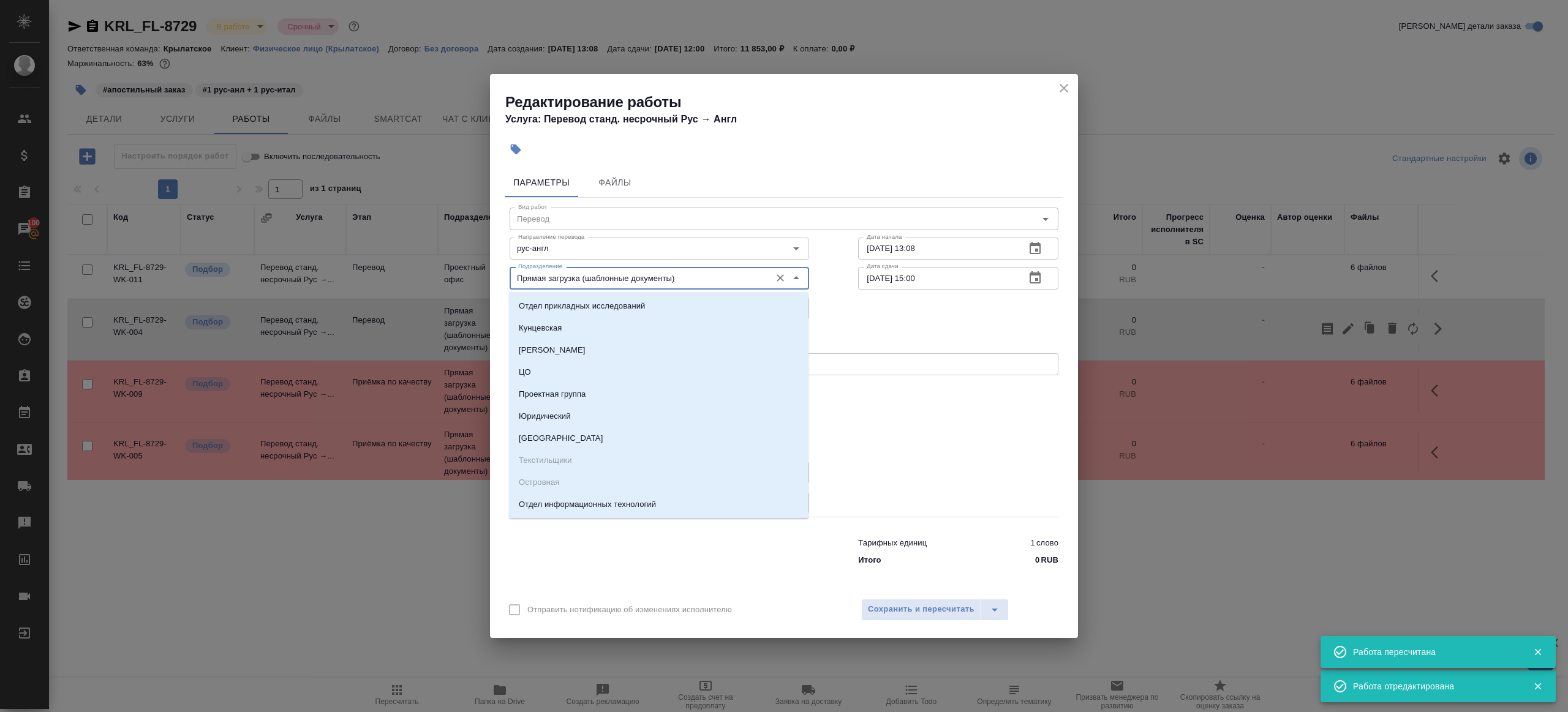
click at [540, 280] on input "Прямая загрузка (шаблонные документы)" at bounding box center [639, 278] width 251 height 14
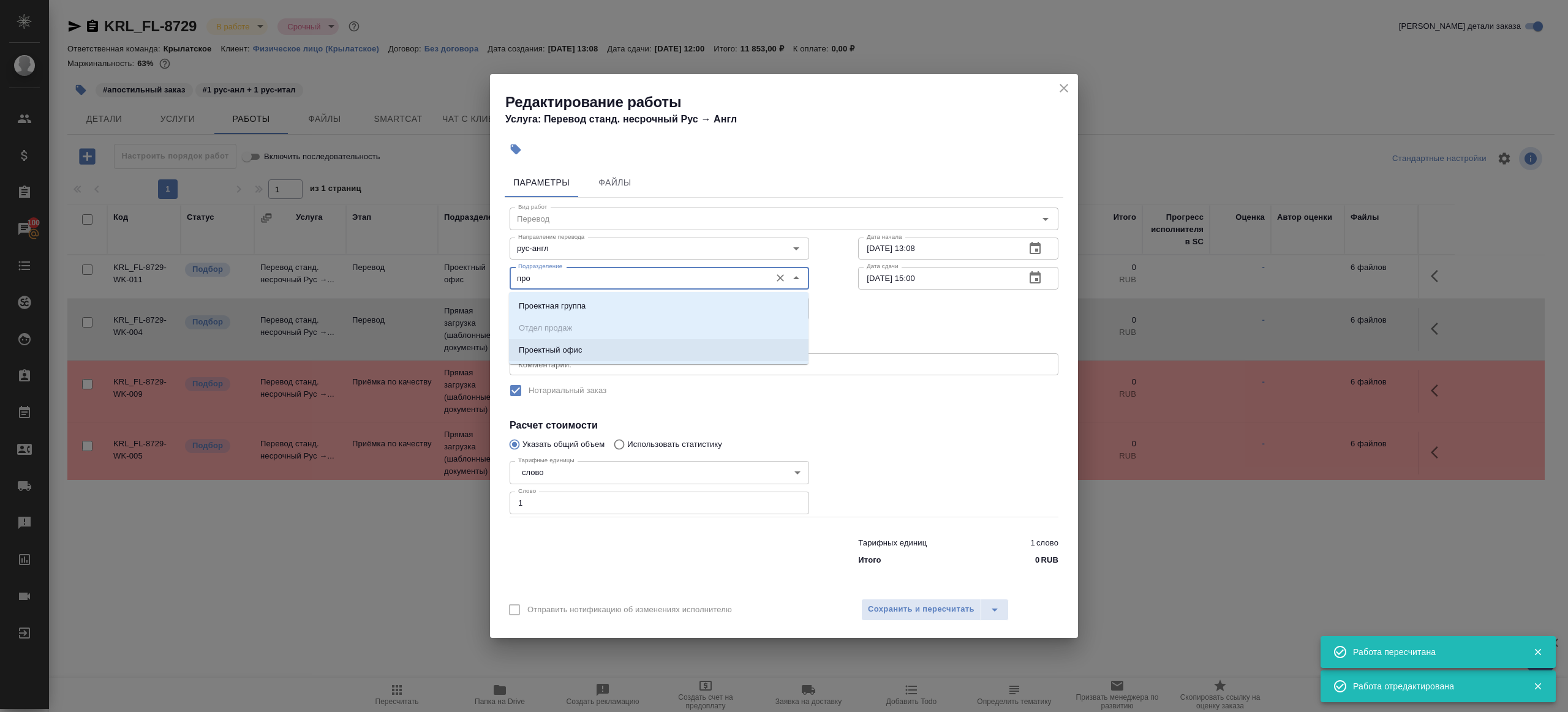
click at [575, 343] on li "Проектный офис" at bounding box center [658, 351] width 300 height 22
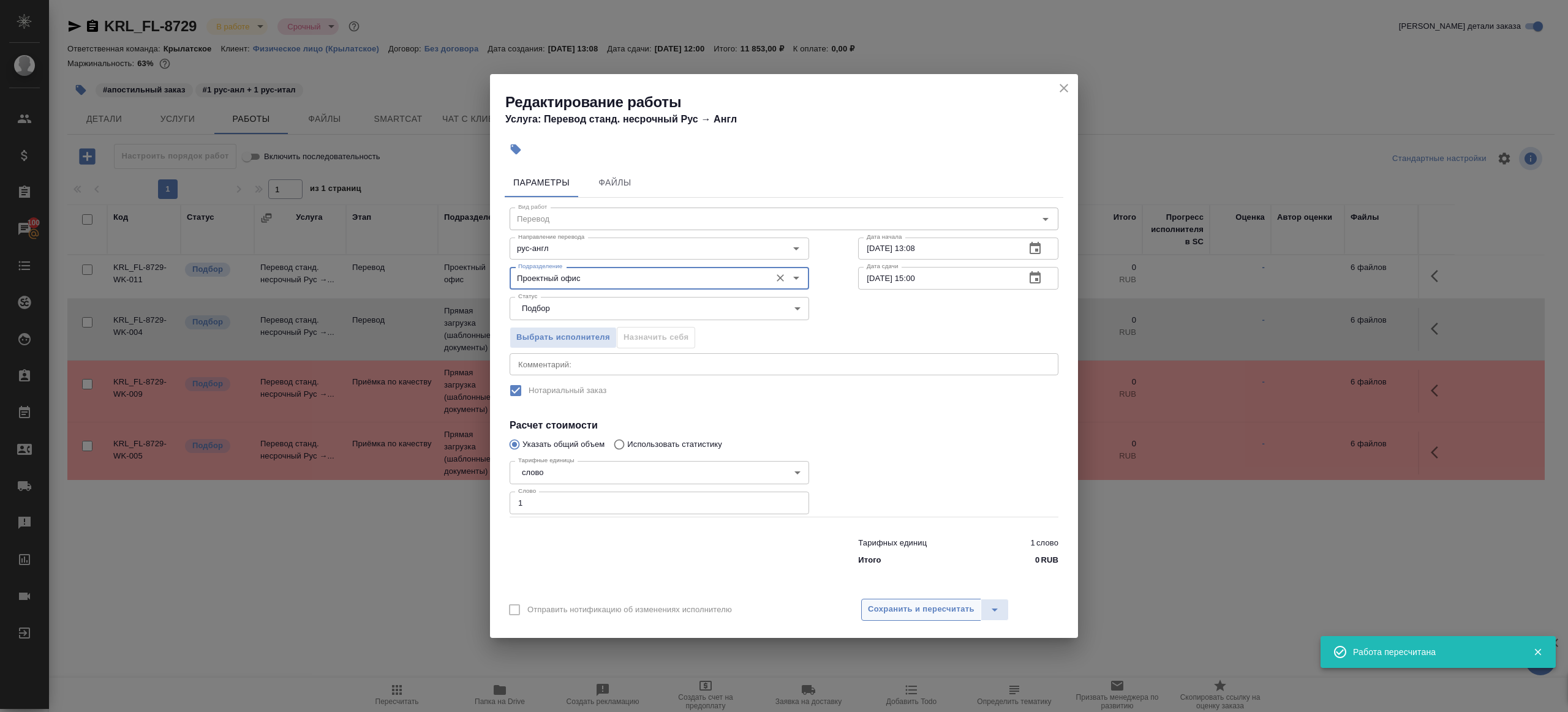
type input "Проектный офис"
click at [895, 613] on span "Сохранить и пересчитать" at bounding box center [922, 609] width 107 height 14
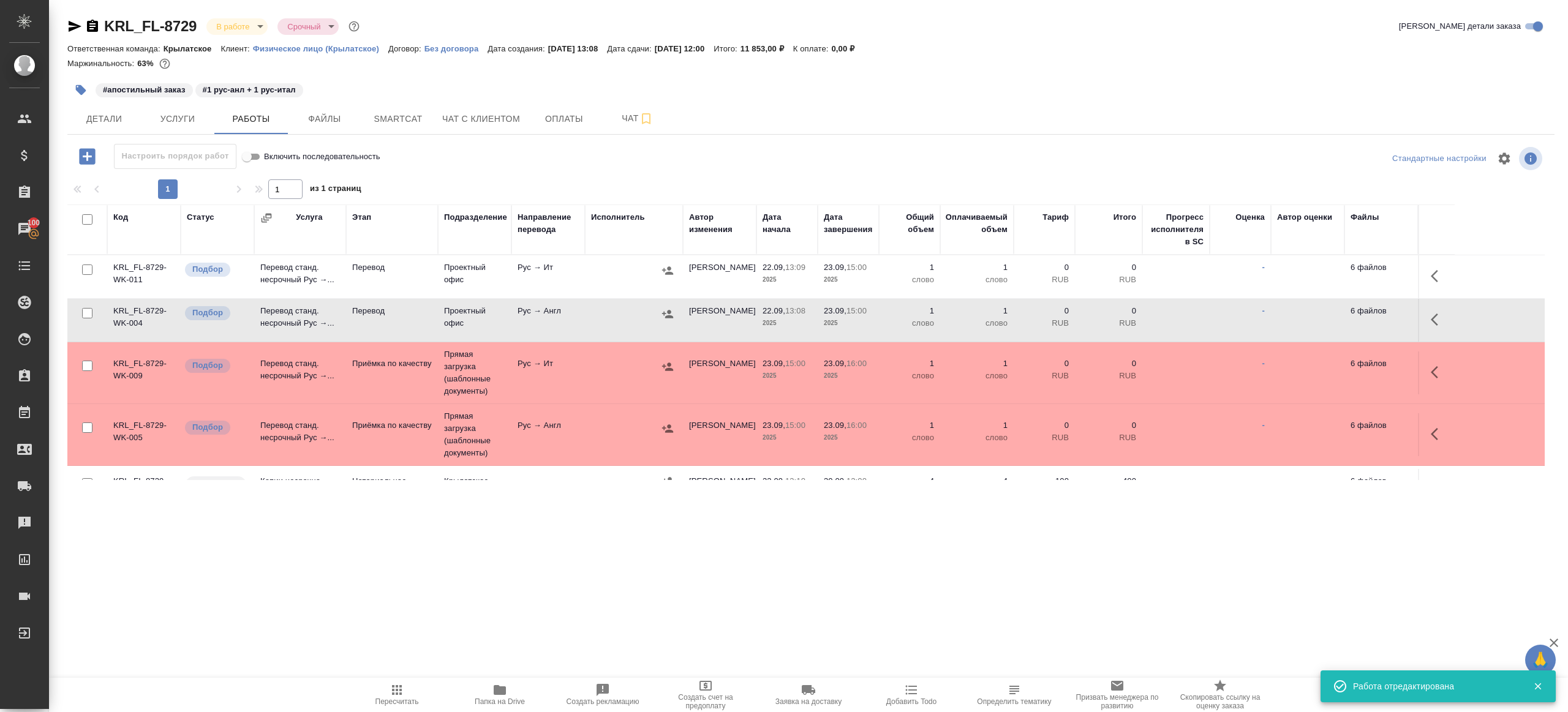
click at [1449, 269] on button "button" at bounding box center [1438, 276] width 30 height 30
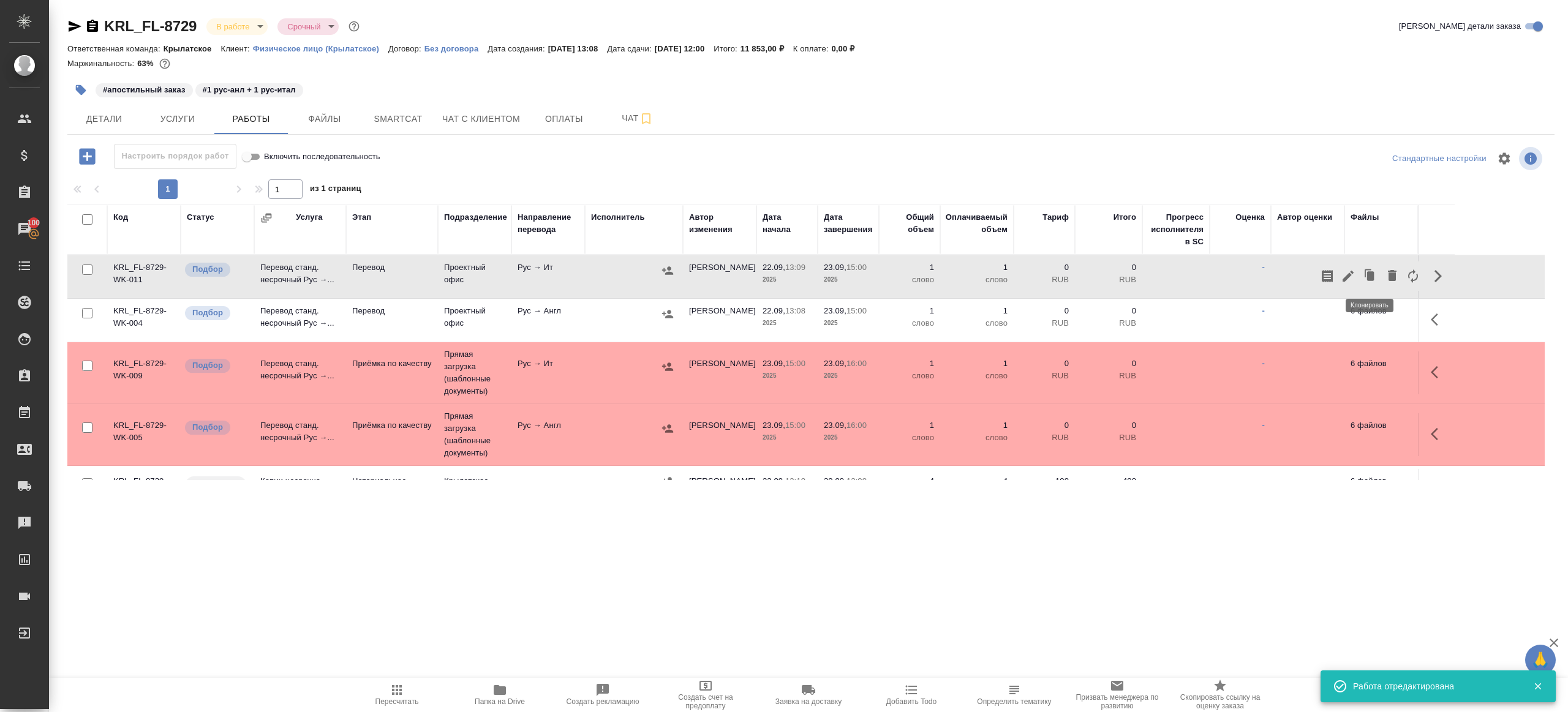
click at [1349, 269] on icon "button" at bounding box center [1348, 276] width 14 height 14
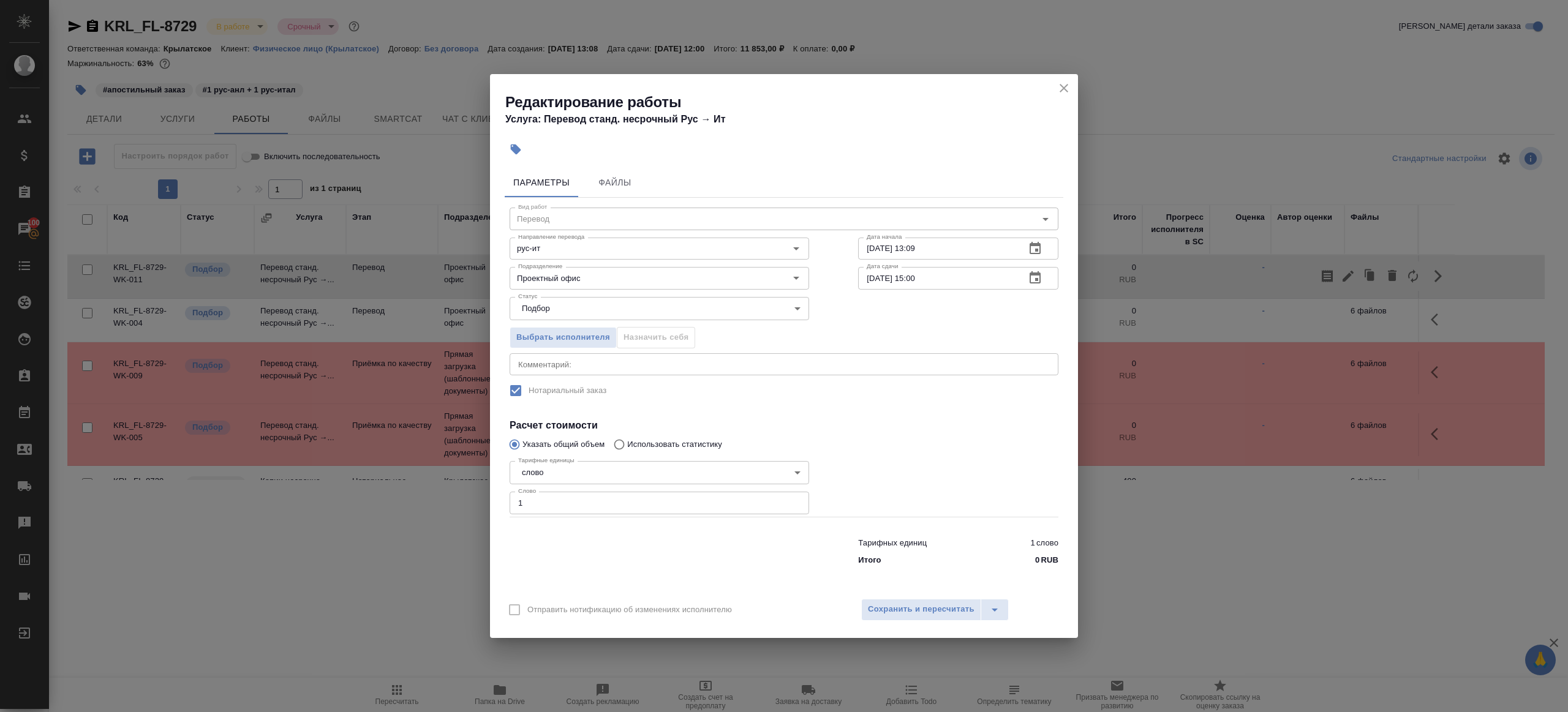
click at [615, 507] on input "1" at bounding box center [659, 503] width 300 height 22
type input "200"
click at [924, 621] on div "Отправить нотификацию об изменениях исполнителю Сохранить и пересчитать" at bounding box center [783, 615] width 588 height 47
click at [924, 618] on button "Сохранить и пересчитать" at bounding box center [921, 610] width 120 height 22
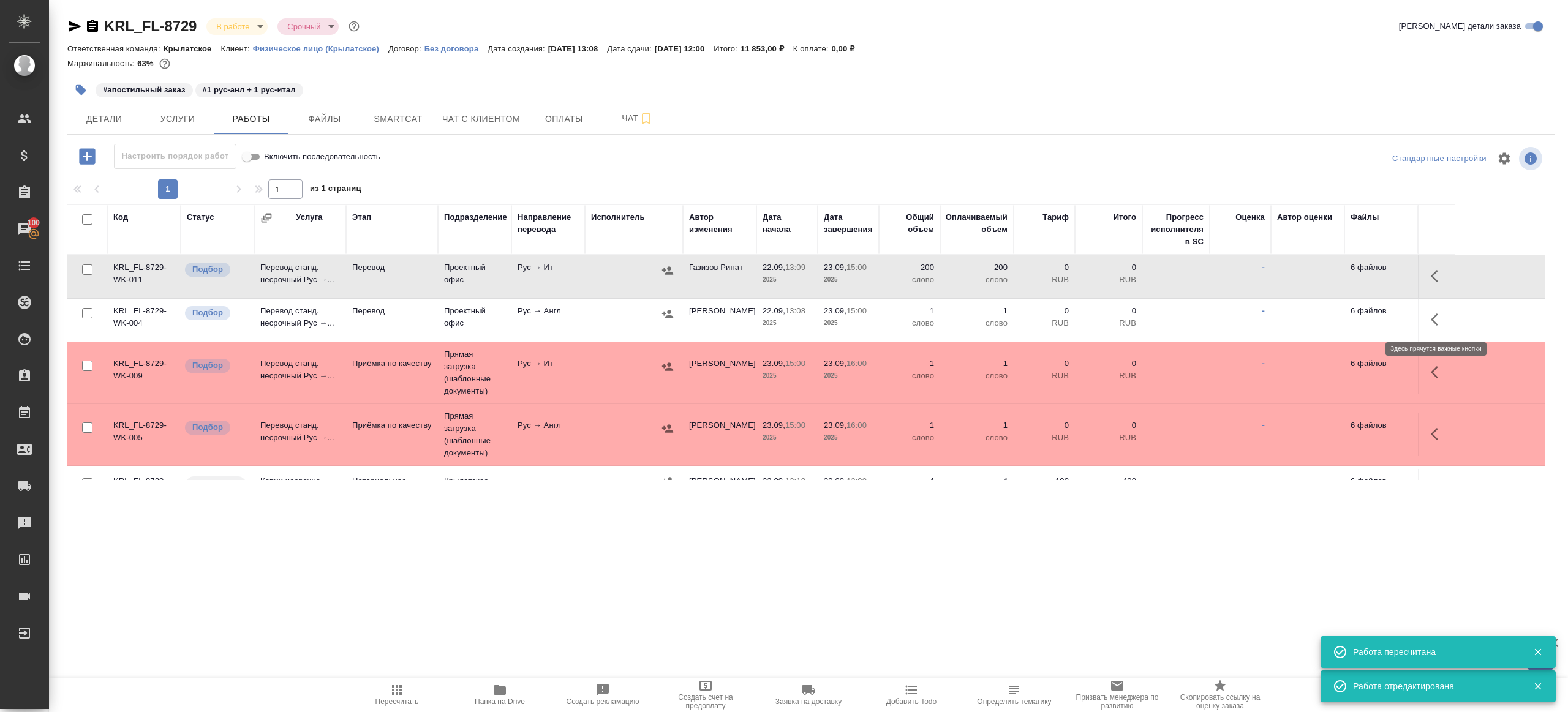
click at [1443, 324] on icon "button" at bounding box center [1438, 320] width 14 height 14
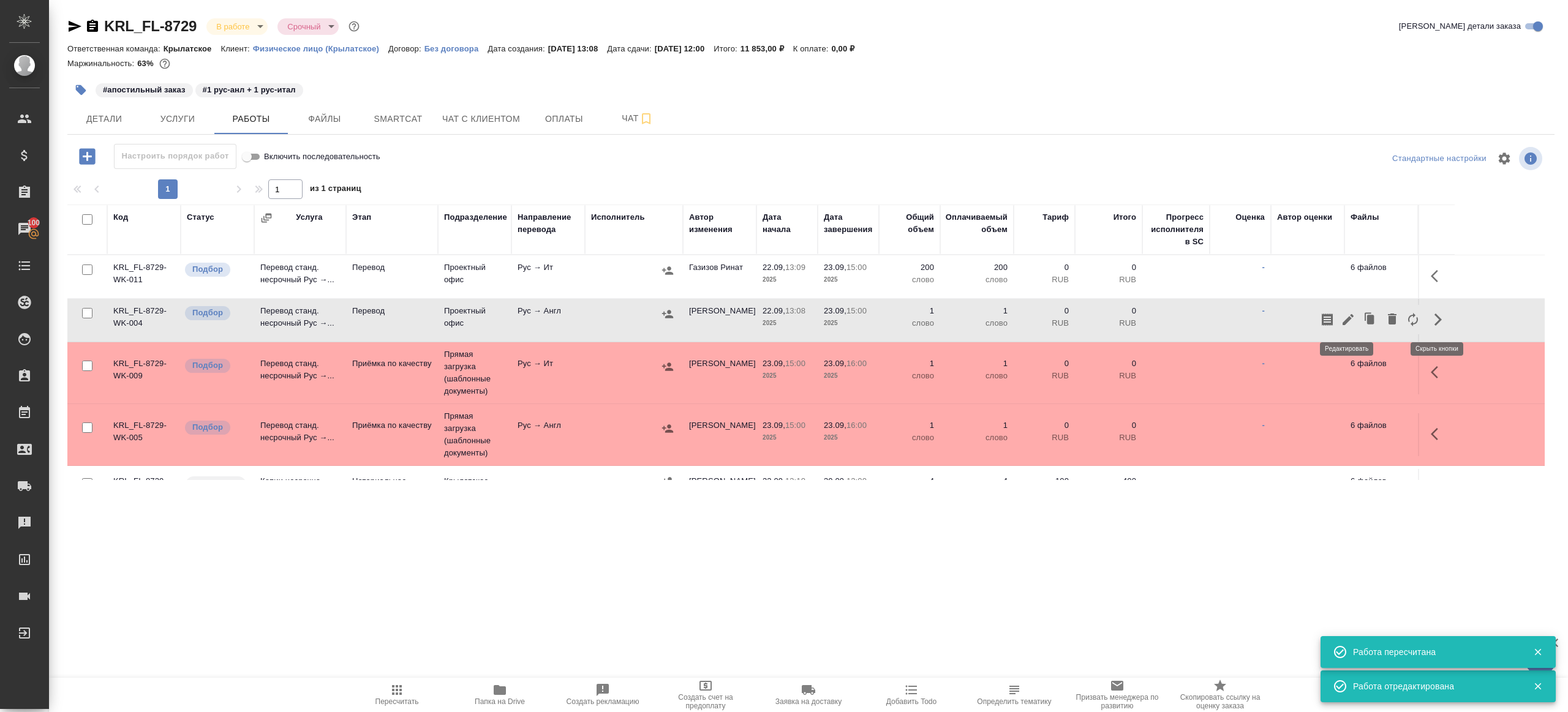
click at [1351, 324] on icon "button" at bounding box center [1348, 320] width 14 height 14
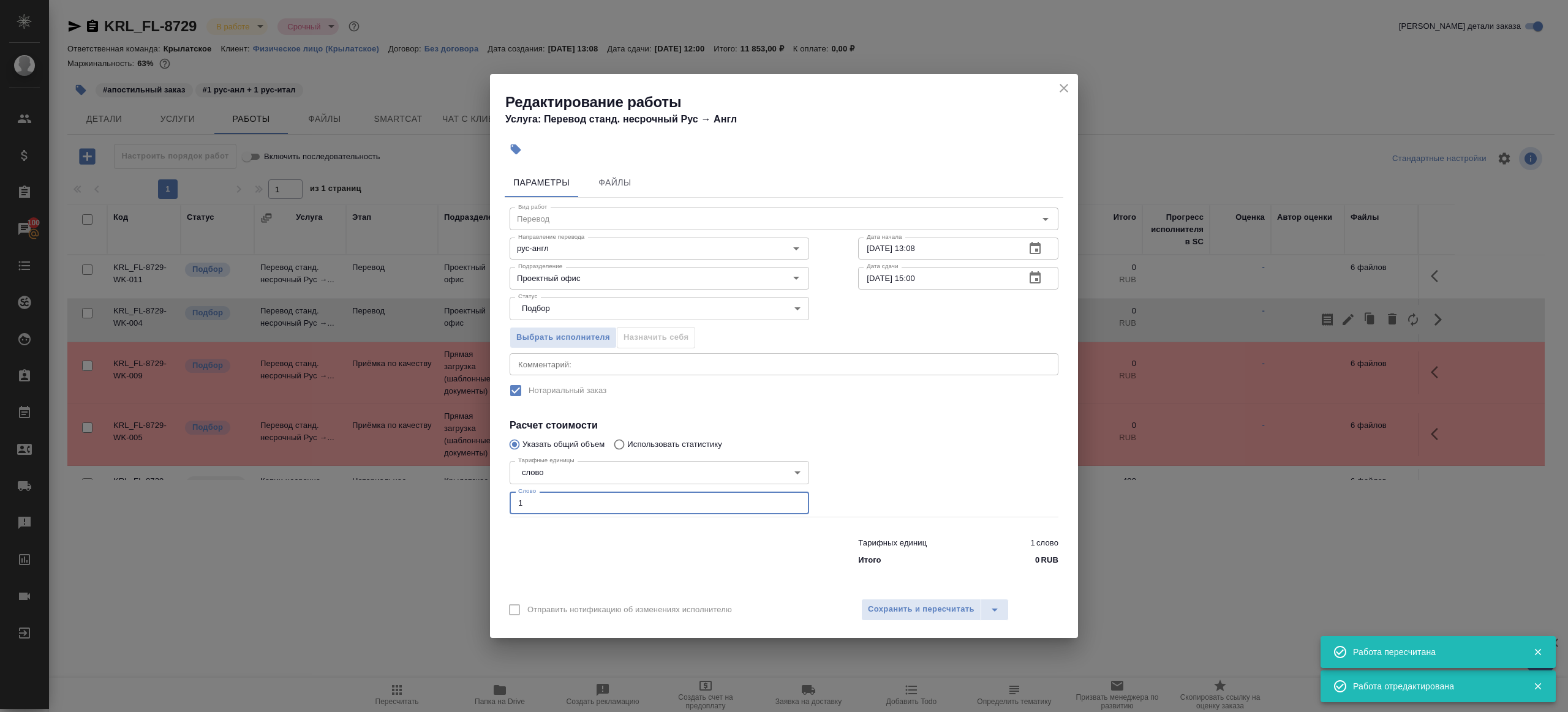
click at [602, 509] on input "1" at bounding box center [659, 503] width 300 height 22
type input "200"
click at [920, 599] on button "Сохранить и пересчитать" at bounding box center [921, 610] width 120 height 22
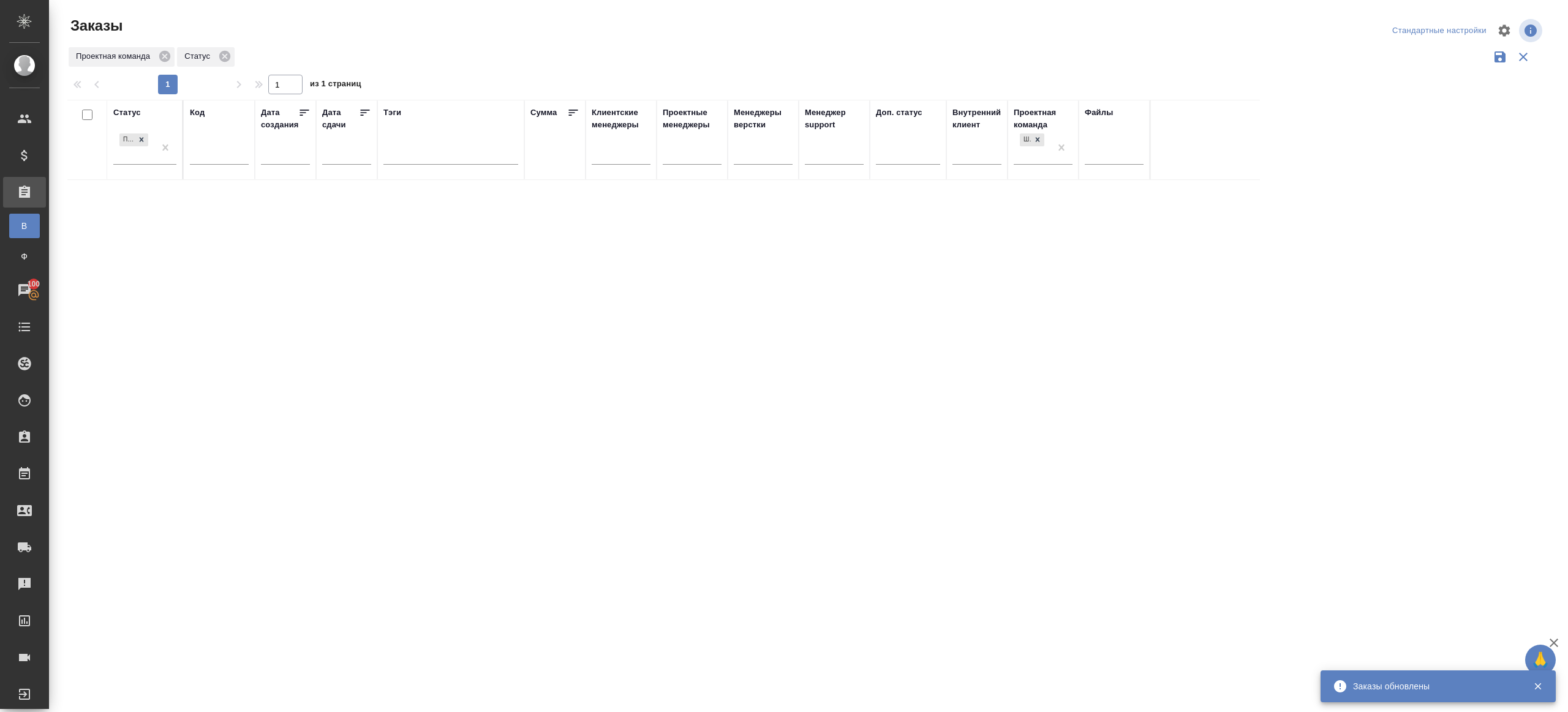
click at [513, 51] on div "Проектная команда Статус" at bounding box center [806, 57] width 1478 height 23
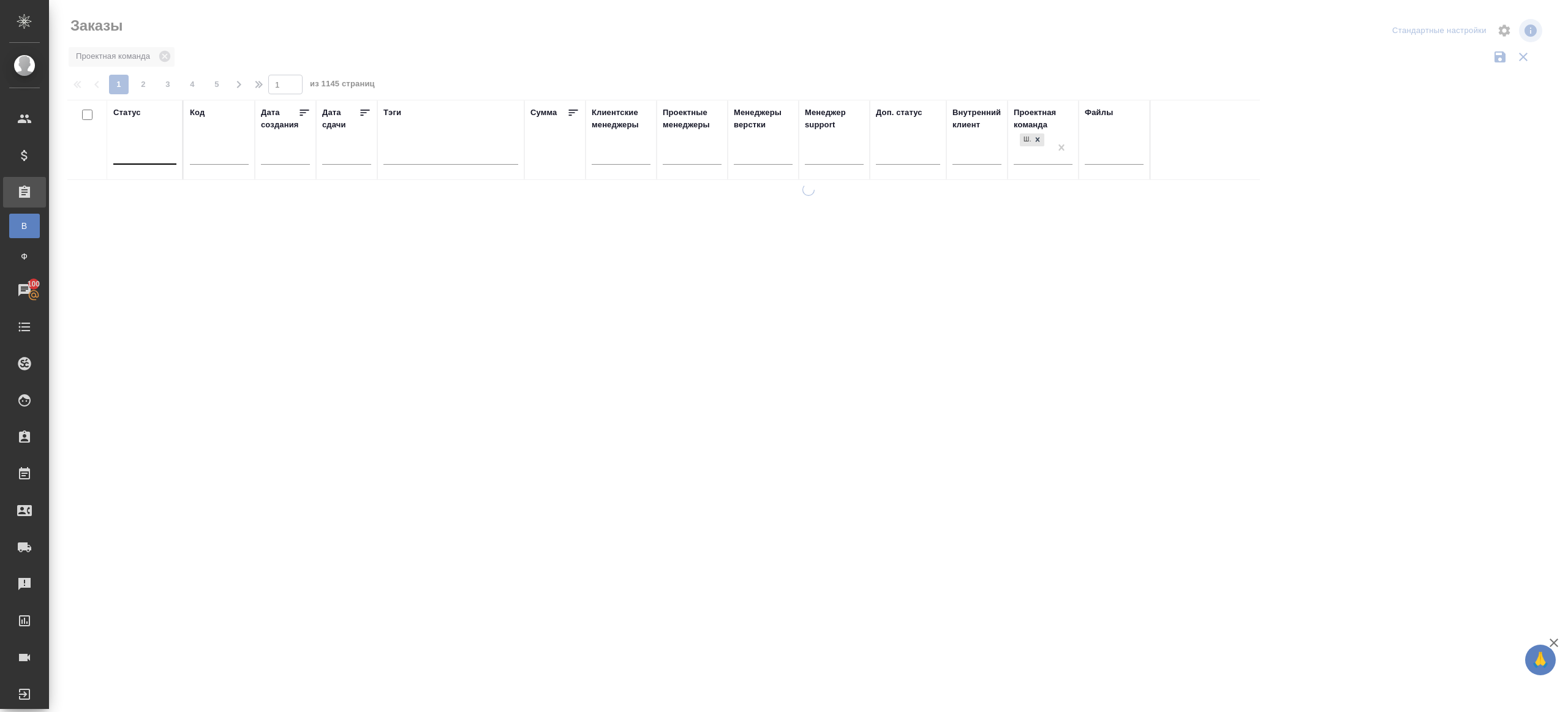
click at [398, 65] on div at bounding box center [808, 274] width 1519 height 547
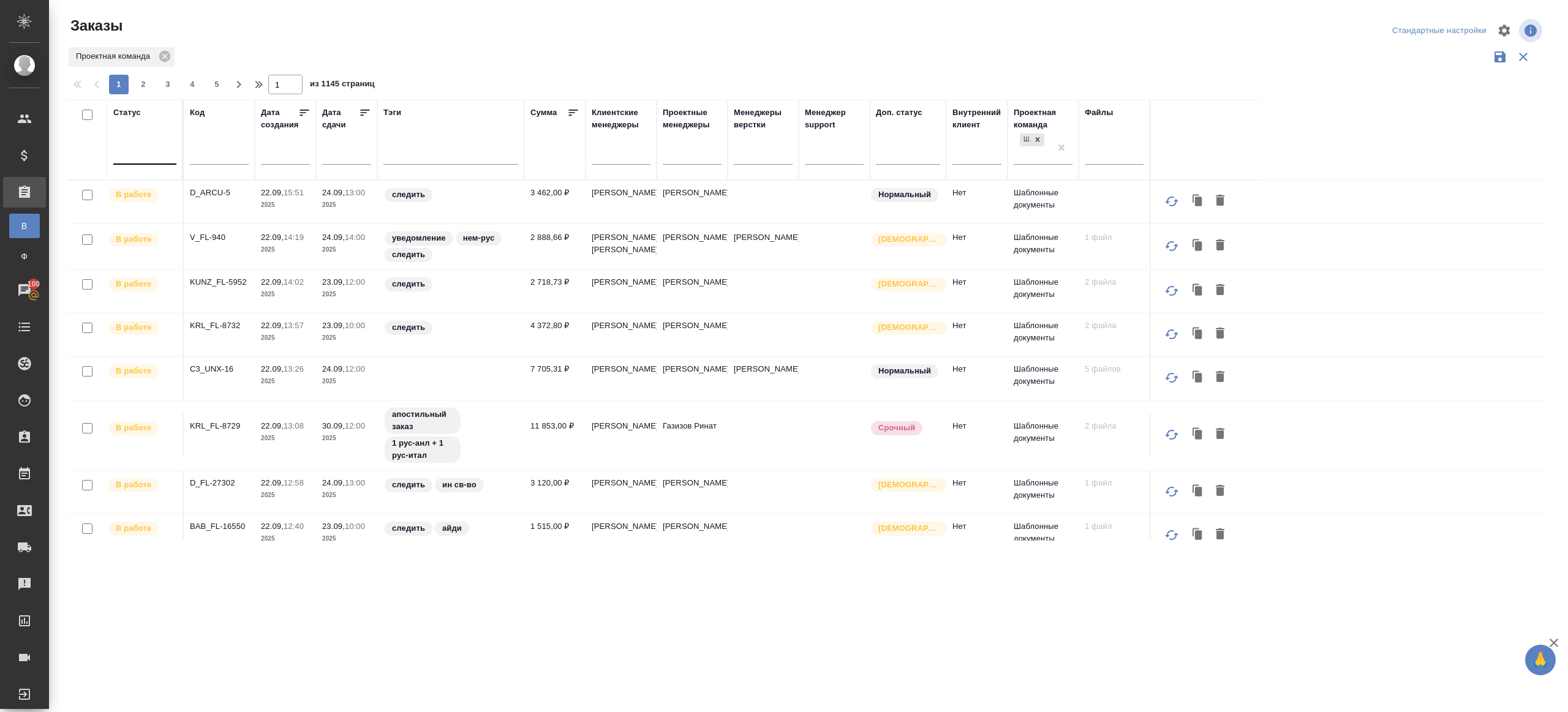
click at [131, 155] on input "text" at bounding box center [126, 151] width 13 height 9
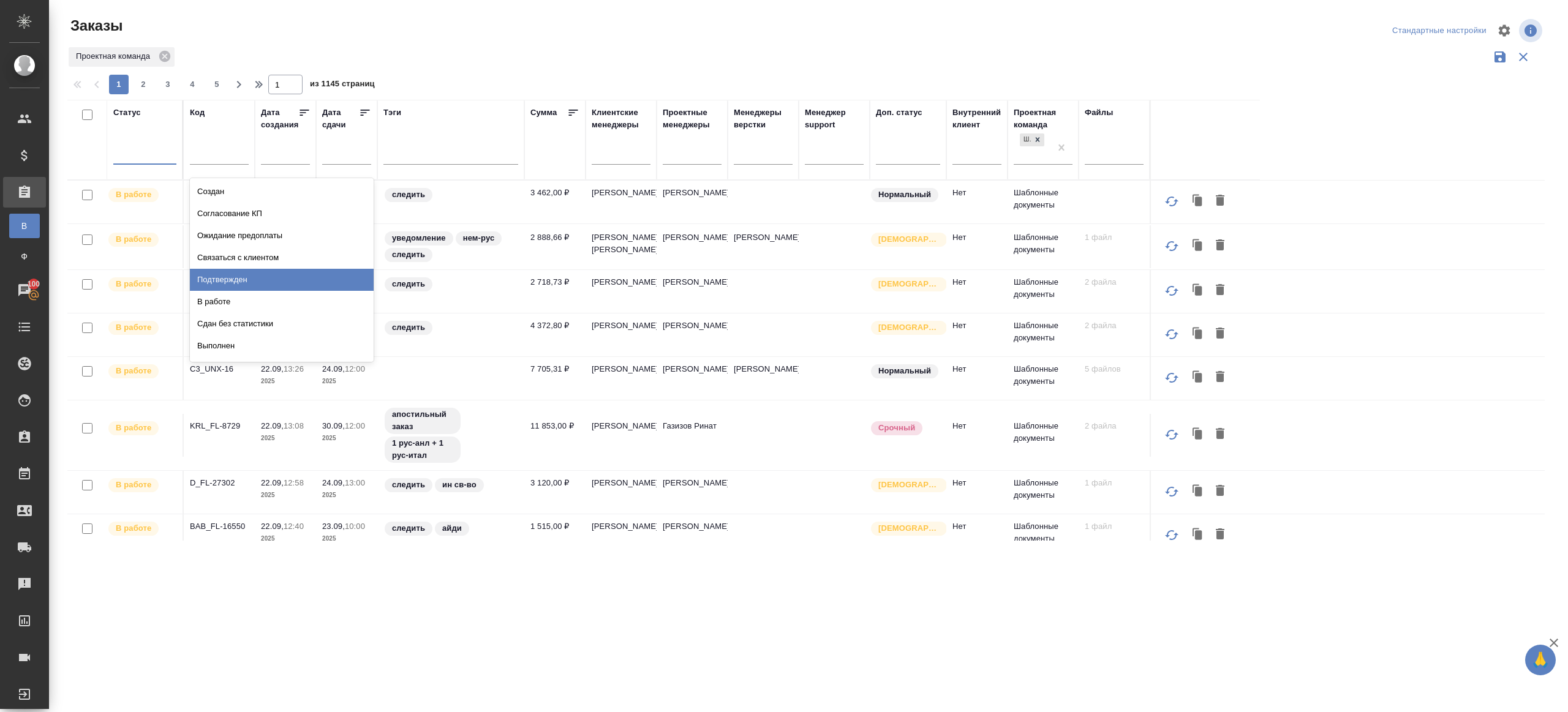
click at [235, 277] on div "Подтвержден" at bounding box center [281, 280] width 184 height 22
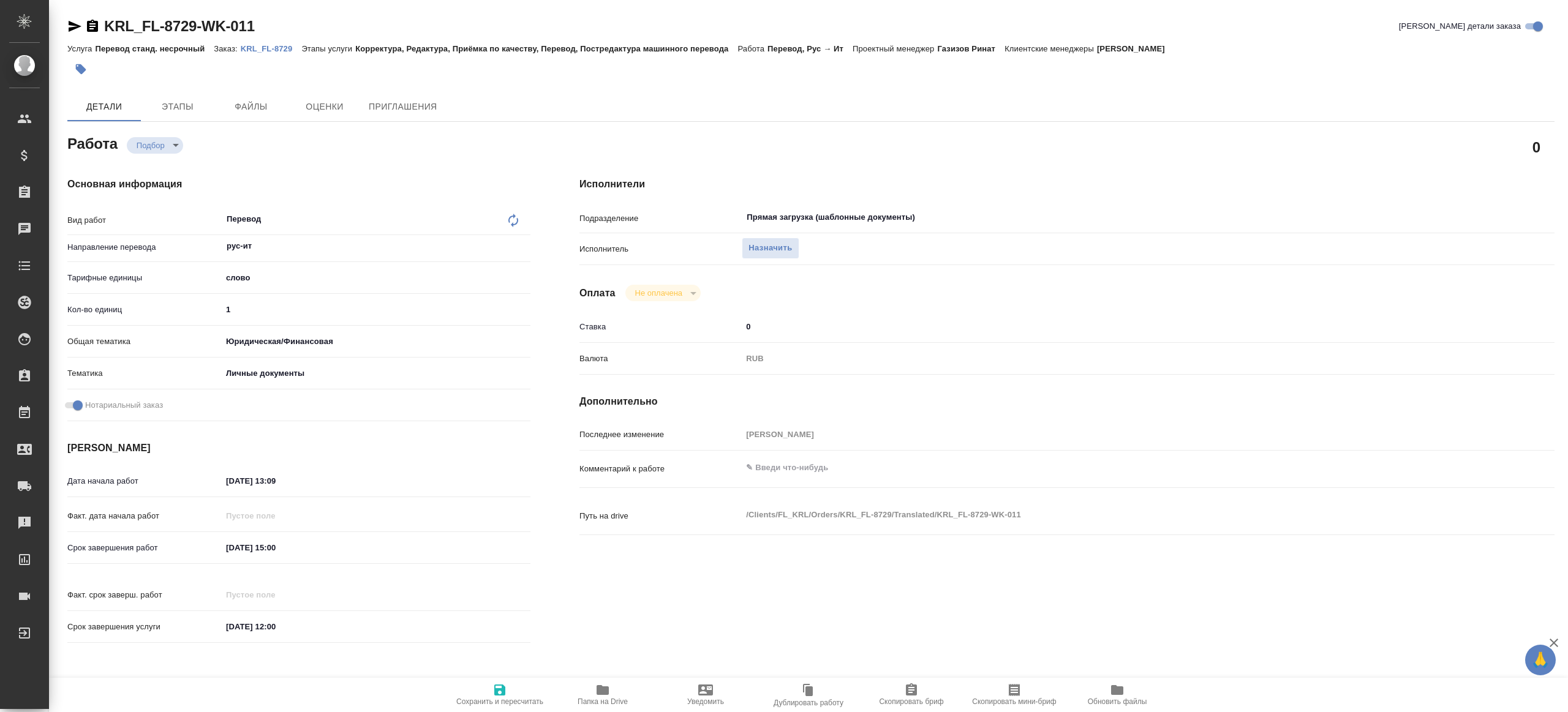
type textarea "x"
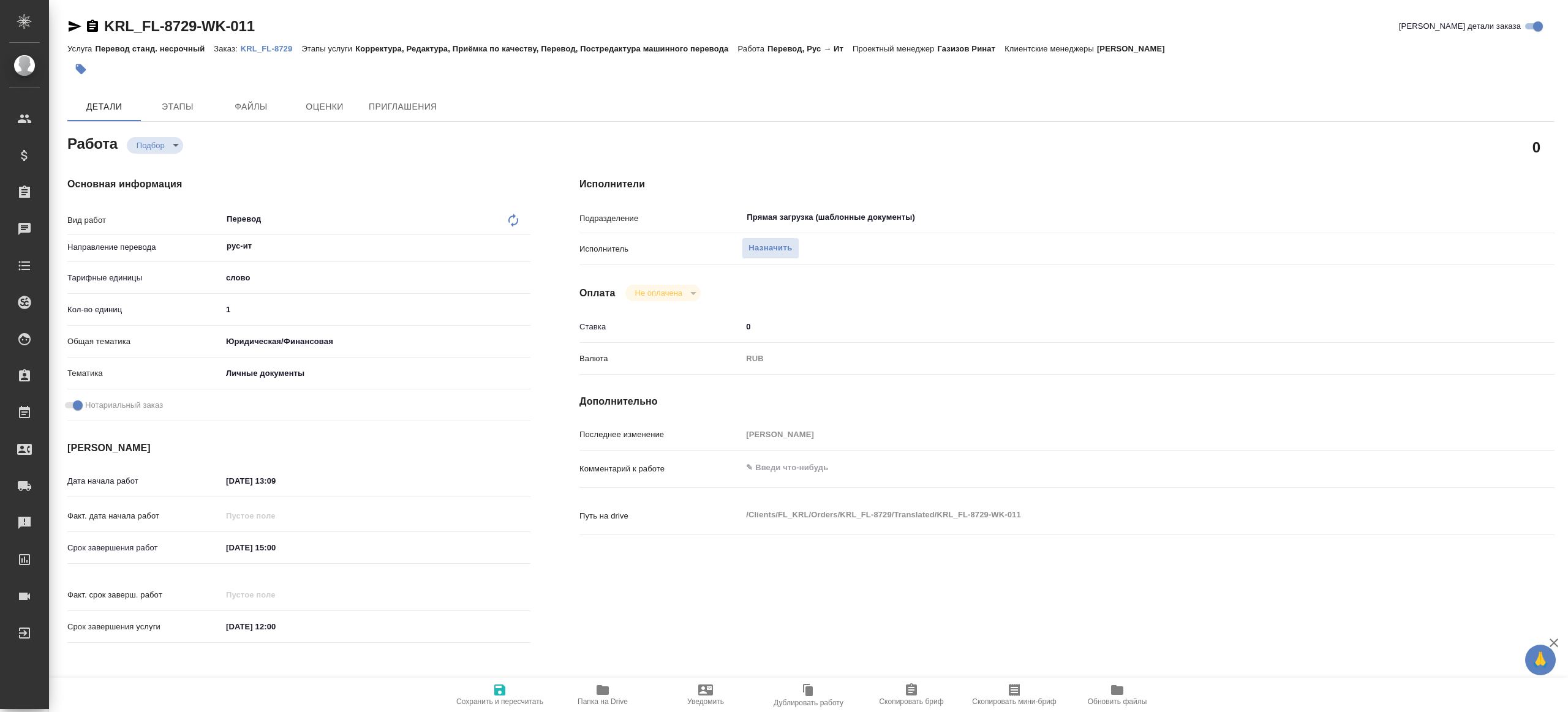
type textarea "x"
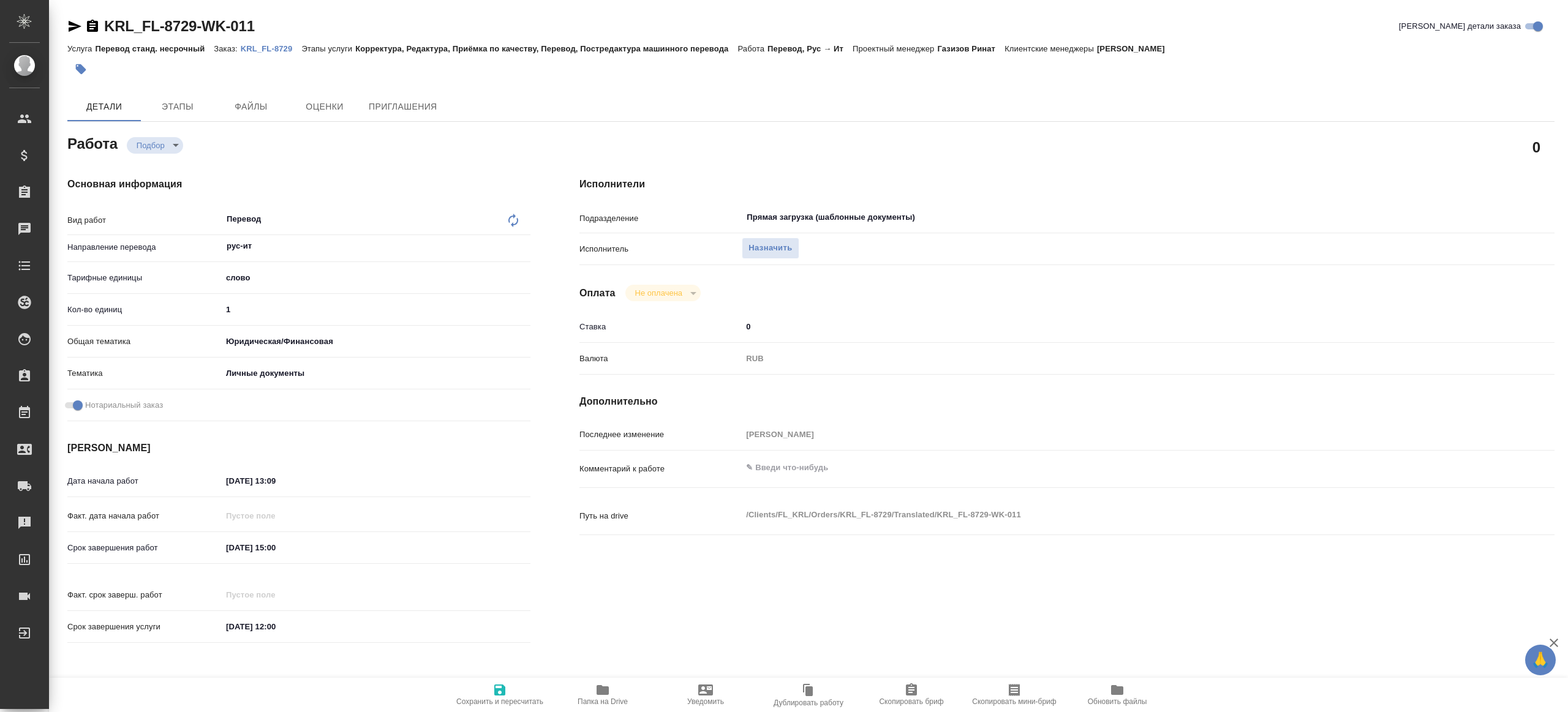
type textarea "x"
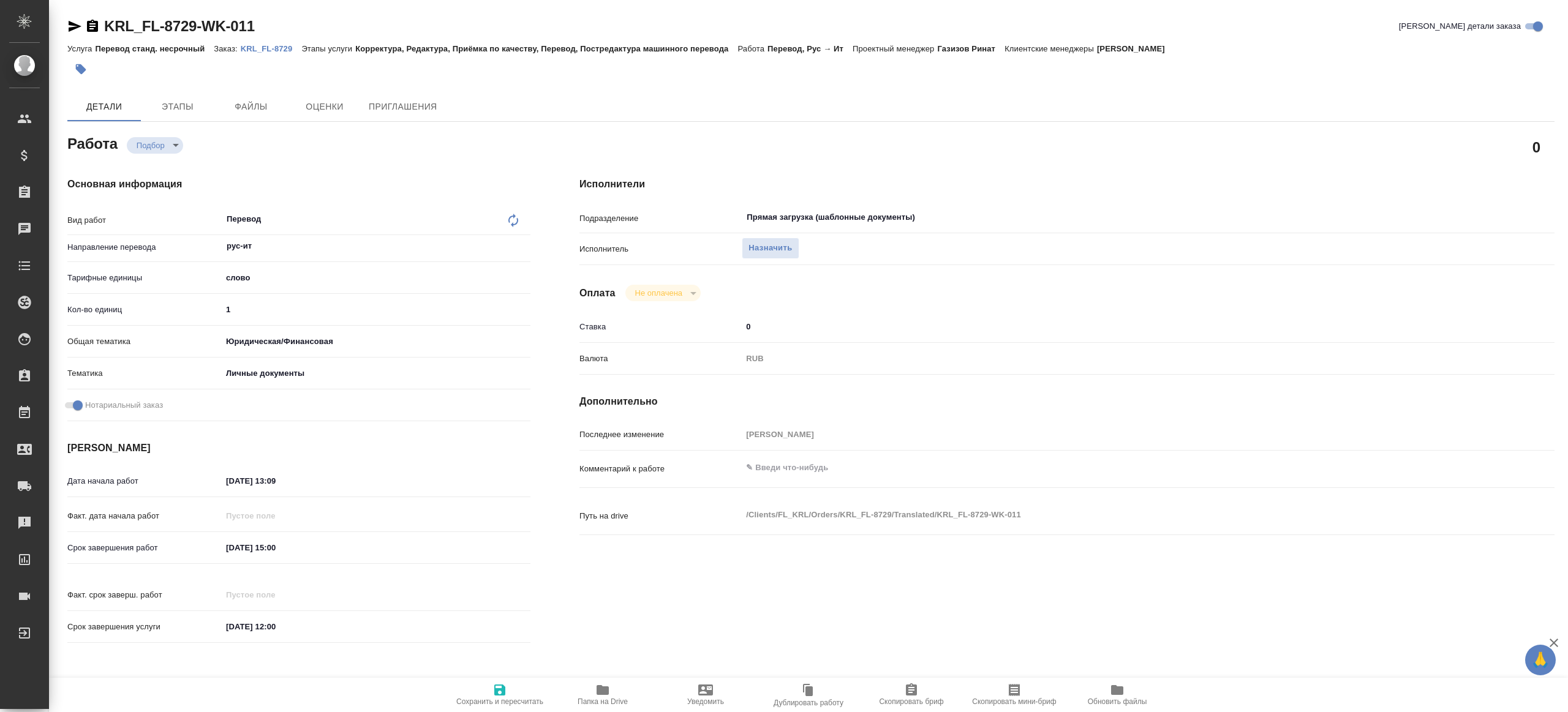
type textarea "x"
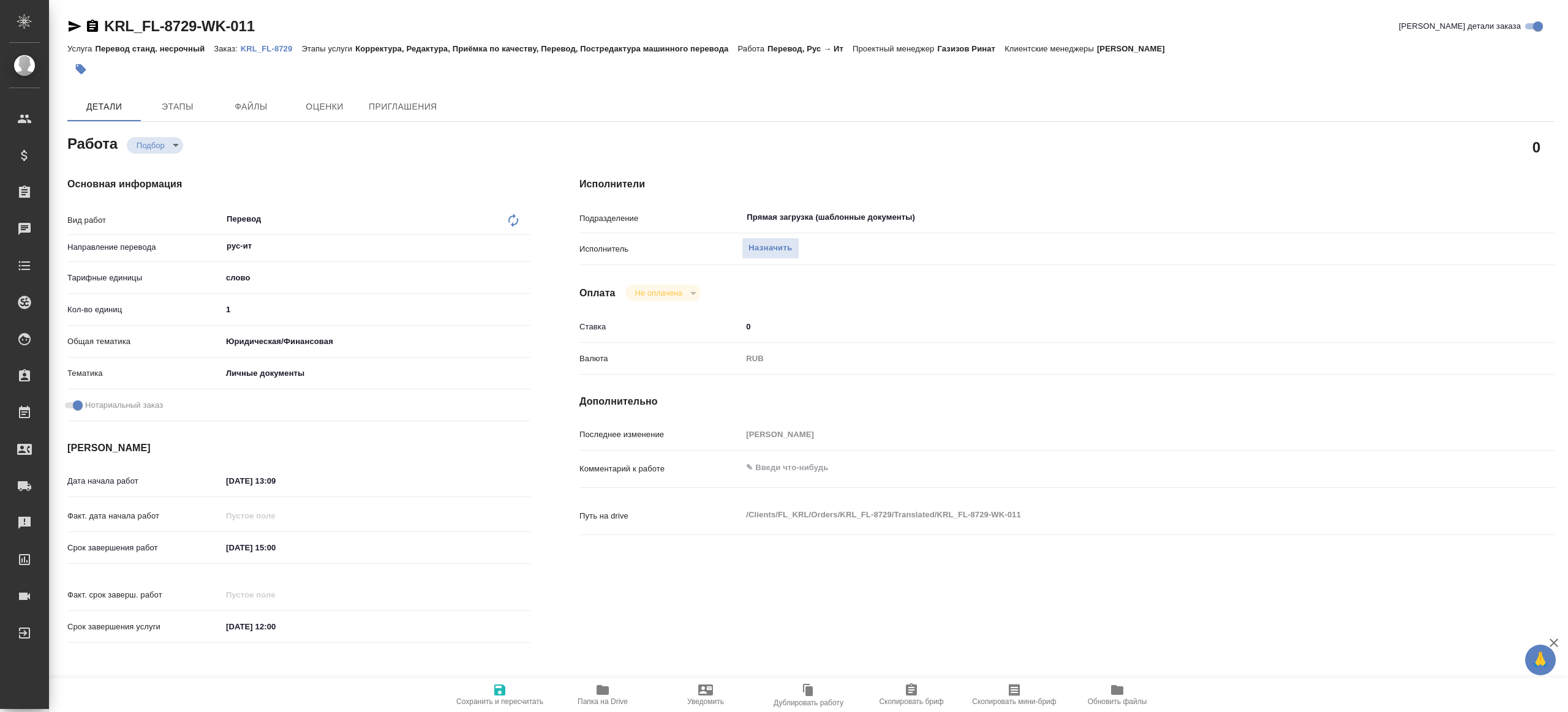
type textarea "x"
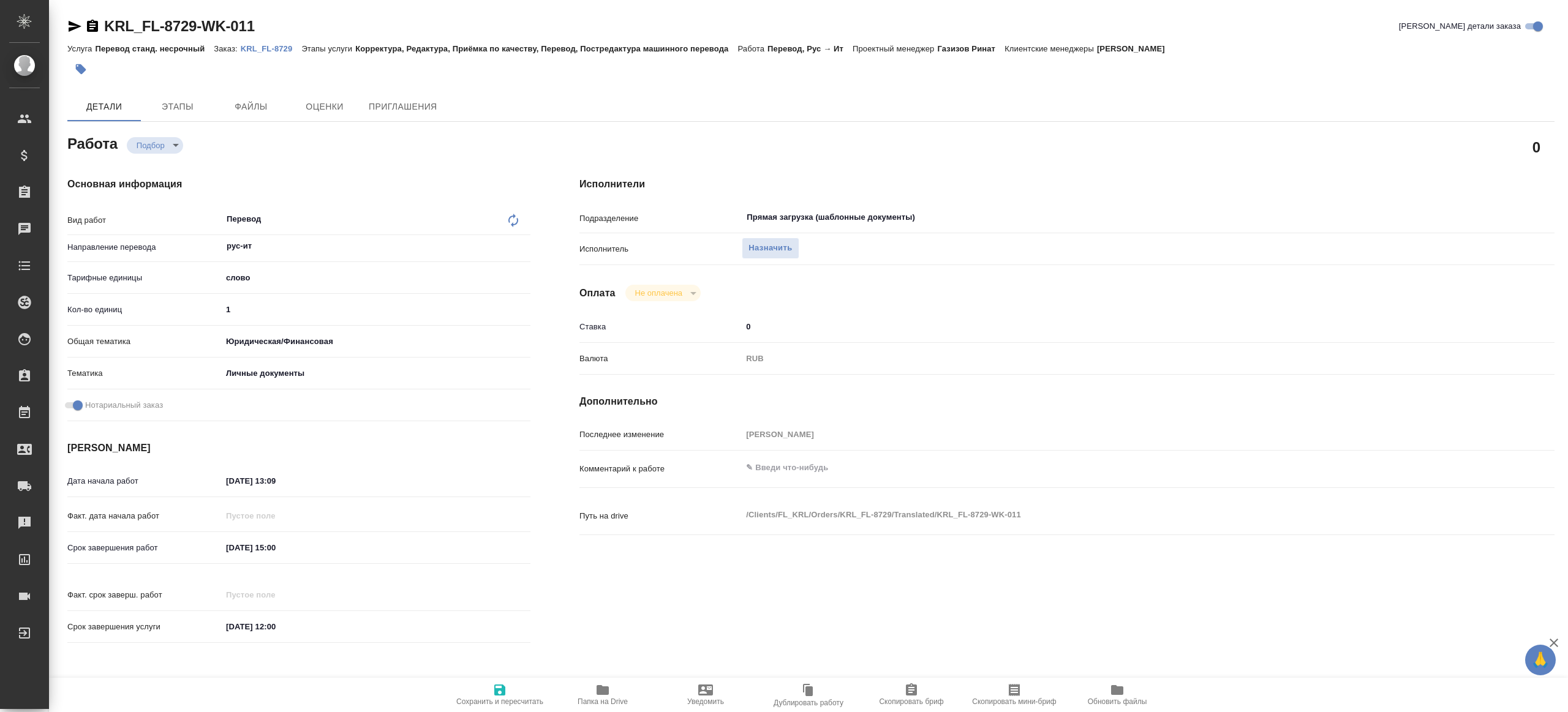
type textarea "x"
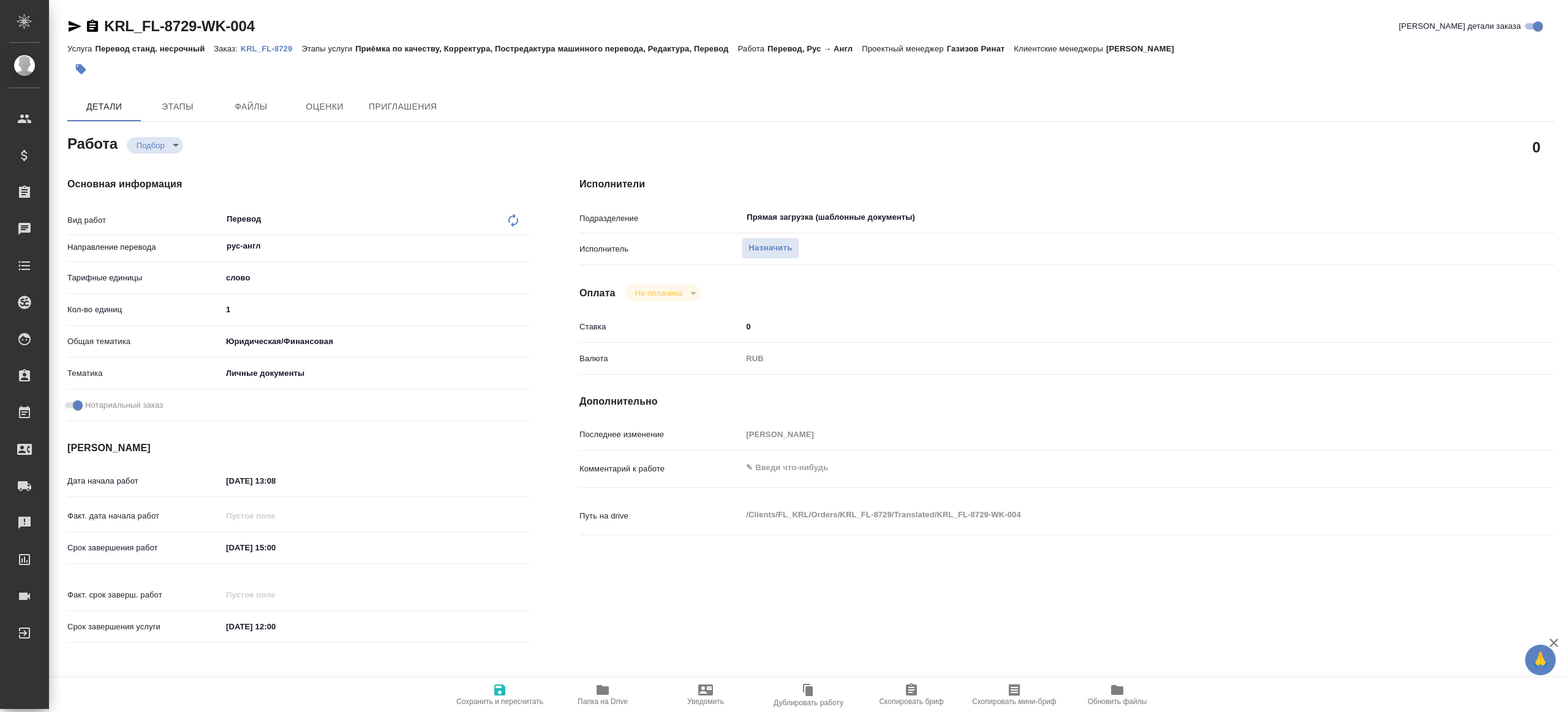
type textarea "x"
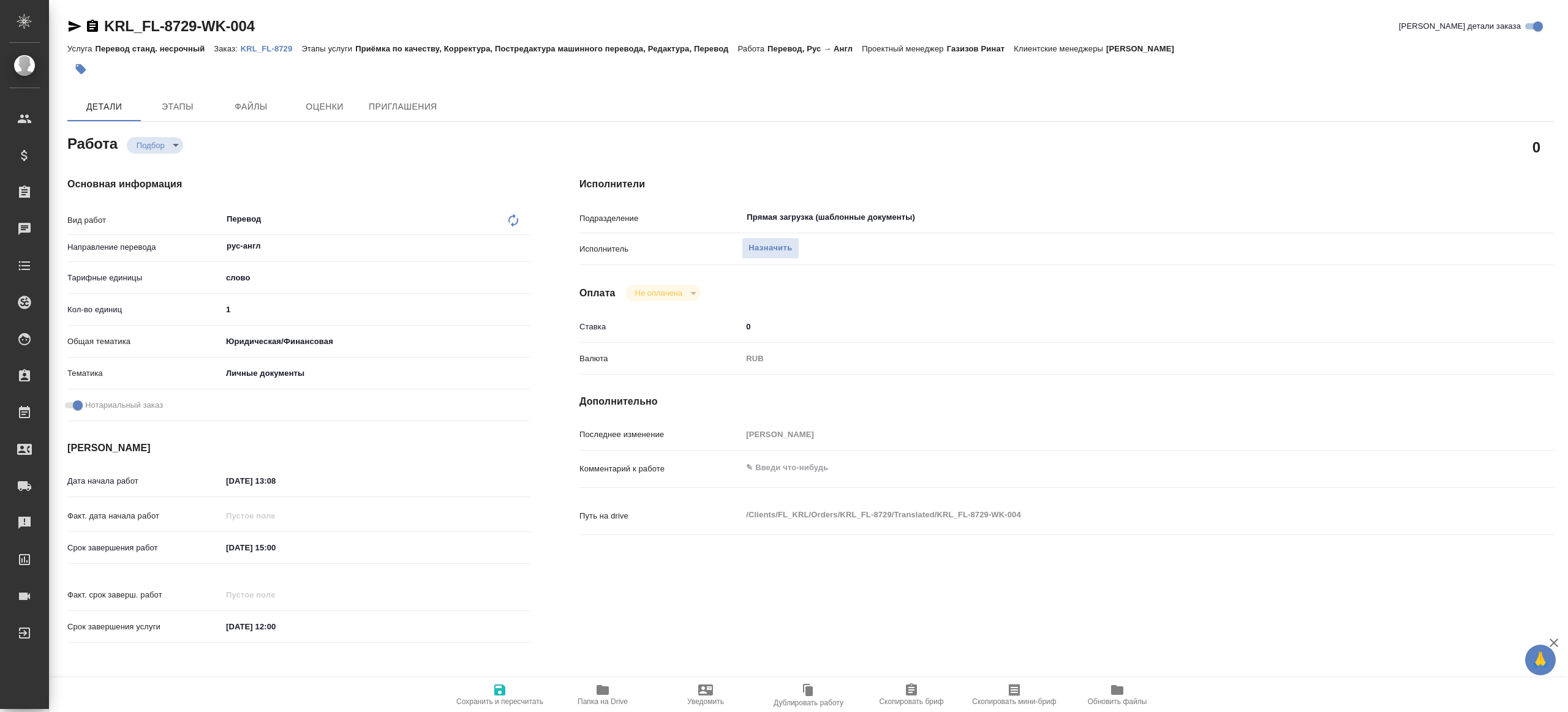
type textarea "x"
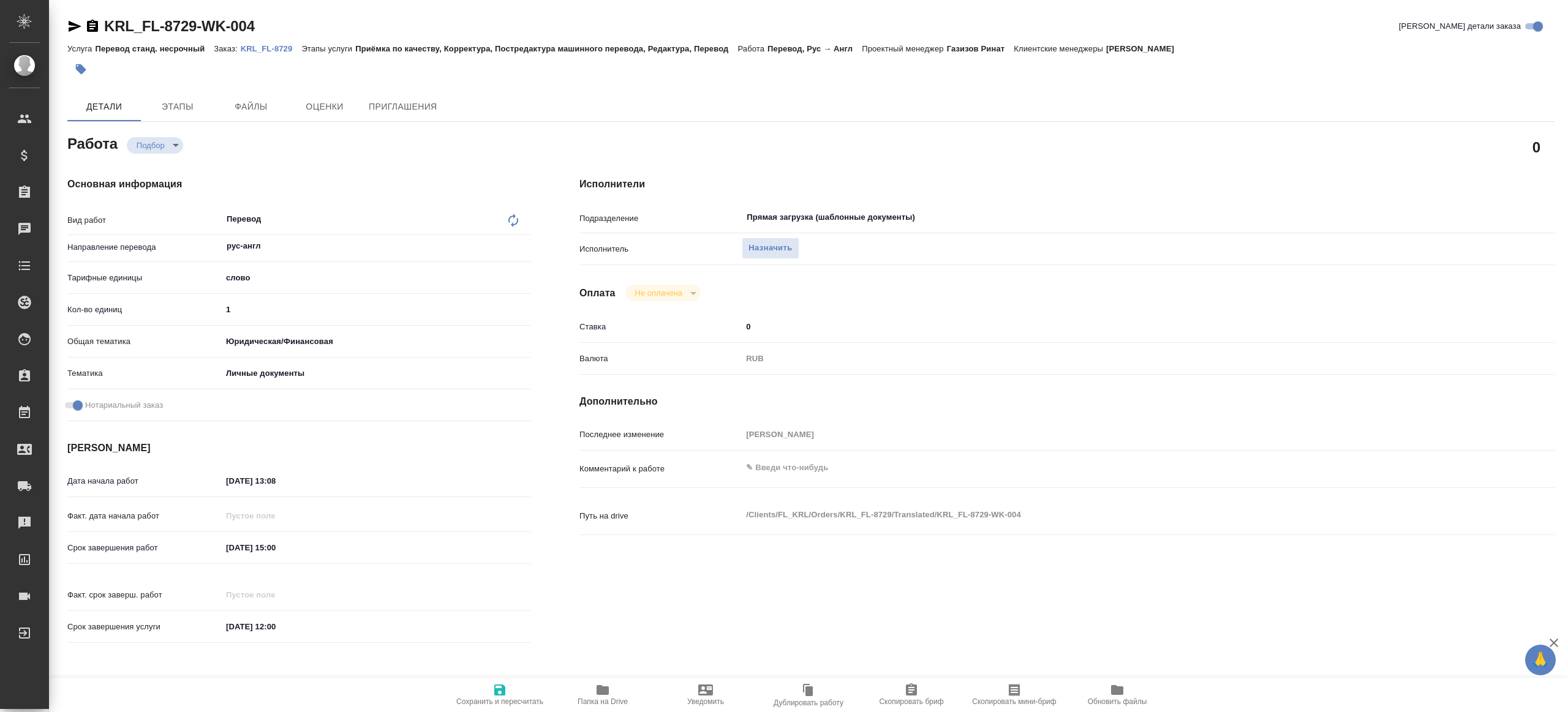
type textarea "x"
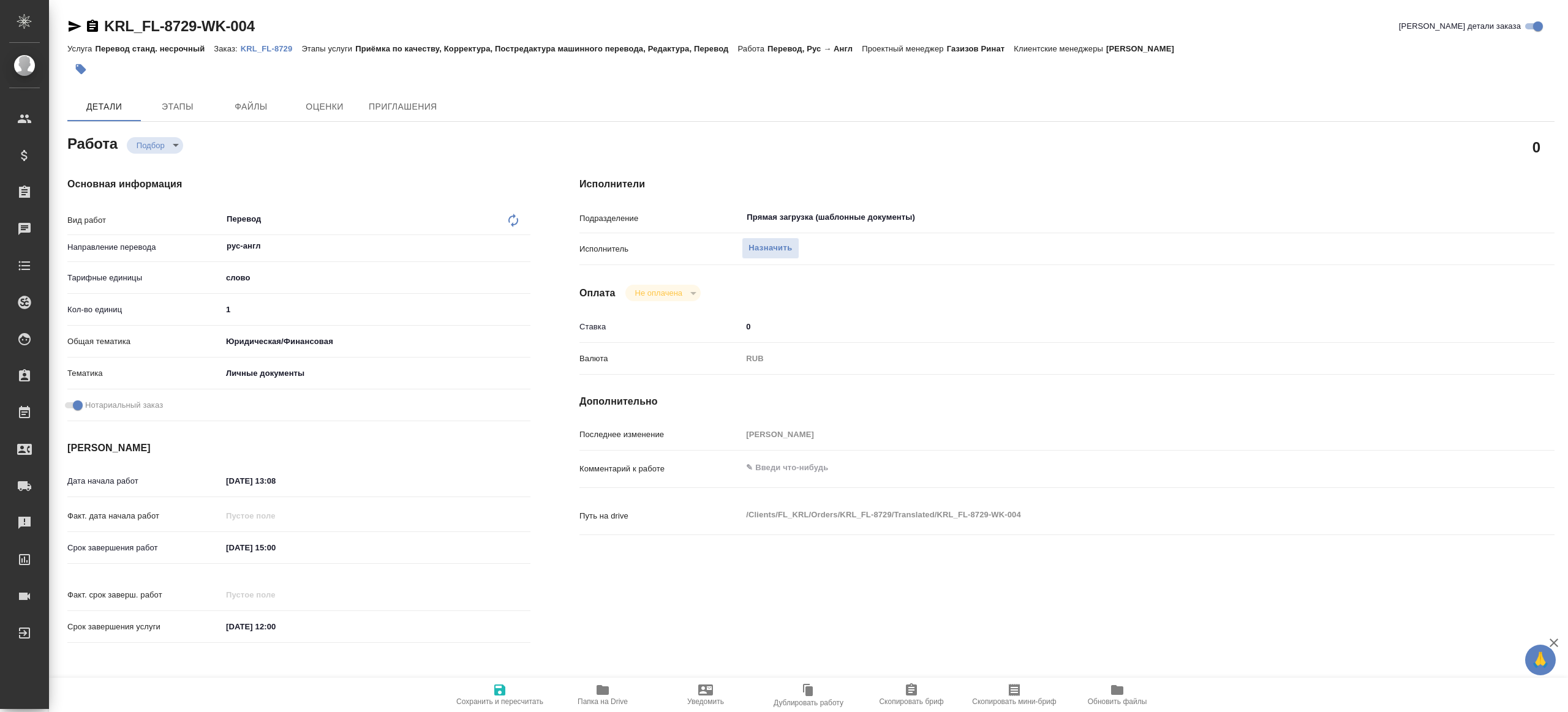
type textarea "x"
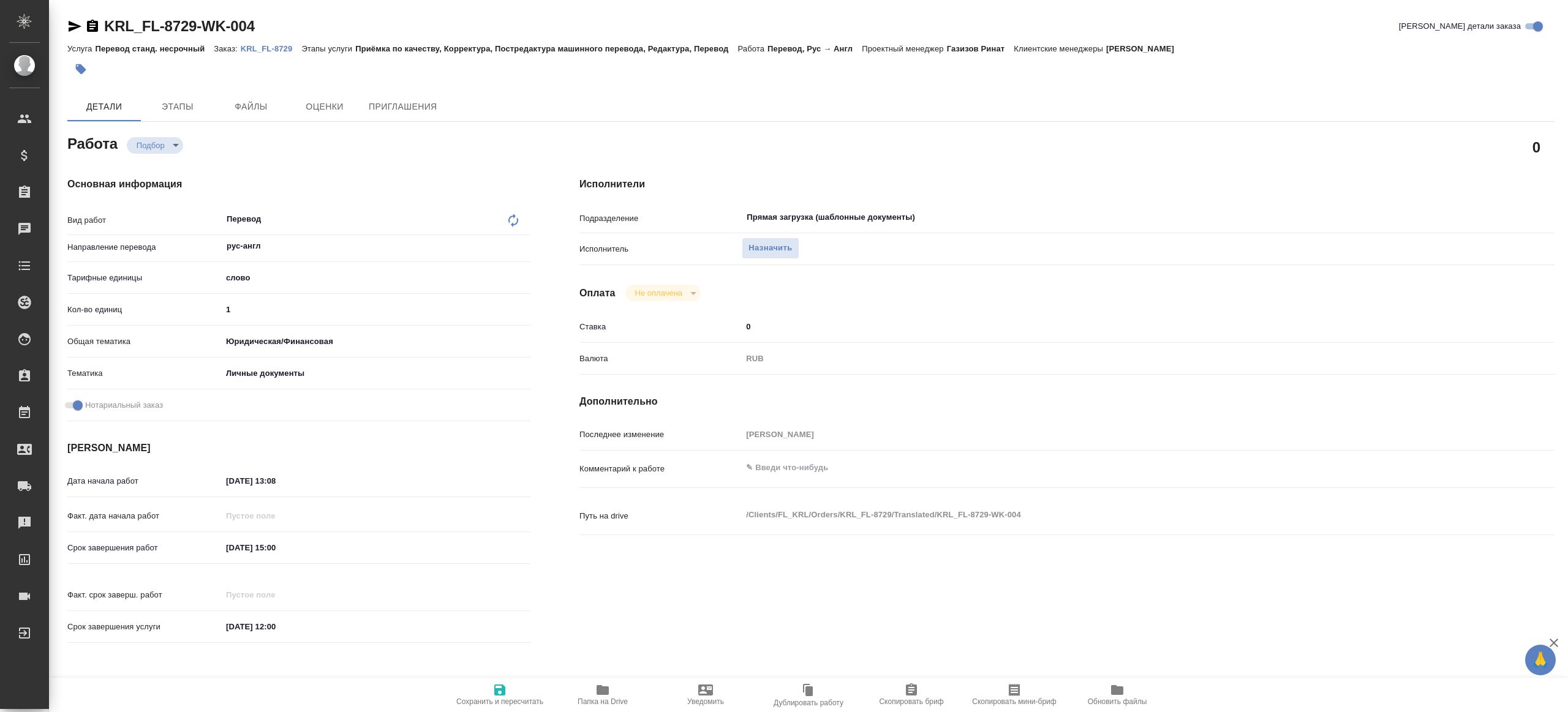
type textarea "x"
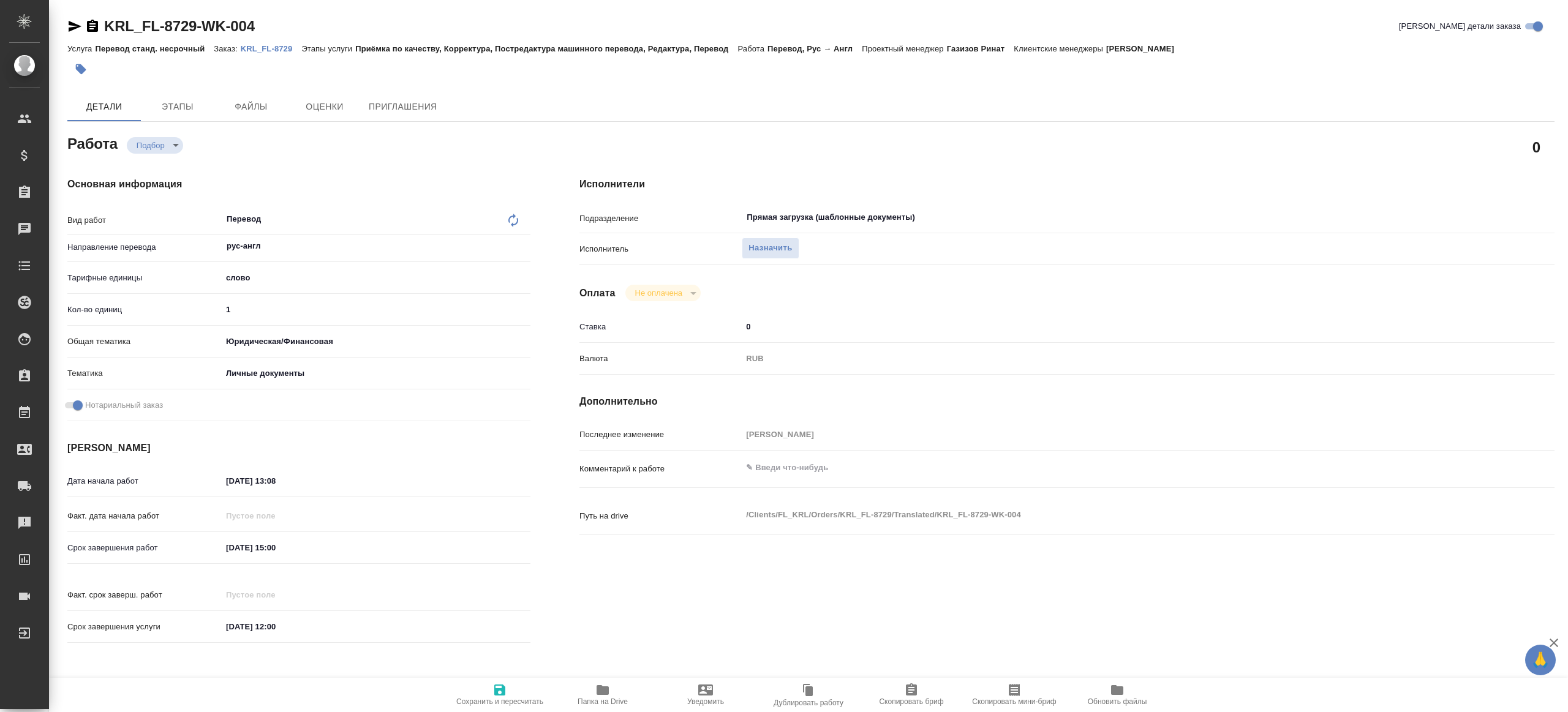
type textarea "x"
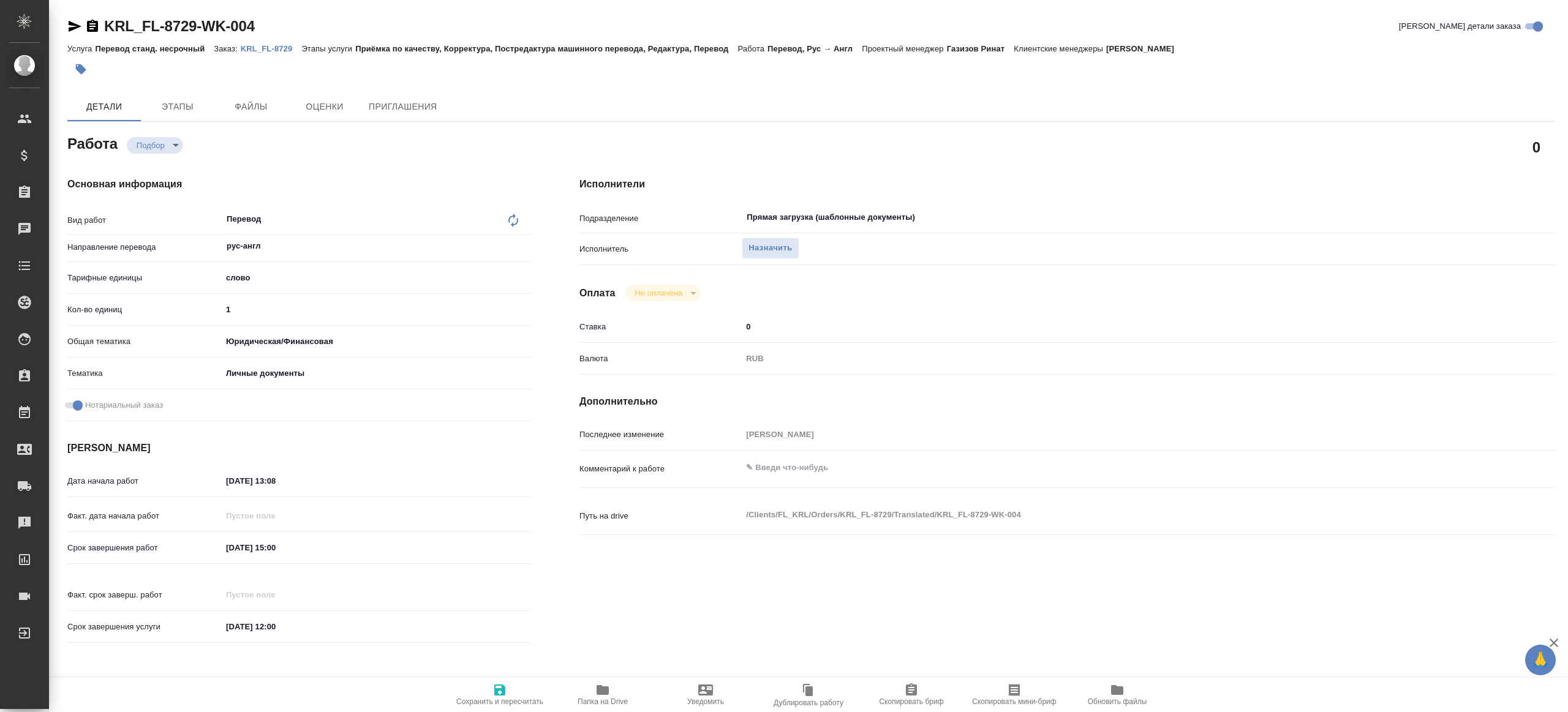
type textarea "x"
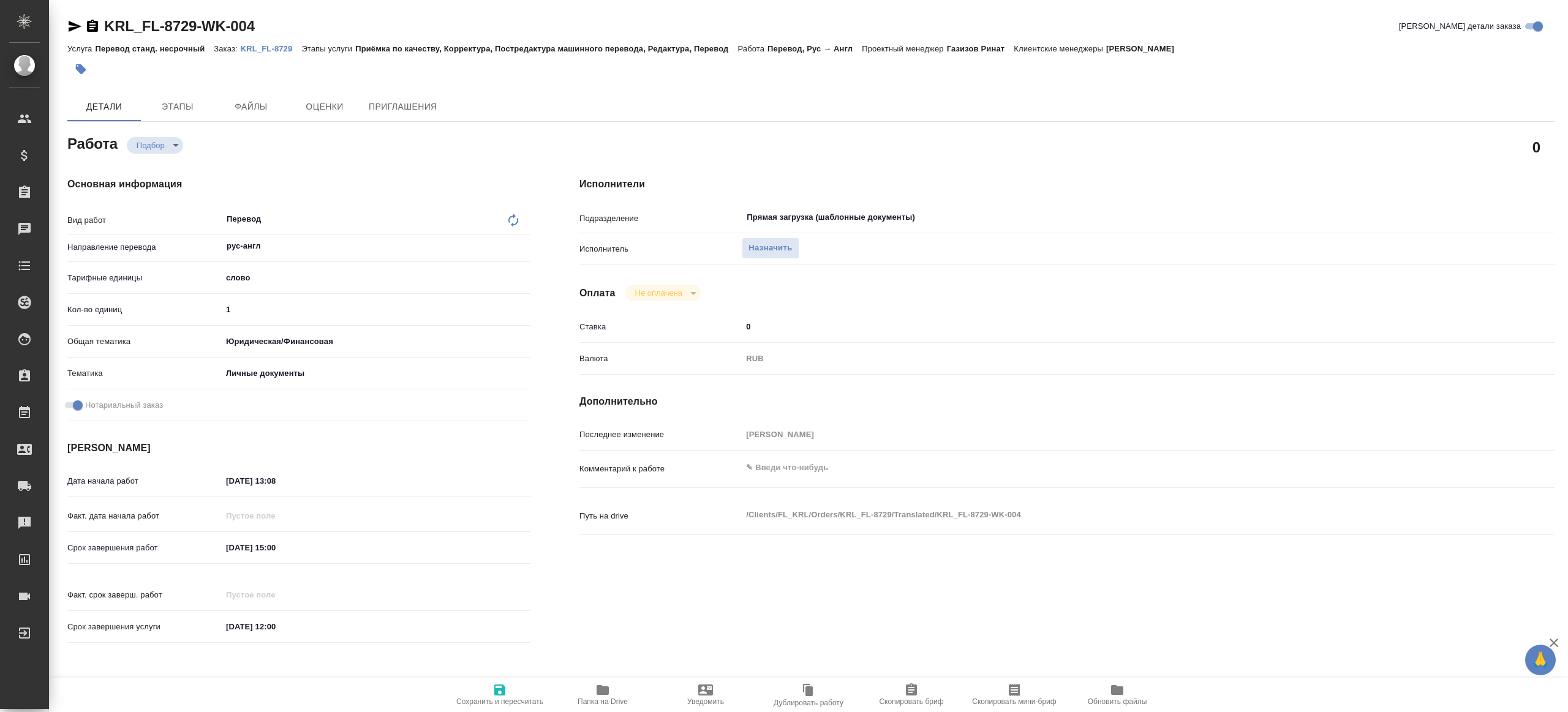
type textarea "x"
